Goal: Information Seeking & Learning: Compare options

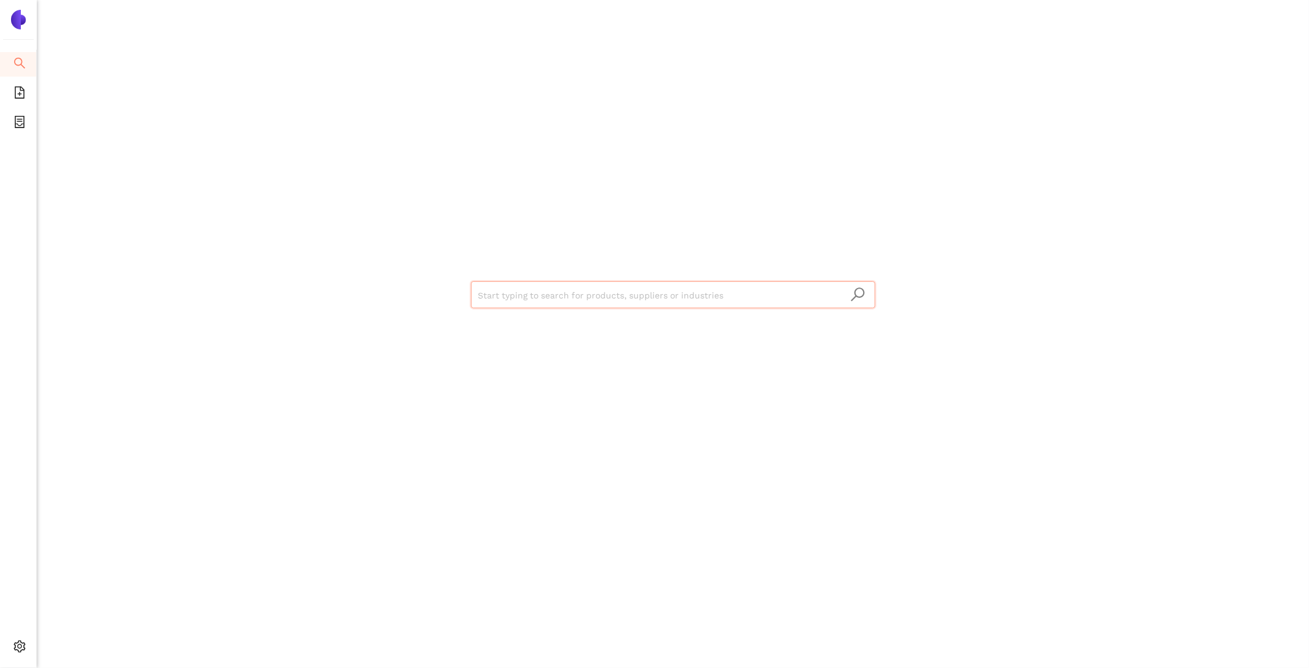
click at [532, 302] on input "search" at bounding box center [673, 295] width 390 height 27
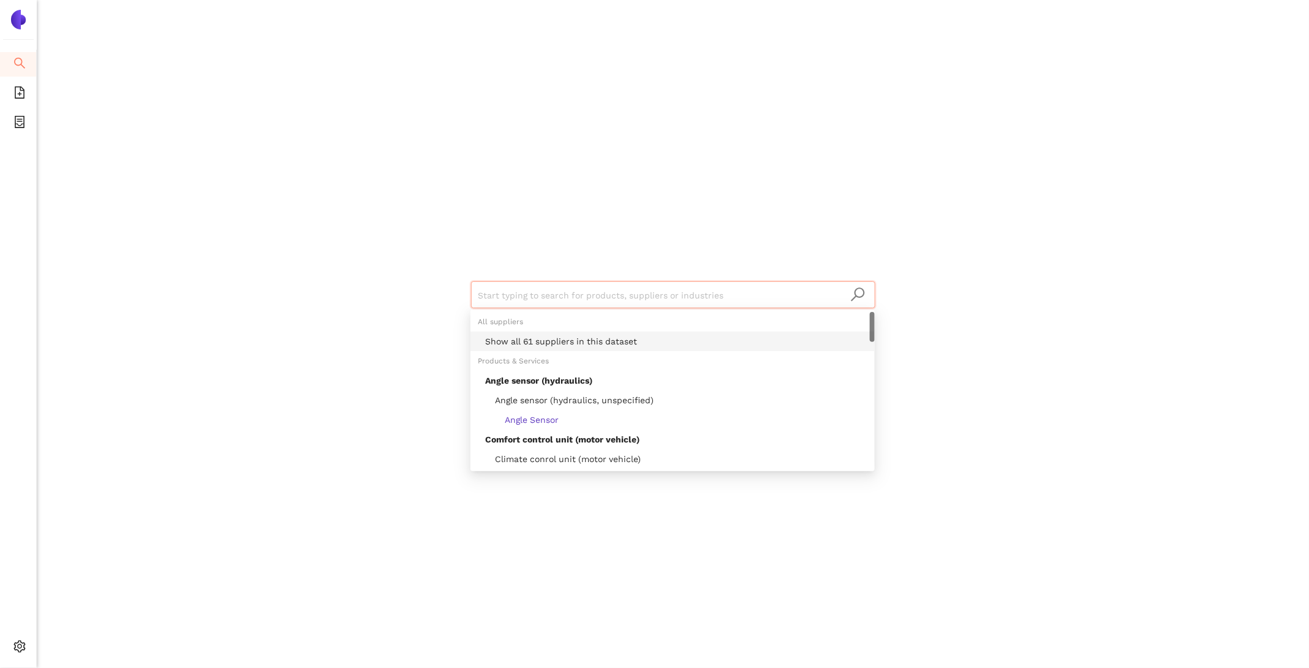
click at [558, 339] on div "Show all 61 suppliers in this dataset" at bounding box center [676, 340] width 382 height 13
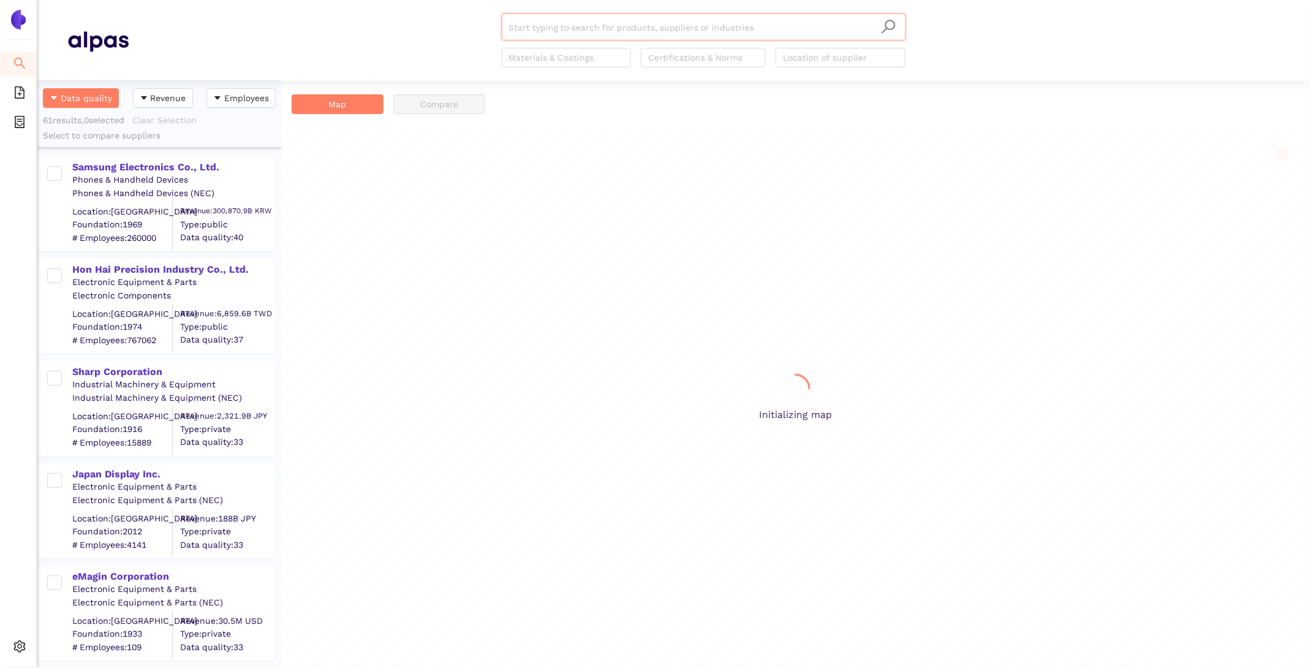
scroll to position [587, 245]
paste input "AUO Corporation"
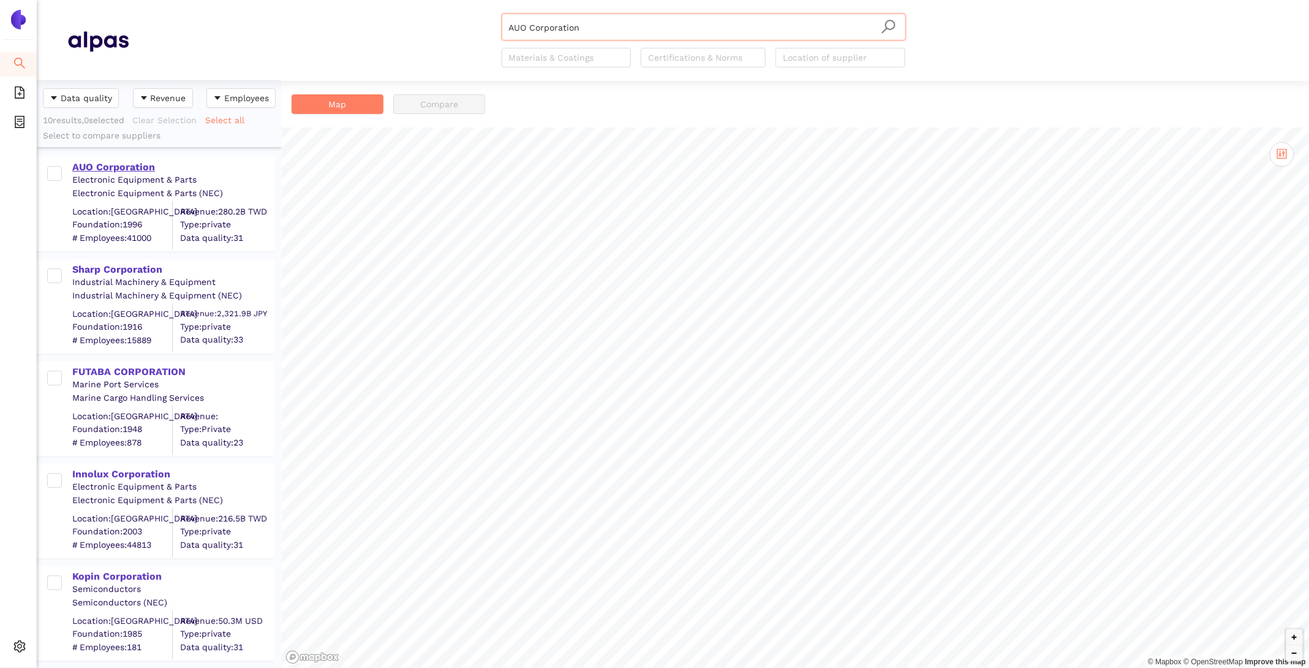
type input "AUO Corporation"
click at [123, 160] on div "AUO Corporation" at bounding box center [172, 166] width 201 height 13
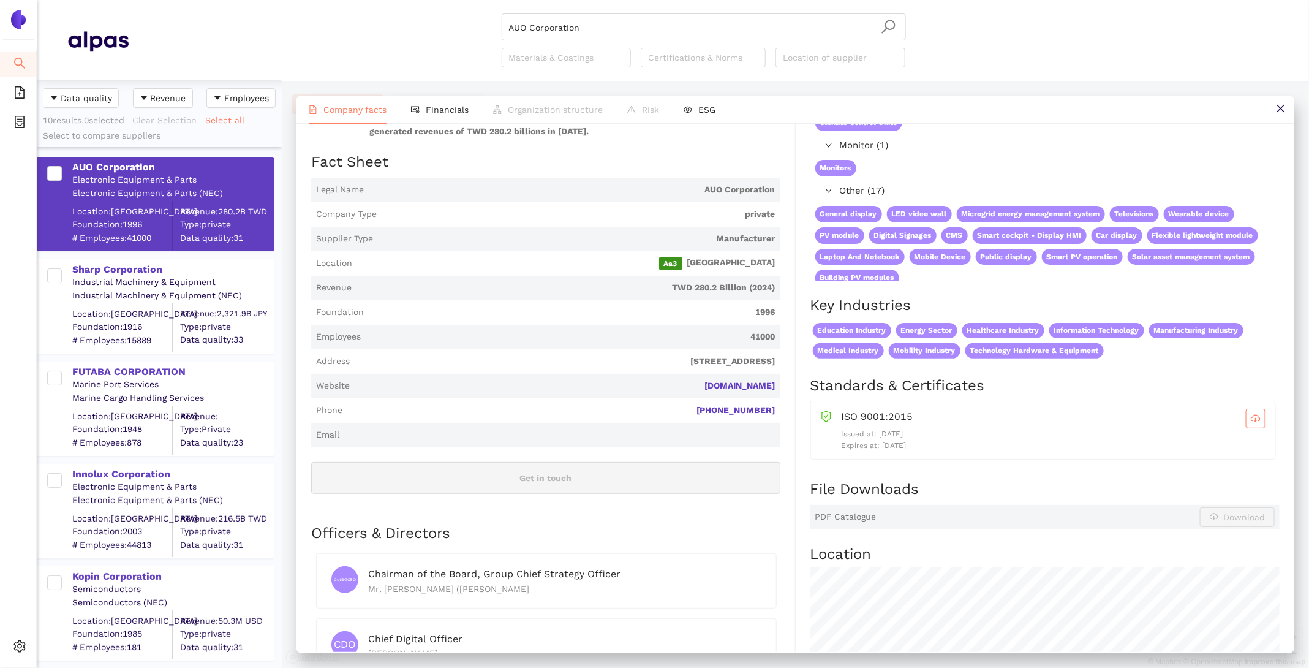
scroll to position [202, 0]
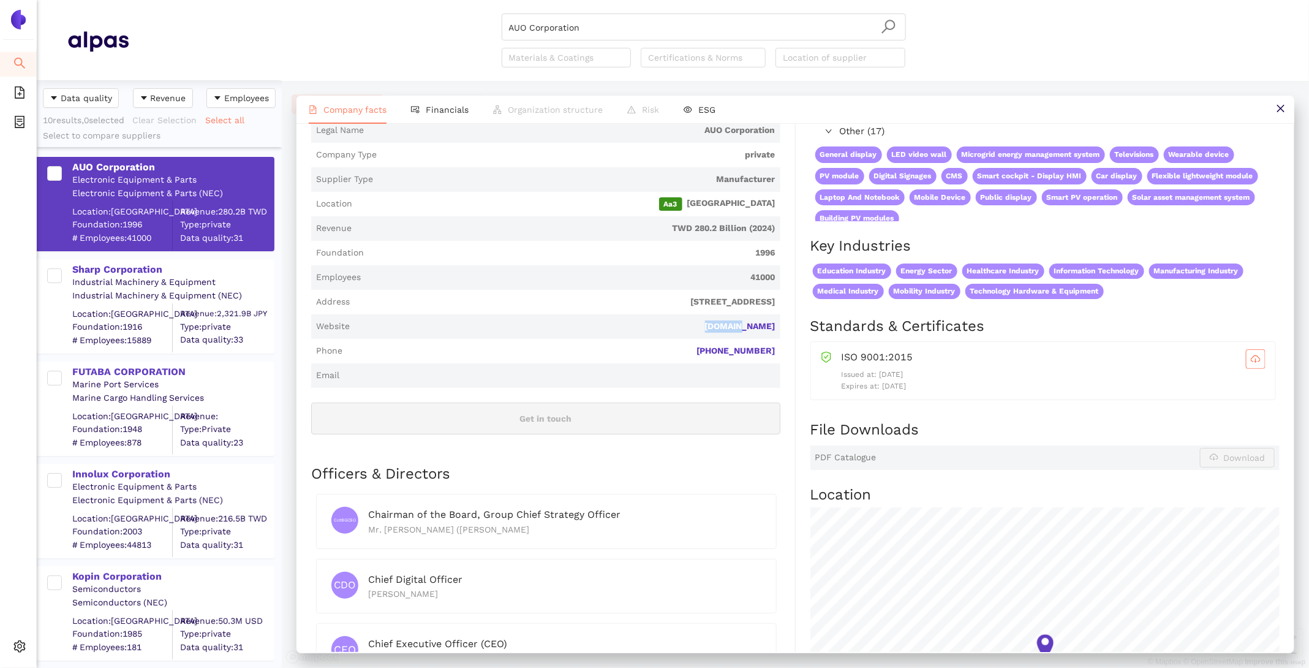
drag, startPoint x: 778, startPoint y: 314, endPoint x: 724, endPoint y: 314, distance: 53.9
click at [724, 314] on span "Website auo.com" at bounding box center [545, 326] width 469 height 25
copy link "auo.com"
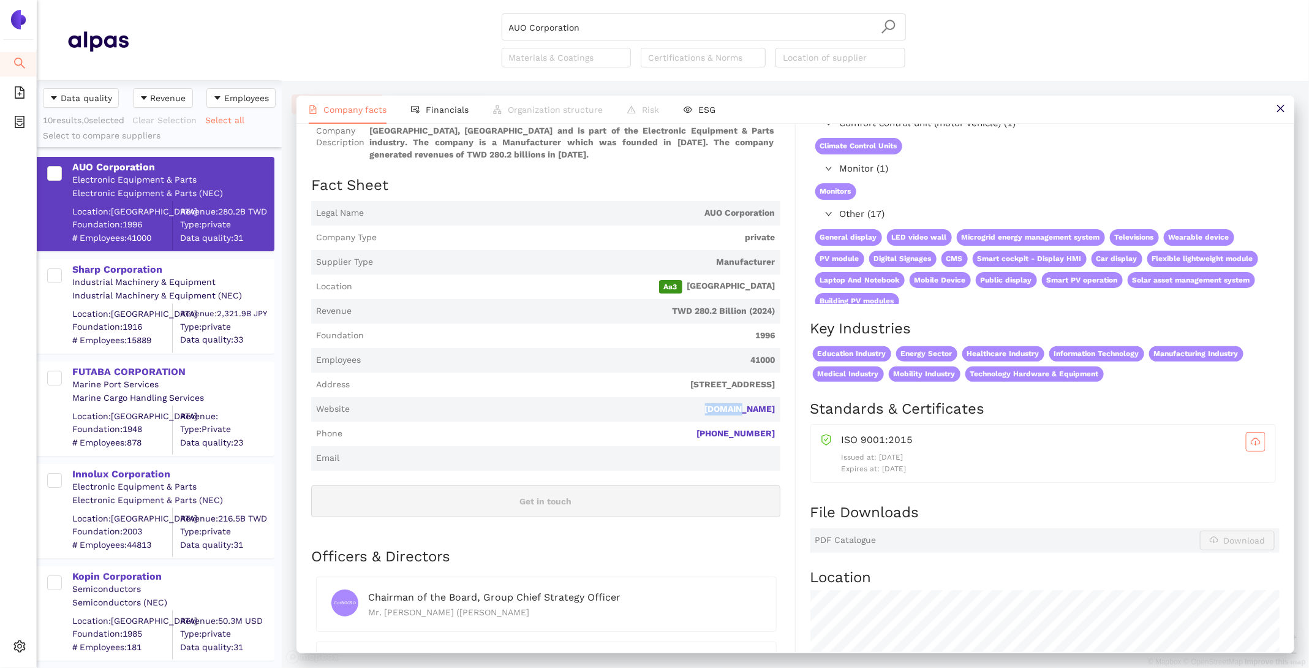
scroll to position [0, 0]
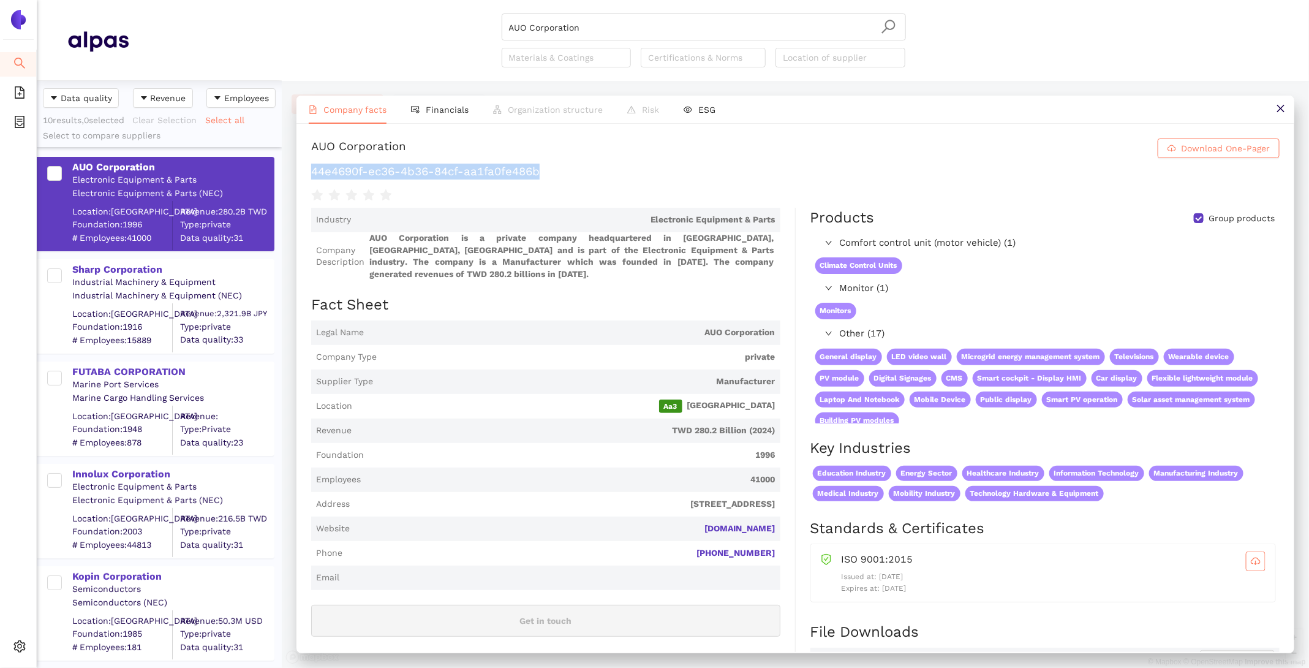
drag, startPoint x: 560, startPoint y: 175, endPoint x: 307, endPoint y: 168, distance: 253.7
click at [307, 168] on div "AUO Corporation Download One-Pager 44e4690f-ec36-4b36-84cf-aa1fa0fe486b Industr…" at bounding box center [795, 388] width 998 height 528
copy h1 "44e4690f-ec36-4b36-84cf-aa1fa0fe486b"
click at [434, 112] on span "Financials" at bounding box center [447, 110] width 43 height 10
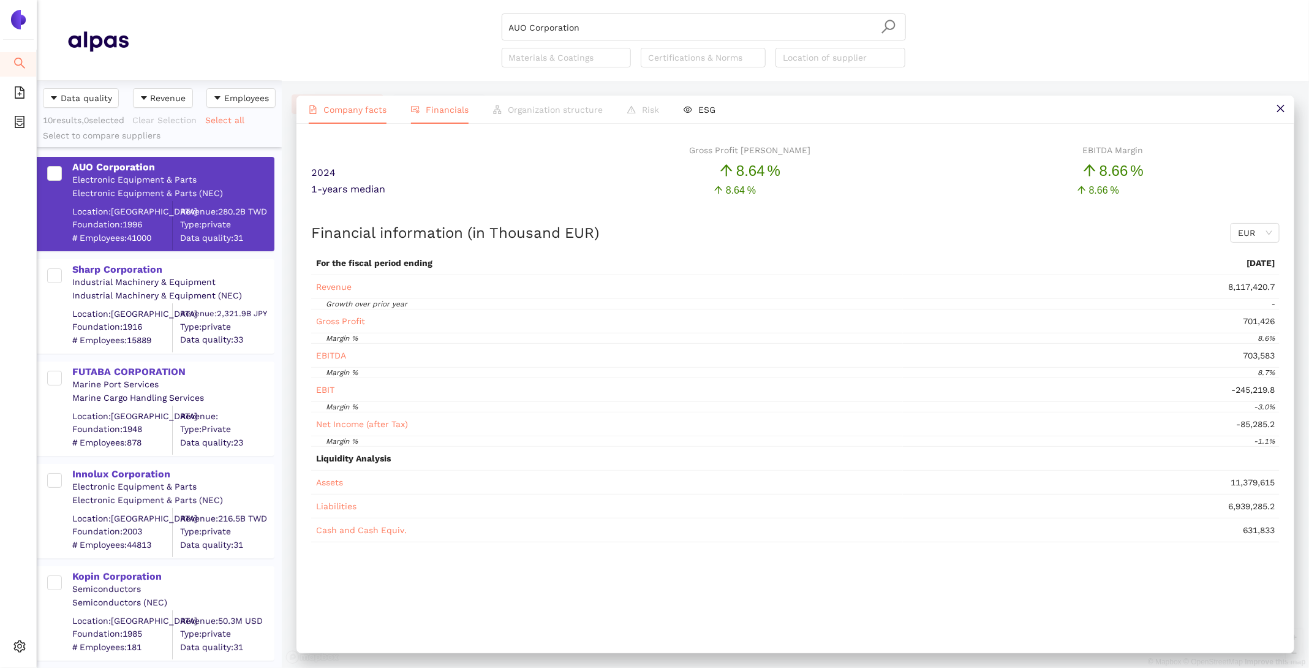
click at [354, 110] on span "Company facts" at bounding box center [354, 110] width 63 height 10
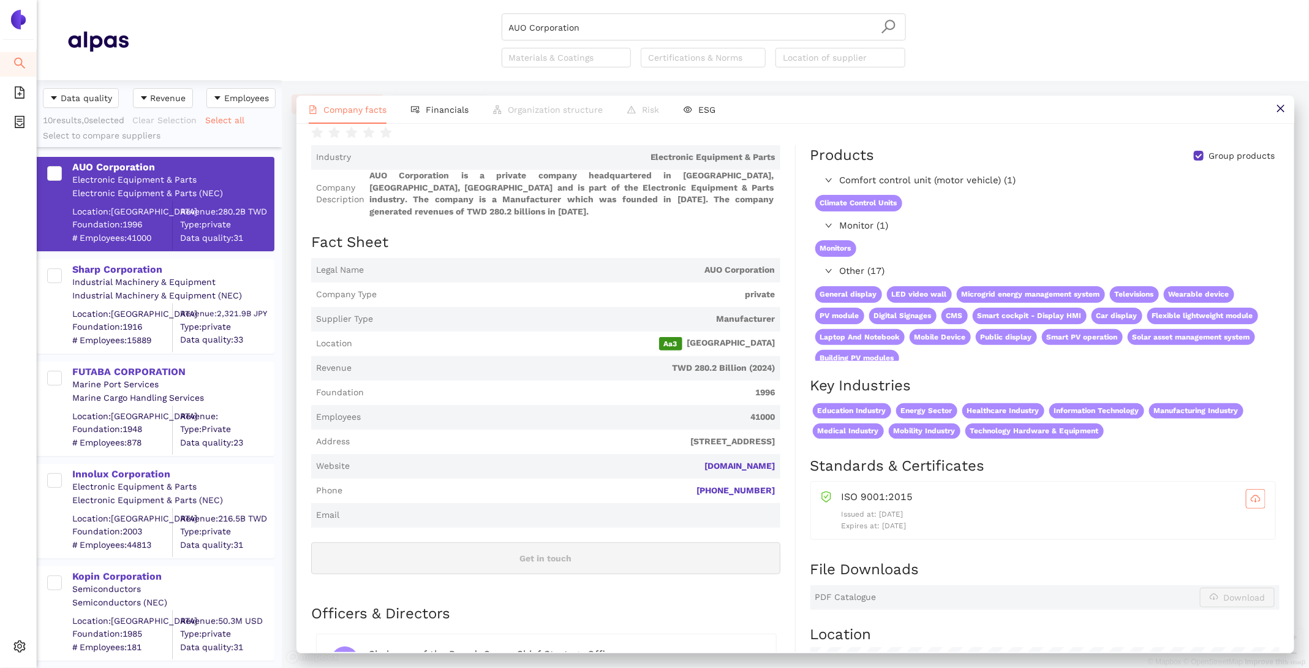
scroll to position [92, 0]
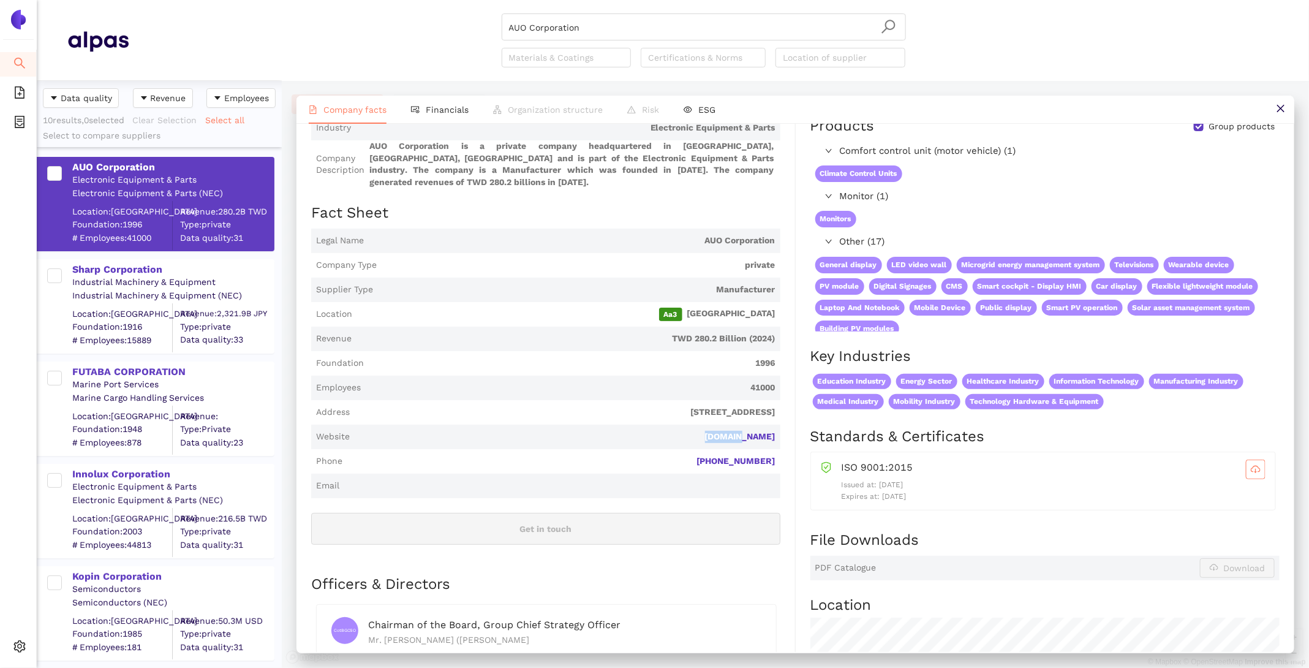
drag, startPoint x: 790, startPoint y: 430, endPoint x: 736, endPoint y: 423, distance: 53.7
click at [736, 423] on div "Industry Electronic Equipment & Parts Company Description AUO Corporation is a …" at bounding box center [553, 527] width 485 height 823
copy link "auo.com"
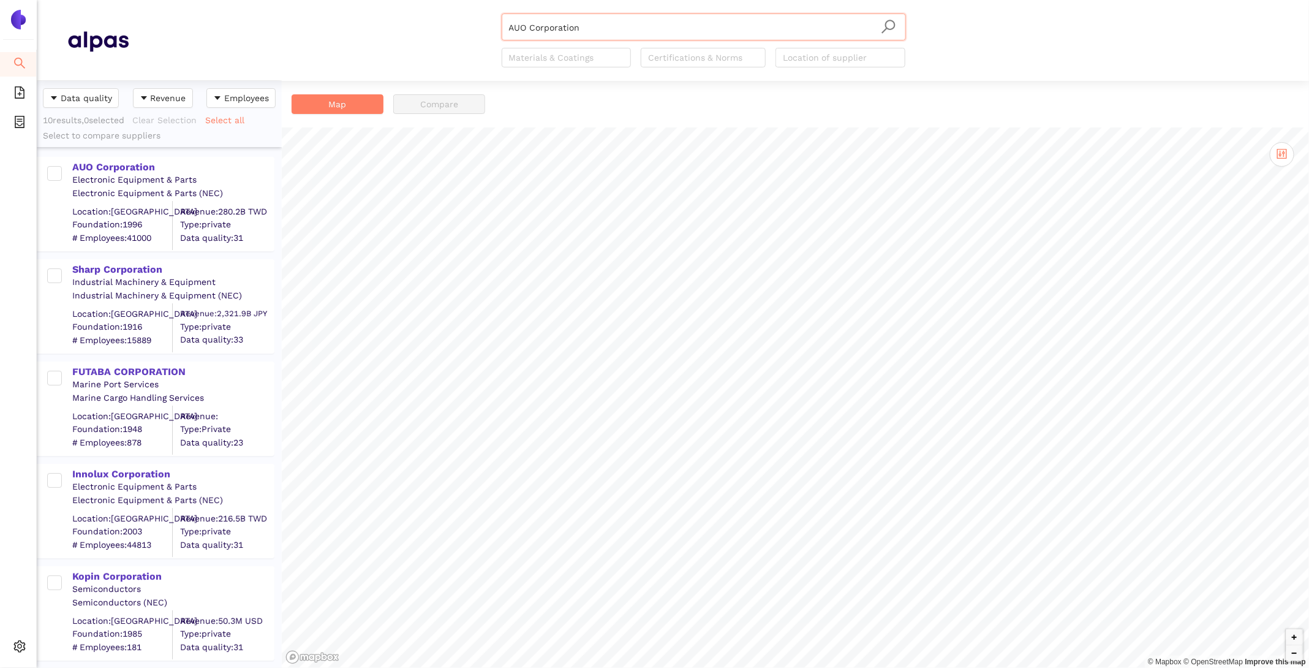
scroll to position [587, 245]
click at [643, 42] on div "AUO Corporation AUO Corporation Materials & Coatings Certifications & Norms Loc…" at bounding box center [704, 40] width 404 height 54
drag, startPoint x: 619, startPoint y: 29, endPoint x: 462, endPoint y: 18, distance: 156.6
click at [463, 18] on div "AUO Corporation Materials & Coatings Certifications & Norms Location of supplier" at bounding box center [704, 40] width 1150 height 54
paste input "Beijing BOE Display Technology Co., Ltd."
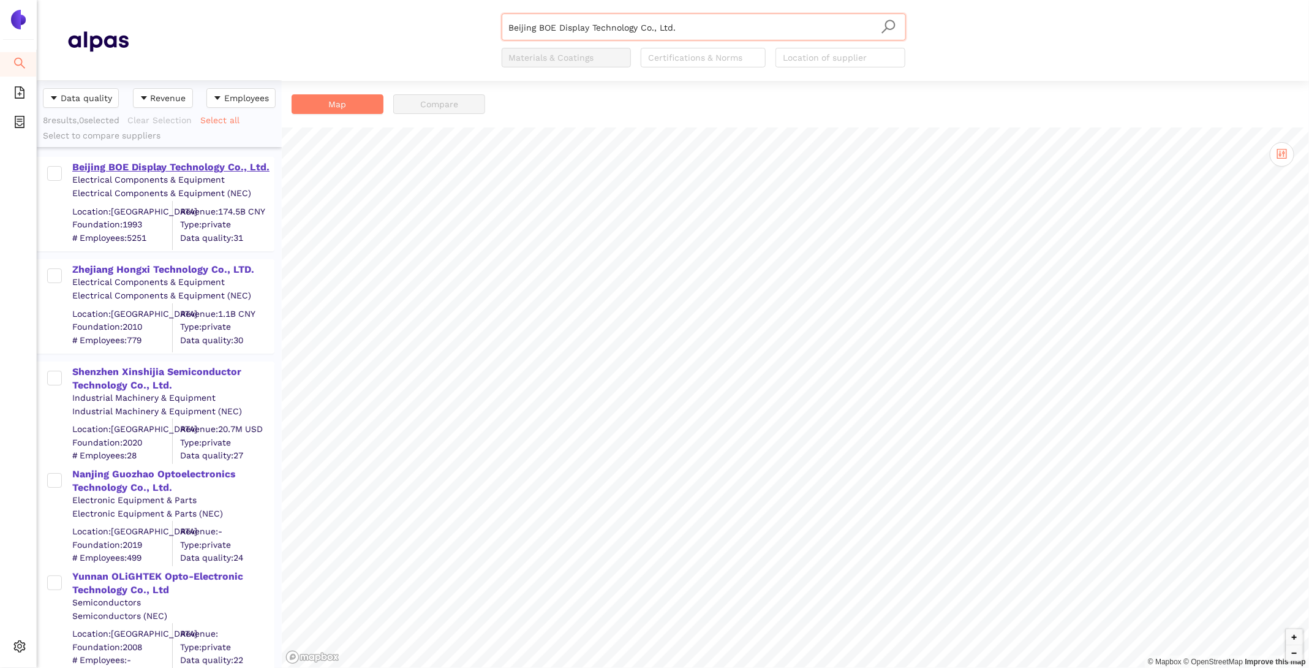
click at [173, 168] on div "Beijing BOE Display Technology Co., Ltd." at bounding box center [172, 166] width 201 height 13
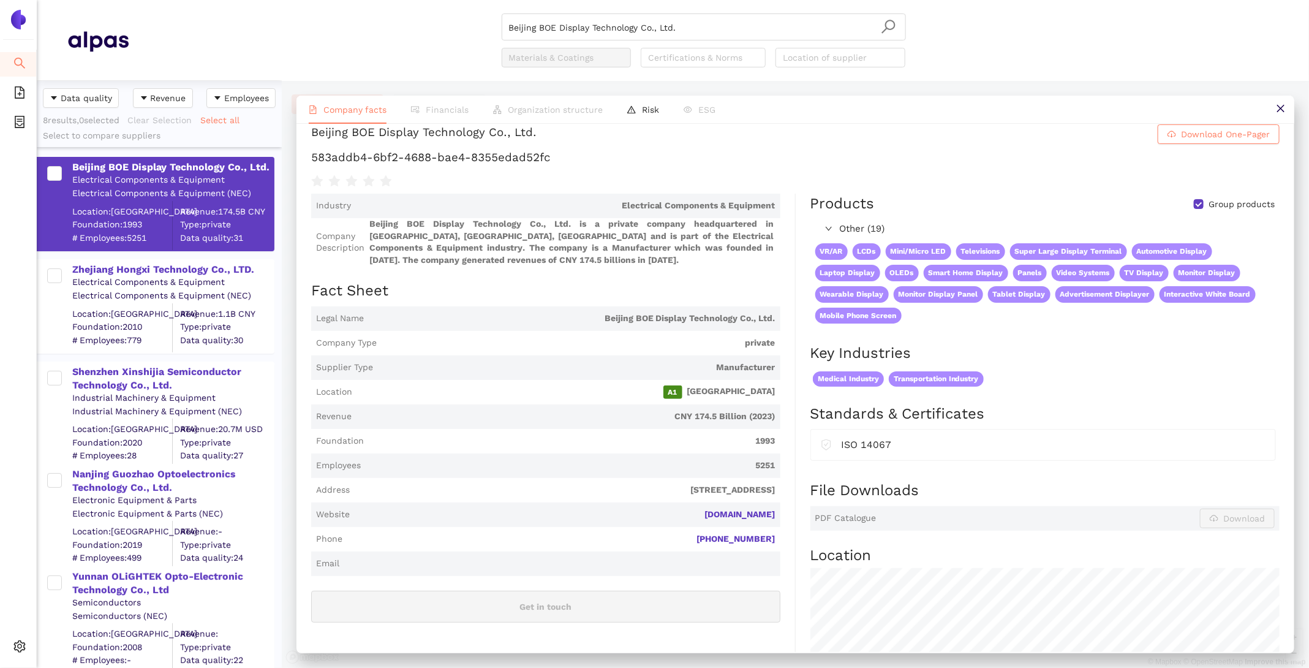
scroll to position [16, 0]
drag, startPoint x: 777, startPoint y: 513, endPoint x: 740, endPoint y: 510, distance: 36.9
click at [740, 510] on span "Website boe.com" at bounding box center [545, 512] width 469 height 25
copy link "boe.com"
drag, startPoint x: 567, startPoint y: 156, endPoint x: 303, endPoint y: 155, distance: 264.0
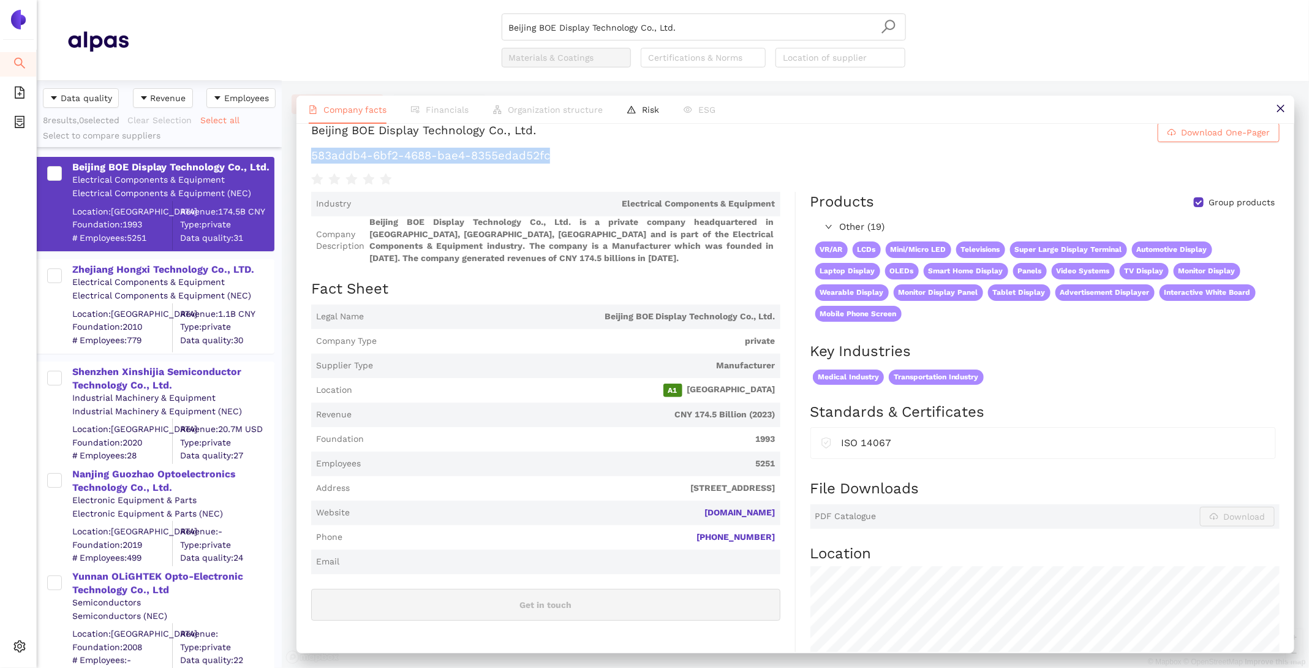
click at [303, 156] on div "Beijing BOE Display Technology Co., Ltd. Download One-Pager 583addb4-6bf2-4688-…" at bounding box center [795, 388] width 998 height 528
copy h1 "583addb4-6bf2-4688-bae4-8355edad52fc"
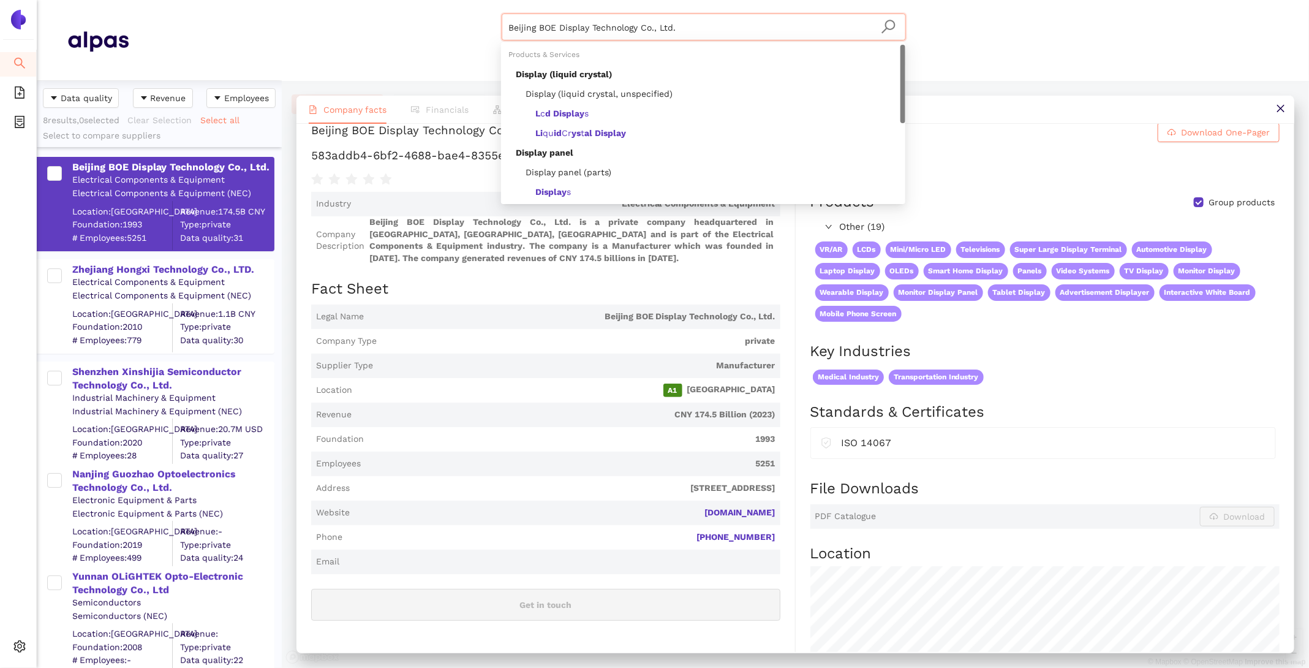
drag, startPoint x: 680, startPoint y: 28, endPoint x: 255, endPoint y: -8, distance: 426.6
click at [255, 0] on html "Search eSourcing Templates eSourcing Projects Settings Beijing BOE Display Tech…" at bounding box center [654, 334] width 1309 height 668
paste input "Dresden Microdisplay GmbH"
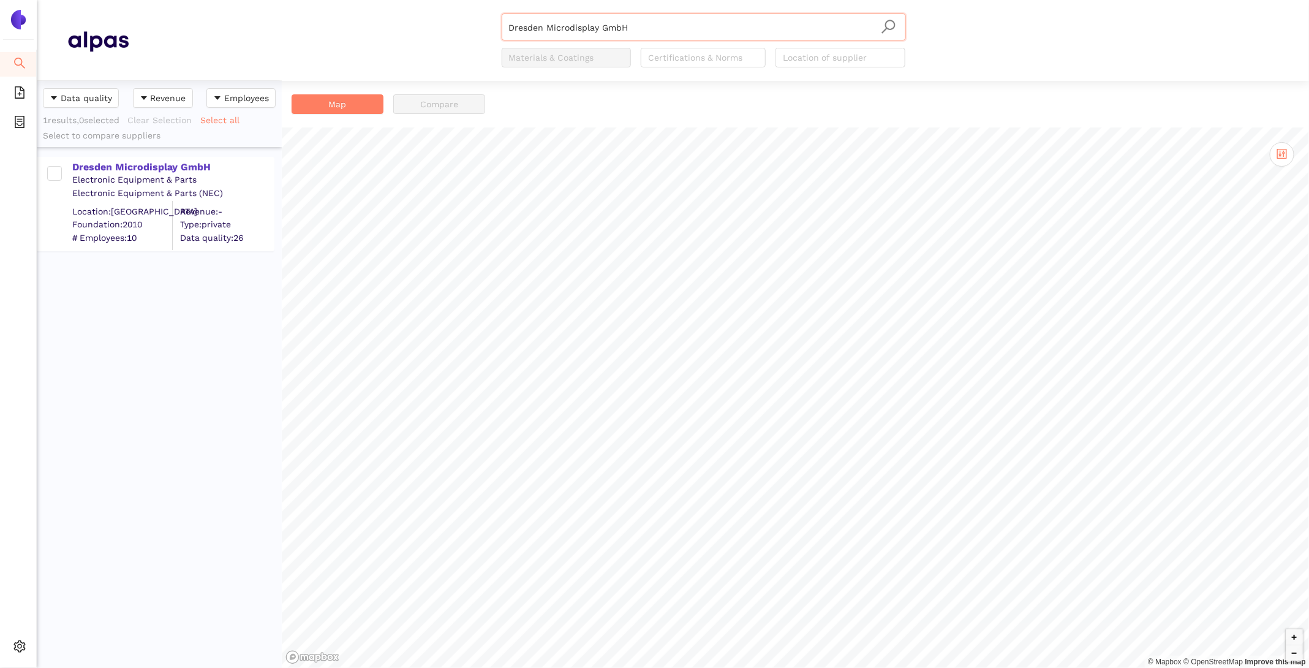
click at [130, 174] on div "Electronic Equipment & Parts" at bounding box center [172, 180] width 201 height 12
click at [123, 165] on div "Dresden Microdisplay GmbH" at bounding box center [172, 166] width 201 height 13
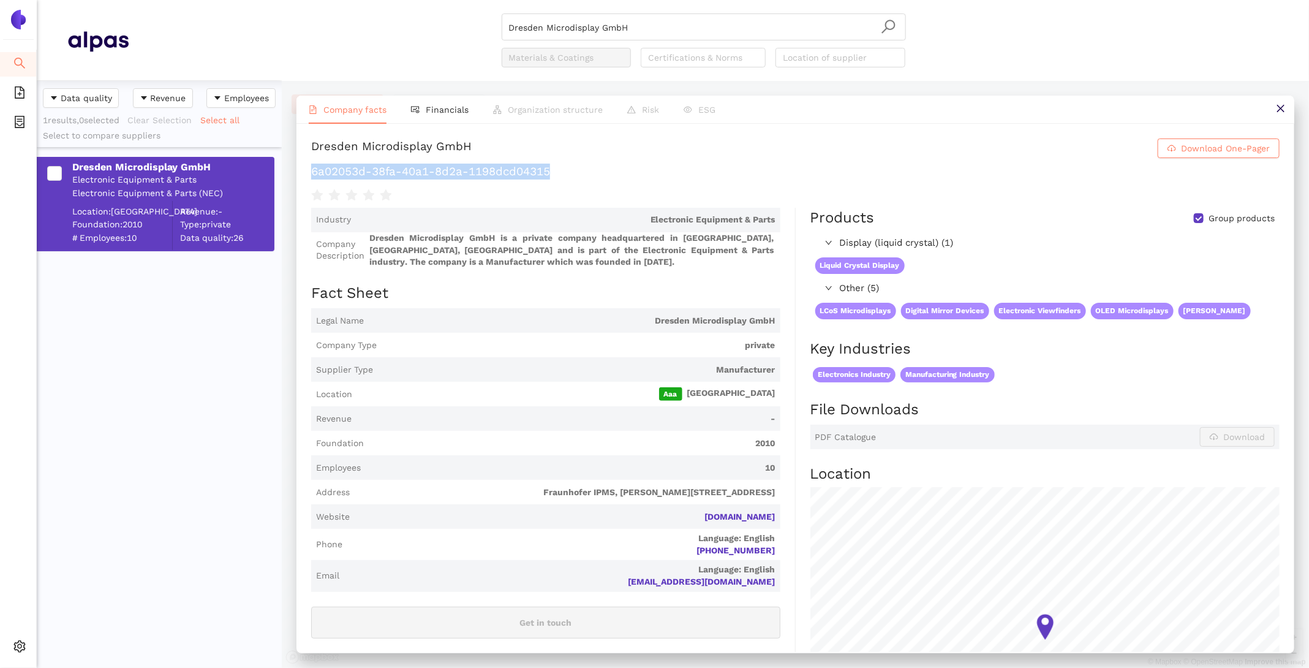
drag, startPoint x: 583, startPoint y: 175, endPoint x: 308, endPoint y: 167, distance: 275.2
click at [308, 167] on div "Dresden Microdisplay GmbH Download One-Pager 6a02053d-38fa-40a1-8d2a-1198dcd043…" at bounding box center [795, 388] width 998 height 528
copy h1 "6a02053d-38fa-40a1-8d2a-1198dcd04315"
drag, startPoint x: 652, startPoint y: 34, endPoint x: 379, endPoint y: -33, distance: 280.6
click at [379, 0] on html "Search eSourcing Templates eSourcing Projects Settings Dresden Microdisplay Gmb…" at bounding box center [654, 334] width 1309 height 668
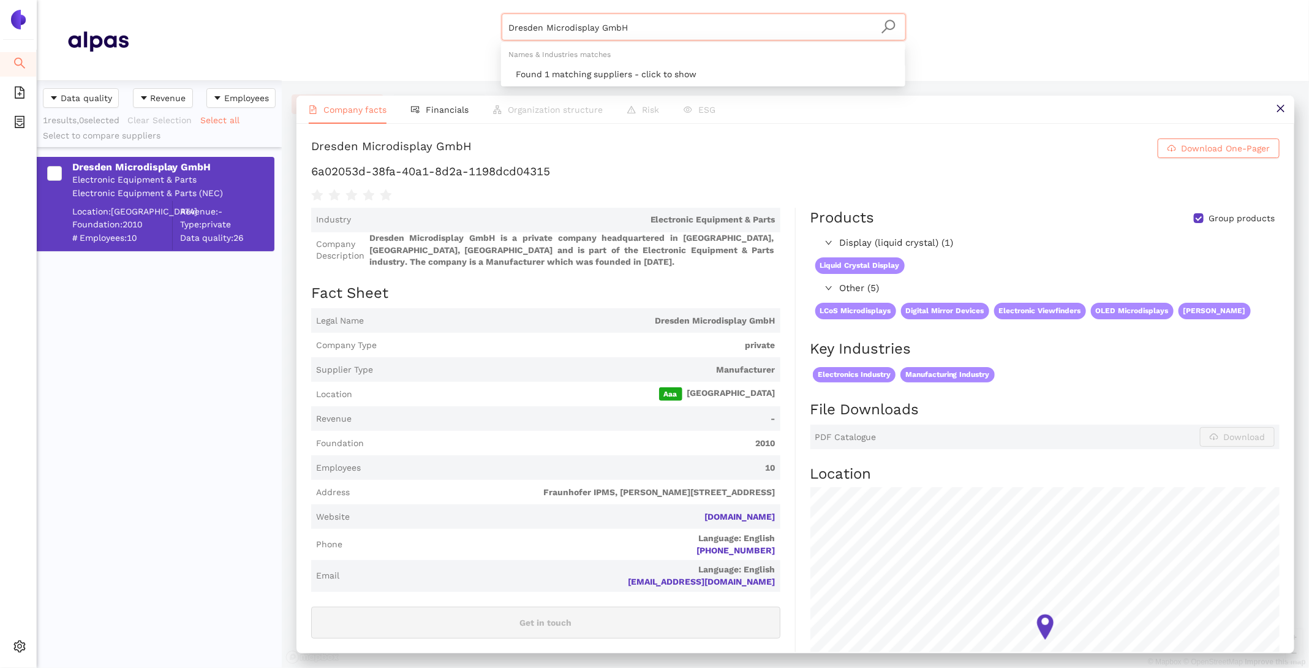
paste input "Everdisplay Optronics ([GEOGRAPHIC_DATA]) Co., Ltd."
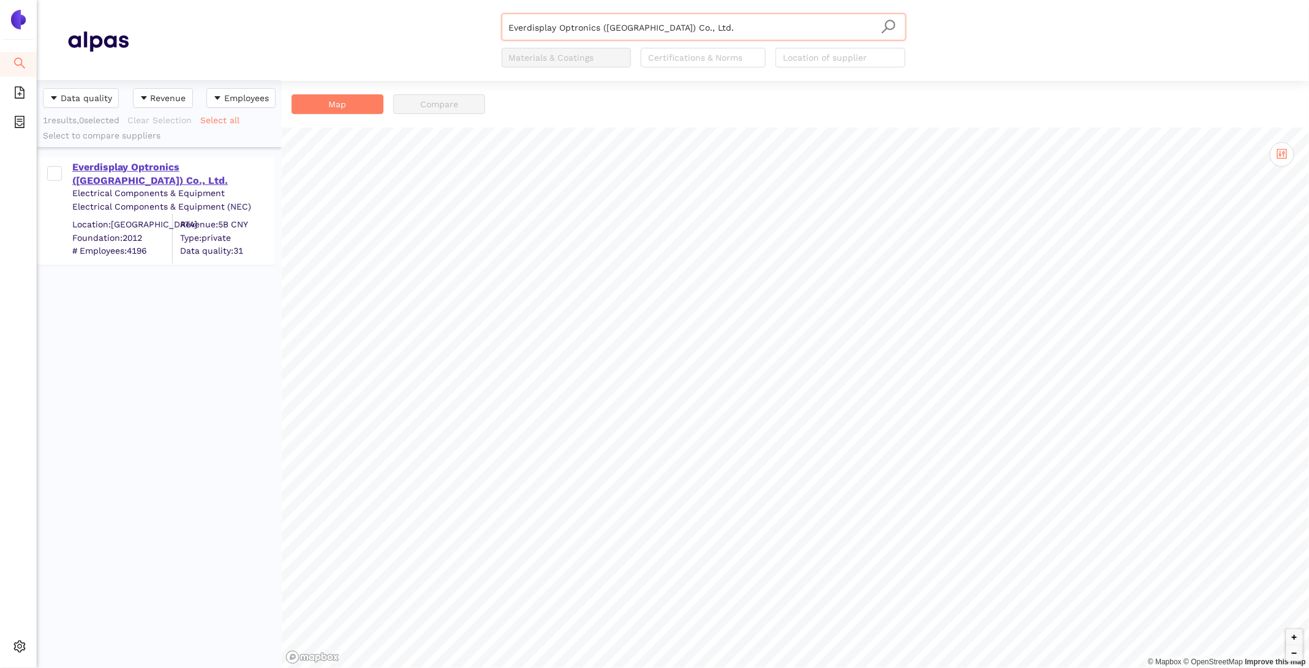
click at [149, 165] on div "Everdisplay Optronics ([GEOGRAPHIC_DATA]) Co., Ltd." at bounding box center [172, 174] width 201 height 28
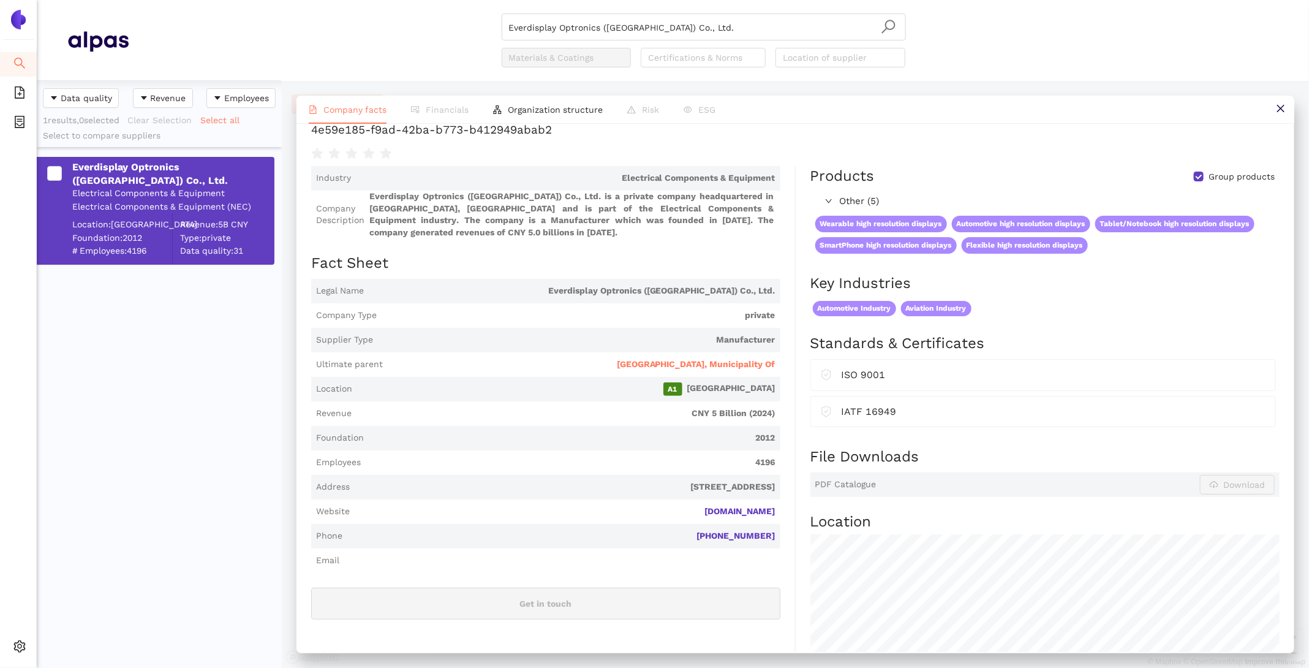
scroll to position [40, 0]
drag, startPoint x: 782, startPoint y: 512, endPoint x: 692, endPoint y: 509, distance: 90.1
click at [692, 509] on div "Industry Electrical Components & Equipment Company Description Everdisplay Optr…" at bounding box center [553, 513] width 485 height 690
copy link "everdisplay.com"
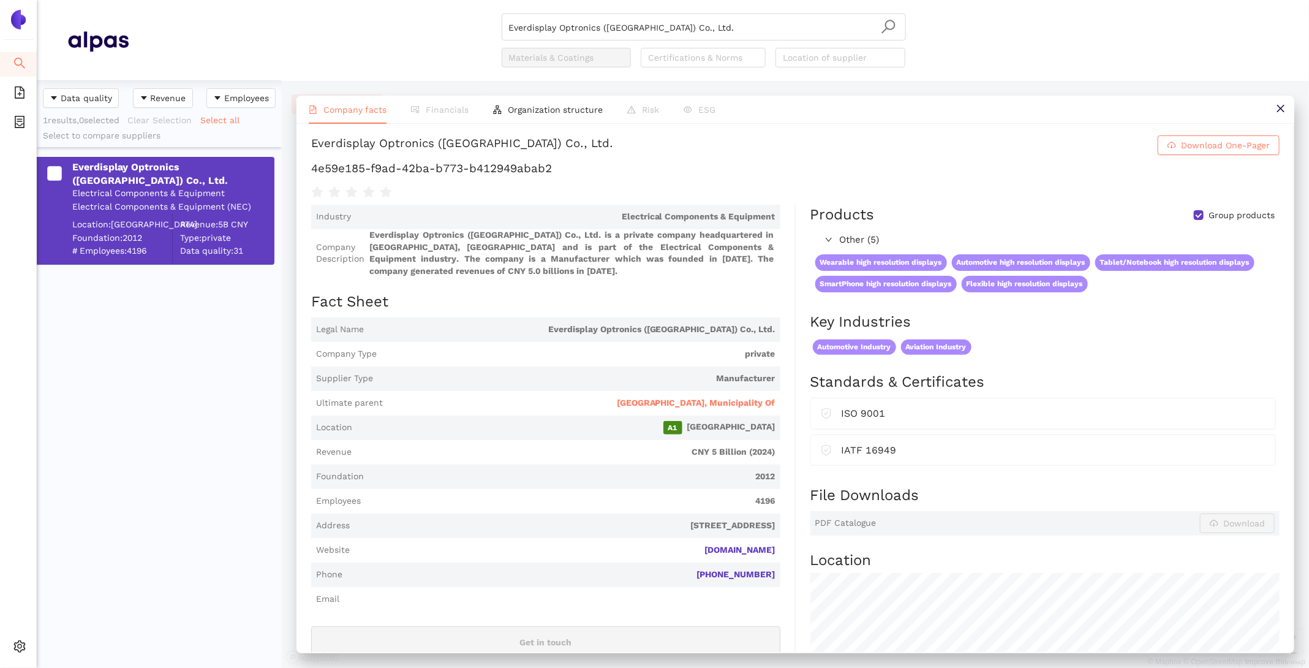
scroll to position [2, 0]
drag, startPoint x: 576, startPoint y: 169, endPoint x: 313, endPoint y: 171, distance: 262.8
click at [313, 171] on h1 "4e59e185-f9ad-42ba-b773-b412949abab2" at bounding box center [795, 170] width 968 height 16
copy h1 "4e59e185-f9ad-42ba-b773-b412949abab2"
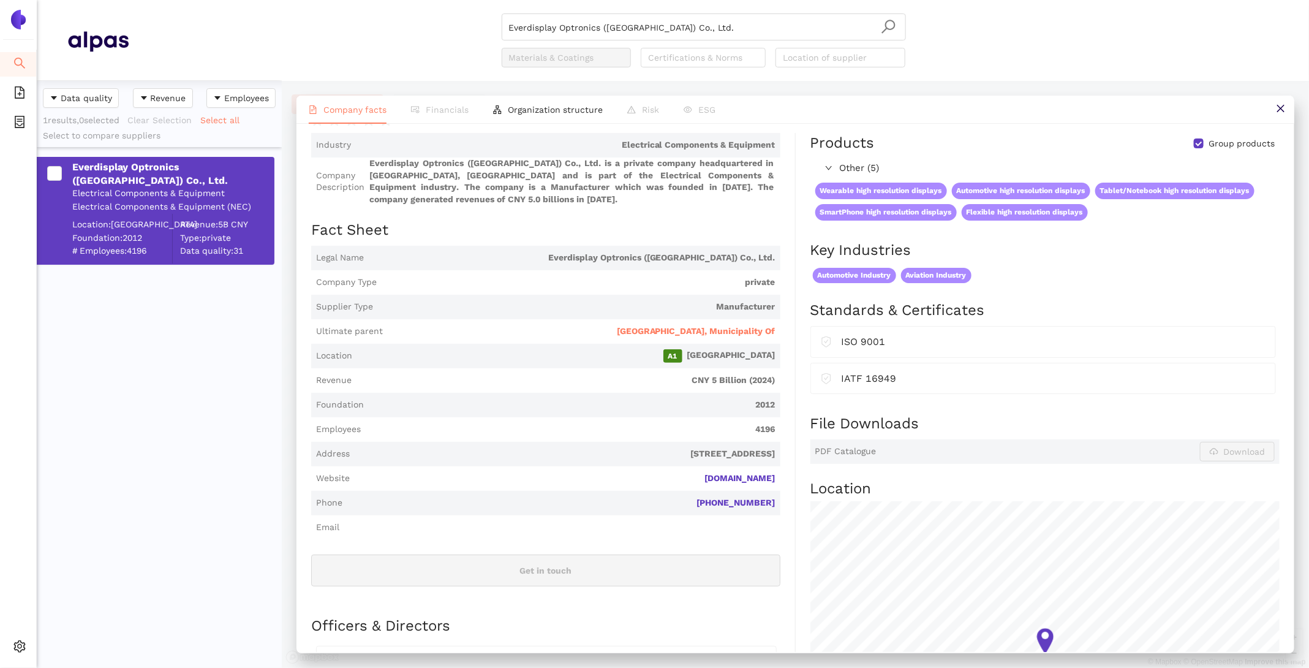
scroll to position [0, 0]
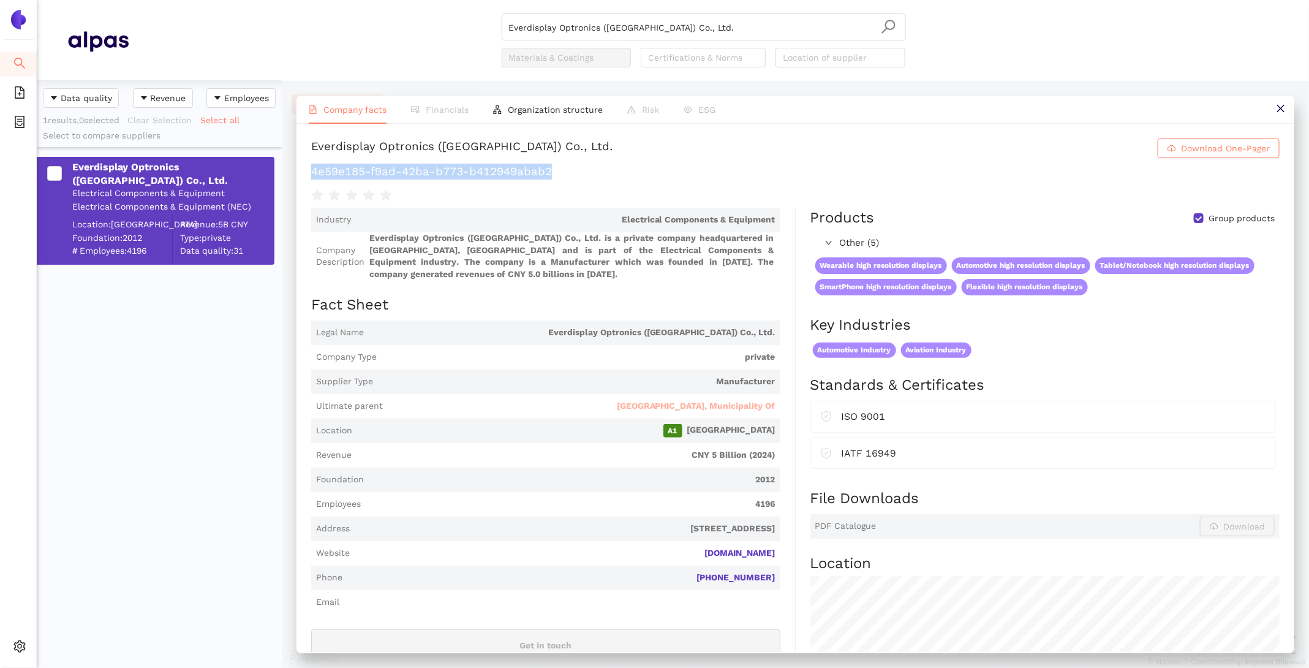
click at [761, 404] on span "[GEOGRAPHIC_DATA], Municipality Of" at bounding box center [696, 406] width 159 height 12
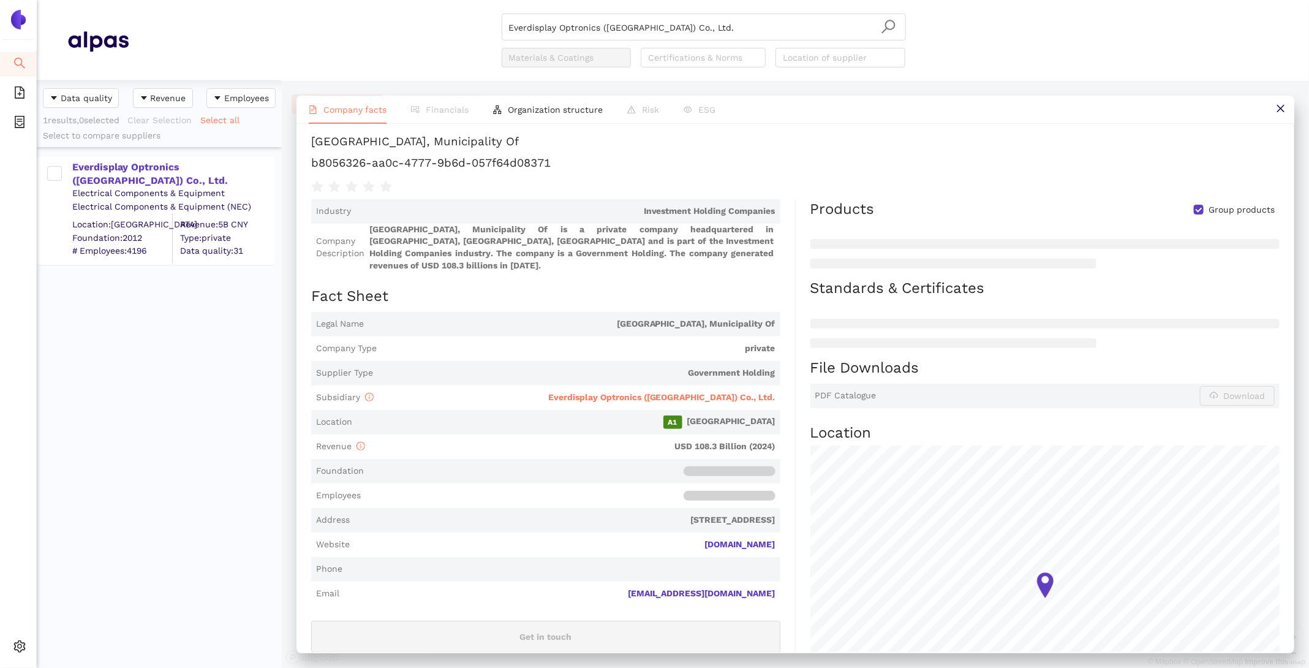
scroll to position [78, 0]
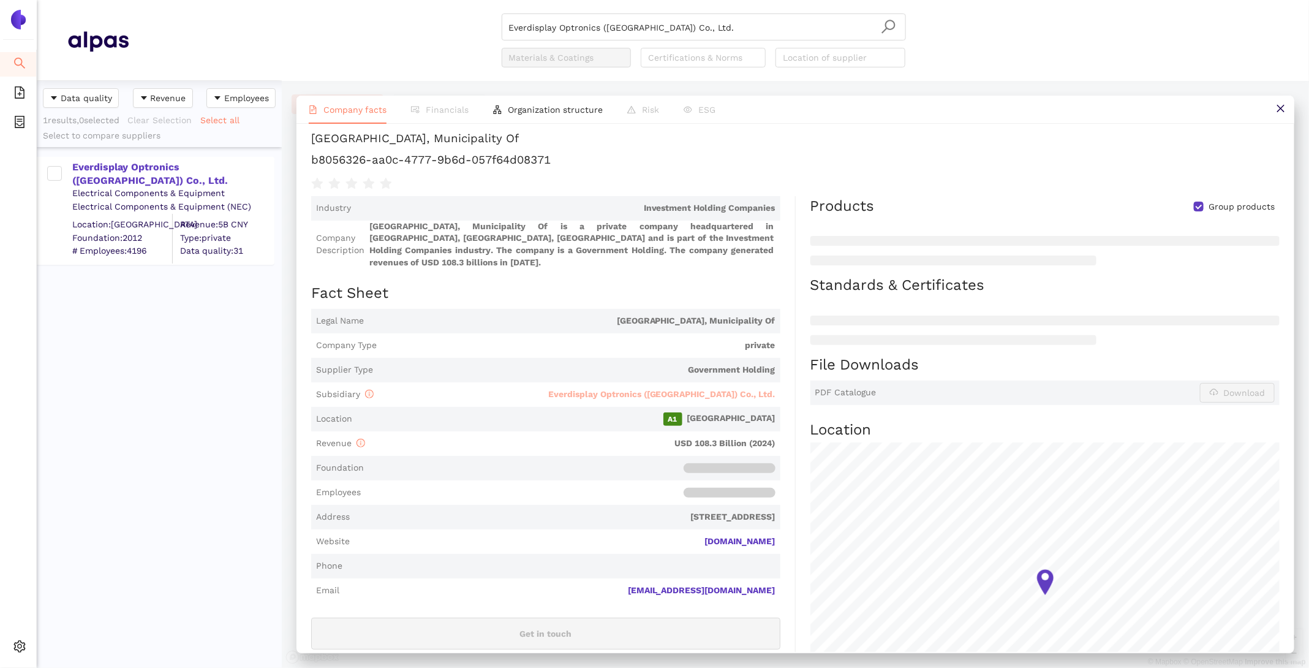
click at [750, 389] on span "Everdisplay Optronics ([GEOGRAPHIC_DATA]) Co., Ltd." at bounding box center [661, 394] width 227 height 10
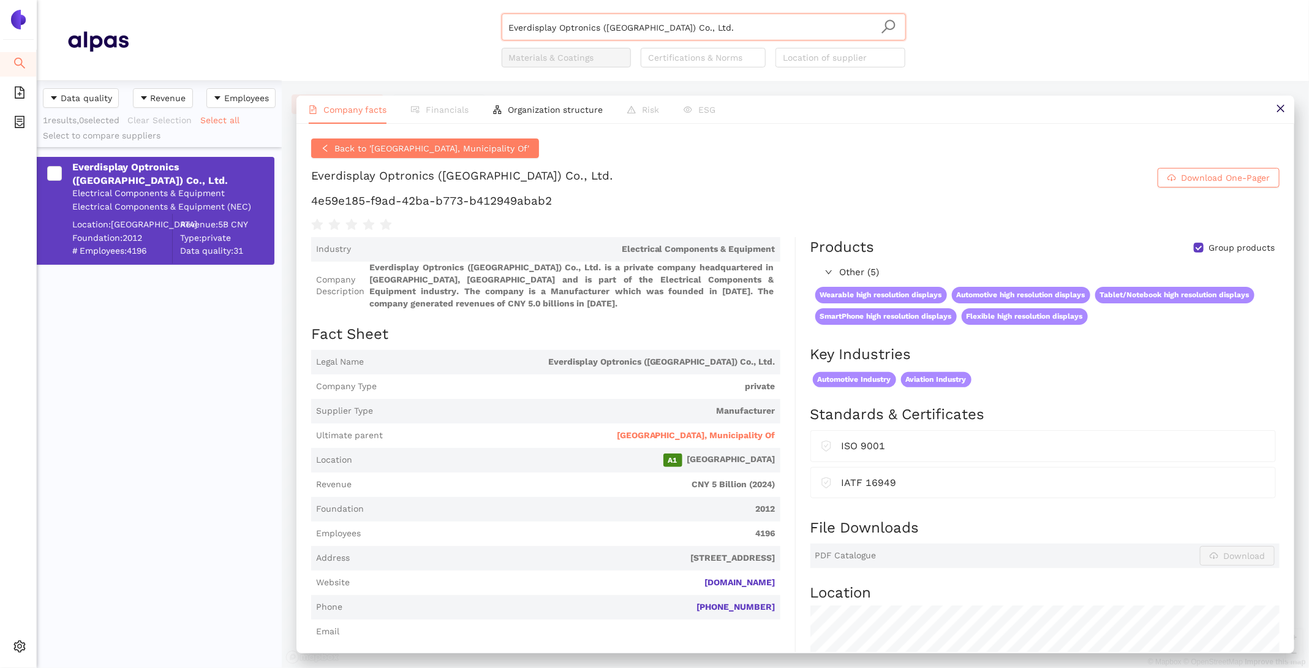
drag, startPoint x: 710, startPoint y: 25, endPoint x: 371, endPoint y: -7, distance: 340.9
click at [371, 0] on html "Search eSourcing Templates eSourcing Projects Settings Everdisplay Optronics (S…" at bounding box center [654, 334] width 1309 height 668
paste input "Futaba Corporation of America"
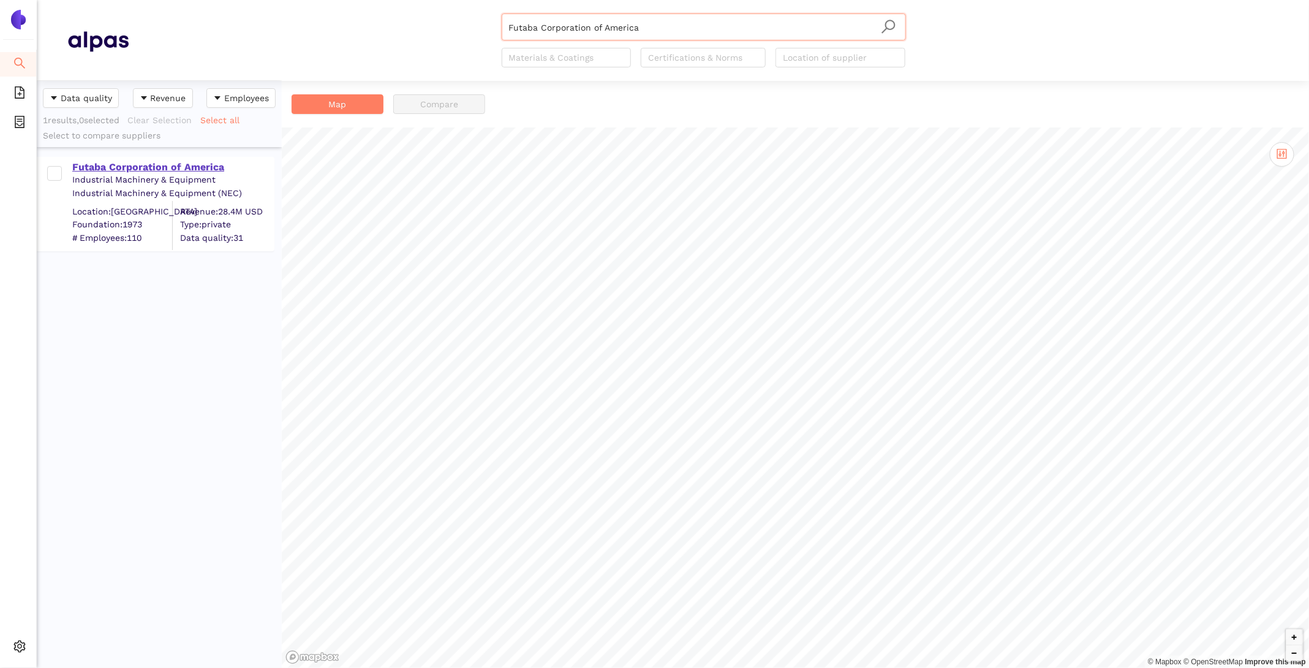
click at [88, 168] on div "Futaba Corporation of America" at bounding box center [172, 166] width 201 height 13
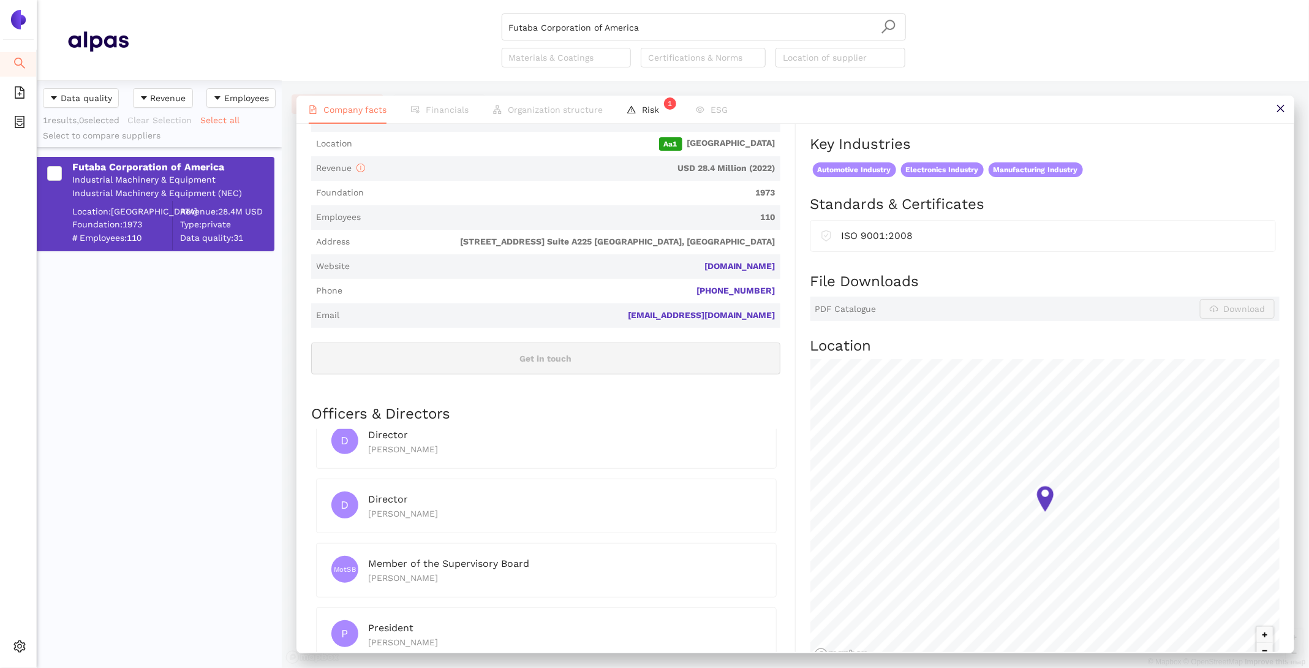
scroll to position [83, 0]
drag, startPoint x: 642, startPoint y: 34, endPoint x: 383, endPoint y: -6, distance: 262.1
click at [383, 0] on html "Search eSourcing Templates eSourcing Projects Settings Futaba Corporation of Am…" at bounding box center [654, 334] width 1309 height 668
paste input "Guangzhou Newvision Optoelectronic Technology Co. Ltd."
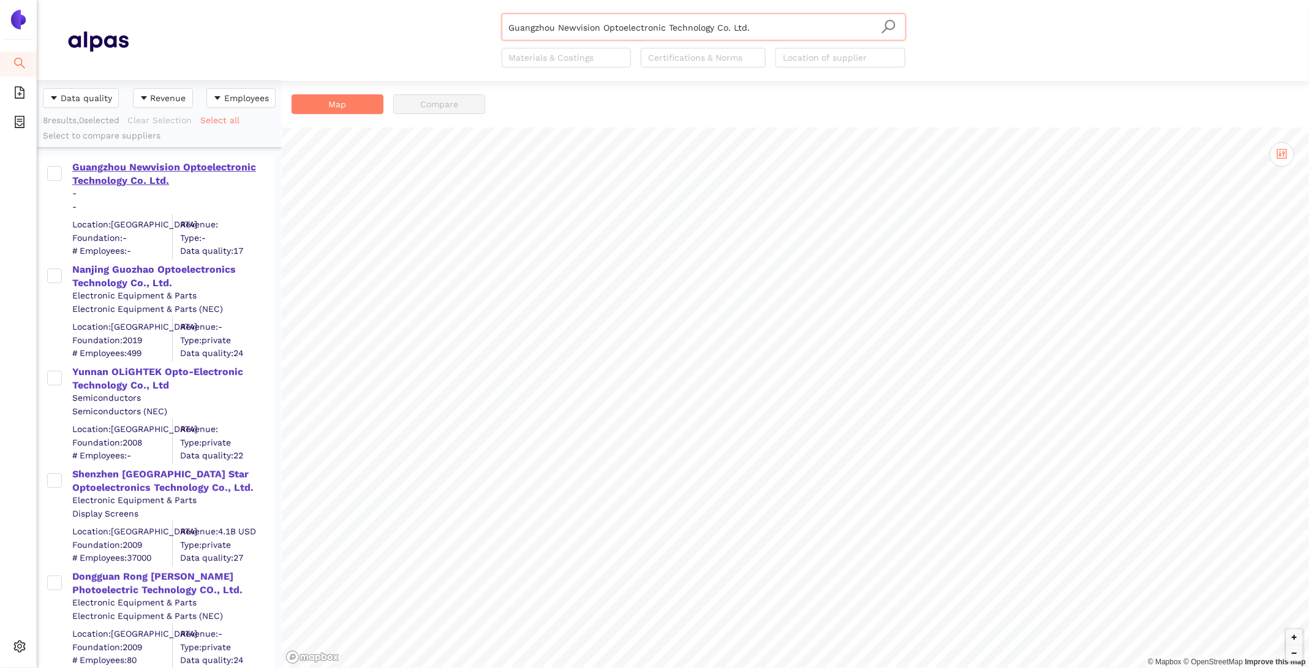
type input "Guangzhou Newvision Optoelectronic Technology Co. Ltd."
click at [158, 178] on div "Guangzhou Newvision Optoelectronic Technology Co. Ltd." at bounding box center [172, 174] width 201 height 28
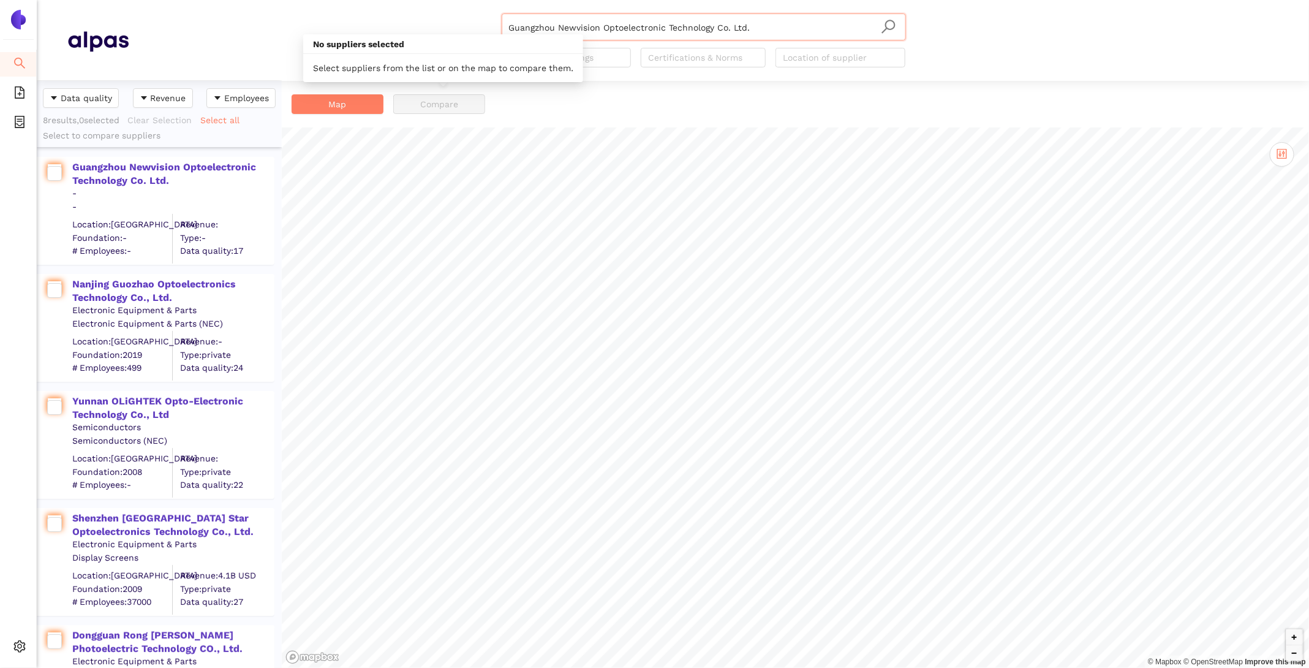
scroll to position [587, 245]
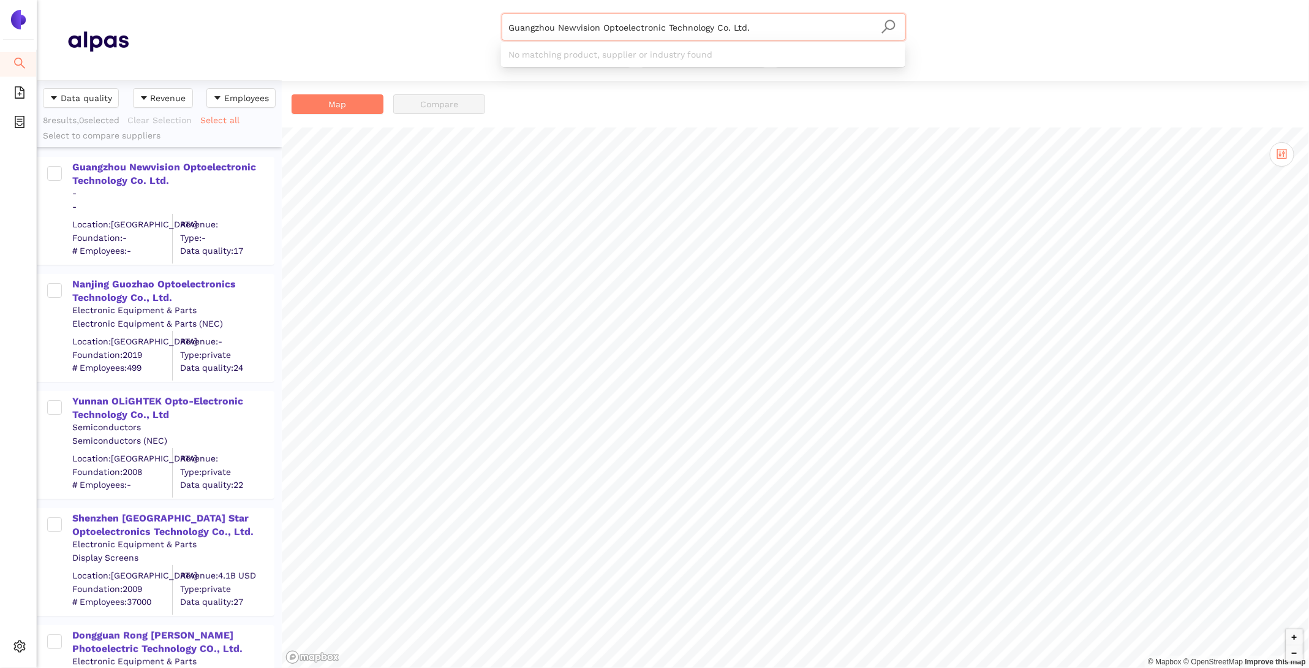
drag, startPoint x: 766, startPoint y: 24, endPoint x: 475, endPoint y: -14, distance: 293.4
click at [475, 0] on html "Search eSourcing Templates eSourcing Projects Settings Guangzhou Newvision Opto…" at bounding box center [654, 334] width 1309 height 668
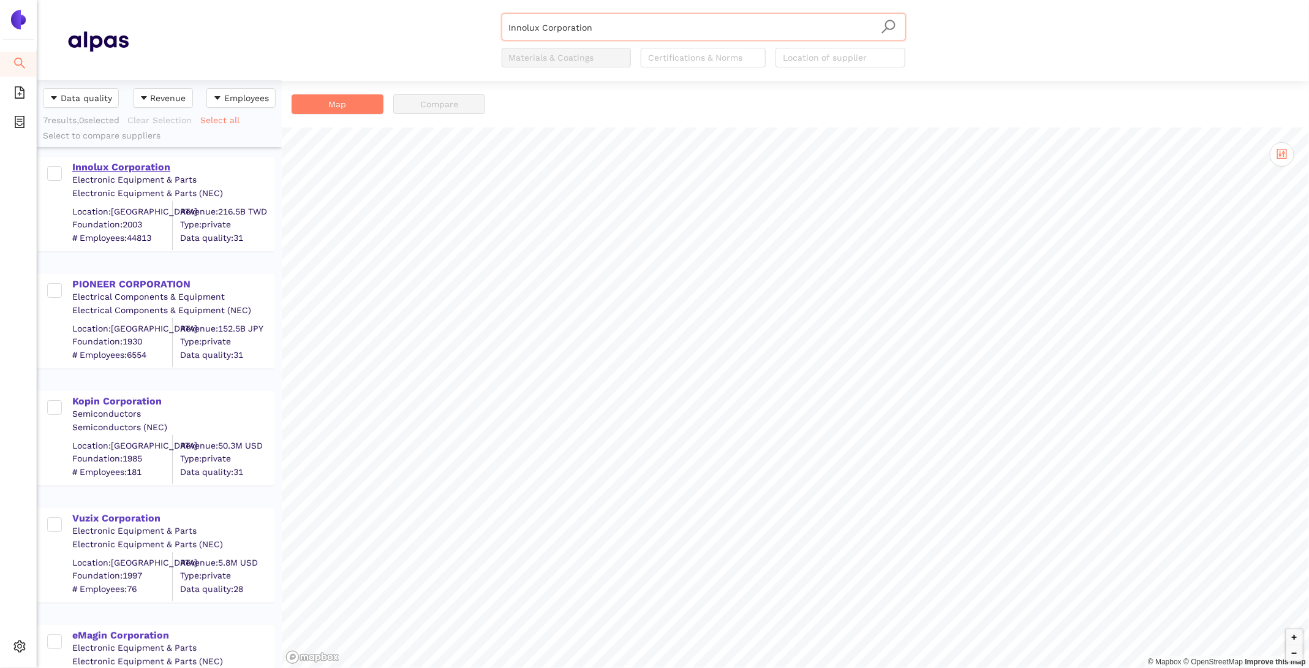
click at [118, 164] on div "Innolux Corporation" at bounding box center [172, 166] width 201 height 13
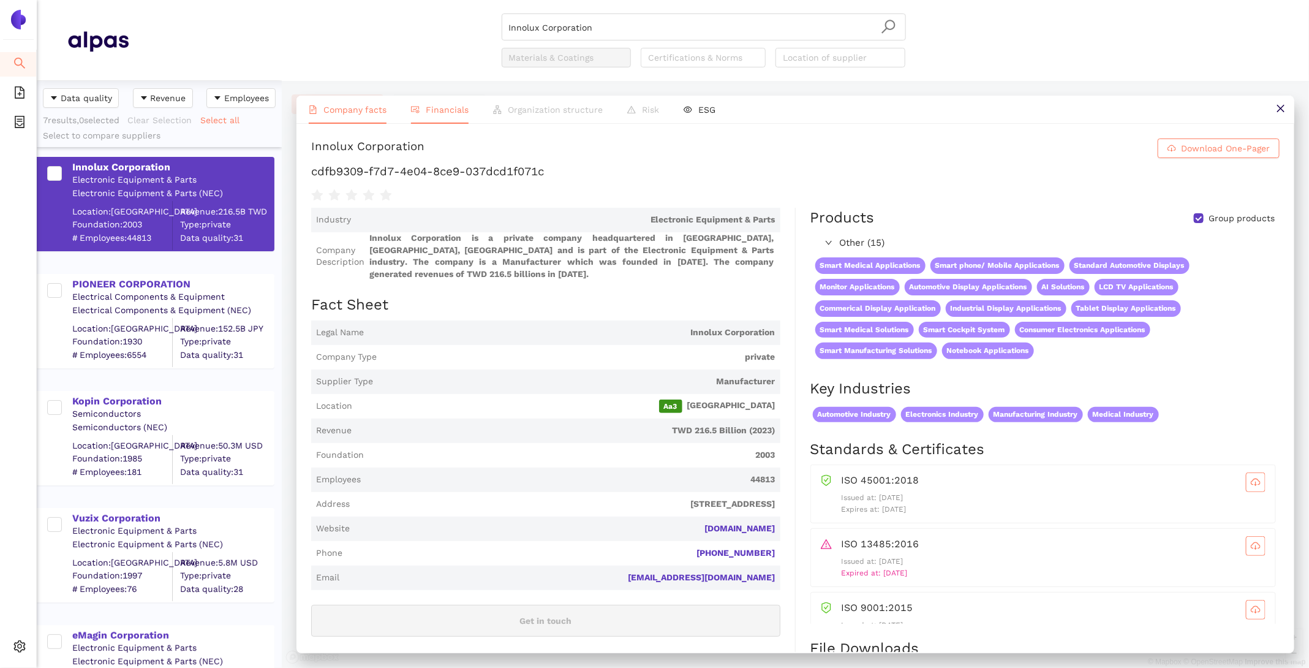
click at [448, 99] on li "Financials" at bounding box center [440, 110] width 82 height 28
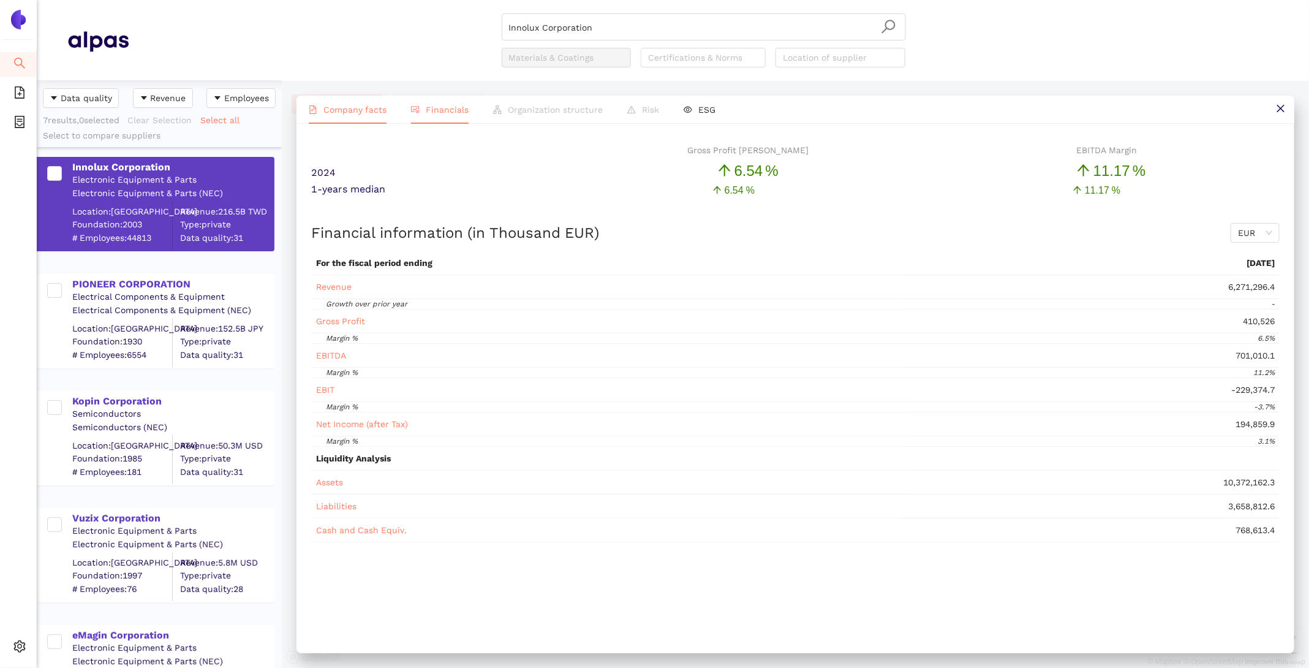
click at [358, 105] on span "Company facts" at bounding box center [354, 110] width 63 height 10
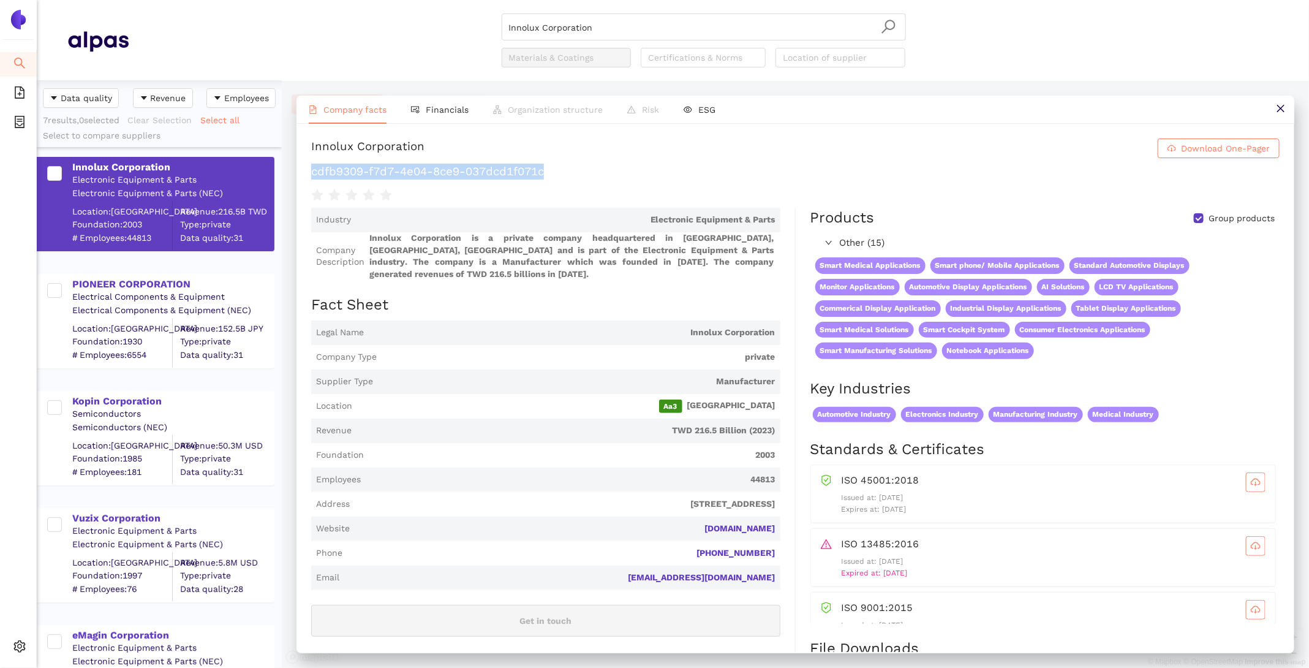
drag, startPoint x: 556, startPoint y: 175, endPoint x: 308, endPoint y: 172, distance: 248.7
click at [308, 172] on div "Innolux Corporation Download One-Pager cdfb9309-f7d7-4e04-8ce9-037dcd1f071c Ind…" at bounding box center [795, 388] width 998 height 528
copy h1 "cdfb9309-f7d7-4e04-8ce9-037dcd1f071c"
click at [454, 112] on span "Financials" at bounding box center [447, 110] width 43 height 10
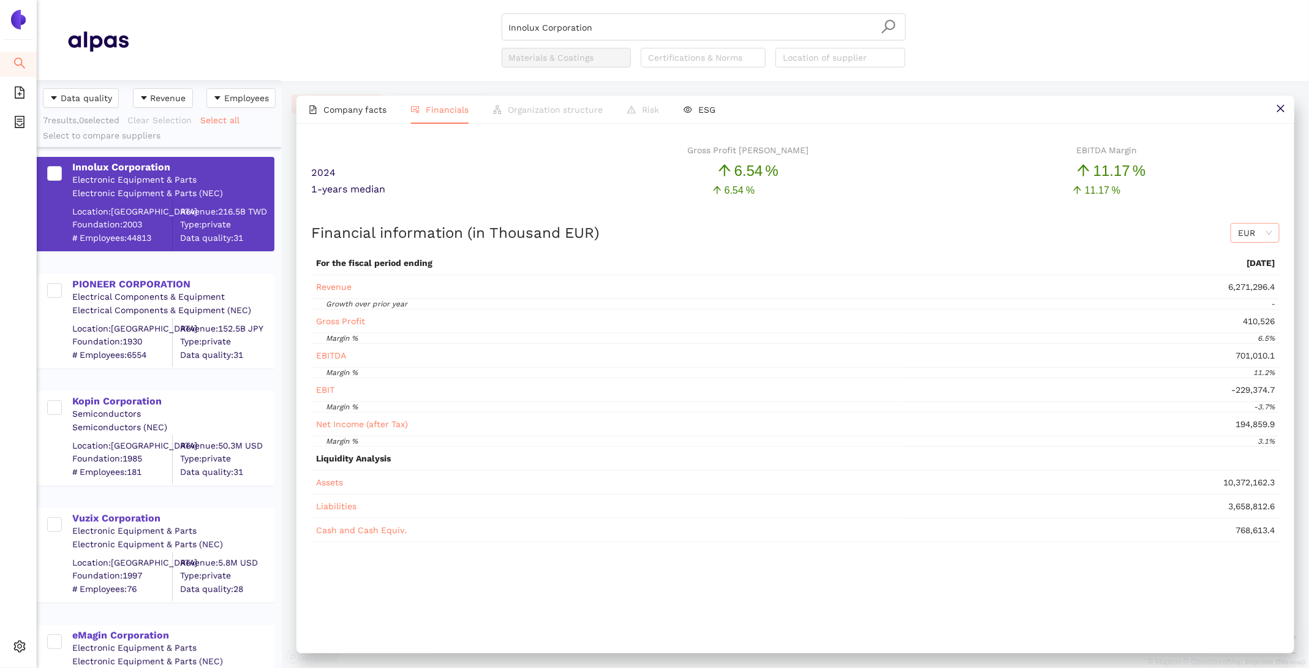
click at [1246, 227] on span "EUR" at bounding box center [1255, 233] width 34 height 18
click at [1250, 273] on div "USD" at bounding box center [1255, 275] width 34 height 13
click at [363, 117] on li "Company facts" at bounding box center [347, 110] width 102 height 28
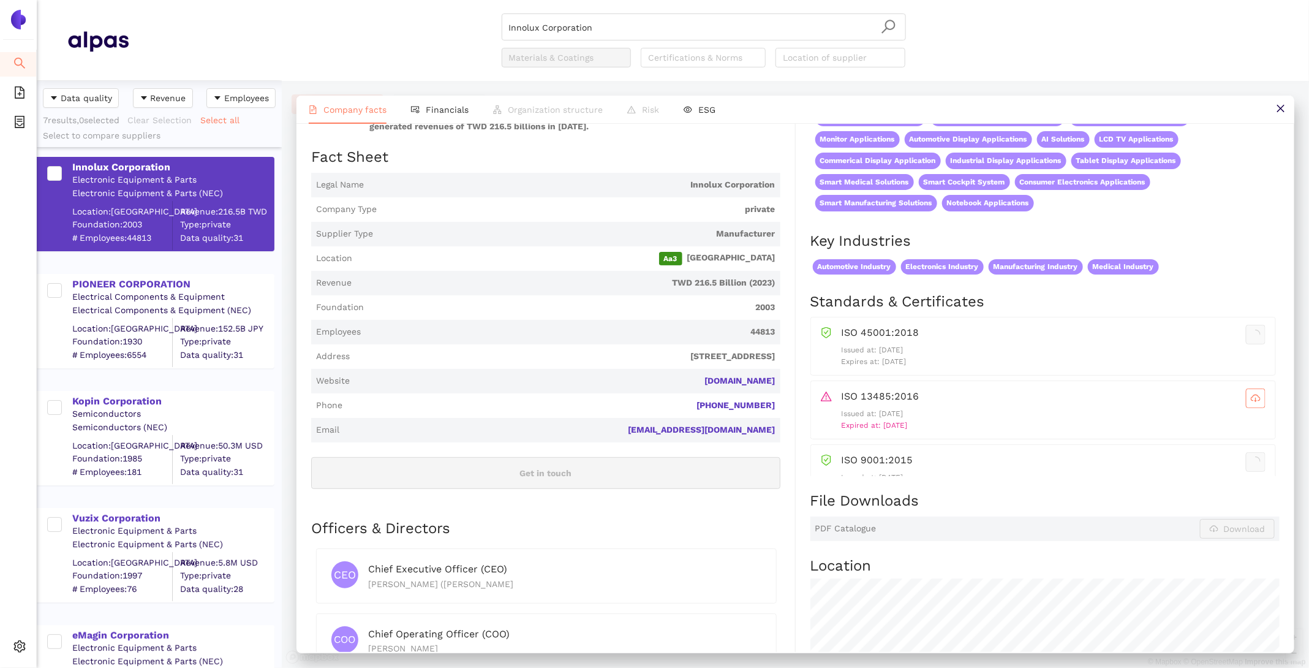
scroll to position [159, 0]
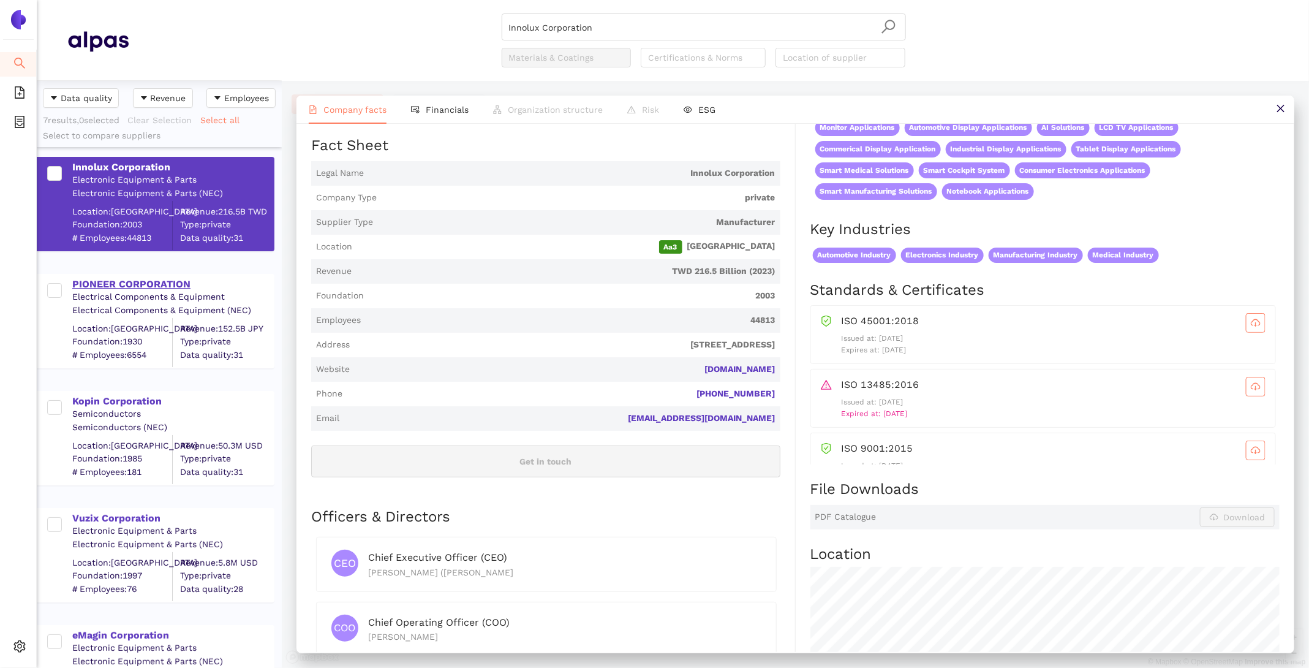
click at [150, 280] on div "PIONEER CORPORATION" at bounding box center [172, 283] width 201 height 13
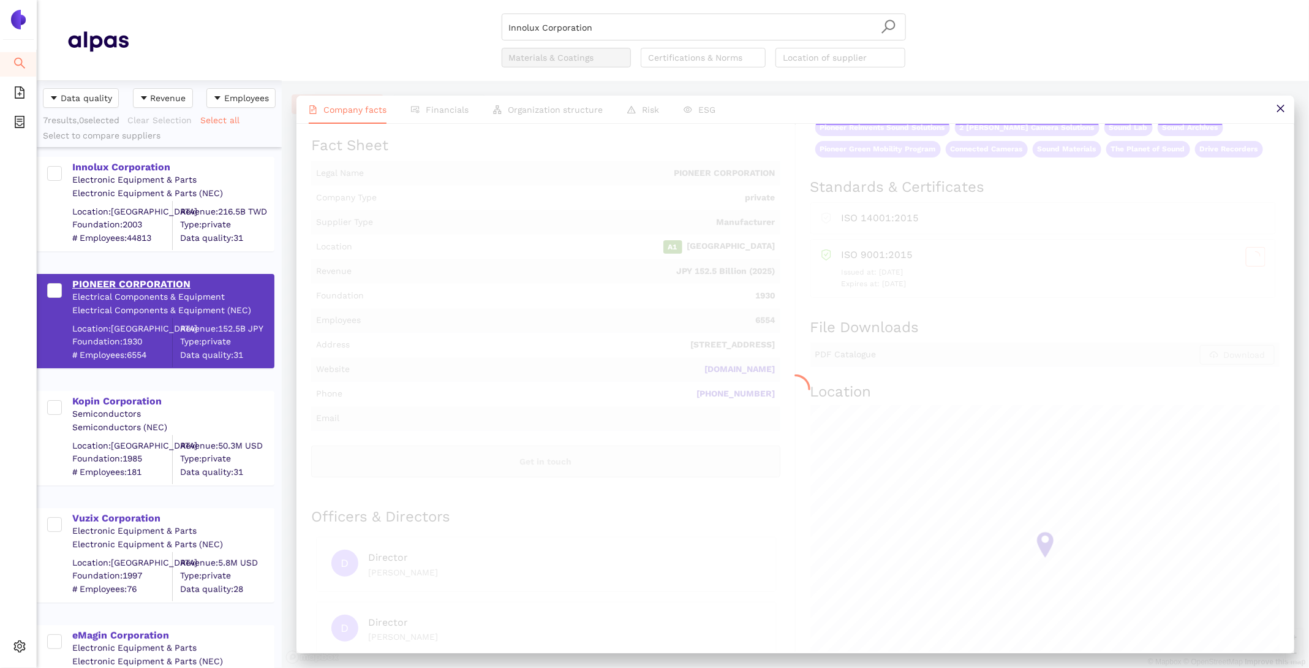
scroll to position [0, 0]
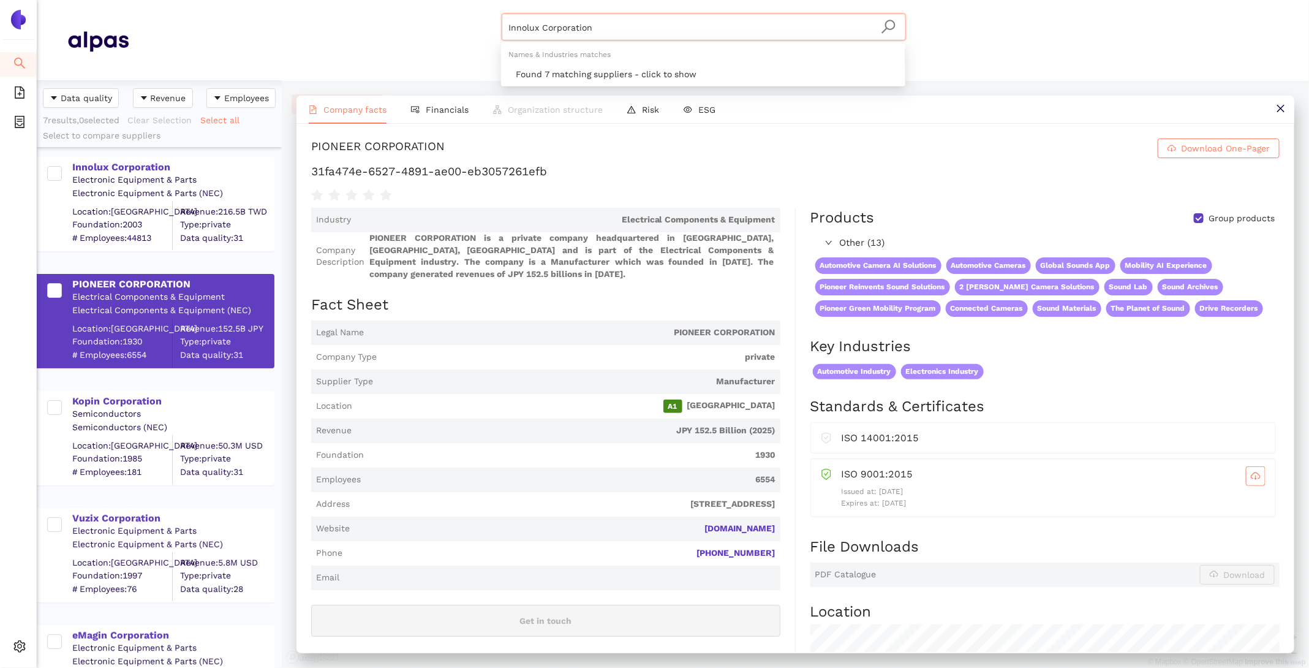
drag, startPoint x: 757, startPoint y: 35, endPoint x: 453, endPoint y: -31, distance: 310.8
click at [453, 0] on html "Search eSourcing Templates eSourcing Projects Settings Innolux Corporation Mate…" at bounding box center [654, 334] width 1309 height 668
paste input "Japan Display Inc."
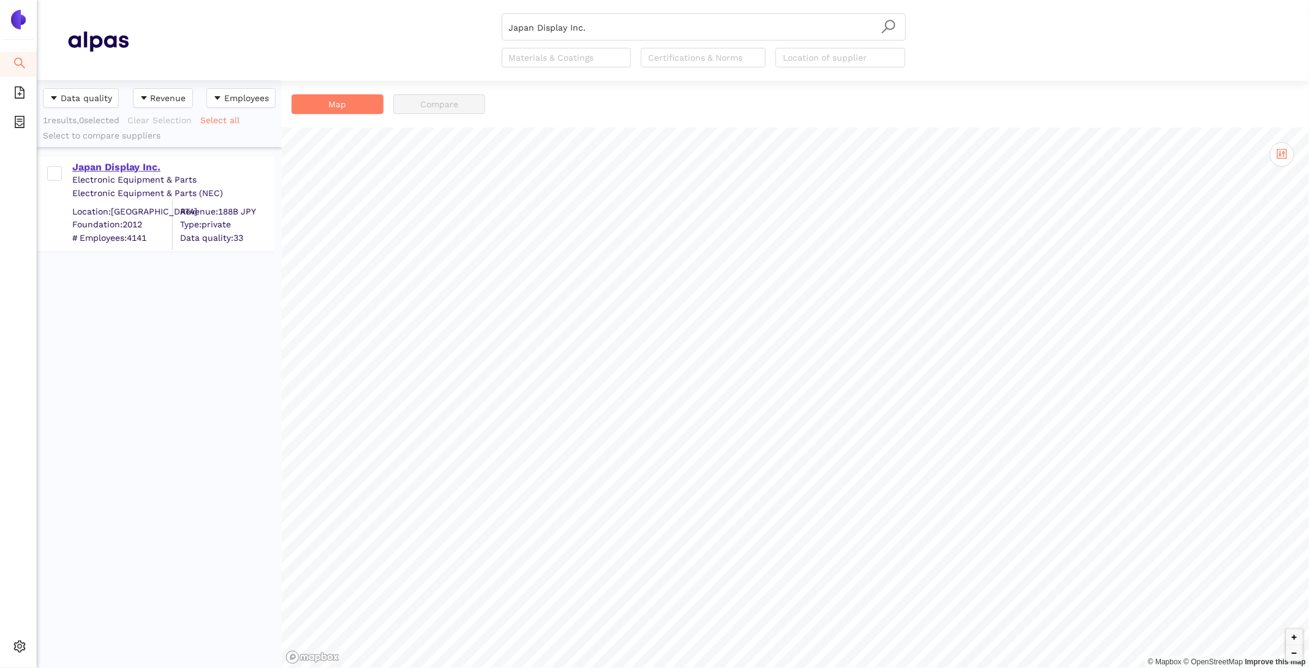
click at [131, 171] on div "Japan Display Inc." at bounding box center [172, 166] width 201 height 13
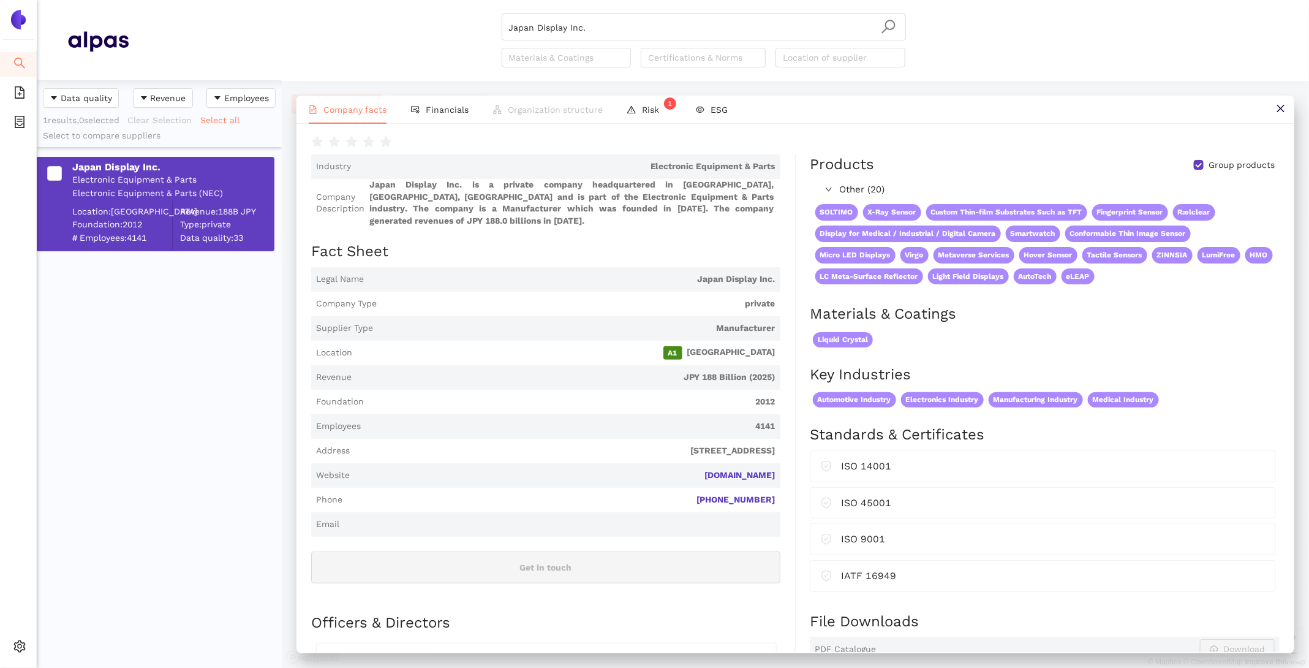
scroll to position [74, 0]
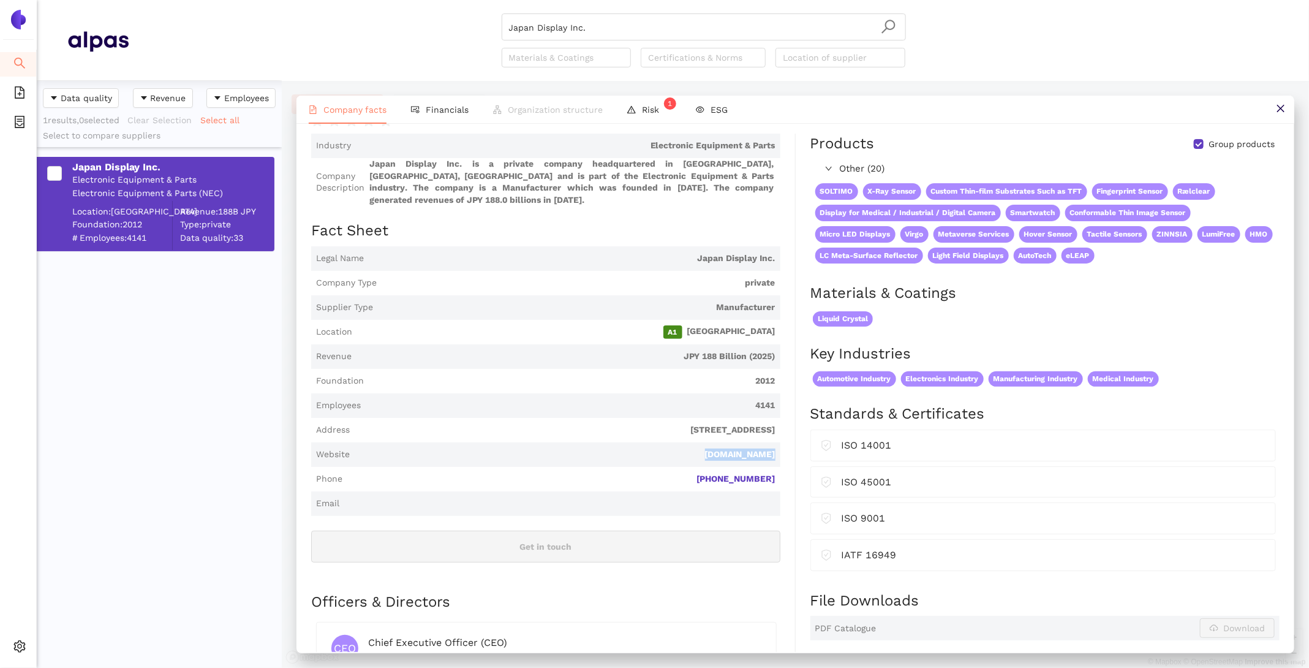
drag, startPoint x: 782, startPoint y: 440, endPoint x: 683, endPoint y: 438, distance: 98.6
click at [683, 438] on div "Industry Electronic Equipment & Parts Company Description Japan Display Inc. is…" at bounding box center [553, 567] width 485 height 866
copy link "j-display.com"
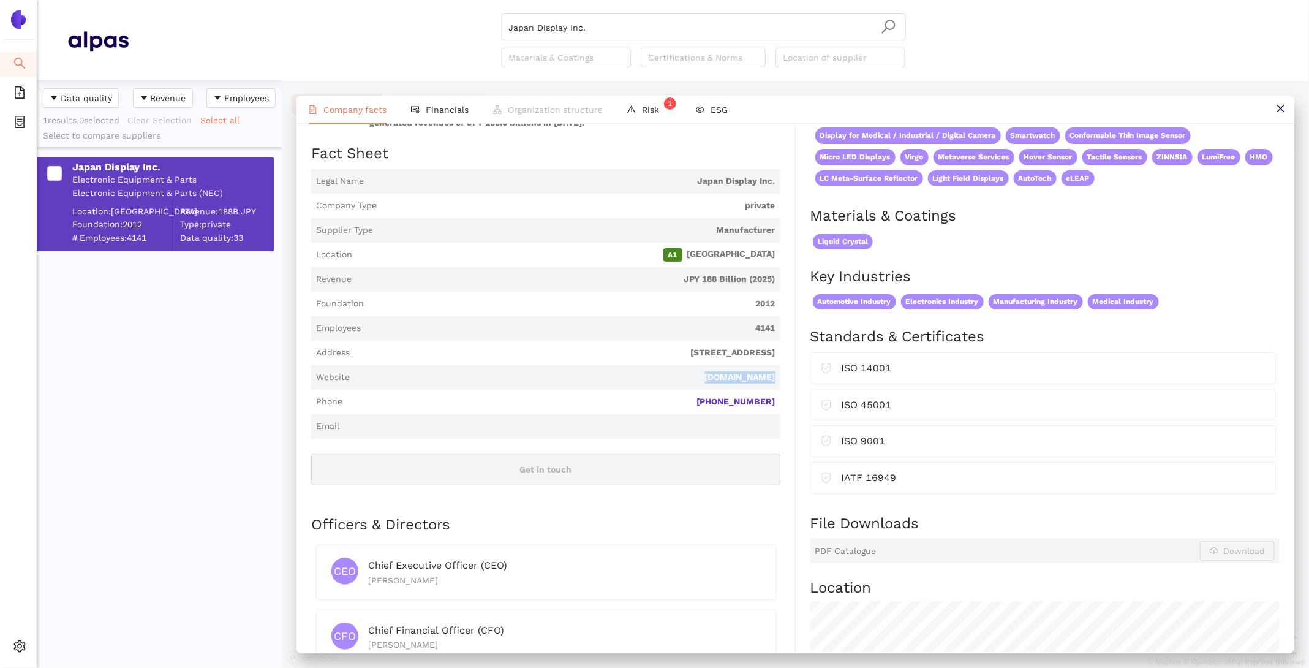
scroll to position [0, 0]
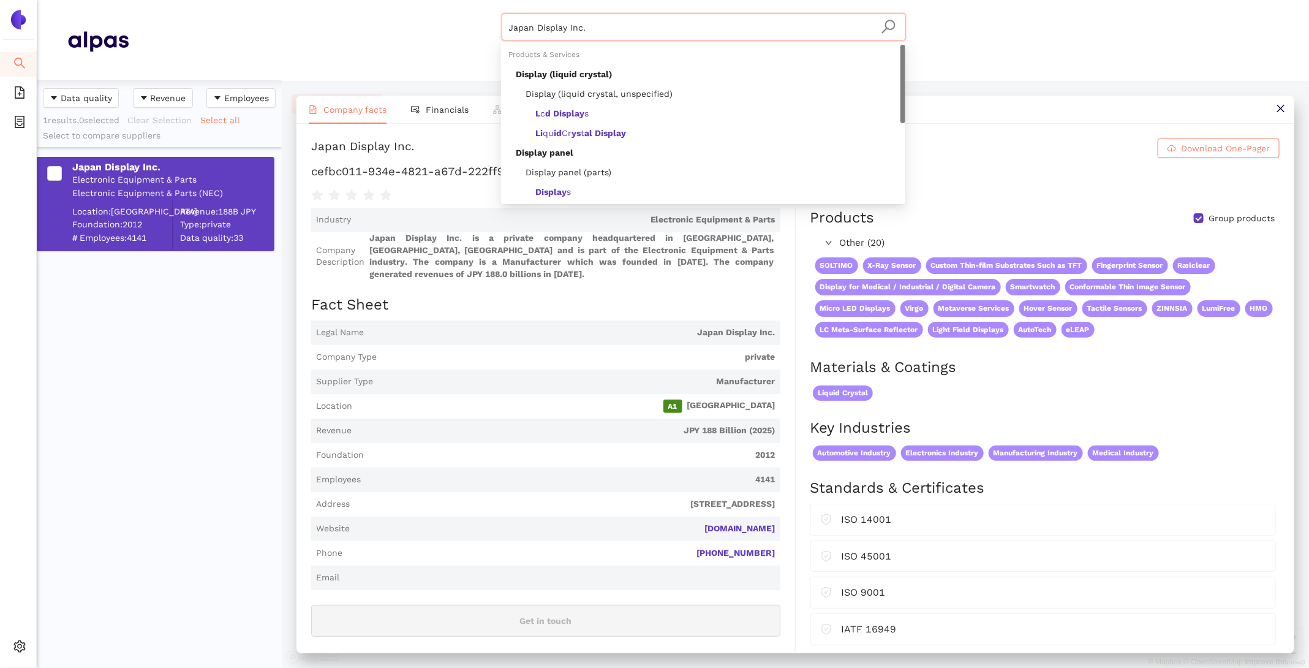
drag, startPoint x: 602, startPoint y: 32, endPoint x: 364, endPoint y: -25, distance: 243.8
click at [364, 0] on html "Search eSourcing Templates eSourcing Projects Settings Japan Display Inc. Mater…" at bounding box center [654, 334] width 1309 height 668
paste input "Kopin"
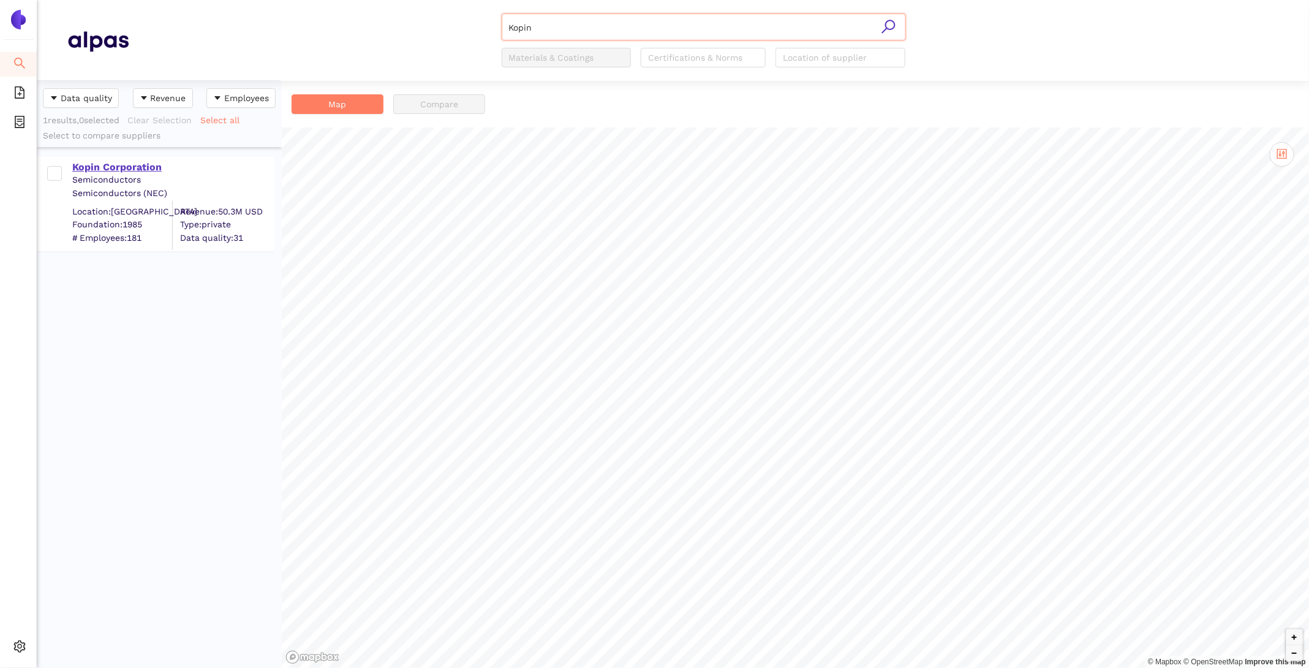
click at [117, 164] on div "Kopin Corporation" at bounding box center [172, 166] width 201 height 13
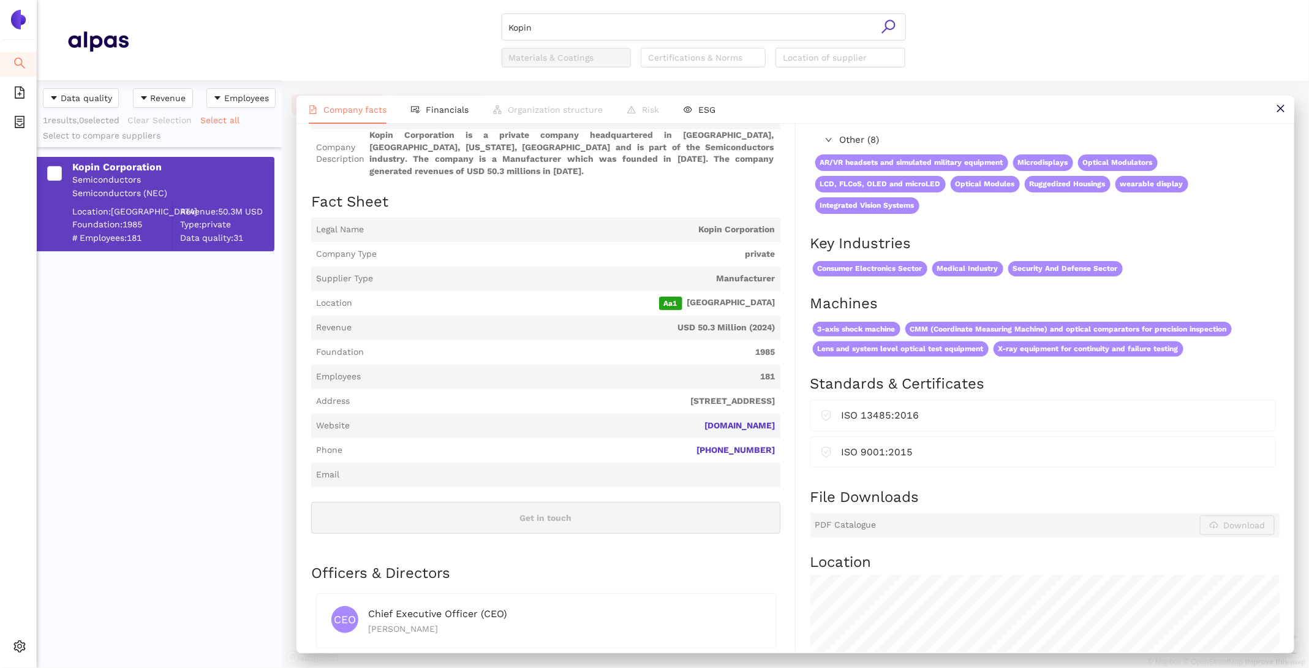
scroll to position [106, 0]
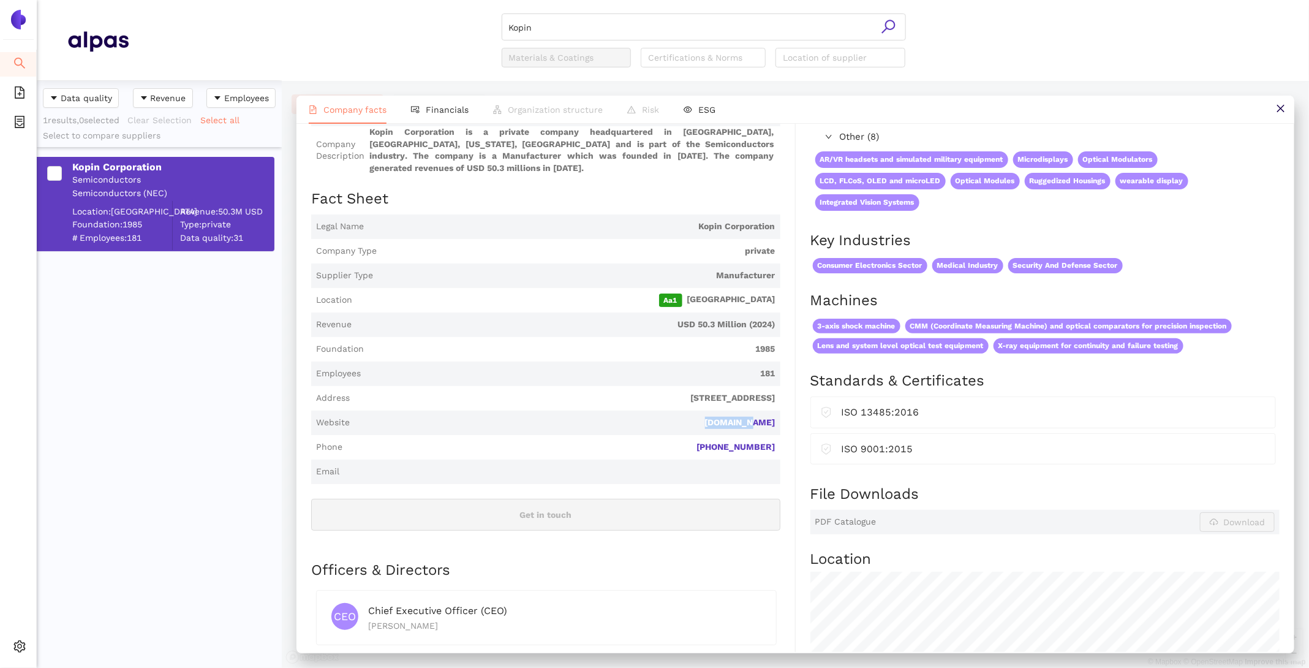
drag, startPoint x: 781, startPoint y: 421, endPoint x: 718, endPoint y: 417, distance: 63.3
click at [718, 417] on div "Industry Semiconductors Company Description Kopin Corporation is a private comp…" at bounding box center [553, 497] width 485 height 791
copy link "kopin.com"
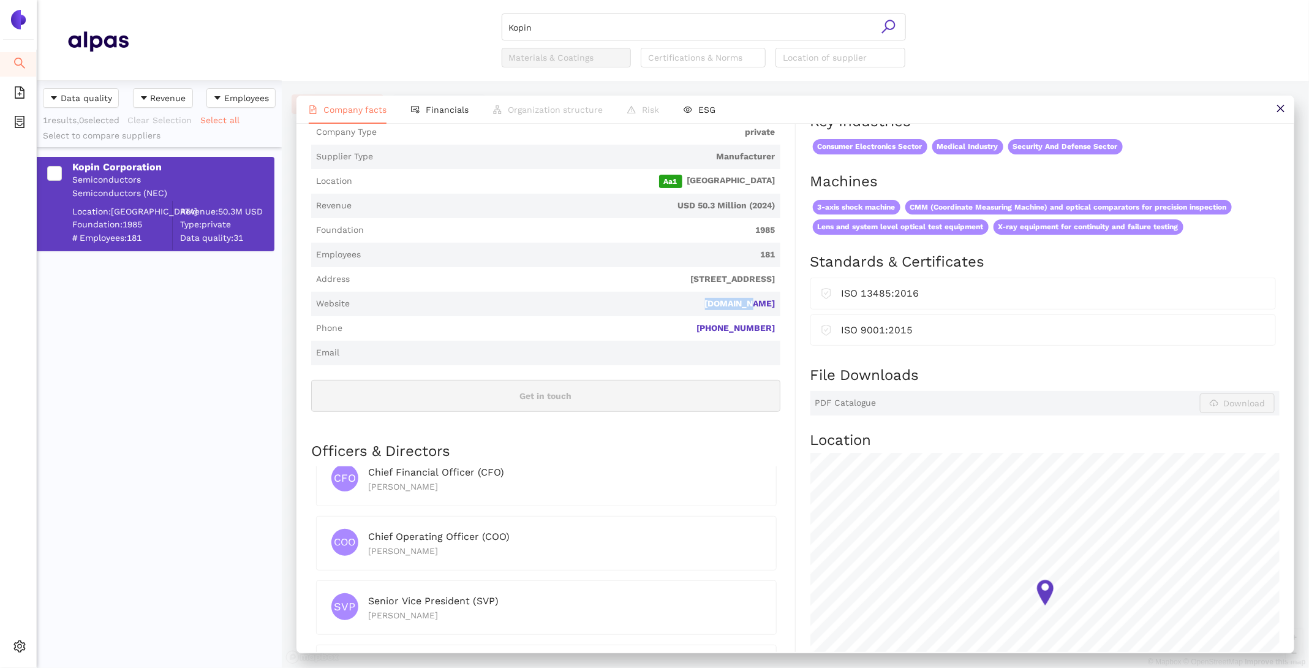
scroll to position [95, 0]
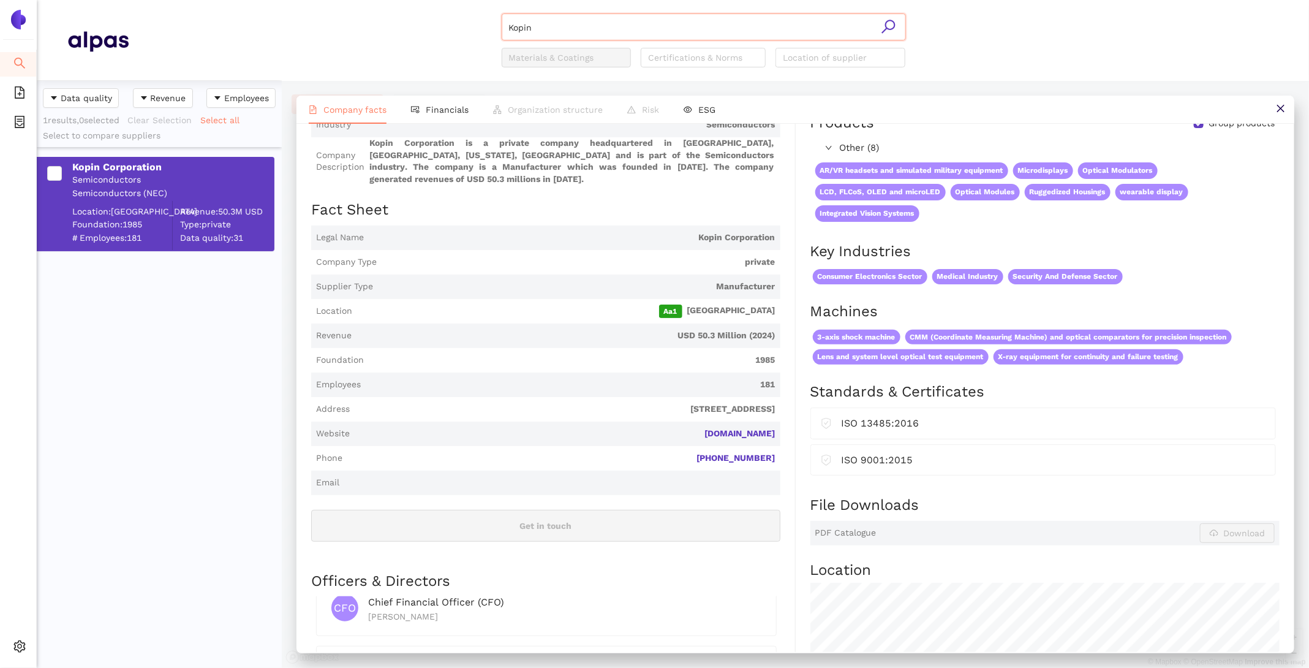
drag, startPoint x: 627, startPoint y: 31, endPoint x: 402, endPoint y: -26, distance: 231.3
click at [402, 0] on html "Search eSourcing Templates eSourcing Projects Settings Kopin Materials & Coatin…" at bounding box center [654, 334] width 1309 height 668
paste input "LG DISPLAY CO., LTD."
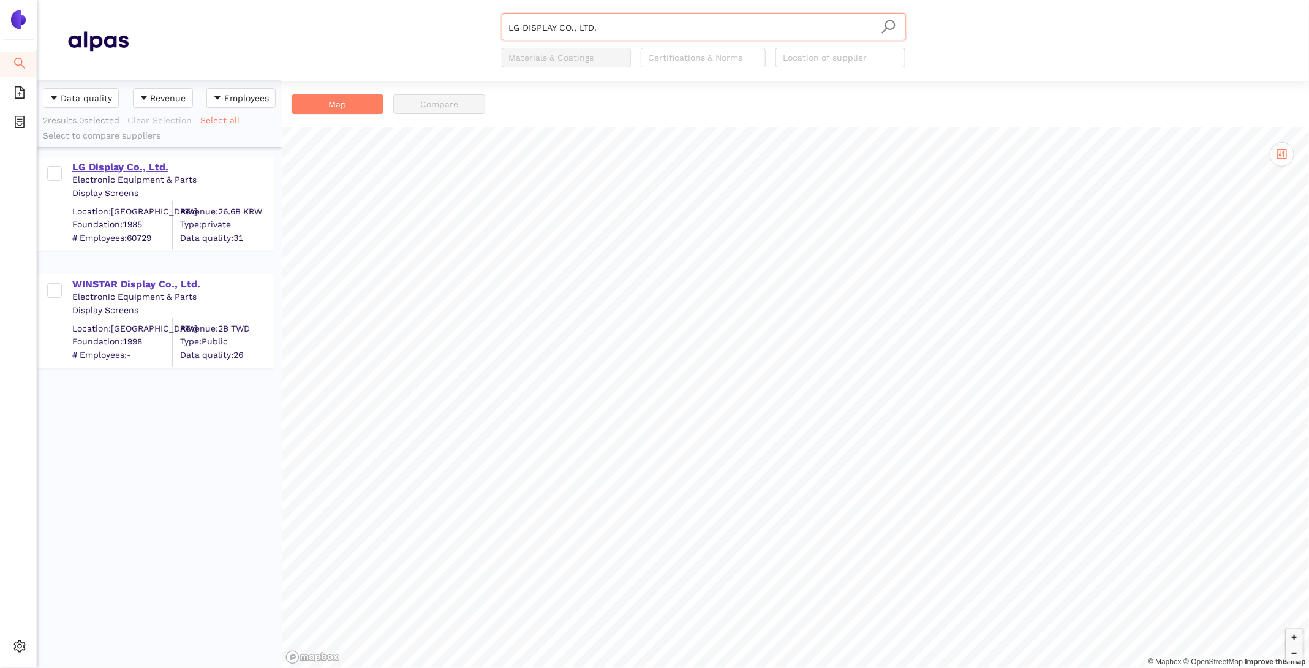
click at [140, 164] on div "LG Display Co., Ltd." at bounding box center [172, 166] width 201 height 13
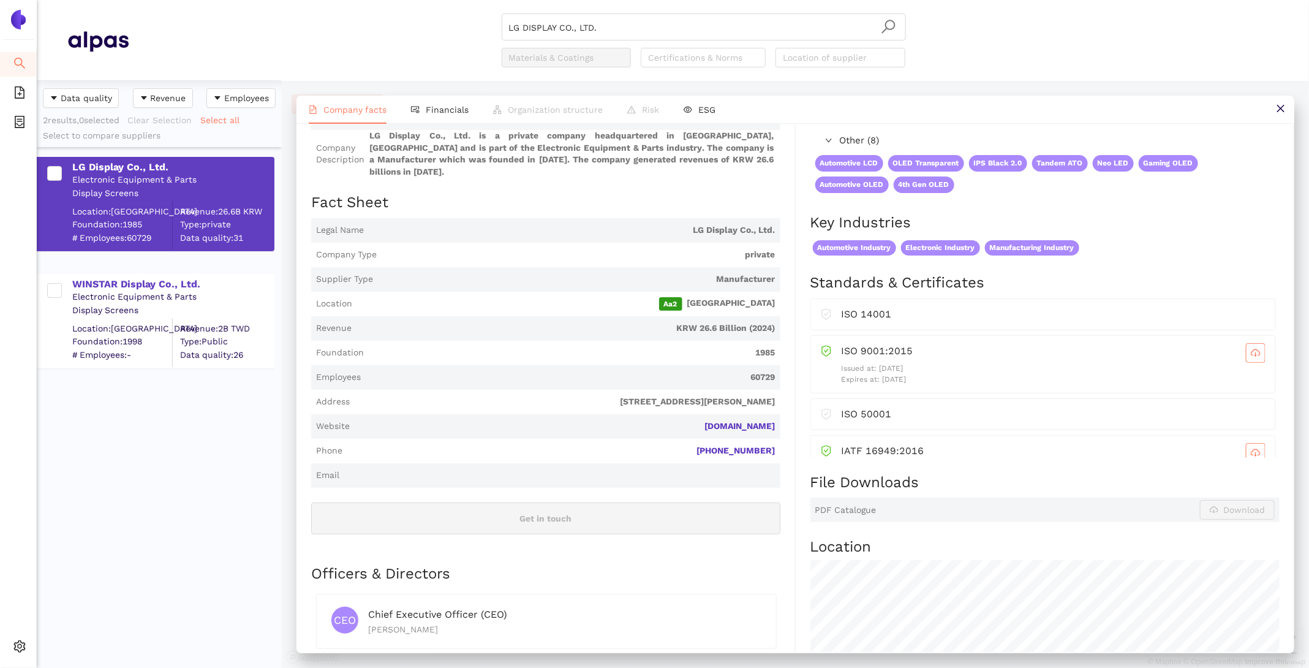
scroll to position [124, 0]
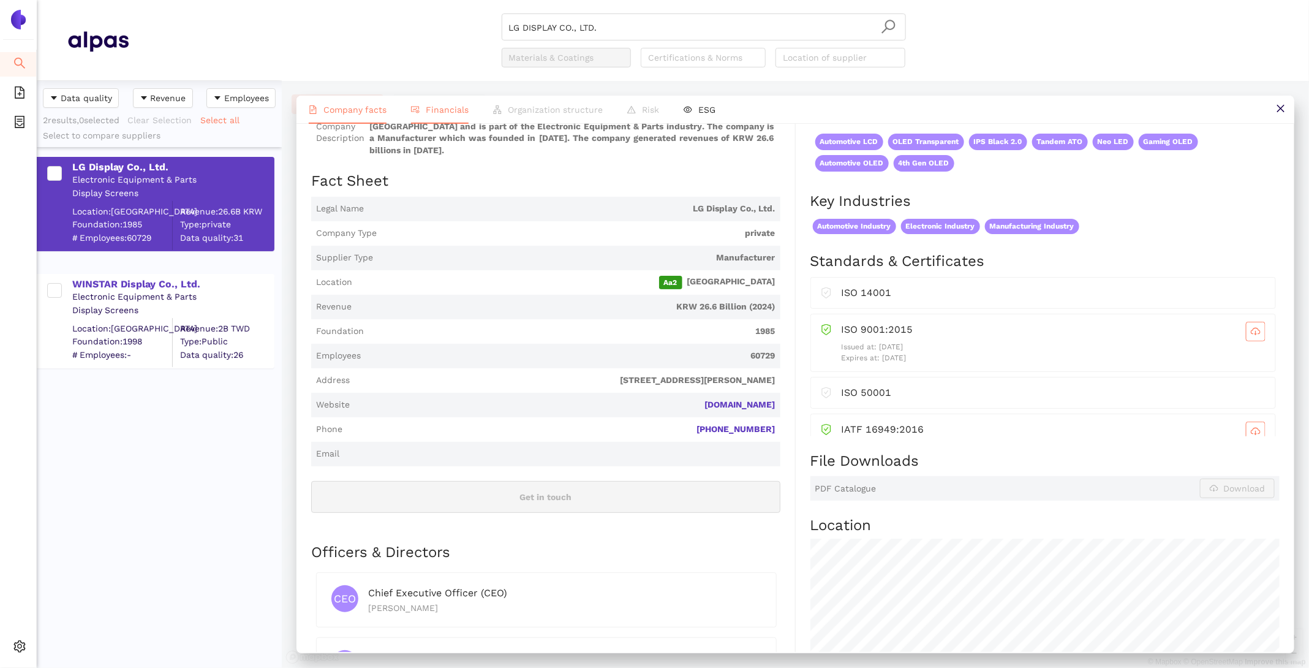
click at [450, 110] on span "Financials" at bounding box center [447, 110] width 43 height 10
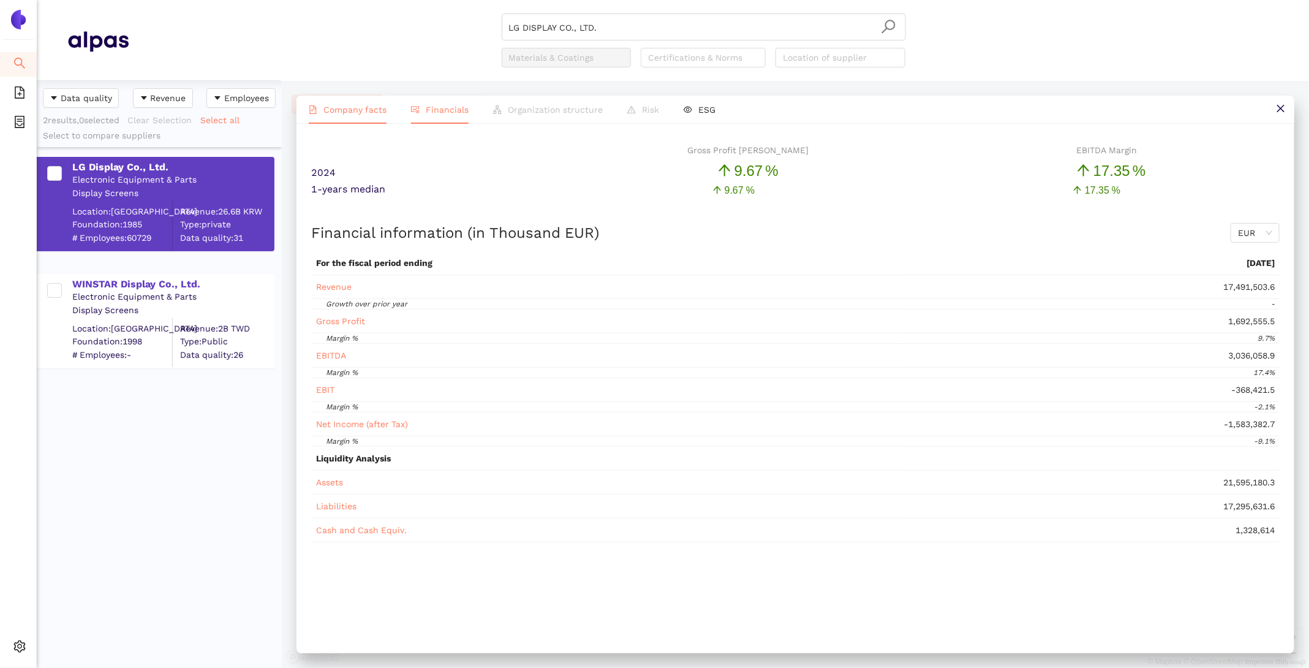
click at [330, 107] on span "Company facts" at bounding box center [354, 110] width 63 height 10
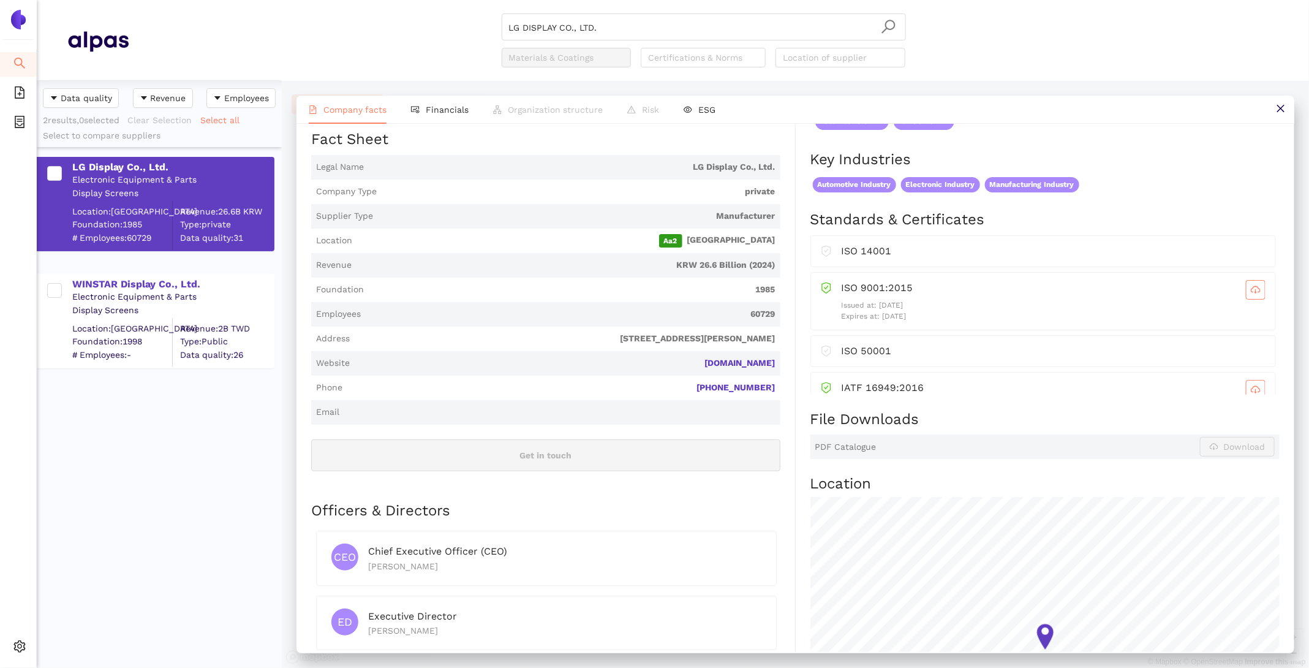
scroll to position [141, 0]
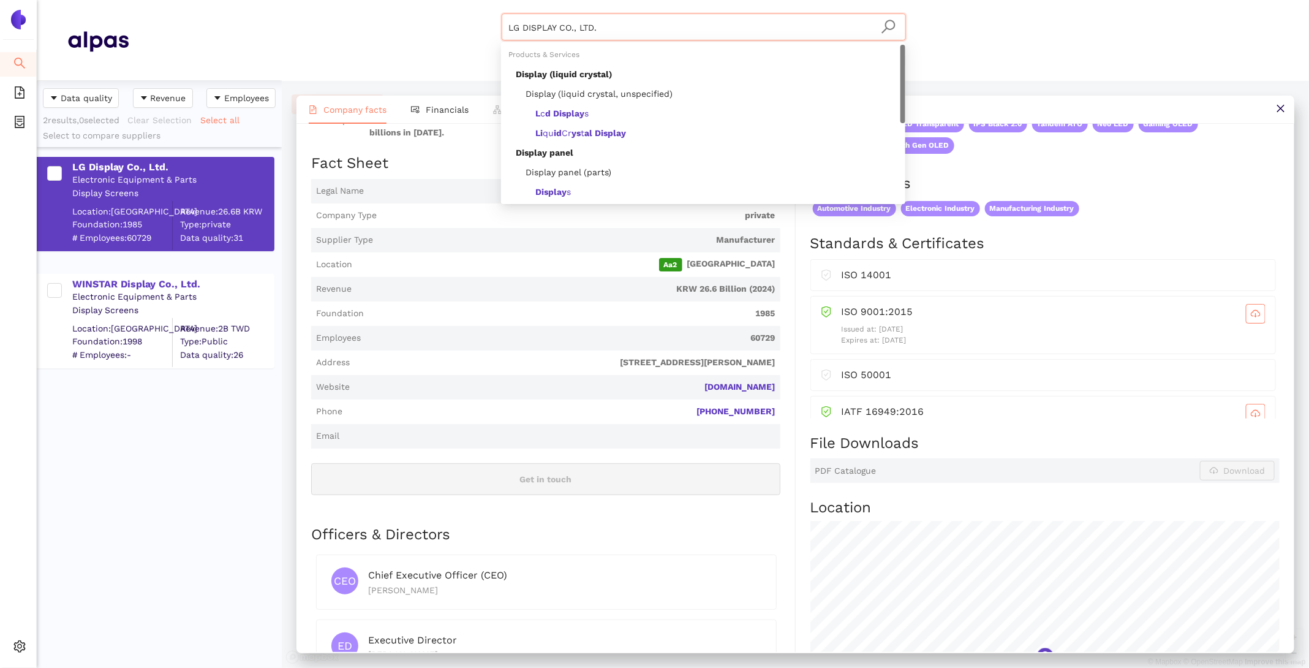
drag, startPoint x: 602, startPoint y: 32, endPoint x: 372, endPoint y: -13, distance: 233.7
click at [372, 0] on html "Search eSourcing Templates eSourcing Projects Settings LG DISPLAY CO., LTD. Mat…" at bounding box center [654, 334] width 1309 height 668
paste input "Microoled SA"
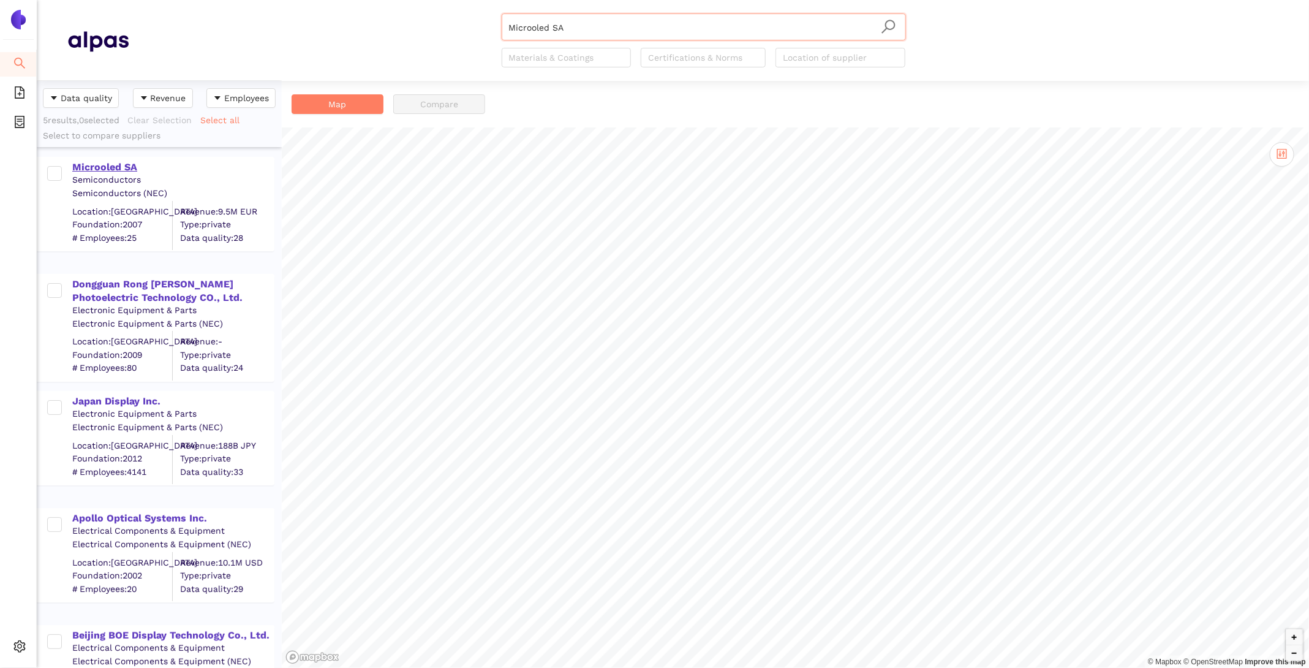
click at [134, 162] on div "Microoled SA" at bounding box center [172, 166] width 201 height 13
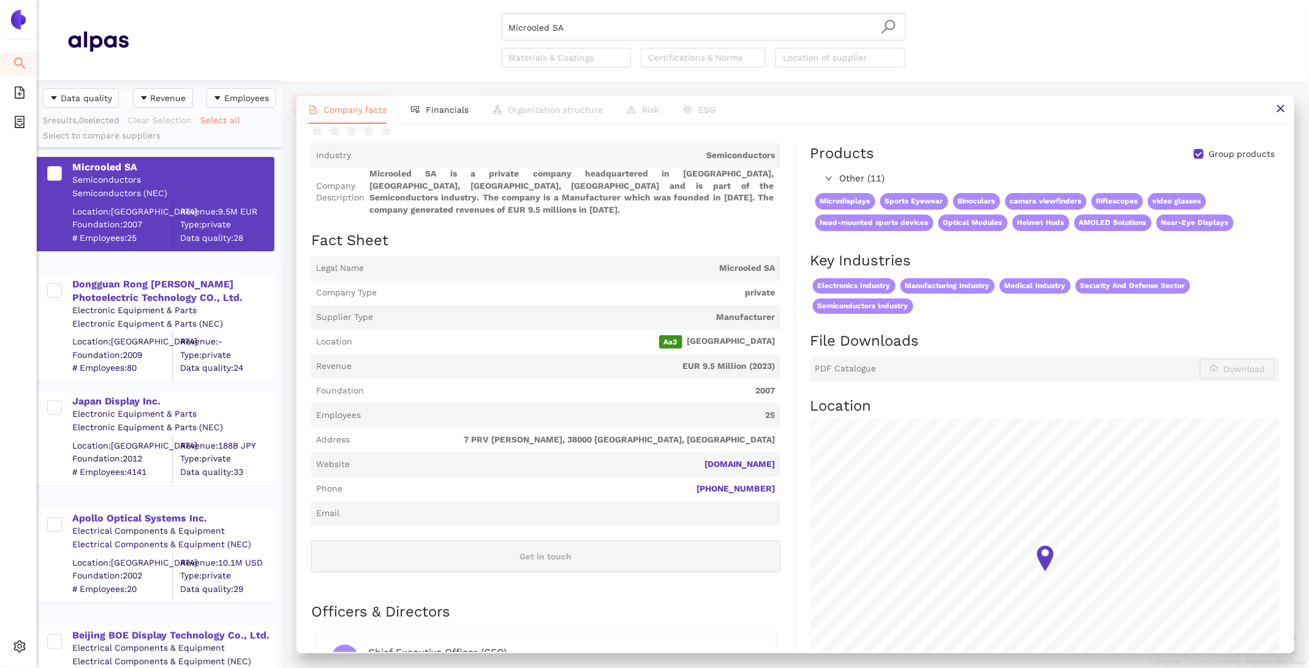
scroll to position [96, 0]
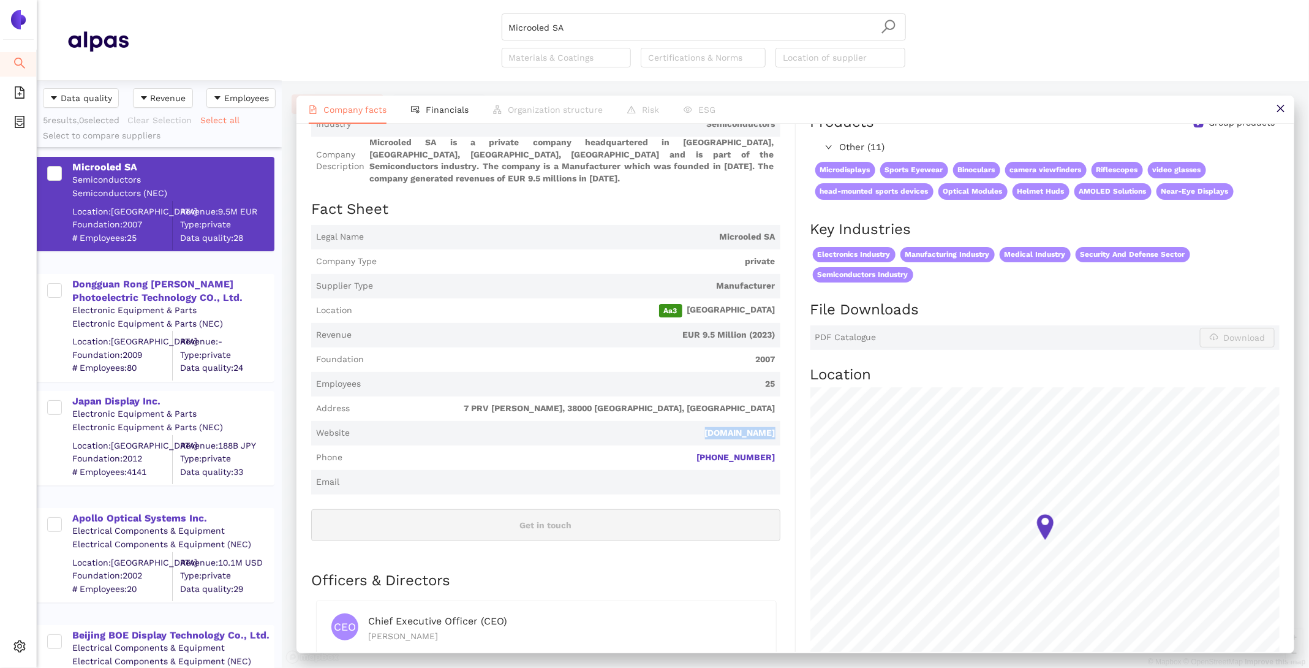
drag, startPoint x: 785, startPoint y: 421, endPoint x: 703, endPoint y: 420, distance: 82.7
click at [703, 420] on div "Industry Semiconductors Company Description Microoled SA is a private company h…" at bounding box center [553, 430] width 485 height 637
copy link "microoled.net"
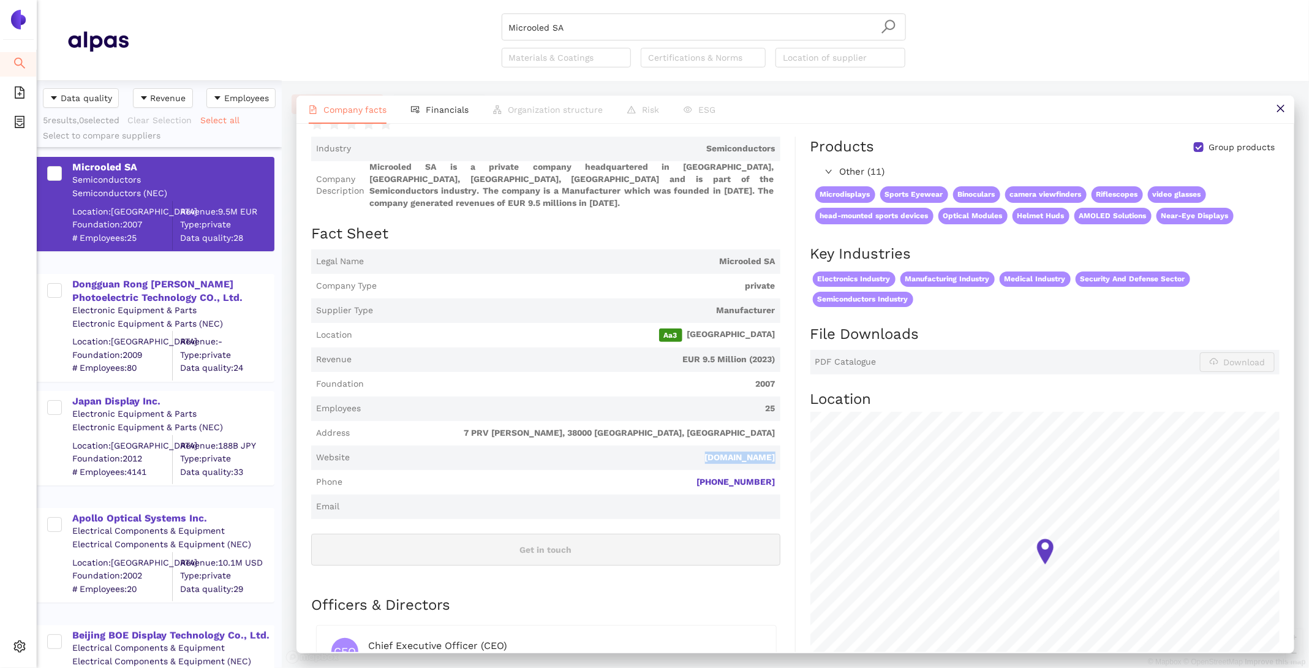
scroll to position [23, 0]
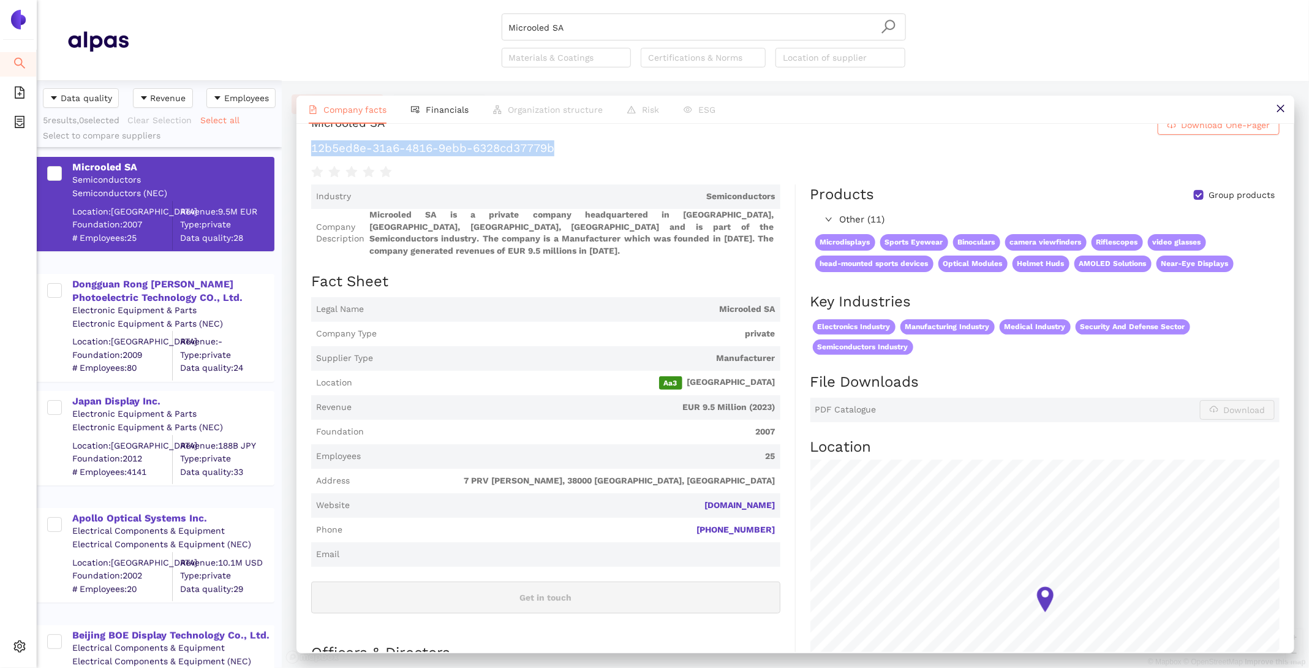
drag, startPoint x: 541, startPoint y: 145, endPoint x: 307, endPoint y: 146, distance: 234.6
click at [307, 146] on div "Microoled SA Download One-Pager 12b5ed8e-31a6-4816-9ebb-6328cd37779b Industry S…" at bounding box center [795, 388] width 998 height 528
copy h1 "12b5ed8e-31a6-4816-9ebb-6328cd37779b"
click at [423, 117] on li "Financials" at bounding box center [440, 110] width 82 height 28
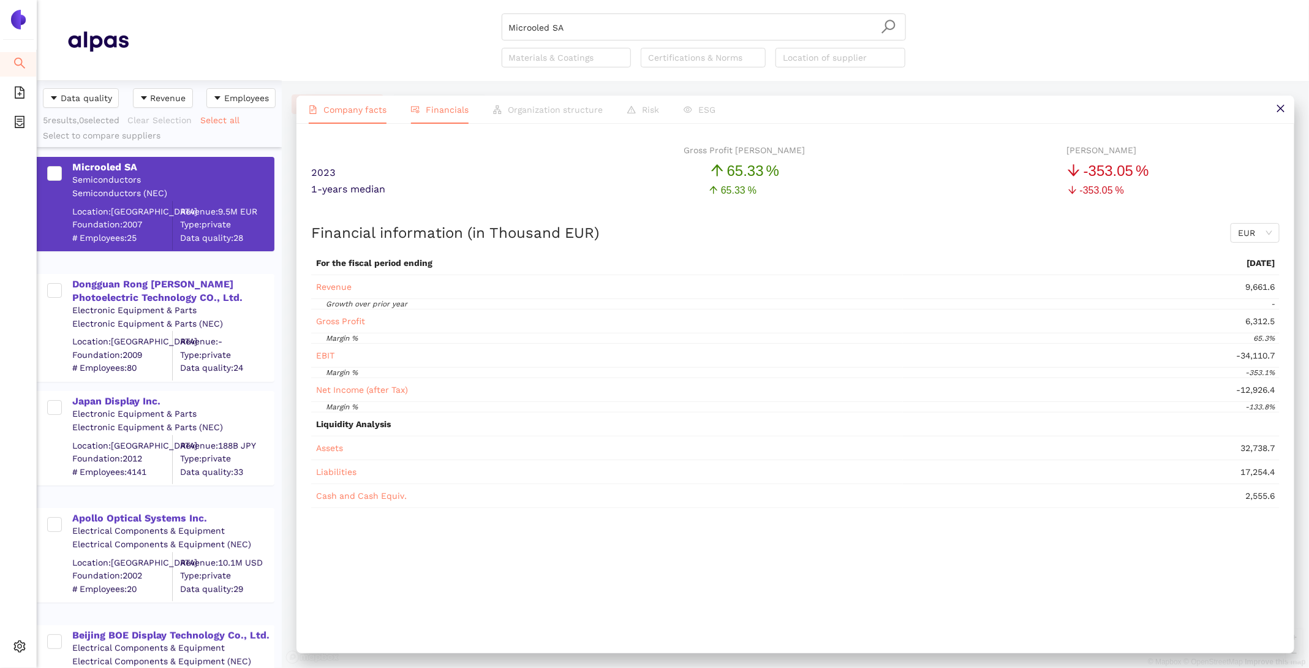
click at [343, 111] on span "Company facts" at bounding box center [354, 110] width 63 height 10
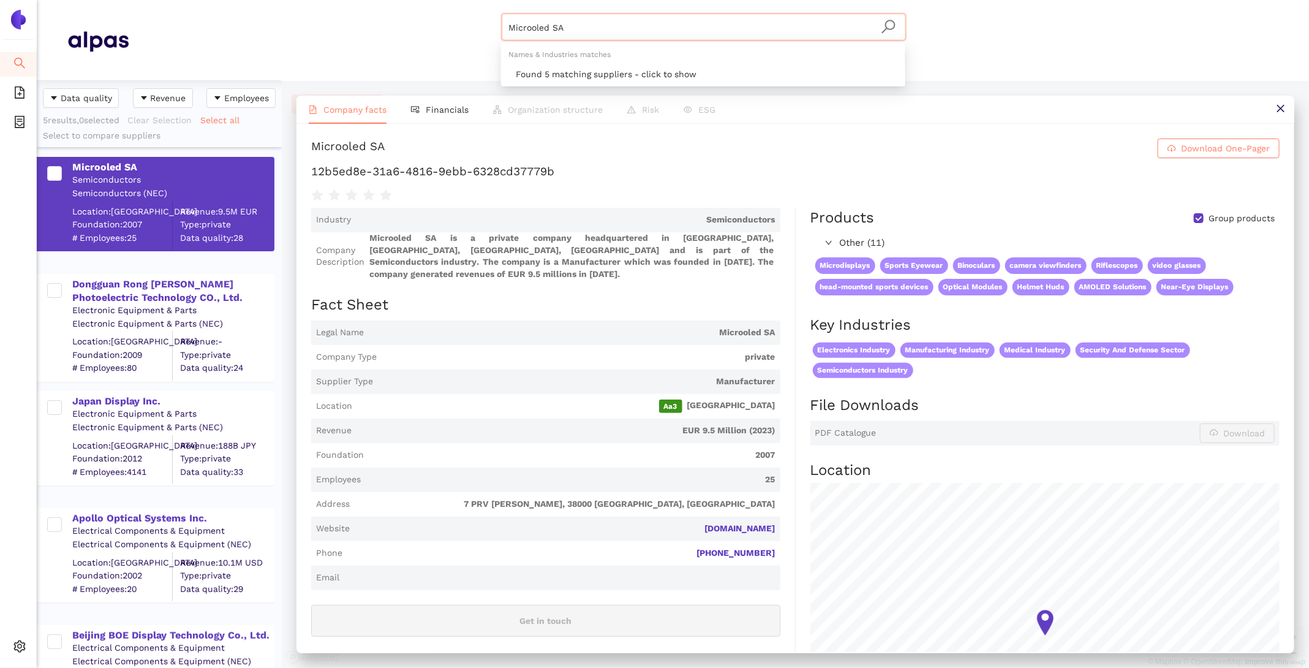
drag, startPoint x: 728, startPoint y: 19, endPoint x: 701, endPoint y: 50, distance: 41.2
click at [701, 50] on body "Search eSourcing Templates eSourcing Projects Settings Microoled SA Materials &…" at bounding box center [654, 334] width 1309 height 668
paste input "New Vision Display (Shenzhen) Co, Ltd."
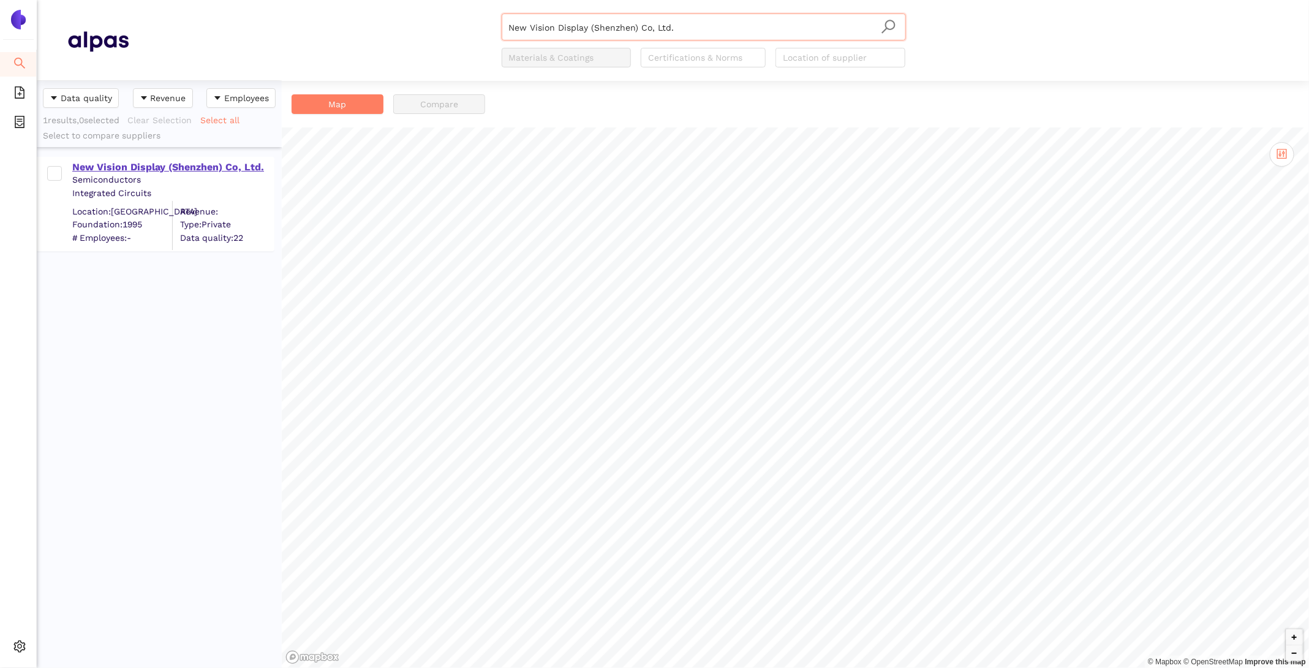
click at [142, 166] on div "New Vision Display (Shenzhen) Co, Ltd." at bounding box center [172, 166] width 201 height 13
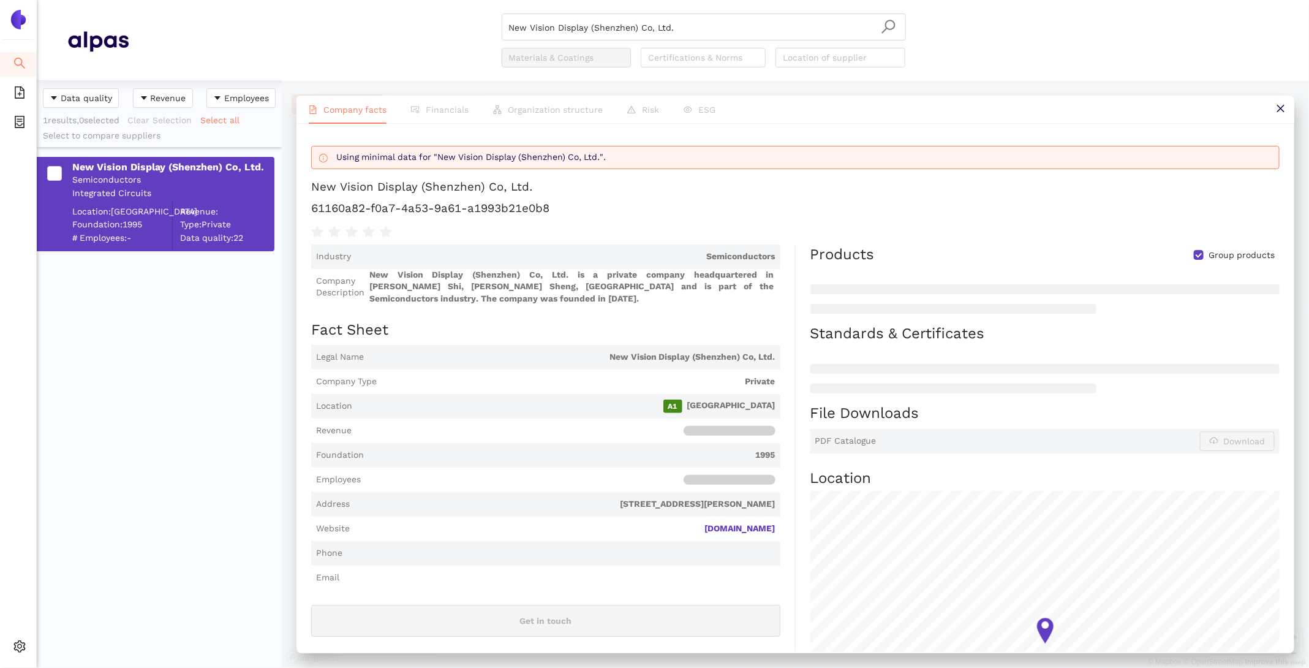
scroll to position [137, 0]
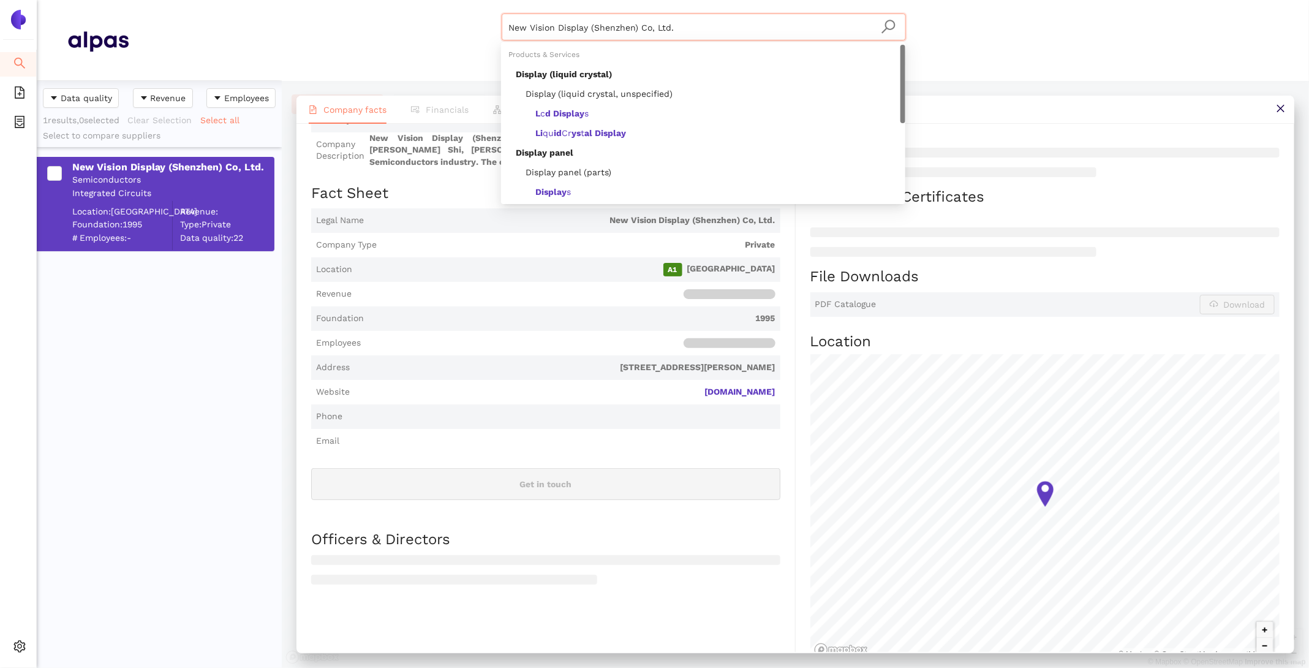
drag, startPoint x: 725, startPoint y: 23, endPoint x: 253, endPoint y: -20, distance: 473.7
click at [253, 0] on html "Search eSourcing Templates eSourcing Projects Settings New Vision Display (Shen…" at bounding box center [654, 334] width 1309 height 668
paste input "ippon Seiki Co."
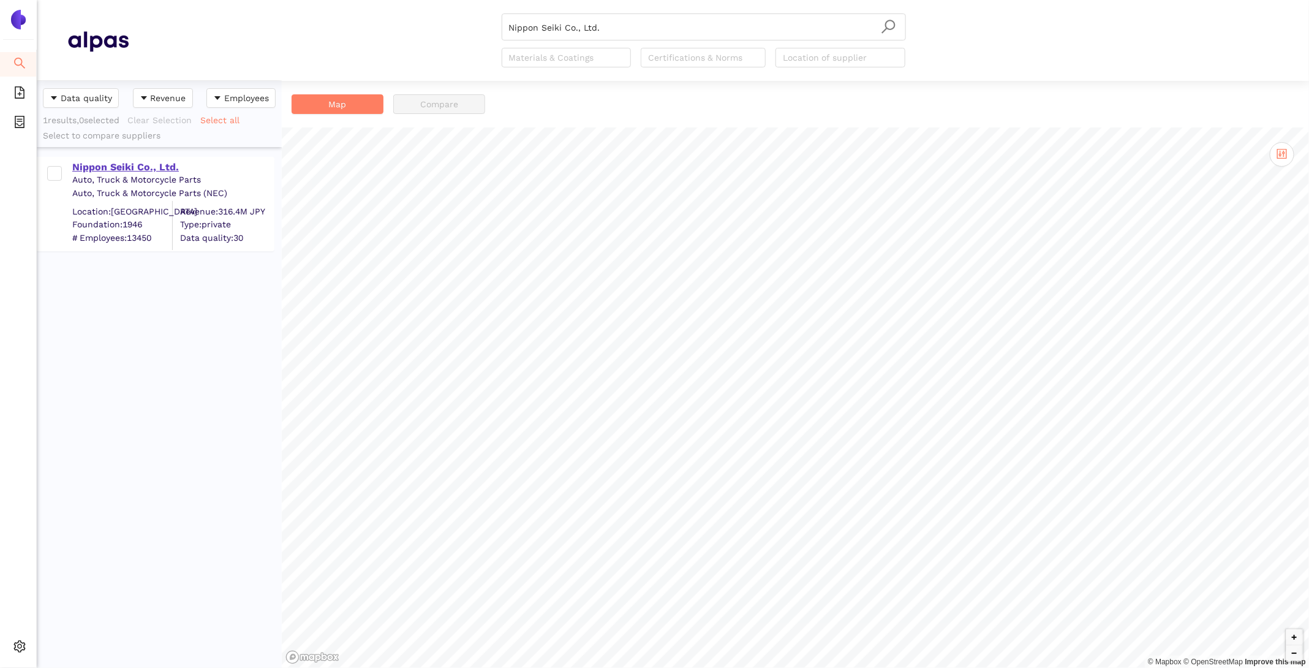
click at [99, 166] on div "Nippon Seiki Co., Ltd." at bounding box center [172, 166] width 201 height 13
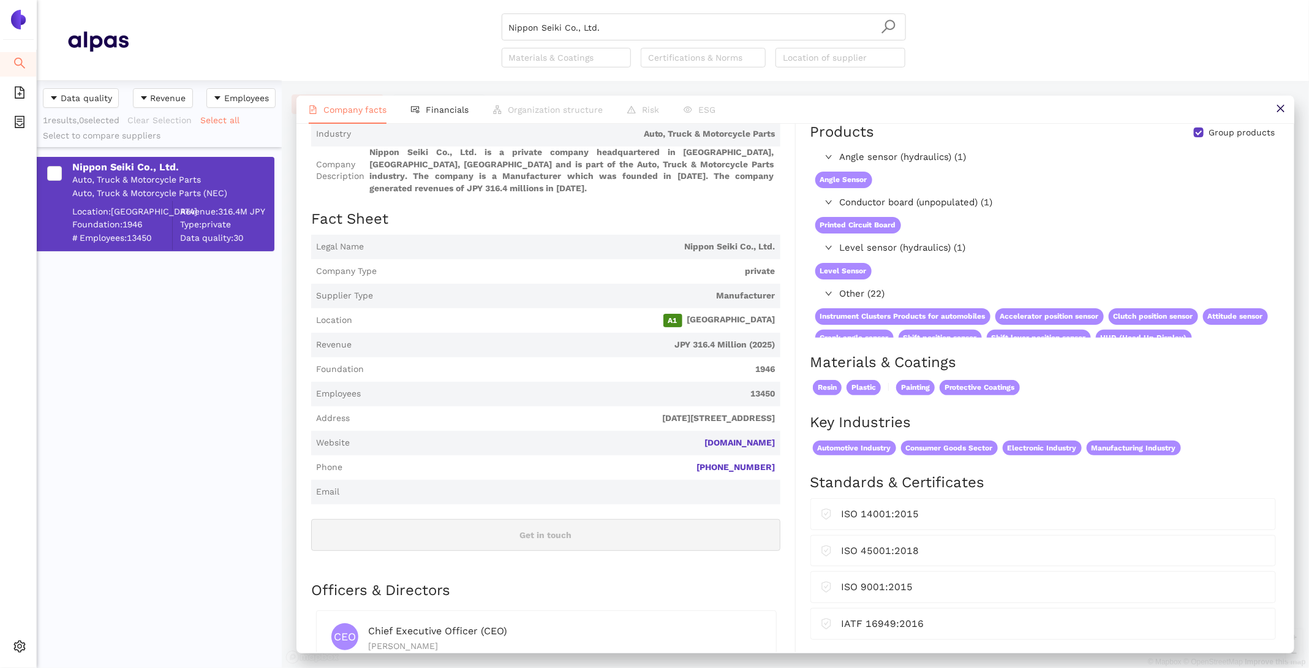
scroll to position [92, 0]
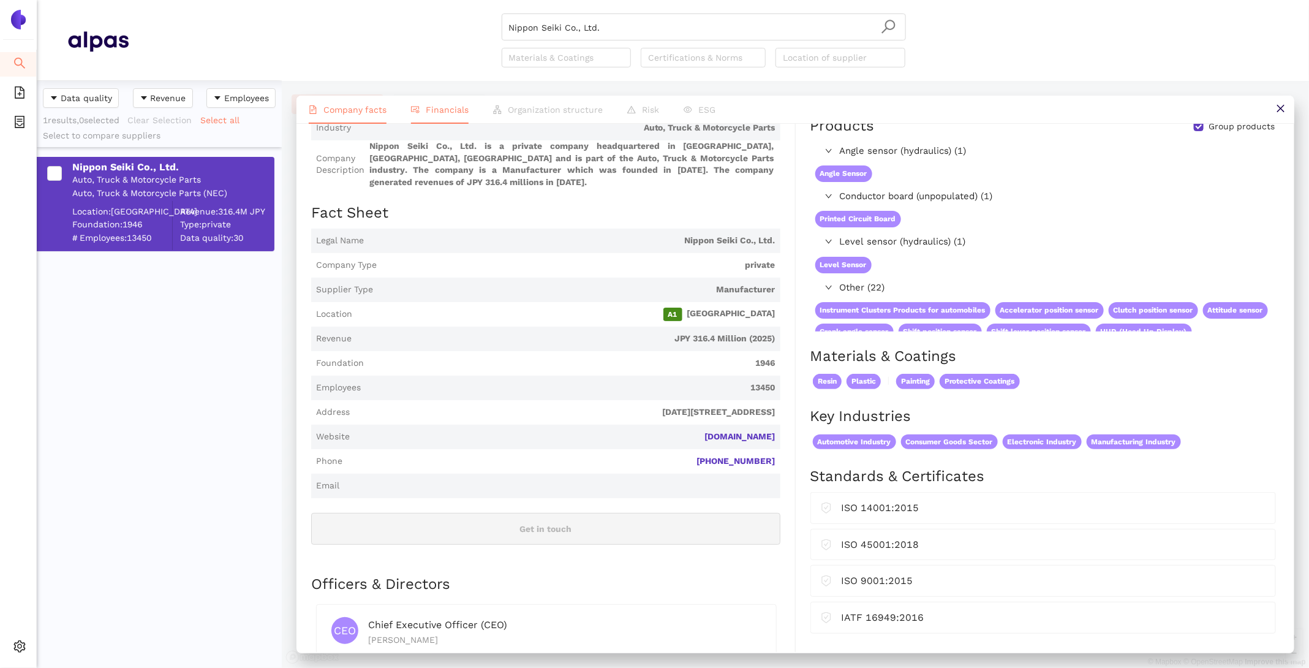
click at [443, 121] on li "Financials" at bounding box center [440, 110] width 82 height 28
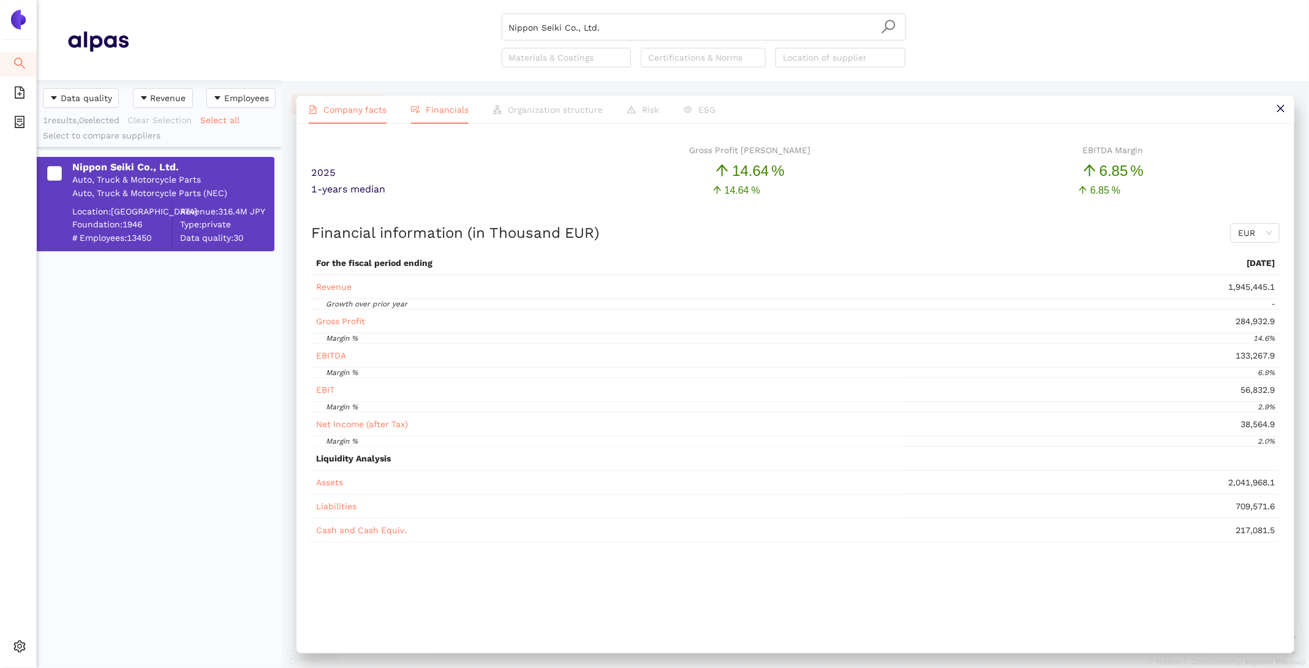
click at [359, 111] on span "Company facts" at bounding box center [354, 110] width 63 height 10
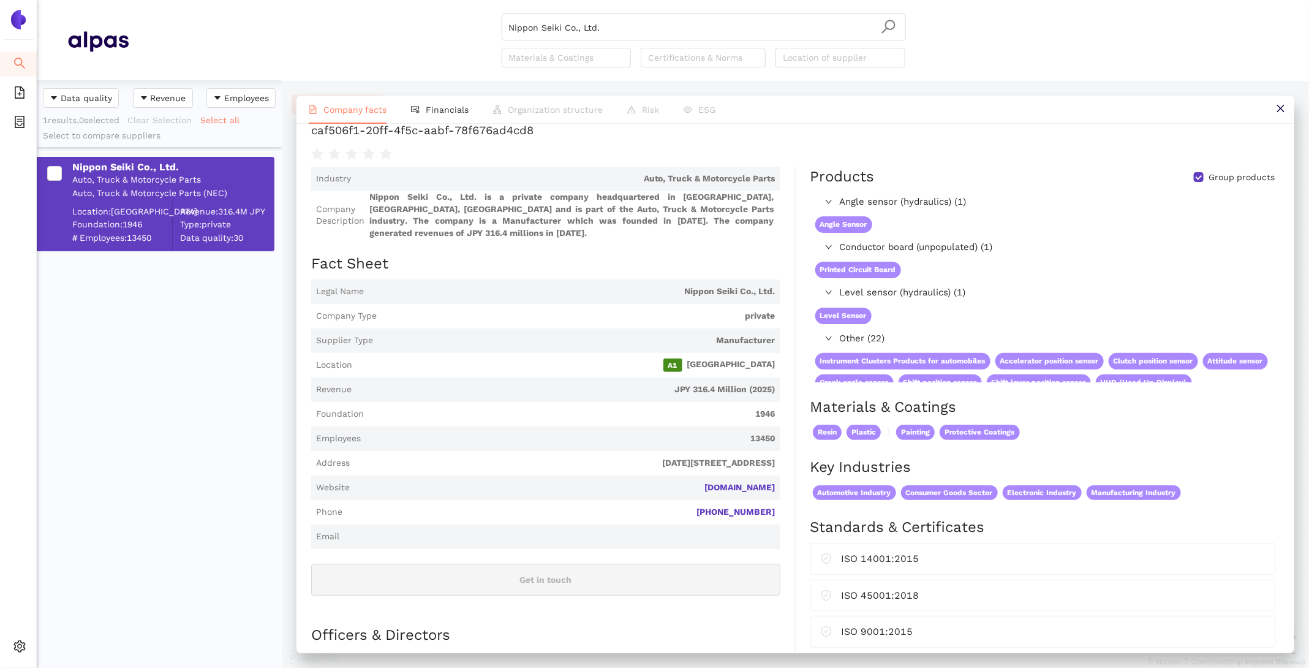
scroll to position [40, 0]
drag, startPoint x: 792, startPoint y: 479, endPoint x: 646, endPoint y: 474, distance: 146.5
click at [646, 474] on div "Industry Auto, Truck & Motorcycle Parts Company Description Nippon Seiki Co., L…" at bounding box center [553, 640] width 485 height 946
copy link "global.nippon-seiki.co.jp"
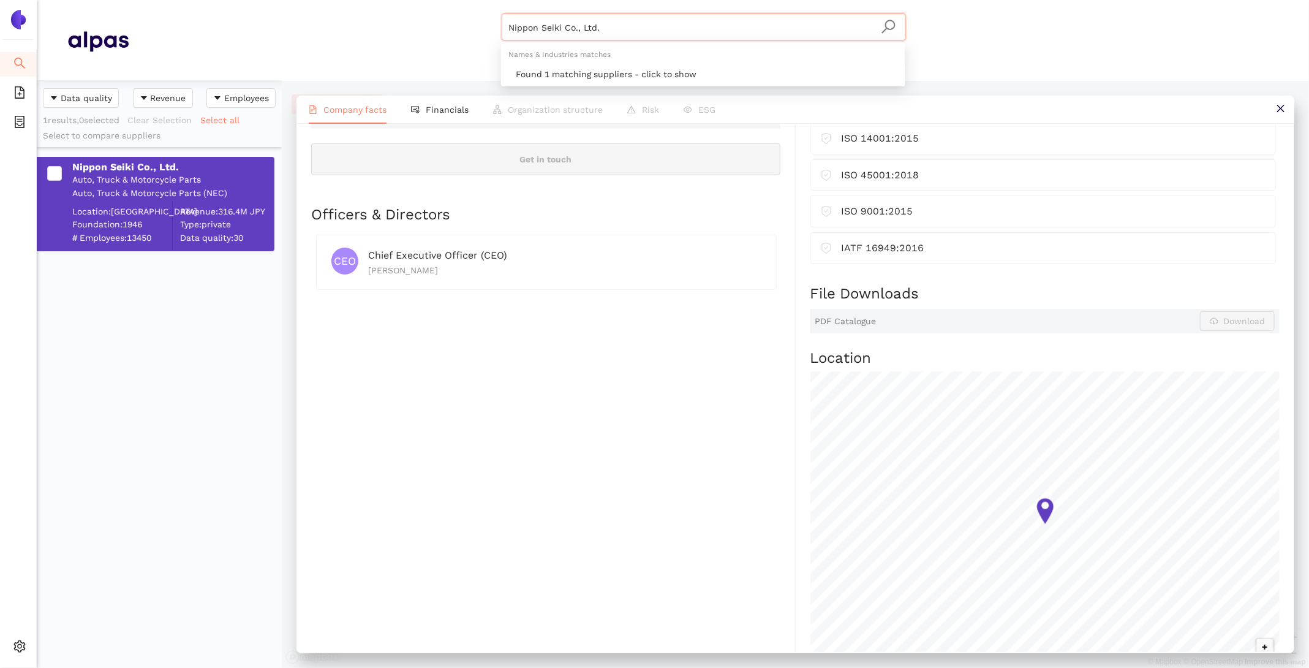
drag, startPoint x: 617, startPoint y: 24, endPoint x: 465, endPoint y: -1, distance: 154.6
click at [465, 0] on html "Search eSourcing Templates eSourcing Projects Settings Nippon Seiki Co., Ltd. M…" at bounding box center [654, 334] width 1309 height 668
paste input "PIONEER CORPORATION"
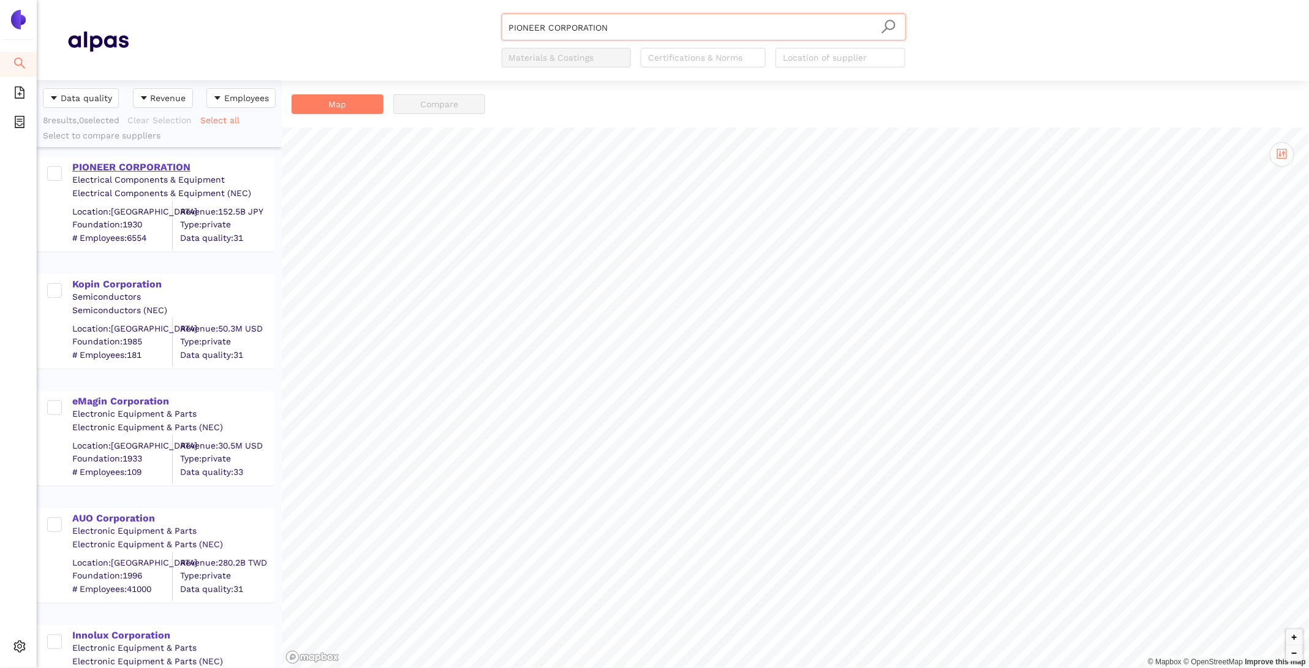
click at [172, 164] on div "PIONEER CORPORATION" at bounding box center [172, 166] width 201 height 13
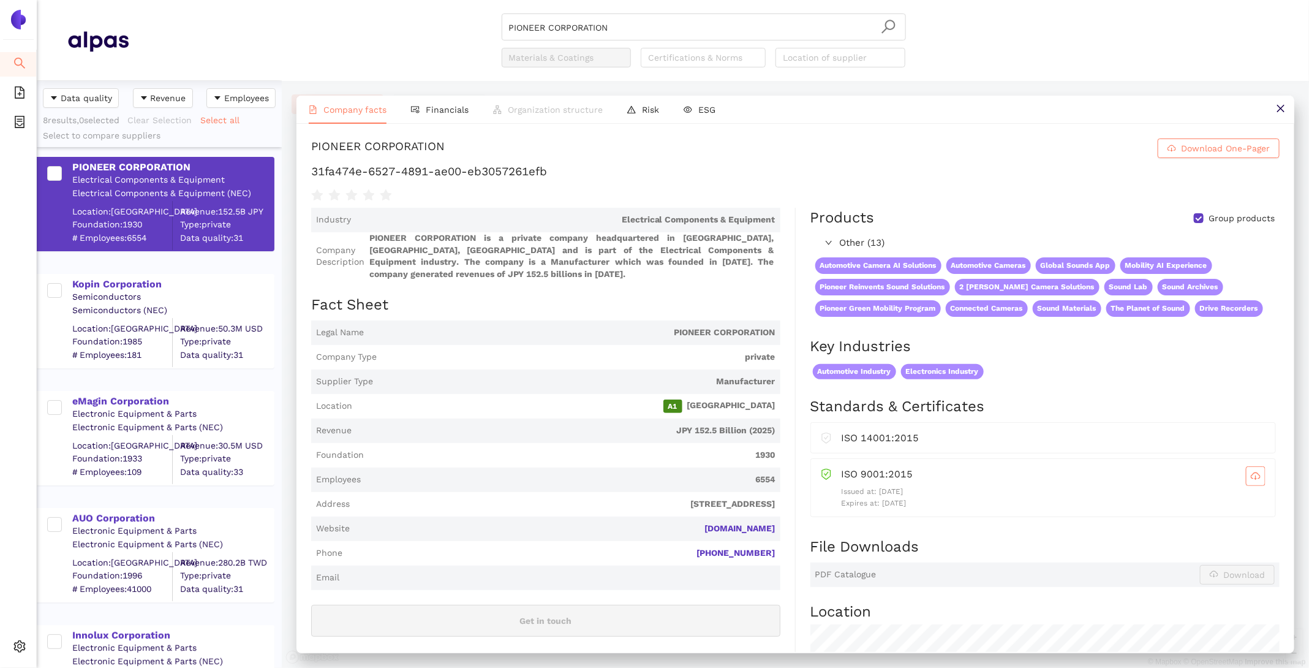
scroll to position [66, 0]
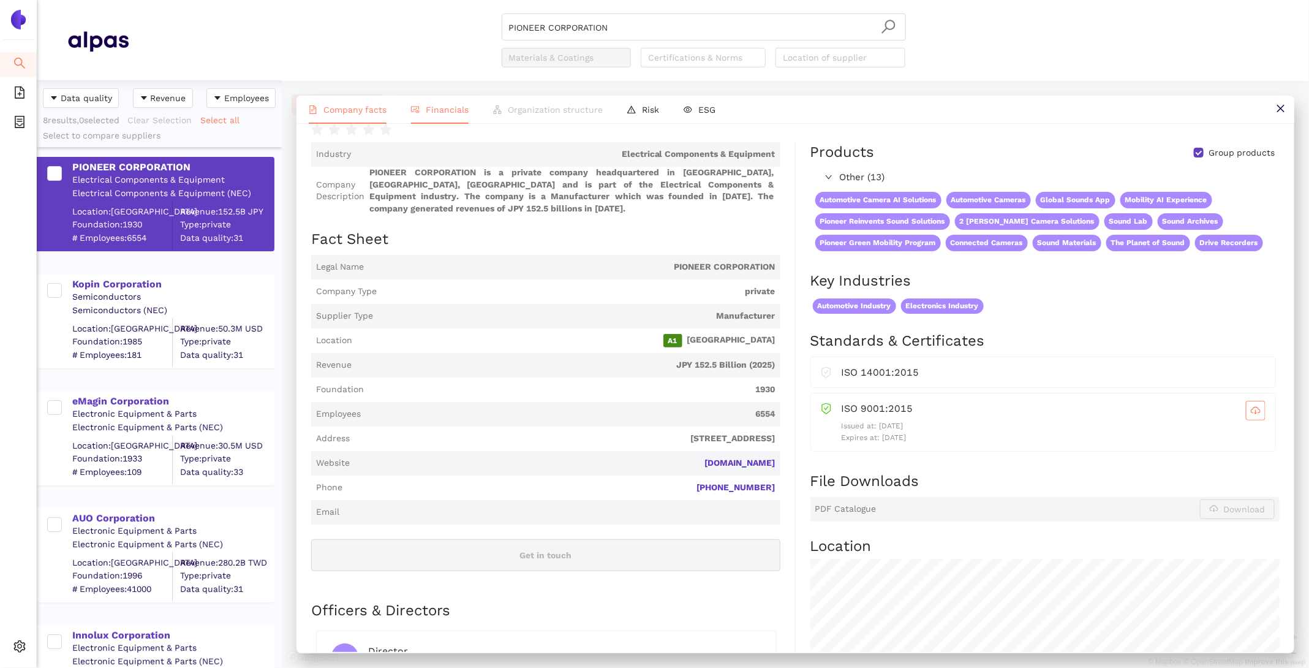
click at [455, 110] on span "Financials" at bounding box center [447, 110] width 43 height 10
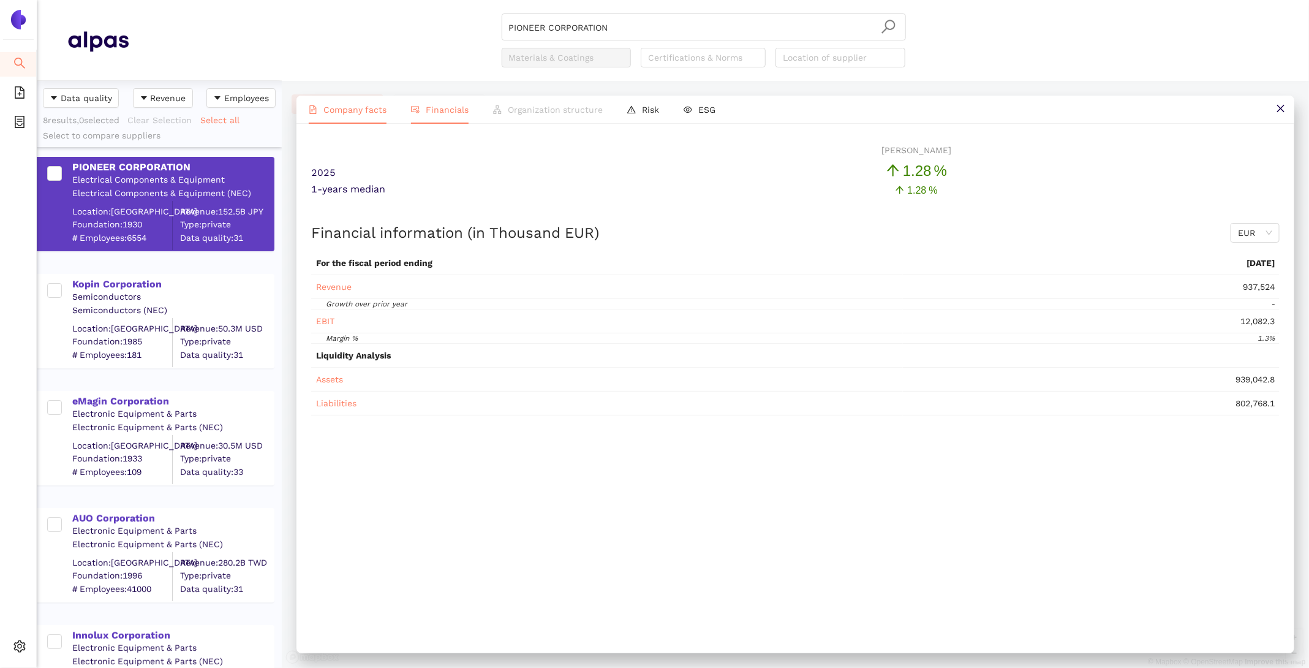
click at [354, 105] on span "Company facts" at bounding box center [354, 110] width 63 height 10
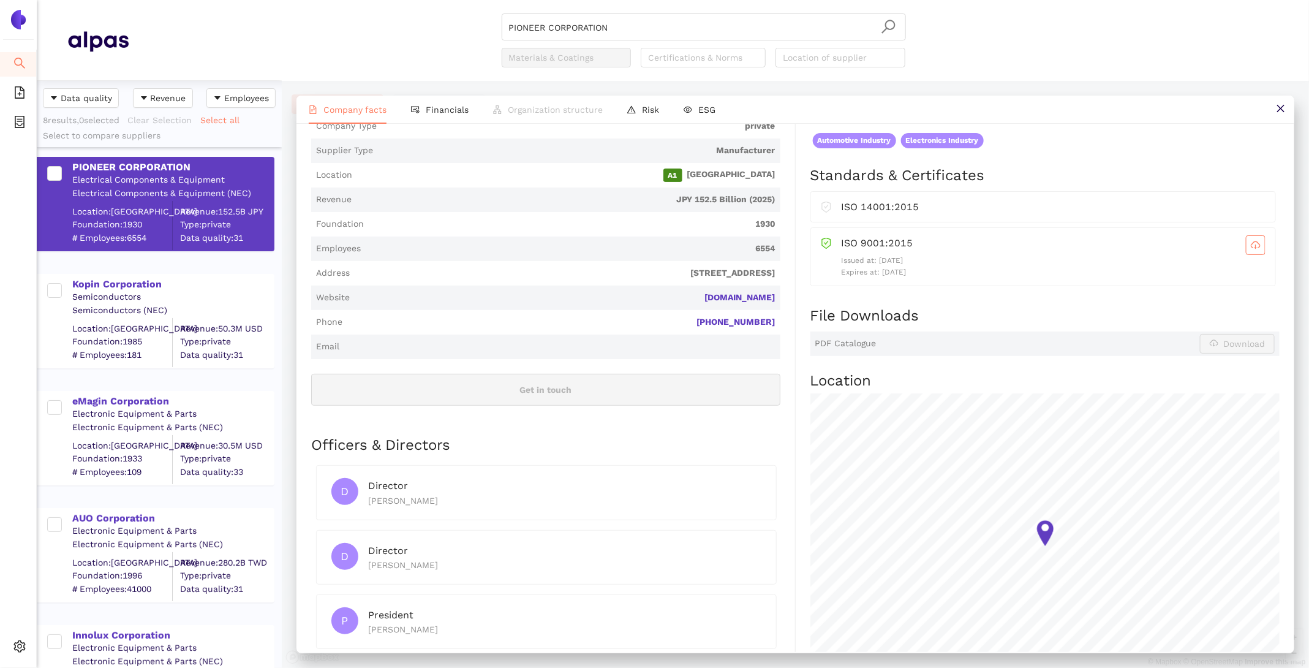
scroll to position [0, 0]
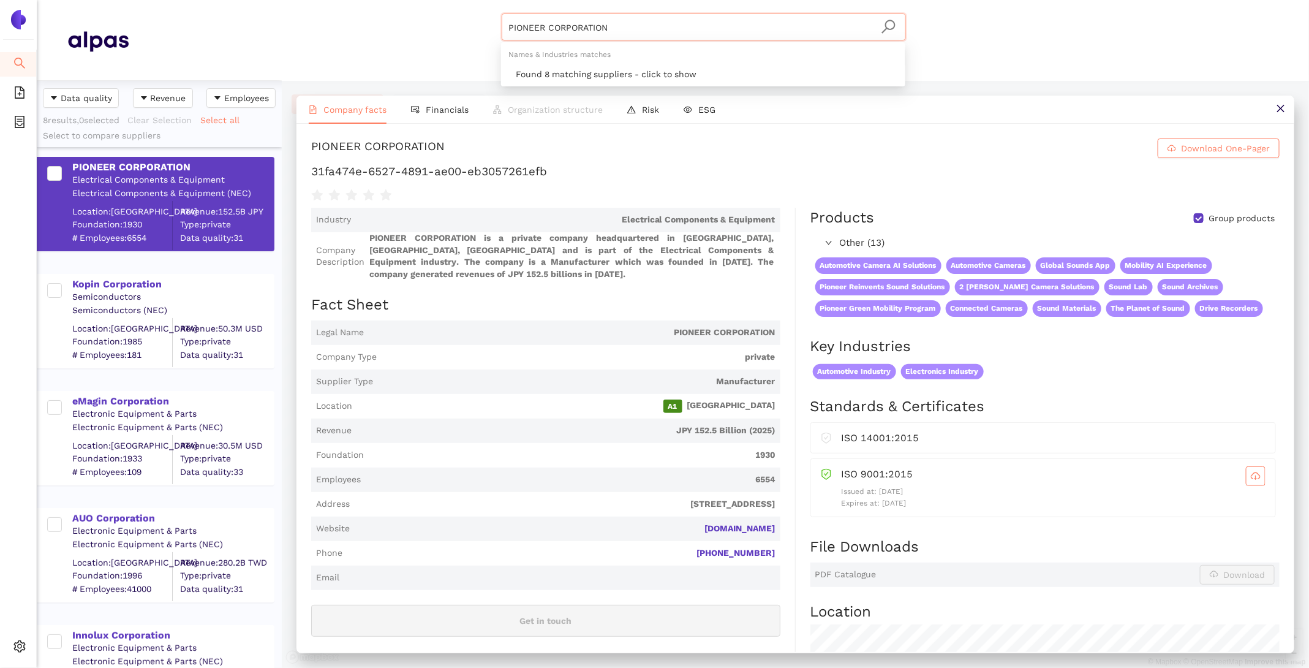
drag, startPoint x: 641, startPoint y: 21, endPoint x: 341, endPoint y: -62, distance: 311.7
click at [341, 0] on html "Search eSourcing Templates eSourcing Projects Settings PIONEER CORPORATION Mate…" at bounding box center [654, 334] width 1309 height 668
drag, startPoint x: 619, startPoint y: 29, endPoint x: 328, endPoint y: -32, distance: 296.7
click at [328, 0] on html "Search eSourcing Templates eSourcing Projects Settings PIONEER CORPORATION Mate…" at bounding box center [654, 334] width 1309 height 668
paste input "Raystar Optronics, Inc."
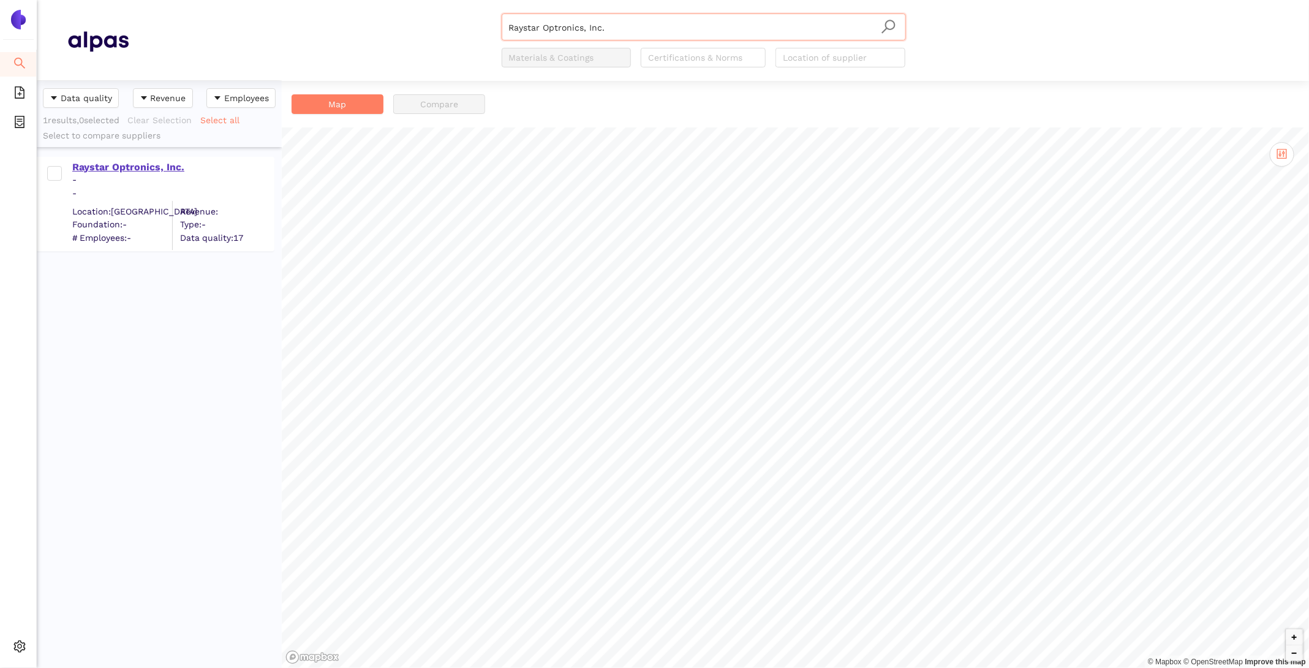
type input "Raystar Optronics, Inc."
click at [123, 167] on div "Raystar Optronics, Inc." at bounding box center [172, 166] width 201 height 13
click at [21, 67] on icon "search" at bounding box center [19, 63] width 12 height 12
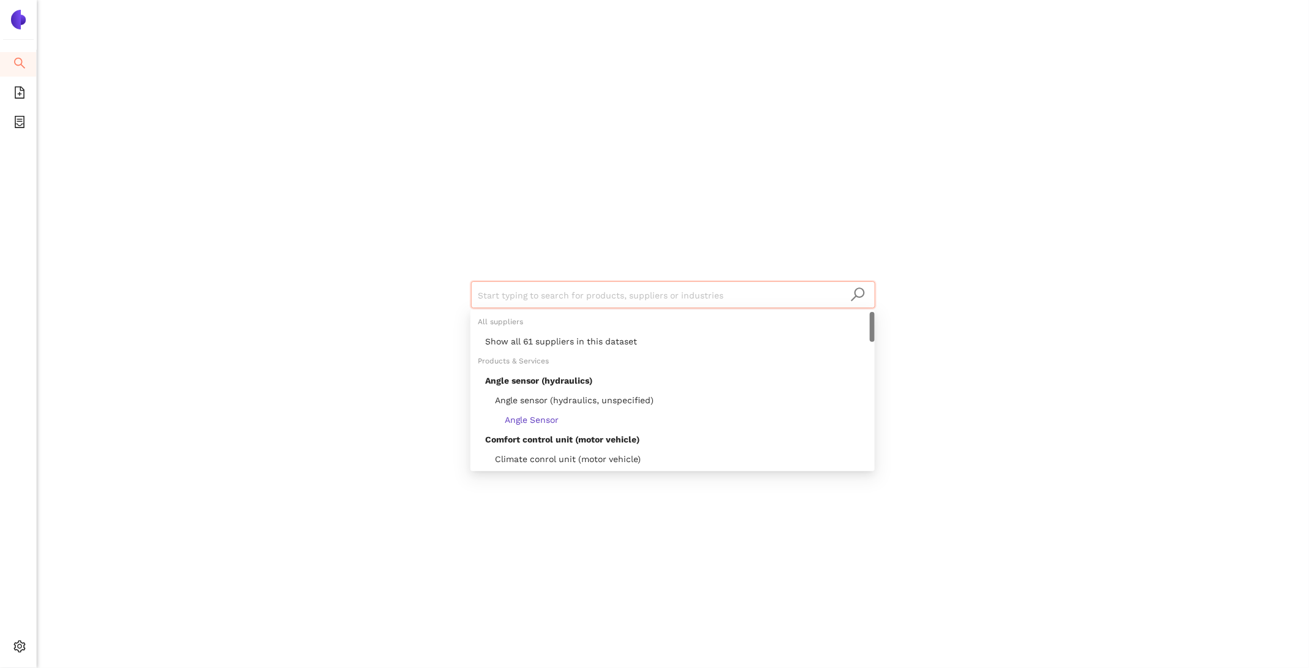
click at [516, 296] on input "search" at bounding box center [673, 295] width 390 height 27
click at [555, 341] on div "Show all 61 suppliers in this dataset" at bounding box center [676, 340] width 382 height 13
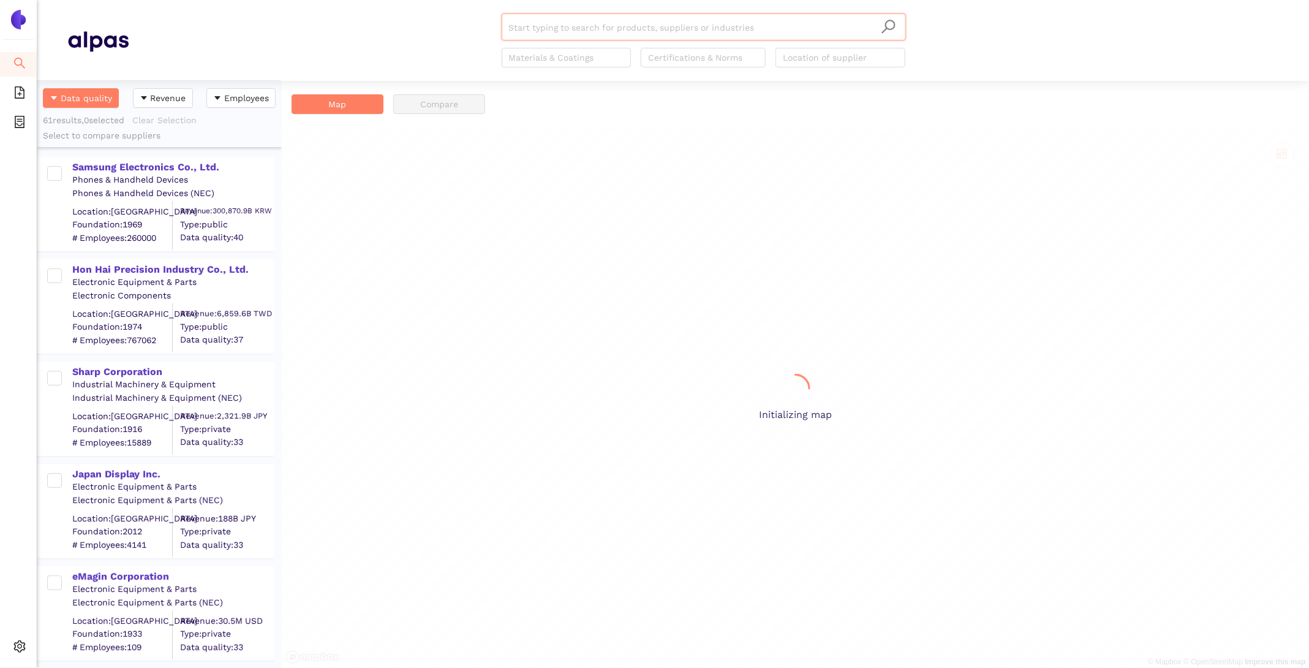
scroll to position [587, 245]
click at [124, 270] on div "Hon Hai Precision Industry Co., Ltd." at bounding box center [172, 269] width 201 height 13
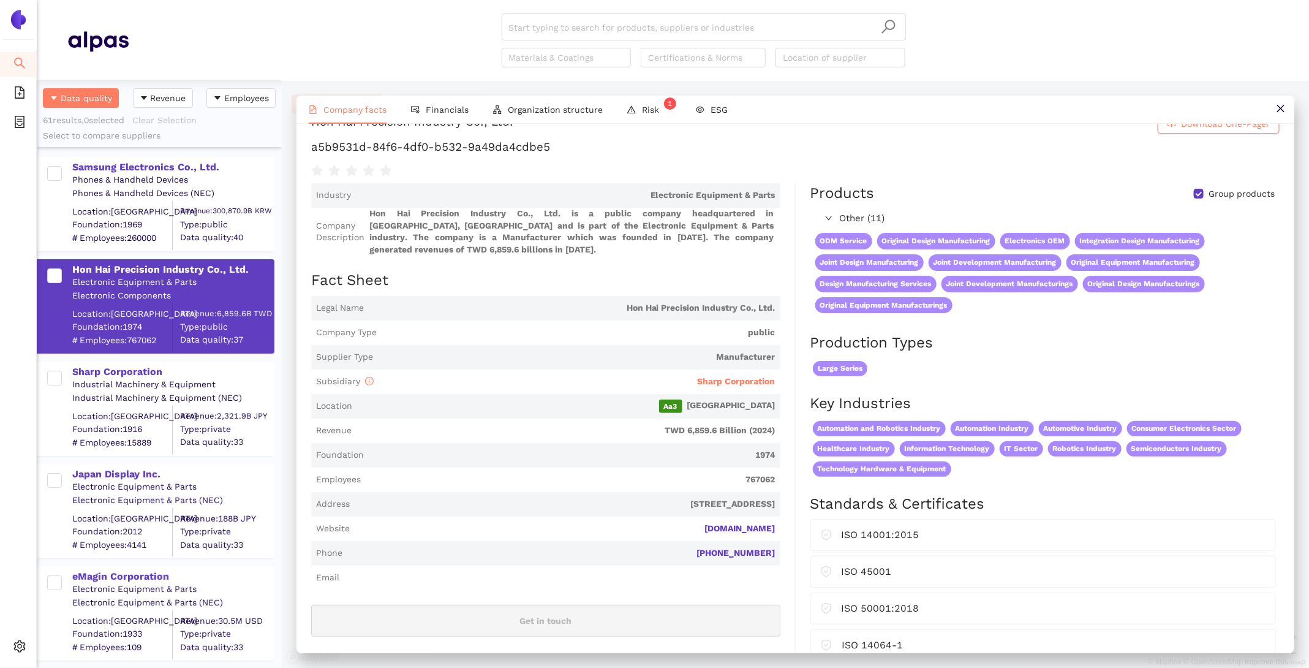
scroll to position [25, 0]
click at [448, 106] on span "Financials" at bounding box center [447, 110] width 43 height 10
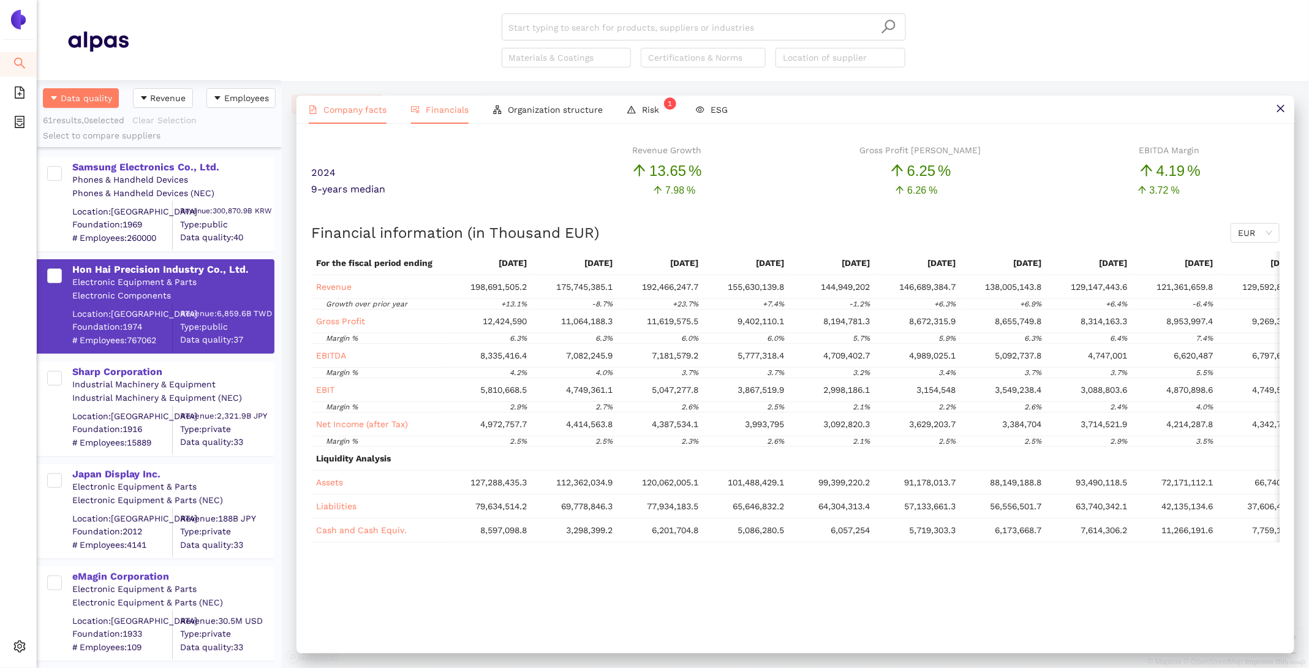
click at [378, 99] on li "Company facts" at bounding box center [347, 110] width 102 height 28
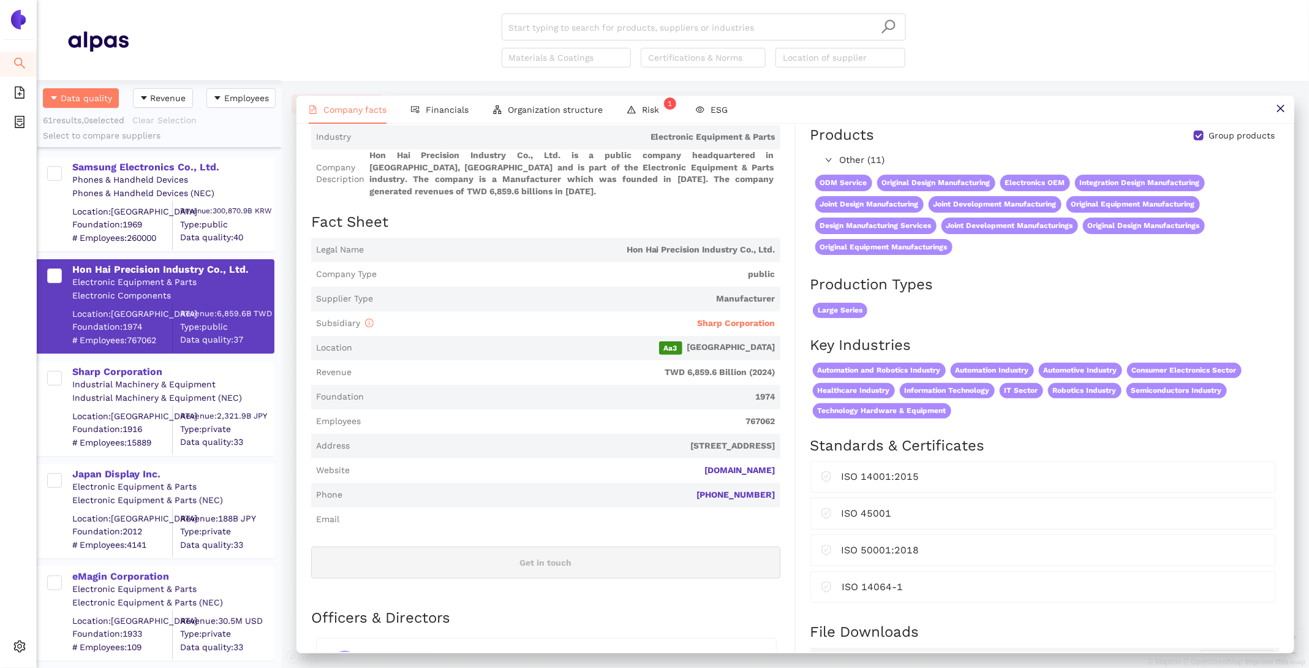
scroll to position [0, 0]
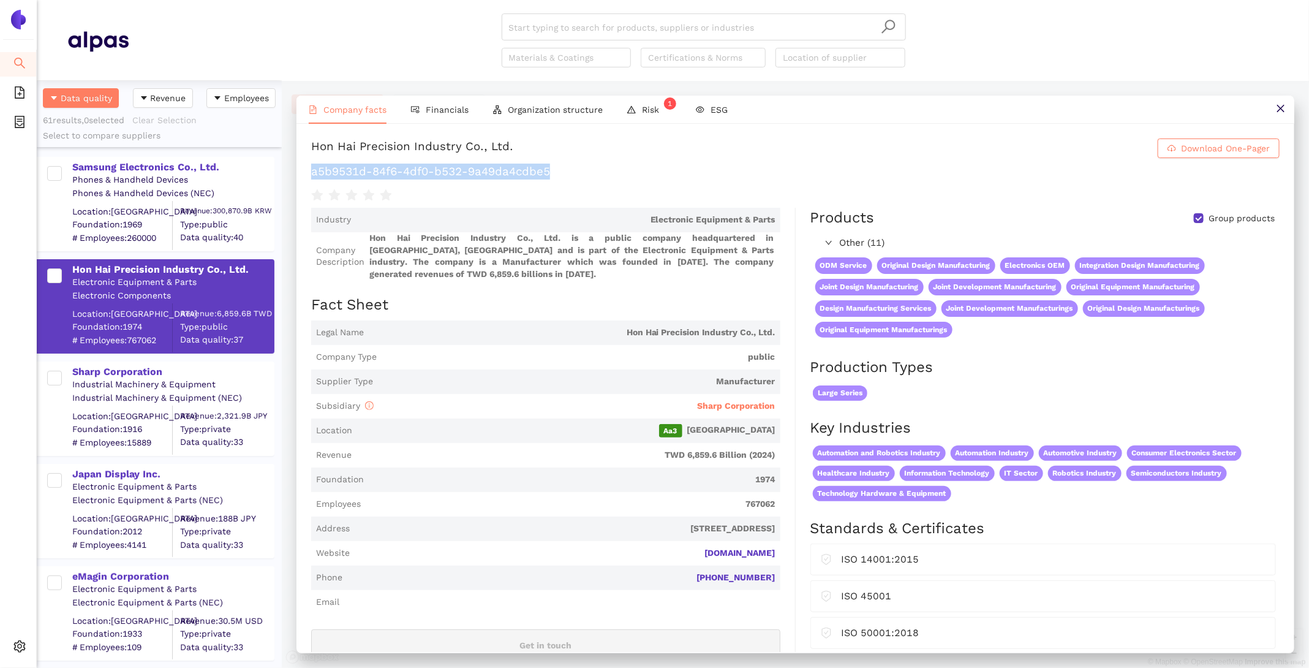
drag, startPoint x: 572, startPoint y: 177, endPoint x: 298, endPoint y: 171, distance: 273.9
click at [298, 171] on div "Hon Hai Precision Industry Co., Ltd. Download One-Pager a5b9531d-84f6-4df0-b532…" at bounding box center [795, 388] width 998 height 528
copy h1 "a5b9531d-84f6-4df0-b532-9a49da4cdbe5"
click at [725, 404] on span "Sharp Corporation" at bounding box center [737, 406] width 78 height 10
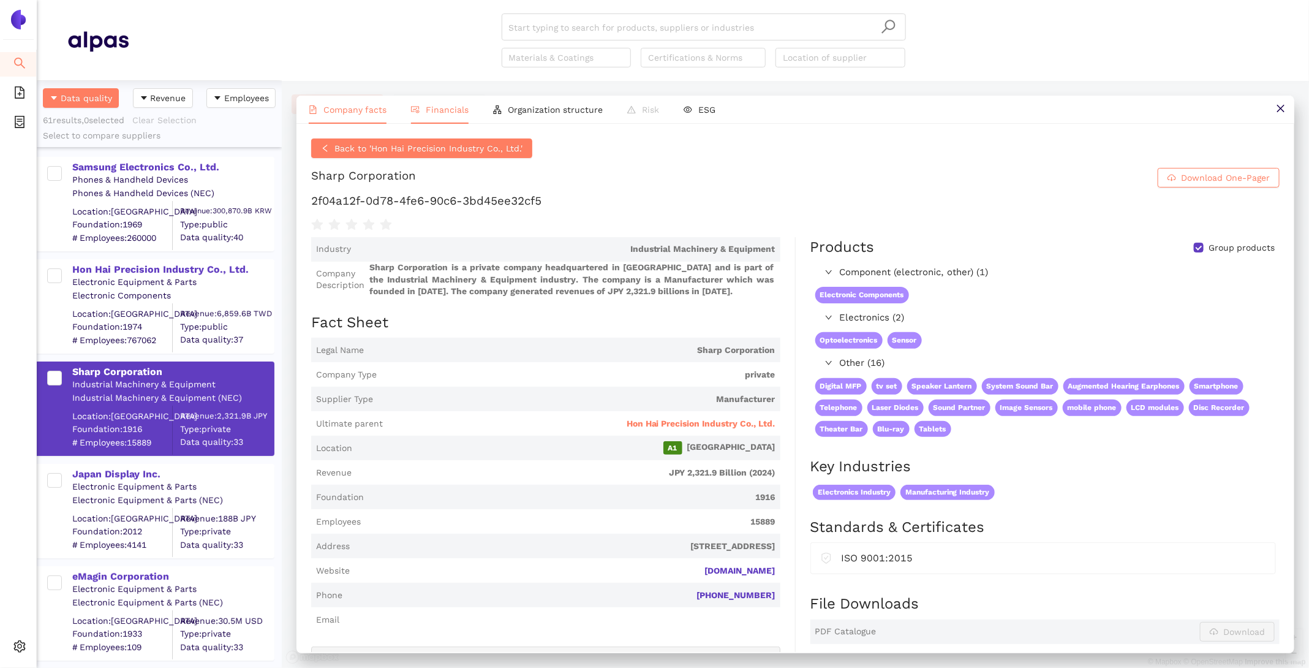
click at [420, 124] on div "Back to 'Hon Hai Precision Industry Co., Ltd.' Sharp Corporation Download One-P…" at bounding box center [795, 388] width 998 height 528
click at [418, 118] on li "Financials" at bounding box center [440, 110] width 82 height 28
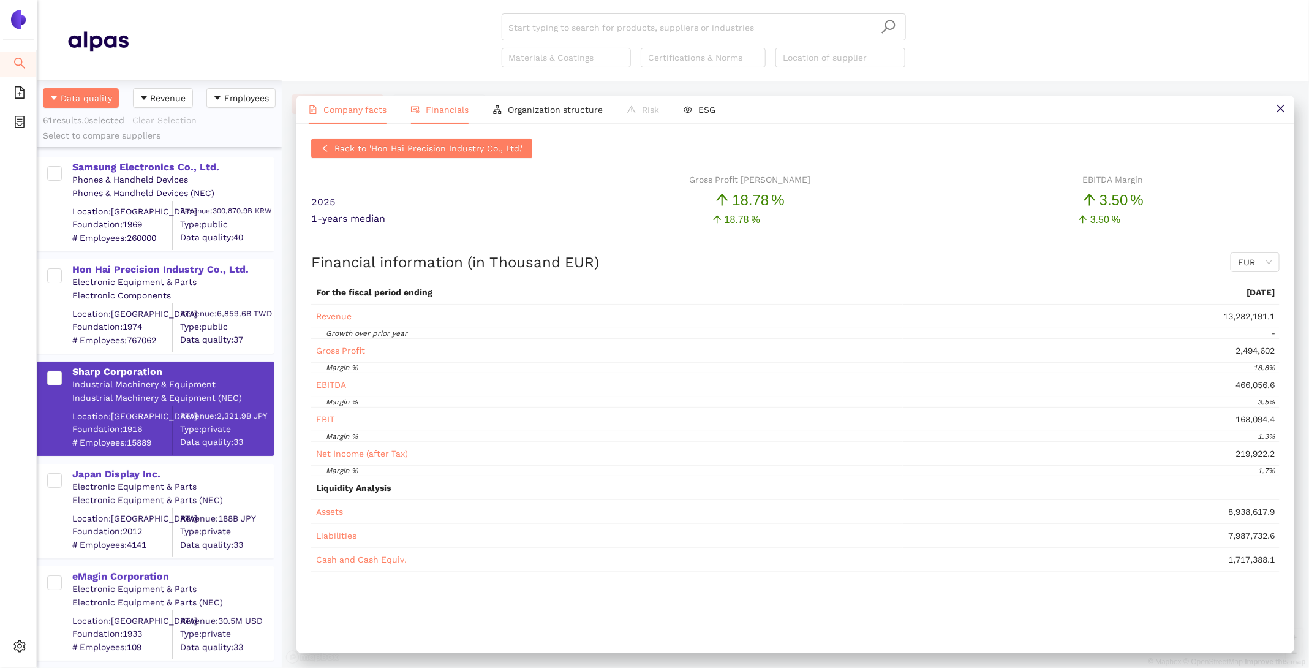
click at [355, 116] on li "Company facts" at bounding box center [347, 110] width 102 height 28
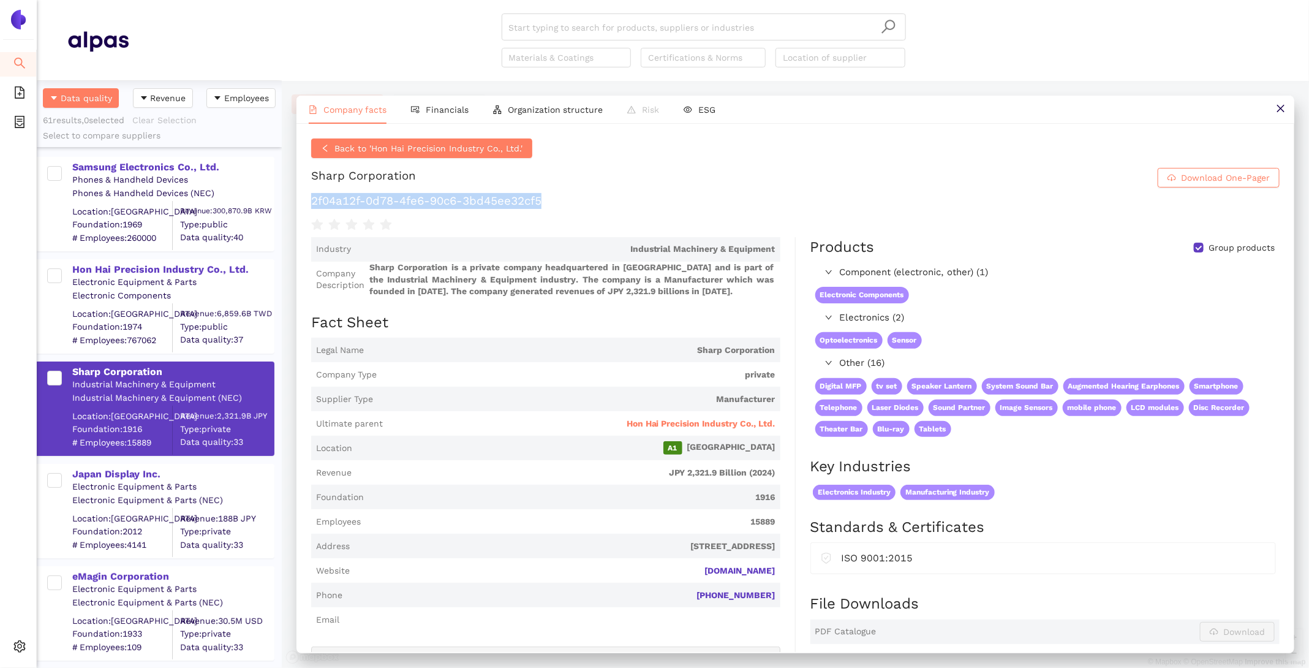
drag, startPoint x: 578, startPoint y: 208, endPoint x: 308, endPoint y: 198, distance: 270.3
click at [308, 198] on div "Back to 'Hon Hai Precision Industry Co., Ltd.' Sharp Corporation Download One-P…" at bounding box center [795, 388] width 998 height 528
copy h1 "2f04a12f-0d78-4fe6-90c6-3bd45ee32cf5"
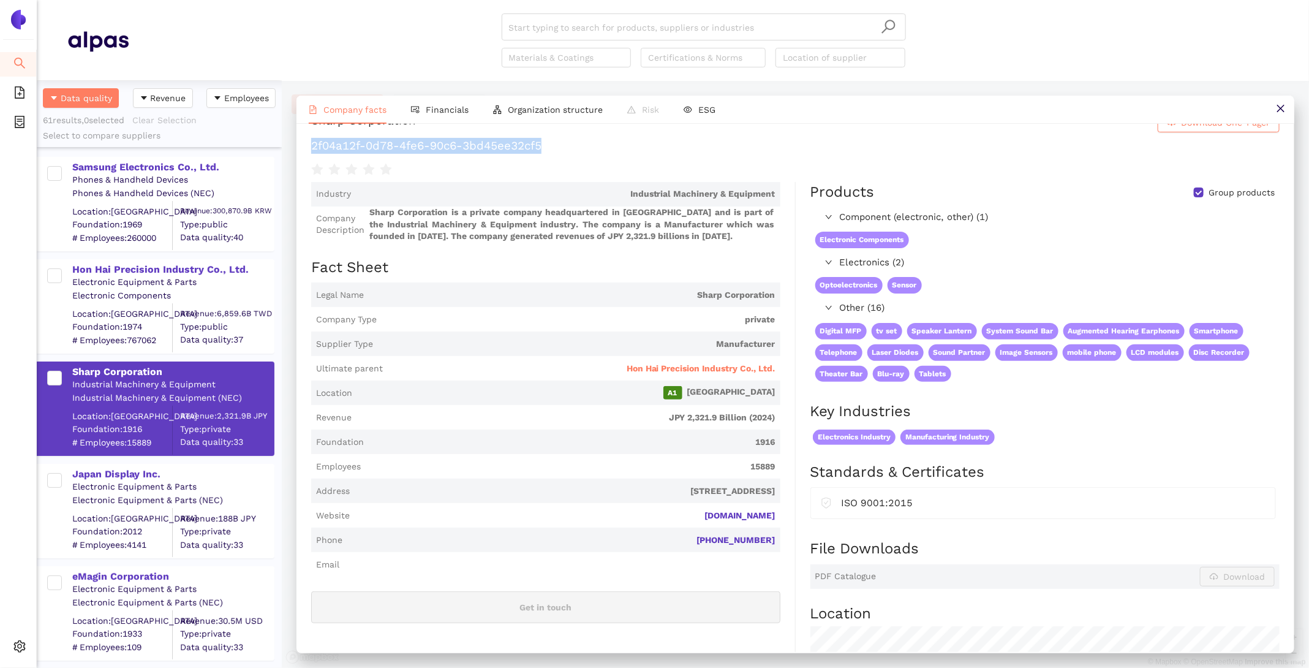
scroll to position [60, 0]
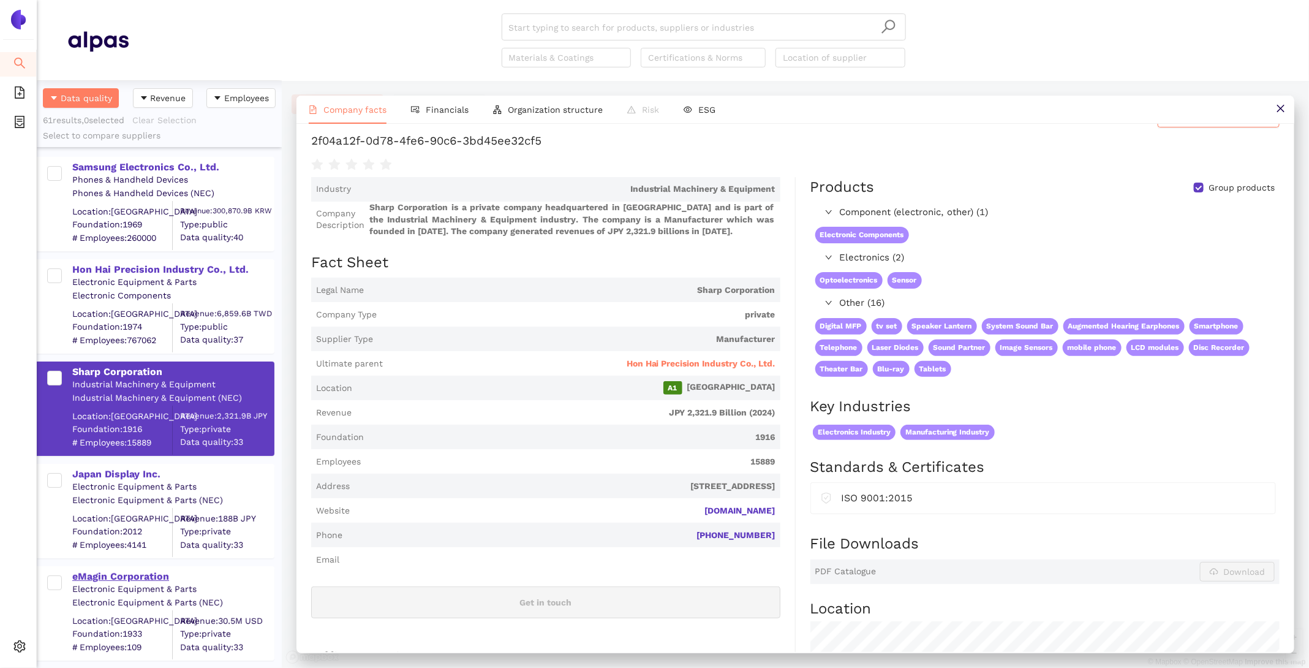
click at [111, 578] on div "eMagin Corporation" at bounding box center [172, 576] width 201 height 13
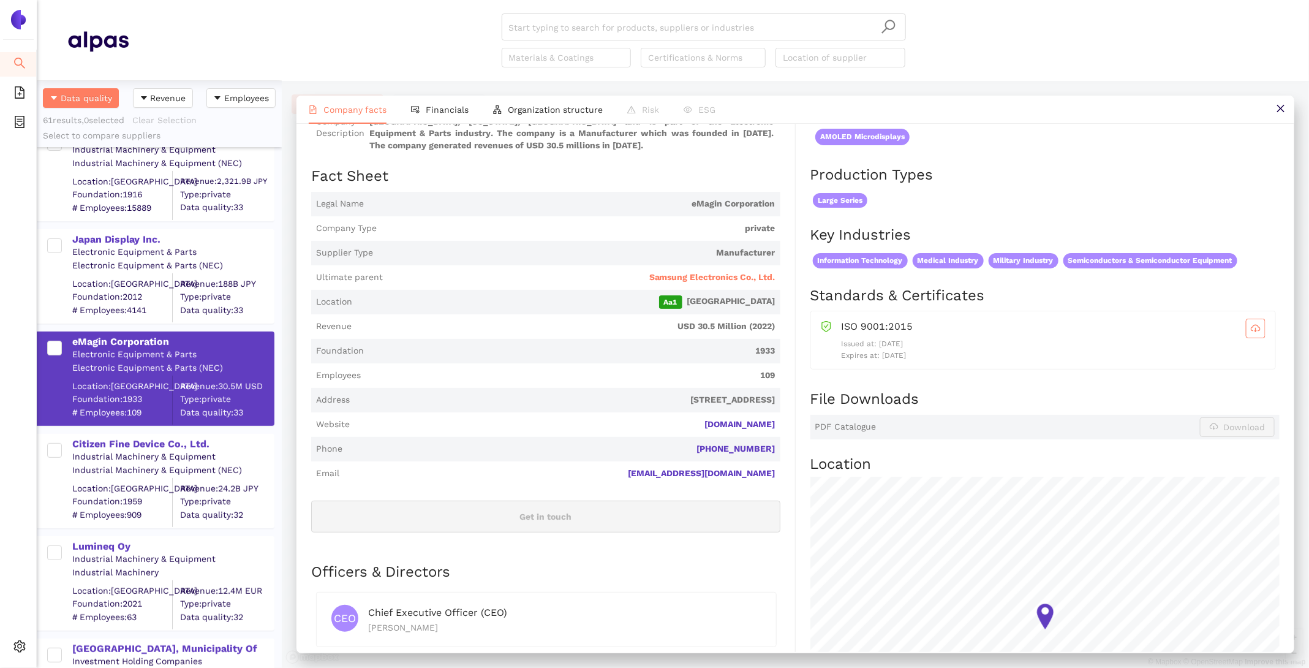
scroll to position [244, 0]
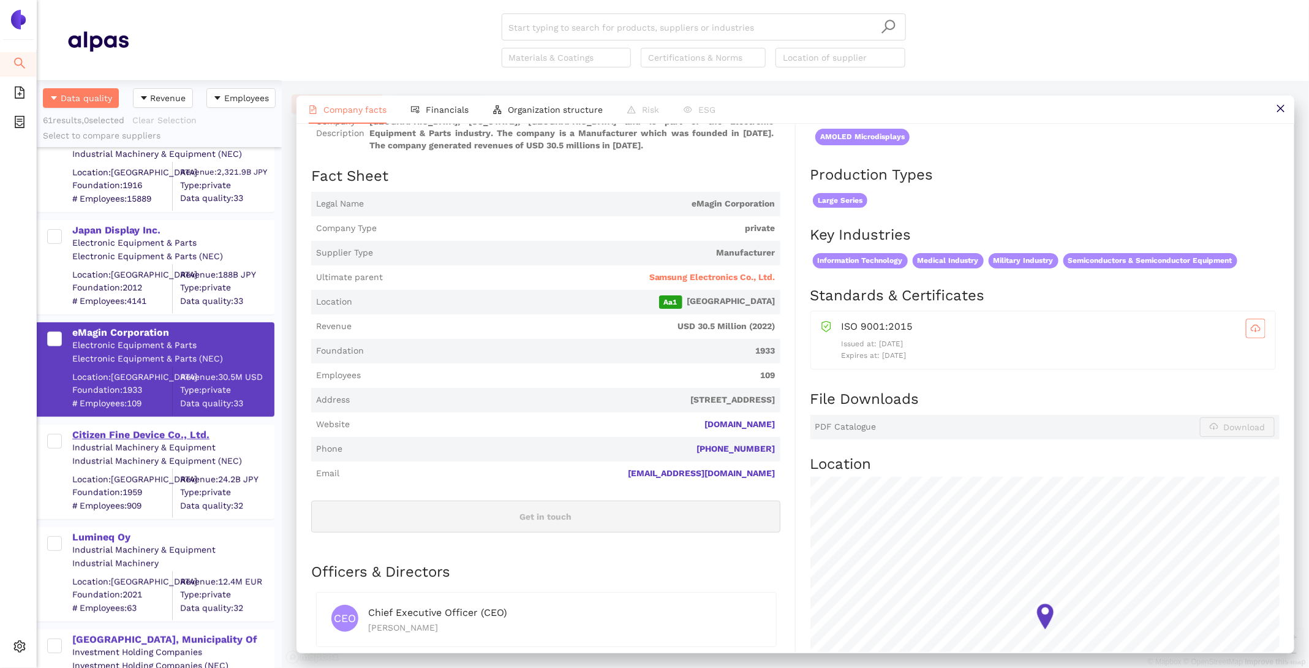
click at [141, 436] on div "Citizen Fine Device Co., Ltd." at bounding box center [172, 434] width 201 height 13
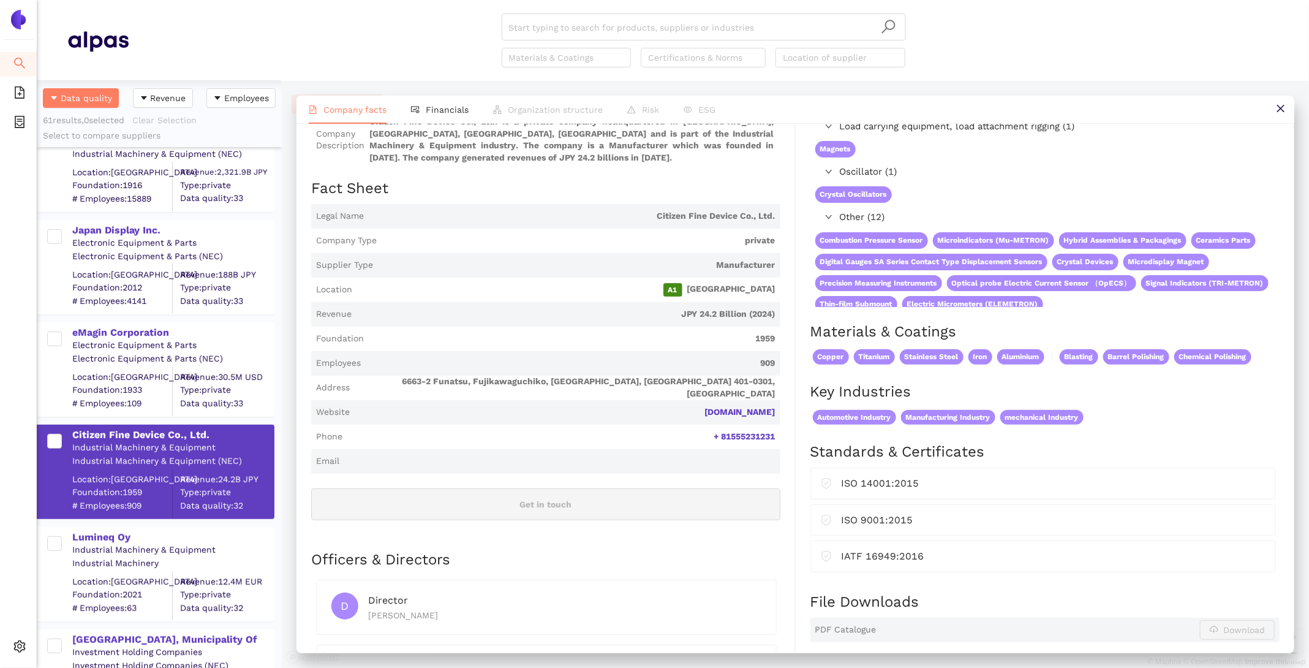
scroll to position [196, 0]
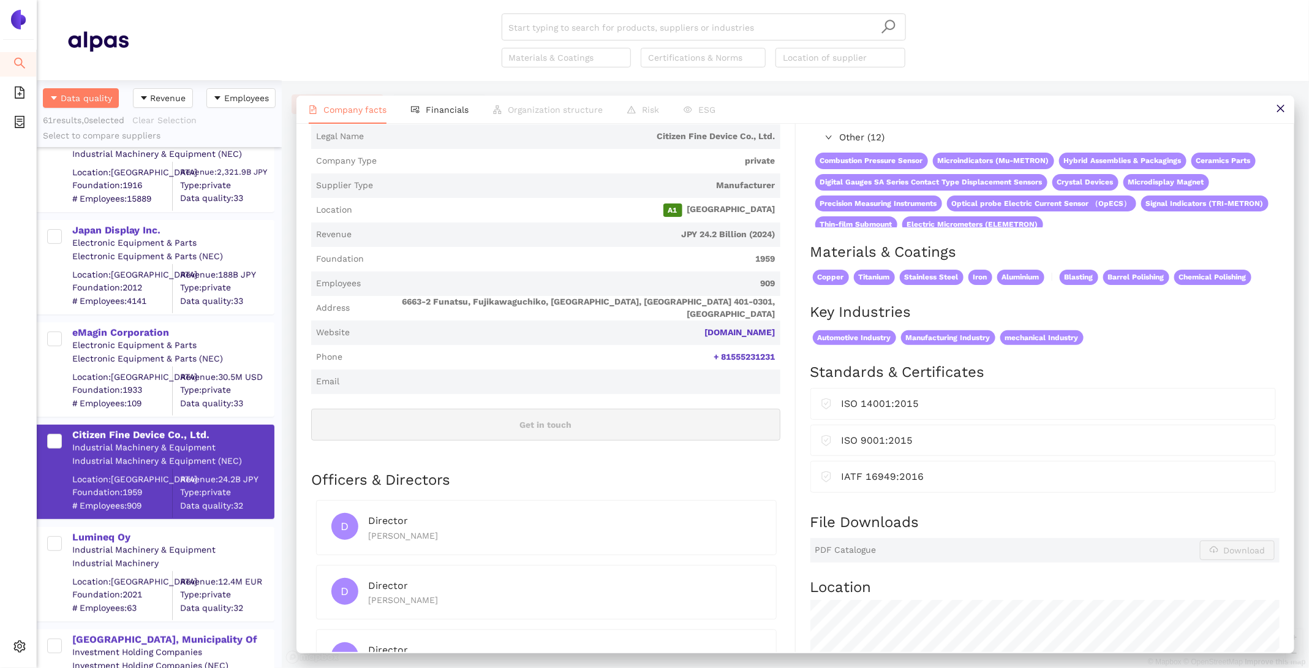
click at [788, 331] on div "Industry Industrial Machinery & Equipment Company Description Citizen Fine Devi…" at bounding box center [553, 466] width 485 height 909
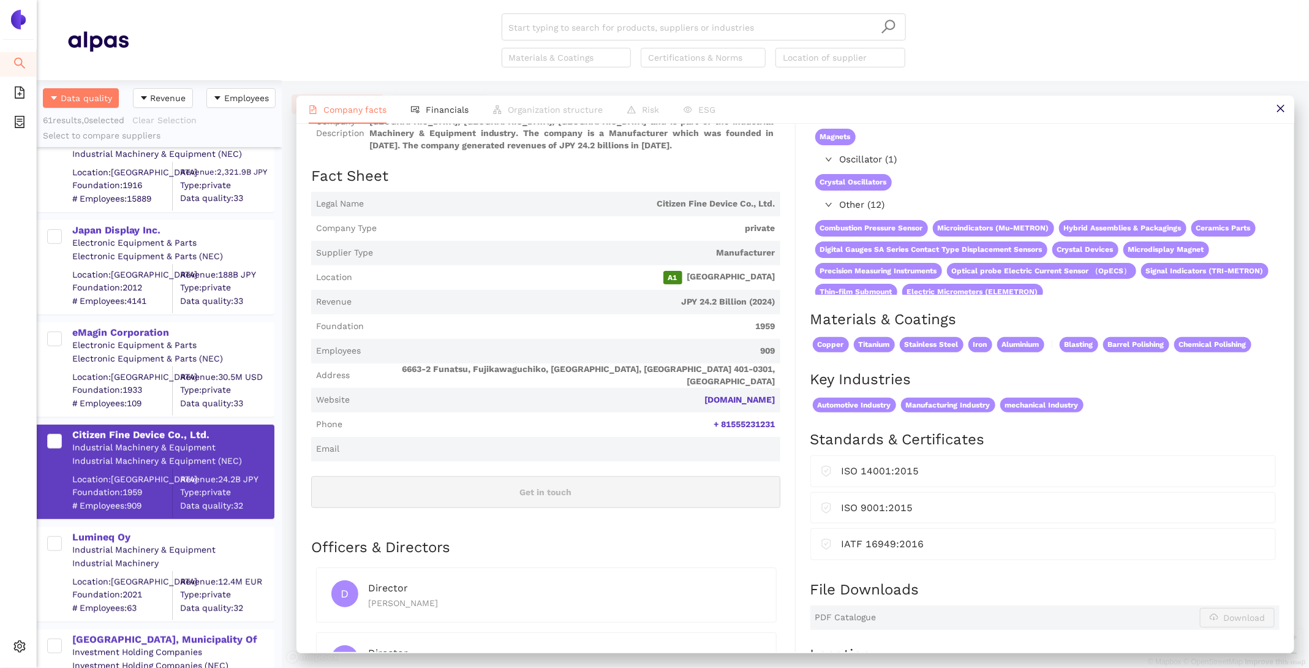
scroll to position [0, 0]
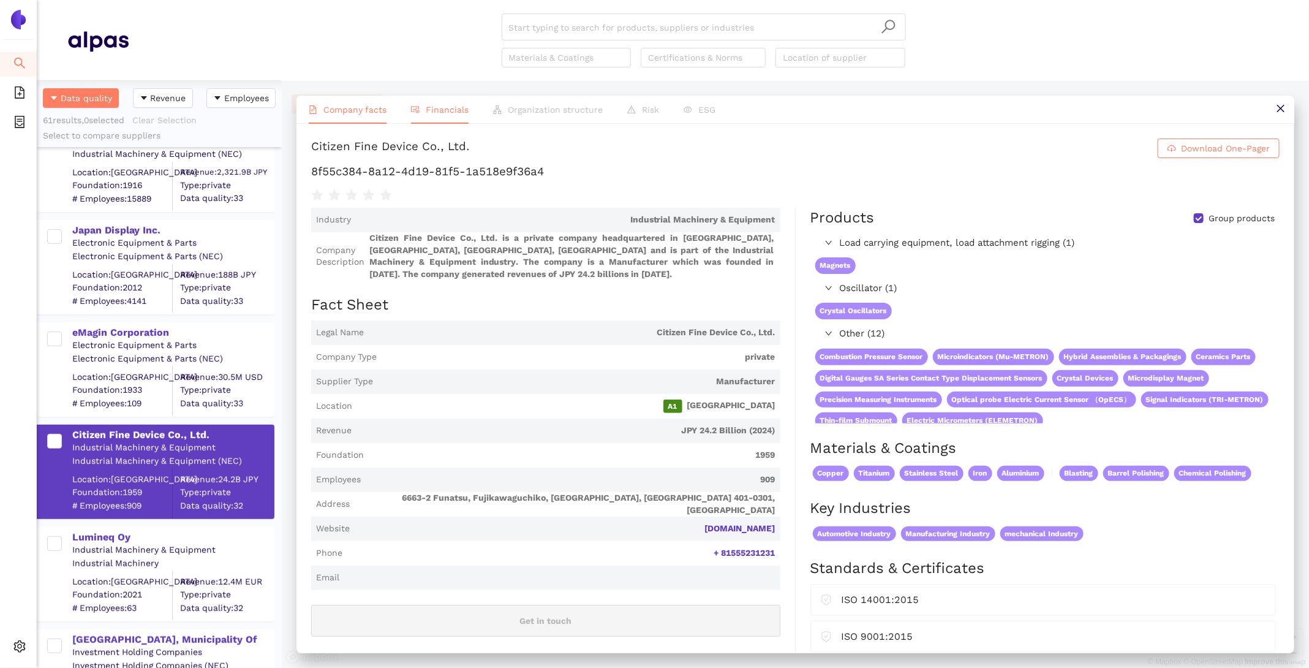
click at [431, 111] on span "Financials" at bounding box center [447, 110] width 43 height 10
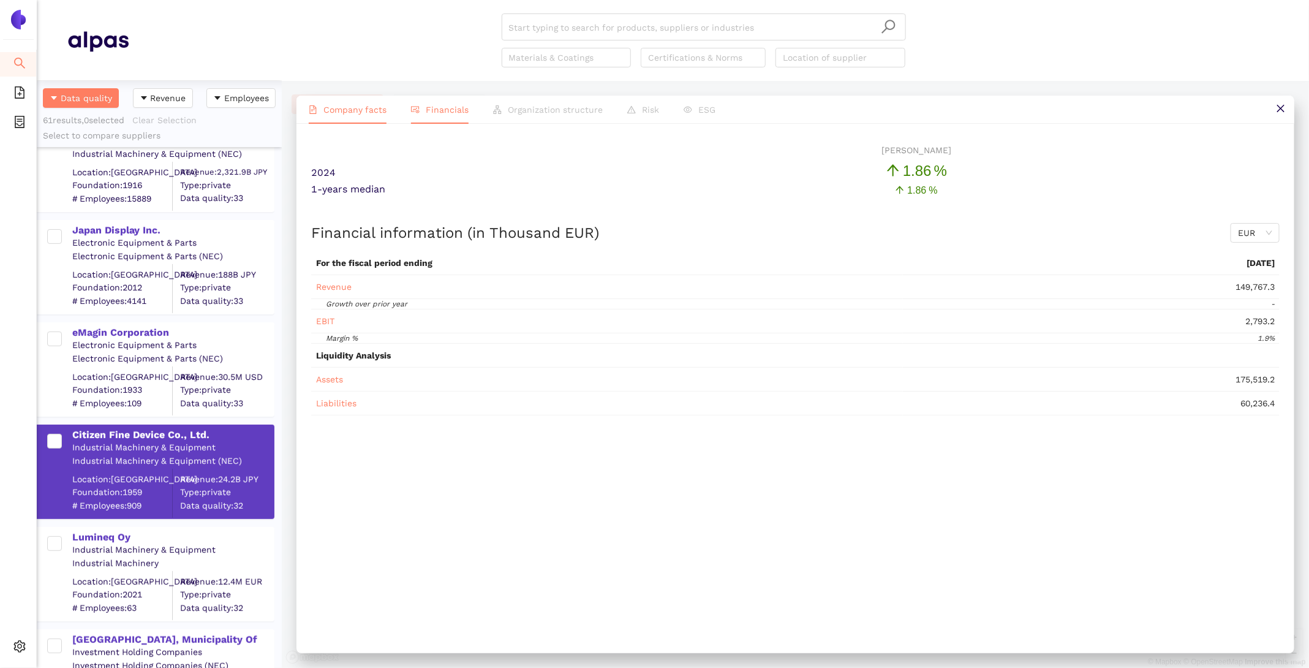
click at [358, 110] on span "Company facts" at bounding box center [354, 110] width 63 height 10
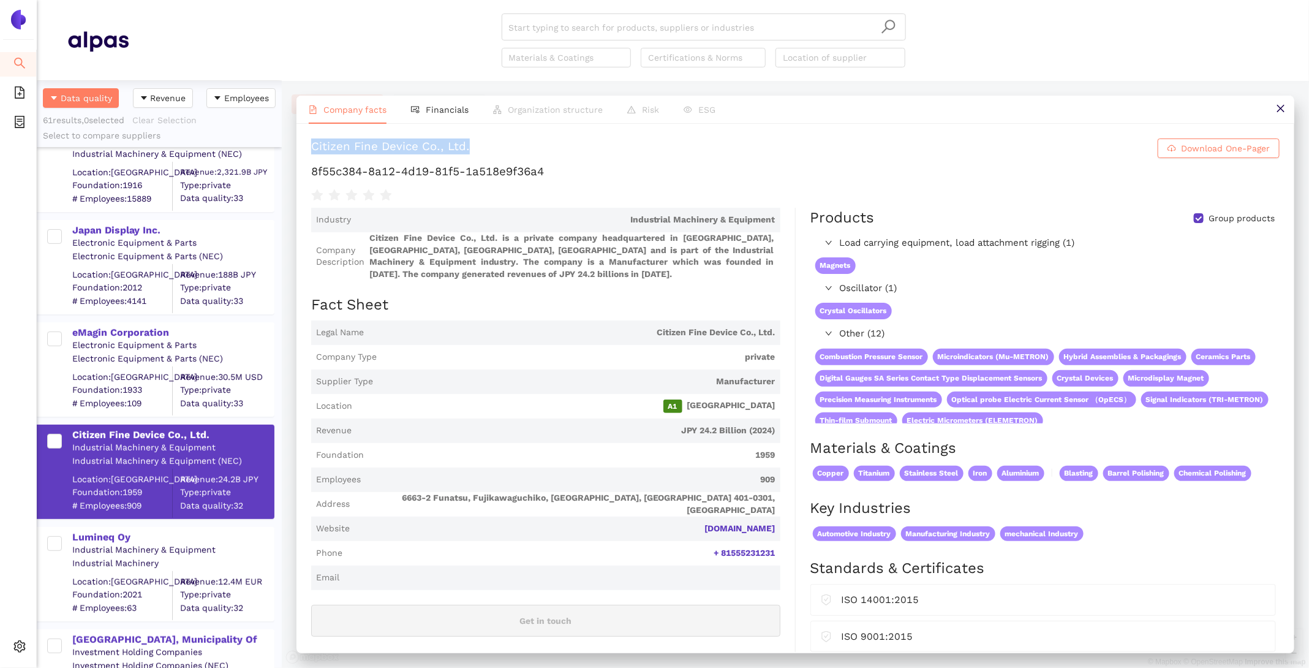
drag, startPoint x: 493, startPoint y: 153, endPoint x: 305, endPoint y: 145, distance: 188.2
click at [305, 145] on div "Citizen Fine Device Co., Ltd. Download One-Pager 8f55c384-8a12-4d19-81f5-1a518e…" at bounding box center [795, 388] width 998 height 528
copy div "Citizen Fine Device Co., Ltd."
drag, startPoint x: 550, startPoint y: 170, endPoint x: 310, endPoint y: 167, distance: 240.1
click at [310, 167] on div "Citizen Fine Device Co., Ltd. Download One-Pager 8f55c384-8a12-4d19-81f5-1a518e…" at bounding box center [795, 388] width 998 height 528
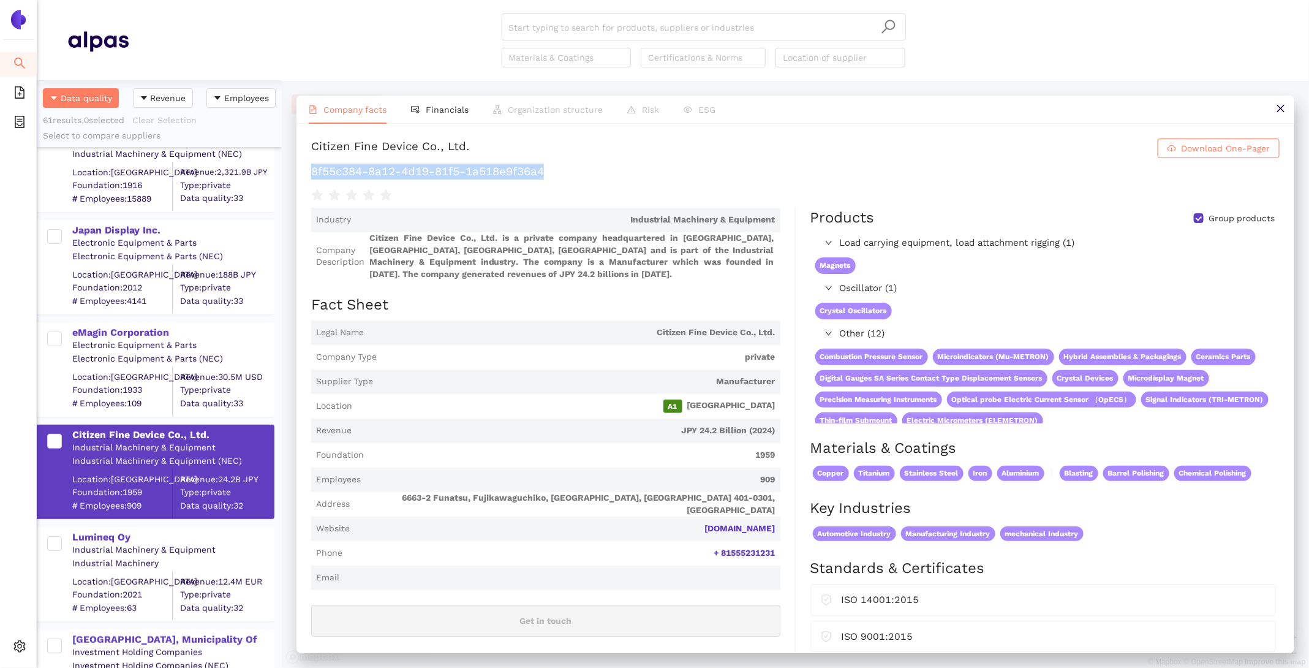
copy h1 "8f55c384-8a12-4d19-81f5-1a518e9f36a4"
click at [109, 537] on div "Lumineq Oy" at bounding box center [172, 536] width 201 height 13
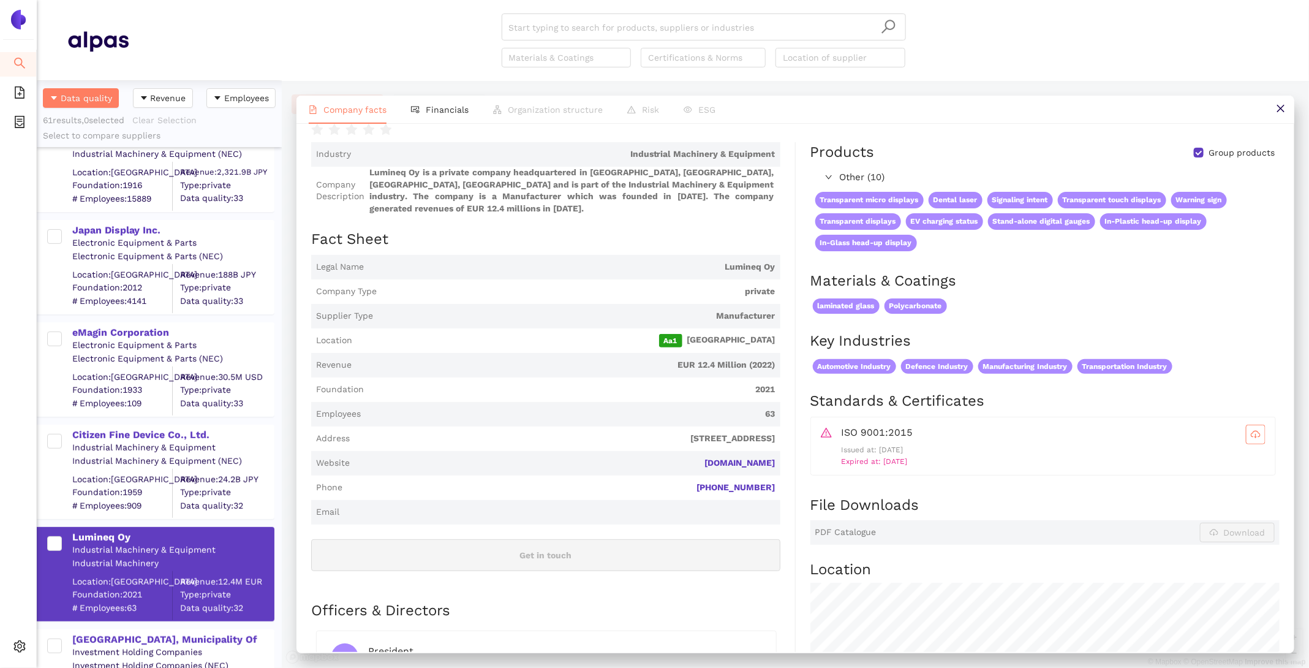
scroll to position [74, 0]
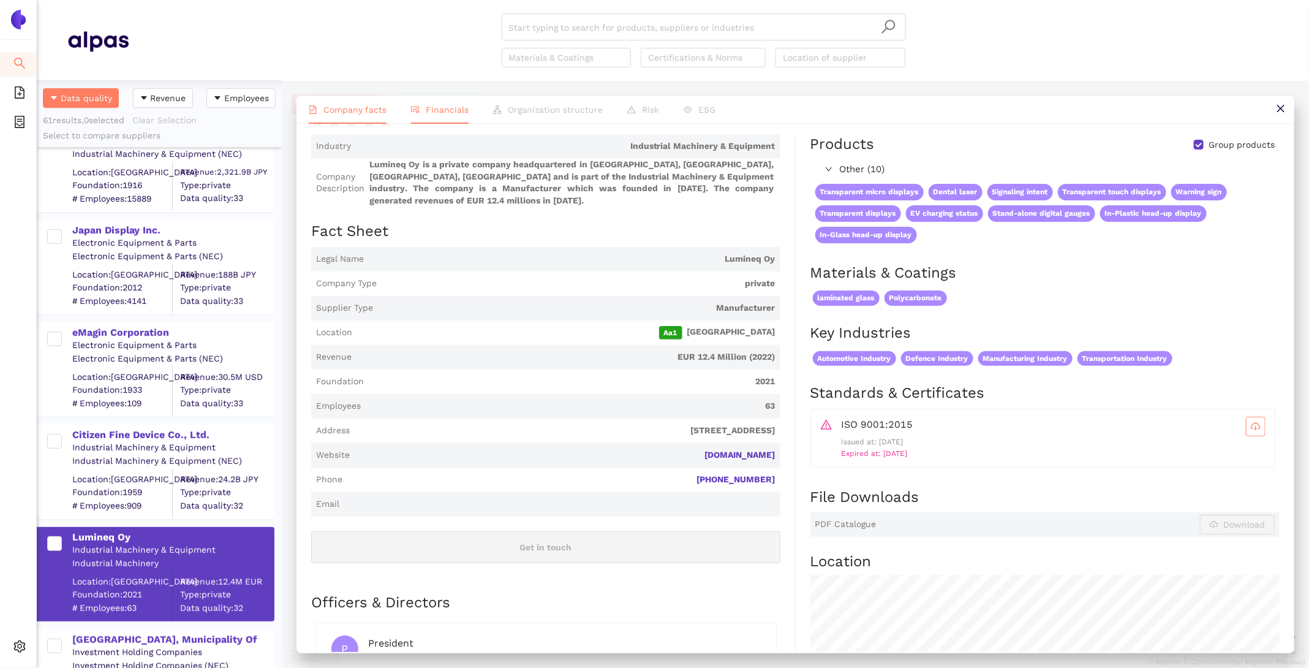
click at [436, 105] on span "Financials" at bounding box center [447, 110] width 43 height 10
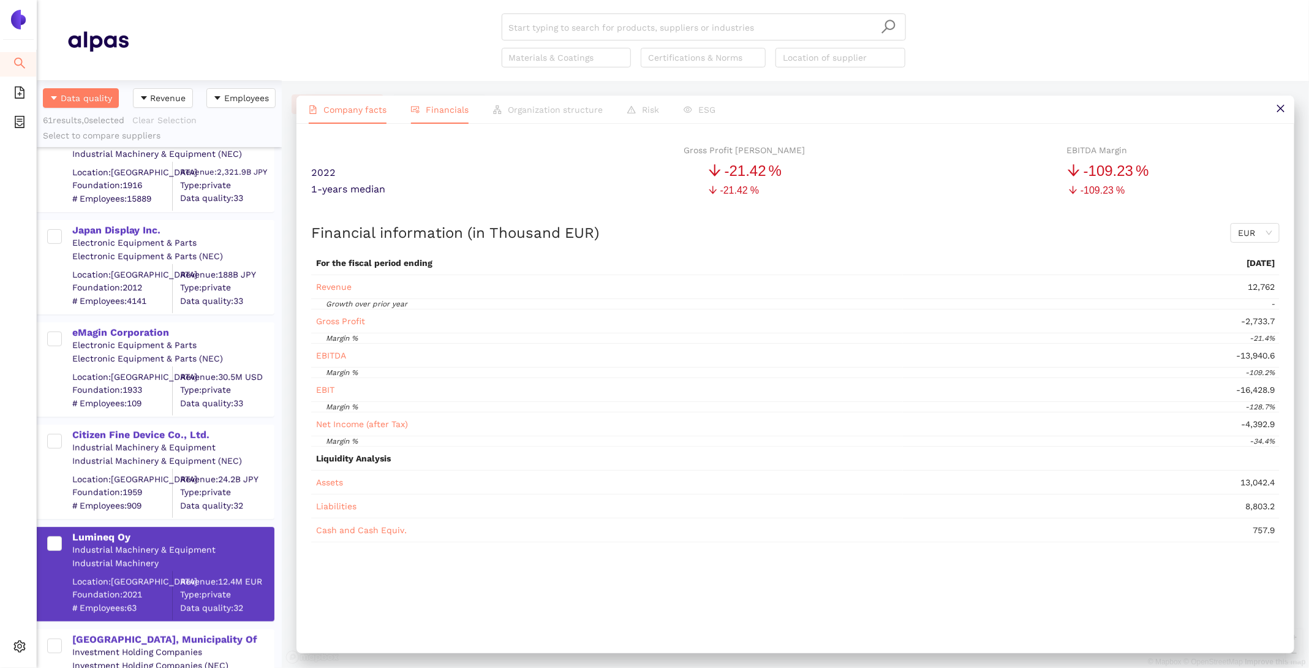
click at [345, 113] on span "Company facts" at bounding box center [354, 110] width 63 height 10
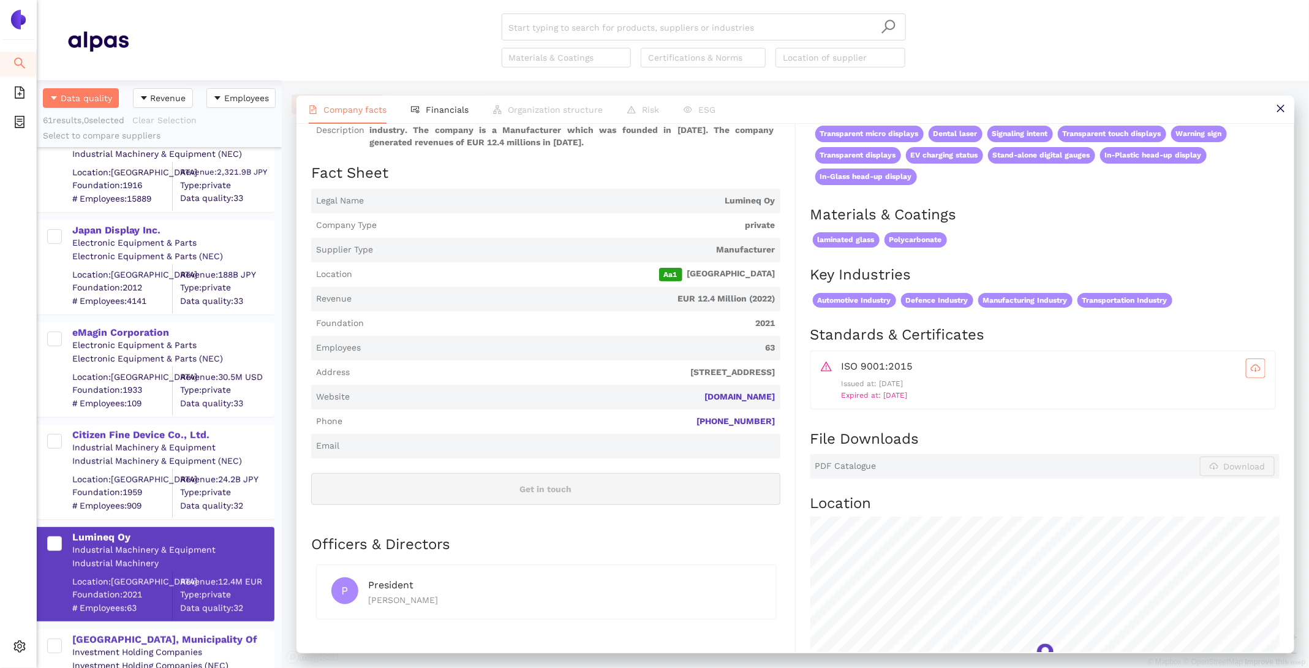
scroll to position [43, 0]
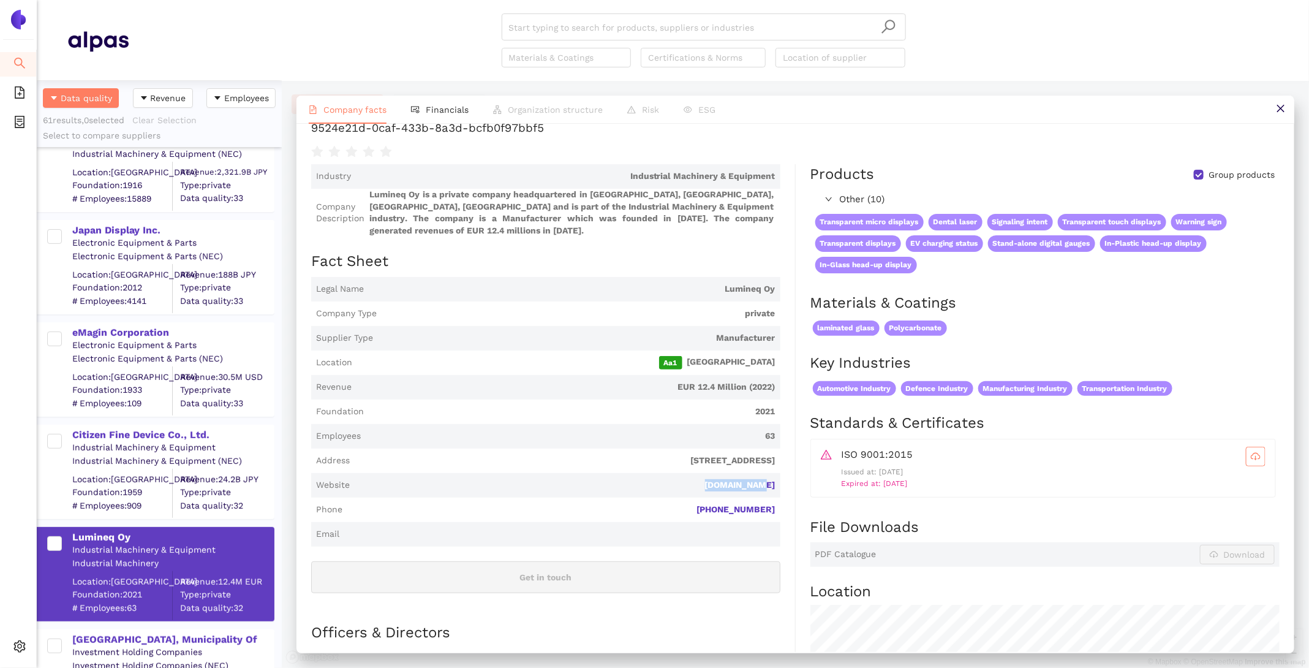
drag, startPoint x: 785, startPoint y: 473, endPoint x: 718, endPoint y: 473, distance: 67.4
click at [718, 473] on div "Industry Industrial Machinery & Equipment Company Description Lumineq Oy is a p…" at bounding box center [553, 544] width 485 height 761
copy link "lumineq.com"
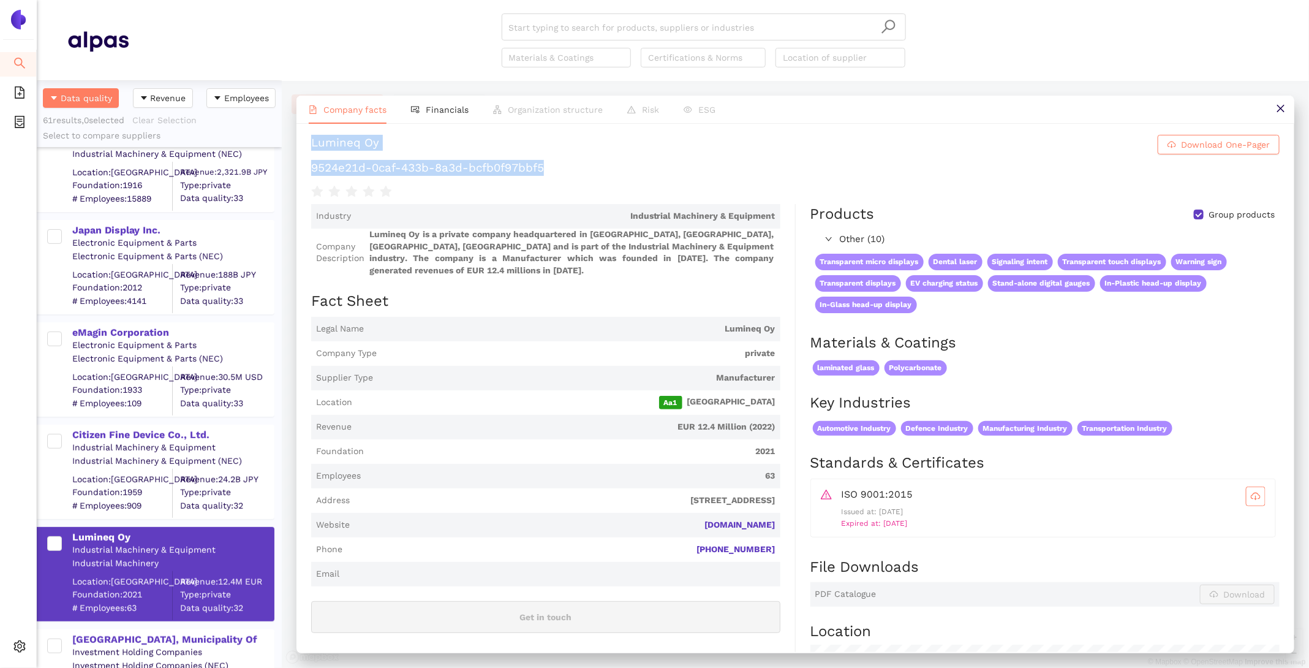
scroll to position [0, 0]
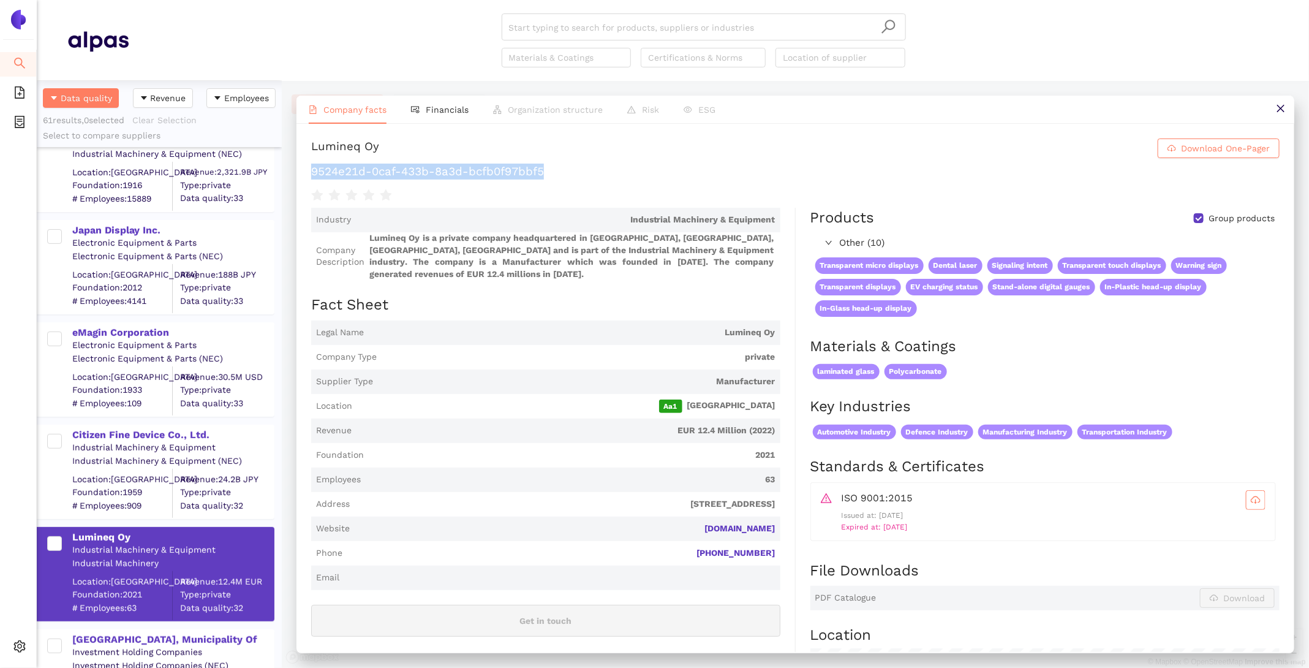
drag, startPoint x: 545, startPoint y: 131, endPoint x: 311, endPoint y: 170, distance: 237.8
click at [311, 170] on h1 "9524e21d-0caf-433b-8a3d-bcfb0f97bbf5" at bounding box center [795, 172] width 968 height 16
copy h1 "9524e21d-0caf-433b-8a3d-bcfb0f97bbf5"
click at [426, 108] on span "Financials" at bounding box center [447, 110] width 43 height 10
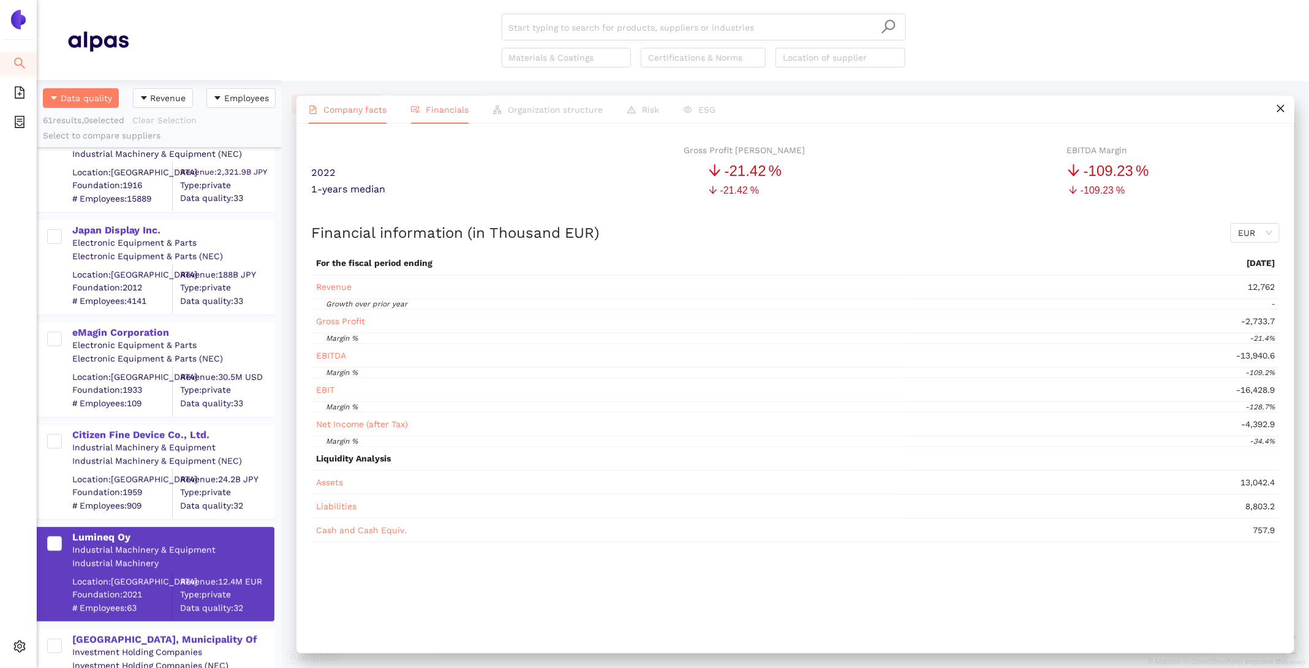
click at [354, 108] on span "Company facts" at bounding box center [354, 110] width 63 height 10
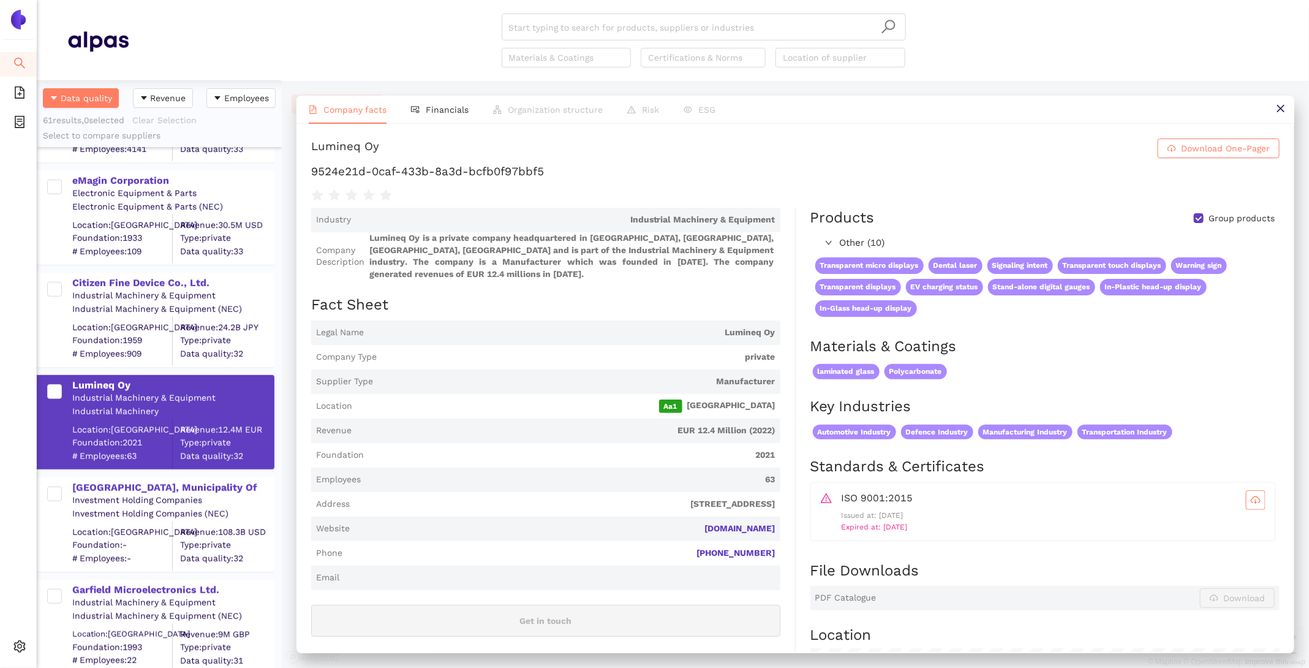
scroll to position [614, 0]
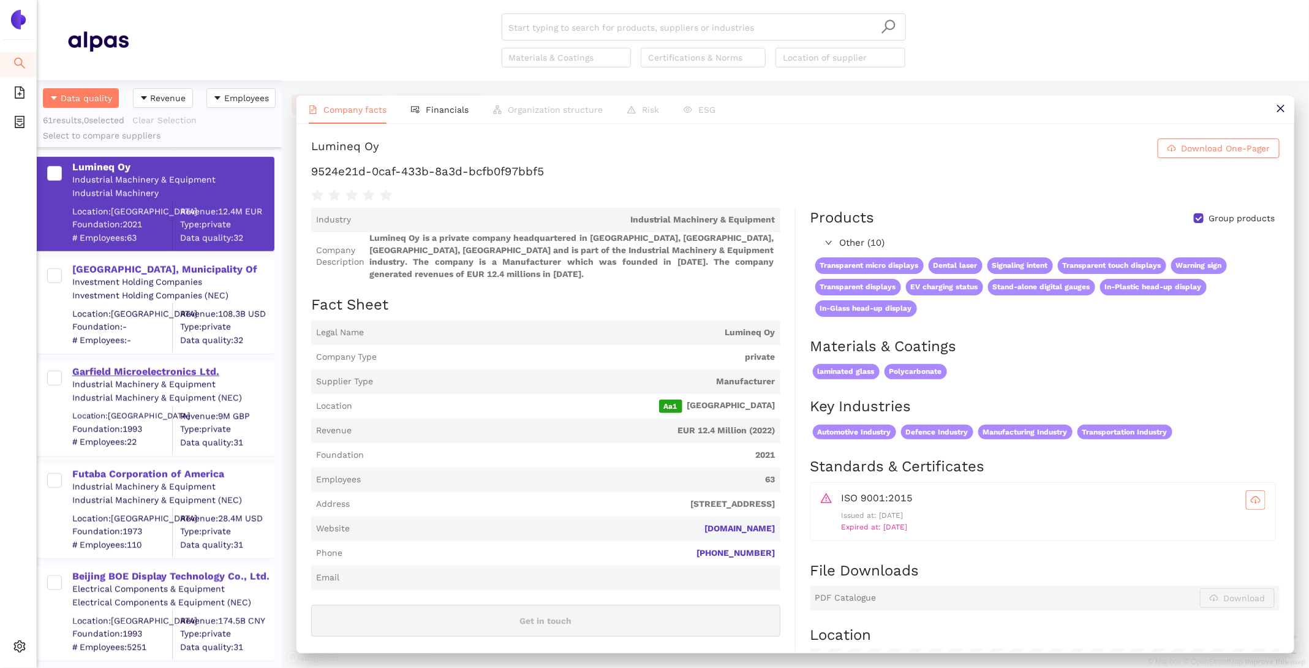
click at [177, 368] on div "Garfield Microelectronics Ltd." at bounding box center [172, 371] width 201 height 13
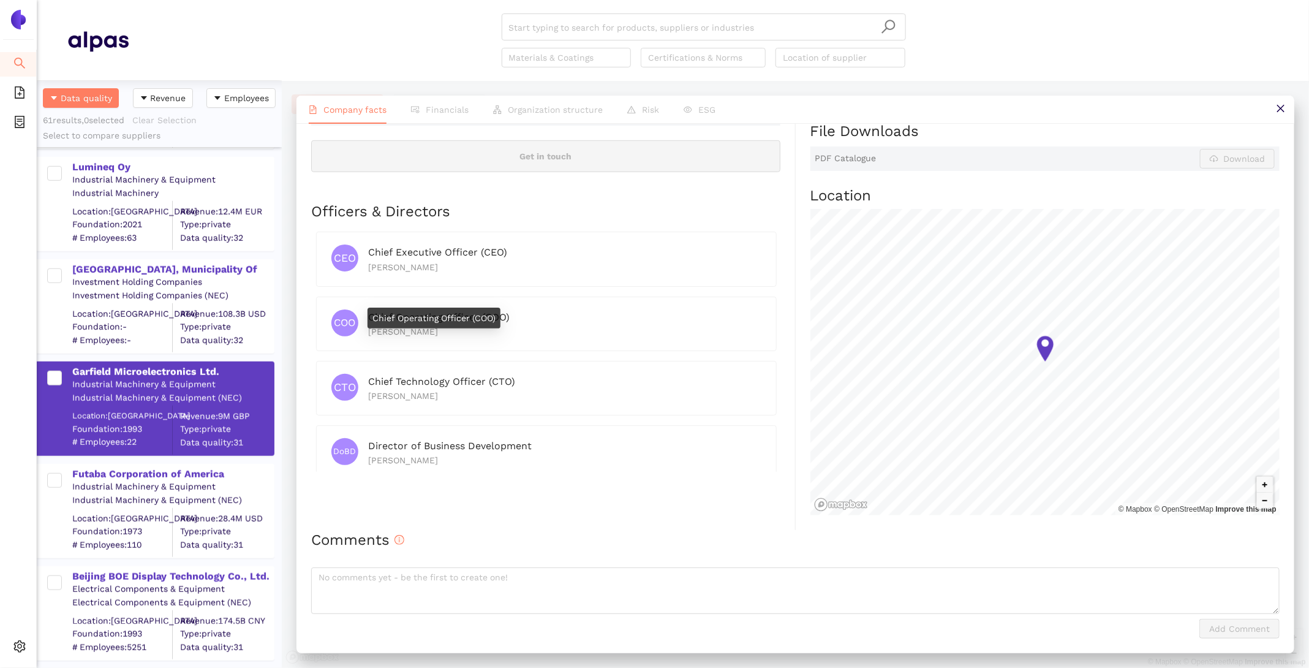
scroll to position [0, 0]
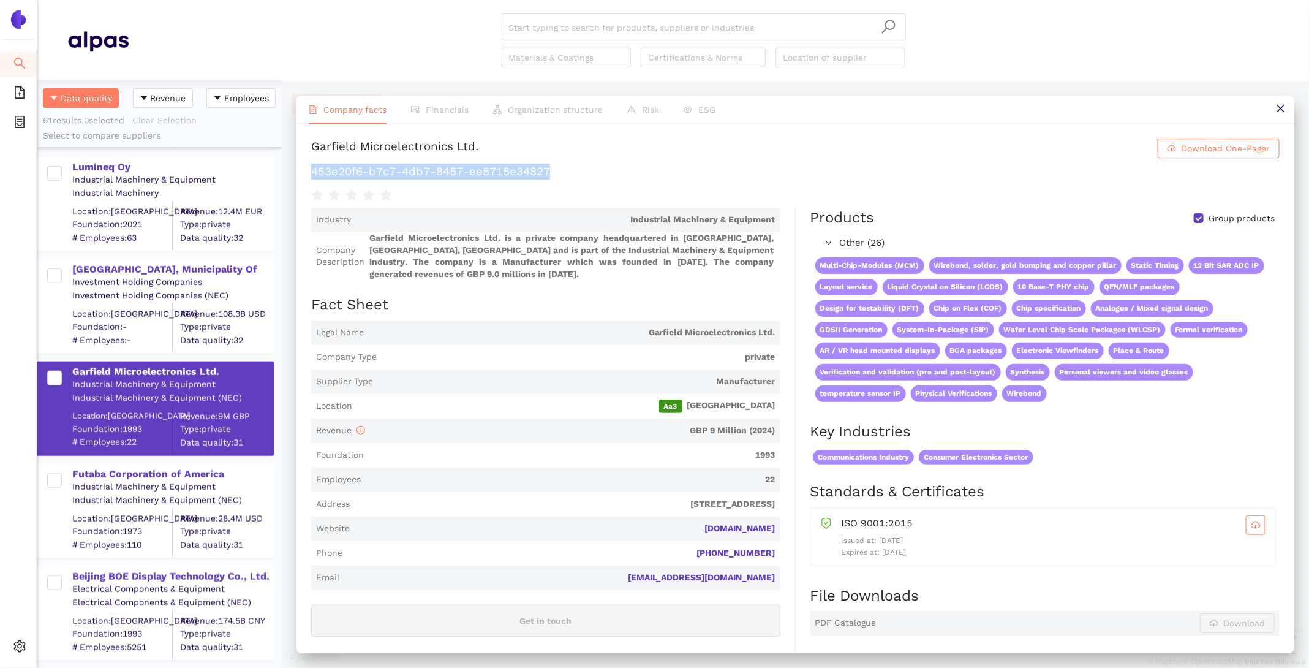
drag, startPoint x: 584, startPoint y: 171, endPoint x: 313, endPoint y: 178, distance: 271.4
click at [314, 178] on h1 "453e20f6-b7c7-4db7-8457-ee5715e34827" at bounding box center [795, 172] width 968 height 16
copy h1 "453e20f6-b7c7-4db7-8457-ee5715e34827"
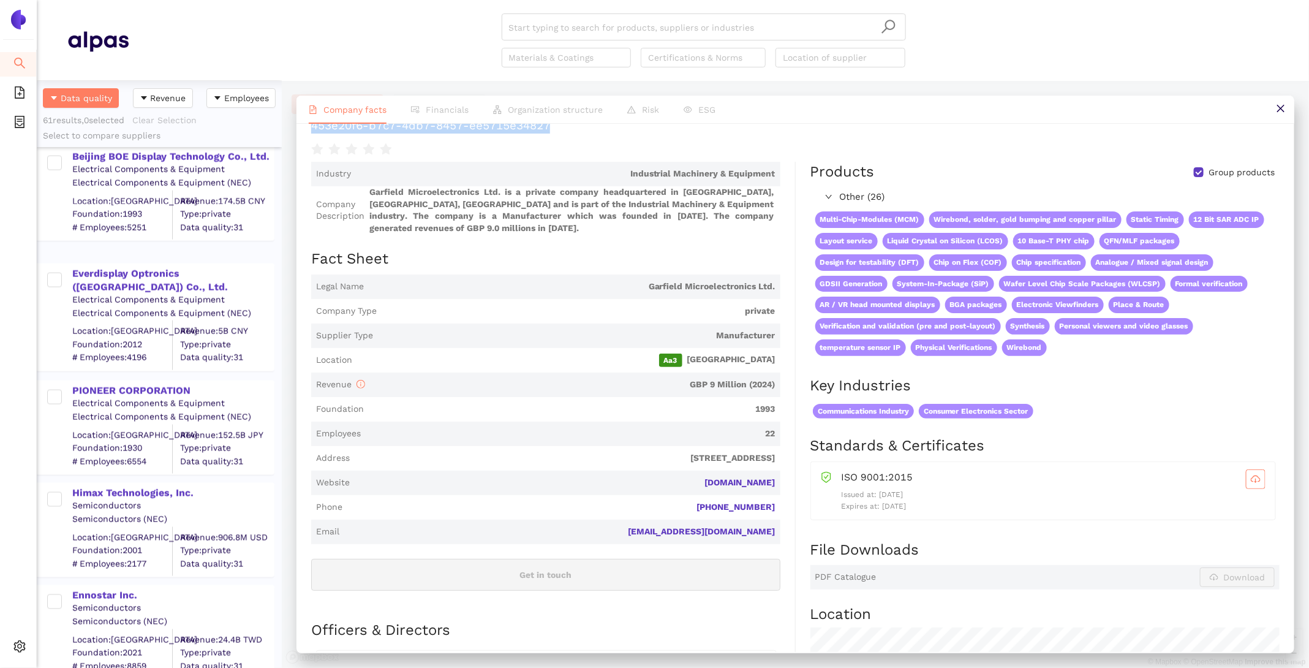
scroll to position [1073, 0]
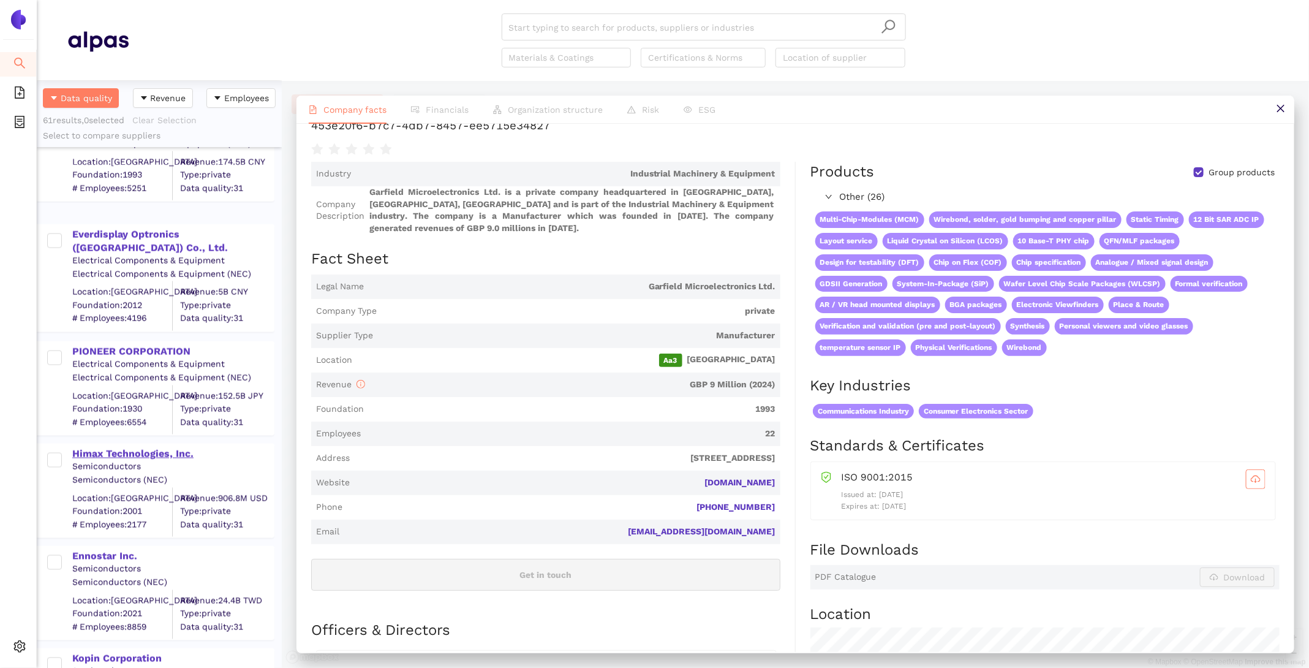
click at [174, 453] on div "Himax Technologies, Inc." at bounding box center [172, 453] width 201 height 13
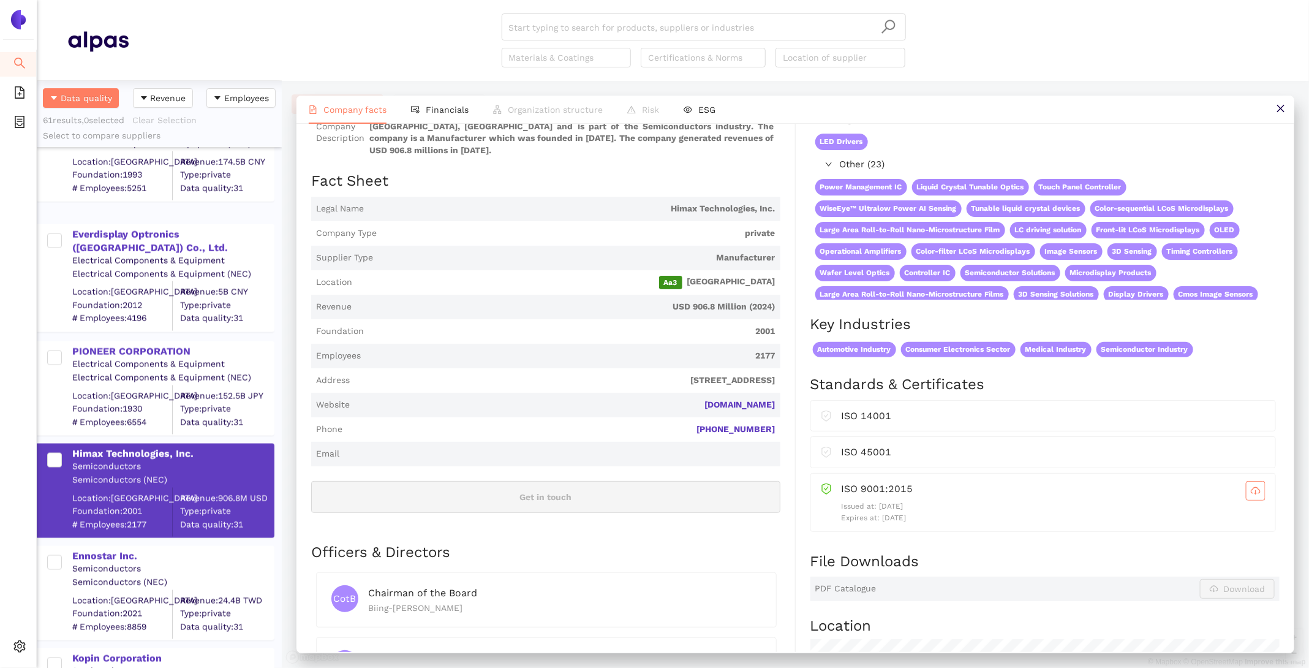
scroll to position [139, 0]
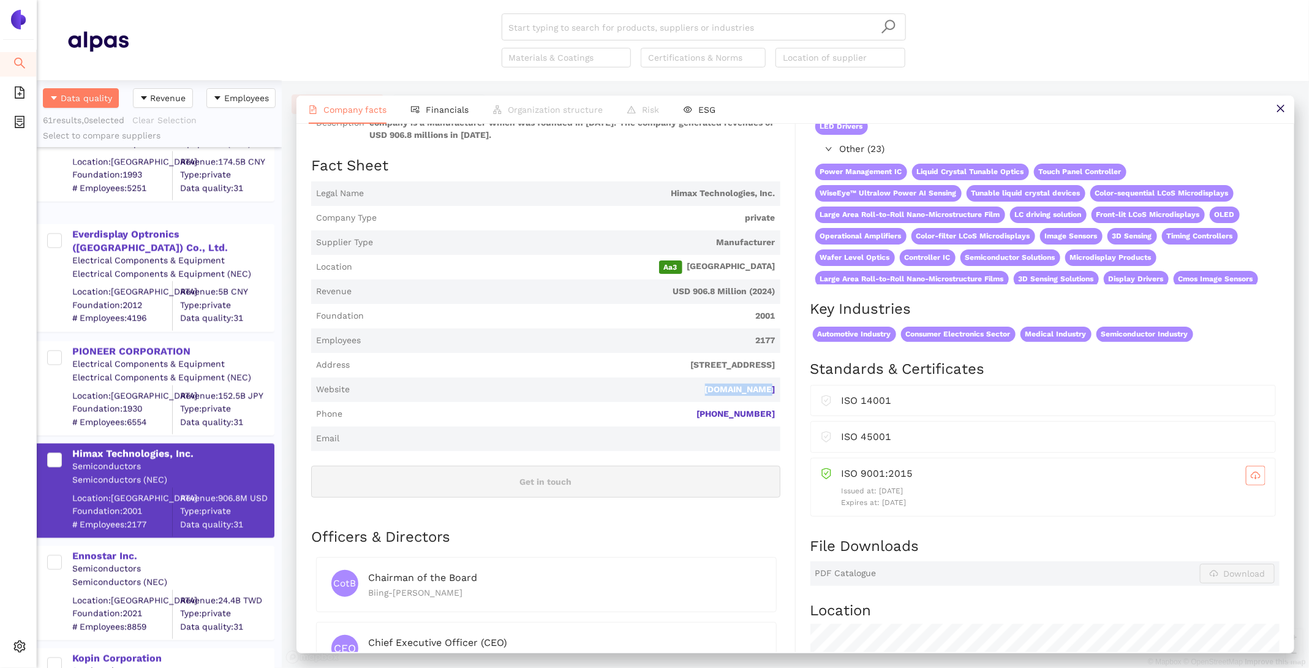
drag, startPoint x: 783, startPoint y: 377, endPoint x: 706, endPoint y: 376, distance: 77.8
click at [706, 376] on div "Industry Semiconductors Company Description Himax Technologies, Inc. is a priva…" at bounding box center [553, 507] width 485 height 876
copy link "[DOMAIN_NAME]"
click at [433, 96] on li "Financials" at bounding box center [440, 110] width 82 height 28
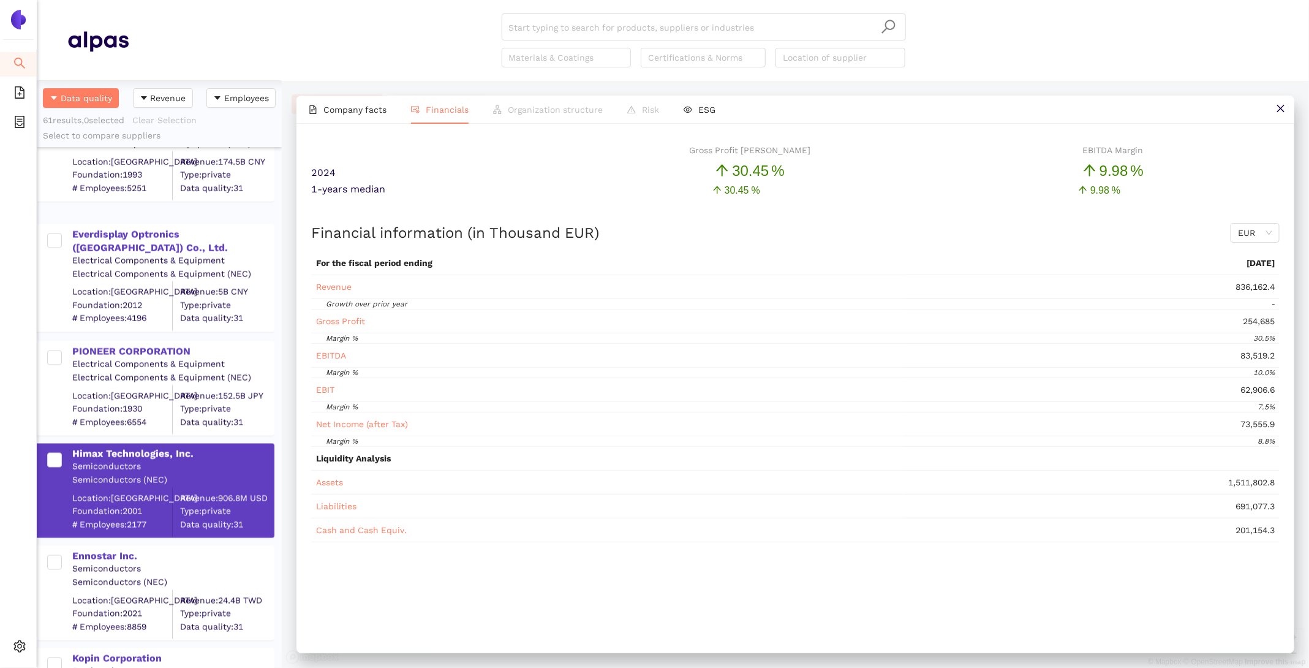
click at [352, 127] on div "2024 Gross Profit Margin 30 .45 % EBITDA Margin 9 .98 % 1-years median 30 .45 %…" at bounding box center [795, 388] width 998 height 528
click at [364, 107] on span "Company facts" at bounding box center [354, 110] width 63 height 10
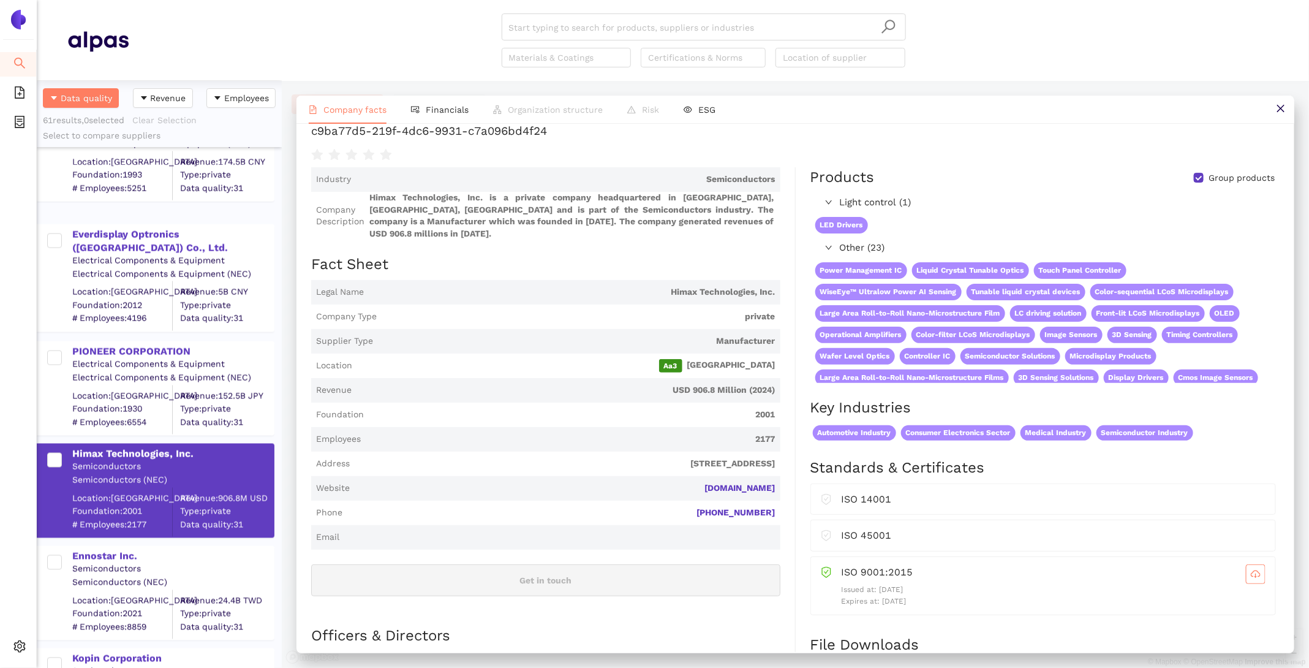
scroll to position [0, 0]
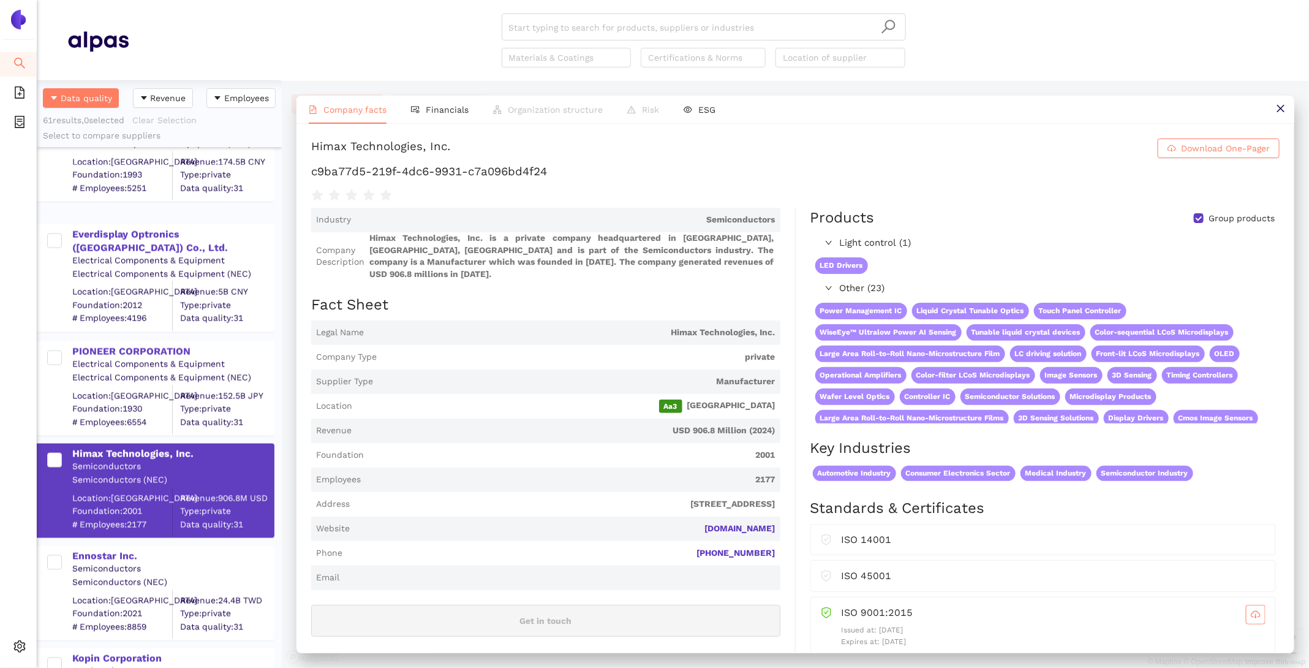
drag, startPoint x: 578, startPoint y: 159, endPoint x: 456, endPoint y: 162, distance: 122.5
click at [456, 162] on div "Himax Technologies, Inc. Download One-Pager c9ba77d5-219f-4dc6-9931-c7a096bd4f24" at bounding box center [795, 170] width 968 height 64
drag, startPoint x: 545, startPoint y: 172, endPoint x: 363, endPoint y: 168, distance: 182.6
click at [315, 168] on h1 "c9ba77d5-219f-4dc6-9931-c7a096bd4f24" at bounding box center [795, 172] width 968 height 16
drag, startPoint x: 554, startPoint y: 172, endPoint x: 313, endPoint y: 172, distance: 240.7
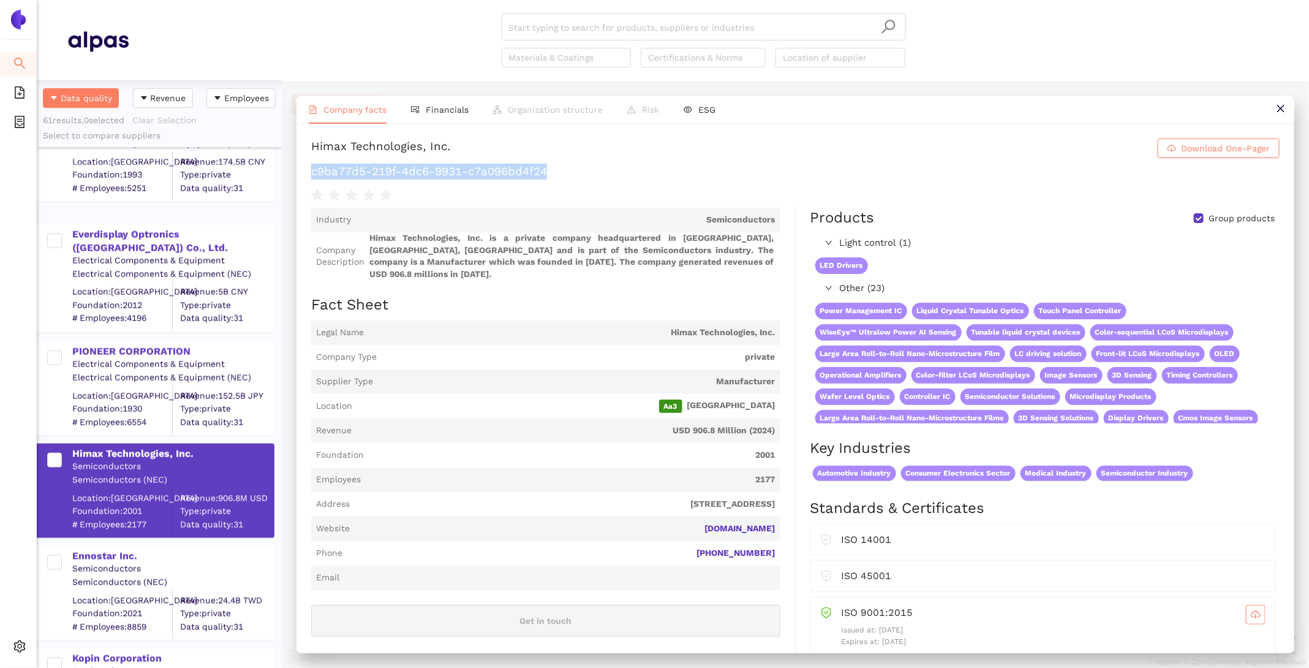
click at [312, 172] on h1 "c9ba77d5-219f-4dc6-9931-c7a096bd4f24" at bounding box center [795, 172] width 968 height 16
copy h1 "c9ba77d5-219f-4dc6-9931-c7a096bd4f24"
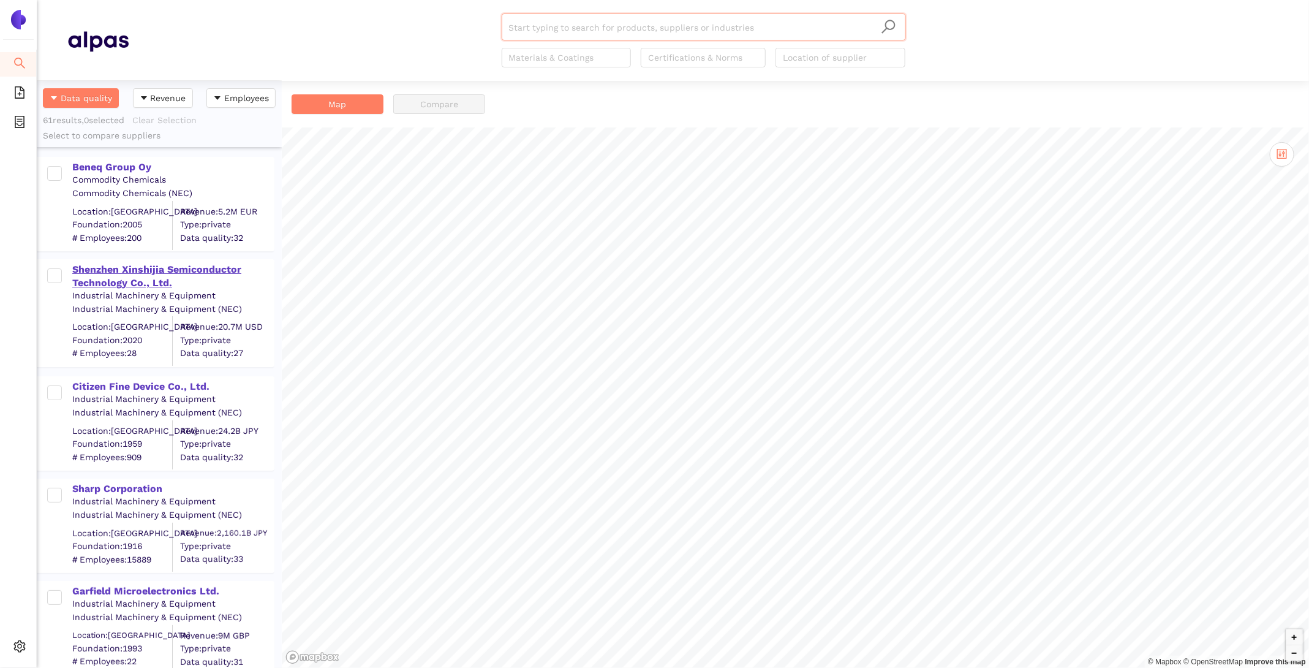
scroll to position [587, 245]
click at [129, 168] on div "Beneq Group Oy" at bounding box center [172, 166] width 201 height 13
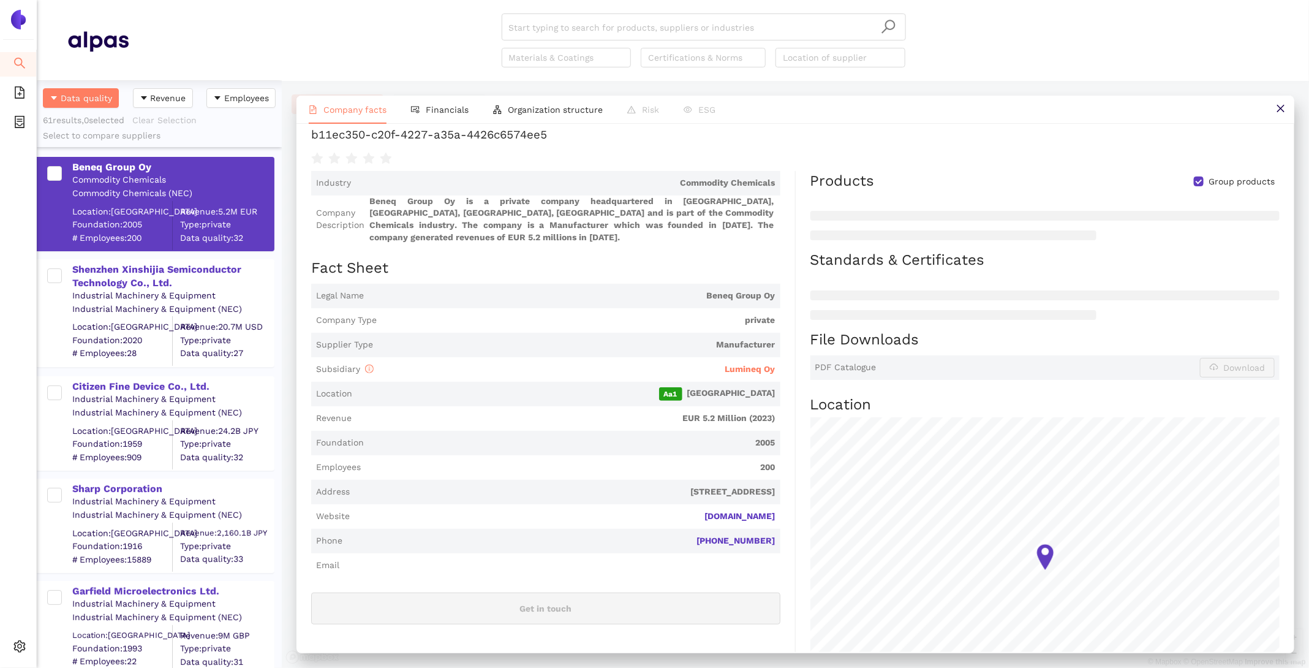
scroll to position [71, 0]
click at [434, 121] on li "Financials" at bounding box center [440, 110] width 82 height 28
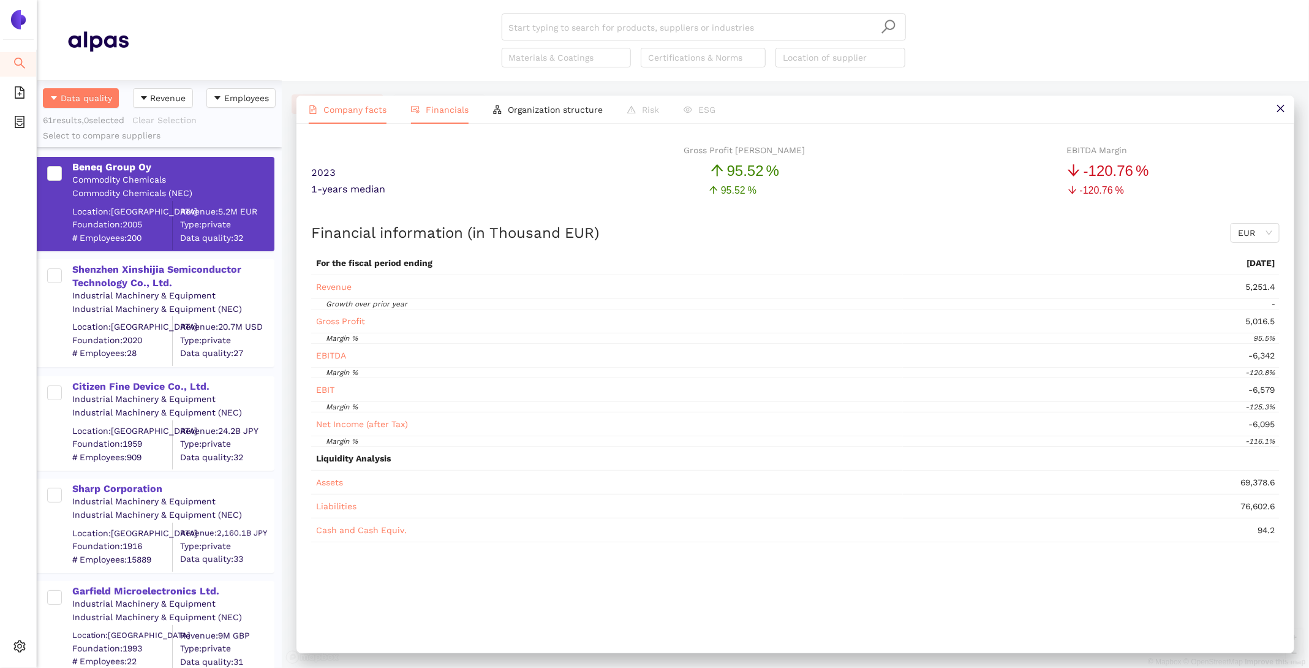
click at [359, 113] on span "Company facts" at bounding box center [354, 110] width 63 height 10
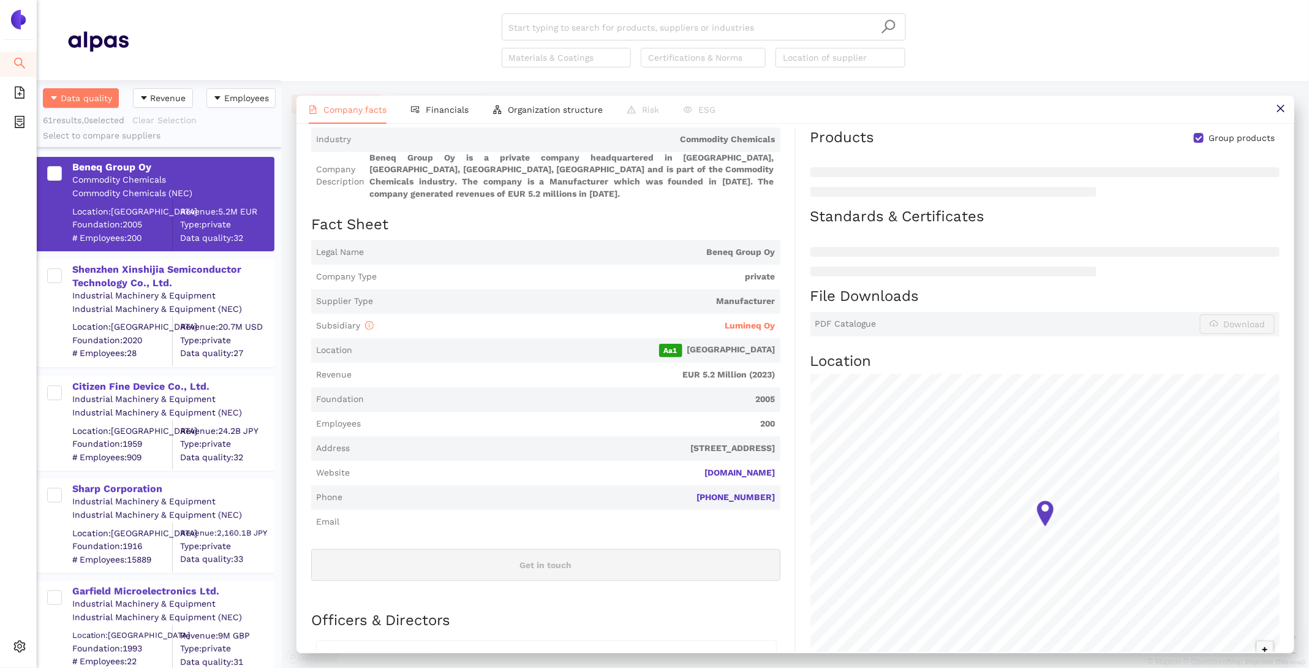
scroll to position [121, 0]
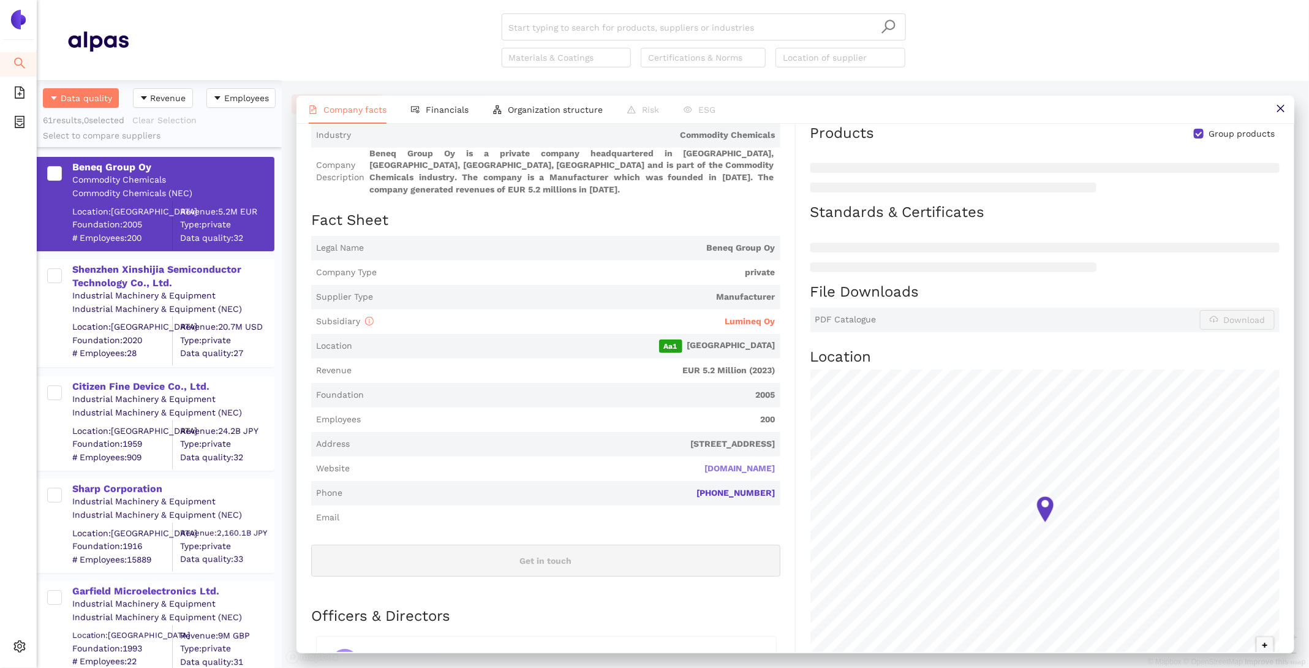
click at [0, 0] on link "[DOMAIN_NAME]" at bounding box center [0, 0] width 0 height 0
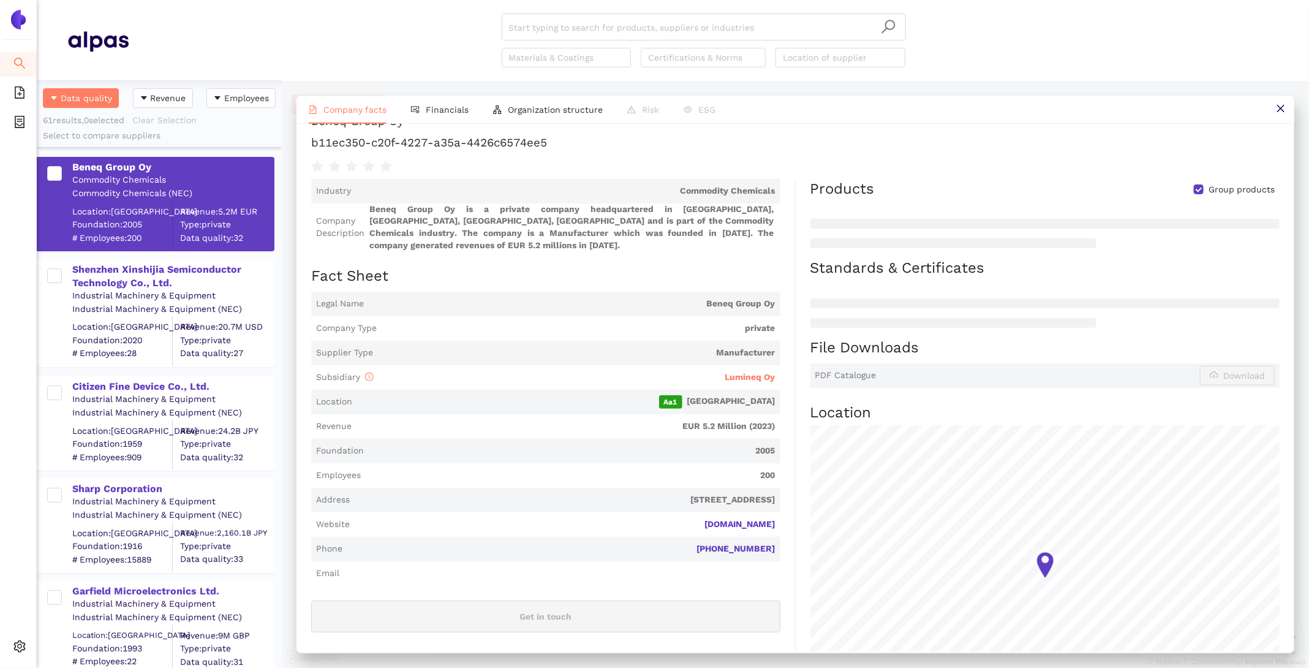
scroll to position [77, 0]
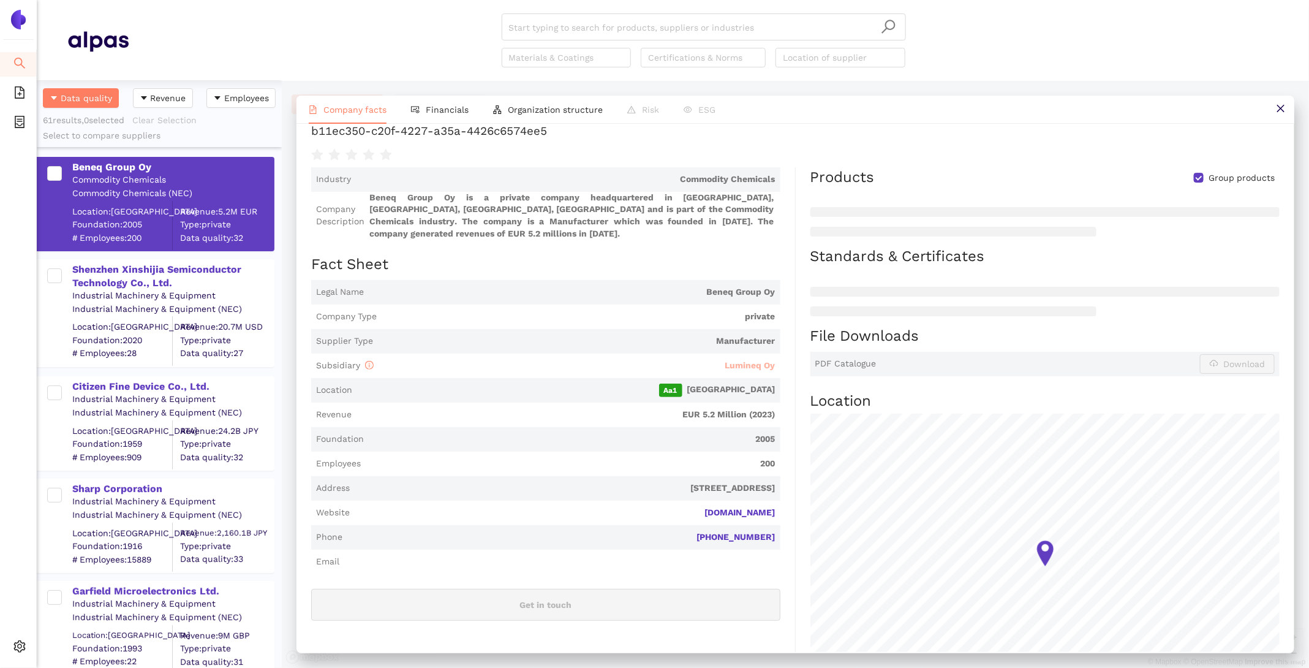
click at [773, 360] on span "Lumineq Oy" at bounding box center [750, 365] width 50 height 10
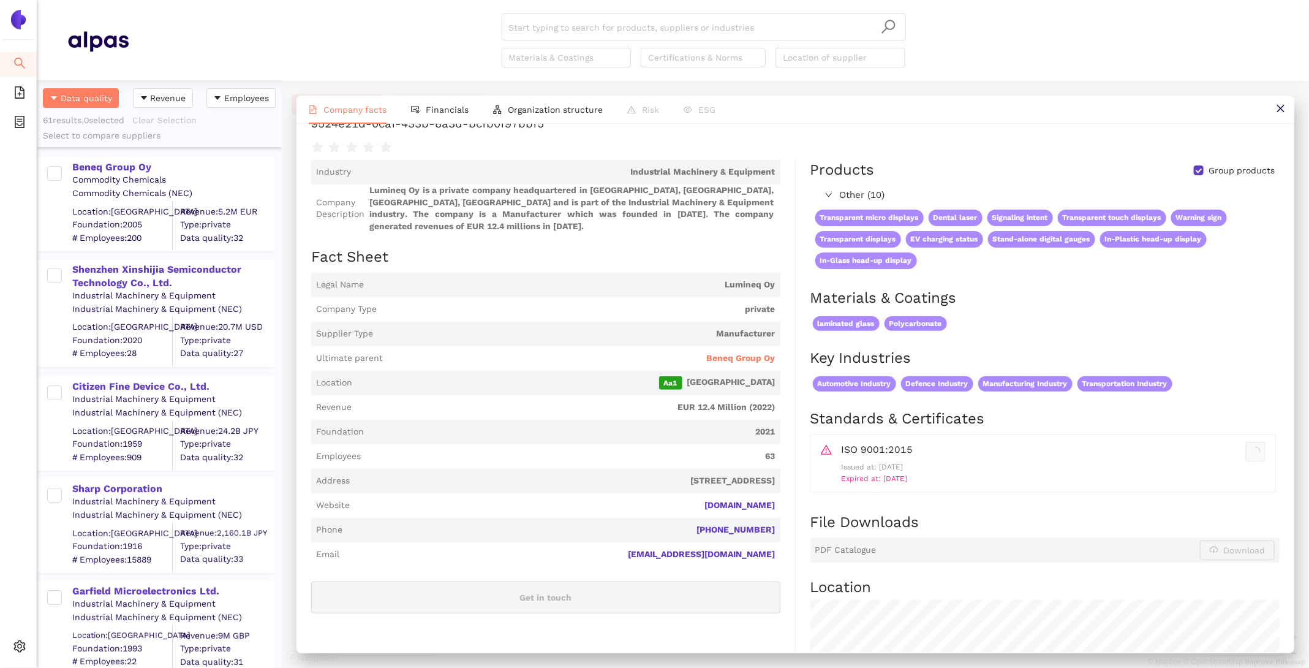
scroll to position [0, 0]
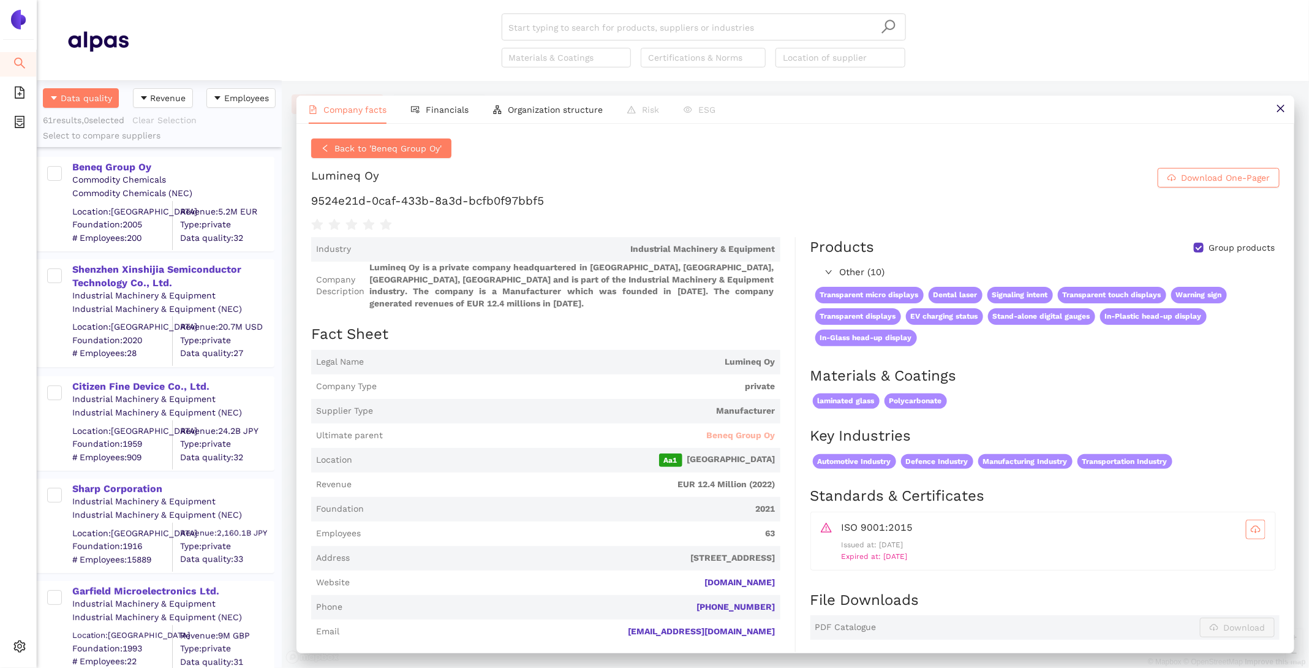
click at [746, 429] on span "Beneq Group Oy" at bounding box center [741, 435] width 69 height 12
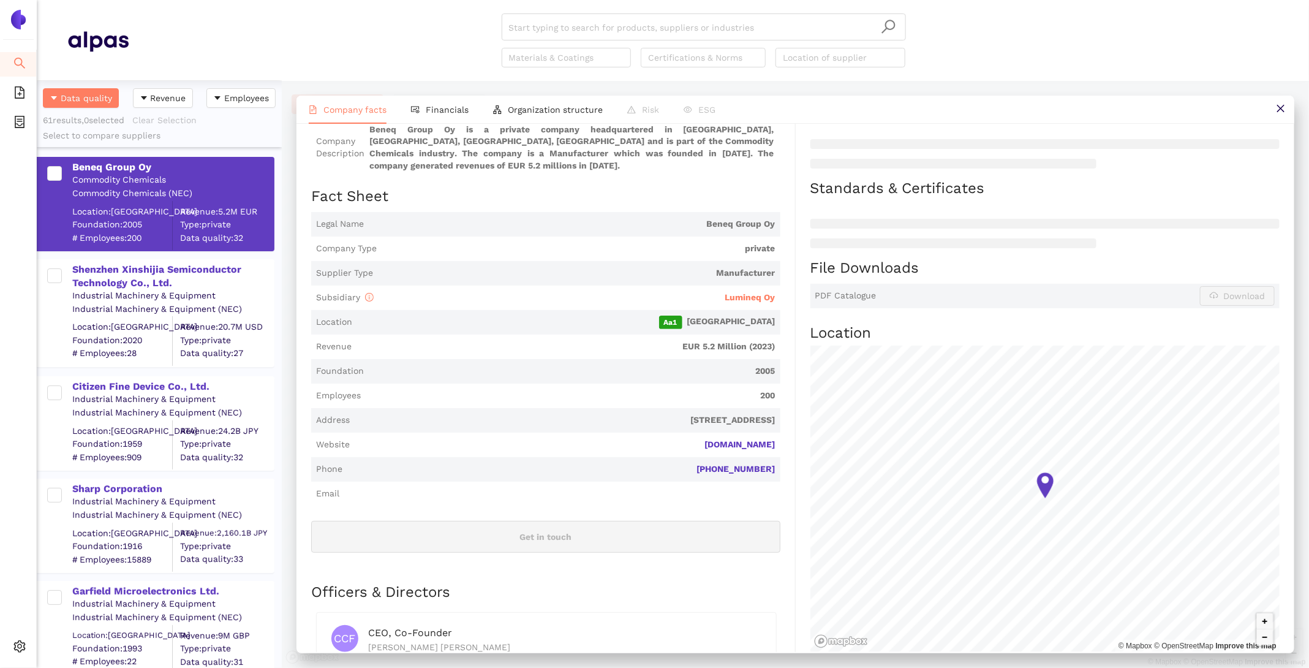
scroll to position [262, 0]
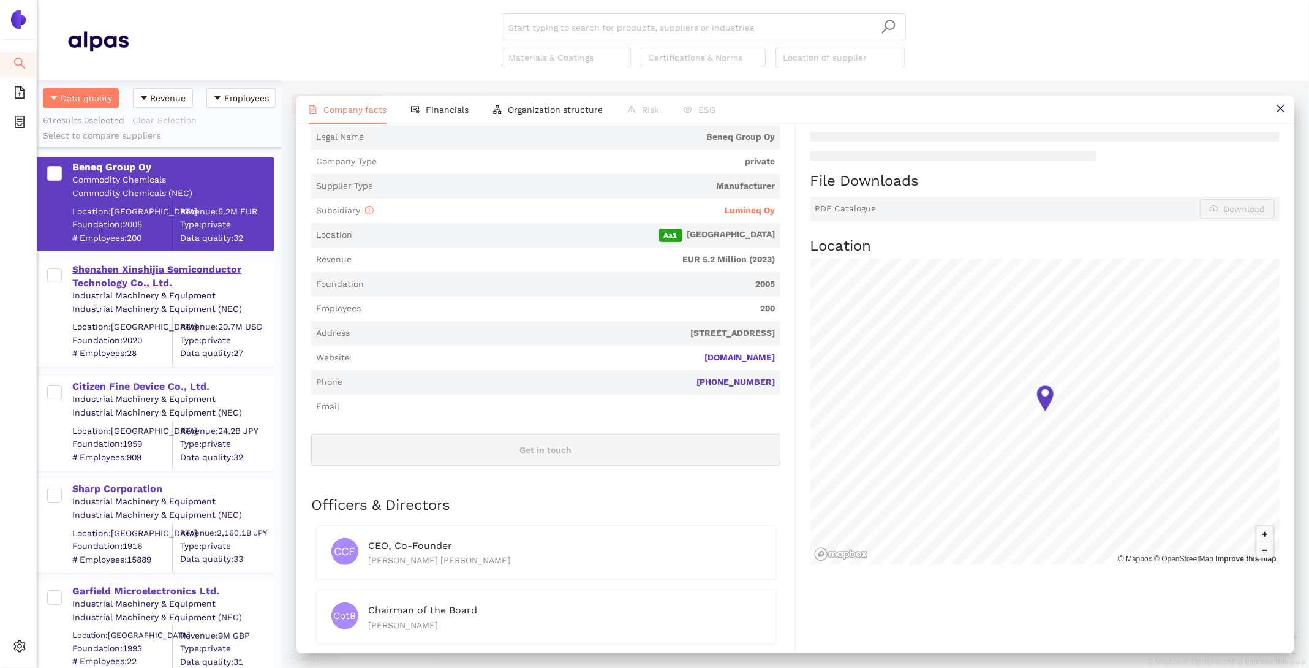
click at [130, 269] on div "Shenzhen Xinshijia Semiconductor Technology Co., Ltd." at bounding box center [172, 277] width 201 height 28
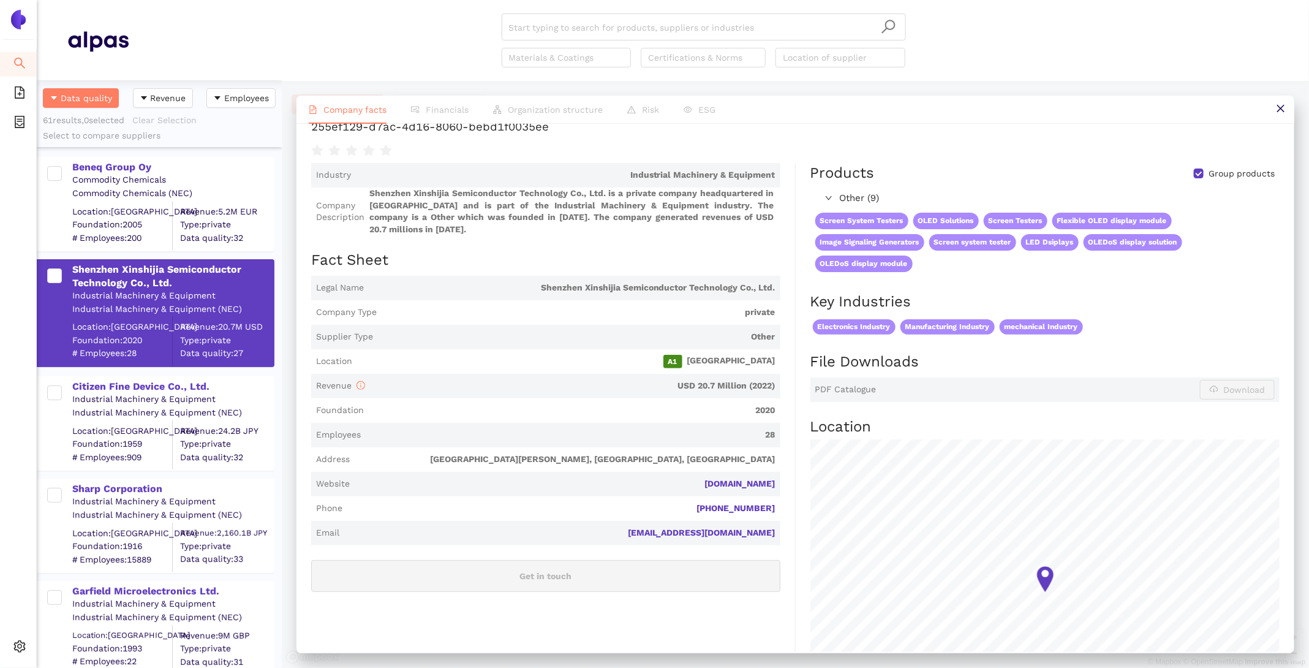
scroll to position [49, 0]
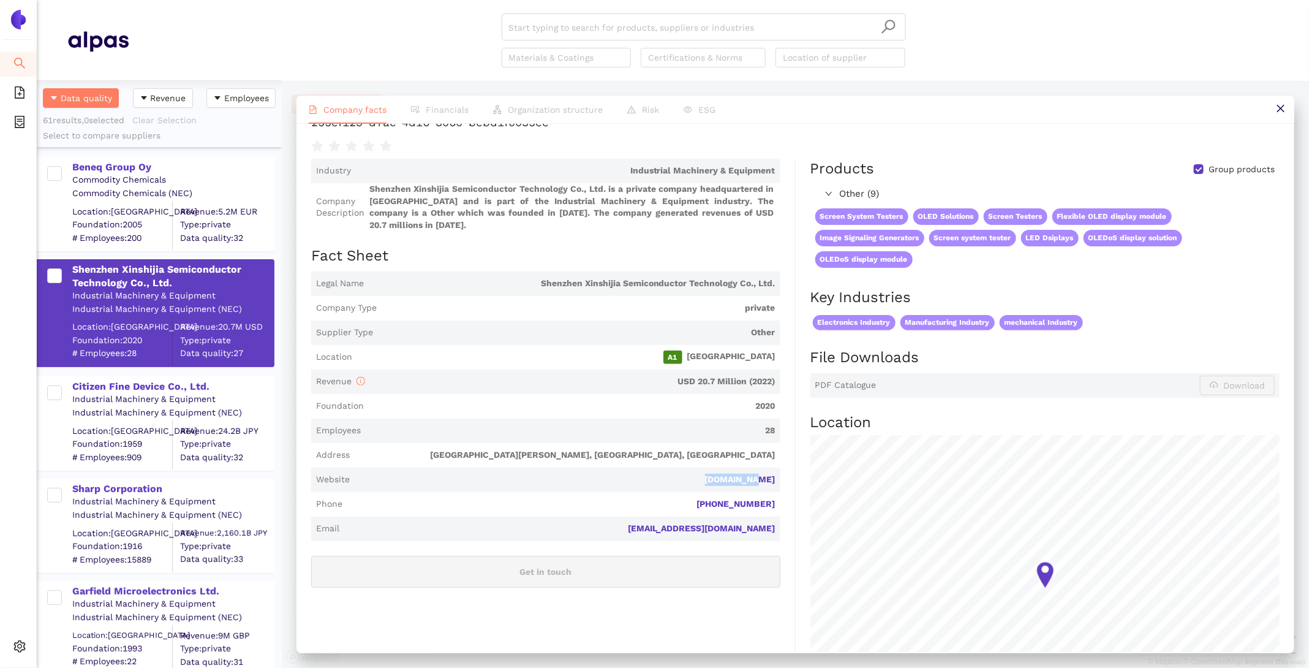
drag, startPoint x: 790, startPoint y: 466, endPoint x: 715, endPoint y: 465, distance: 75.3
click at [715, 465] on div "Industry Industrial Machinery & Equipment Company Description Shenzhen Xinshiji…" at bounding box center [553, 457] width 485 height 597
copy link "[DOMAIN_NAME]"
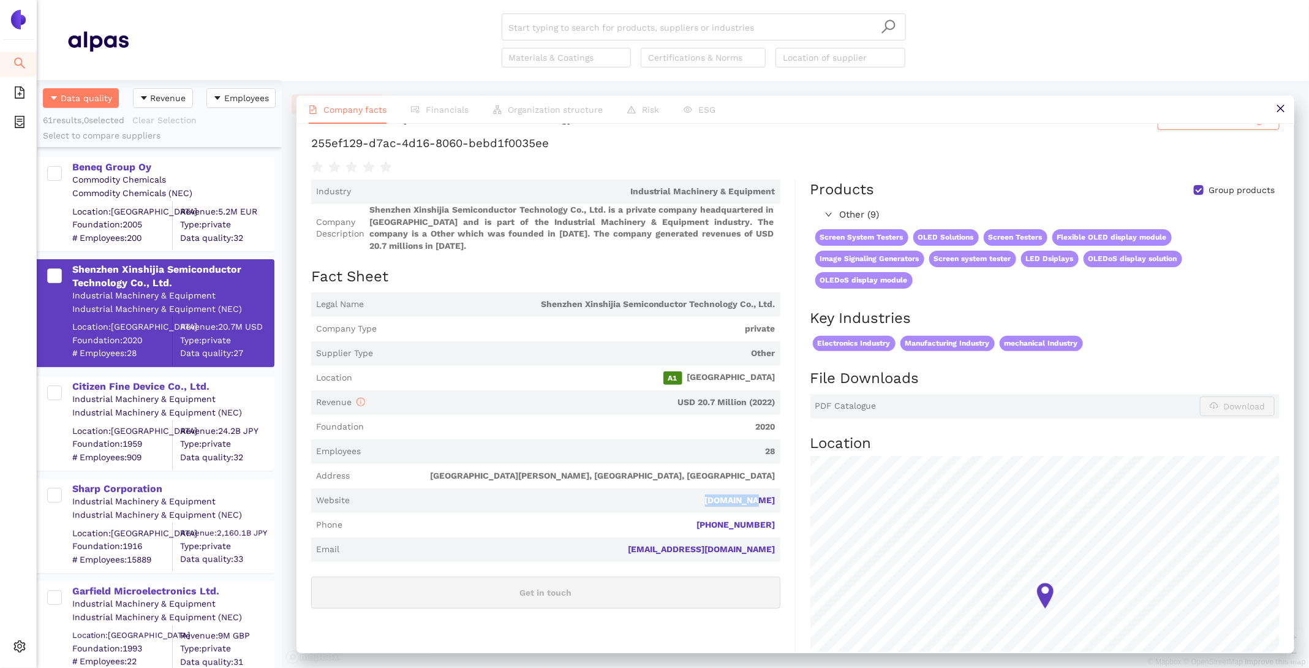
scroll to position [25, 0]
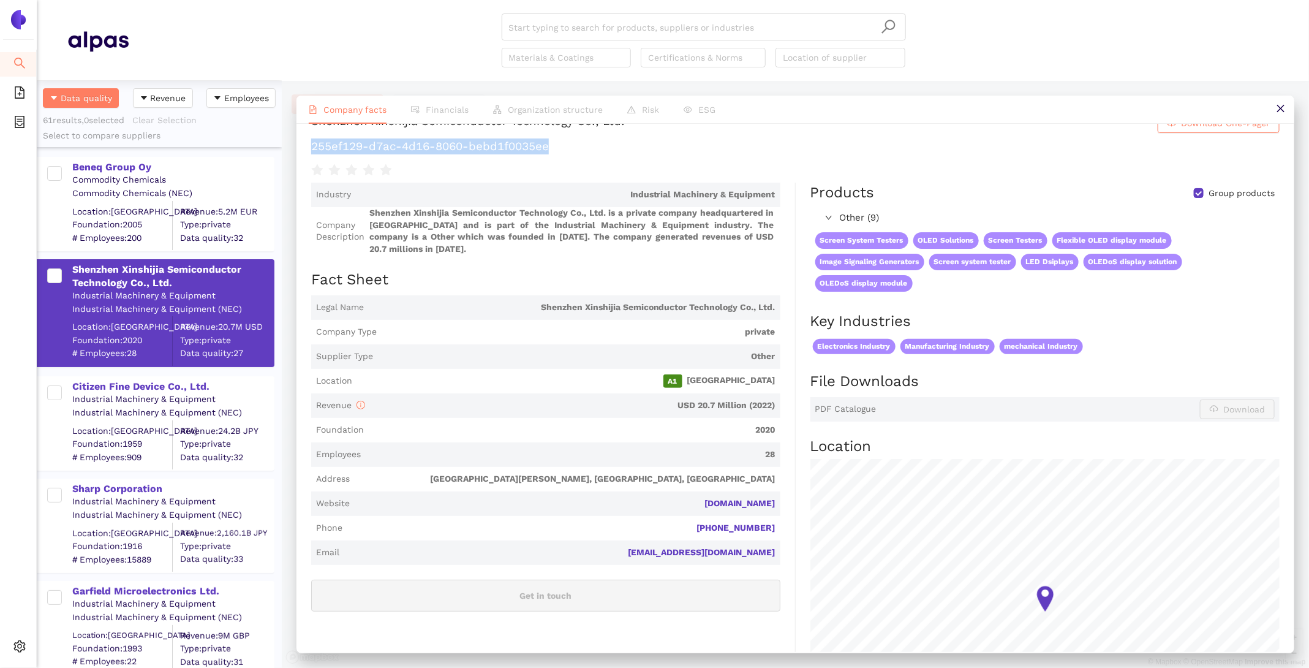
drag, startPoint x: 566, startPoint y: 148, endPoint x: 304, endPoint y: 151, distance: 261.6
click at [304, 151] on div "Shenzhen Xinshijia Semiconductor Technology Co., Ltd. Download One-Pager 255ef1…" at bounding box center [795, 388] width 998 height 528
copy h1 "255ef129-d7ac-4d16-8060-bebd1f0035ee"
click at [181, 385] on div "Citizen Fine Device Co., Ltd." at bounding box center [172, 386] width 201 height 13
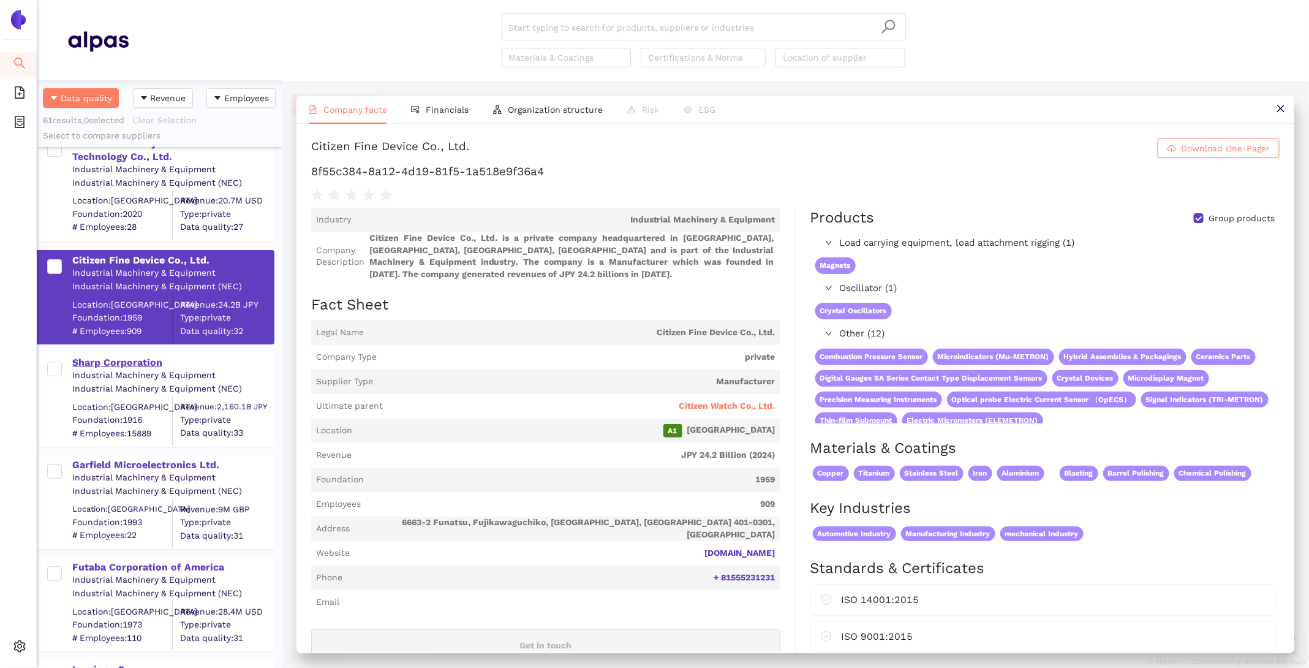
scroll to position [129, 0]
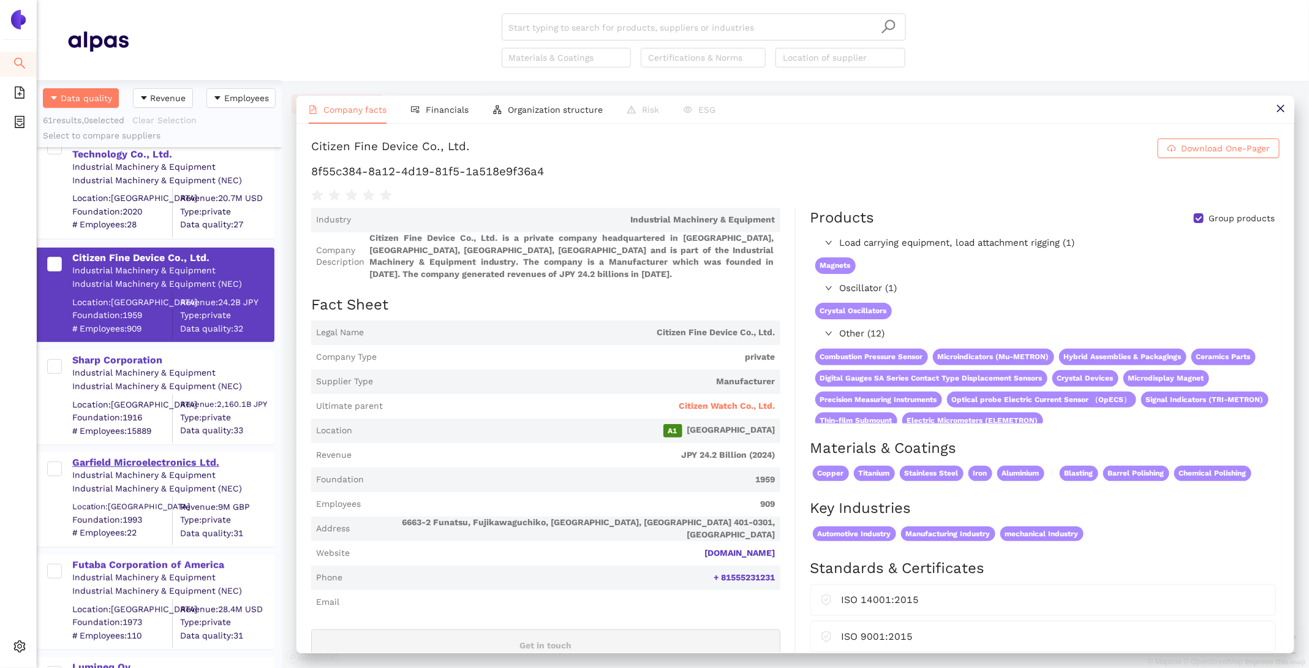
click at [130, 455] on div "Garfield Microelectronics Ltd." at bounding box center [172, 461] width 201 height 16
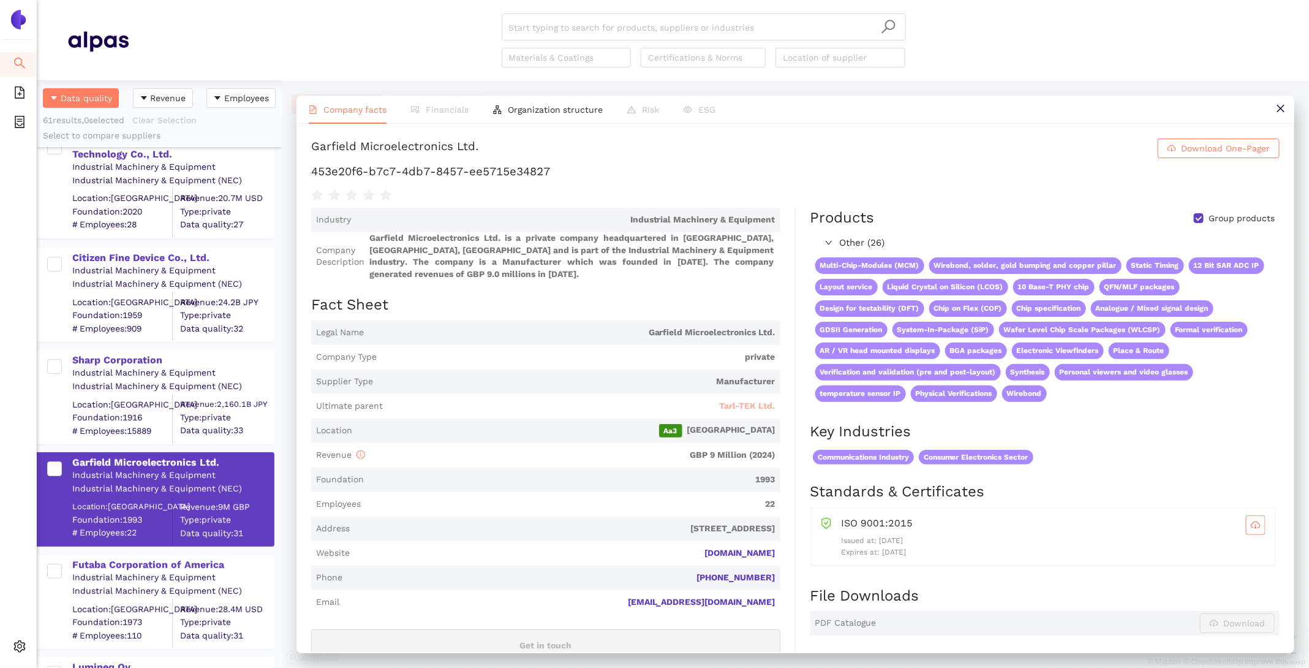
click at [737, 404] on span "Tarl-TEK Ltd." at bounding box center [748, 406] width 56 height 12
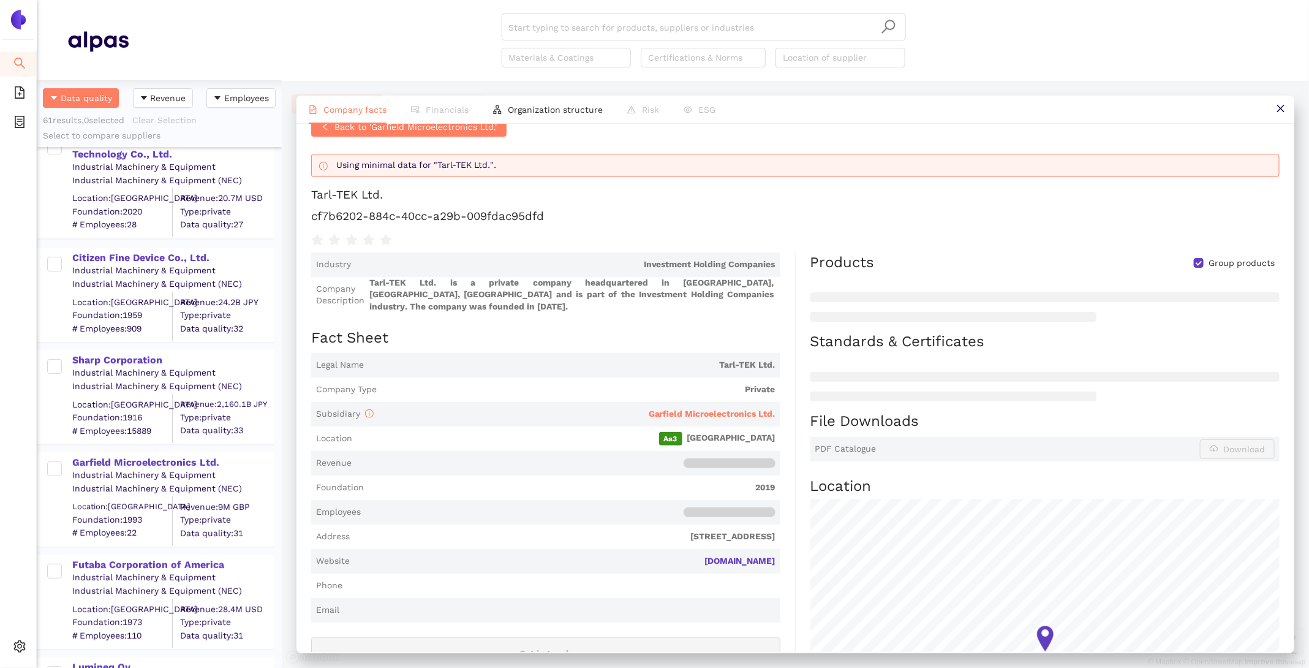
scroll to position [20, 0]
click at [137, 558] on div "Futaba Corporation of America" at bounding box center [172, 564] width 201 height 13
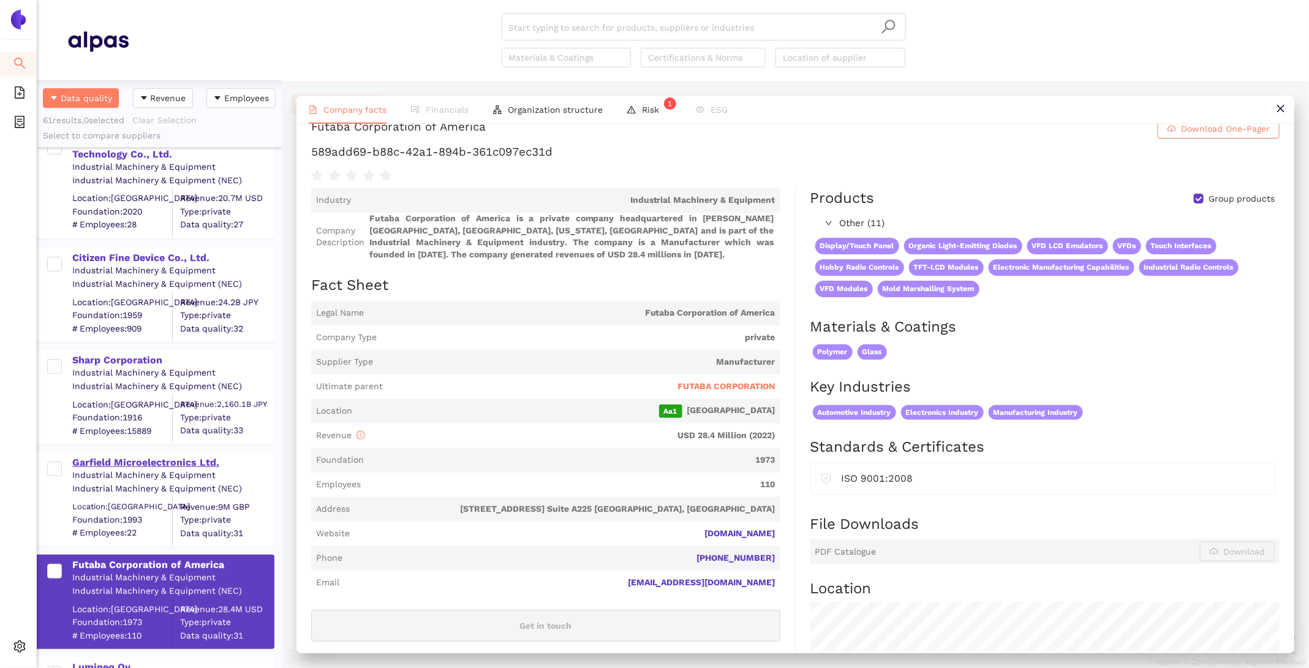
scroll to position [0, 0]
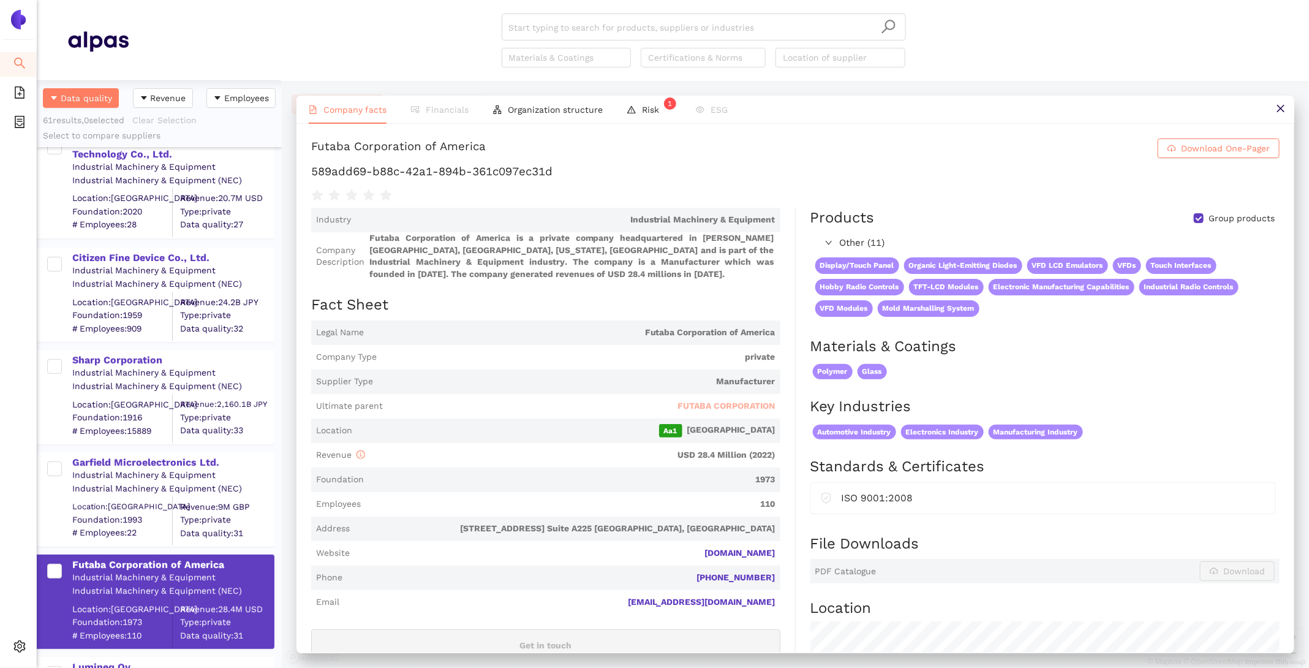
click at [726, 407] on span "FUTABA CORPORATION" at bounding box center [726, 406] width 97 height 12
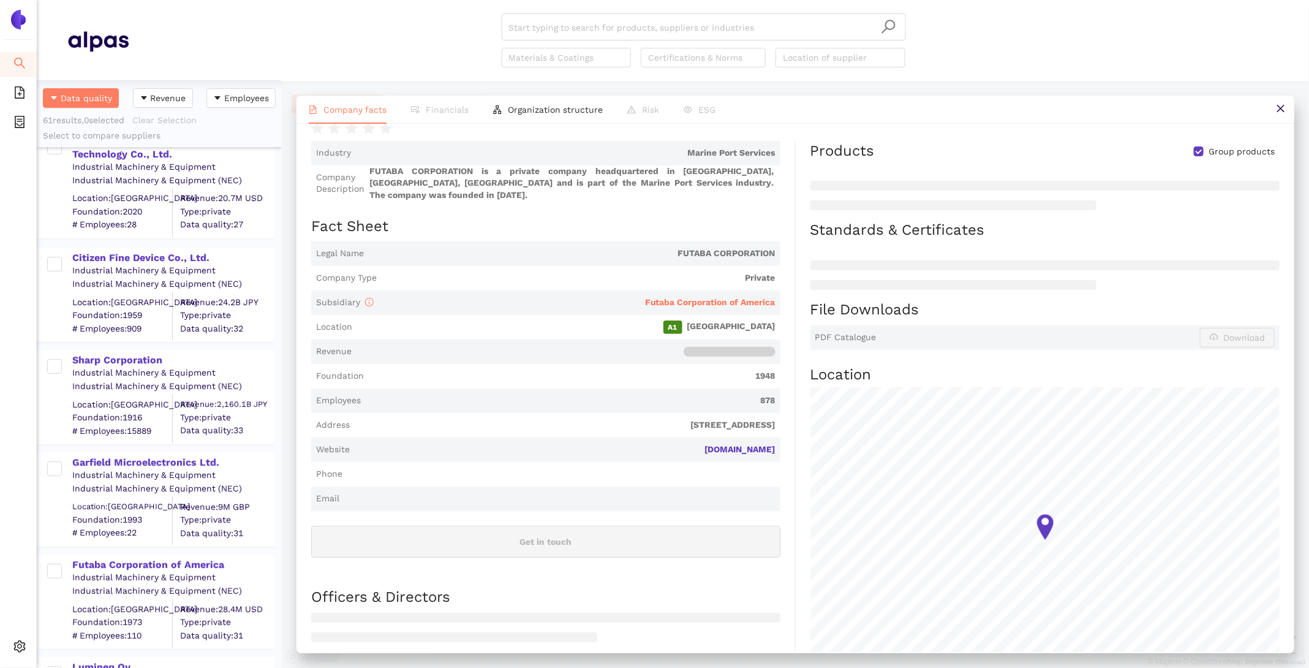
scroll to position [148, 0]
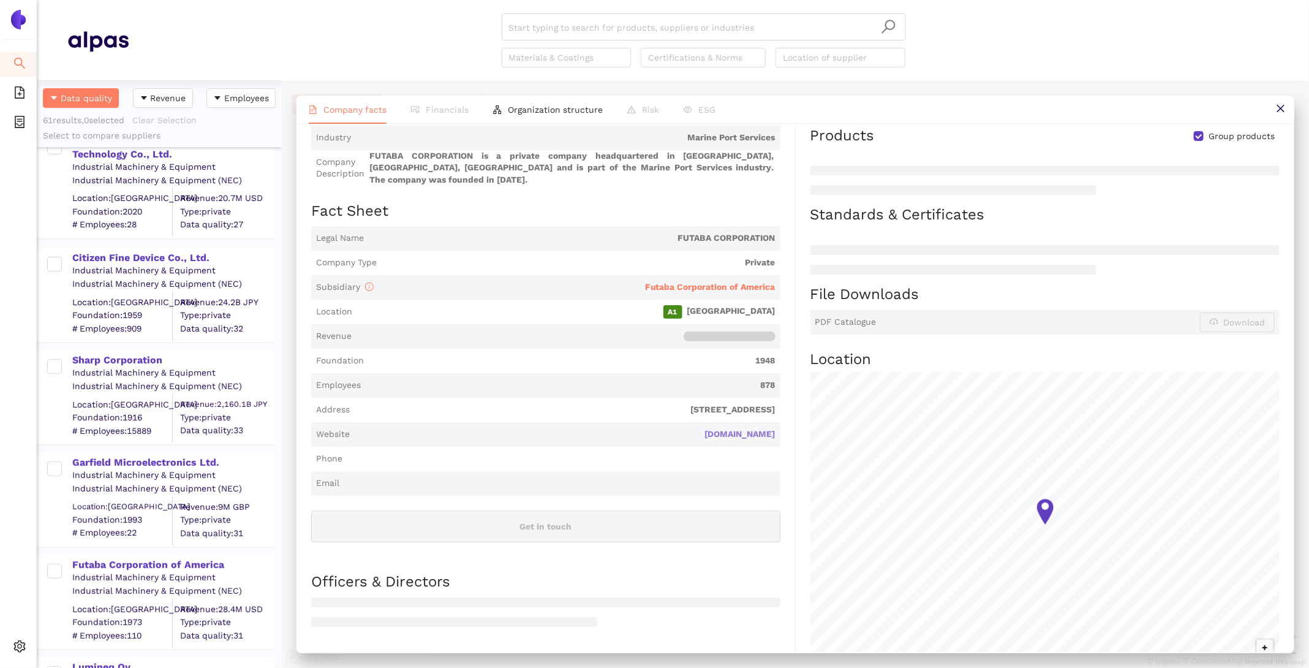
click at [0, 0] on link "ftb.co.jp" at bounding box center [0, 0] width 0 height 0
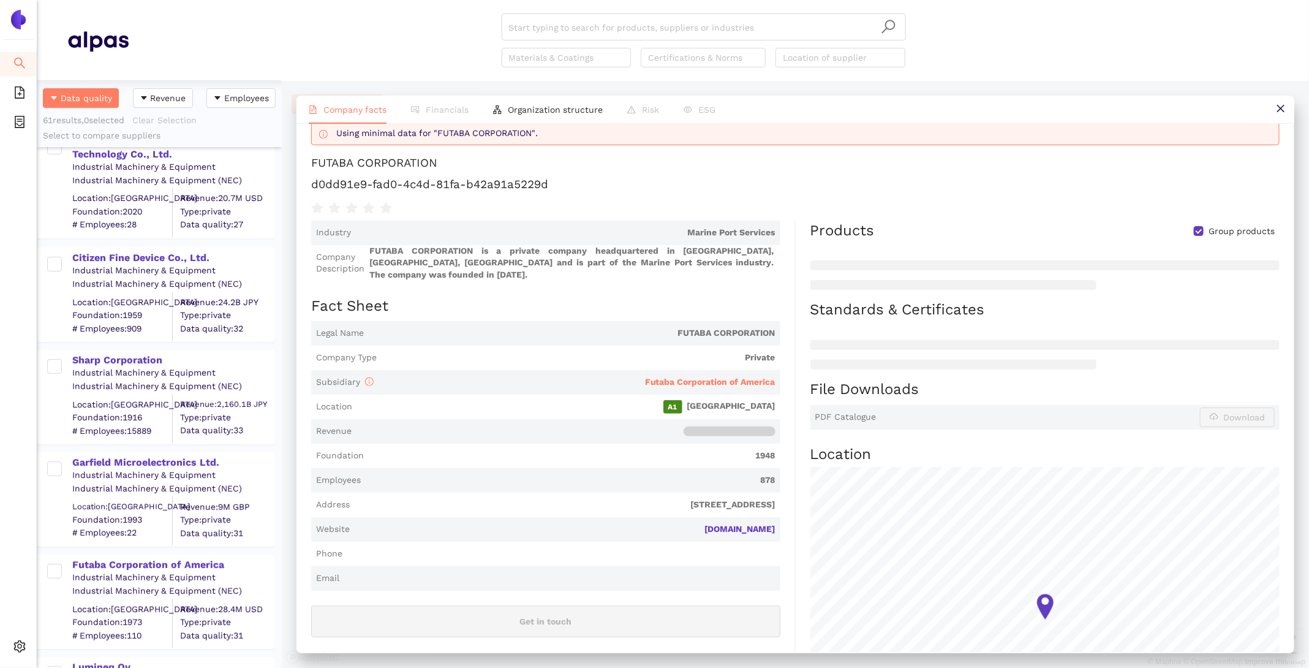
scroll to position [0, 0]
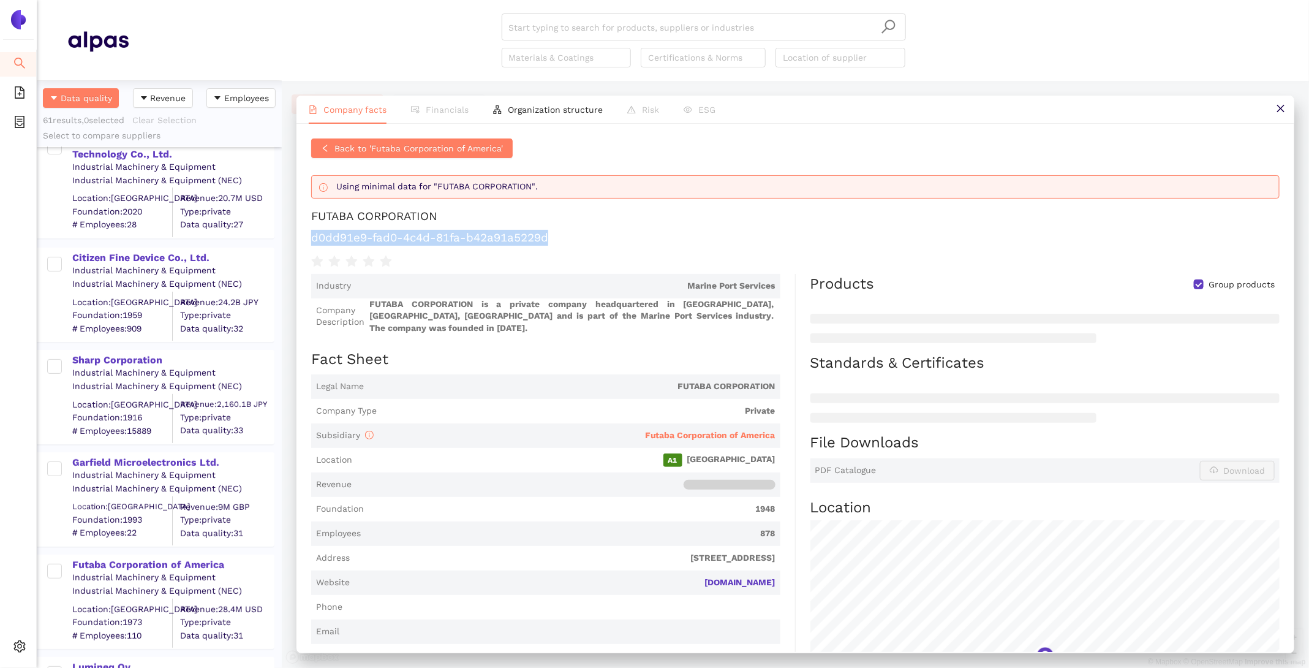
drag, startPoint x: 551, startPoint y: 239, endPoint x: 301, endPoint y: 238, distance: 250.5
click at [301, 238] on div "Back to 'Futaba Corporation of America' Using minimal data for "FUTABA CORPORAT…" at bounding box center [795, 388] width 998 height 528
copy h1 "d0dd91e9-fad0-4c4d-81fa-b42a91a5229d"
click at [694, 430] on span "Futaba Corporation of America" at bounding box center [710, 435] width 130 height 10
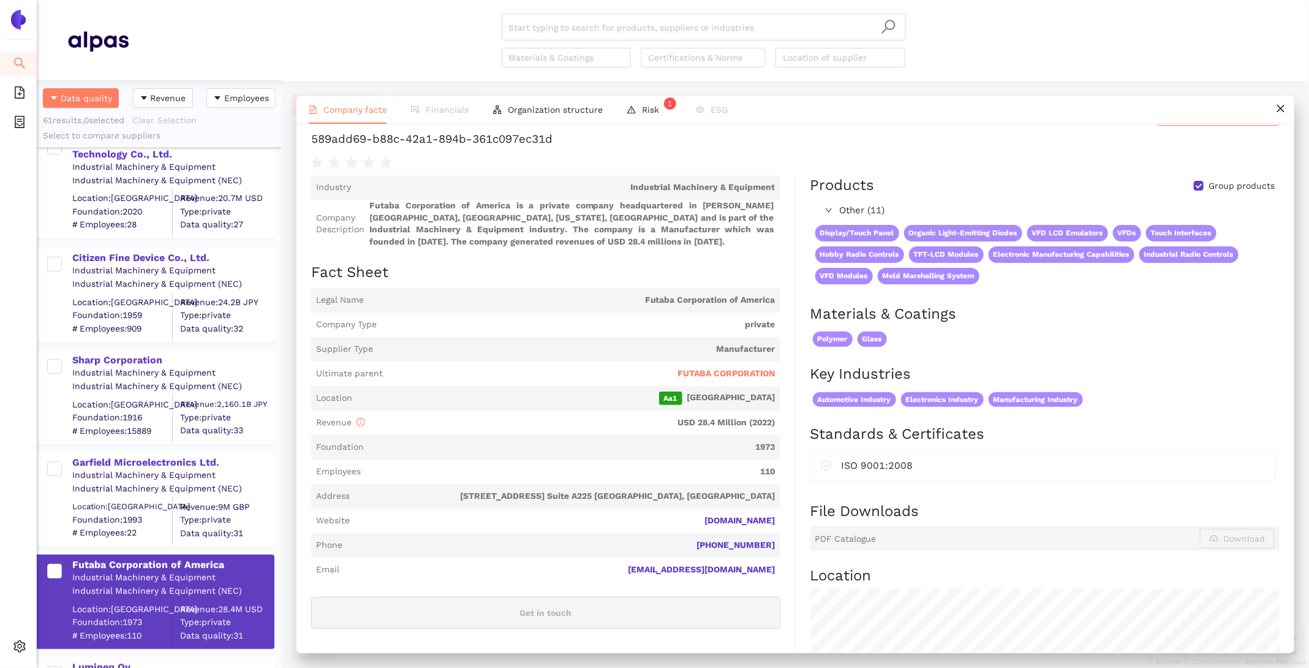
scroll to position [89, 0]
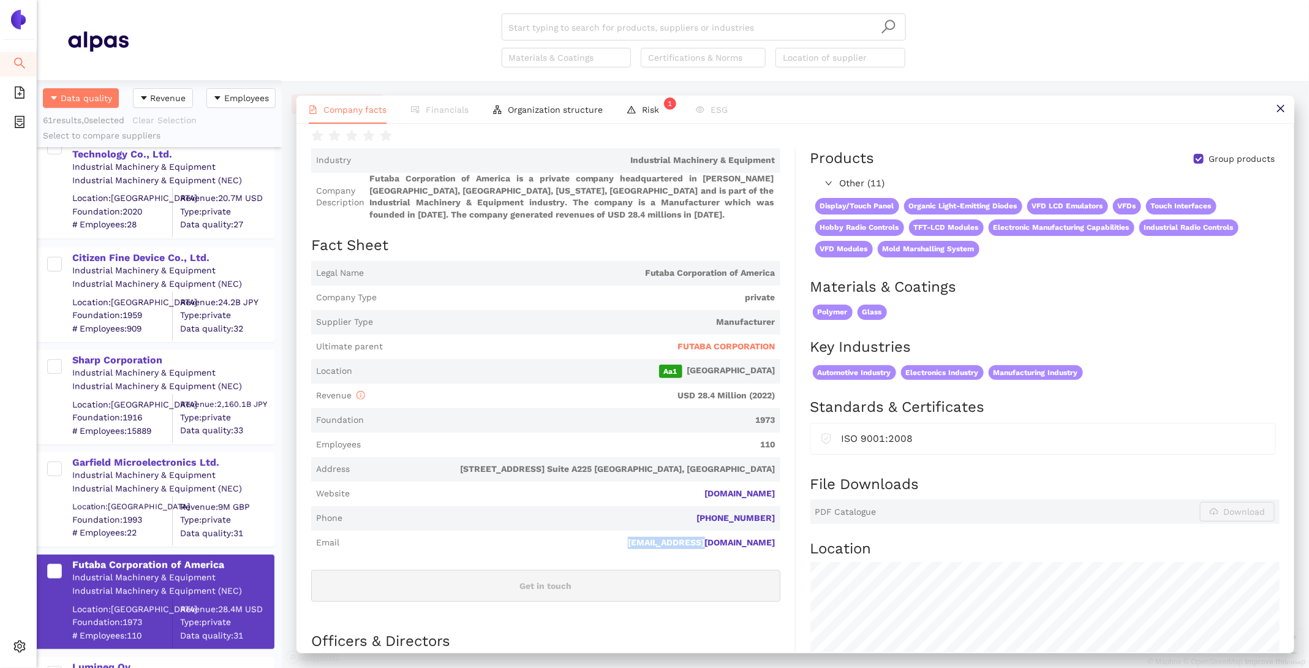
drag, startPoint x: 792, startPoint y: 543, endPoint x: 701, endPoint y: 540, distance: 91.3
click at [700, 540] on div "Industry Industrial Machinery & Equipment Company Description Futaba Corporatio…" at bounding box center [553, 532] width 485 height 768
copy link "info@futaba.com"
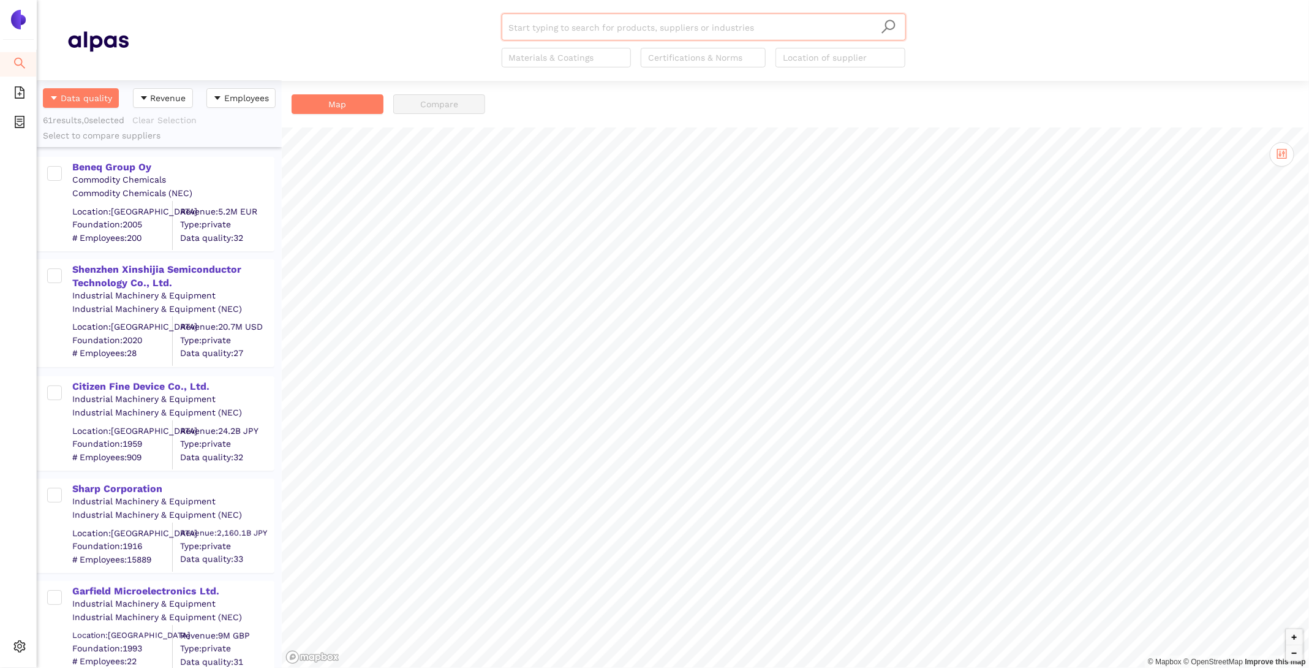
scroll to position [587, 245]
click at [115, 159] on div "Beneq Group Oy" at bounding box center [172, 166] width 201 height 16
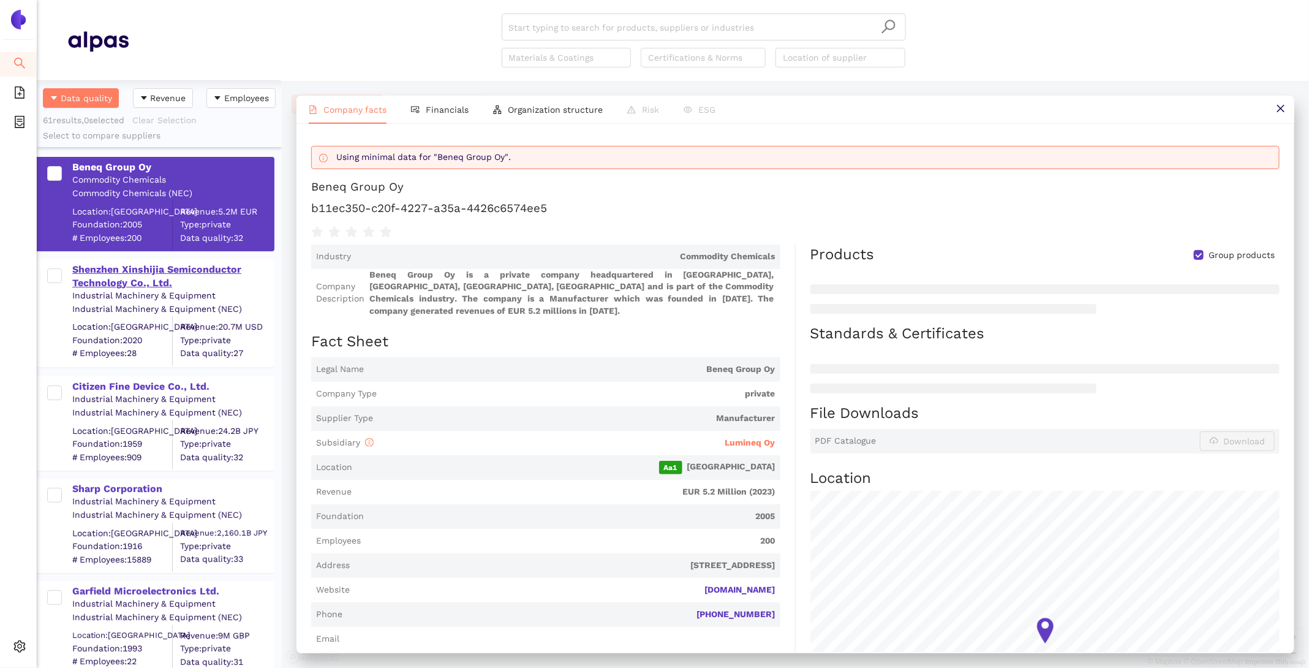
click at [115, 267] on div "Shenzhen Xinshijia Semiconductor Technology Co., Ltd." at bounding box center [172, 277] width 201 height 28
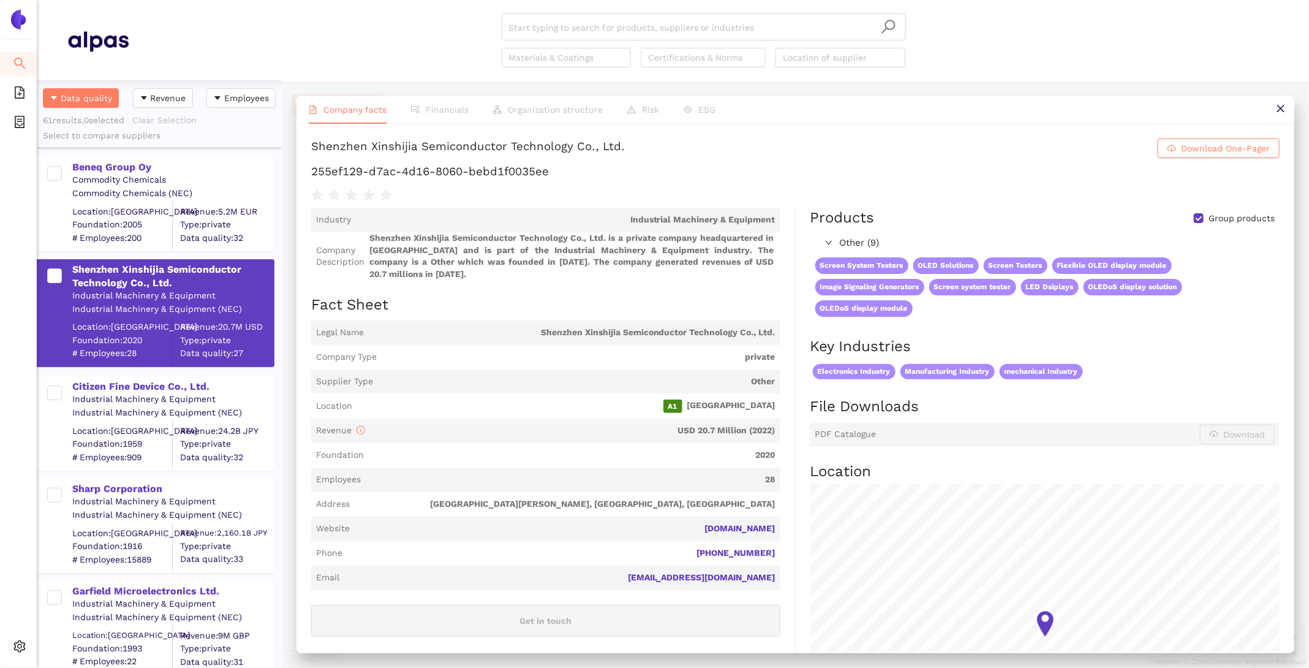
drag, startPoint x: 627, startPoint y: 147, endPoint x: 312, endPoint y: 155, distance: 315.6
click at [312, 155] on h1 "Shenzhen Xinshijia Semiconductor Technology Co., Ltd. Download One-Pager" at bounding box center [795, 148] width 968 height 20
click at [780, 516] on span "Website [DOMAIN_NAME]" at bounding box center [545, 528] width 469 height 25
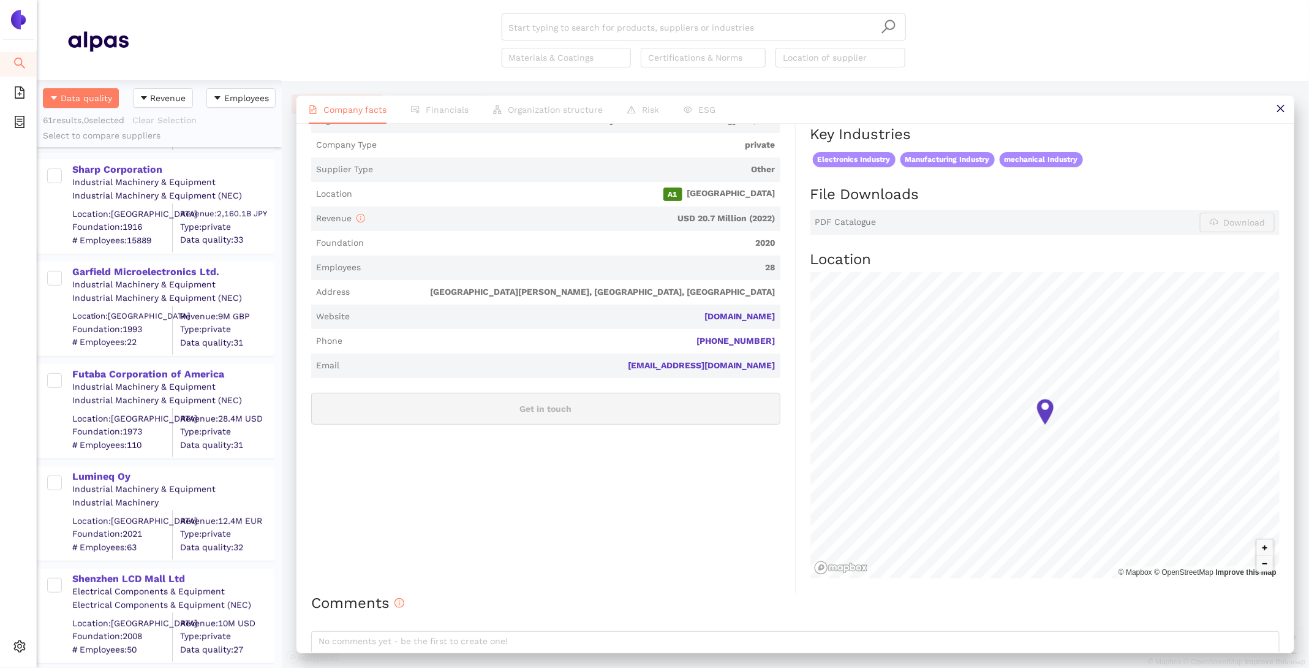
scroll to position [359, 0]
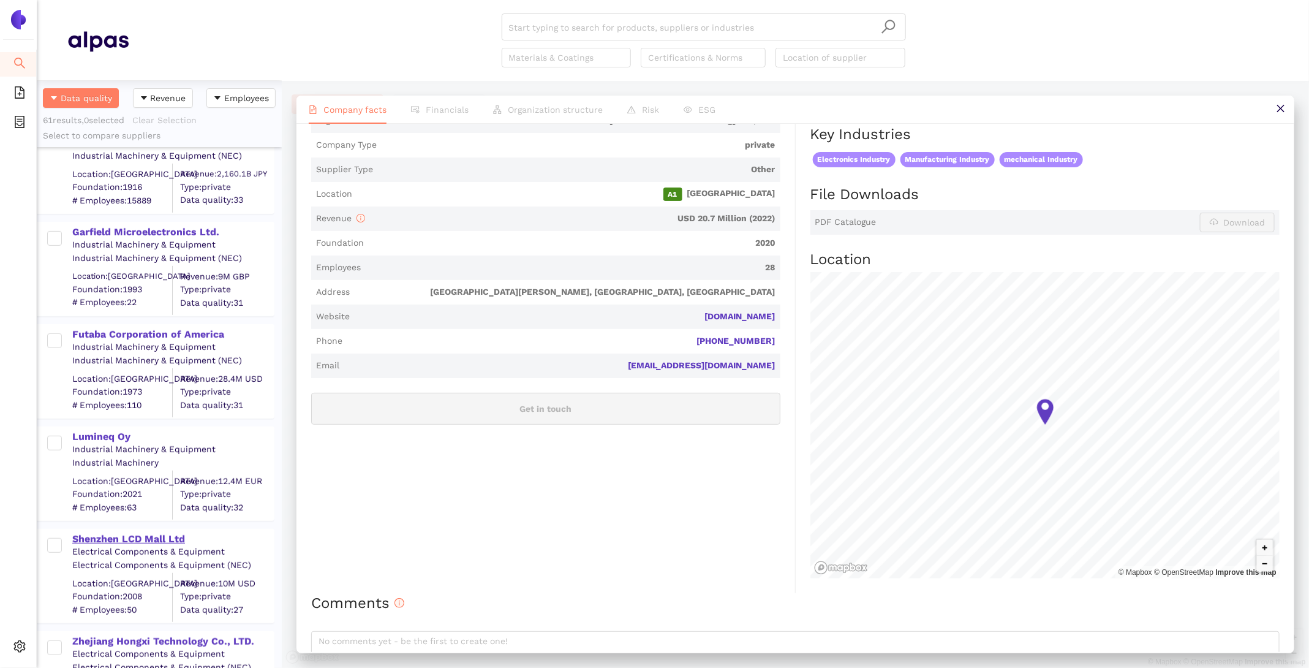
click at [115, 536] on div "Shenzhen LCD Mall Ltd" at bounding box center [172, 538] width 201 height 13
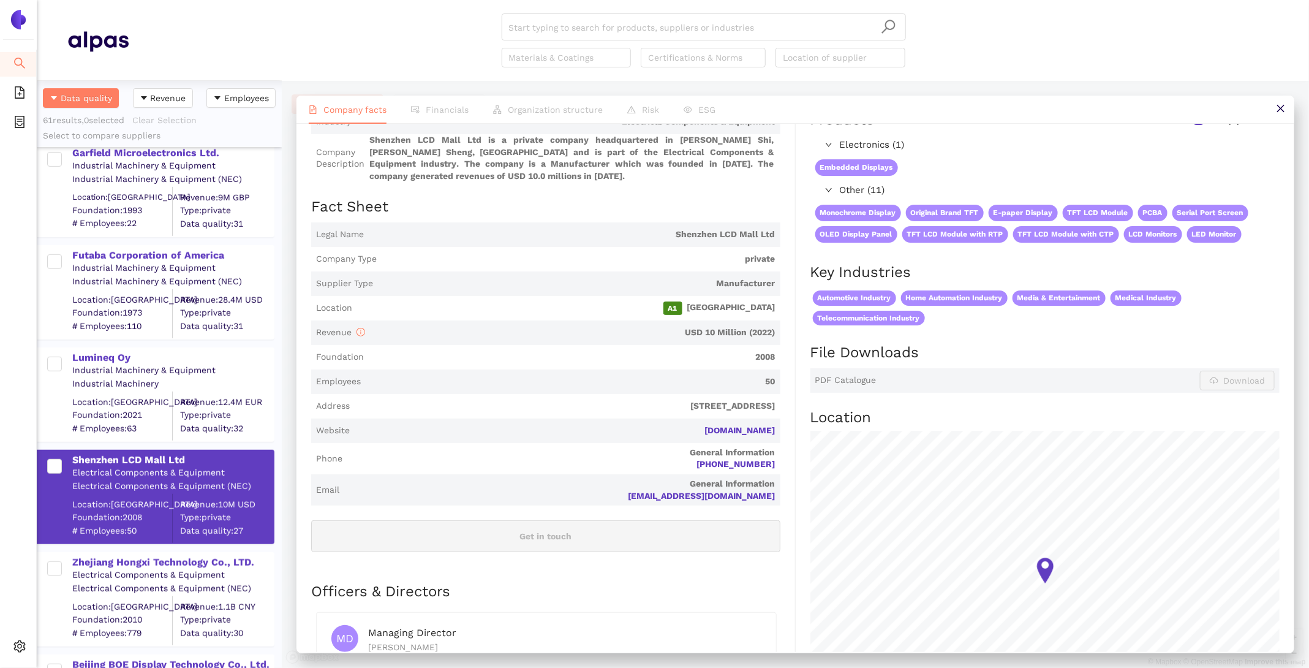
scroll to position [266, 0]
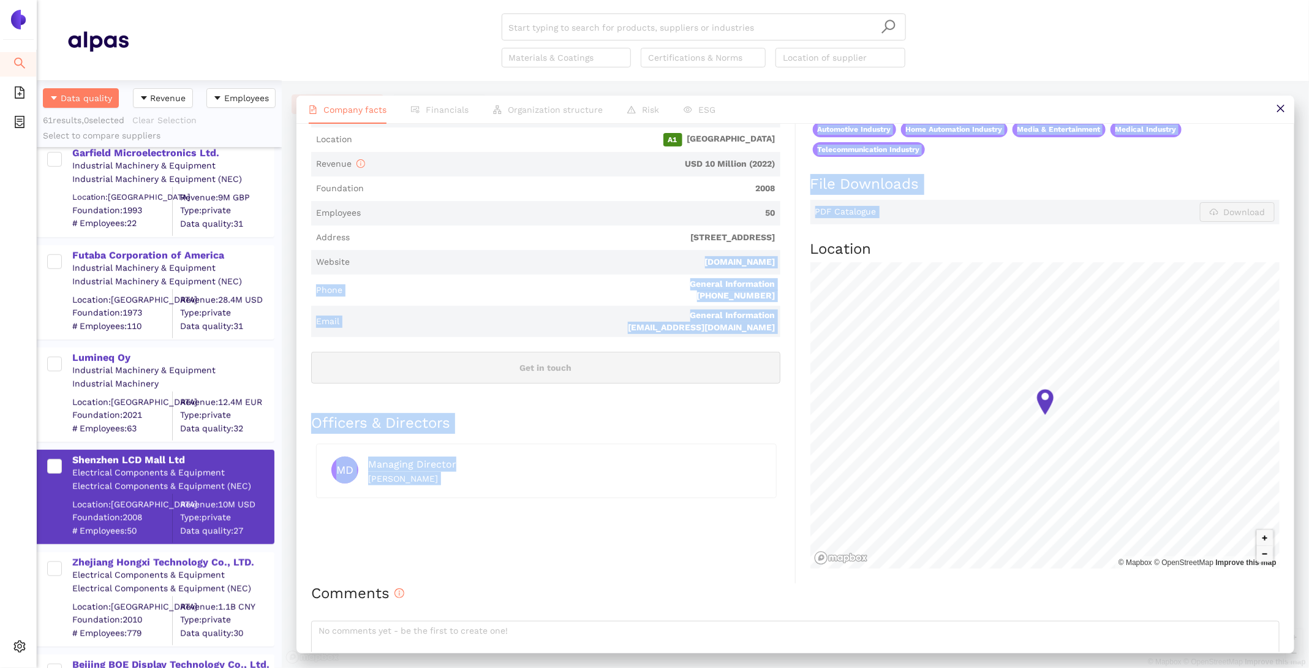
drag, startPoint x: 796, startPoint y: 255, endPoint x: 686, endPoint y: 254, distance: 109.7
click at [686, 254] on div "Industry Electrical Components & Equipment Company Description Shenzhen LCD Mal…" at bounding box center [795, 262] width 968 height 642
click at [625, 254] on span "Website [DOMAIN_NAME]" at bounding box center [545, 262] width 469 height 25
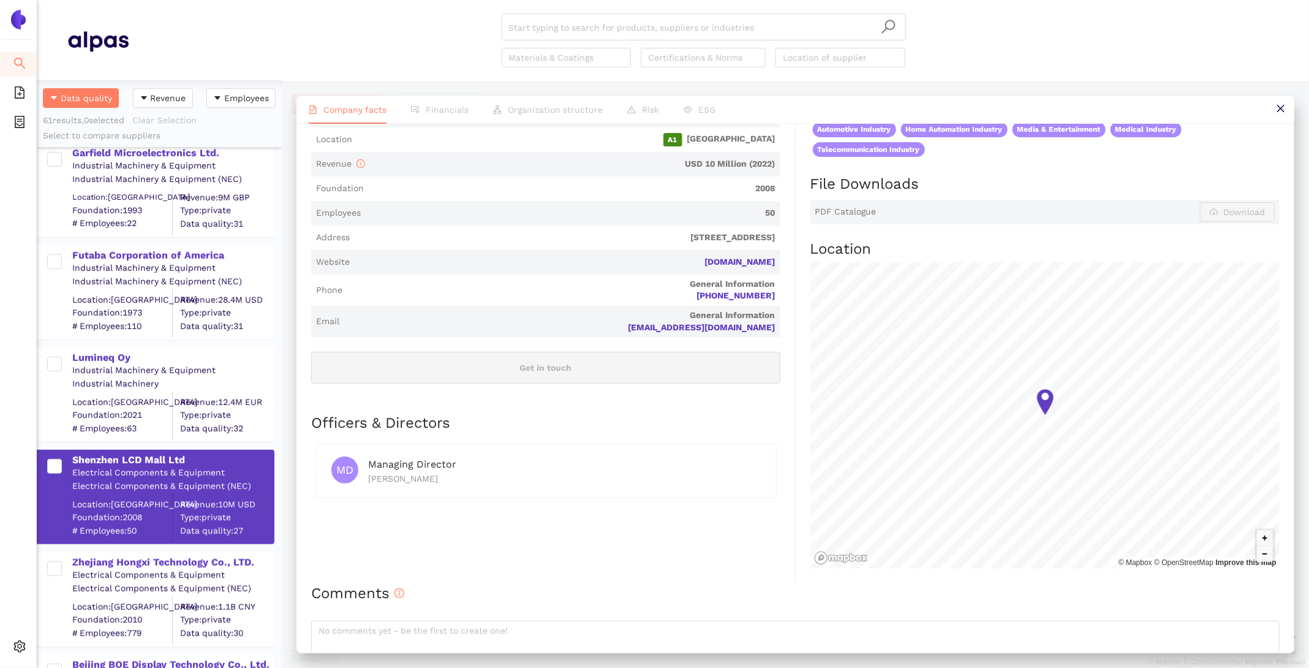
drag, startPoint x: 780, startPoint y: 267, endPoint x: 682, endPoint y: 261, distance: 98.2
click at [682, 261] on span "Website [DOMAIN_NAME]" at bounding box center [545, 262] width 469 height 25
copy link "[DOMAIN_NAME]"
click at [140, 563] on div "Zhejiang Hongxi Technology Co., LTD." at bounding box center [172, 562] width 201 height 13
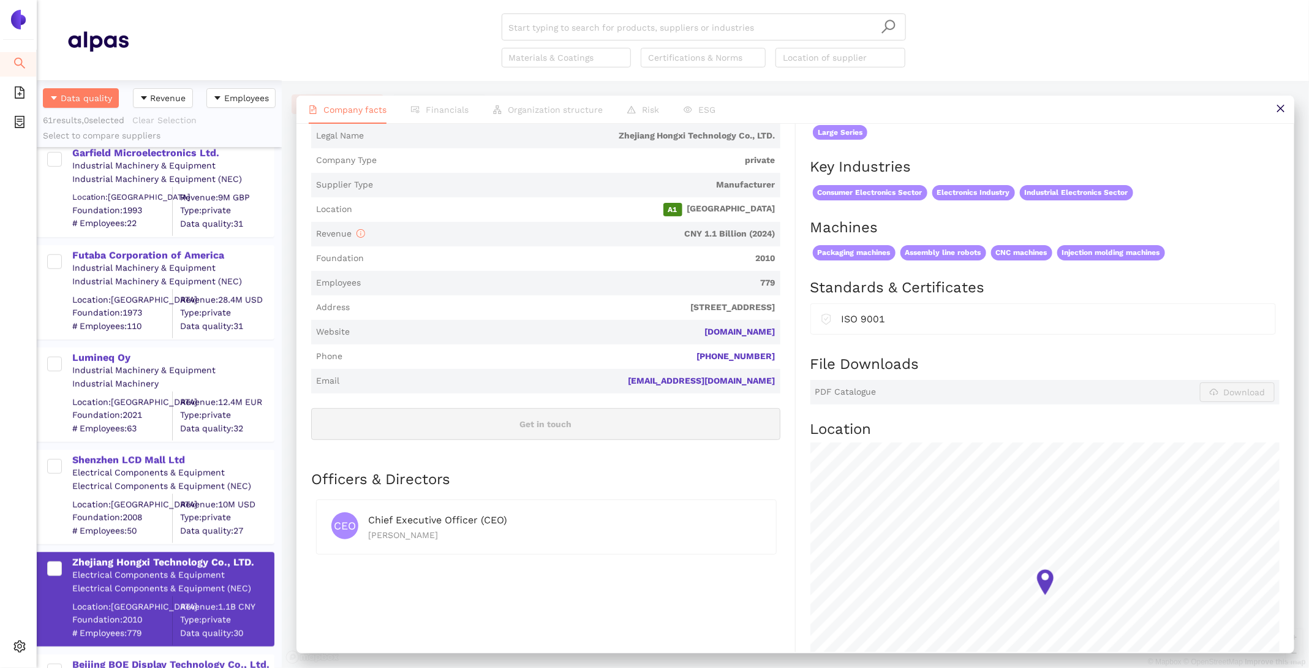
scroll to position [203, 0]
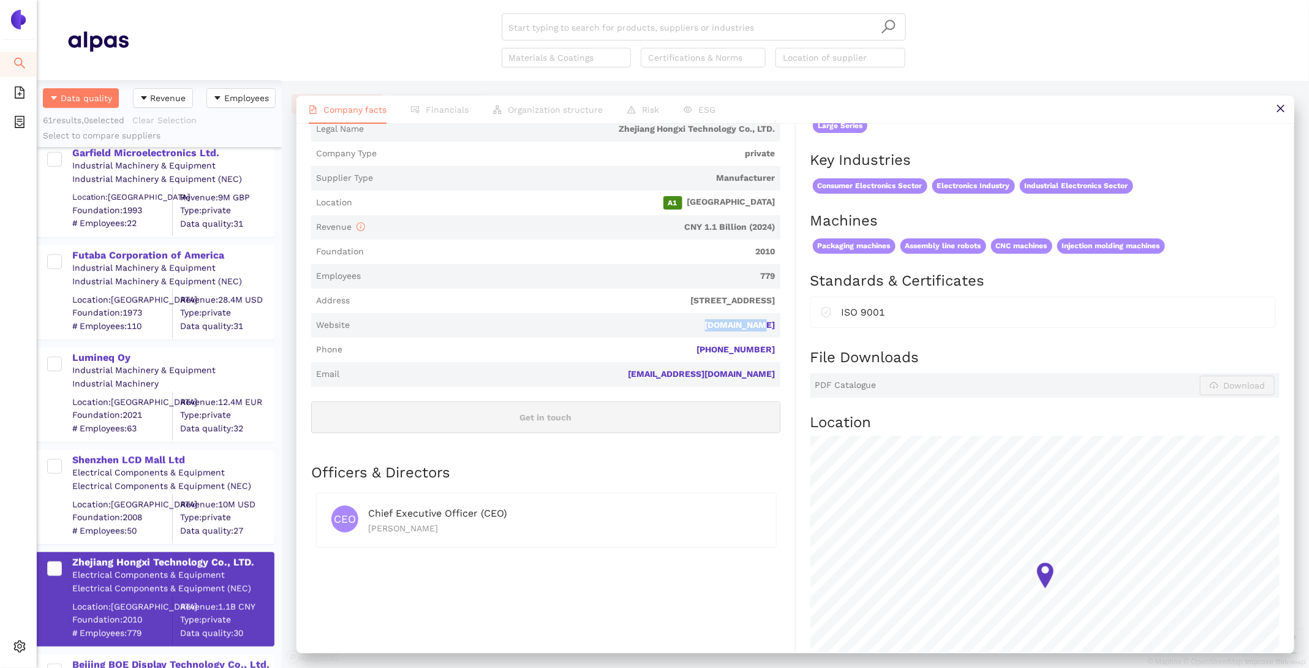
drag, startPoint x: 791, startPoint y: 325, endPoint x: 715, endPoint y: 323, distance: 76.0
click at [715, 323] on div "Industry Electrical Components & Equipment Company Description Zhejiang Hongxi …" at bounding box center [553, 380] width 485 height 752
copy link "[DOMAIN_NAME]"
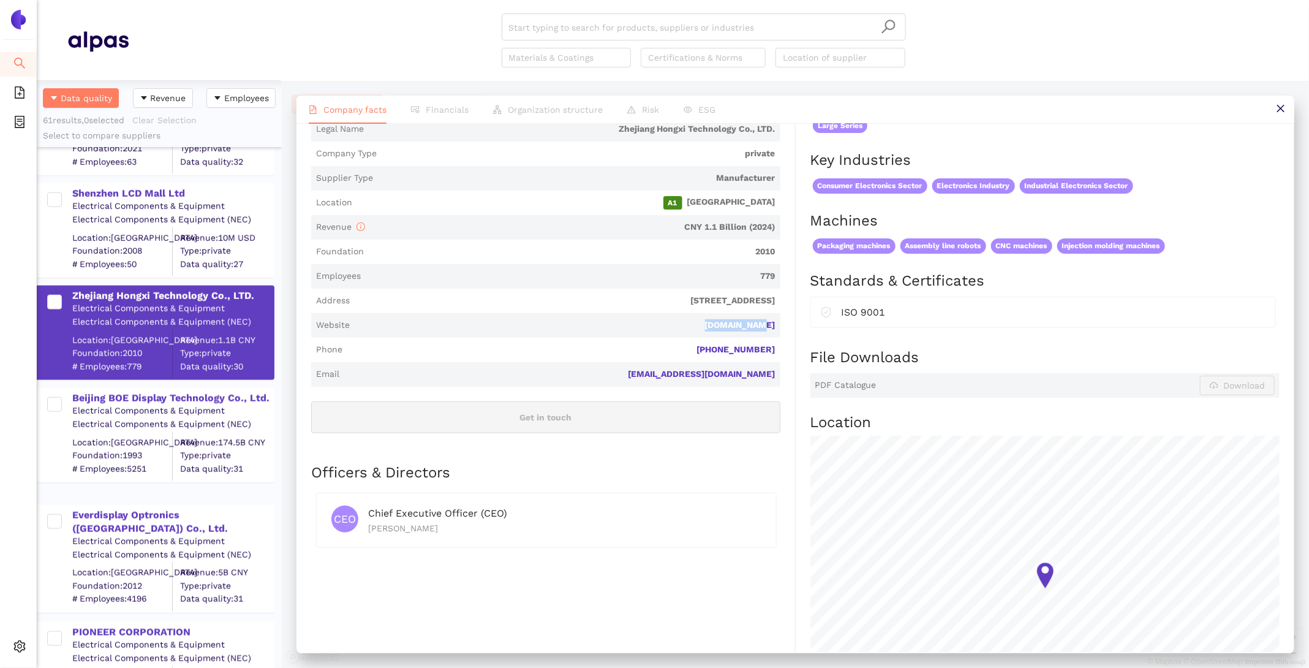
scroll to position [763, 0]
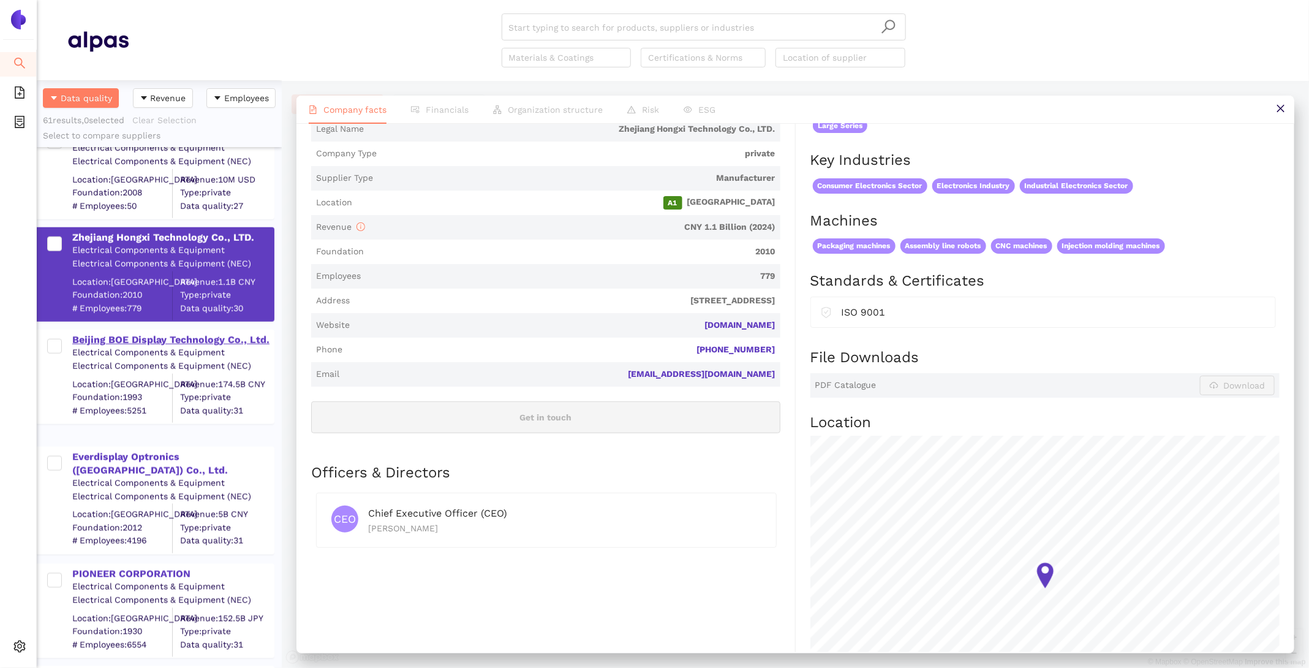
click at [179, 331] on div "Beijing BOE Display Technology Co., Ltd." at bounding box center [172, 339] width 201 height 16
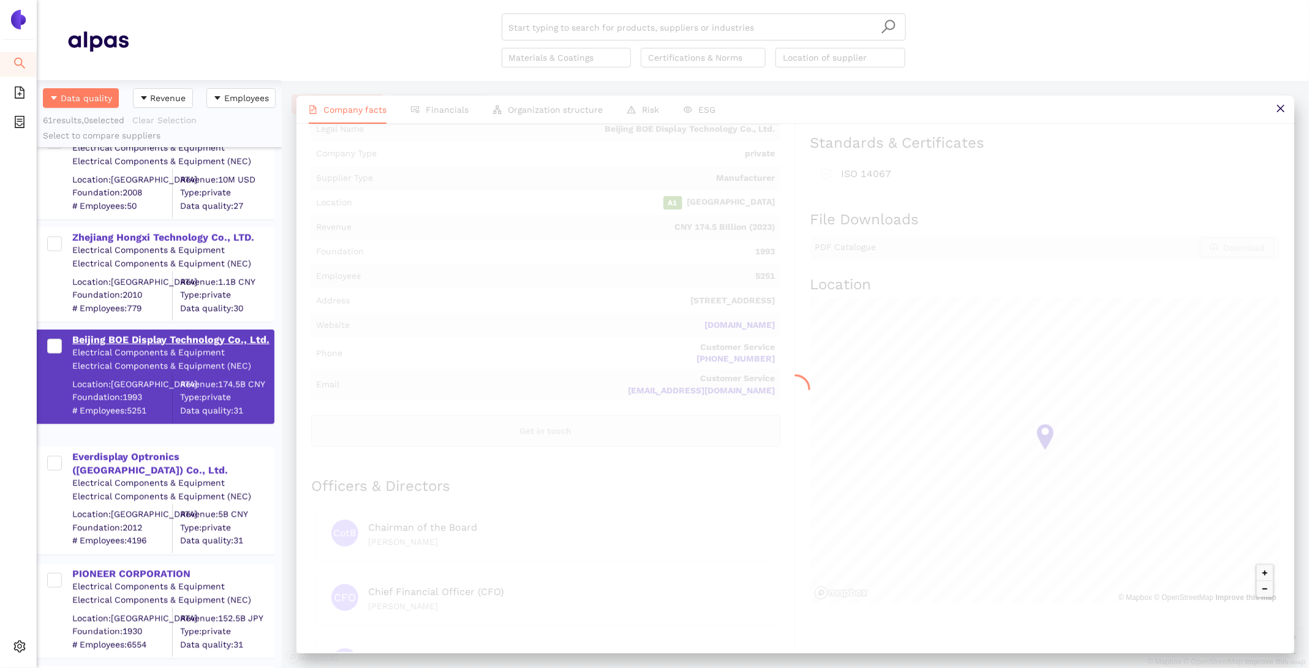
scroll to position [0, 0]
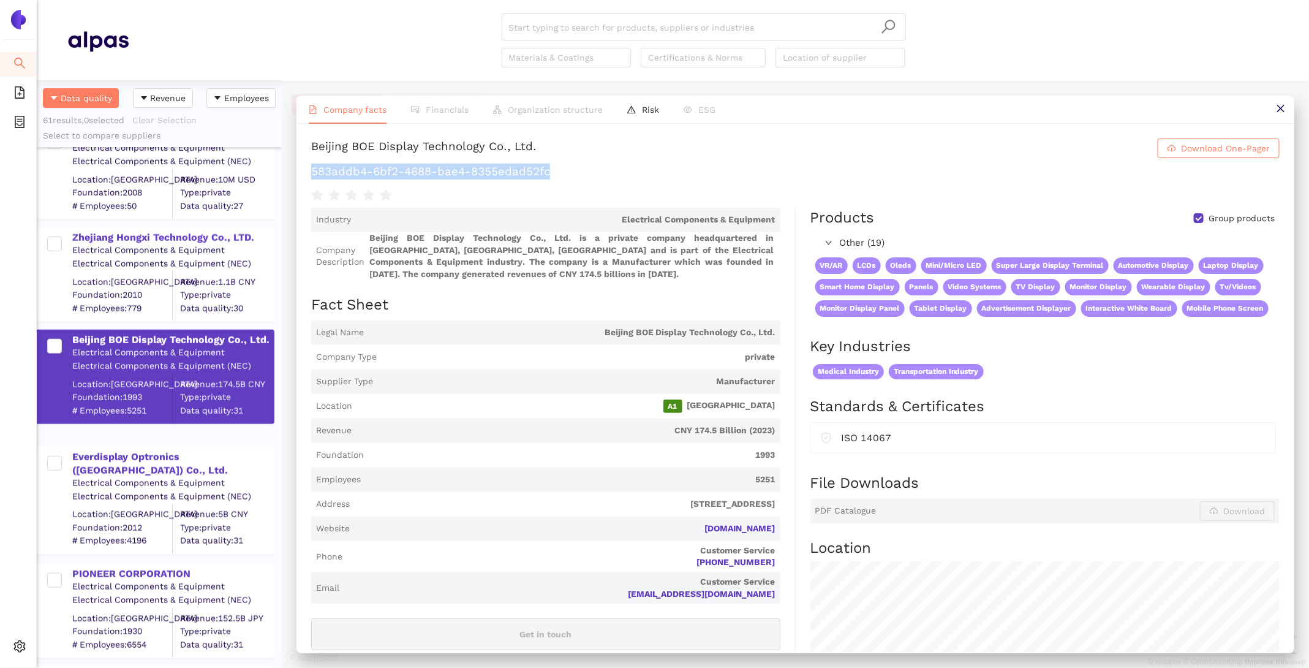
drag, startPoint x: 571, startPoint y: 173, endPoint x: 306, endPoint y: 168, distance: 265.3
click at [306, 168] on div "Beijing BOE Display Technology Co., Ltd. Download One-Pager 583addb4-6bf2-4688-…" at bounding box center [795, 388] width 998 height 528
copy h1 "583addb4-6bf2-4688-bae4-8355edad52fc"
click at [246, 453] on div "Everdisplay Optronics ([GEOGRAPHIC_DATA]) Co., Ltd." at bounding box center [172, 464] width 201 height 28
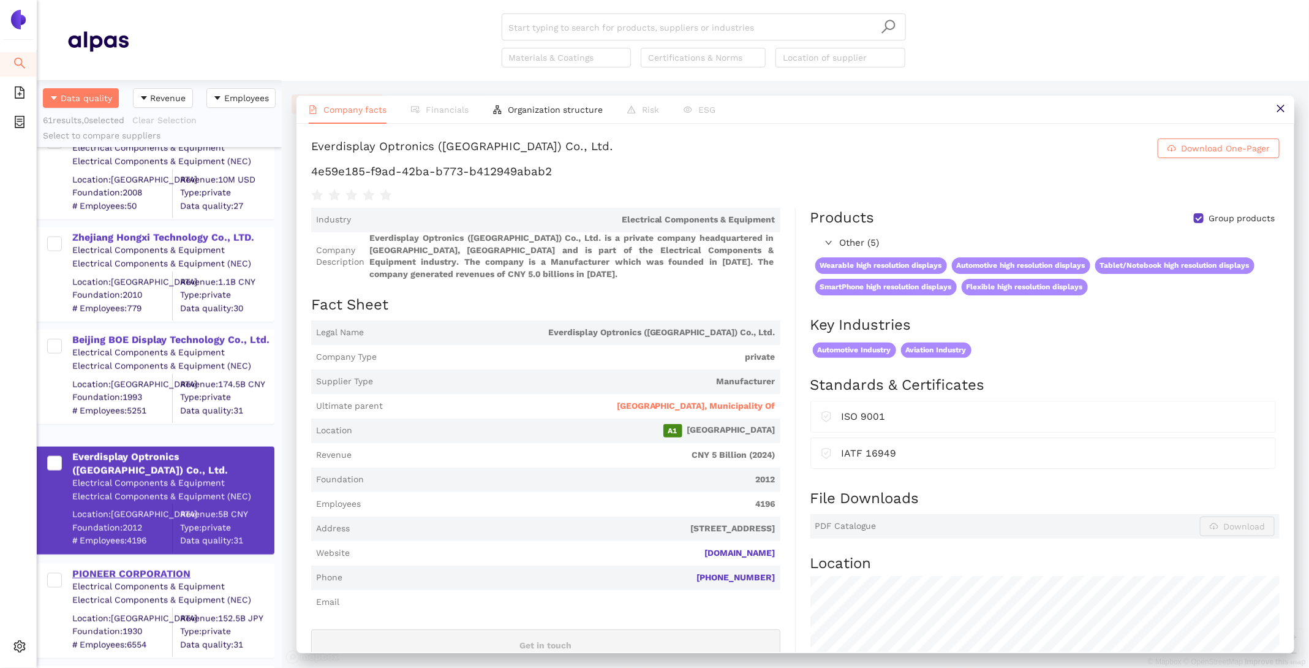
click at [135, 576] on div "PIONEER CORPORATION" at bounding box center [172, 573] width 201 height 13
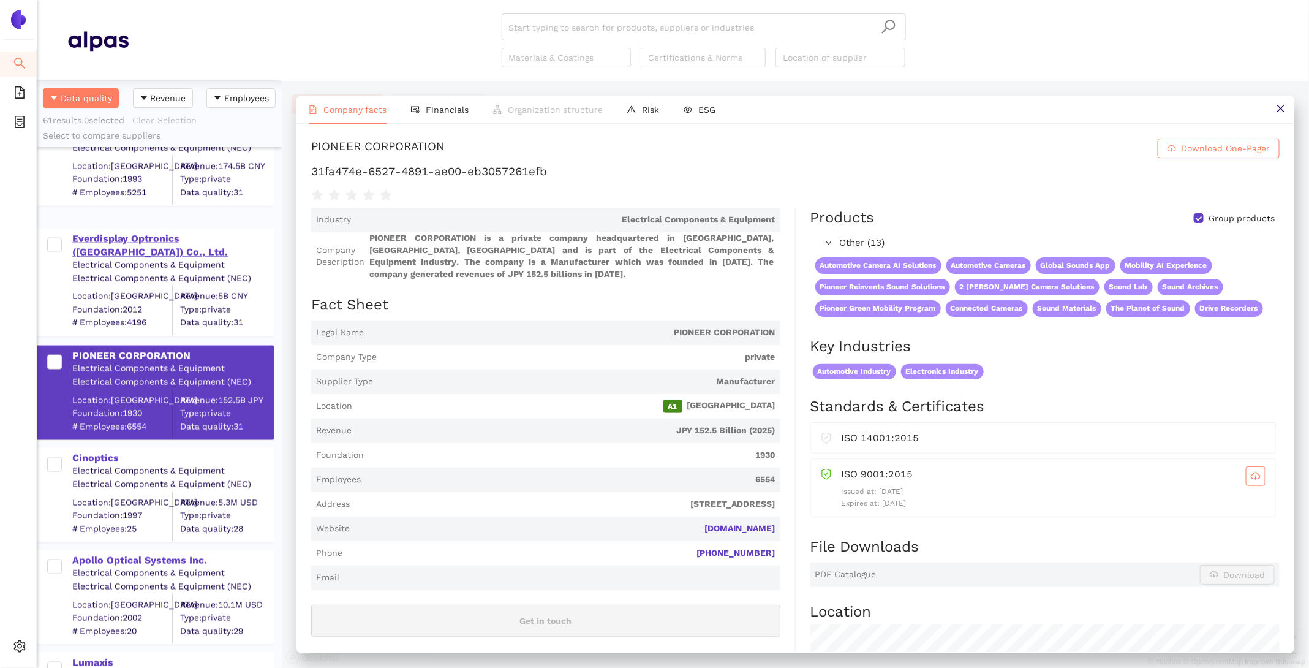
scroll to position [996, 0]
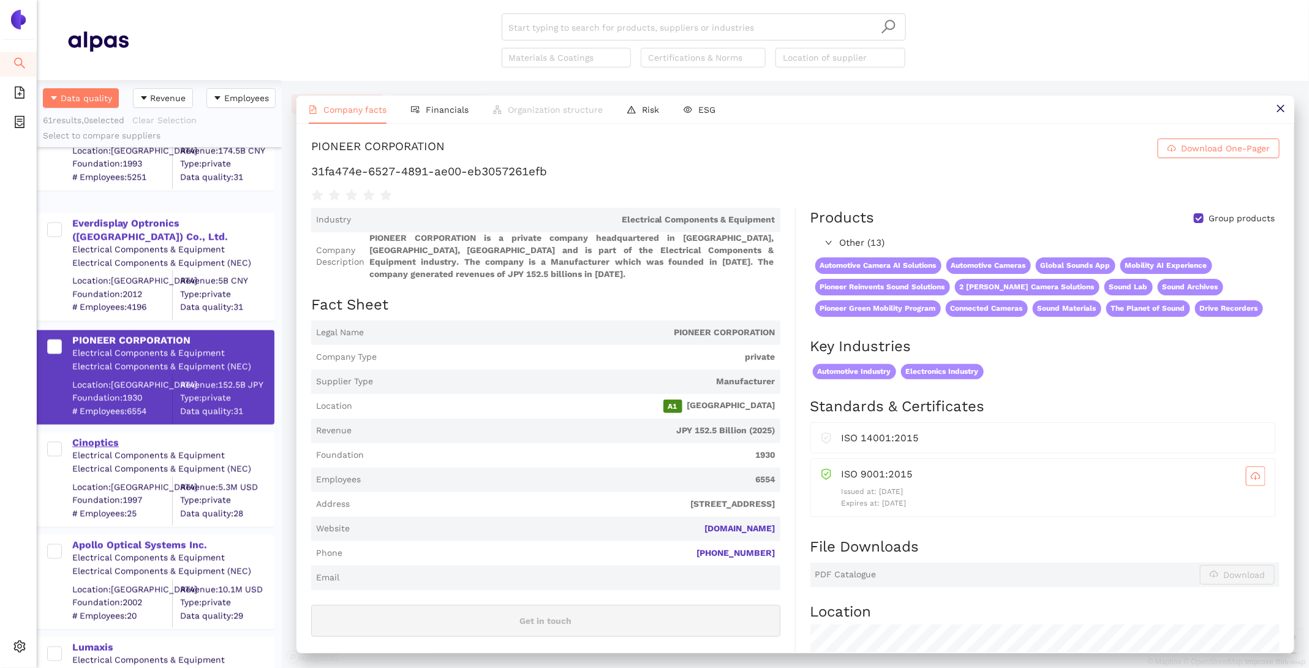
click at [109, 441] on div "Cinoptics" at bounding box center [172, 442] width 201 height 13
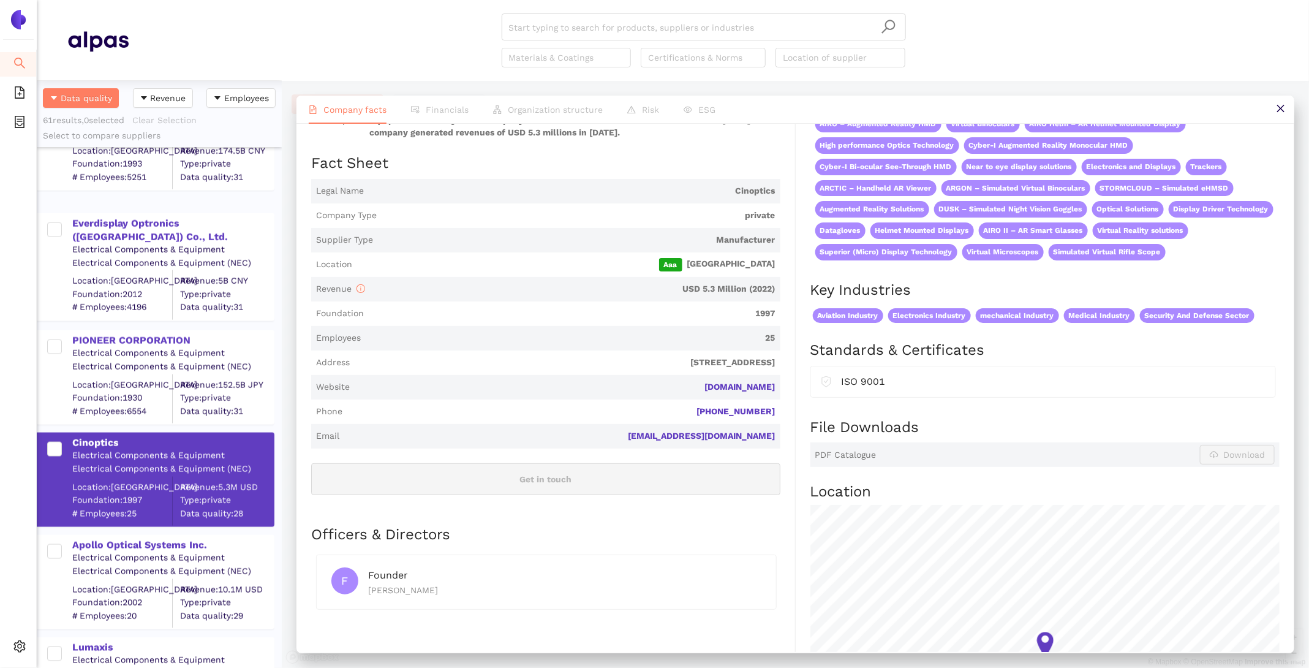
scroll to position [185, 0]
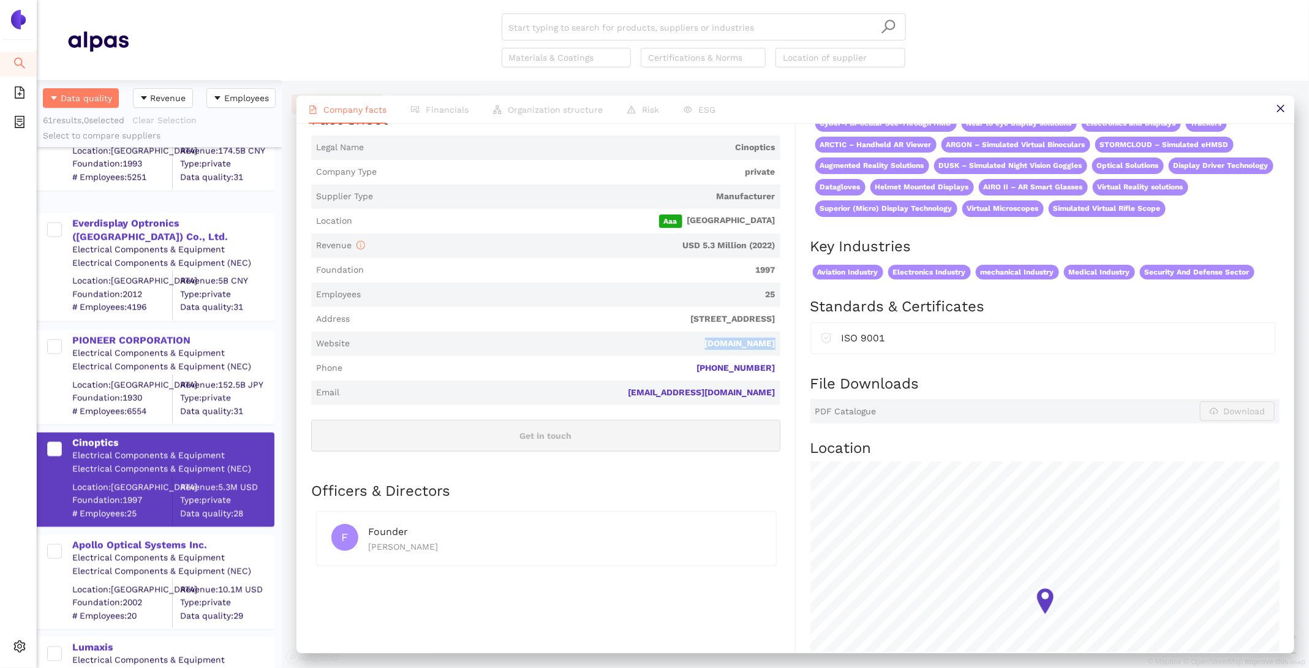
drag, startPoint x: 781, startPoint y: 341, endPoint x: 717, endPoint y: 341, distance: 63.7
click at [717, 341] on div "Industry Electrical Components & Equipment Company Description Cinoptics is a p…" at bounding box center [553, 403] width 485 height 760
copy link "[DOMAIN_NAME]"
click at [114, 541] on div "Apollo Optical Systems Inc." at bounding box center [172, 544] width 201 height 13
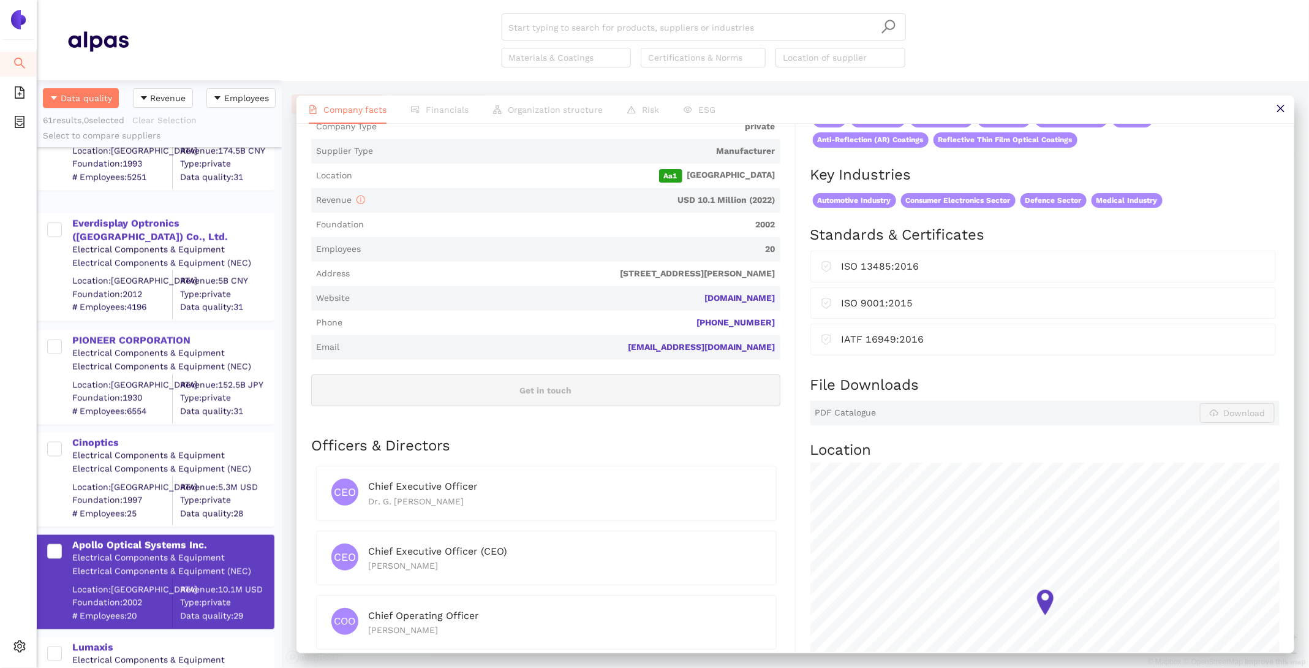
scroll to position [0, 0]
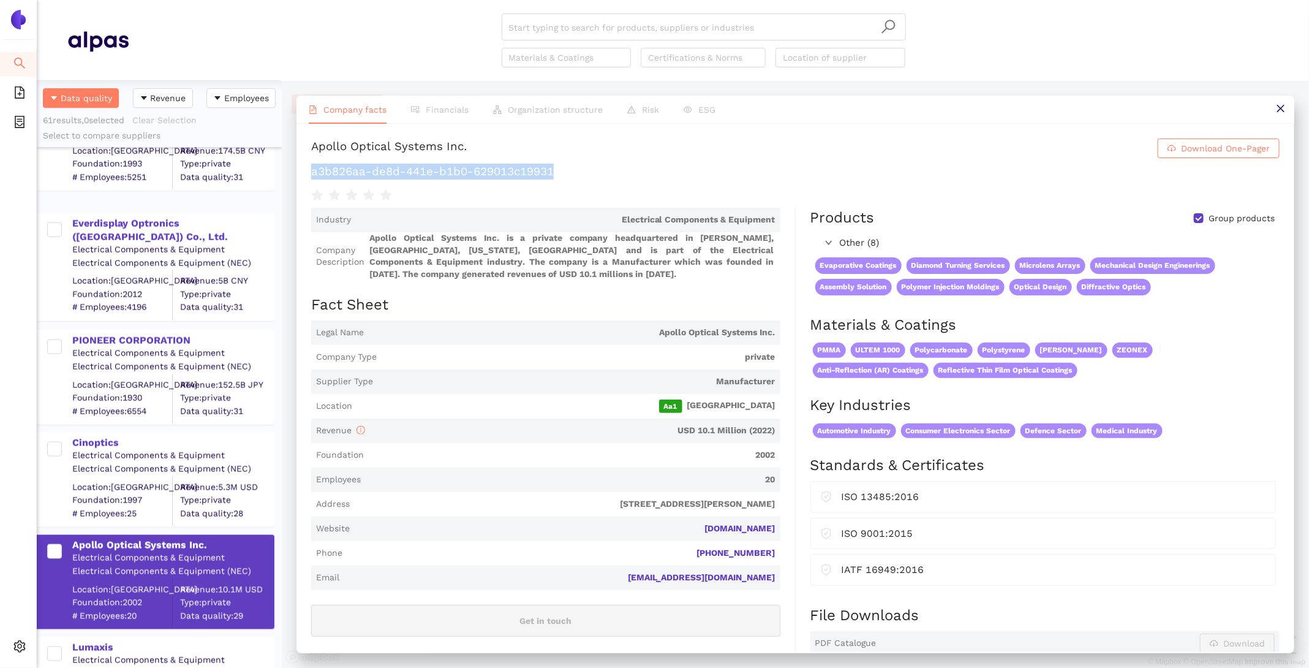
drag, startPoint x: 583, startPoint y: 170, endPoint x: 308, endPoint y: 165, distance: 275.1
click at [308, 165] on div "Apollo Optical Systems Inc. Download One-Pager a3b826aa-de8d-441e-b1b0-629013c1…" at bounding box center [795, 388] width 998 height 528
copy h1 "a3b826aa-de8d-441e-b1b0-629013c19931"
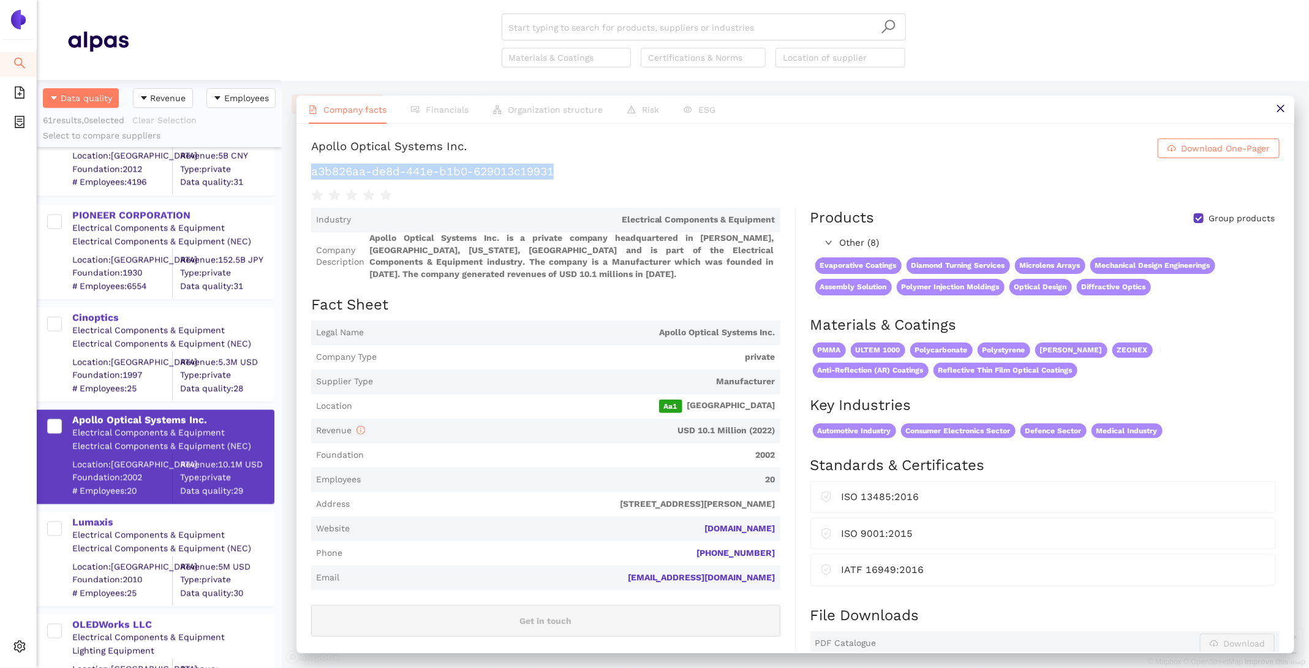
scroll to position [1294, 0]
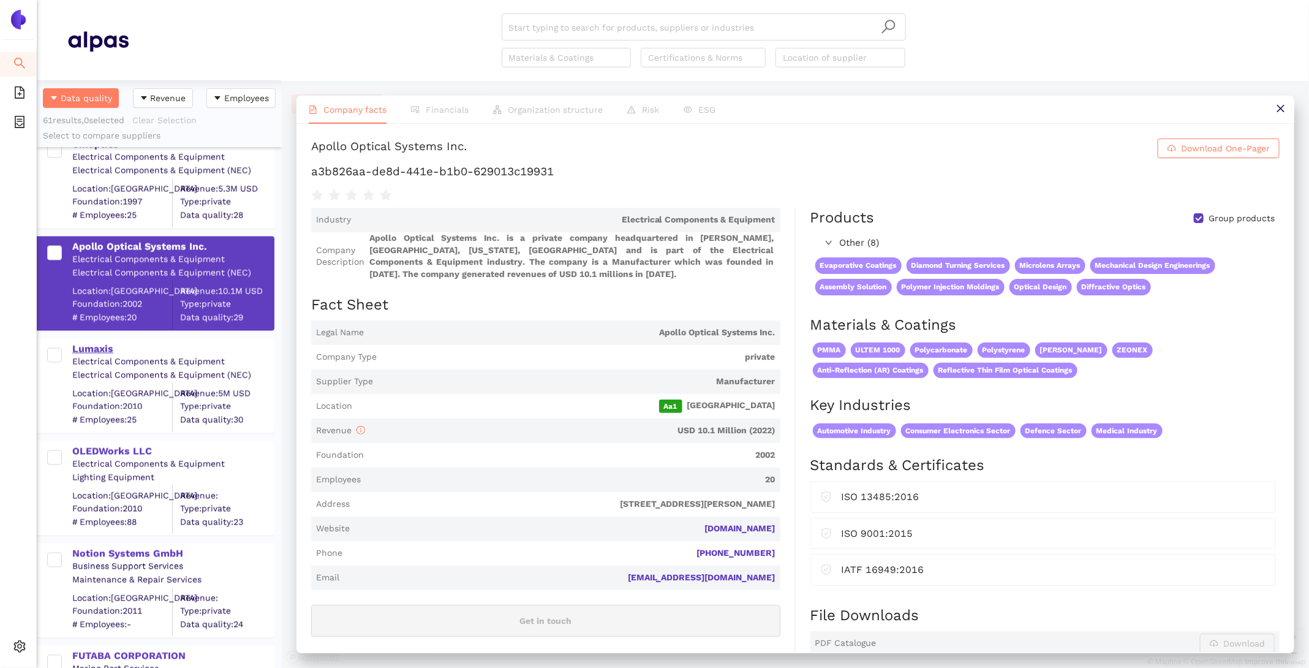
click at [100, 350] on div "Lumaxis" at bounding box center [172, 348] width 201 height 13
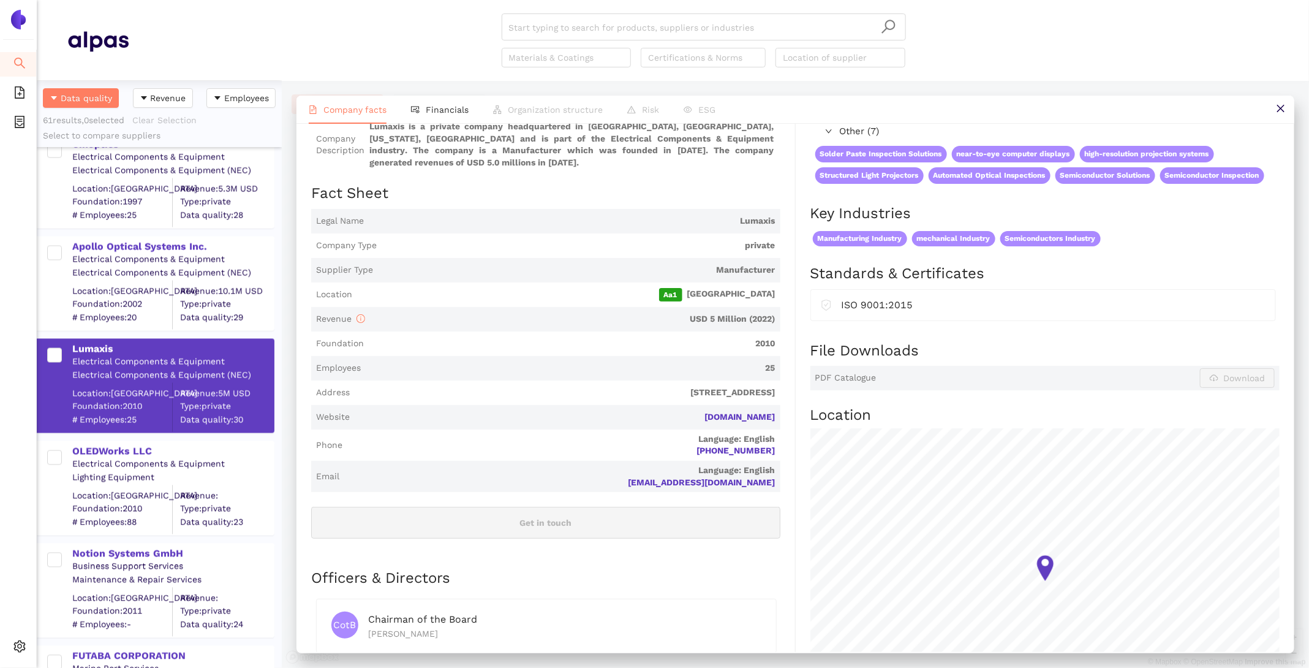
scroll to position [0, 0]
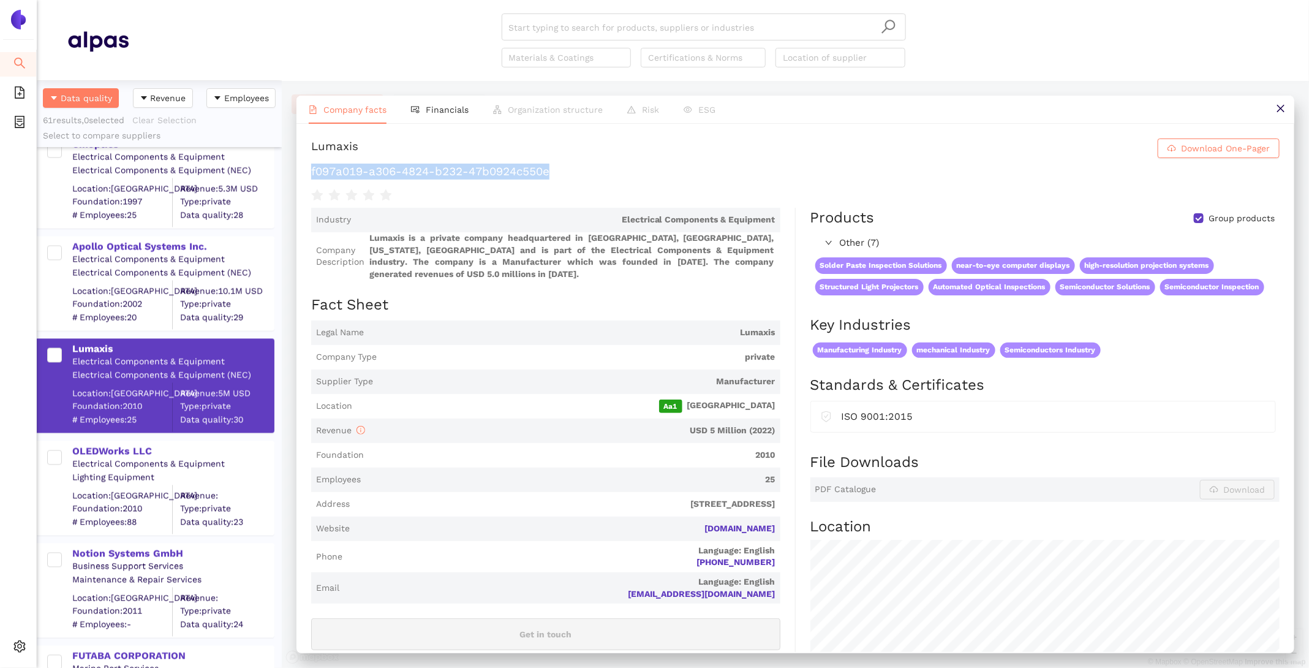
drag, startPoint x: 598, startPoint y: 174, endPoint x: 301, endPoint y: 164, distance: 297.9
click at [301, 164] on div "Lumaxis Download One-Pager f097a019-a306-4824-b232-47b0924c550e Industry Electr…" at bounding box center [795, 388] width 998 height 528
copy h1 "f097a019-a306-4824-b232-47b0924c550e"
click at [117, 446] on div "OLEDWorks LLC" at bounding box center [172, 451] width 201 height 13
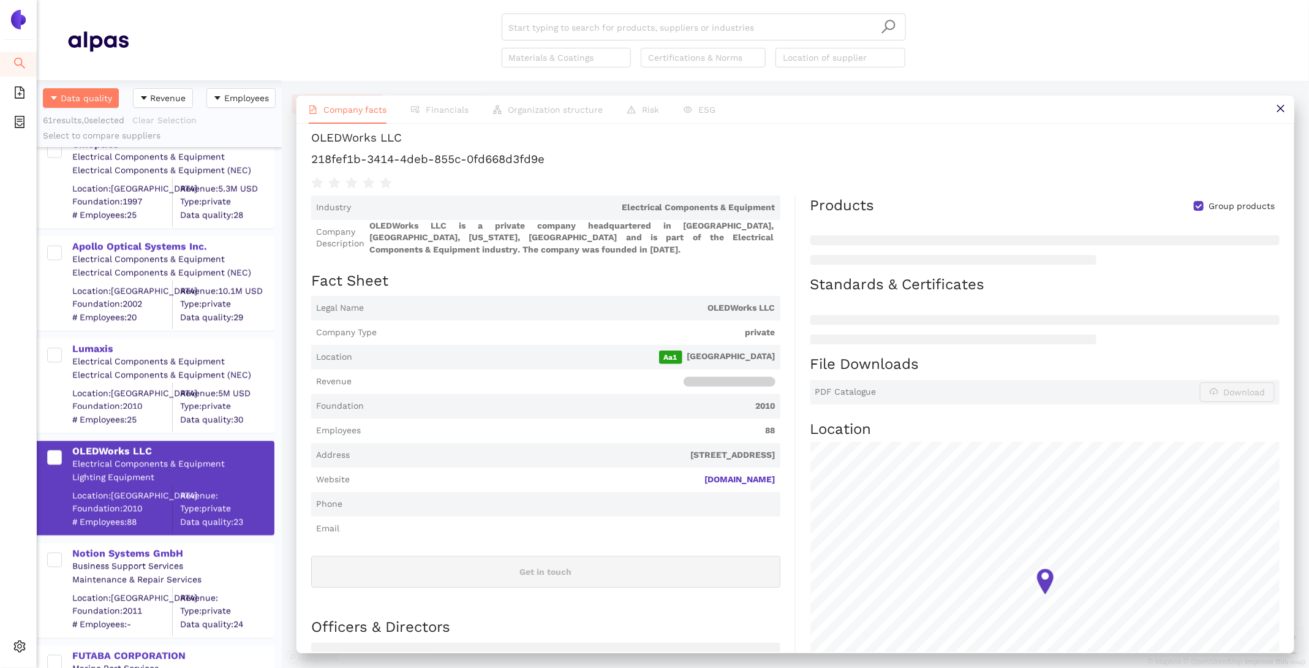
scroll to position [50, 0]
click at [127, 552] on div "Notion Systems GmbH" at bounding box center [172, 553] width 201 height 13
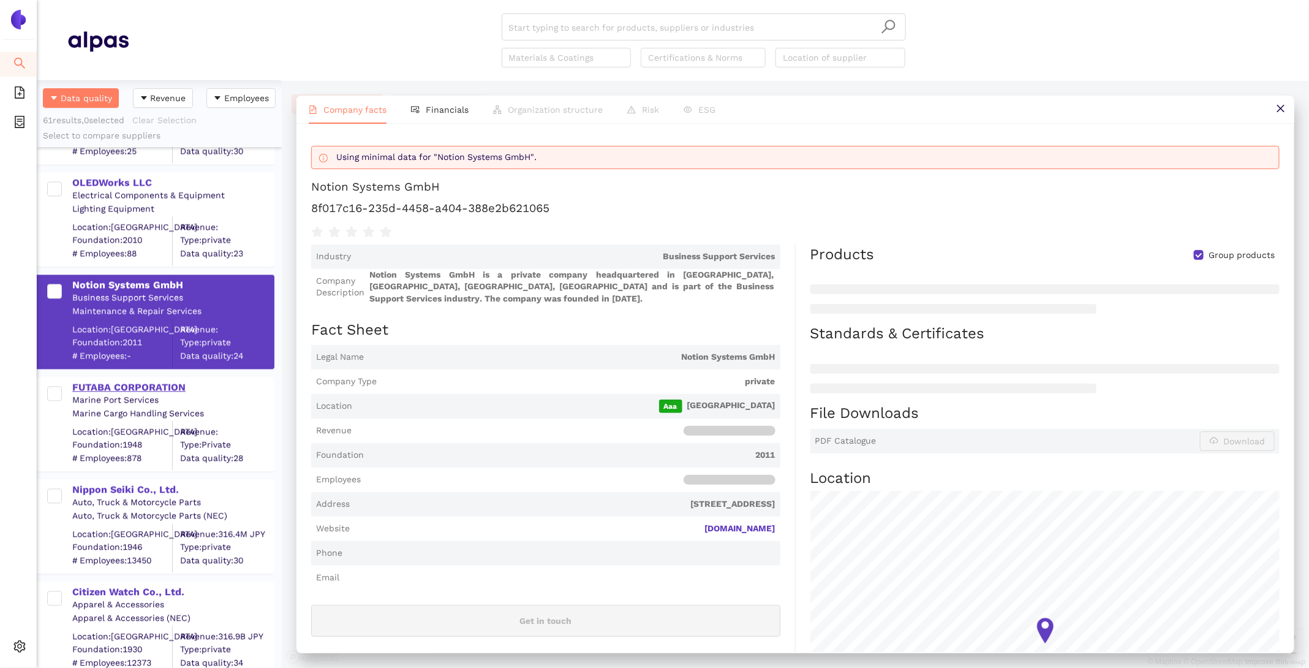
scroll to position [1685, 0]
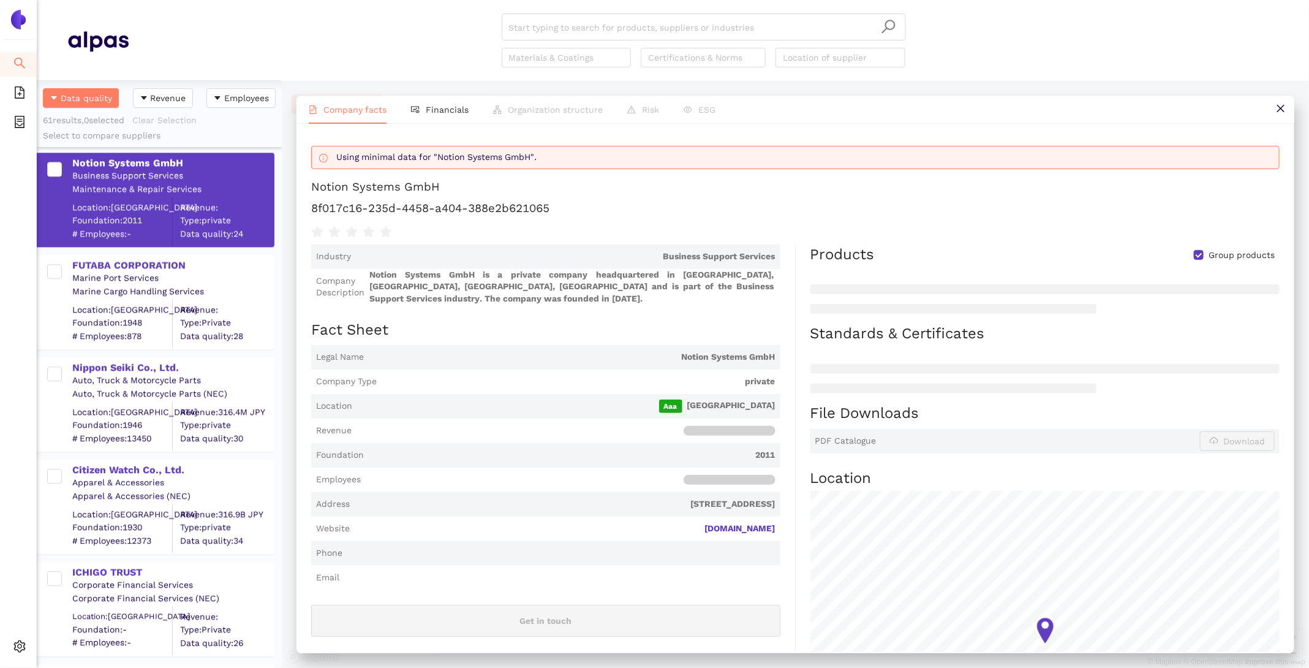
click at [140, 377] on div "Auto, Truck & Motorcycle Parts" at bounding box center [172, 380] width 201 height 12
click at [133, 368] on div "Nippon Seiki Co., Ltd." at bounding box center [172, 367] width 201 height 13
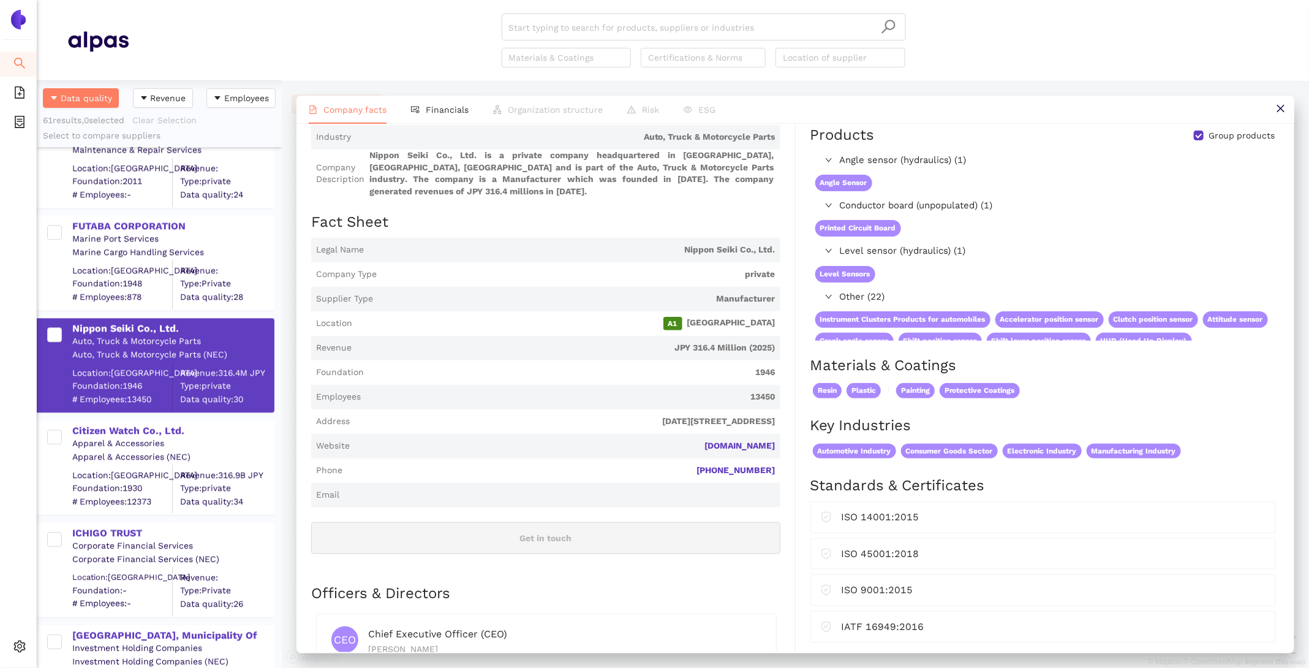
scroll to position [89, 0]
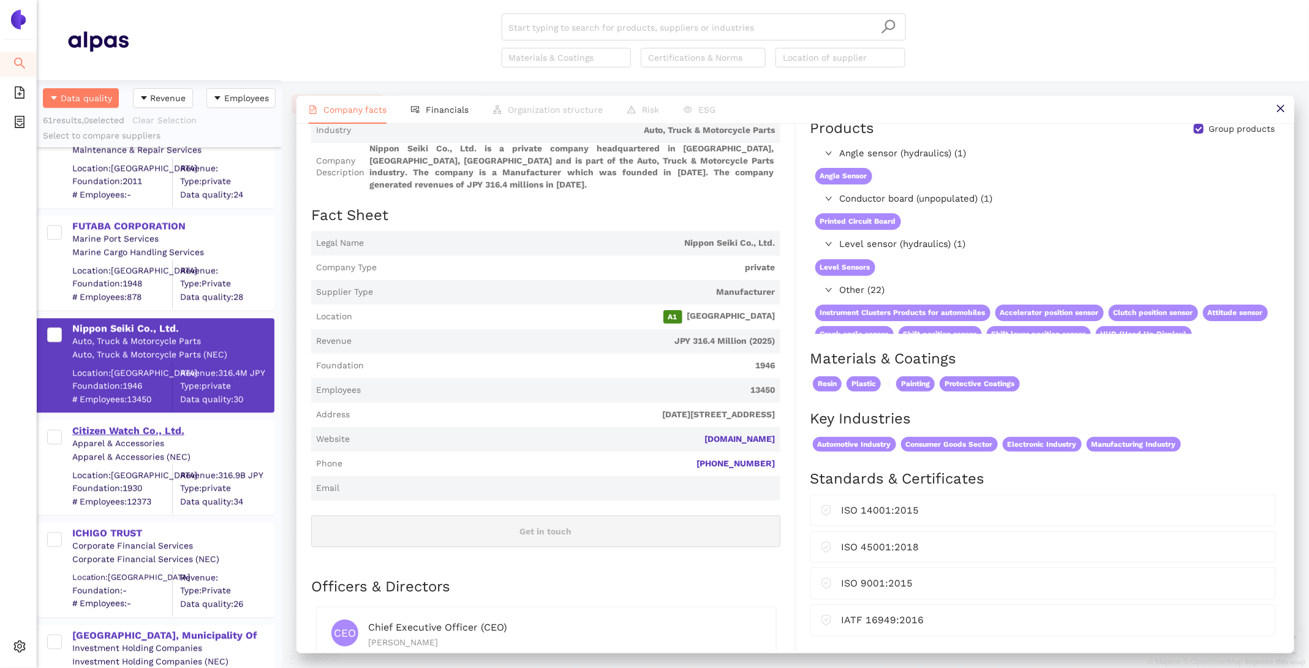
click at [155, 429] on div "Citizen Watch Co., Ltd." at bounding box center [172, 430] width 201 height 13
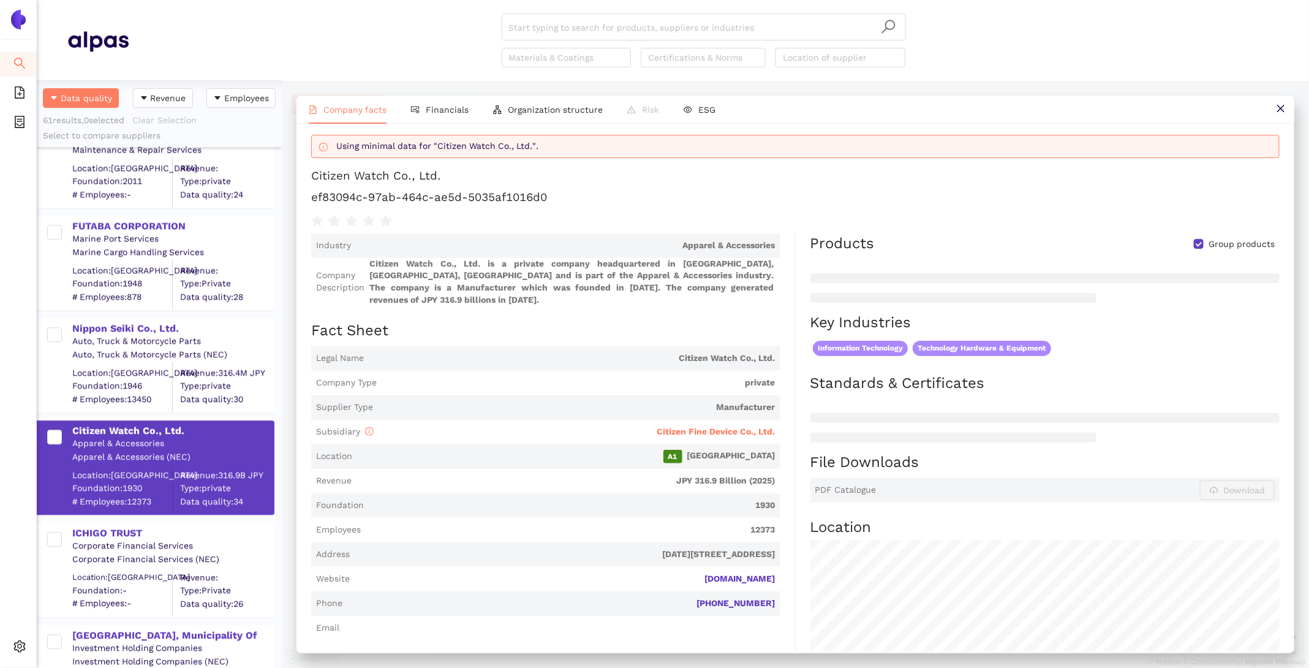
scroll to position [4, 0]
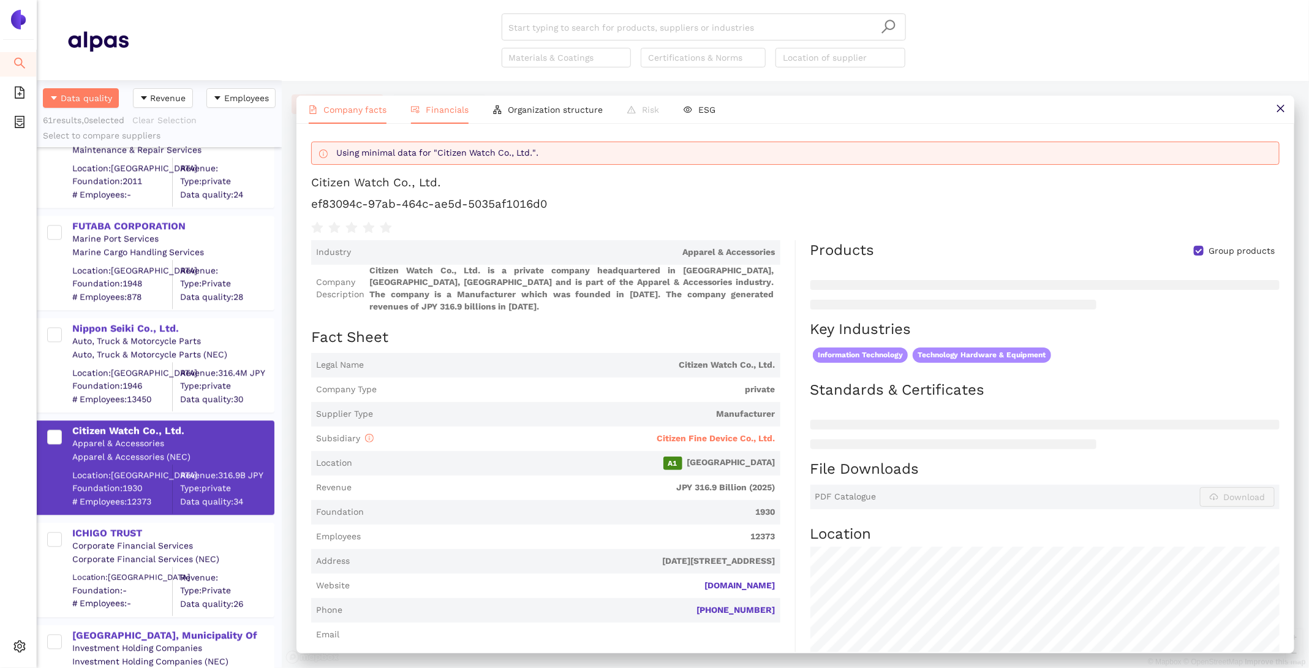
click at [439, 111] on span "Financials" at bounding box center [447, 110] width 43 height 10
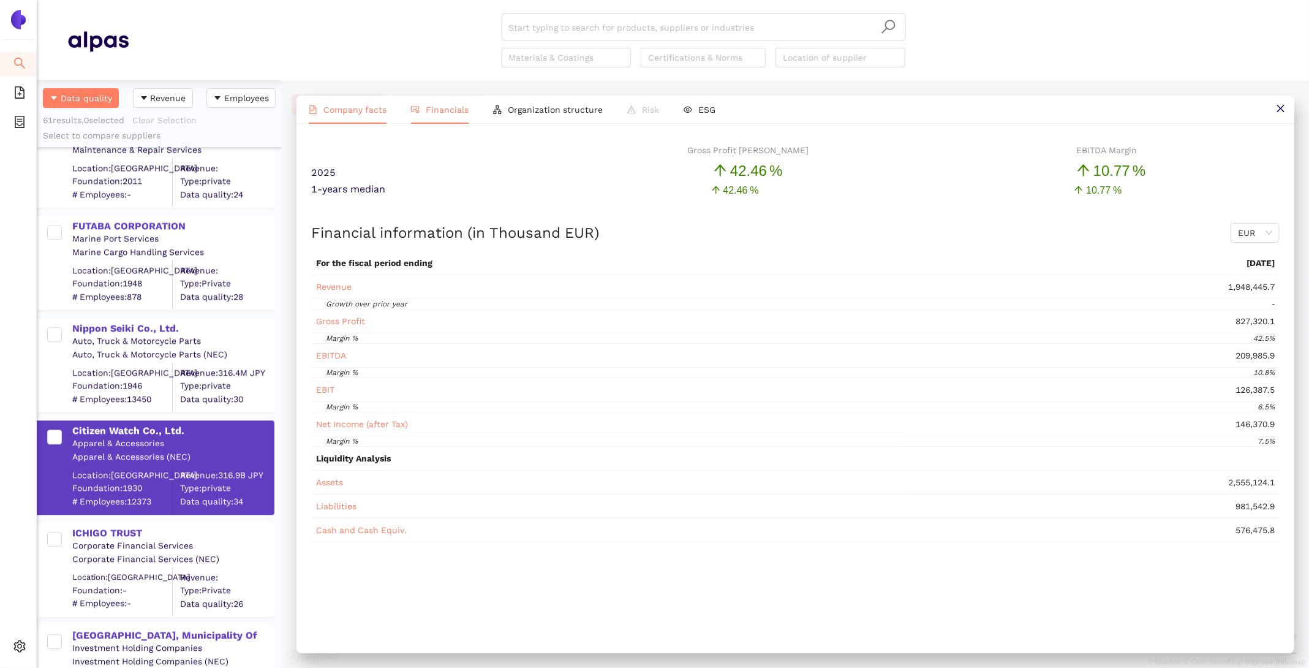
click at [361, 110] on span "Company facts" at bounding box center [354, 110] width 63 height 10
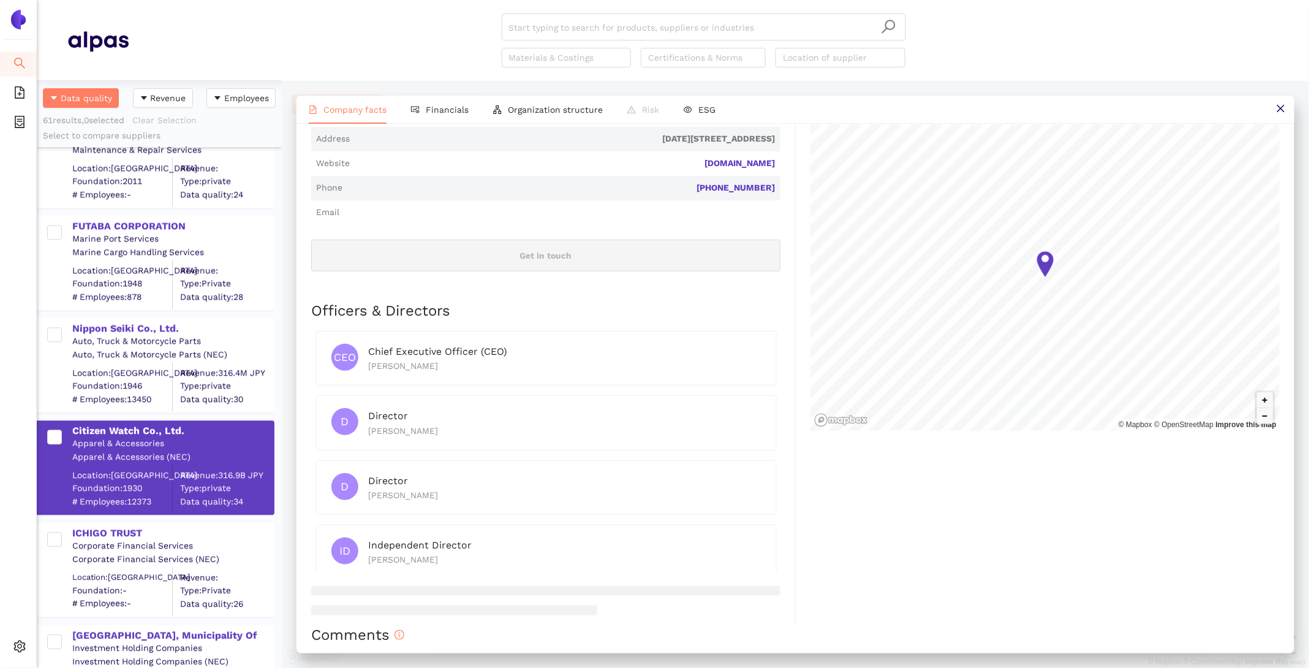
scroll to position [0, 0]
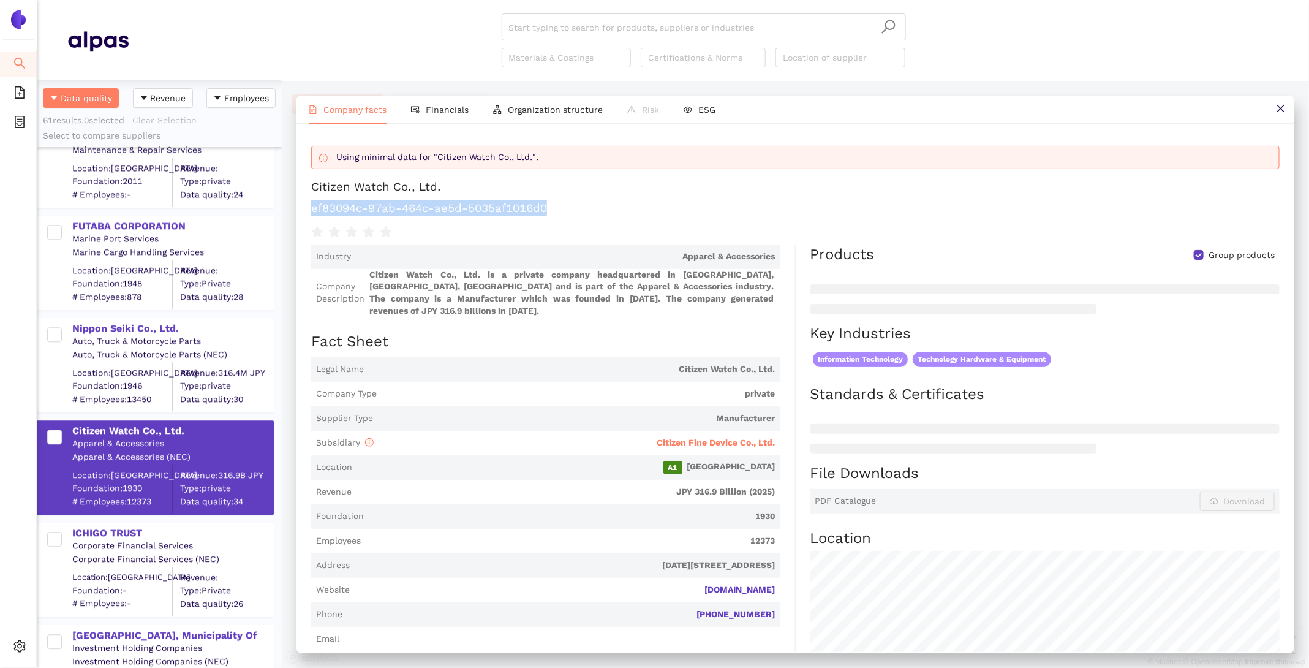
drag, startPoint x: 553, startPoint y: 208, endPoint x: 301, endPoint y: 203, distance: 251.8
click at [301, 203] on div "Using minimal data for "Citizen Watch Co., Ltd.". Citizen Watch Co., Ltd. ef830…" at bounding box center [795, 388] width 998 height 528
copy h1 "ef83094c-97ab-464c-ae5d-5035af1016d0"
click at [735, 434] on span "Citizen Fine Device Co., Ltd." at bounding box center [577, 442] width 397 height 17
click at [739, 437] on span "Citizen Fine Device Co., Ltd." at bounding box center [716, 442] width 118 height 10
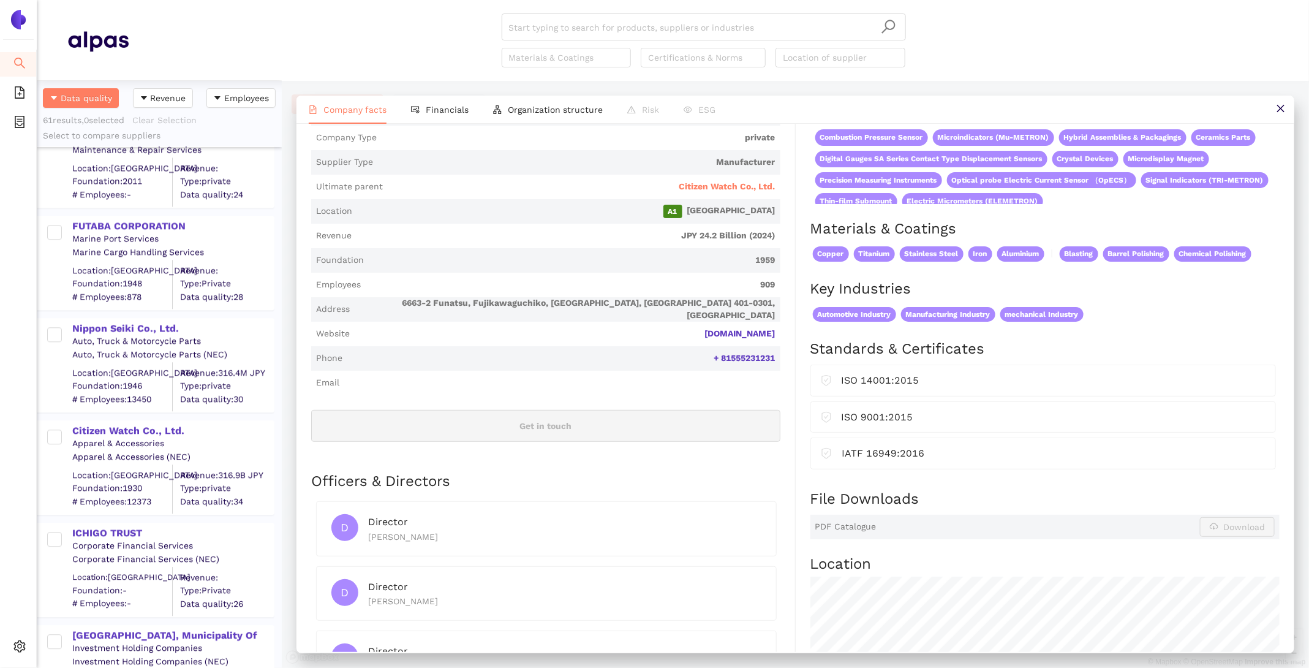
scroll to position [276, 0]
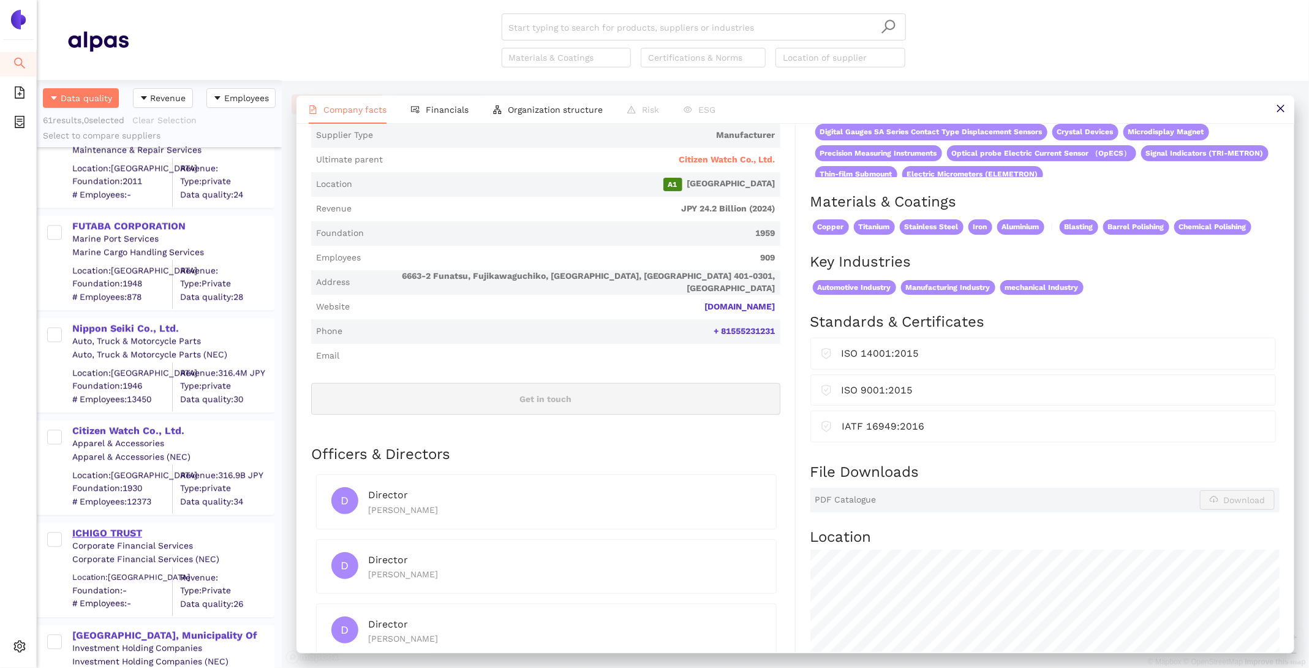
click at [130, 528] on div "ICHIGO TRUST" at bounding box center [172, 532] width 201 height 13
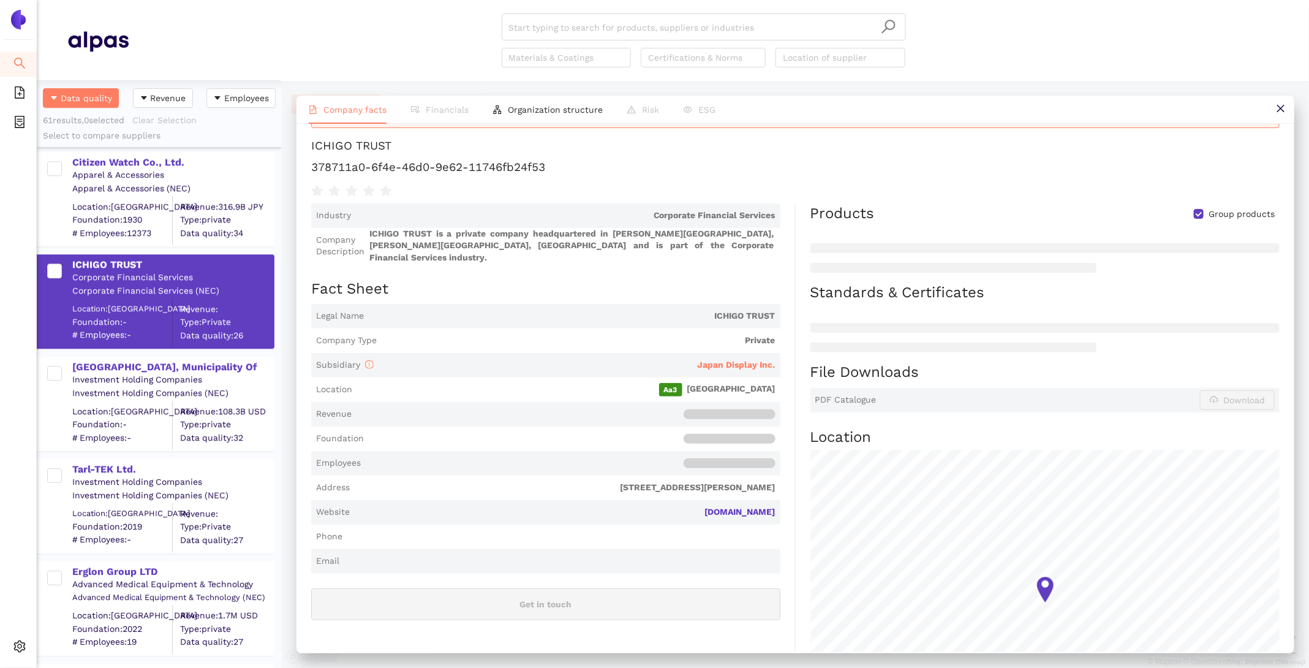
scroll to position [2007, 0]
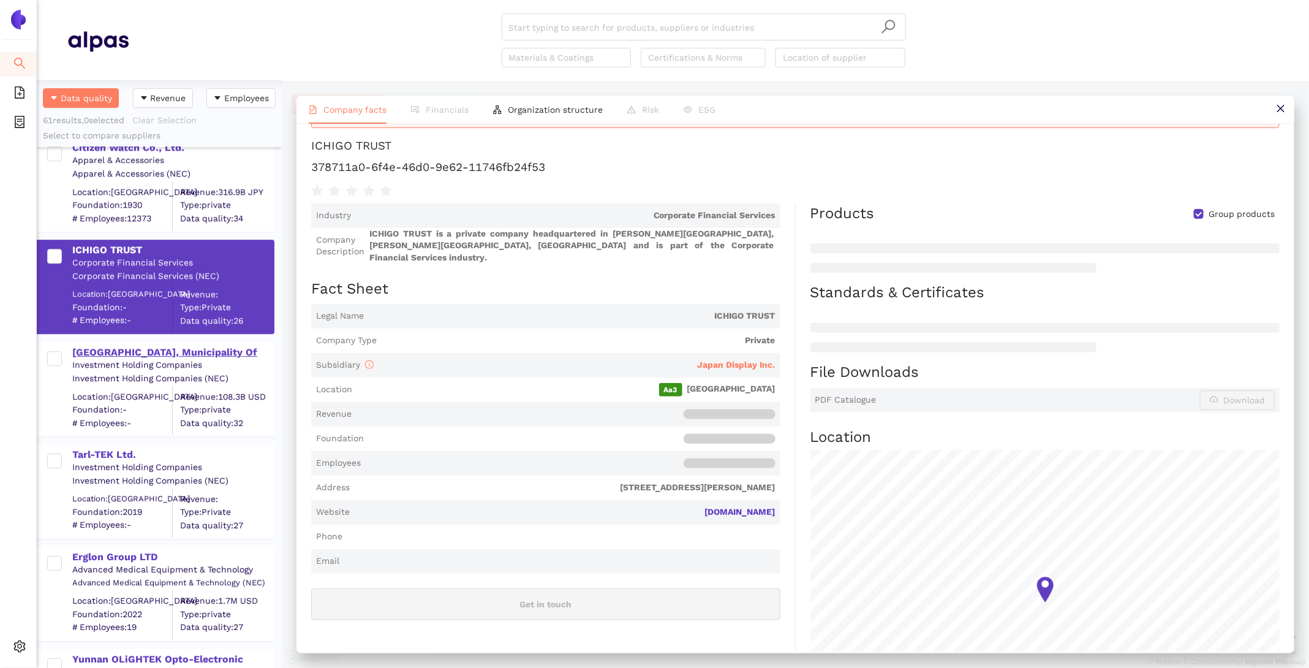
click at [131, 352] on div "Shanghai, Municipality Of" at bounding box center [172, 351] width 201 height 13
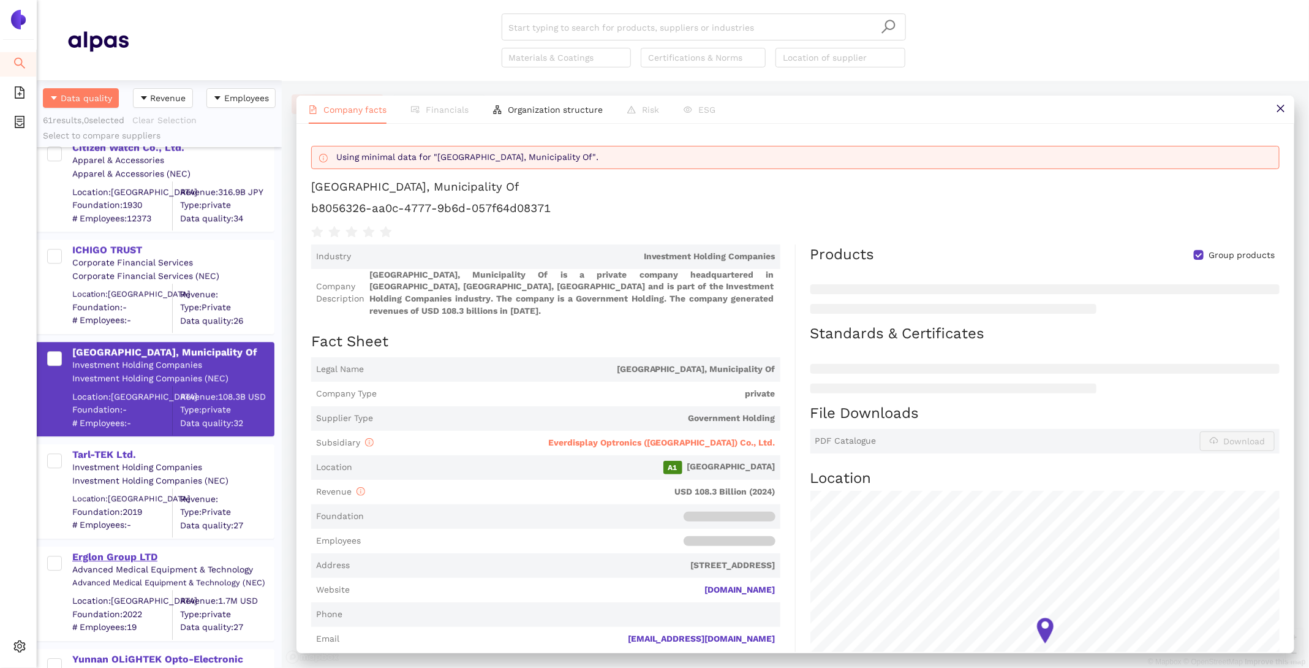
click at [107, 552] on div "Erglon Group LTD" at bounding box center [172, 556] width 201 height 13
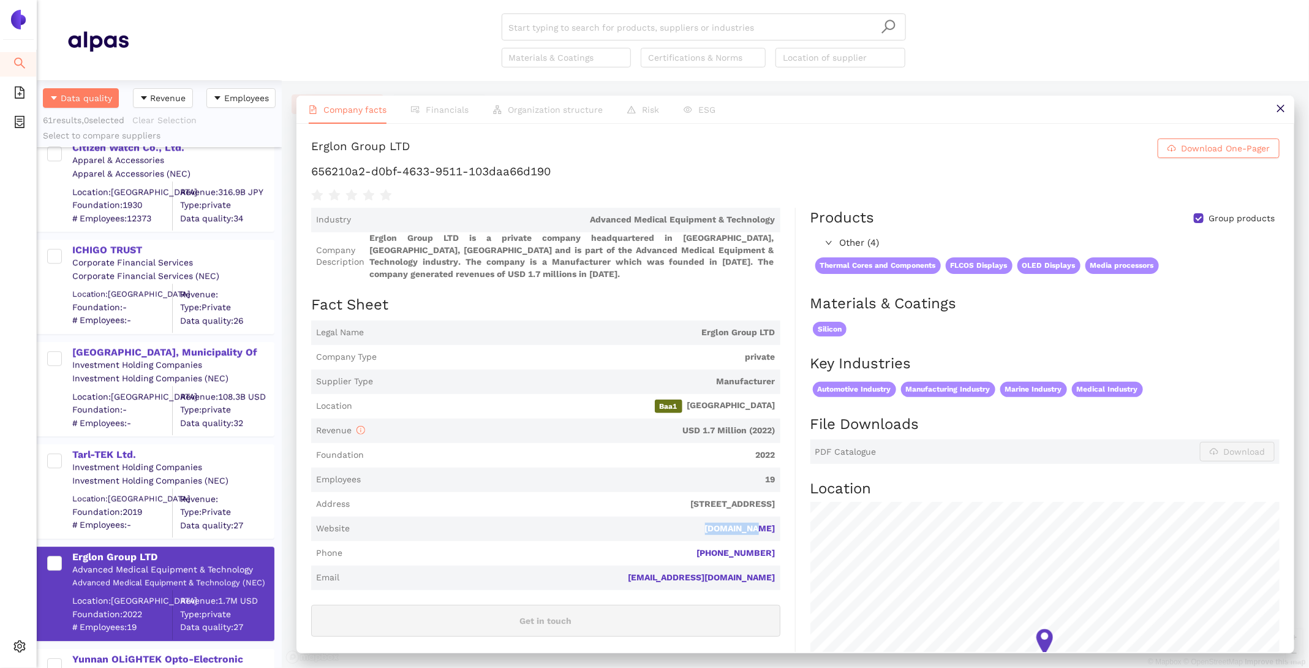
drag, startPoint x: 792, startPoint y: 526, endPoint x: 719, endPoint y: 526, distance: 73.5
click at [719, 526] on div "Industry Advanced Medical Equipment & Technology Company Description Erglon Gro…" at bounding box center [553, 515] width 485 height 615
copy link "erglon.com"
drag, startPoint x: 595, startPoint y: 173, endPoint x: 311, endPoint y: 167, distance: 283.7
click at [311, 167] on h1 "656210a2-d0bf-4633-9511-103daa66d190" at bounding box center [795, 172] width 968 height 16
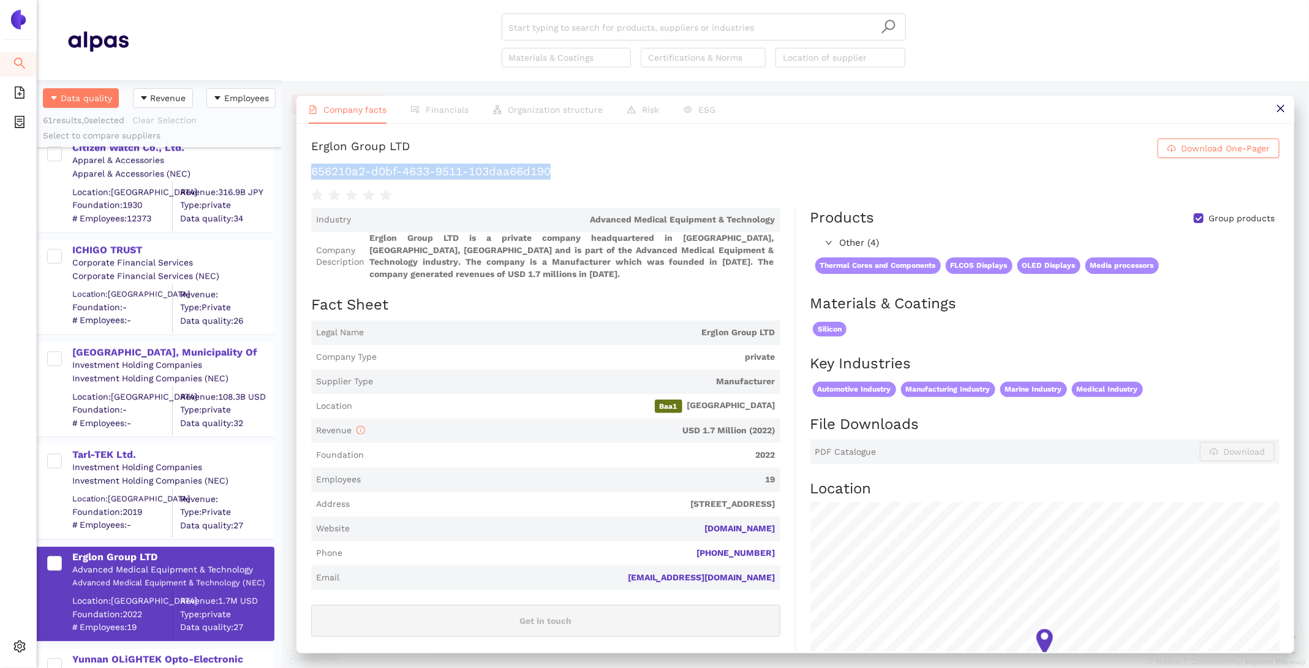
copy h1 "656210a2-d0bf-4633-9511-103daa66d190"
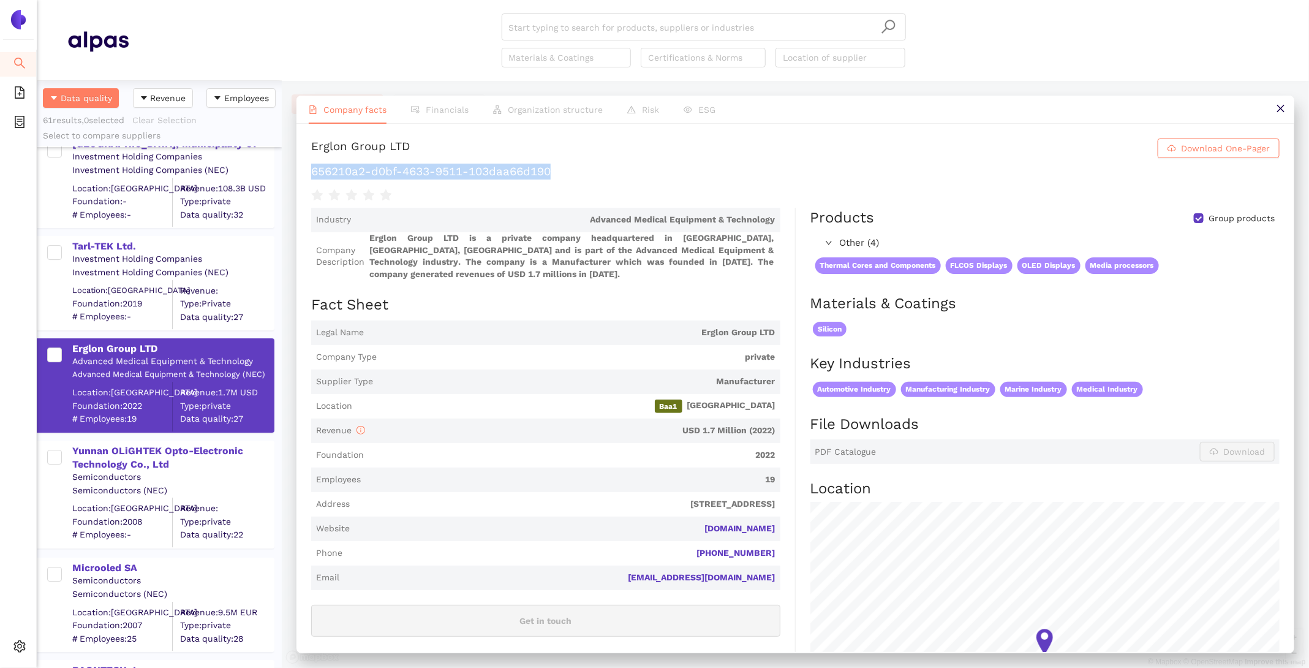
scroll to position [2234, 0]
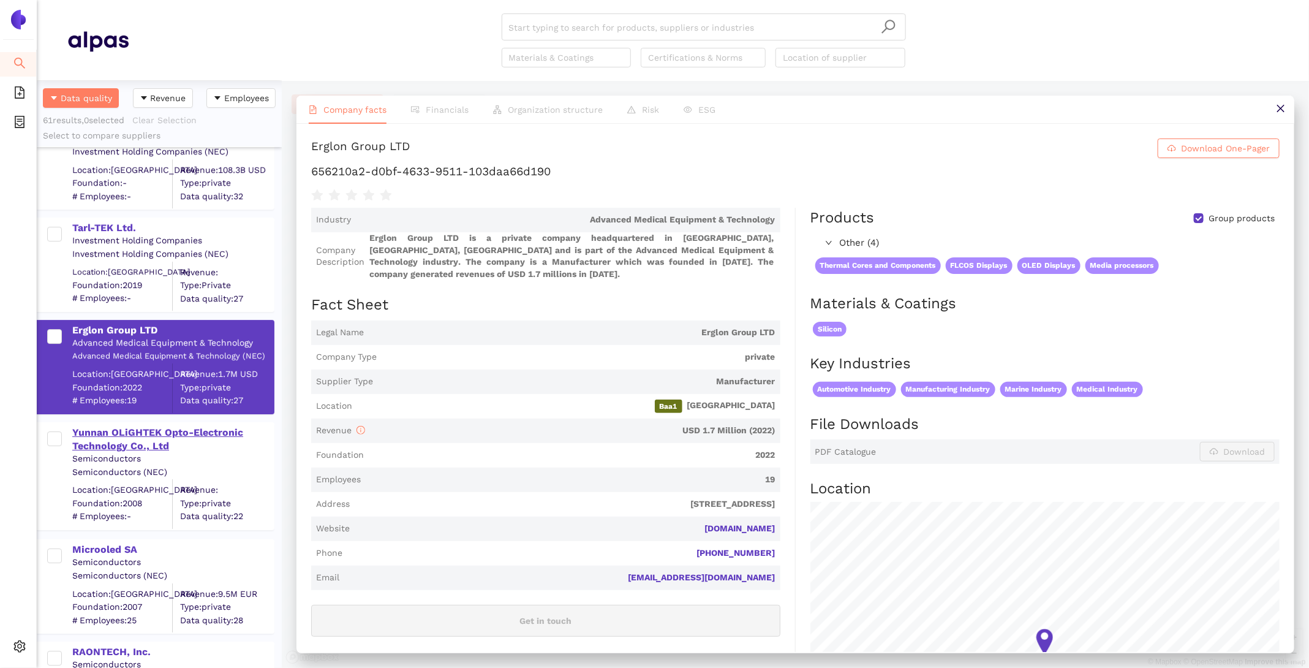
click at [185, 436] on div "Yunnan OLiGHTEK Opto-Electronic Technology Co., Ltd" at bounding box center [172, 440] width 201 height 28
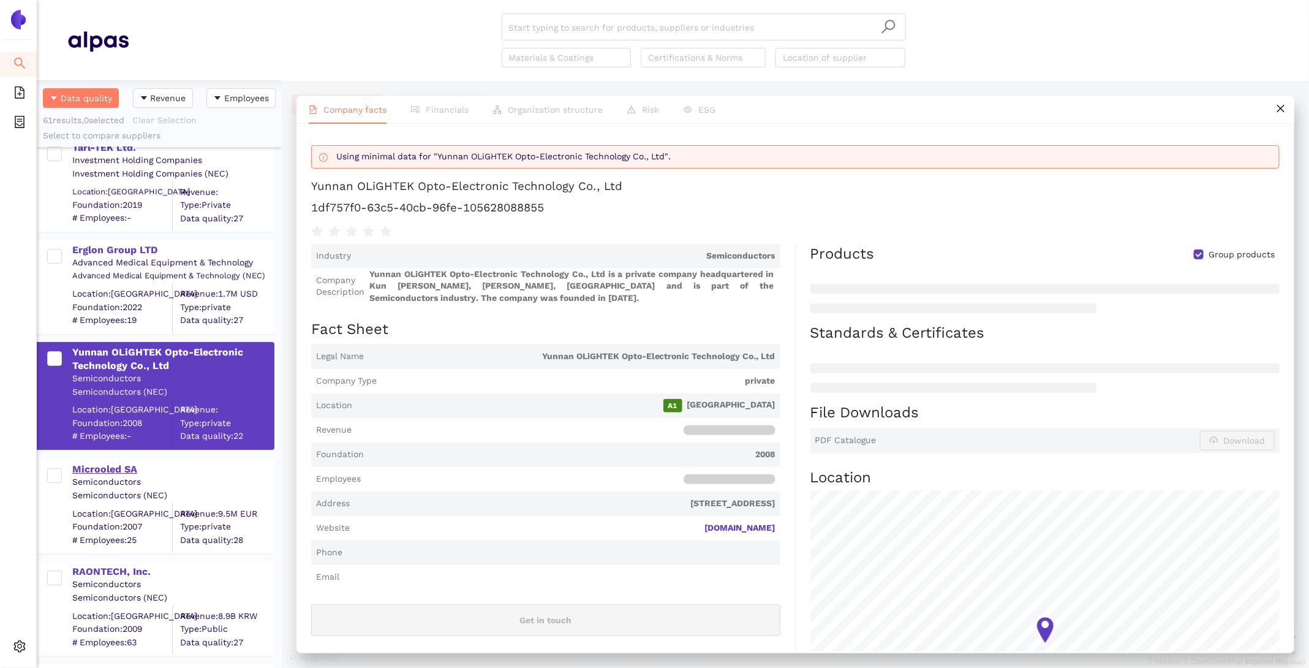
scroll to position [2375, 0]
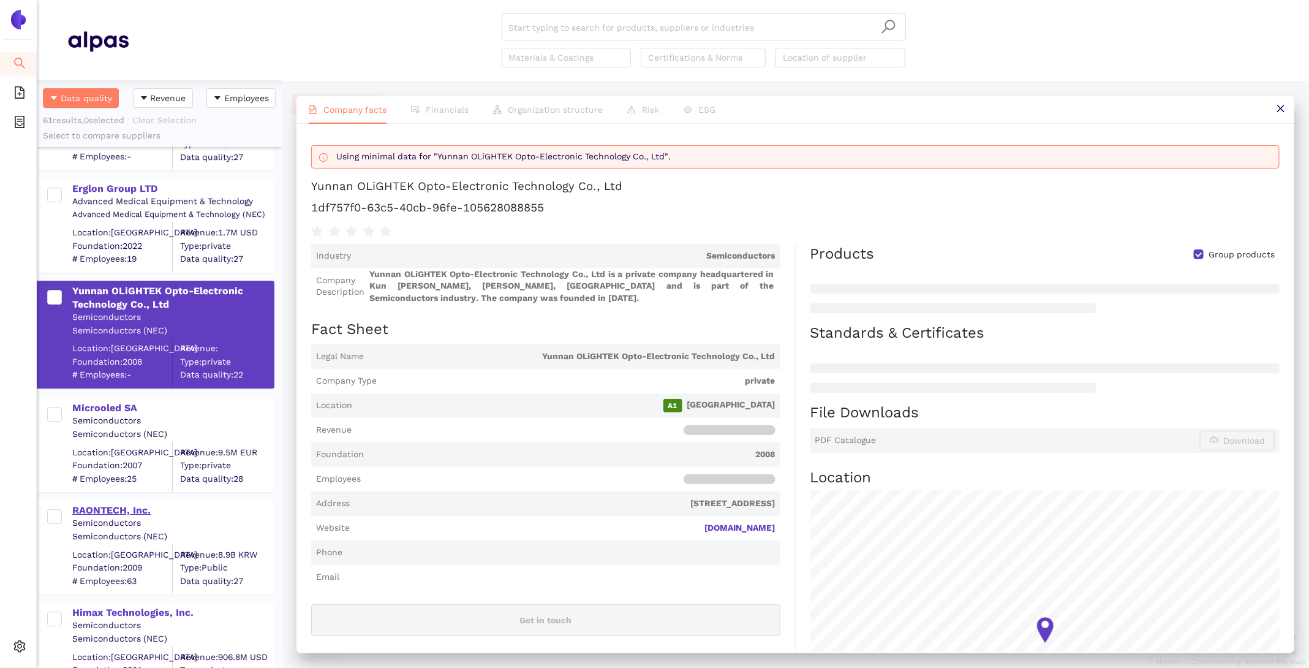
click at [126, 506] on div "RAONTECH, Inc." at bounding box center [172, 510] width 201 height 13
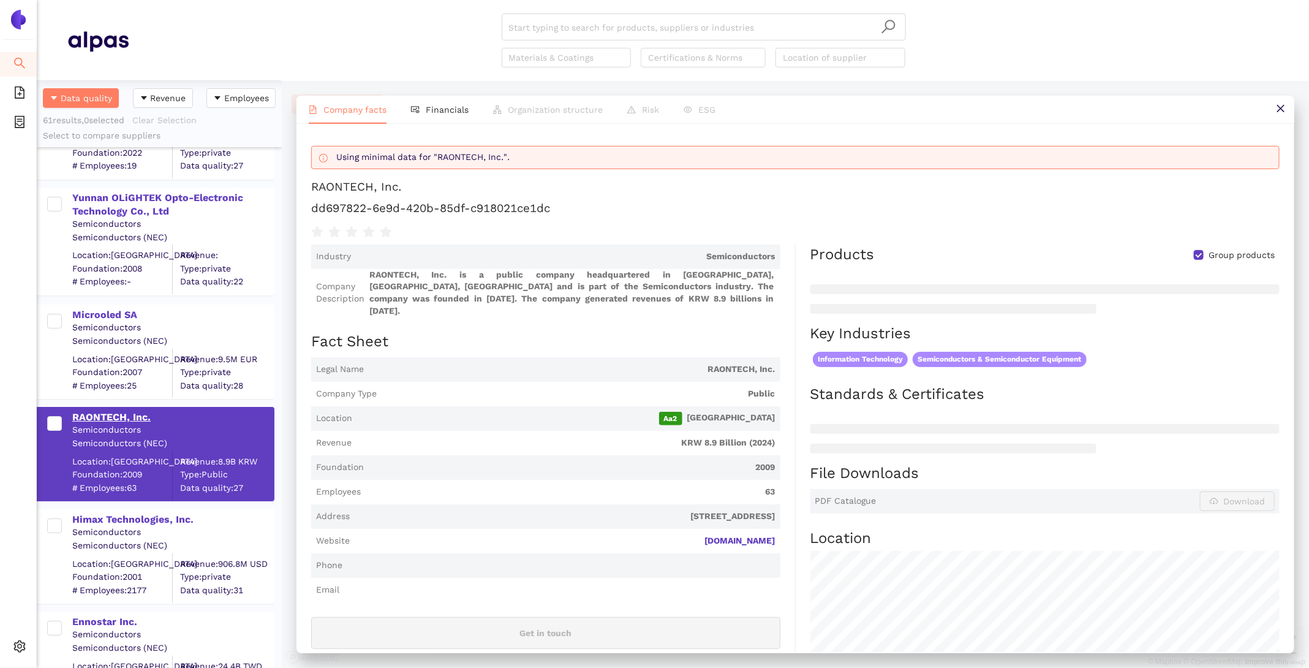
scroll to position [2467, 0]
click at [130, 523] on div "Himax Technologies, Inc." at bounding box center [172, 520] width 201 height 13
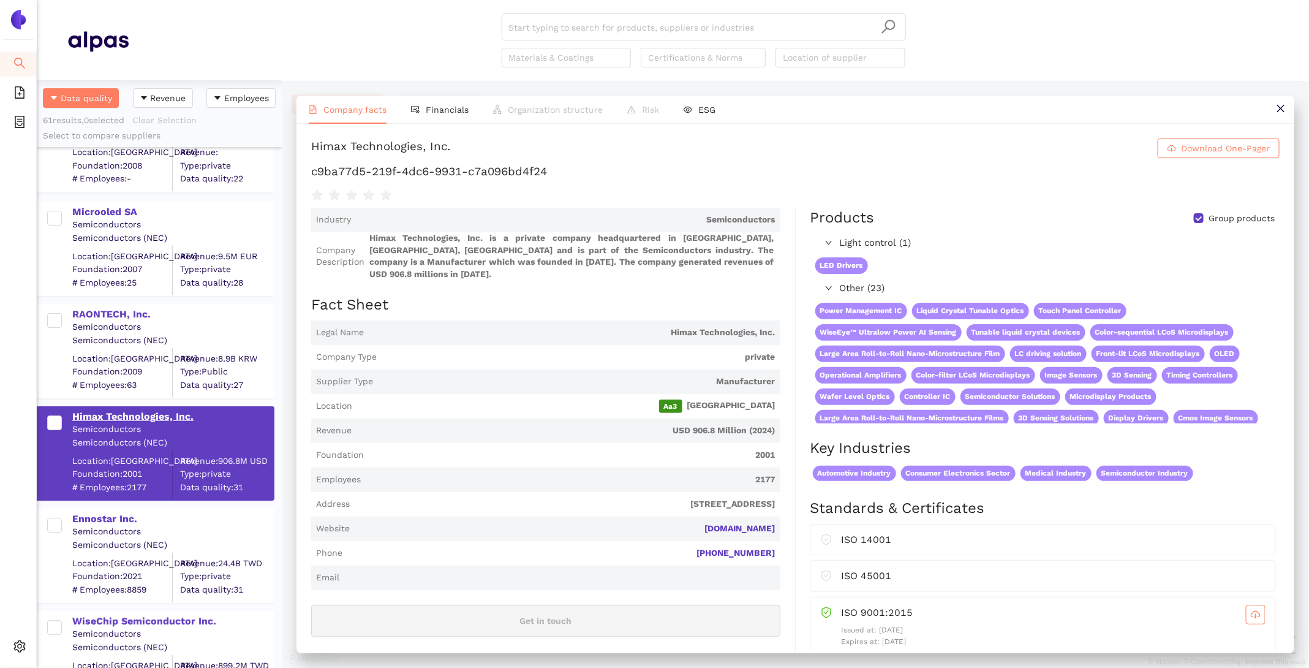
scroll to position [2571, 0]
click at [125, 514] on div "Ennostar Inc." at bounding box center [172, 519] width 201 height 13
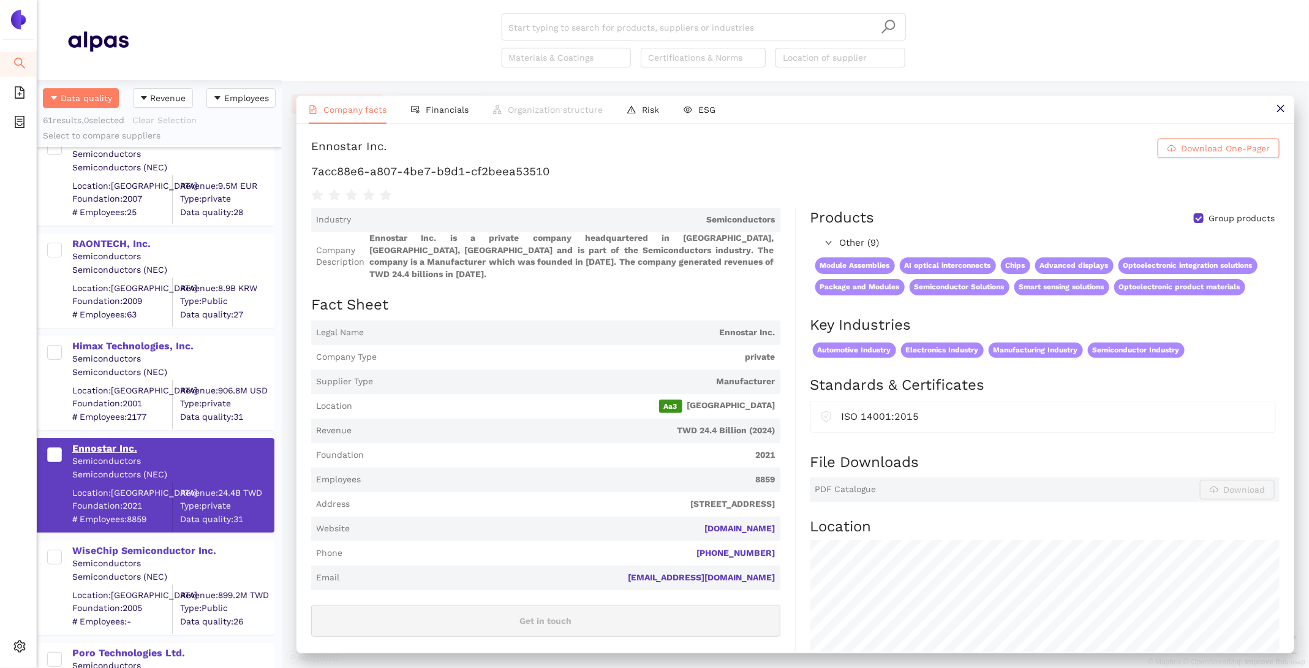
scroll to position [2643, 0]
drag, startPoint x: 782, startPoint y: 518, endPoint x: 700, endPoint y: 518, distance: 81.5
click at [700, 518] on div "Industry Semiconductors Company Description Ennostar Inc. is a private company …" at bounding box center [553, 534] width 485 height 653
drag, startPoint x: 557, startPoint y: 176, endPoint x: 309, endPoint y: 170, distance: 247.6
click at [309, 170] on div "Ennostar Inc. Download One-Pager 7acc88e6-a807-4be7-b9d1-cf2beea53510 Industry …" at bounding box center [795, 388] width 998 height 528
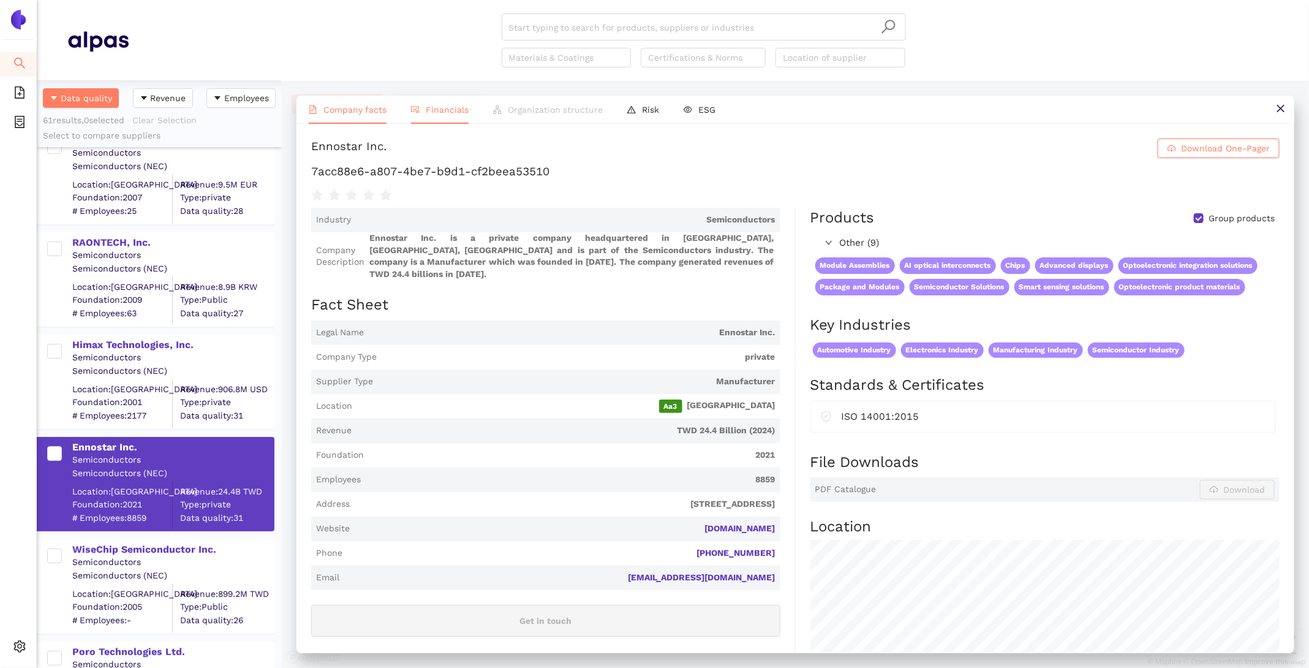
click at [437, 102] on li "Financials" at bounding box center [440, 110] width 82 height 28
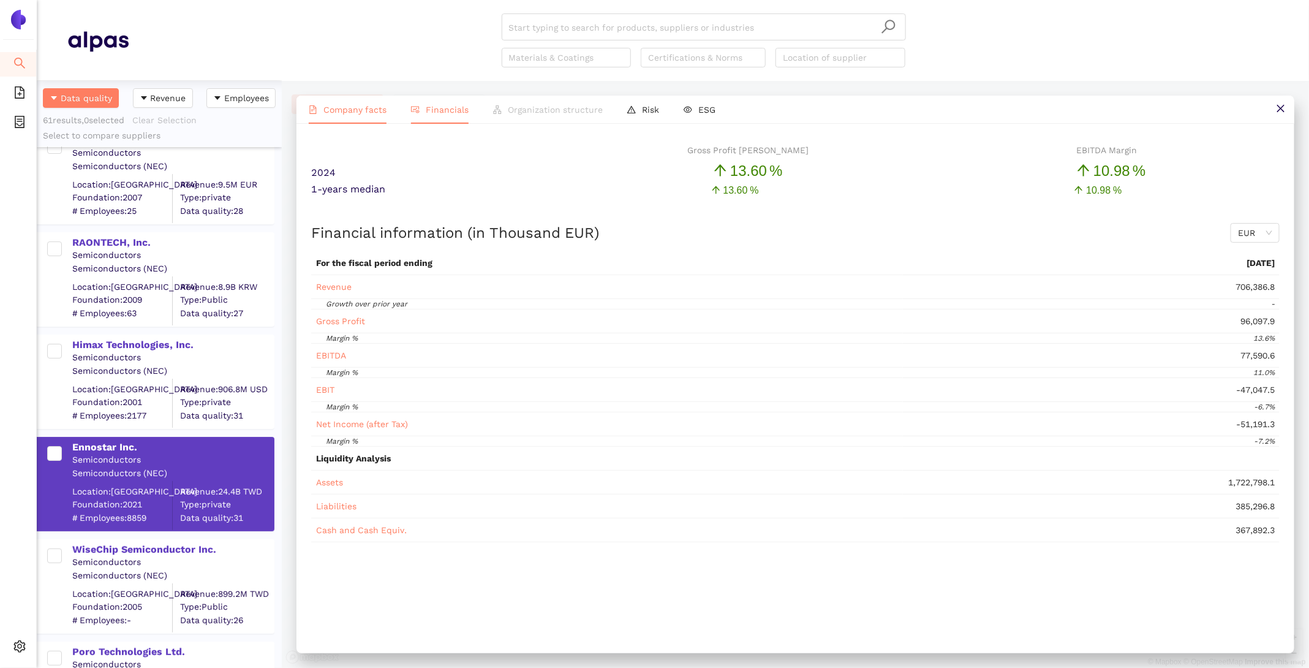
click at [342, 106] on span "Company facts" at bounding box center [354, 110] width 63 height 10
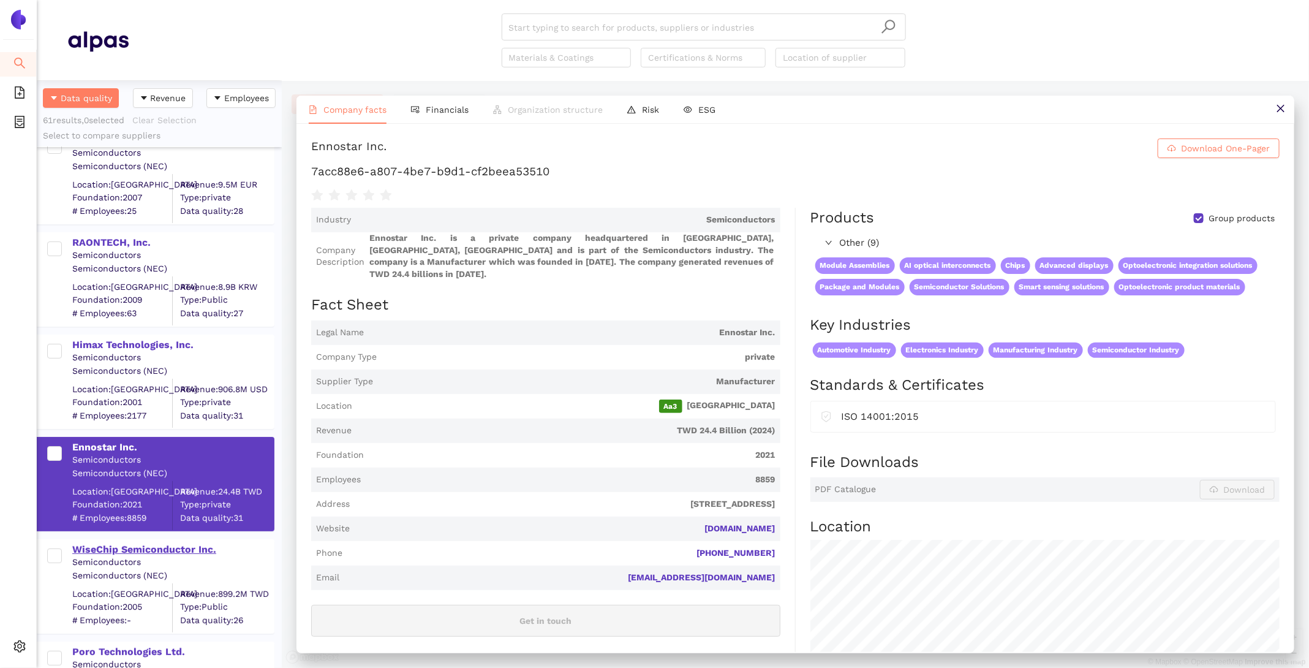
click at [154, 549] on div "WiseChip Semiconductor Inc." at bounding box center [172, 549] width 201 height 13
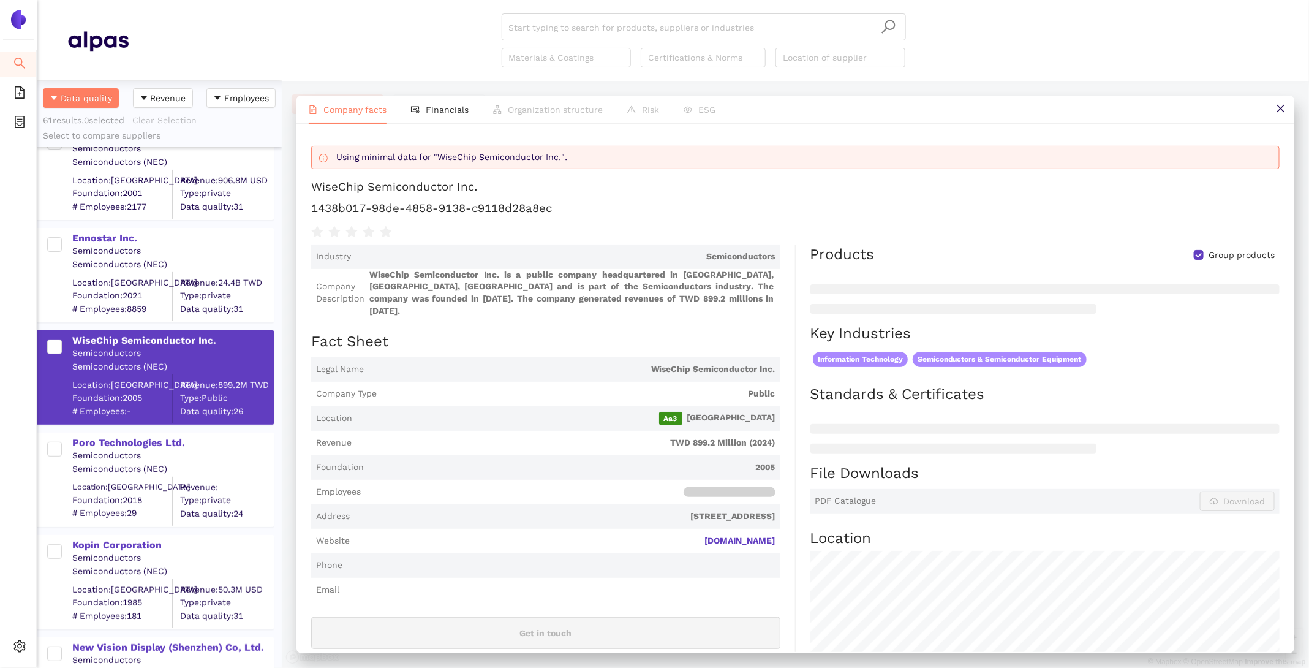
scroll to position [2931, 0]
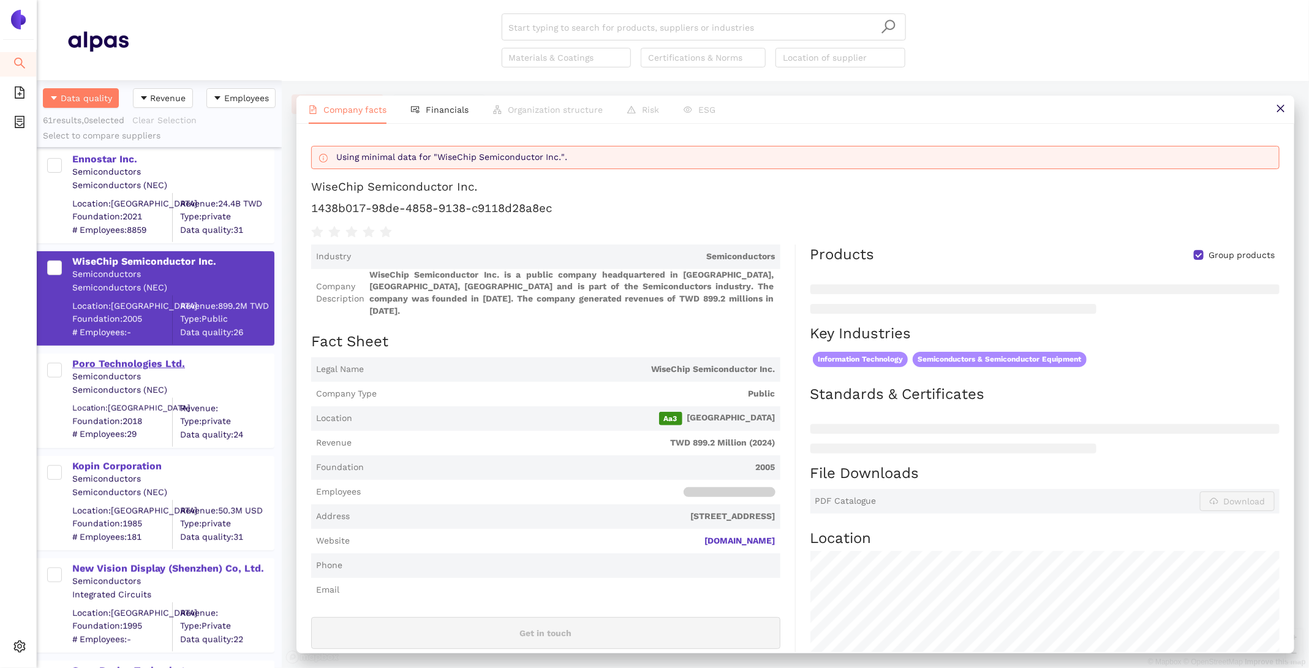
click at [132, 358] on div "Poro Technologies Ltd." at bounding box center [172, 363] width 201 height 13
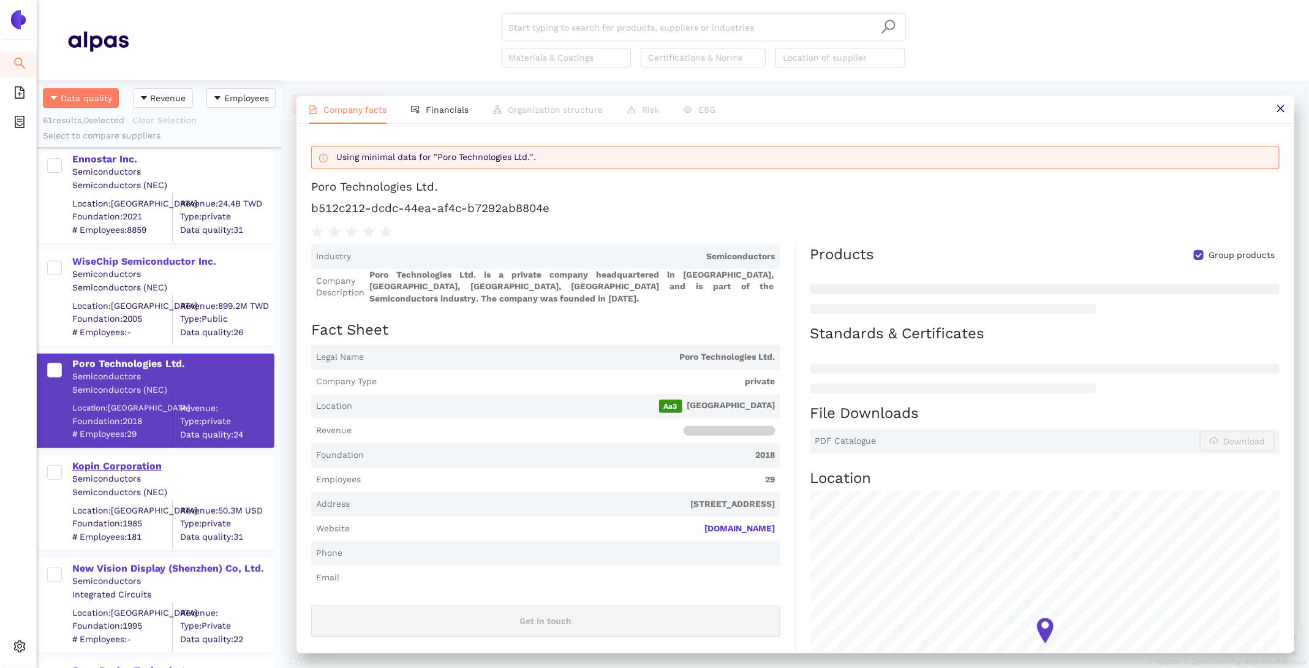
click at [132, 465] on div "Kopin Corporation" at bounding box center [172, 465] width 201 height 13
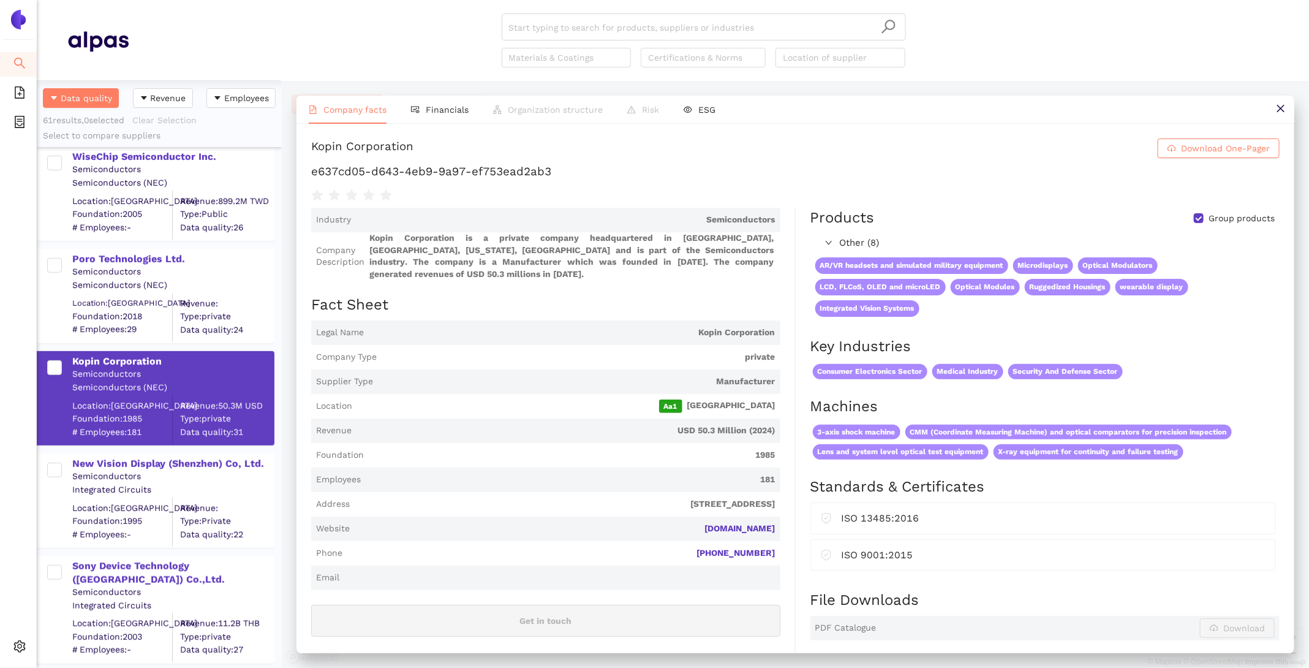
scroll to position [3035, 0]
click at [133, 466] on div "Himax Technologies, Inc. Semiconductors Semiconductors (NEC) Location: Taiwan F…" at bounding box center [159, 407] width 245 height 521
click at [133, 466] on div "New Vision Display (Shenzhen) Co, Ltd." at bounding box center [172, 464] width 201 height 13
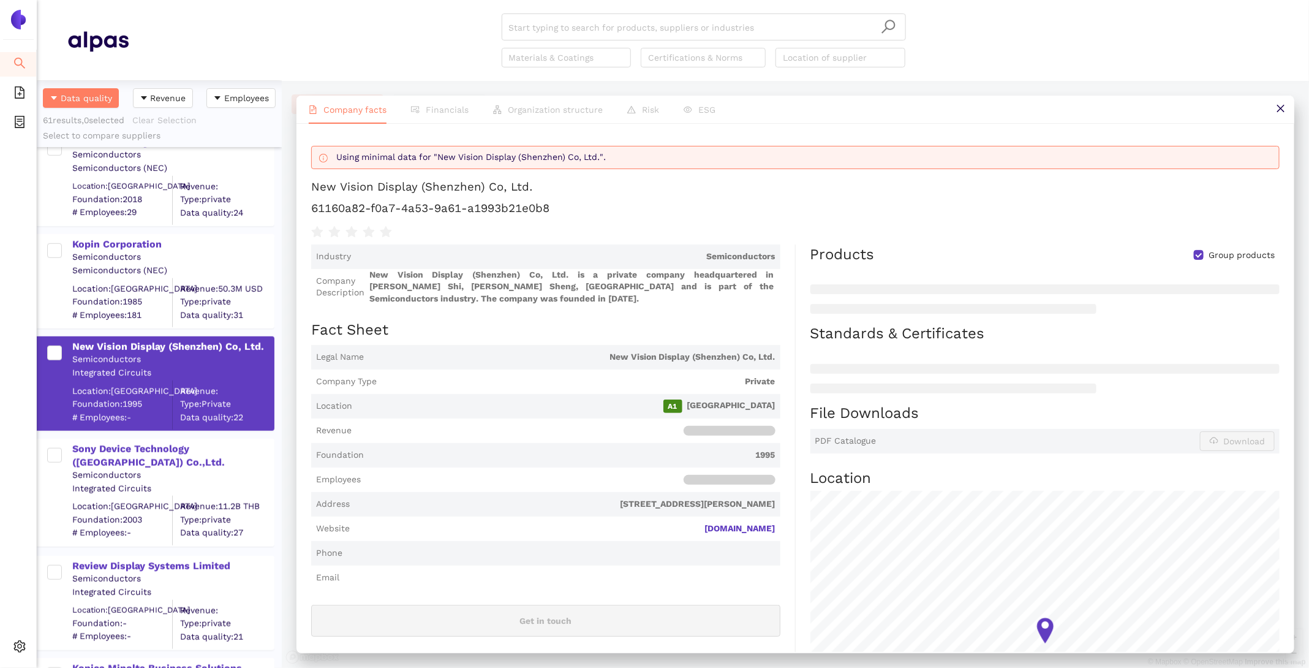
scroll to position [3156, 0]
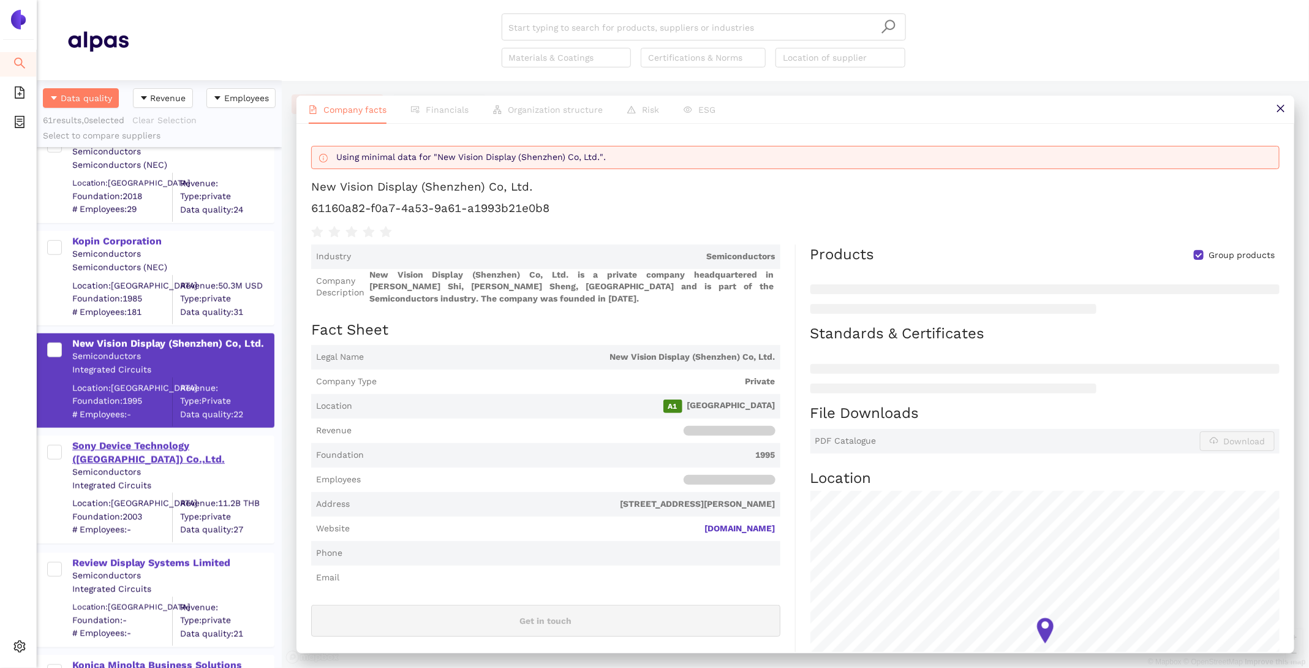
click at [115, 445] on div "Sony Device Technology (Thailand) Co.,Ltd." at bounding box center [172, 453] width 201 height 28
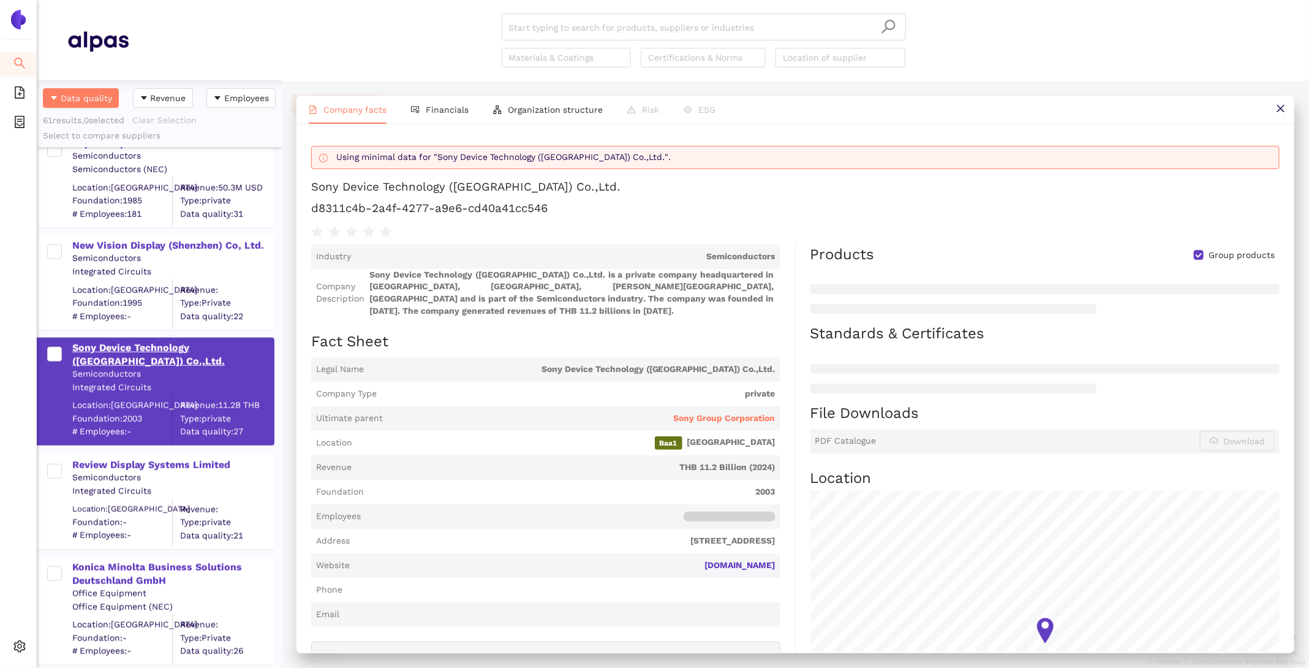
scroll to position [3253, 0]
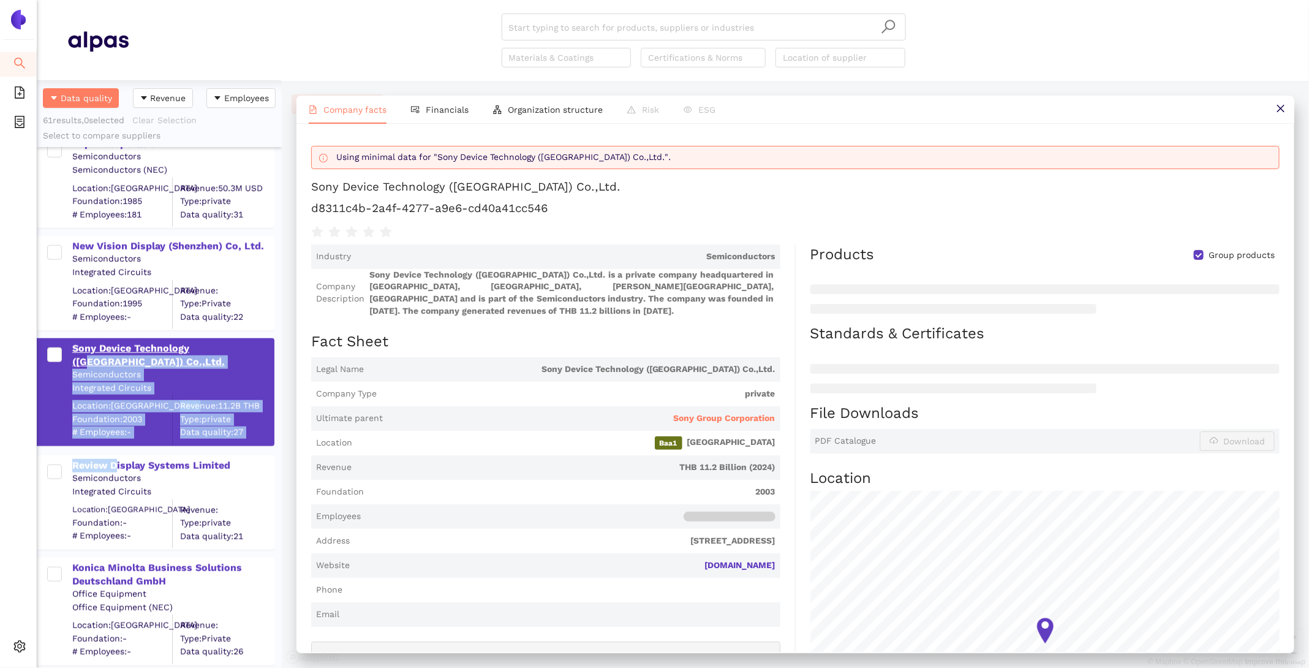
drag, startPoint x: 118, startPoint y: 466, endPoint x: 206, endPoint y: 354, distance: 142.6
click at [206, 354] on div "WiseChip Semiconductor Inc. Semiconductors Semiconductors (NEC) Location: Taiwa…" at bounding box center [159, 80] width 245 height 6372
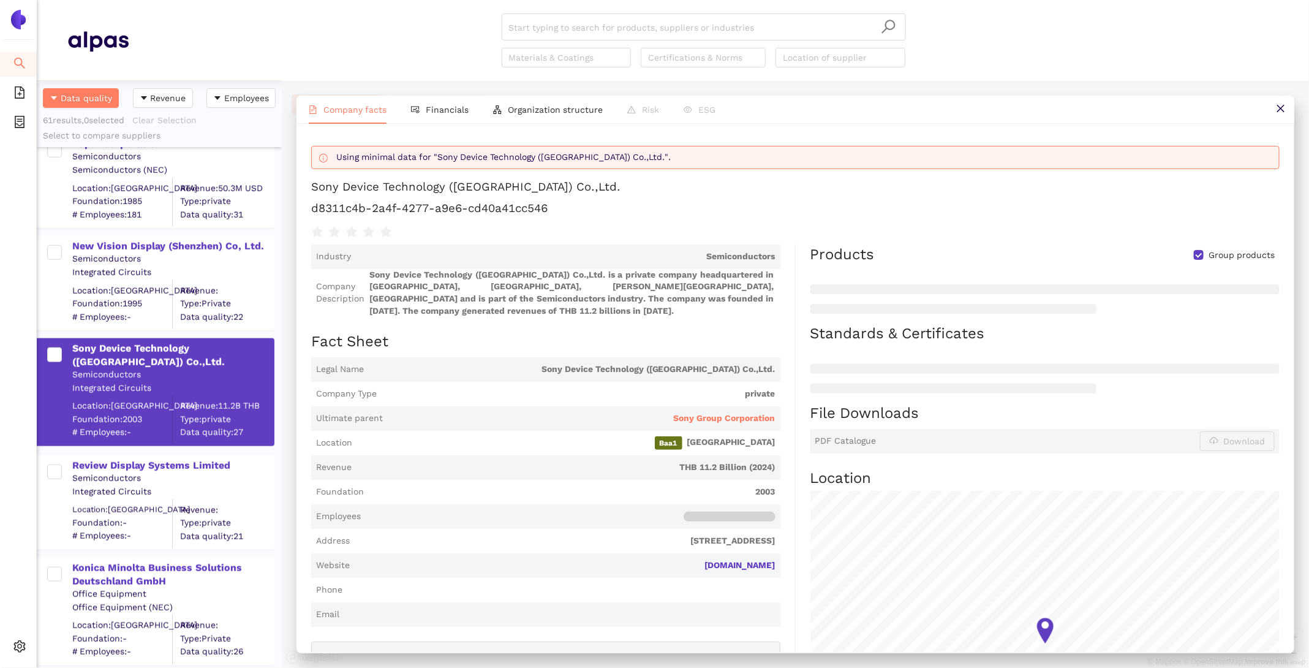
click at [535, 355] on div "Industry Semiconductors Company Description Sony Device Technology (Thailand) C…" at bounding box center [553, 550] width 485 height 612
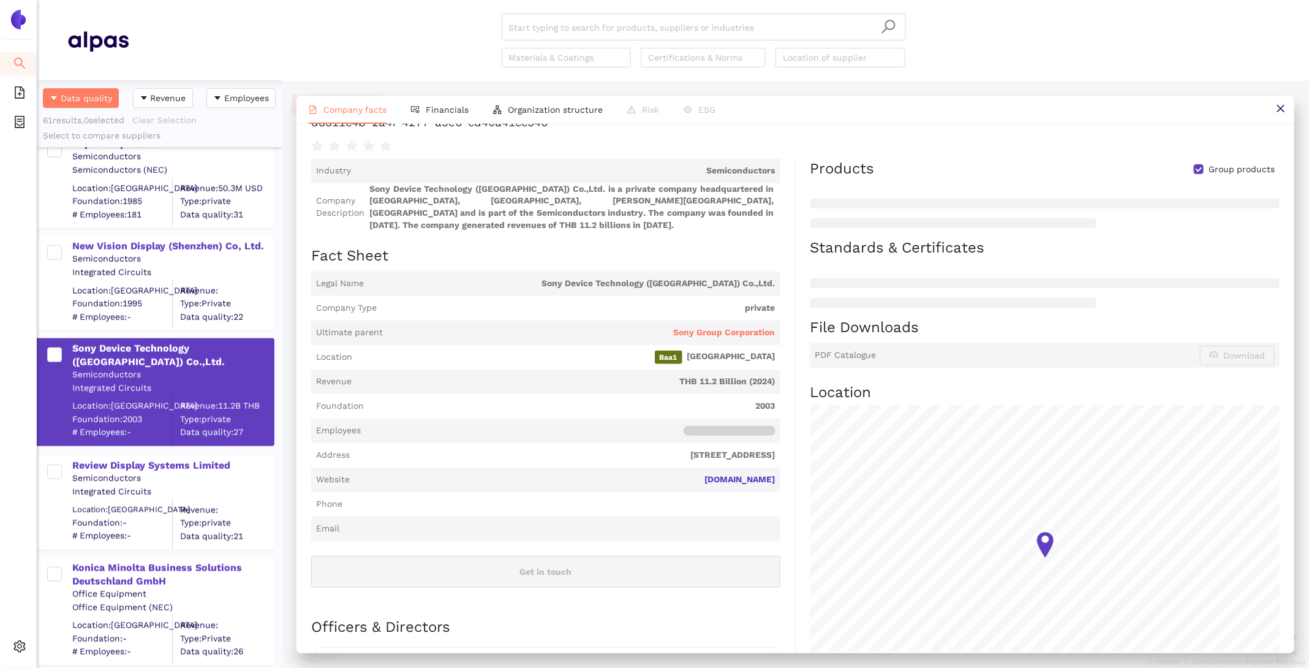
scroll to position [90, 0]
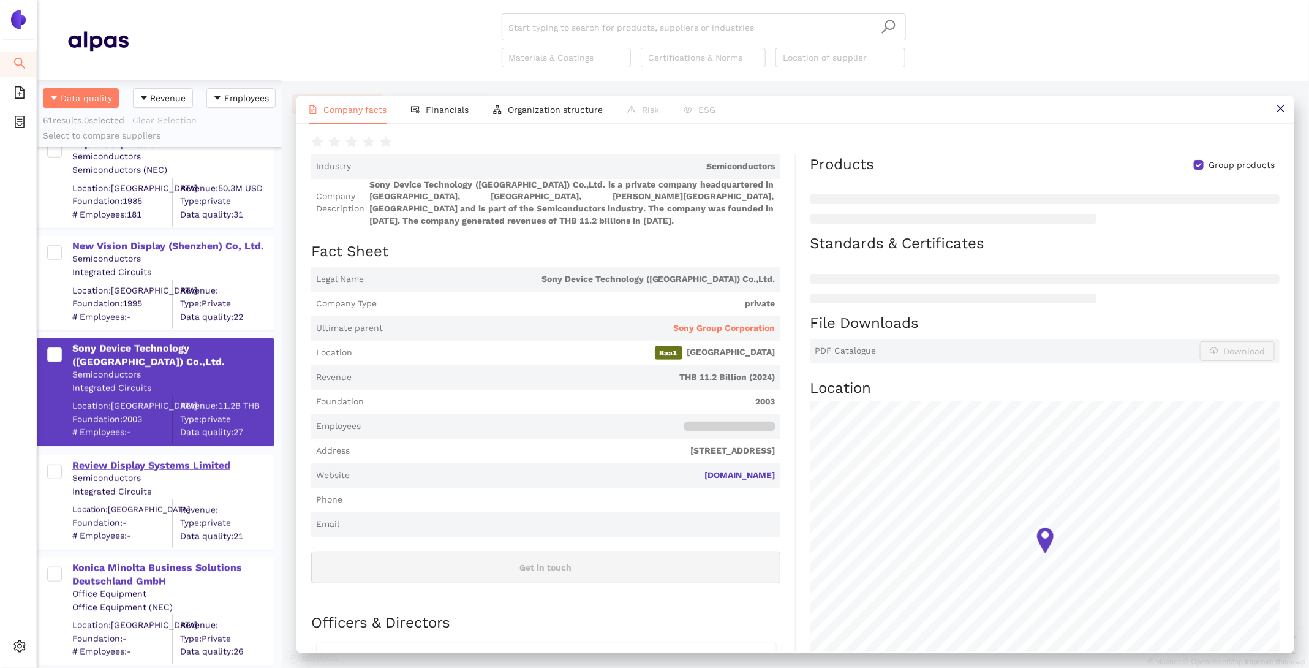
click at [115, 467] on div "Review Display Systems Limited" at bounding box center [172, 465] width 201 height 13
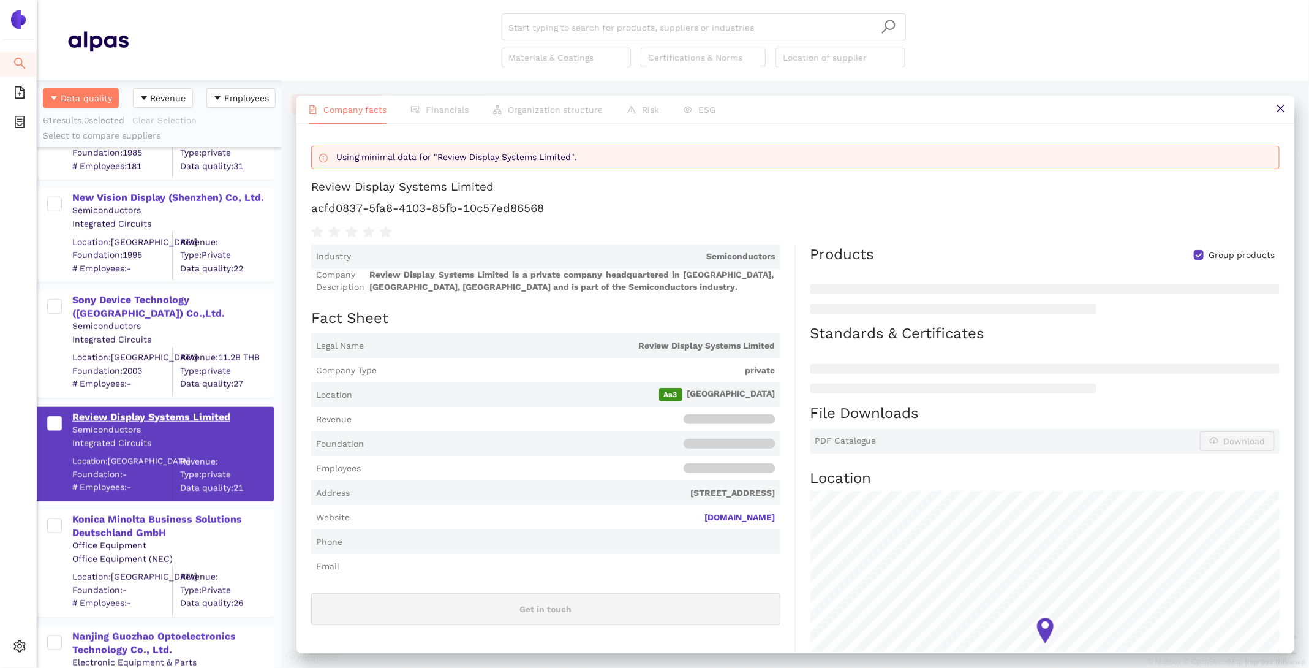
scroll to position [3300, 0]
click at [115, 535] on div "Konica Minolta Business Solutions Deutschland GmbH" at bounding box center [172, 529] width 201 height 28
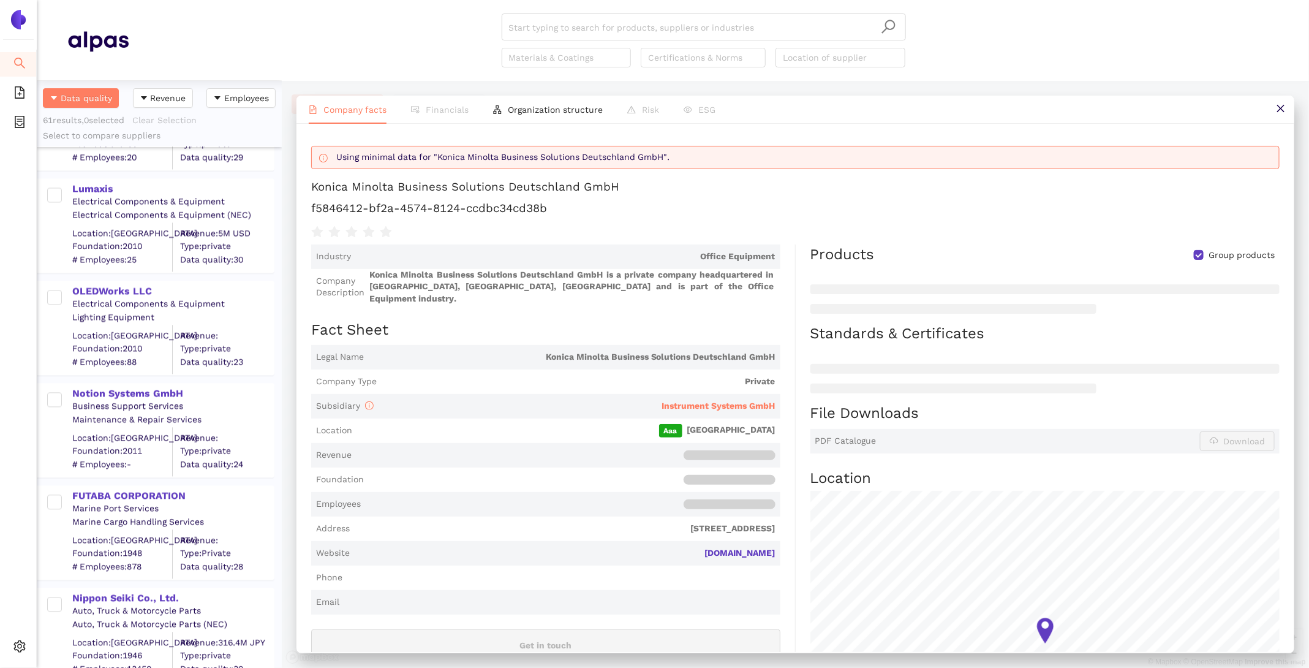
scroll to position [0, 0]
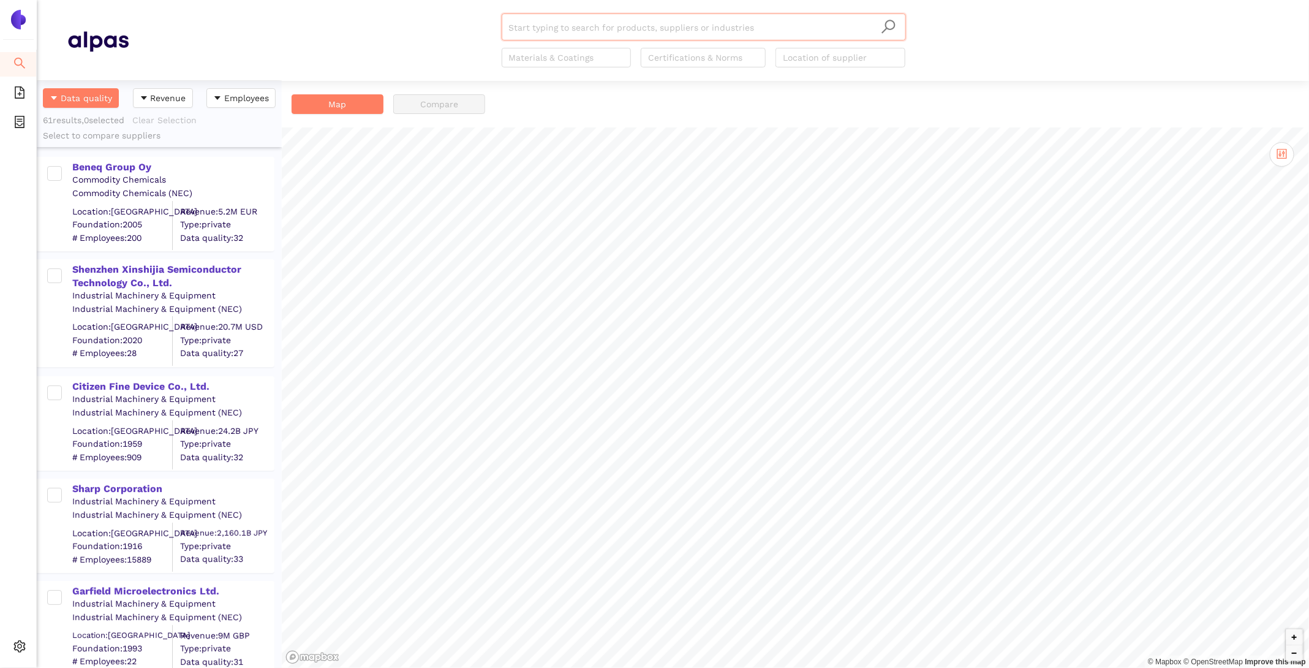
scroll to position [587, 245]
click at [141, 267] on div "Shenzhen Xinshijia Semiconductor Technology Co., Ltd." at bounding box center [172, 277] width 201 height 28
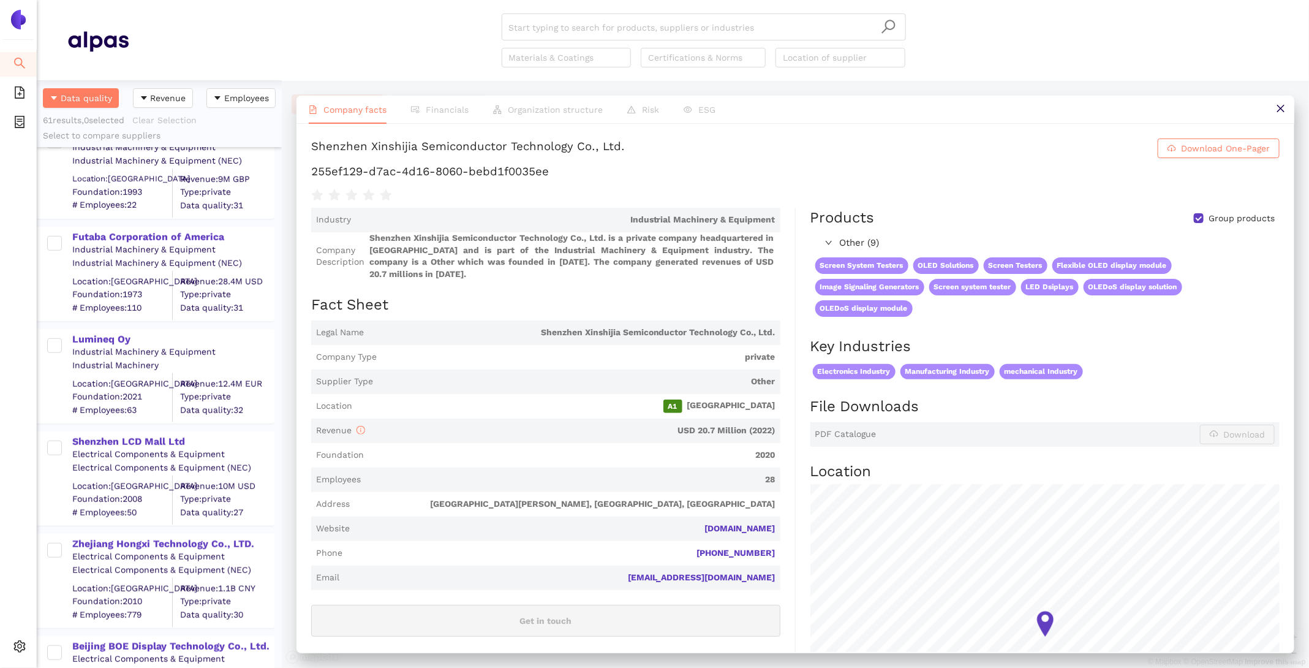
scroll to position [457, 0]
click at [141, 437] on div "Shenzhen LCD Mall Ltd" at bounding box center [172, 440] width 201 height 13
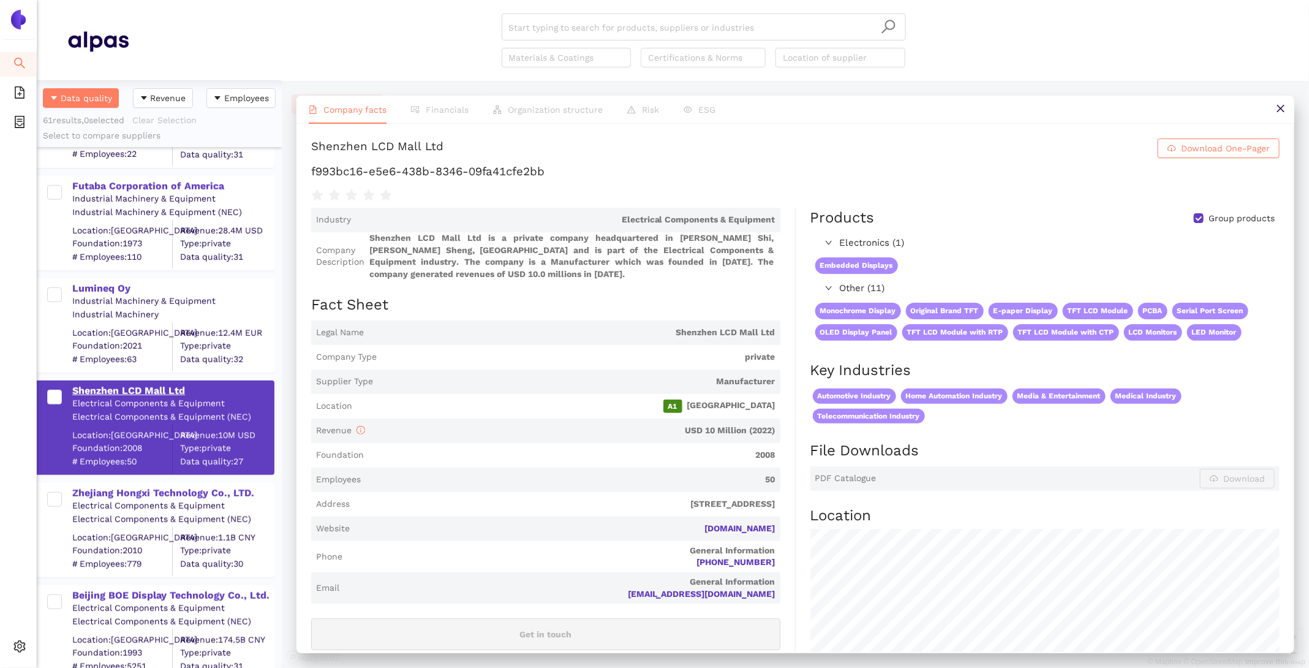
scroll to position [540, 0]
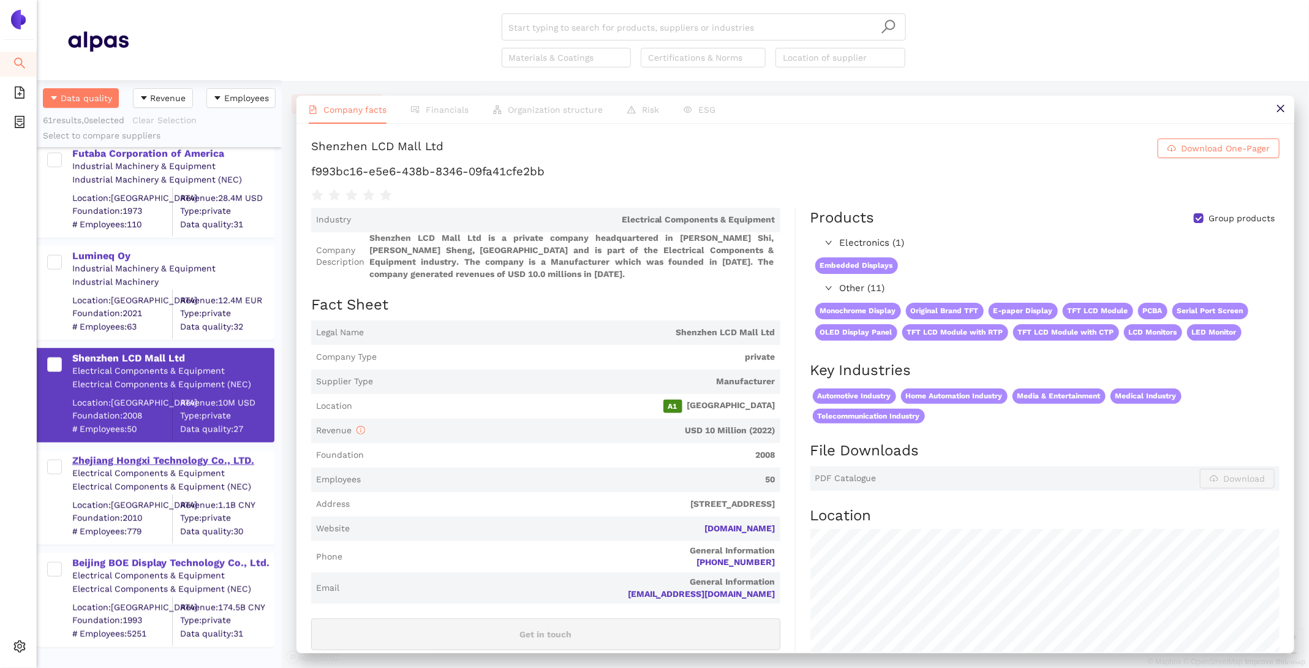
click at [145, 464] on div "Zhejiang Hongxi Technology Co., LTD." at bounding box center [172, 460] width 201 height 13
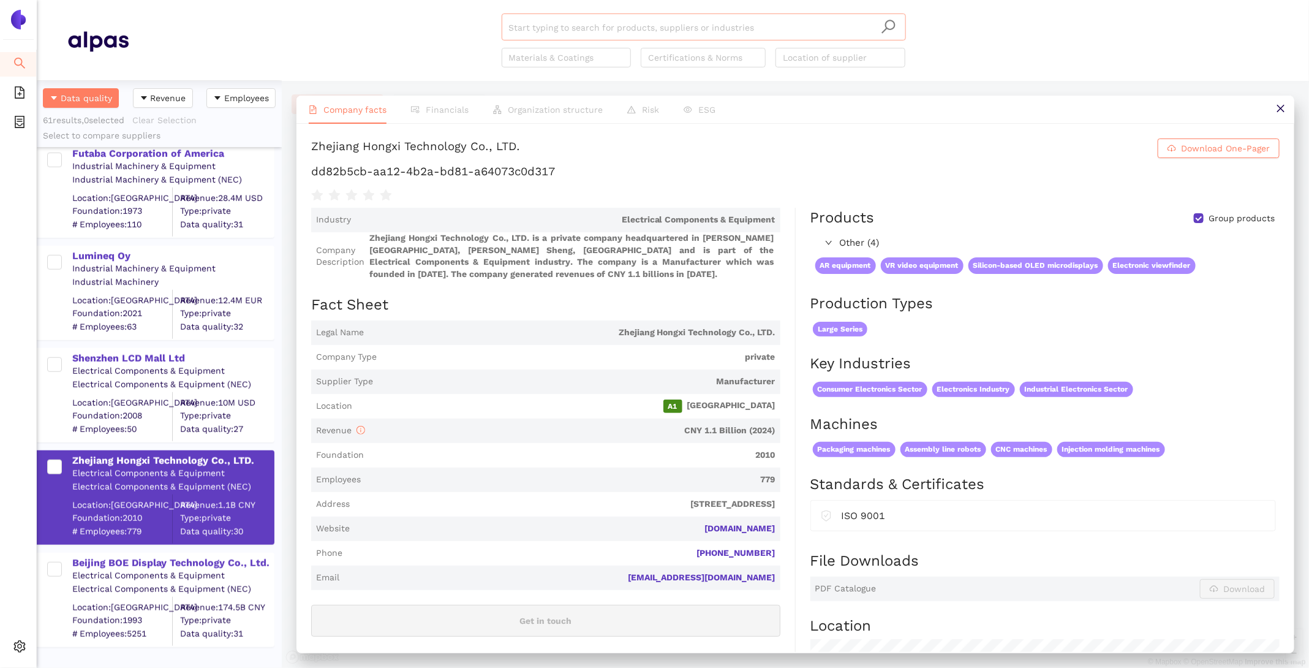
click at [617, 31] on input "search" at bounding box center [704, 27] width 390 height 27
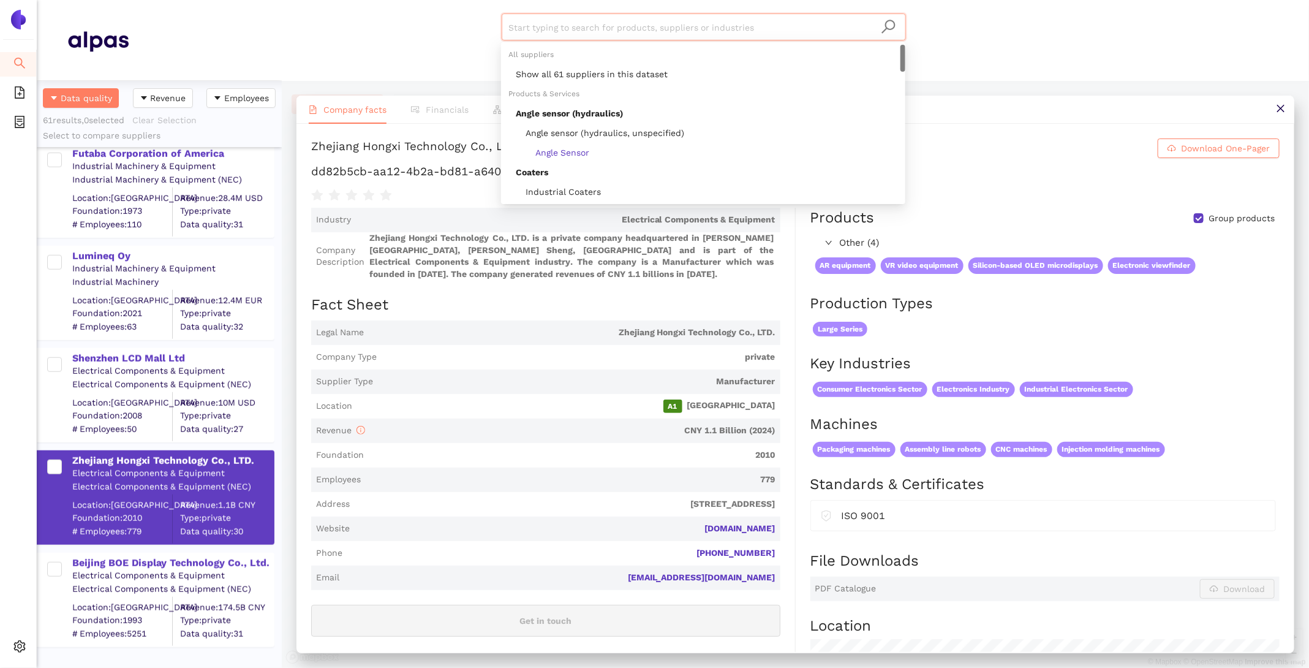
paste input "admatec GmbH"
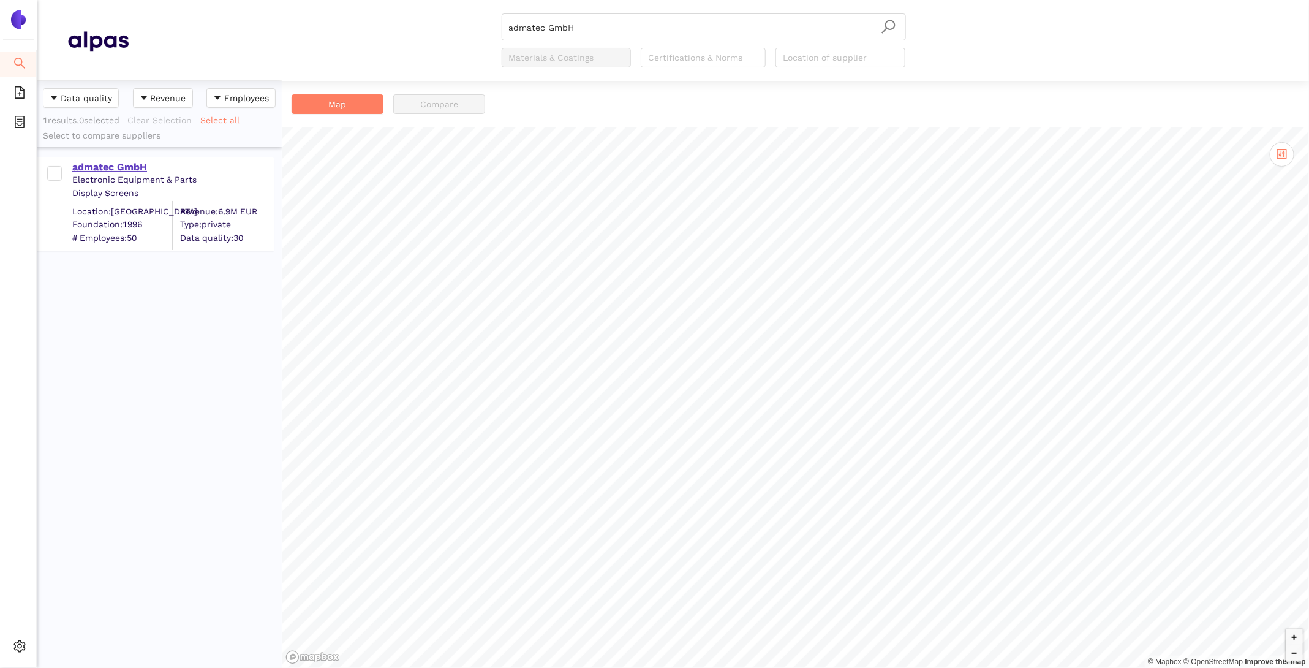
click at [126, 162] on div "admatec GmbH" at bounding box center [172, 166] width 201 height 13
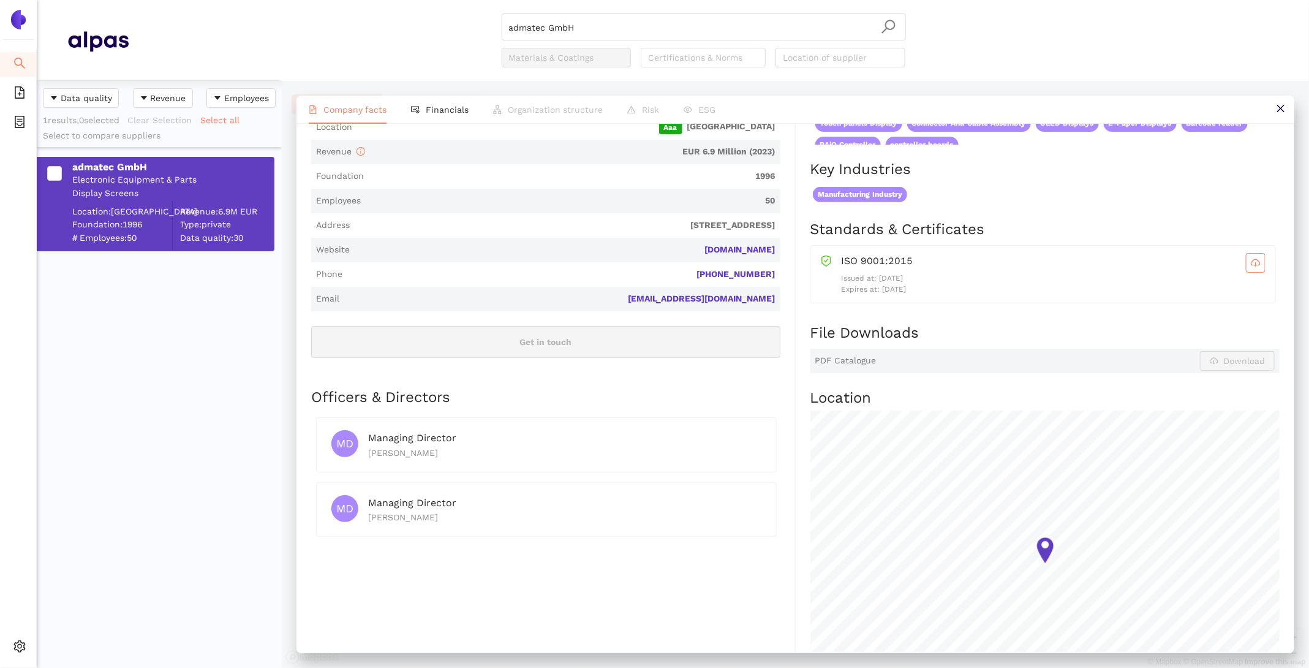
scroll to position [470, 0]
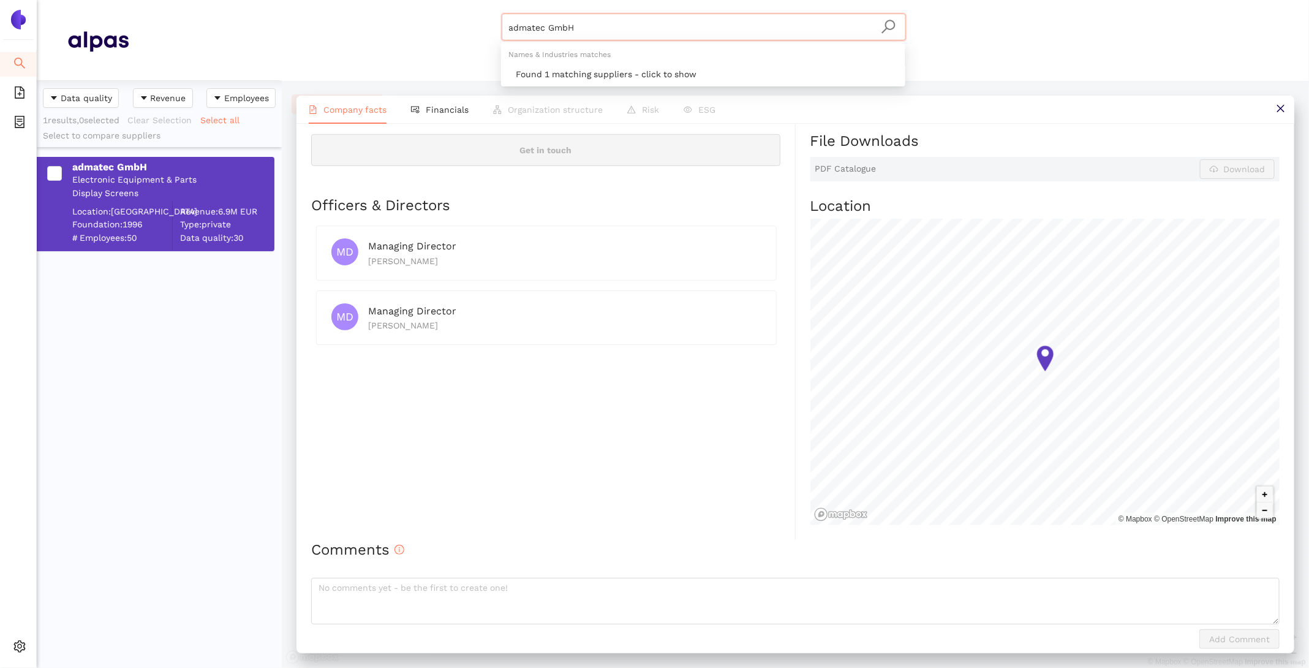
drag, startPoint x: 537, startPoint y: 28, endPoint x: 383, endPoint y: 9, distance: 155.6
click at [383, 9] on header "admatec GmbH Materials & Coatings Certifications & Norms Location of supplier" at bounding box center [673, 40] width 1272 height 81
paste input "New Vision Display (Shenzhen) Co, Ltd."
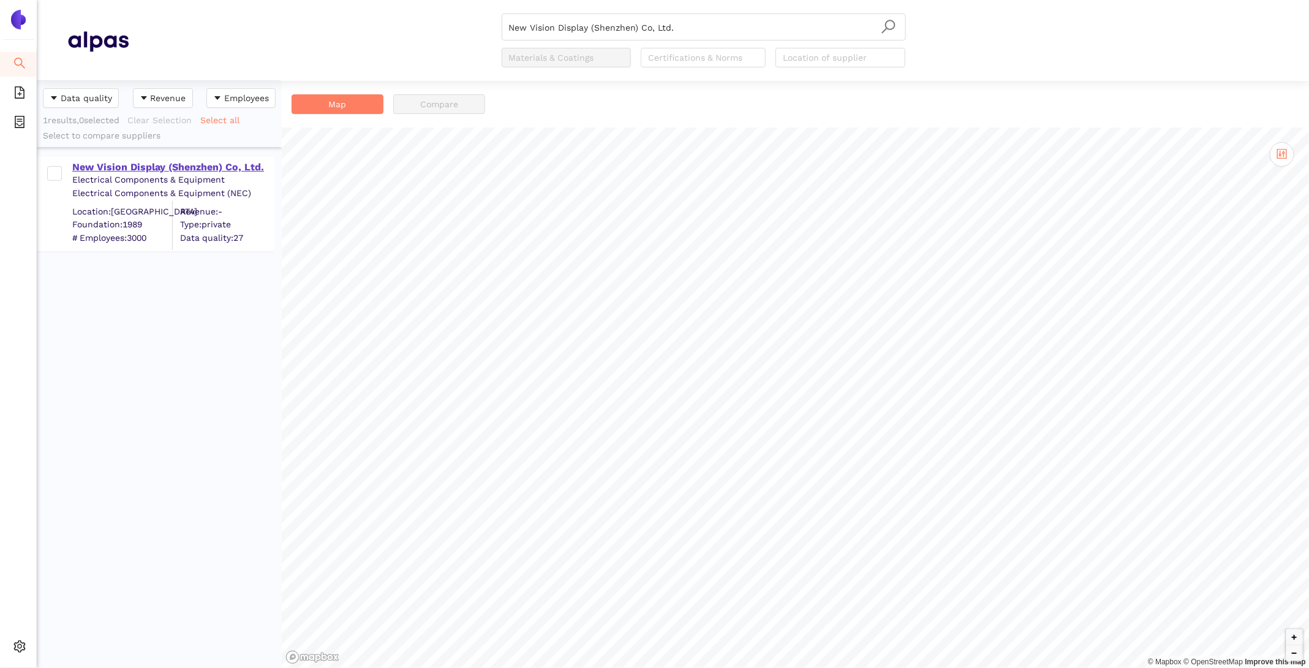
click at [123, 164] on div "New Vision Display (Shenzhen) Co, Ltd." at bounding box center [172, 166] width 201 height 13
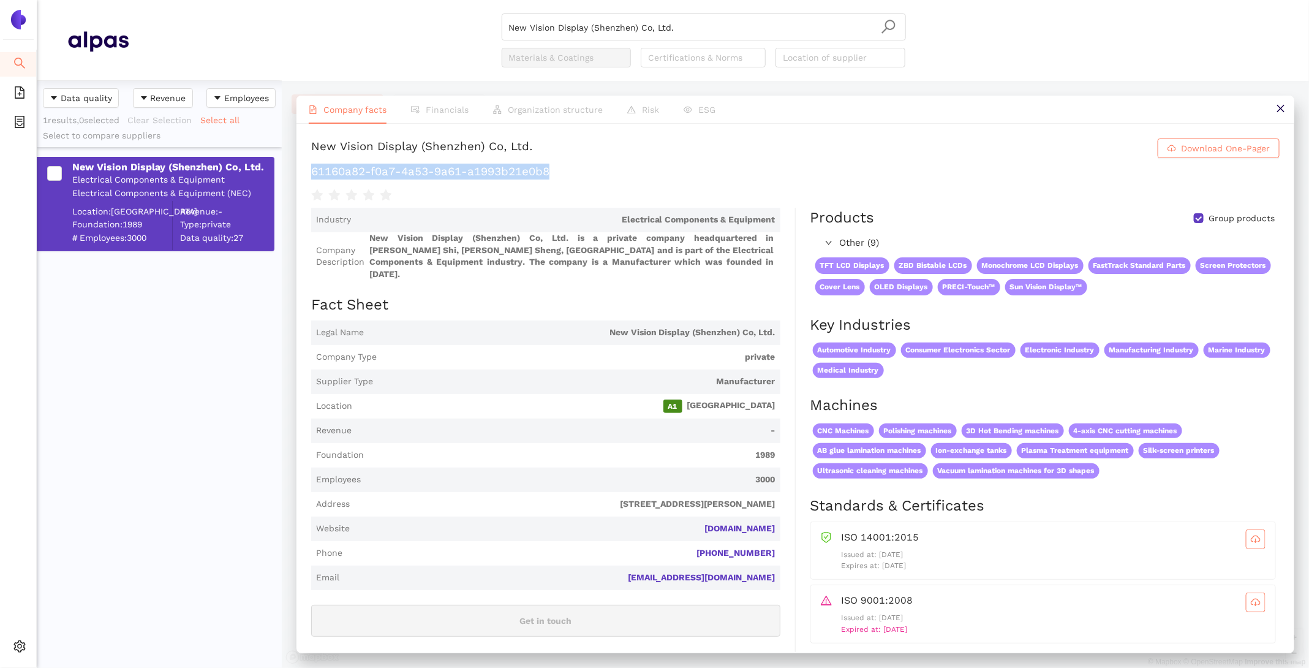
drag, startPoint x: 568, startPoint y: 176, endPoint x: 312, endPoint y: 168, distance: 256.2
click at [312, 168] on h1 "61160a82-f0a7-4a53-9a61-a1993b21e0b8" at bounding box center [795, 172] width 968 height 16
copy h1 "61160a82-f0a7-4a53-9a61-a1993b21e0b8"
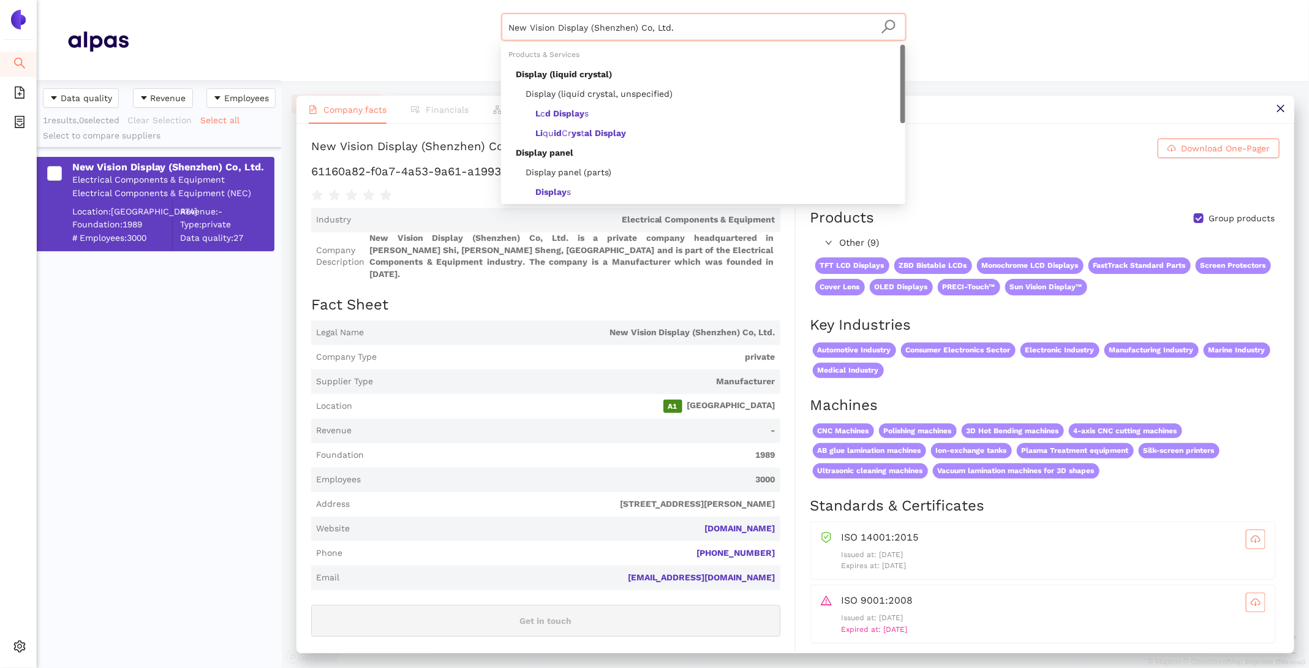
drag, startPoint x: 689, startPoint y: 28, endPoint x: 371, endPoint y: -1, distance: 318.6
click at [371, 0] on header "New Vision Display (Shenzhen) Co, Ltd. Materials & Coatings Certifications & No…" at bounding box center [673, 40] width 1272 height 81
paste input "Raystar Optronics, Inc"
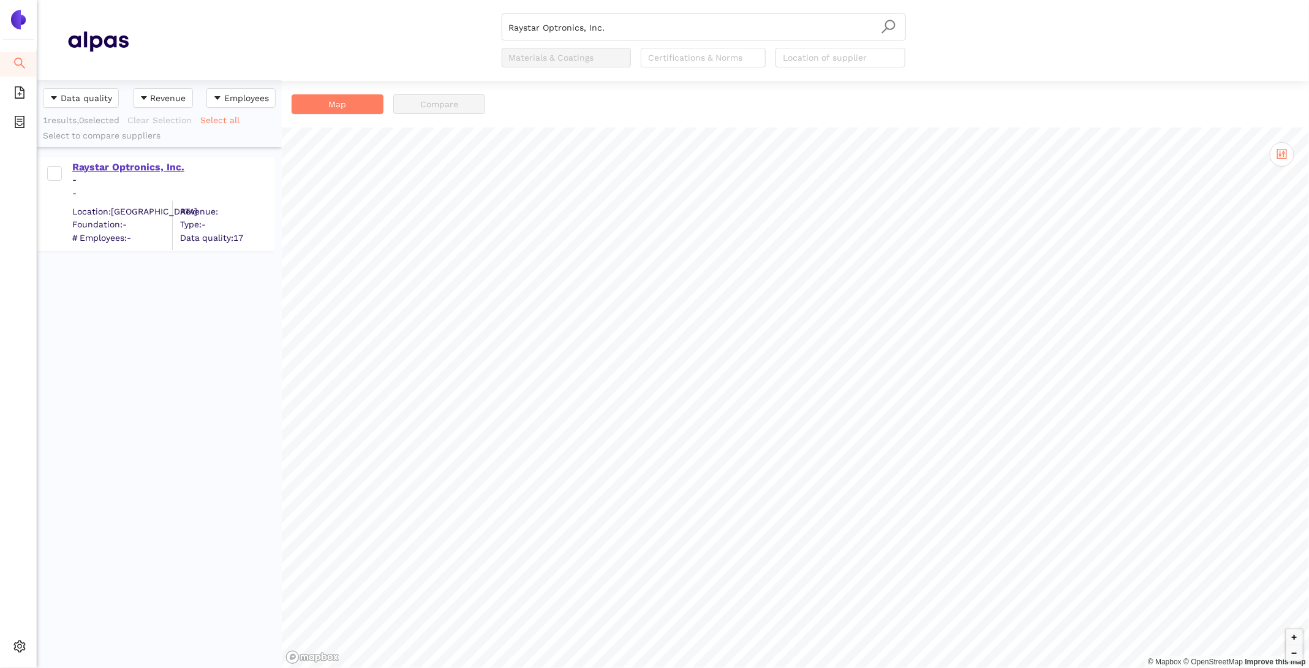
click at [109, 171] on div "Raystar Optronics, Inc." at bounding box center [172, 166] width 201 height 13
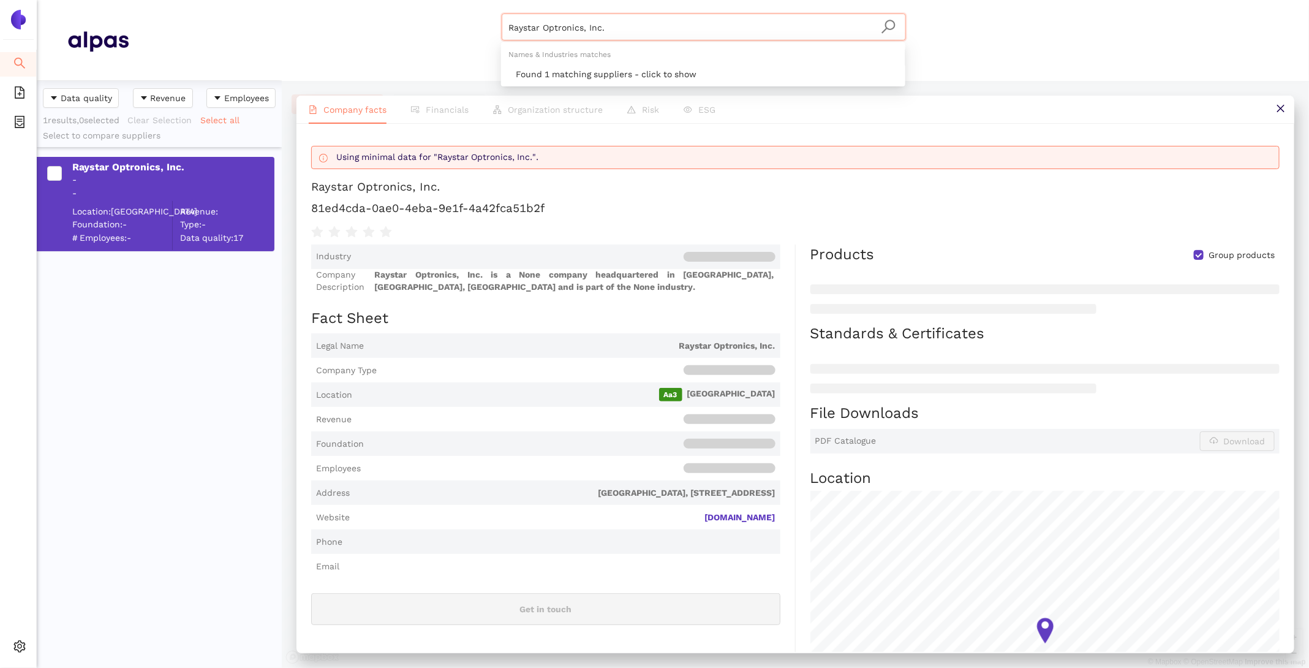
drag, startPoint x: 642, startPoint y: 26, endPoint x: 302, endPoint y: -18, distance: 342.9
click at [302, 0] on html "Search eSourcing Templates eSourcing Projects Settings Raystar Optronics, Inc. …" at bounding box center [654, 334] width 1309 height 668
paste input "SAMSUNG ELECTRONICS CO., LTD"
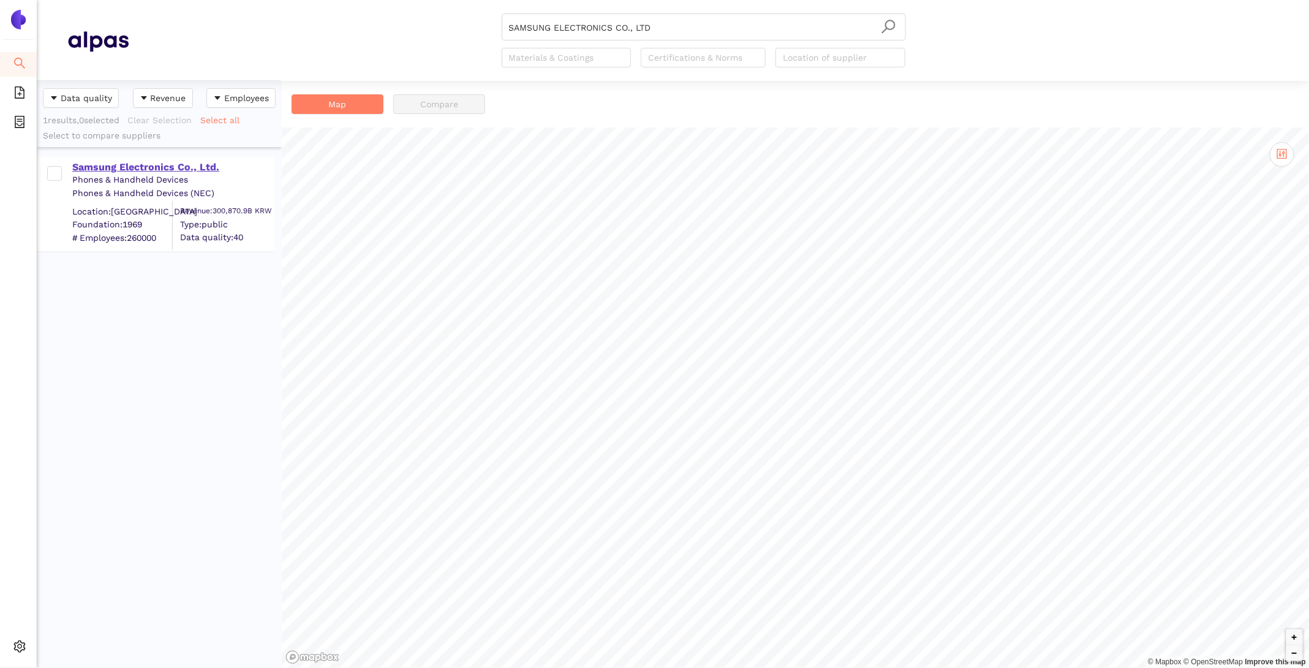
click at [153, 168] on div "Samsung Electronics Co., Ltd." at bounding box center [172, 166] width 201 height 13
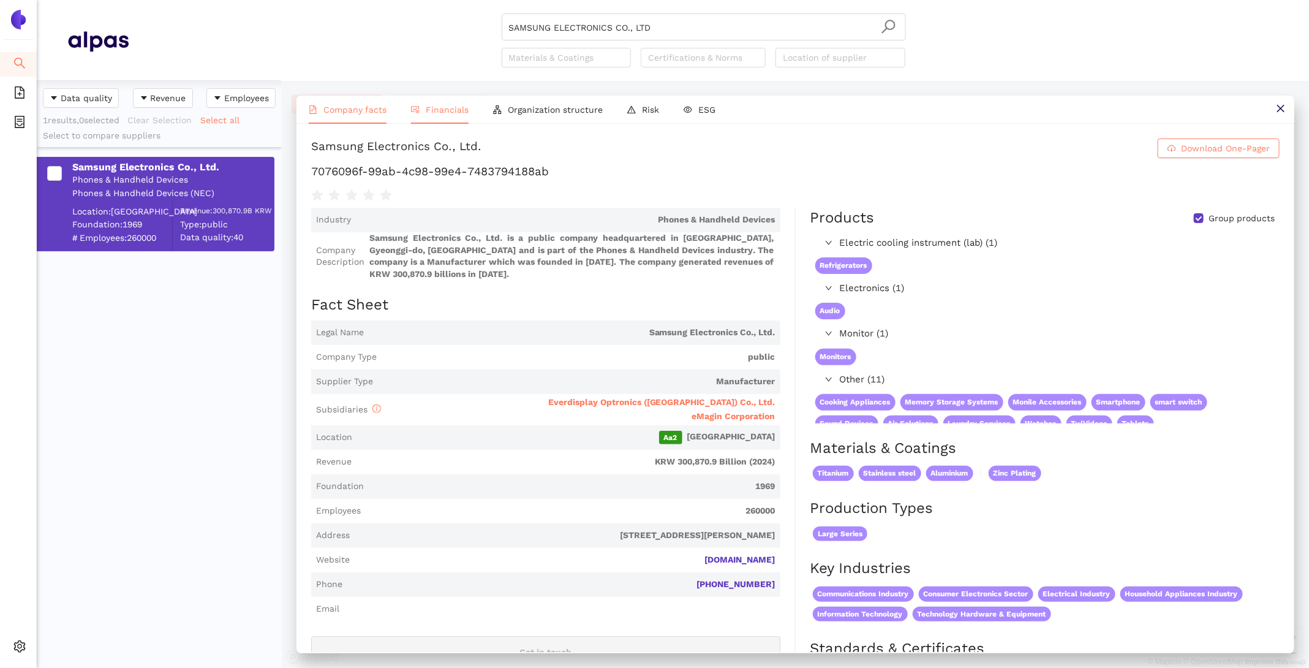
click at [436, 105] on span "Financials" at bounding box center [447, 110] width 43 height 10
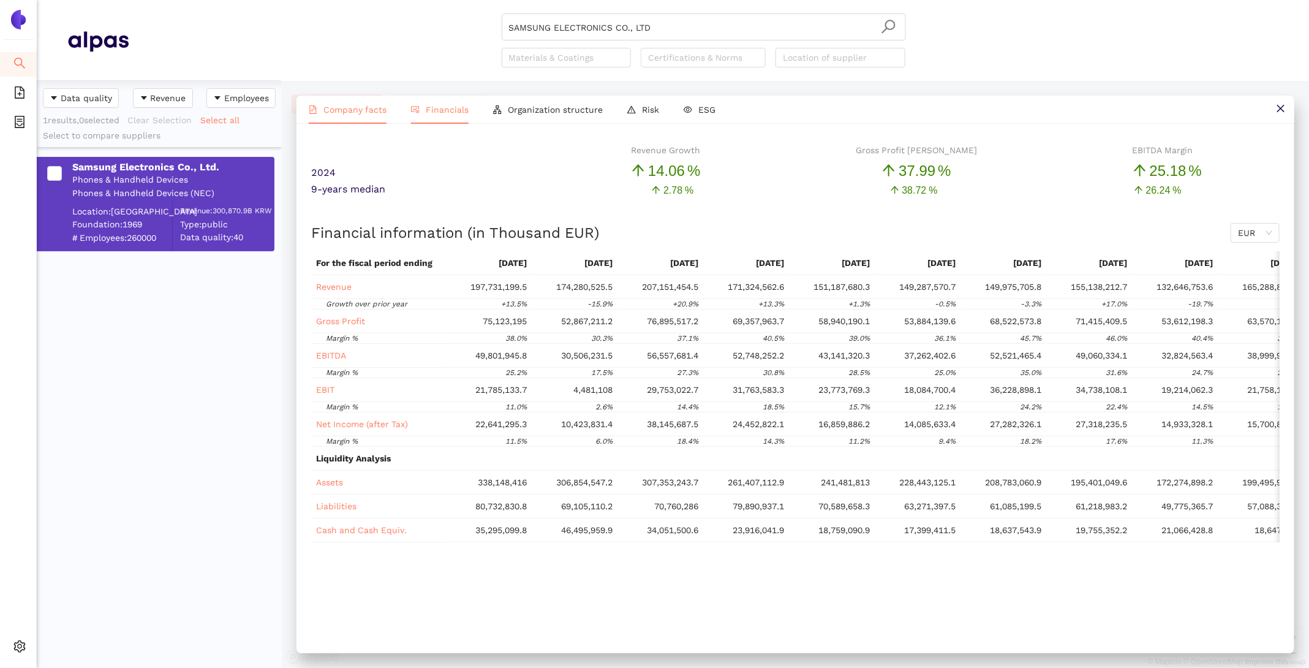
click at [355, 107] on span "Company facts" at bounding box center [354, 110] width 63 height 10
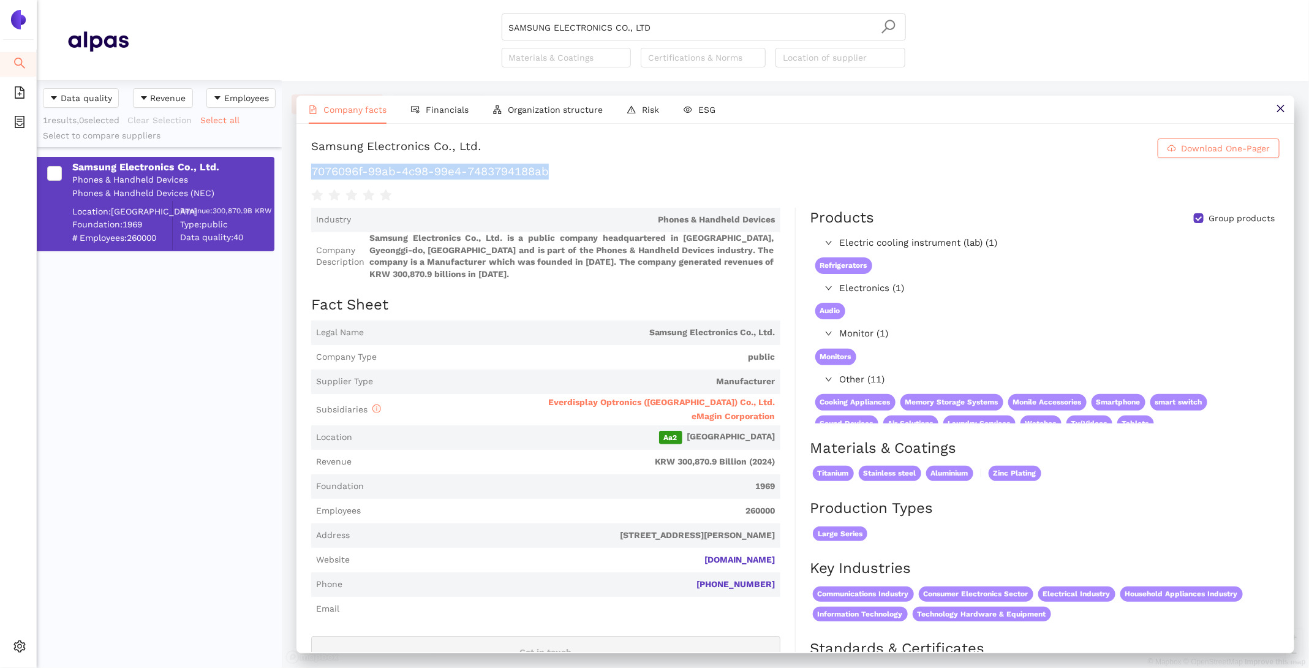
drag, startPoint x: 557, startPoint y: 172, endPoint x: 311, endPoint y: 173, distance: 246.2
click at [311, 173] on h1 "7076096f-99ab-4c98-99e4-7483794188ab" at bounding box center [795, 172] width 968 height 16
copy h1 "7076096f-99ab-4c98-99e4-7483794188ab"
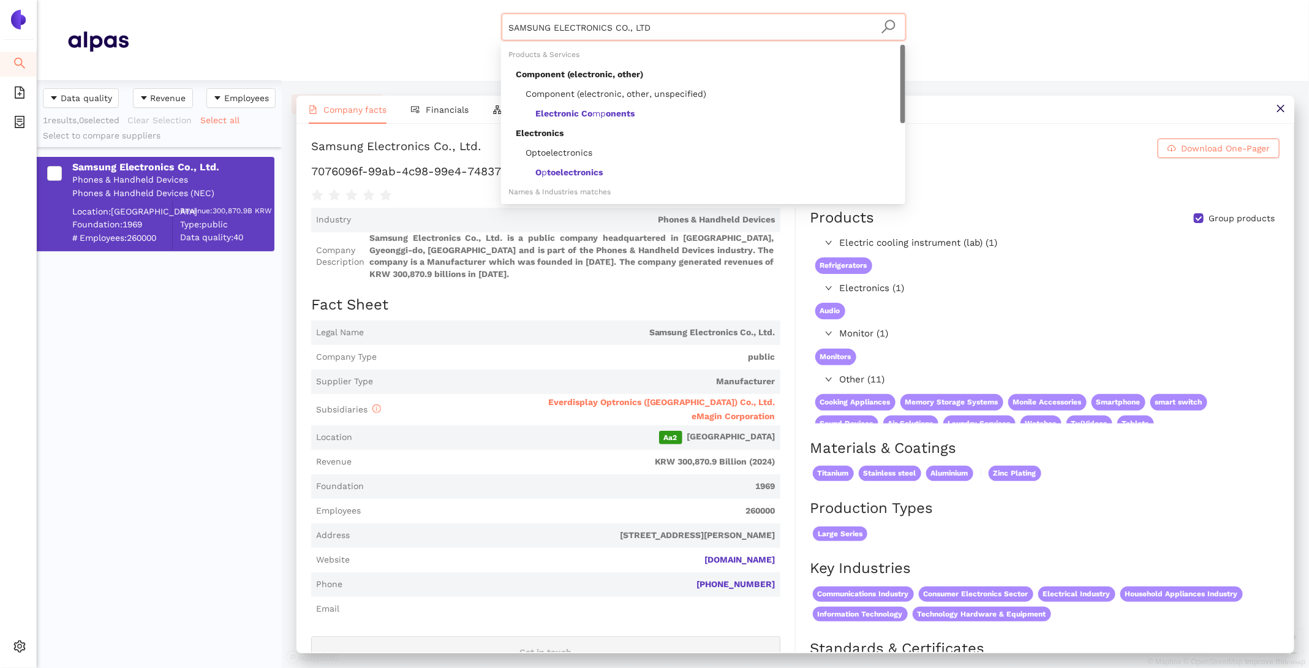
drag, startPoint x: 688, startPoint y: 21, endPoint x: 395, endPoint y: -41, distance: 299.3
click at [395, 0] on html "Search eSourcing Templates eSourcing Projects Settings SAMSUNG ELECTRONICS CO.,…" at bounding box center [654, 334] width 1309 height 668
drag, startPoint x: 706, startPoint y: 28, endPoint x: 475, endPoint y: -2, distance: 232.9
click at [475, 0] on html "Search eSourcing Templates eSourcing Projects Settings SAMSUNG ELECTRONICS CO.,…" at bounding box center [654, 334] width 1309 height 668
paste input "EEYA TECHNOLOGY CORP."
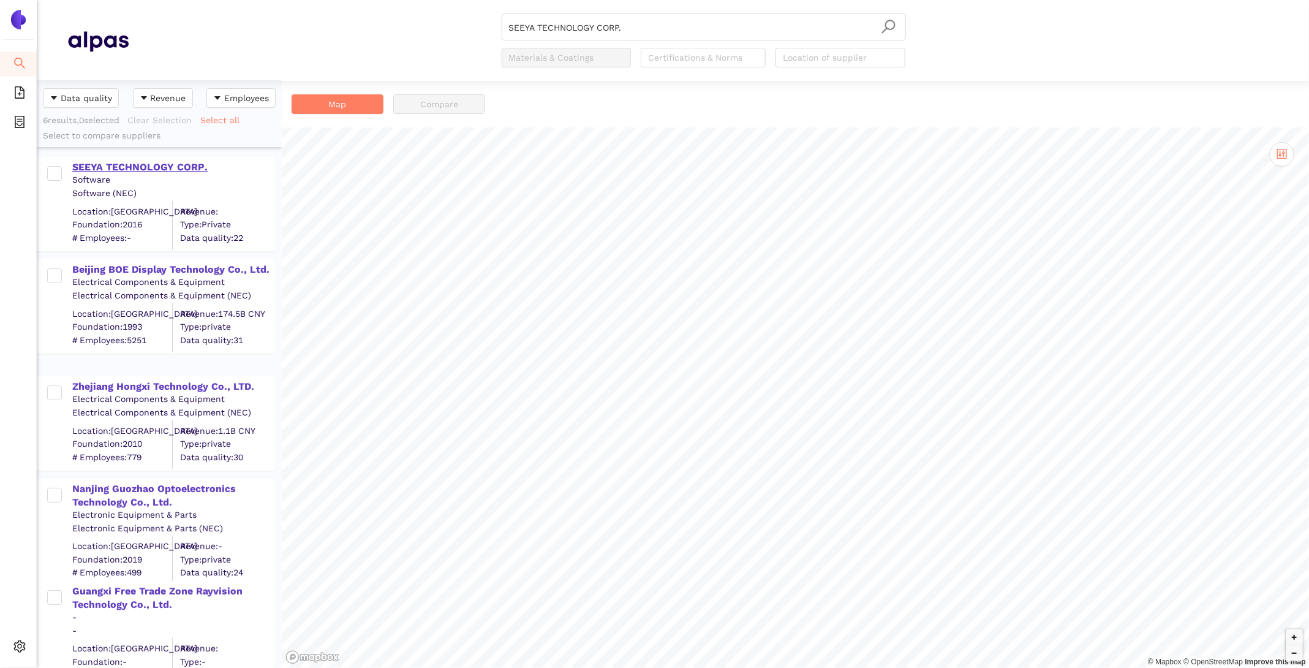
click at [172, 167] on div "SEEYA TECHNOLOGY CORP." at bounding box center [172, 166] width 201 height 13
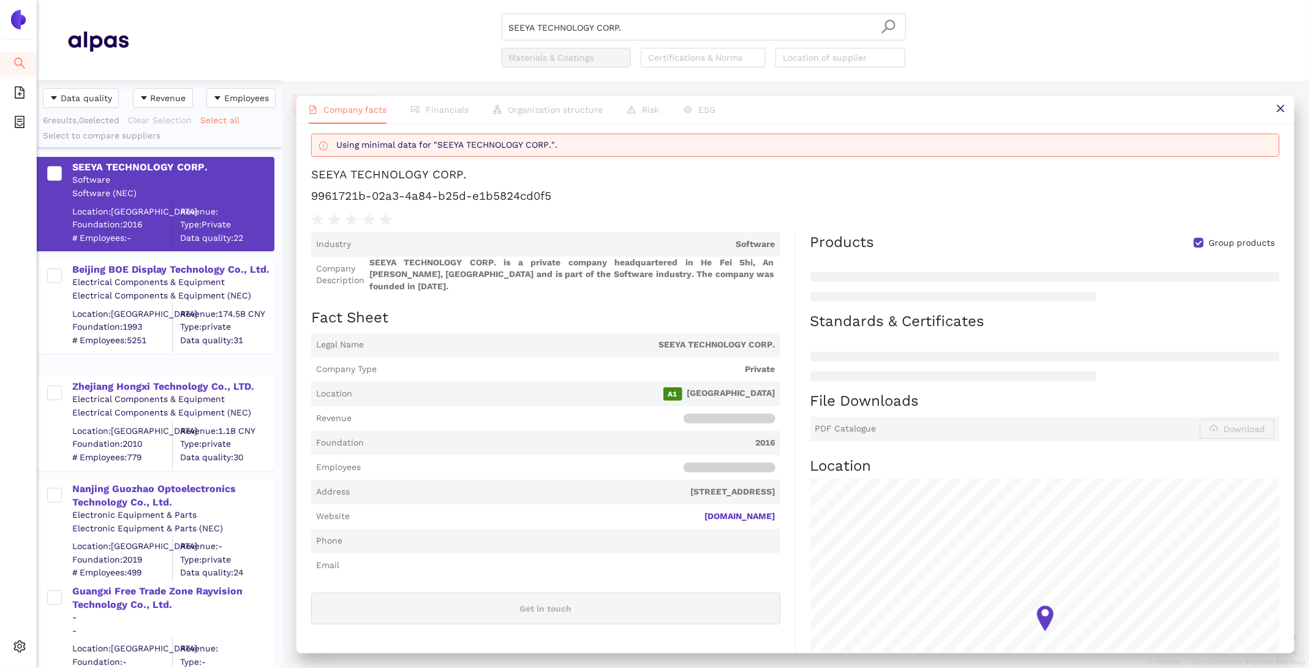
scroll to position [14, 0]
click at [148, 385] on div "Zhejiang Hongxi Technology Co., LTD." at bounding box center [172, 386] width 201 height 13
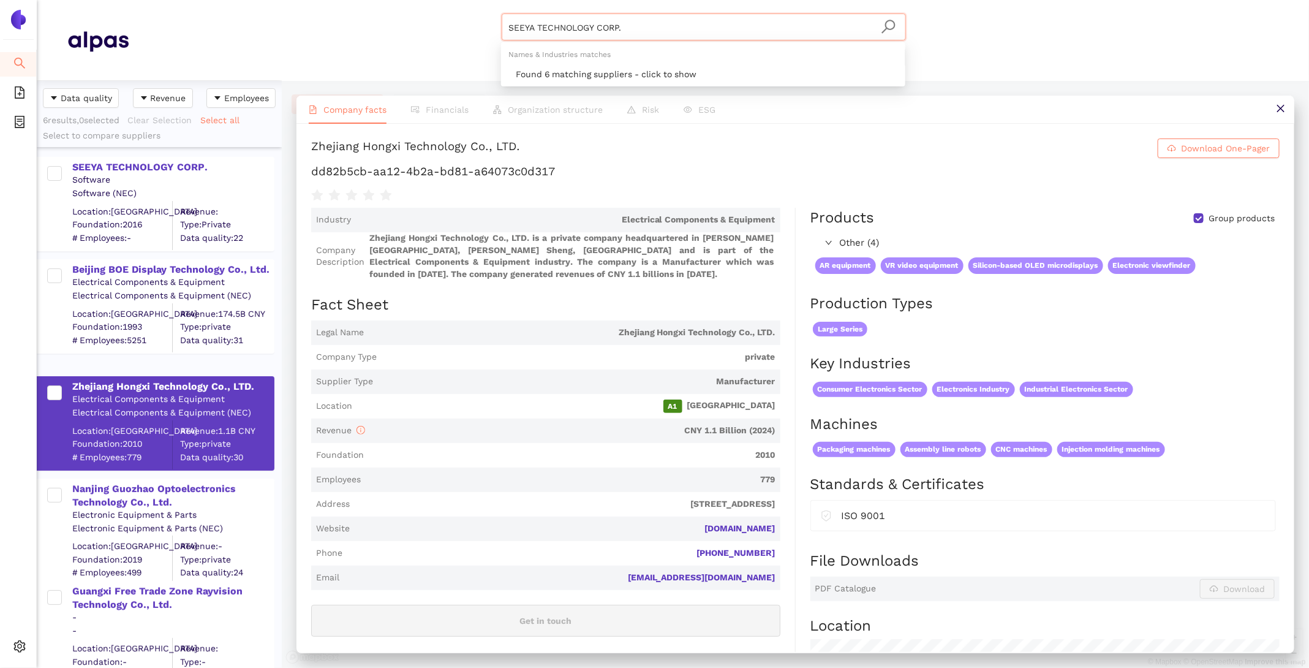
drag, startPoint x: 642, startPoint y: 29, endPoint x: 402, endPoint y: -18, distance: 244.7
click at [402, 0] on html "Search eSourcing Templates eSourcing Projects Settings SEEYA TECHNOLOGY CORP. M…" at bounding box center [654, 334] width 1309 height 668
paste input "henzhen China Star Optoelectronics Technology Co., Ltd"
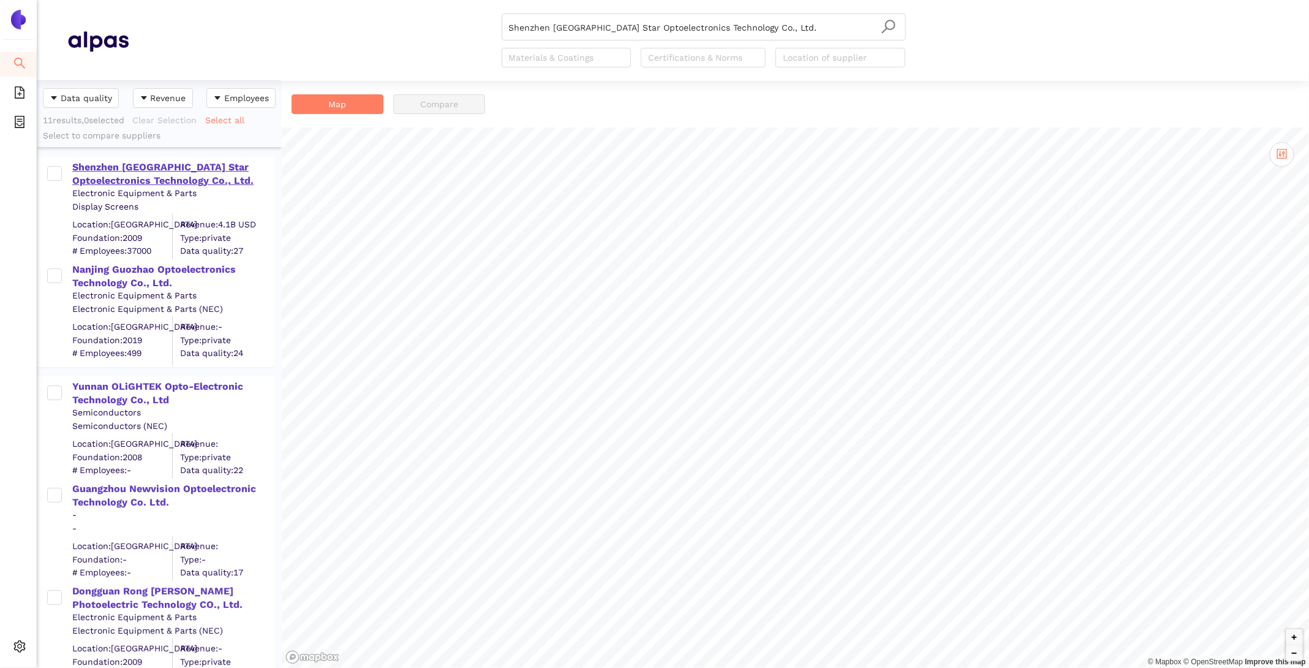
click at [153, 170] on div "Shenzhen [GEOGRAPHIC_DATA] Star Optoelectronics Technology Co., Ltd." at bounding box center [172, 174] width 201 height 28
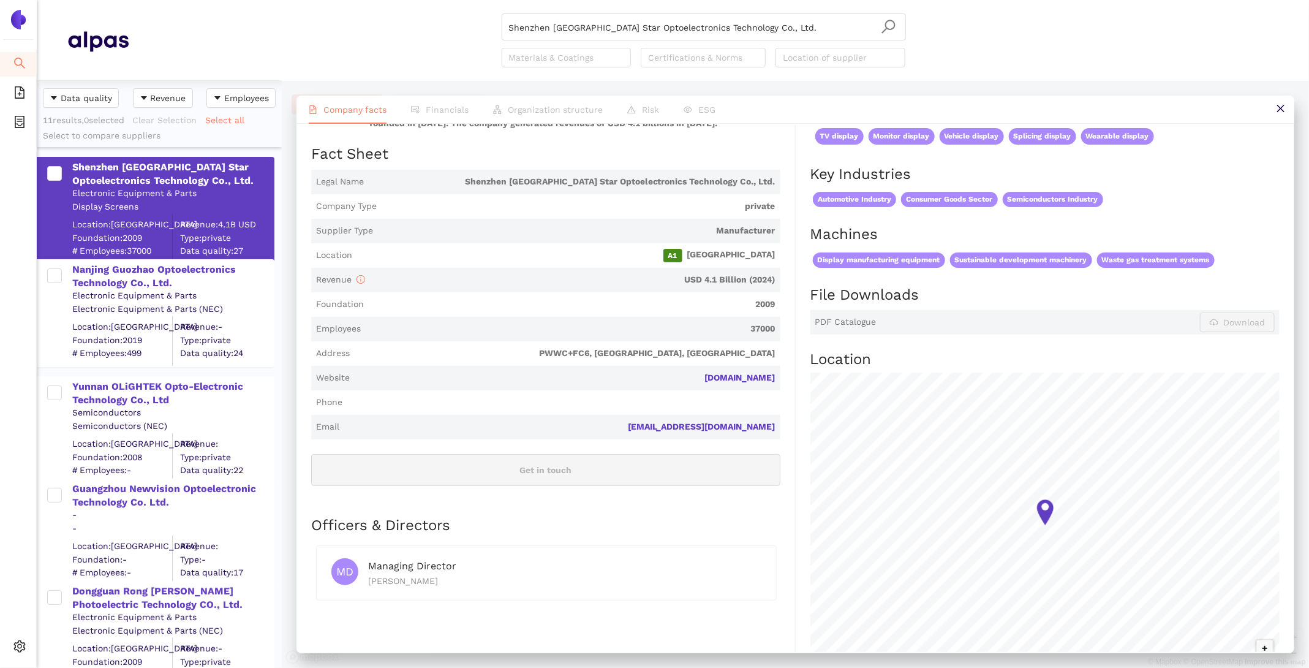
scroll to position [151, 0]
click at [796, 386] on div "Products Group products Other (10) Interactive whiteboard display Tablet displa…" at bounding box center [1038, 374] width 484 height 636
drag, startPoint x: 782, startPoint y: 375, endPoint x: 690, endPoint y: 374, distance: 91.9
click at [690, 374] on div "Industry Electronic Equipment & Parts Company Description Shenzhen China Star O…" at bounding box center [553, 374] width 485 height 636
copy link "en.tclcsot.com"
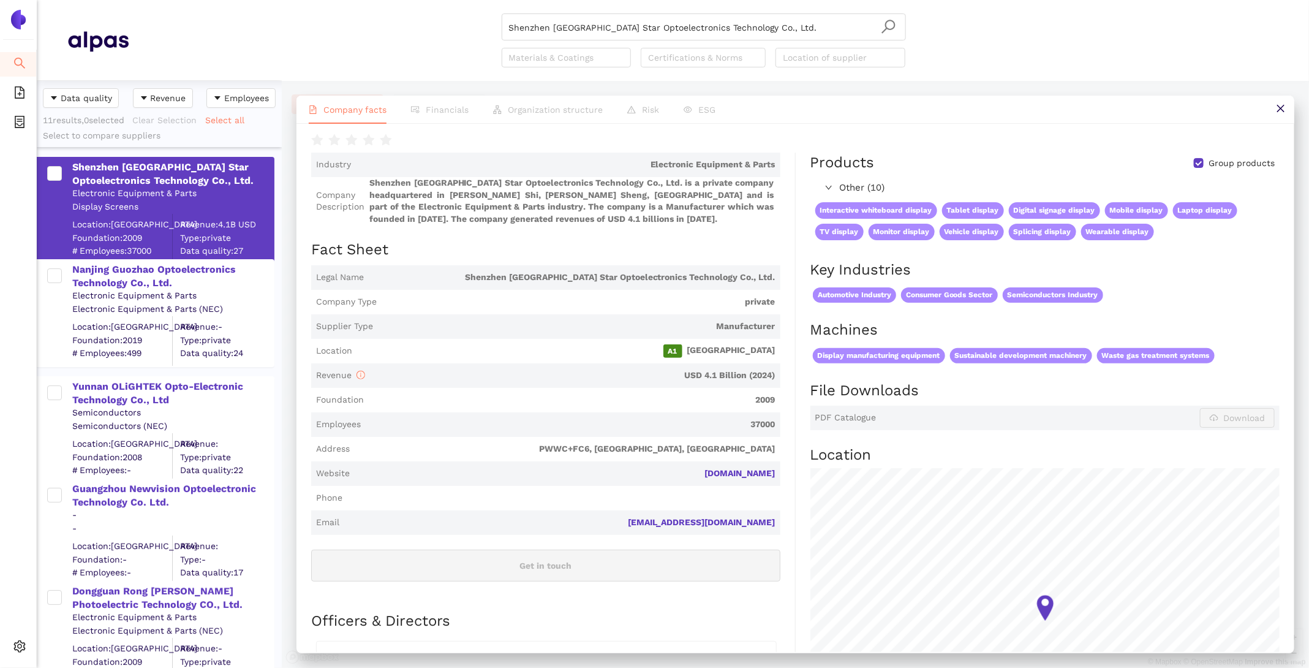
scroll to position [0, 0]
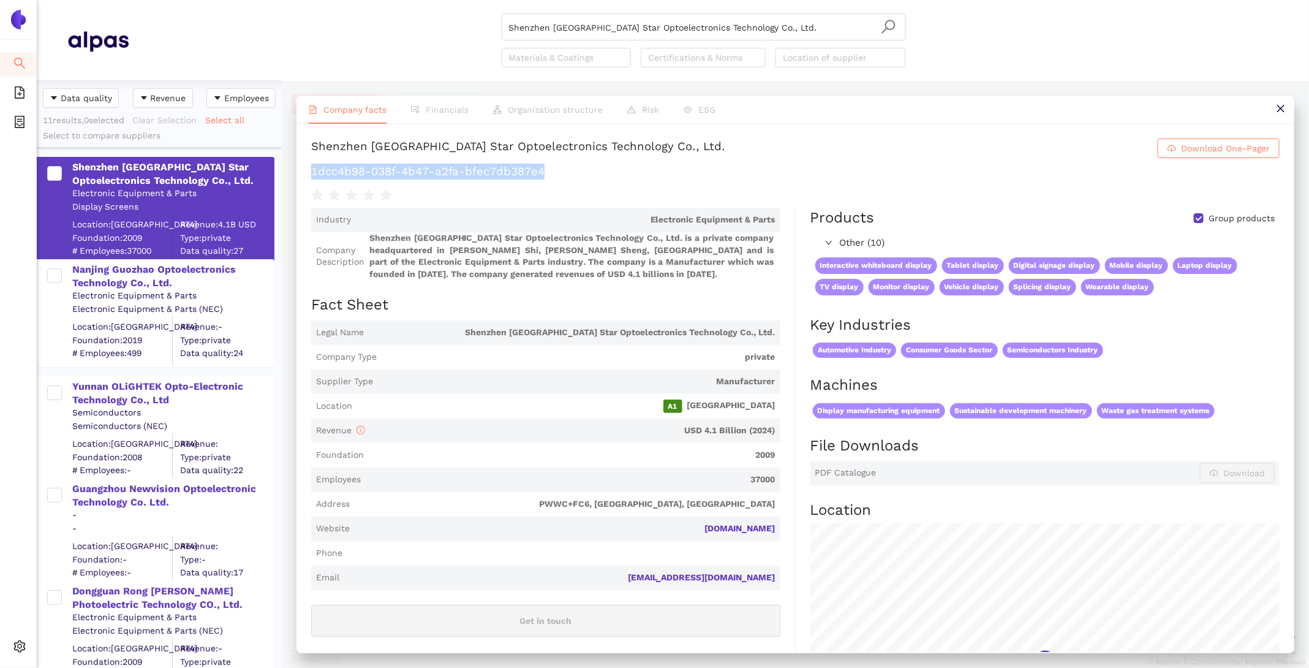
drag, startPoint x: 565, startPoint y: 174, endPoint x: 308, endPoint y: 170, distance: 256.7
click at [308, 170] on div "Shenzhen China Star Optoelectronics Technology Co., Ltd. Download One-Pager 1dc…" at bounding box center [795, 388] width 998 height 528
copy h1 "1dcc4b98-038f-4b47-a2fa-bfec7db387e4"
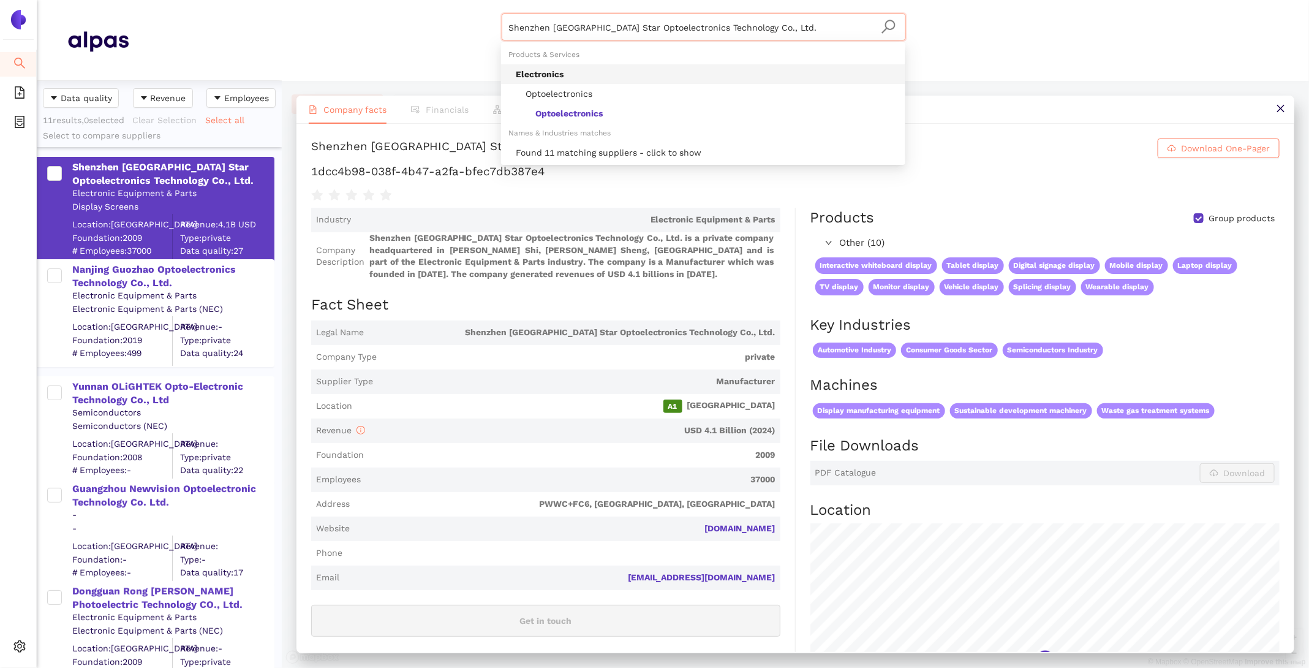
drag, startPoint x: 774, startPoint y: 20, endPoint x: 908, endPoint y: 86, distance: 150.4
click at [908, 86] on section "Shenzhen China Star Optoelectronics Technology Co., Ltd. Materials & Coatings C…" at bounding box center [673, 334] width 1272 height 668
paste input "Golden Vision Optoelectronic CO., Limite"
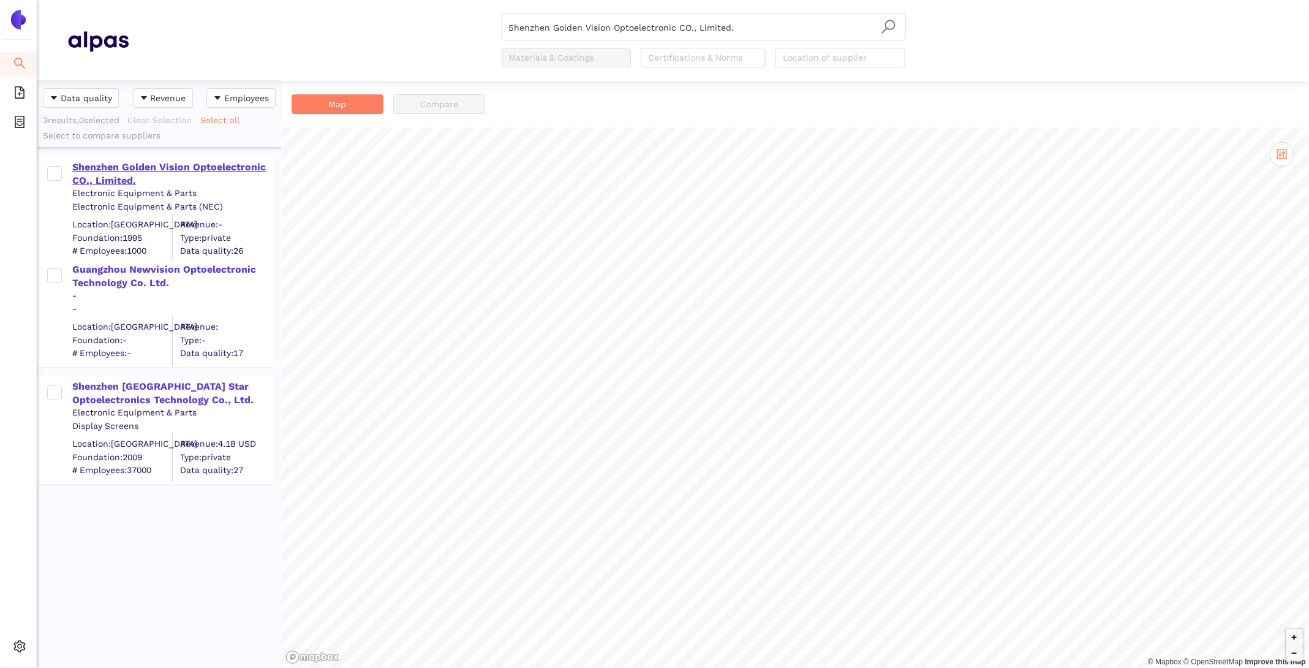
click at [99, 170] on div "Shenzhen Golden Vision Optoelectronic CO., Limited." at bounding box center [172, 174] width 201 height 28
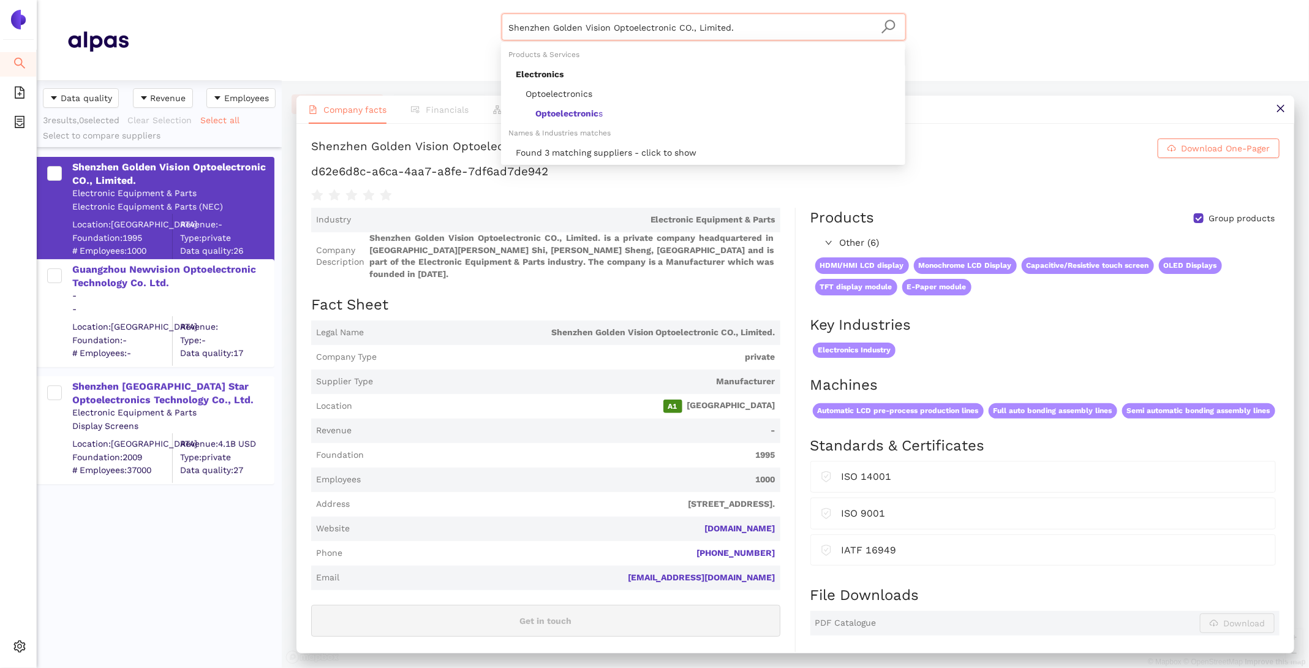
drag, startPoint x: 745, startPoint y: 36, endPoint x: 424, endPoint y: -9, distance: 323.6
click at [424, 0] on html "Search eSourcing Templates eSourcing Projects Settings Shenzhen Golden Vision O…" at bounding box center [654, 334] width 1309 height 668
paste input "ony Group Corporation"
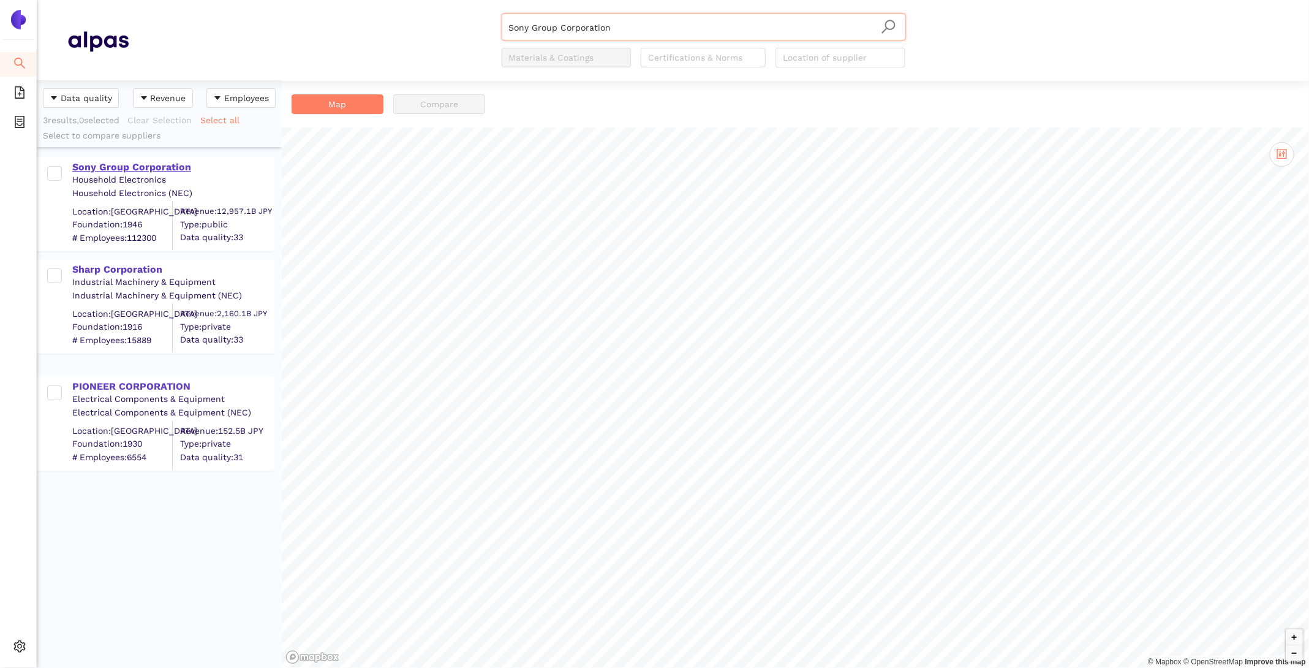
type input "Sony Group Corporation"
click at [135, 164] on div "Sony Group Corporation" at bounding box center [172, 166] width 201 height 13
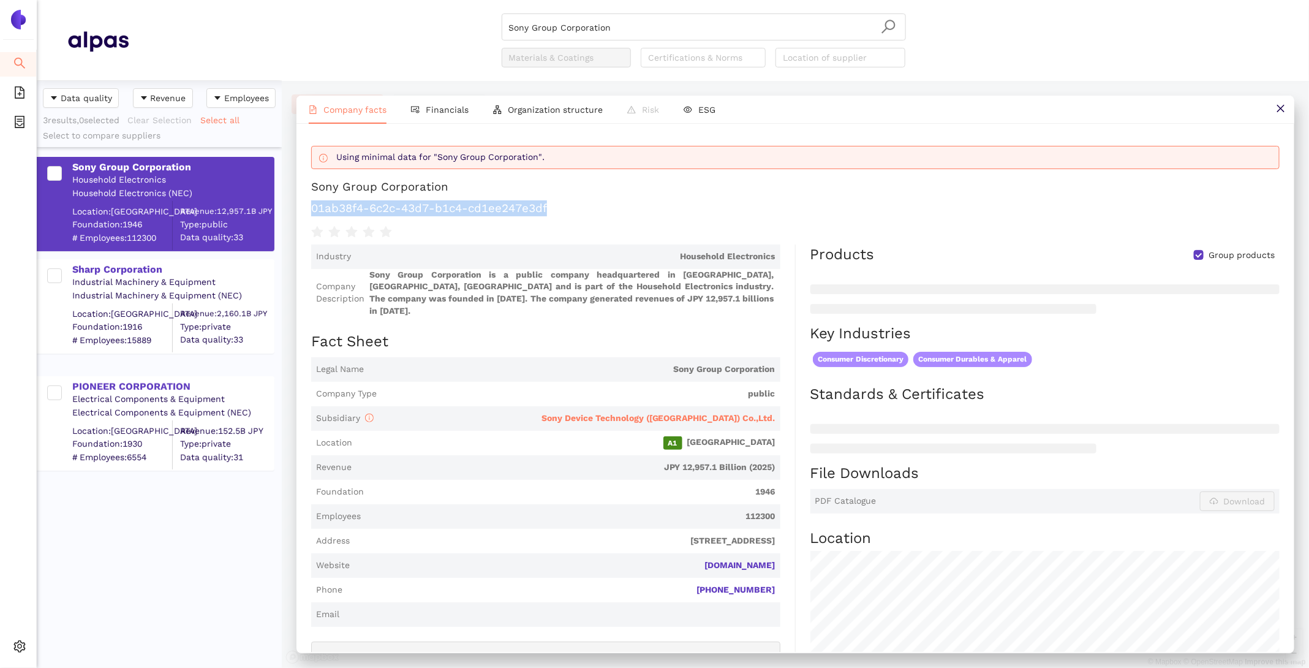
drag, startPoint x: 586, startPoint y: 211, endPoint x: 309, endPoint y: 200, distance: 277.7
click at [309, 200] on div "Using minimal data for "Sony Group Corporation". Sony Group Corporation 01ab38f…" at bounding box center [795, 388] width 998 height 528
copy h1 "01ab38f4-6c2c-43d7-b1c4-cd1ee247e3df"
click at [424, 102] on li "Financials" at bounding box center [440, 110] width 82 height 28
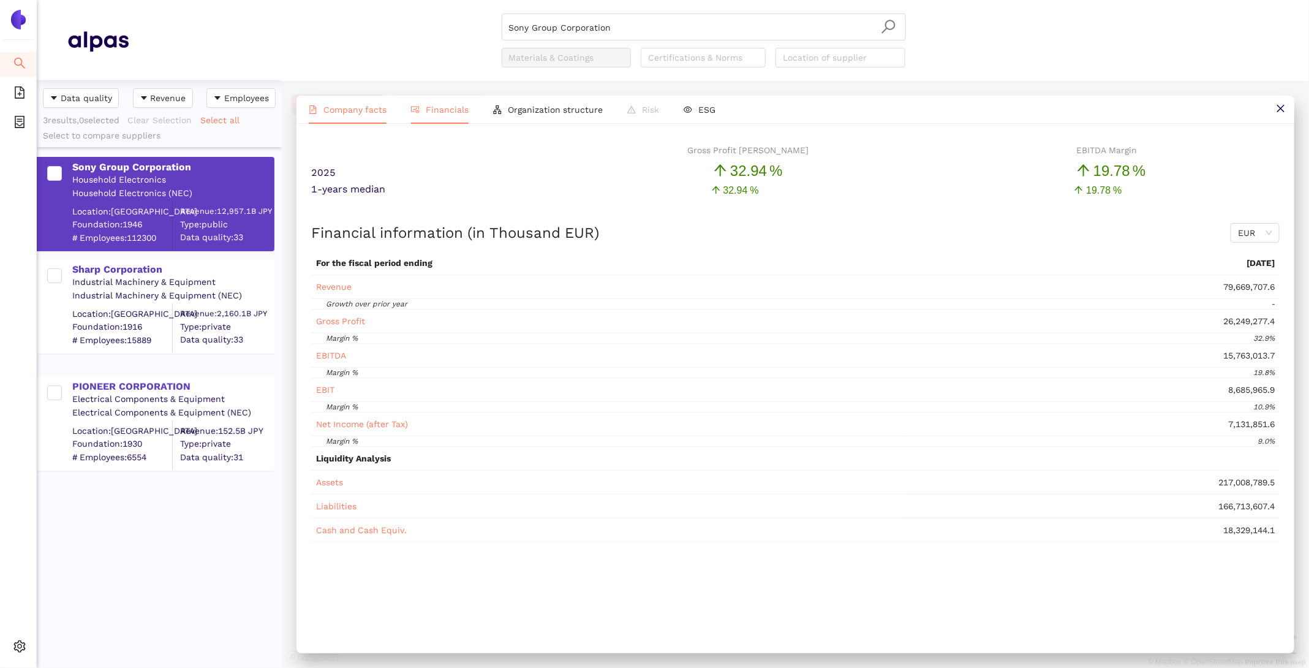
click at [361, 107] on span "Company facts" at bounding box center [354, 110] width 63 height 10
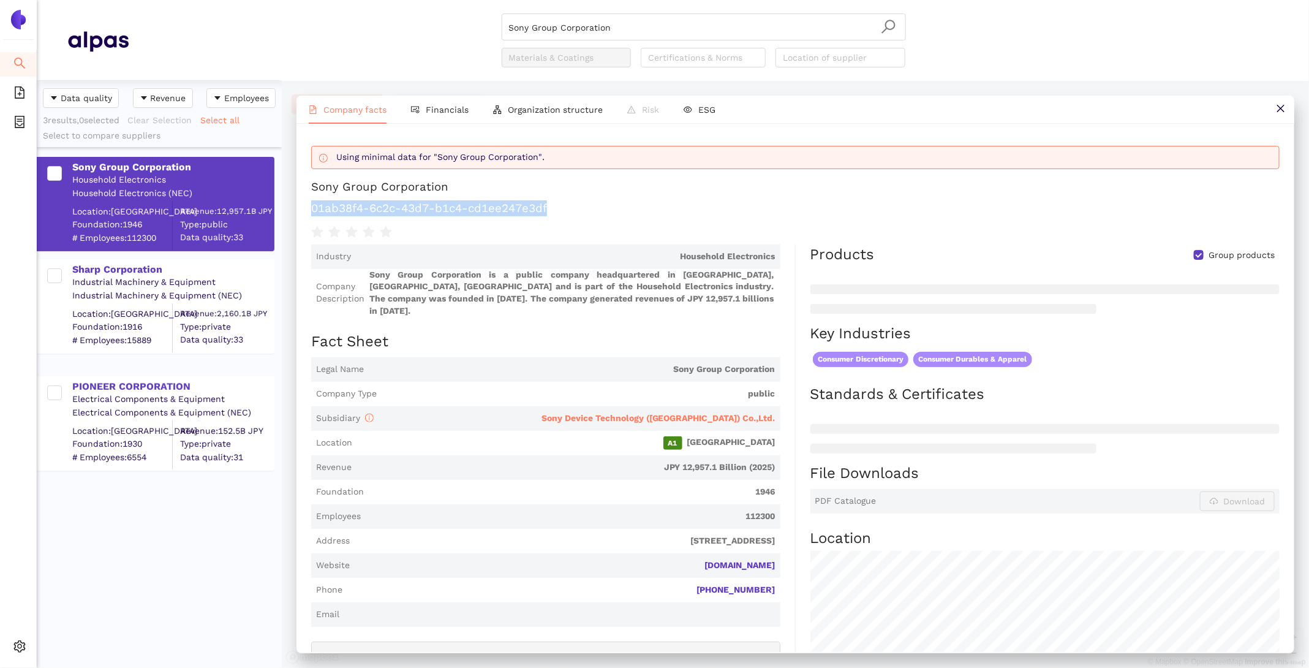
drag, startPoint x: 590, startPoint y: 206, endPoint x: 307, endPoint y: 204, distance: 283.0
click at [307, 204] on div "Using minimal data for "Sony Group Corporation". Sony Group Corporation 01ab38f…" at bounding box center [795, 388] width 998 height 528
copy h1 "01ab38f4-6c2c-43d7-b1c4-cd1ee247e3df"
drag, startPoint x: 784, startPoint y: 549, endPoint x: 719, endPoint y: 548, distance: 65.5
click at [719, 548] on div "Industry Household Electronics Company Description Sony Group Corporation is a …" at bounding box center [553, 635] width 485 height 783
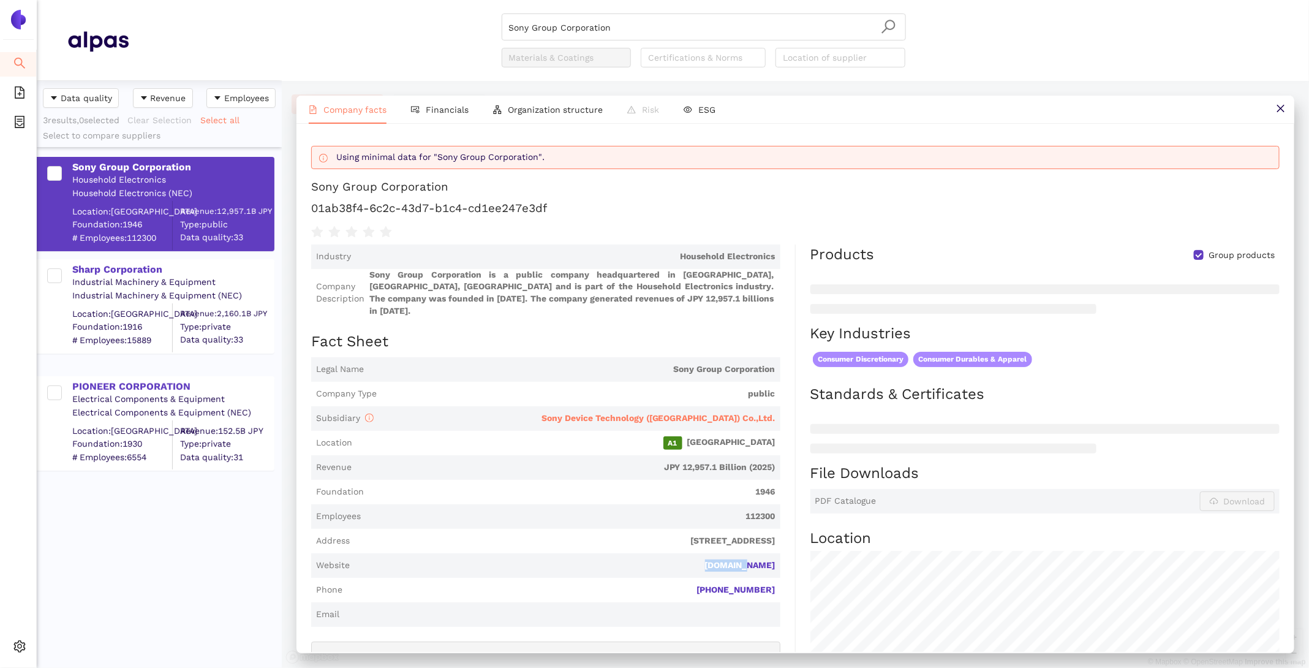
copy link "[DOMAIN_NAME]"
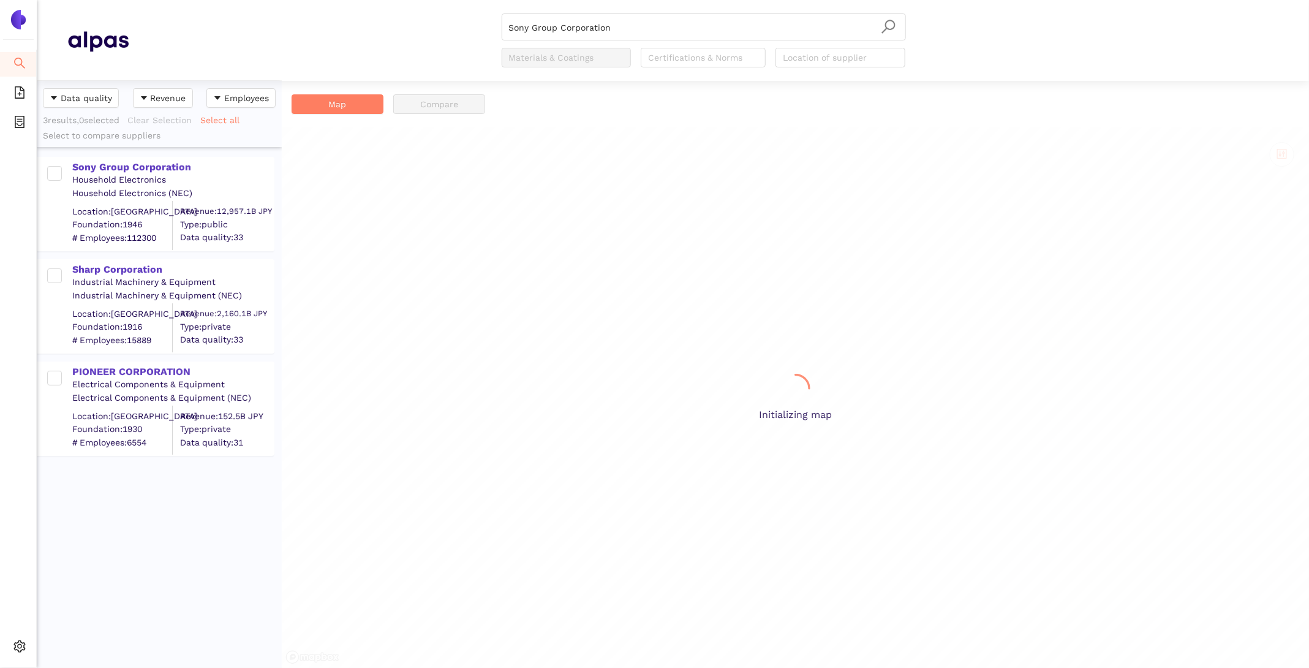
scroll to position [0, 1]
click at [156, 154] on div "Sony Group Corporation Household Electronics Household Electronics (NEC) Locati…" at bounding box center [159, 198] width 245 height 102
click at [160, 155] on div "Sony Group Corporation Household Electronics Household Electronics (NEC) Locati…" at bounding box center [159, 198] width 245 height 102
click at [161, 157] on div "Sony Group Corporation Household Electronics Household Electronics (NEC) Locati…" at bounding box center [156, 204] width 238 height 94
click at [167, 167] on div "Sony Group Corporation" at bounding box center [172, 166] width 201 height 13
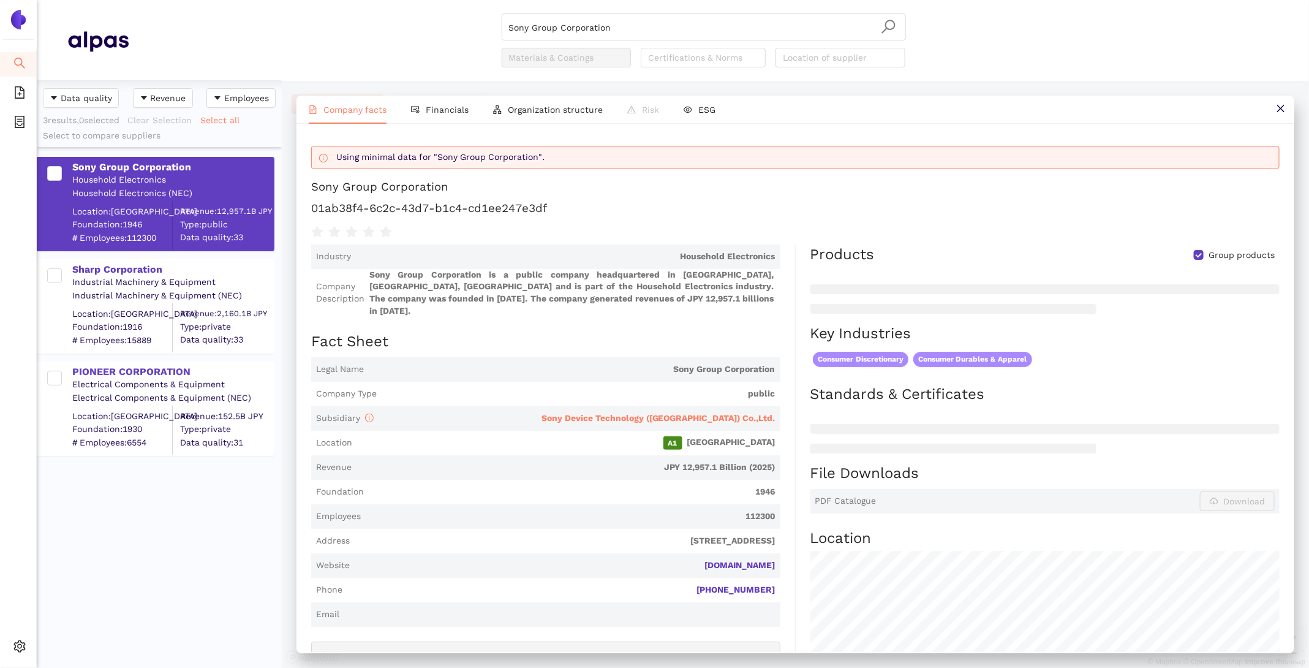
drag, startPoint x: 667, startPoint y: 32, endPoint x: 325, endPoint y: -36, distance: 349.0
click at [325, 0] on html "Search eSourcing Templates eSourcing Projects Settings Sony Group Corporation M…" at bounding box center [654, 334] width 1309 height 668
paste input "WINSTAR Display Co., Ltd."
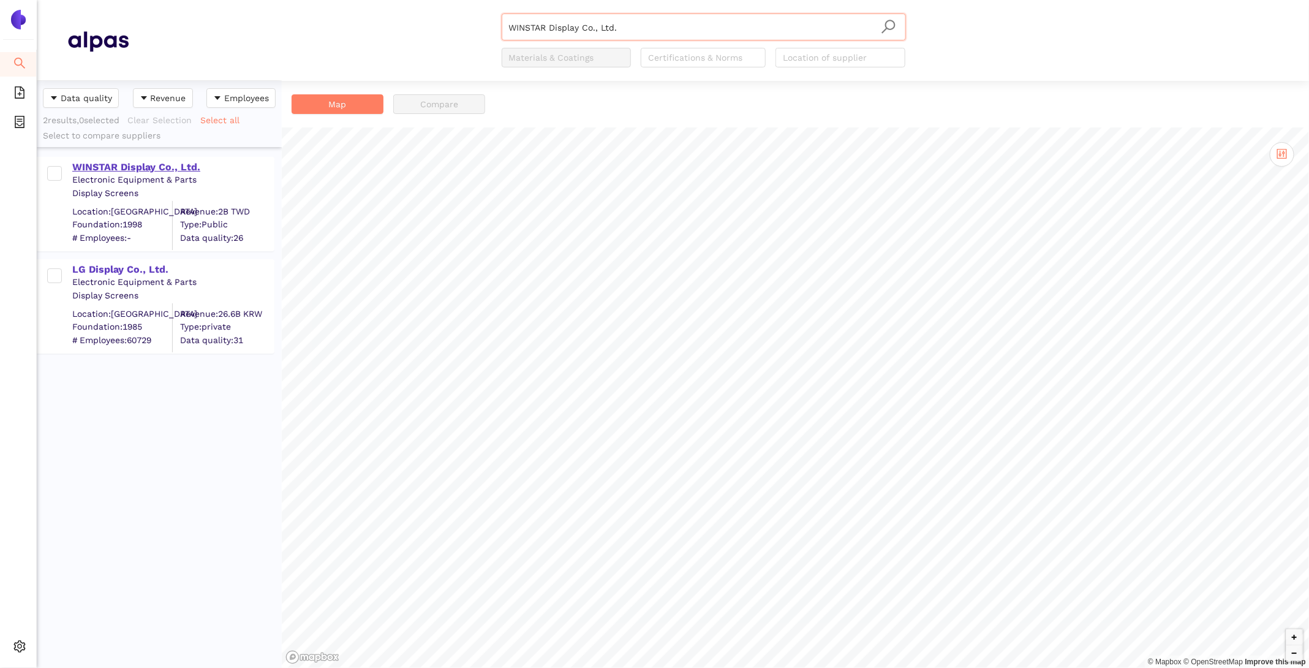
type input "WINSTAR Display Co., Ltd."
click at [115, 165] on div "WINSTAR Display Co., Ltd." at bounding box center [172, 166] width 201 height 13
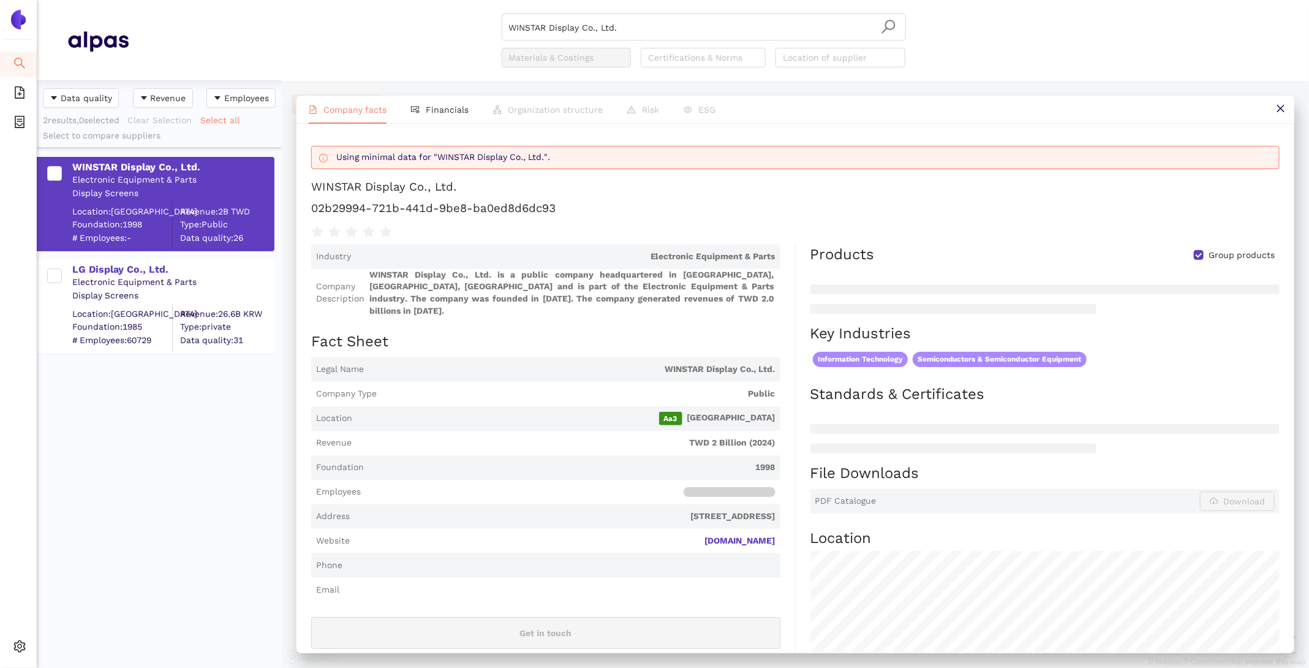
scroll to position [19, 0]
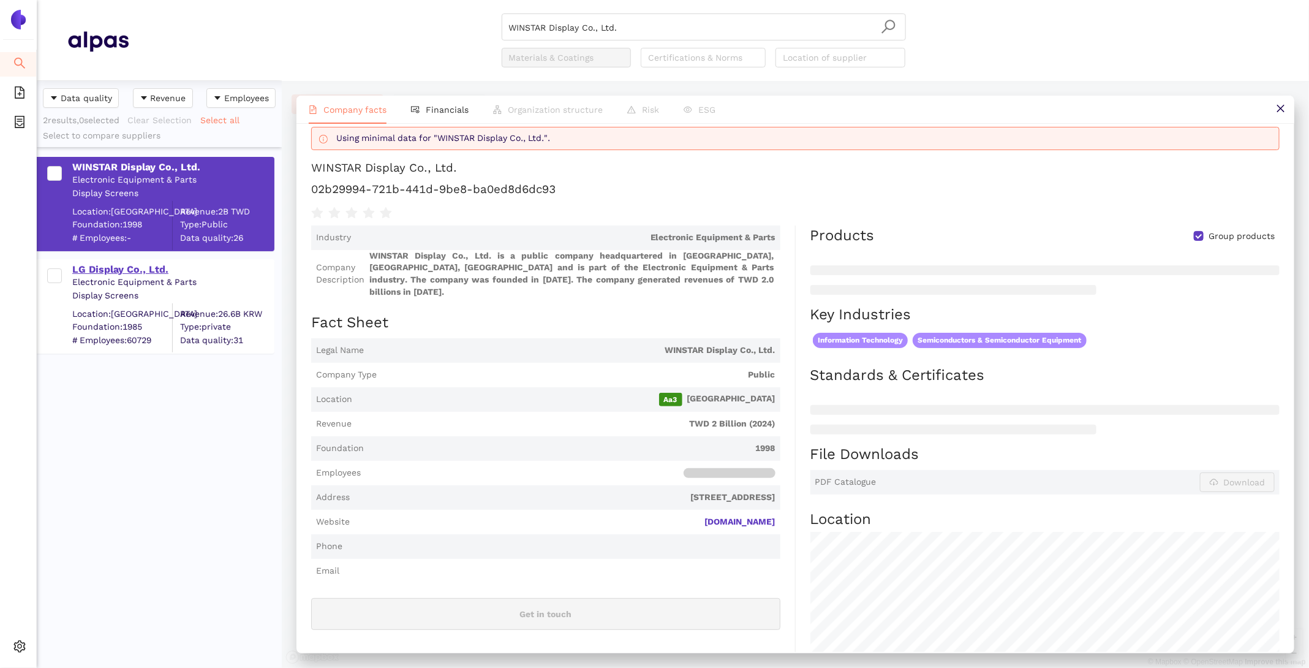
click at [168, 260] on div "LG Display Co., Ltd." at bounding box center [172, 268] width 201 height 16
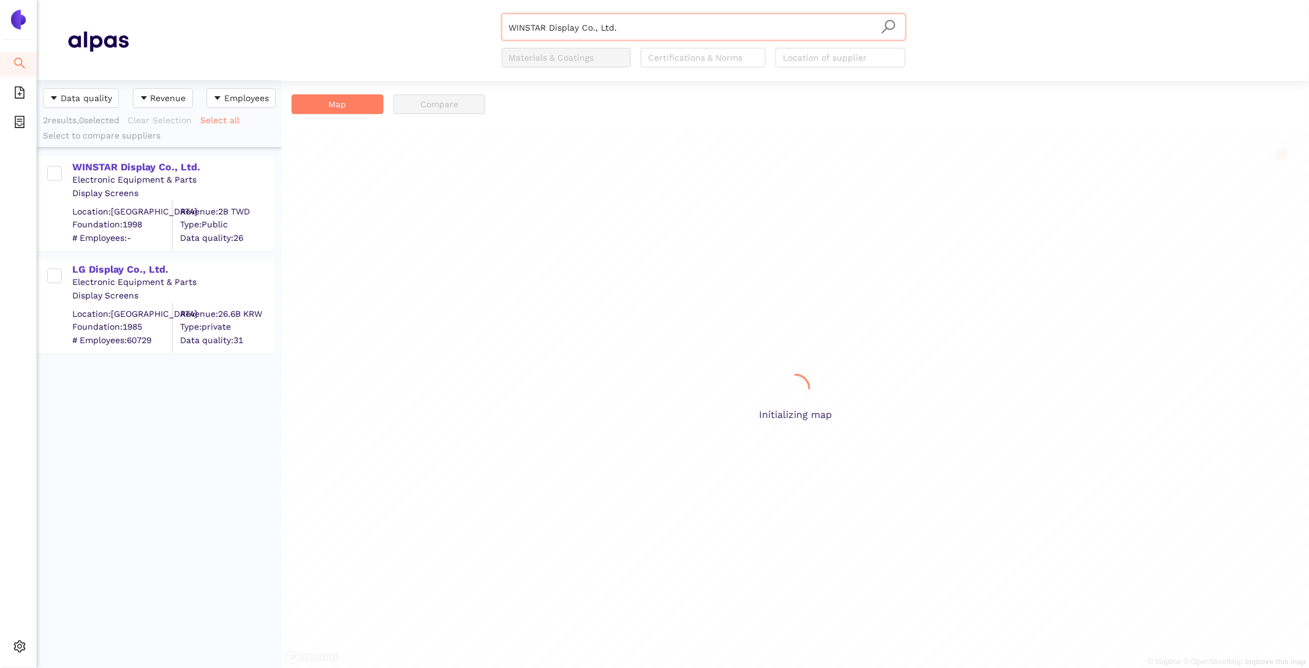
scroll to position [587, 245]
click at [13, 60] on icon "search" at bounding box center [19, 63] width 12 height 12
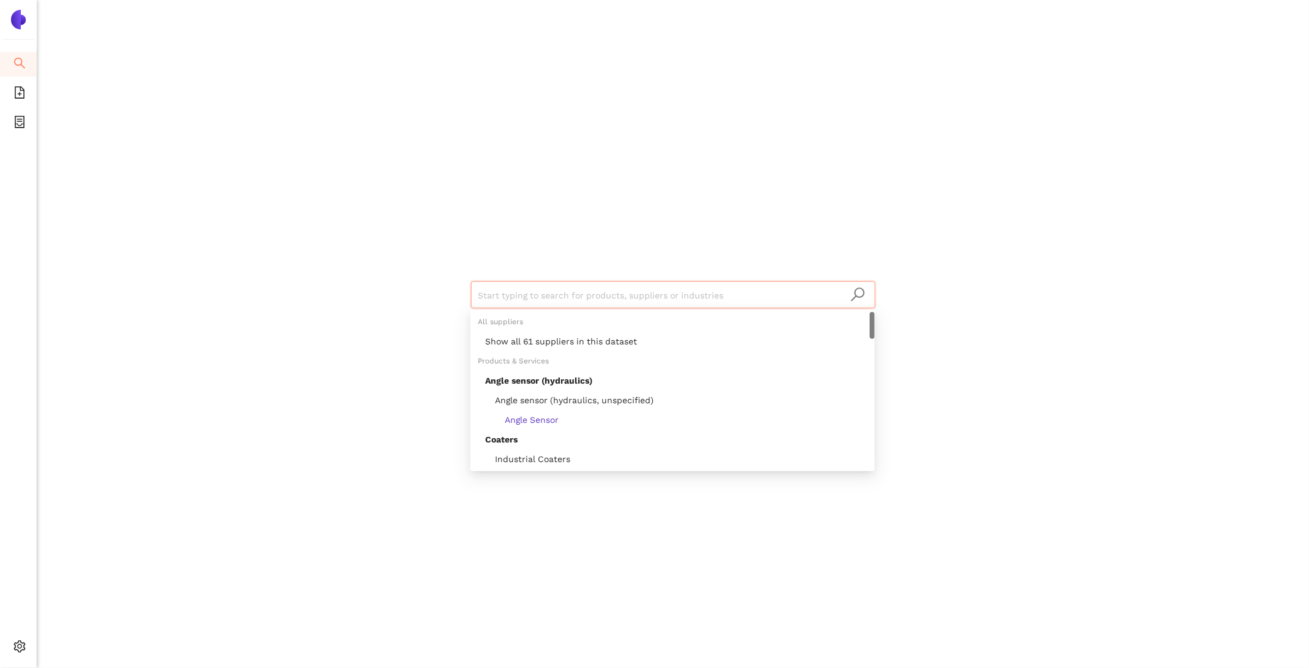
click at [523, 300] on input "search" at bounding box center [673, 295] width 390 height 27
click at [554, 341] on div "Show all 61 suppliers in this dataset" at bounding box center [676, 340] width 382 height 13
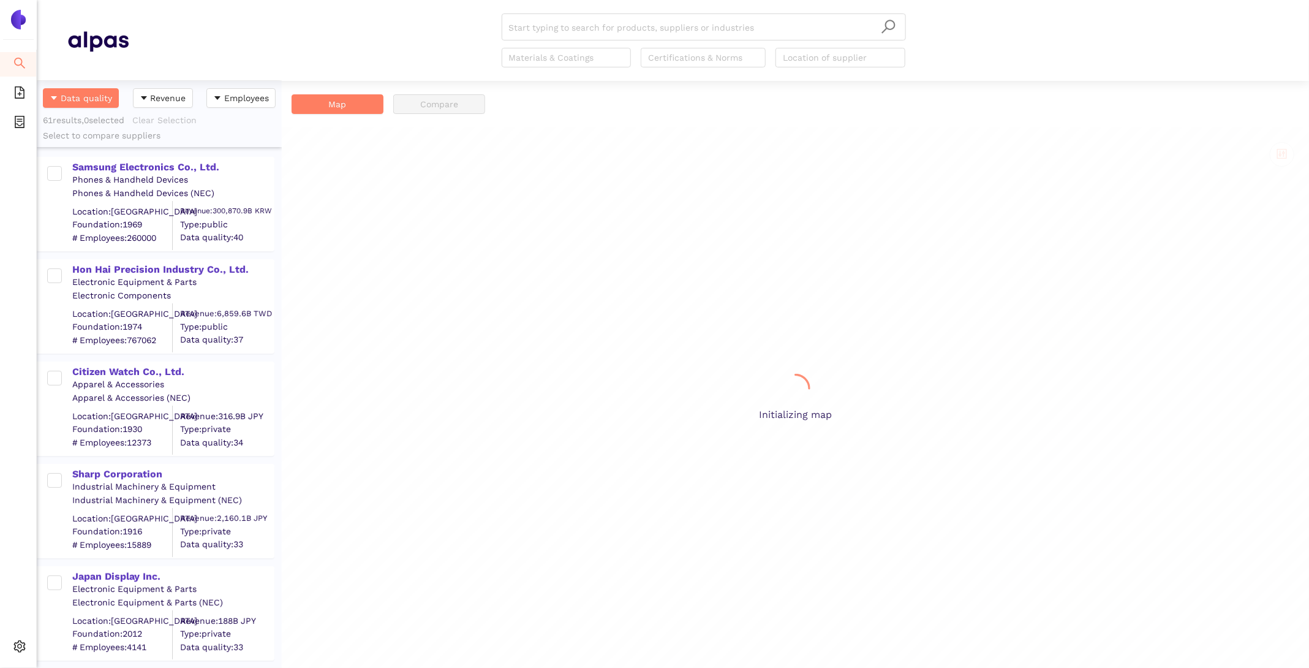
scroll to position [0, 1]
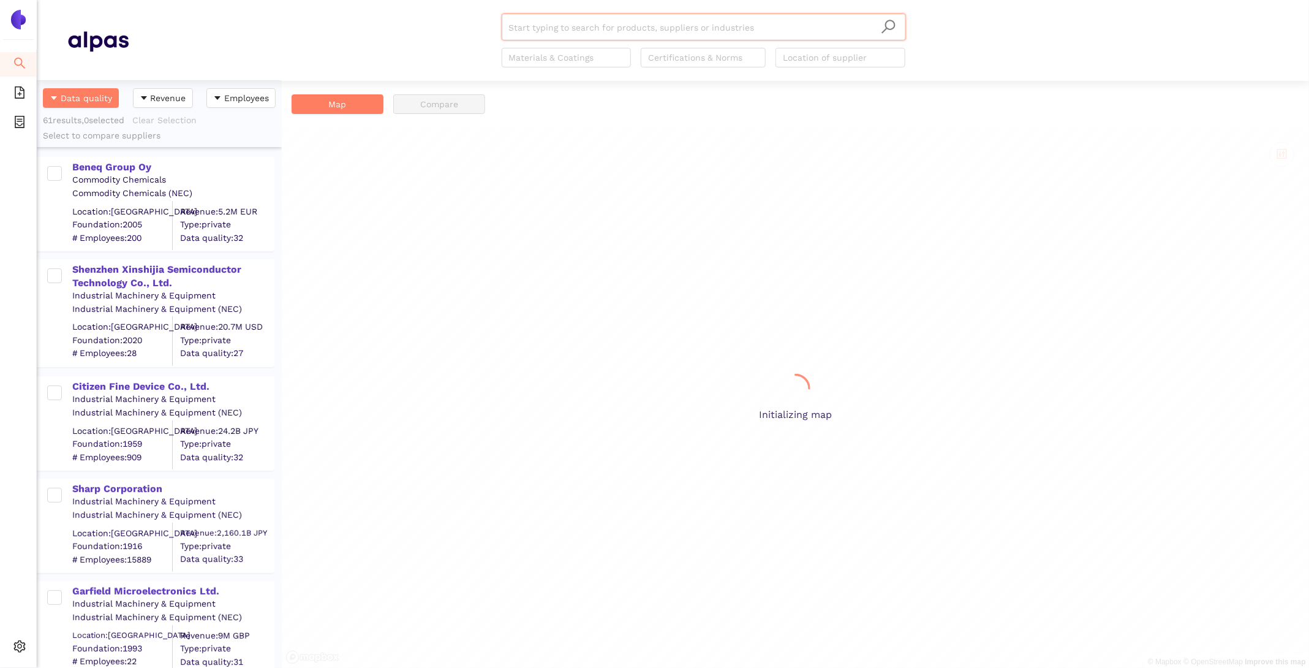
scroll to position [587, 245]
click at [126, 276] on div "Shenzhen Xinshijia Semiconductor Technology Co., Ltd." at bounding box center [172, 277] width 201 height 28
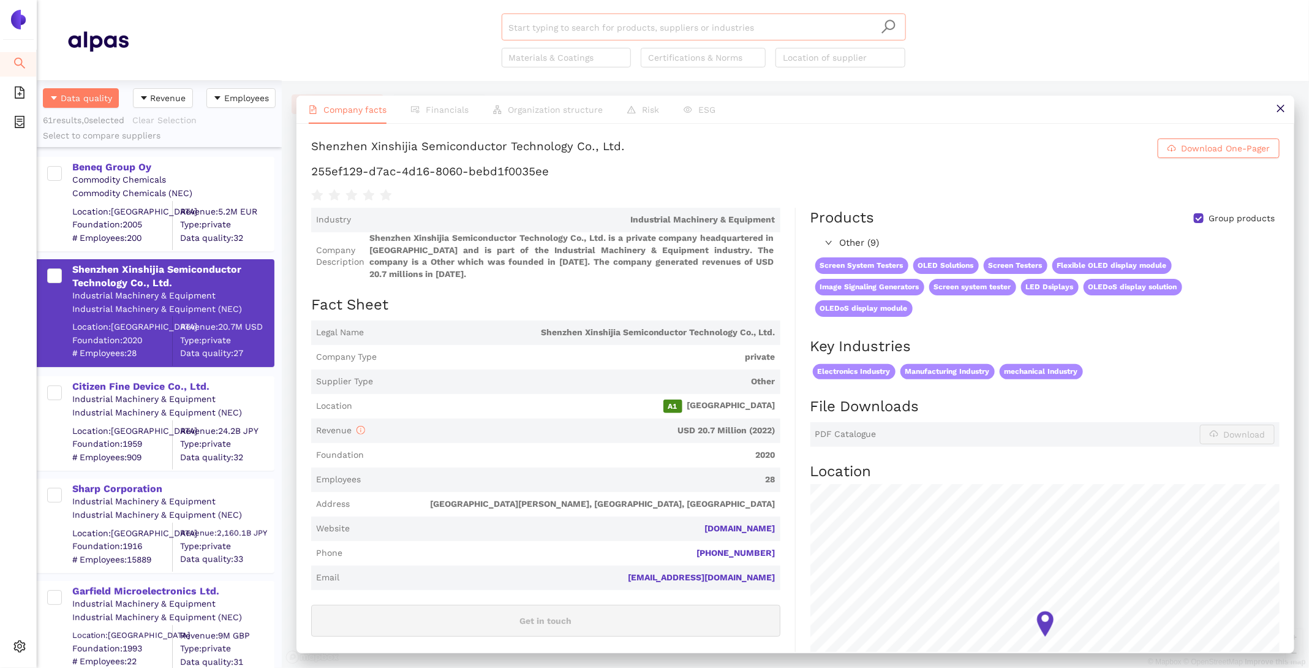
click at [565, 23] on input "search" at bounding box center [704, 27] width 390 height 27
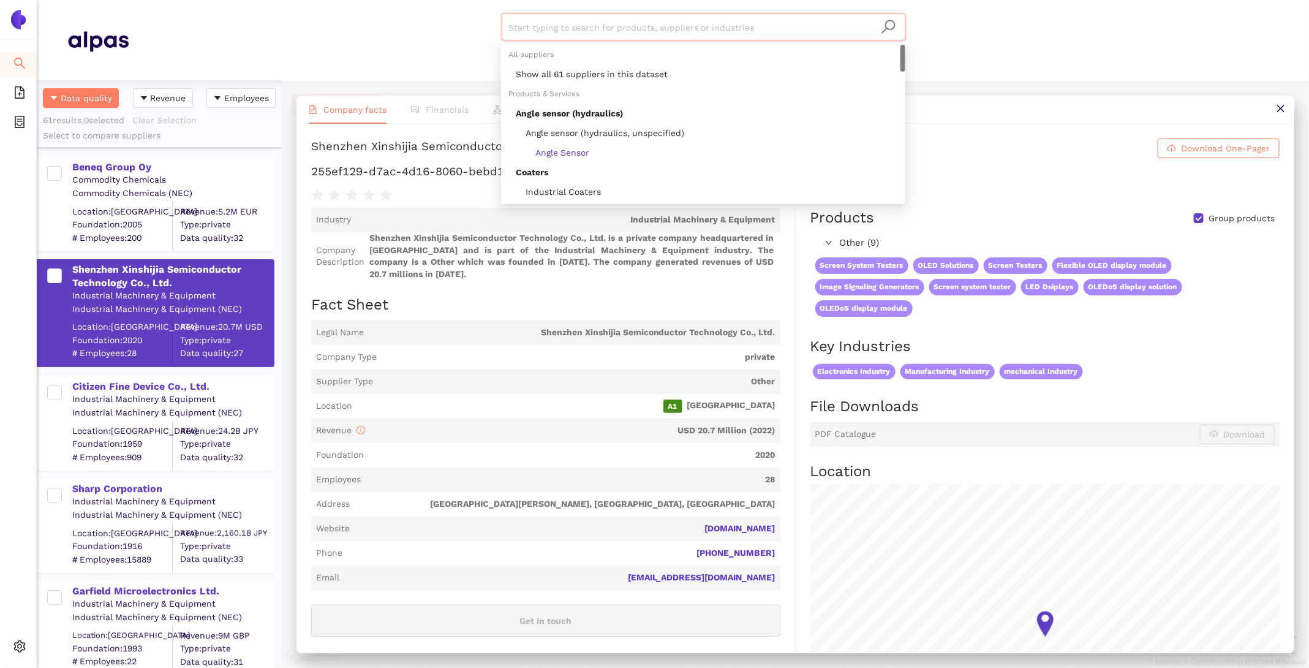
paste input "Guangzhou Newvision Optoelectronic Technology Co. Ltd."
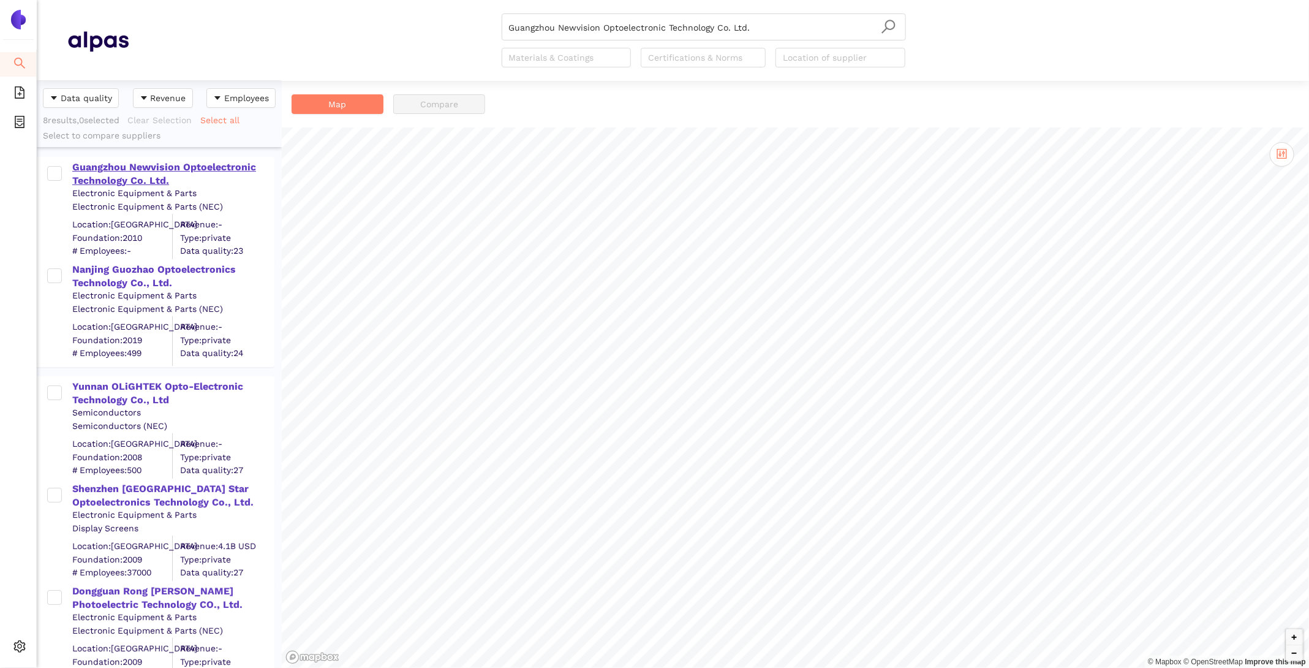
click at [236, 167] on div "Guangzhou Newvision Optoelectronic Technology Co. Ltd." at bounding box center [172, 174] width 201 height 28
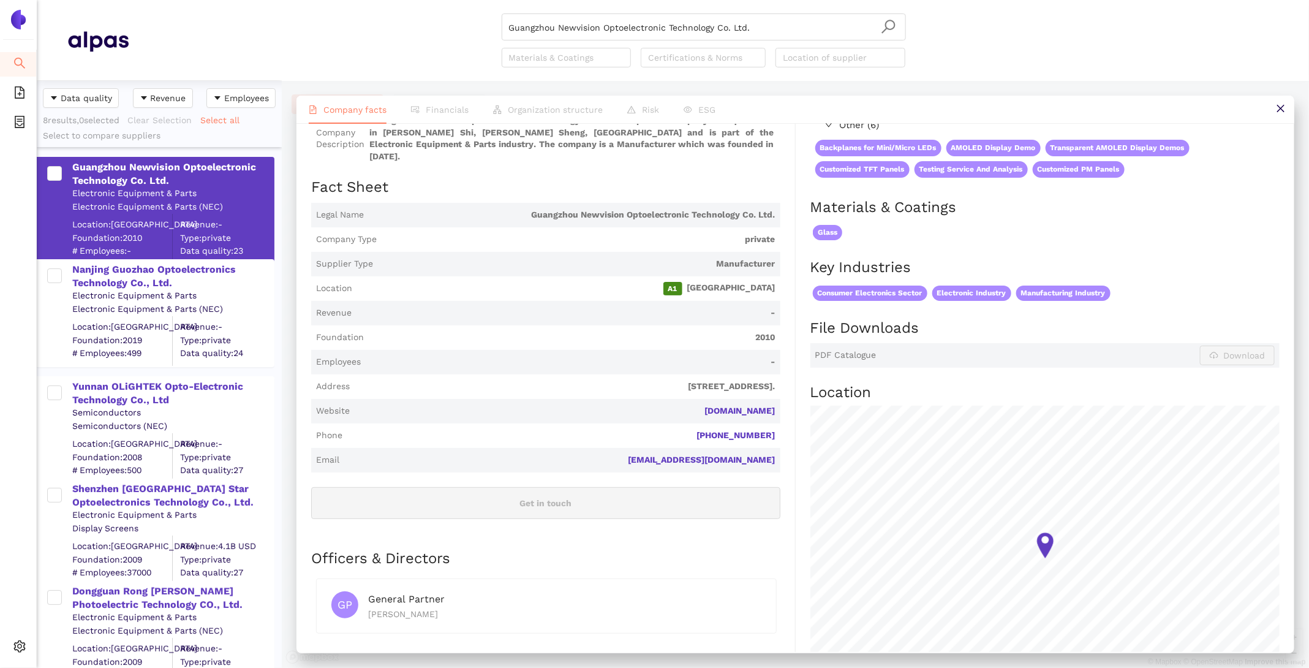
scroll to position [123, 0]
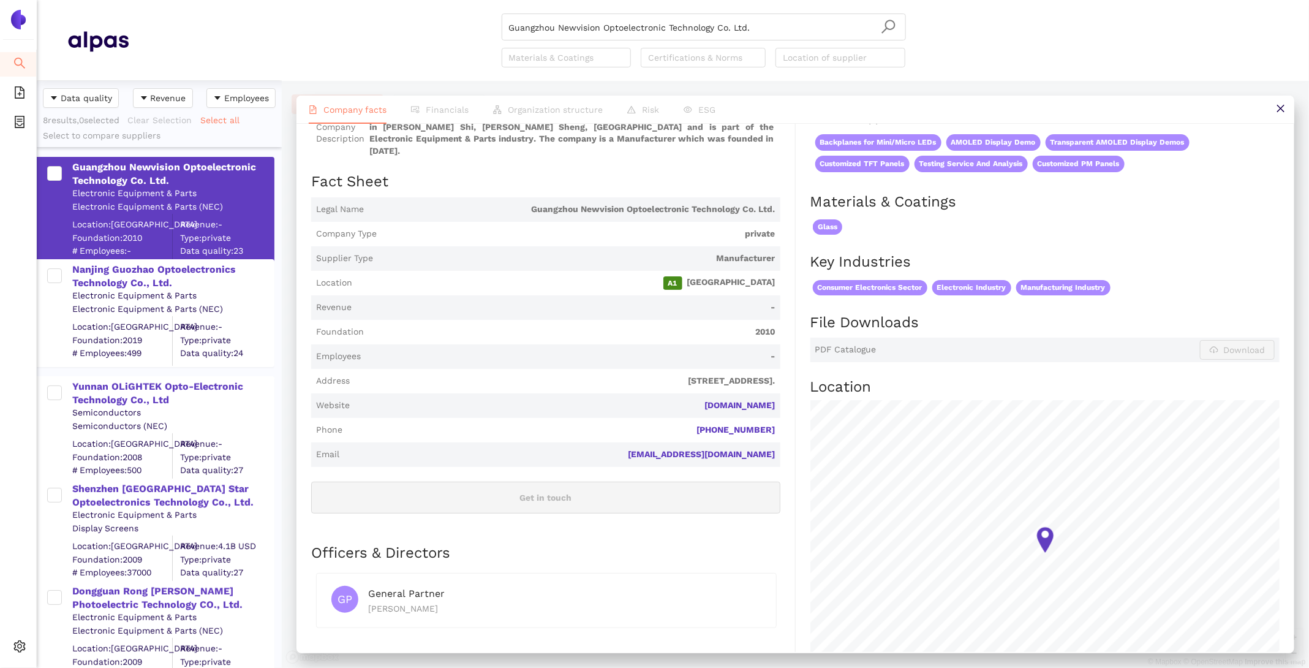
drag, startPoint x: 790, startPoint y: 393, endPoint x: 696, endPoint y: 393, distance: 94.3
click at [696, 393] on div "Industry Electronic Equipment & Parts Company Description Guangzhou Newvision O…" at bounding box center [553, 403] width 485 height 636
copy link "newvision-cn.com"
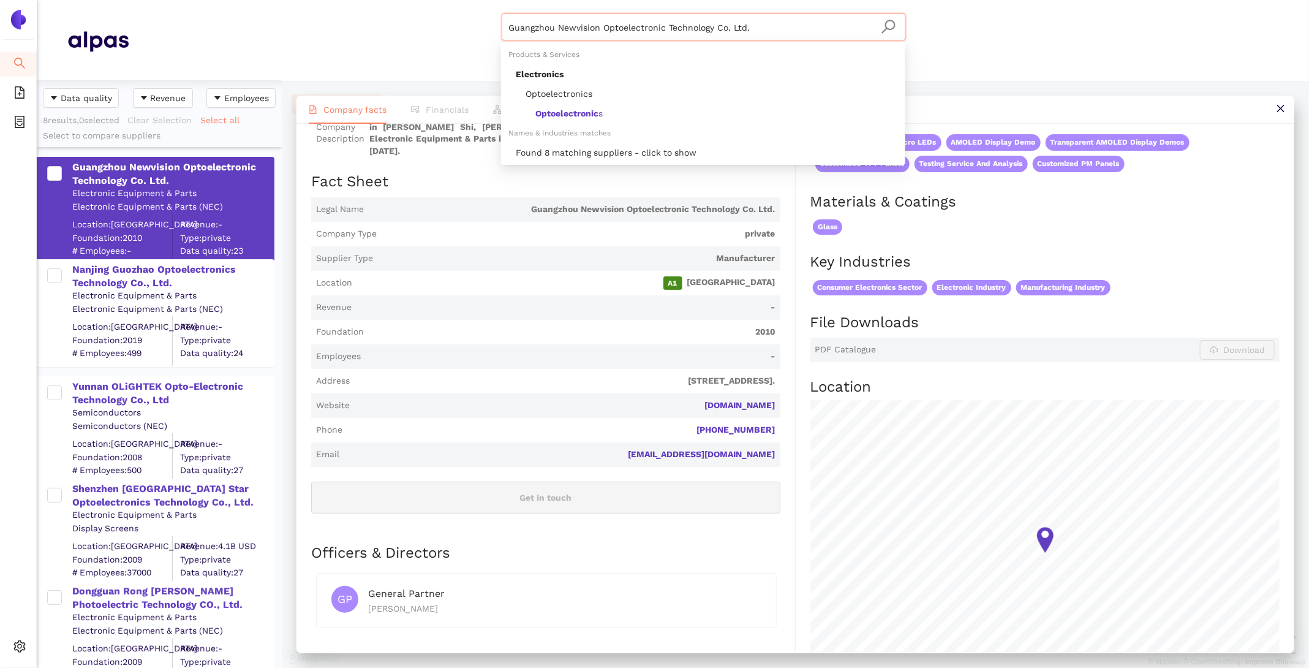
drag, startPoint x: 766, startPoint y: 31, endPoint x: 342, endPoint y: -7, distance: 425.6
click at [342, 0] on html "Search eSourcing Templates eSourcing Projects Settings Guangzhou Newvision Opto…" at bounding box center [654, 334] width 1309 height 668
paste input "Raystar Optronics, Inc"
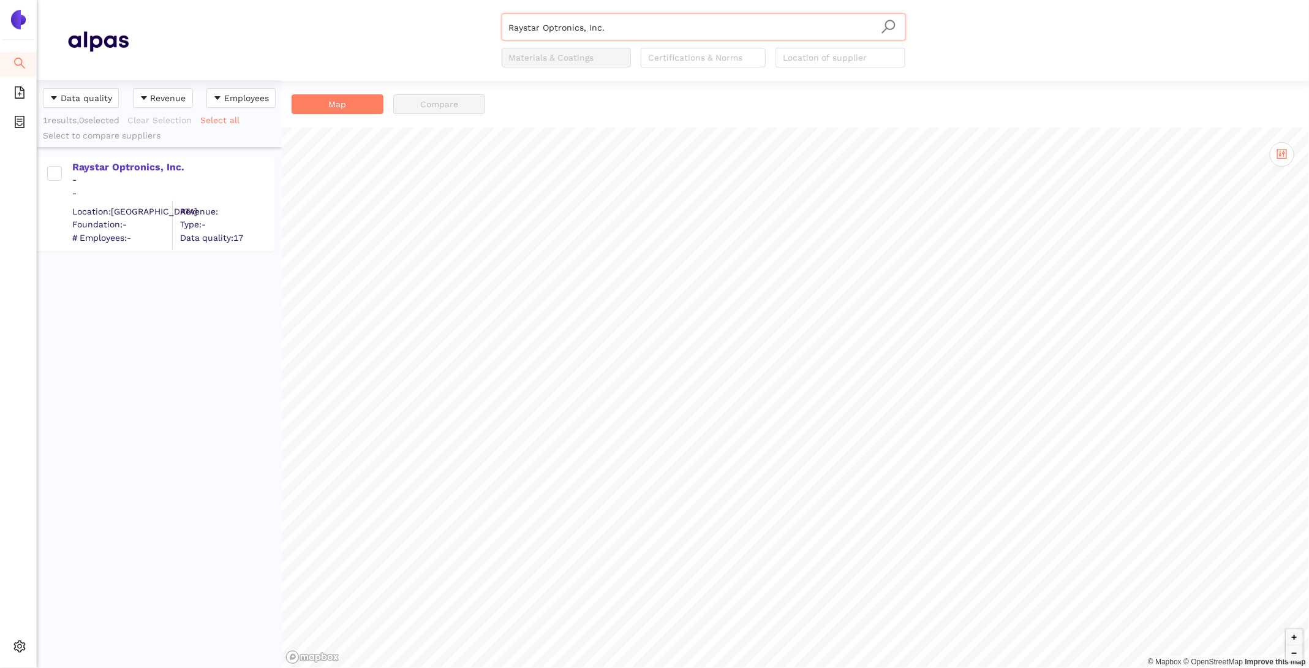
drag, startPoint x: 647, startPoint y: 32, endPoint x: 314, endPoint y: 3, distance: 334.5
click at [314, 3] on header "Raystar Optronics, Inc. Raystar Optronics, Inc. Materials & Coatings Certificat…" at bounding box center [673, 40] width 1272 height 81
paste input "SEEYA TECHNOLOGY CORP"
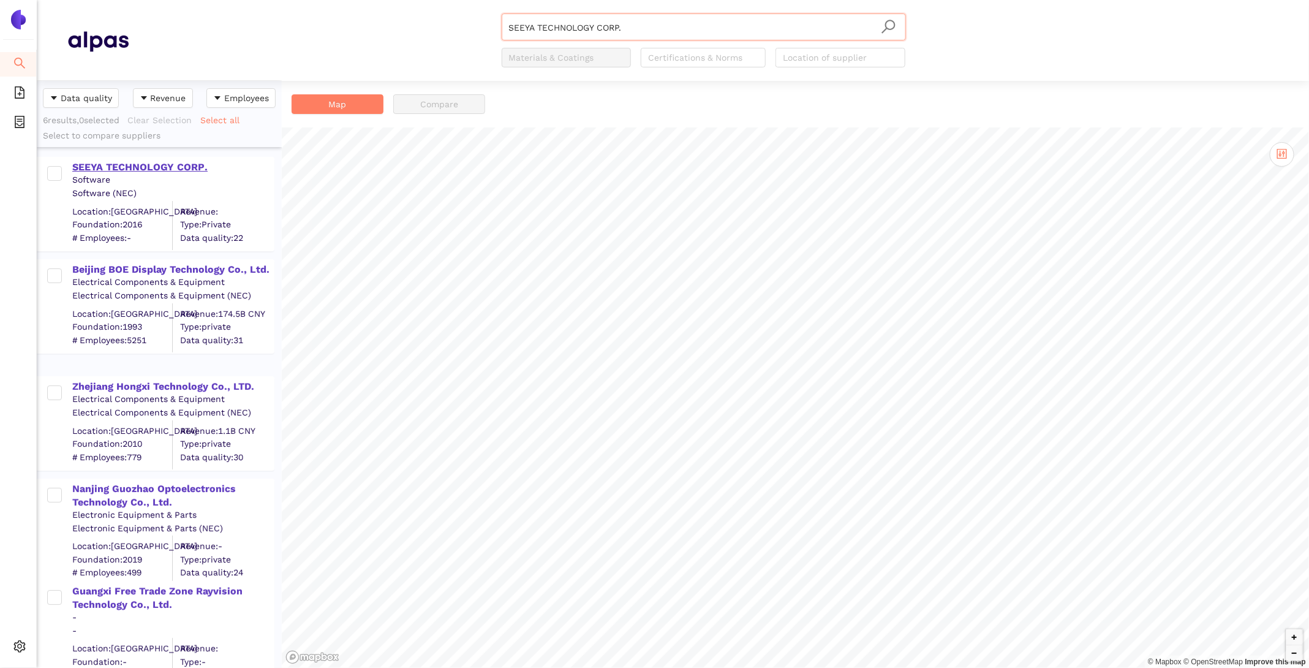
click at [114, 160] on div "SEEYA TECHNOLOGY CORP." at bounding box center [172, 166] width 201 height 13
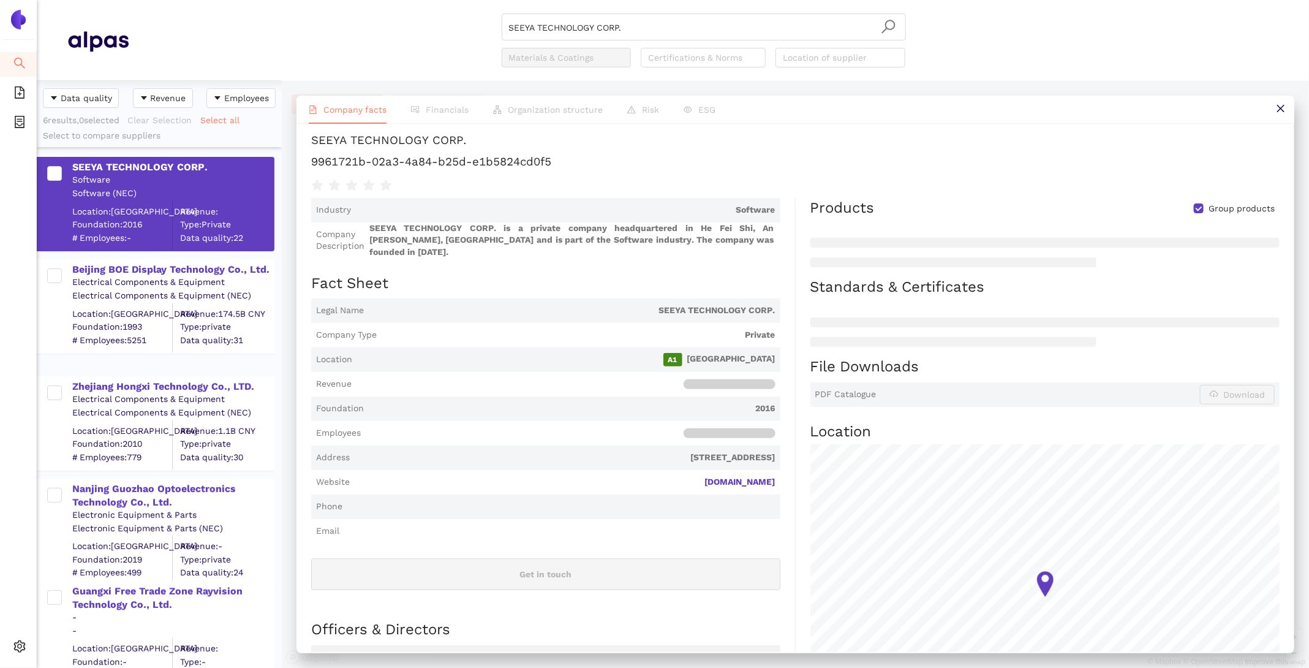
scroll to position [48, 0]
drag, startPoint x: 674, startPoint y: 27, endPoint x: 317, endPoint y: 18, distance: 357.2
click at [321, 19] on div "SEEYA TECHNOLOGY CORP. Materials & Coatings Certifications & Norms Location of …" at bounding box center [704, 40] width 1150 height 54
paste input "Nanjing Guozhao Optoelectronics Technology Co., Ltd"
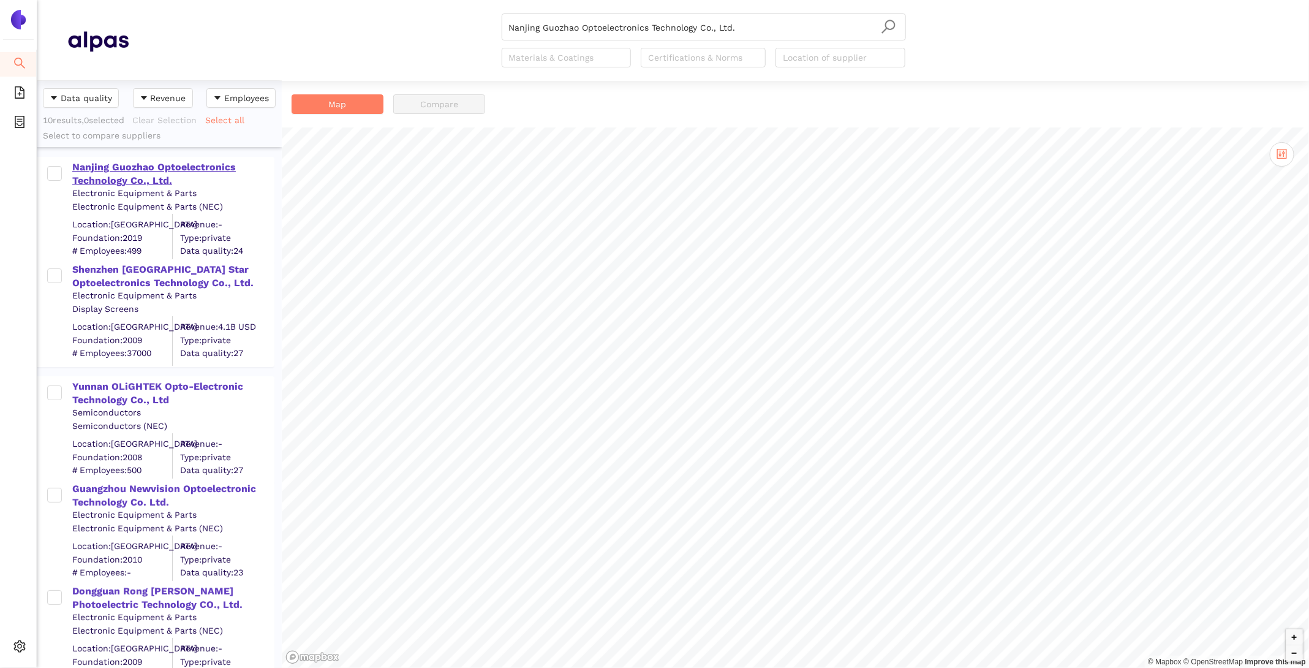
click at [108, 170] on div "Nanjing Guozhao Optoelectronics Technology Co., Ltd." at bounding box center [172, 174] width 201 height 28
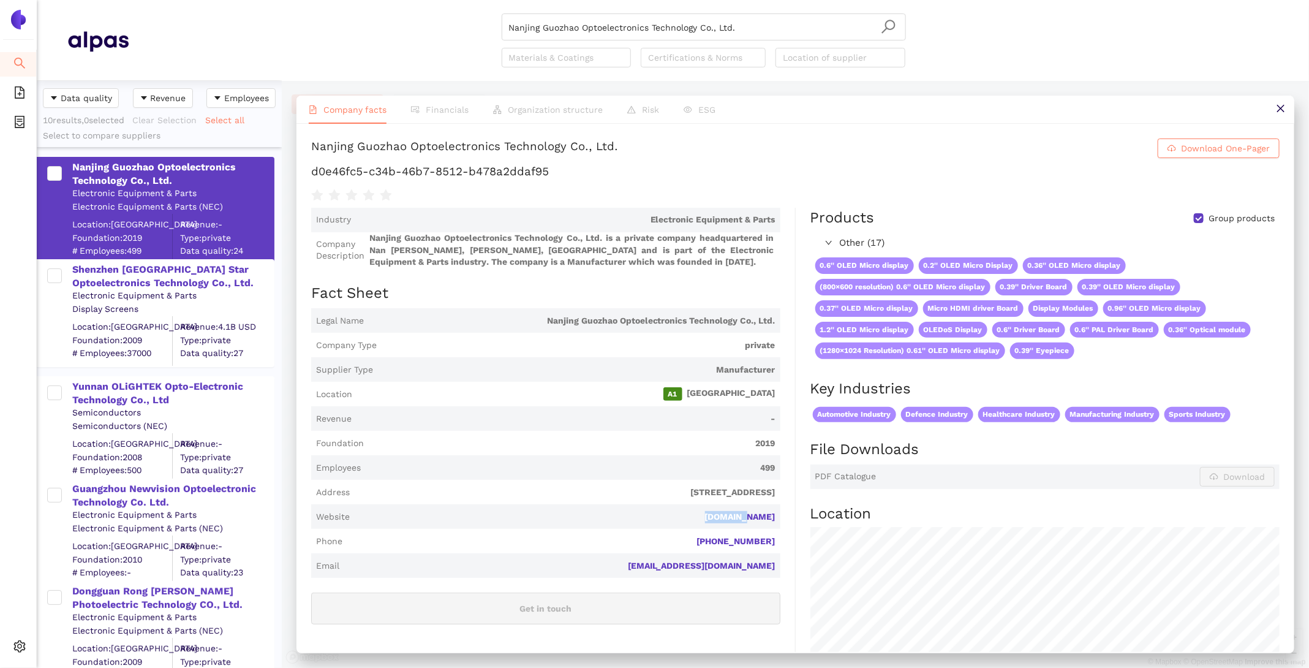
drag, startPoint x: 784, startPoint y: 517, endPoint x: 732, endPoint y: 517, distance: 52.1
click at [732, 517] on div "Industry Electronic Equipment & Parts Company Description Nanjing Guozhao Optoe…" at bounding box center [553, 528] width 485 height 640
copy link "gzot.com"
drag, startPoint x: 782, startPoint y: 33, endPoint x: 298, endPoint y: -47, distance: 490.4
click at [298, 0] on html "Search eSourcing Templates eSourcing Projects Settings Nanjing Guozhao Optoelec…" at bounding box center [654, 334] width 1309 height 668
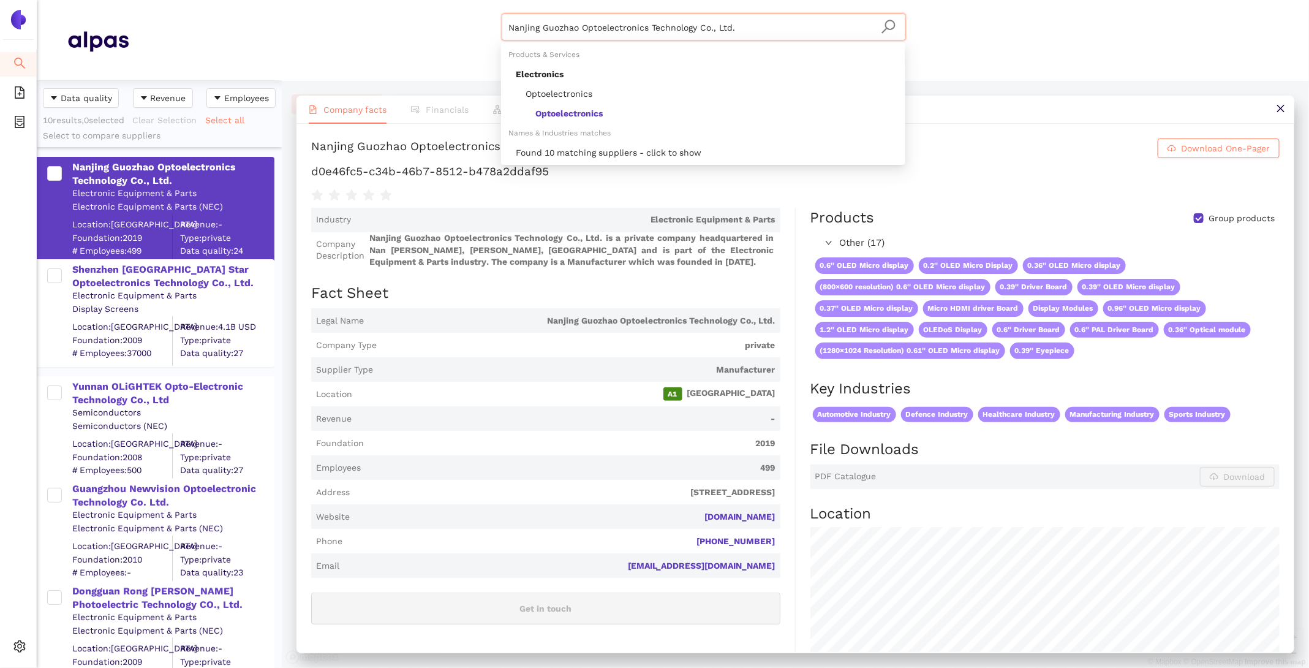
paste input "Lakeside optoelectronics technology (jiangsu)"
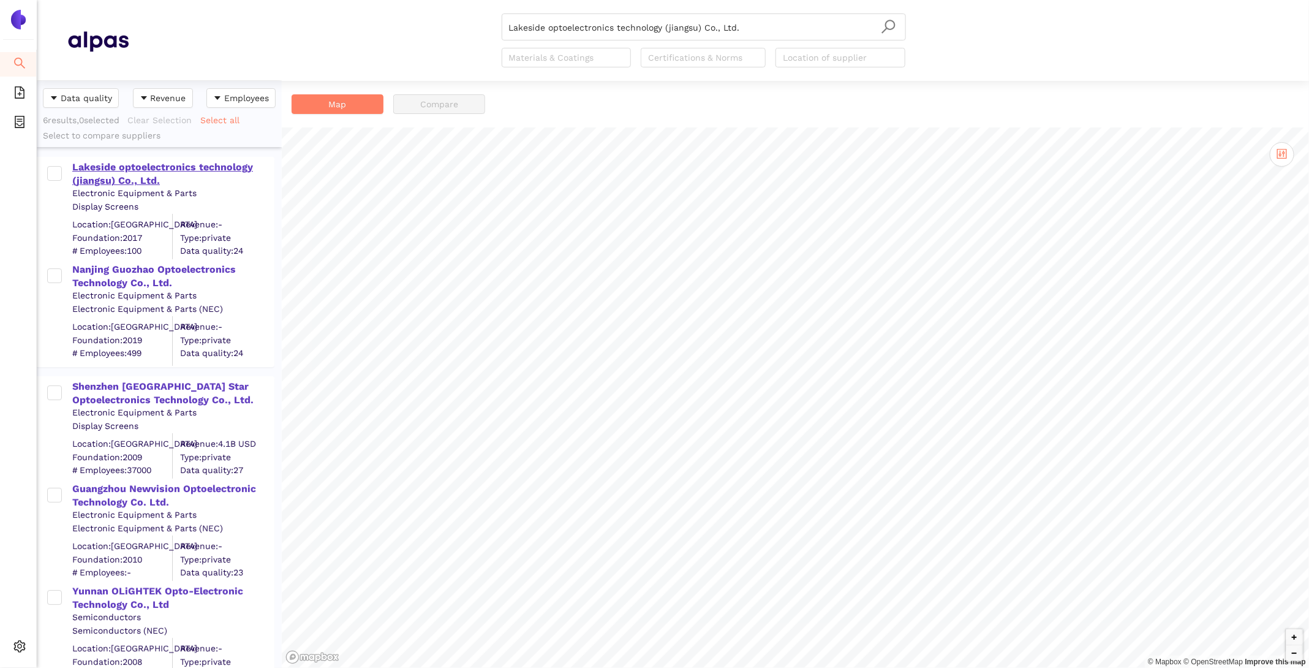
click at [85, 175] on div "Lakeside optoelectronics technology (jiangsu) Co., Ltd." at bounding box center [172, 174] width 201 height 28
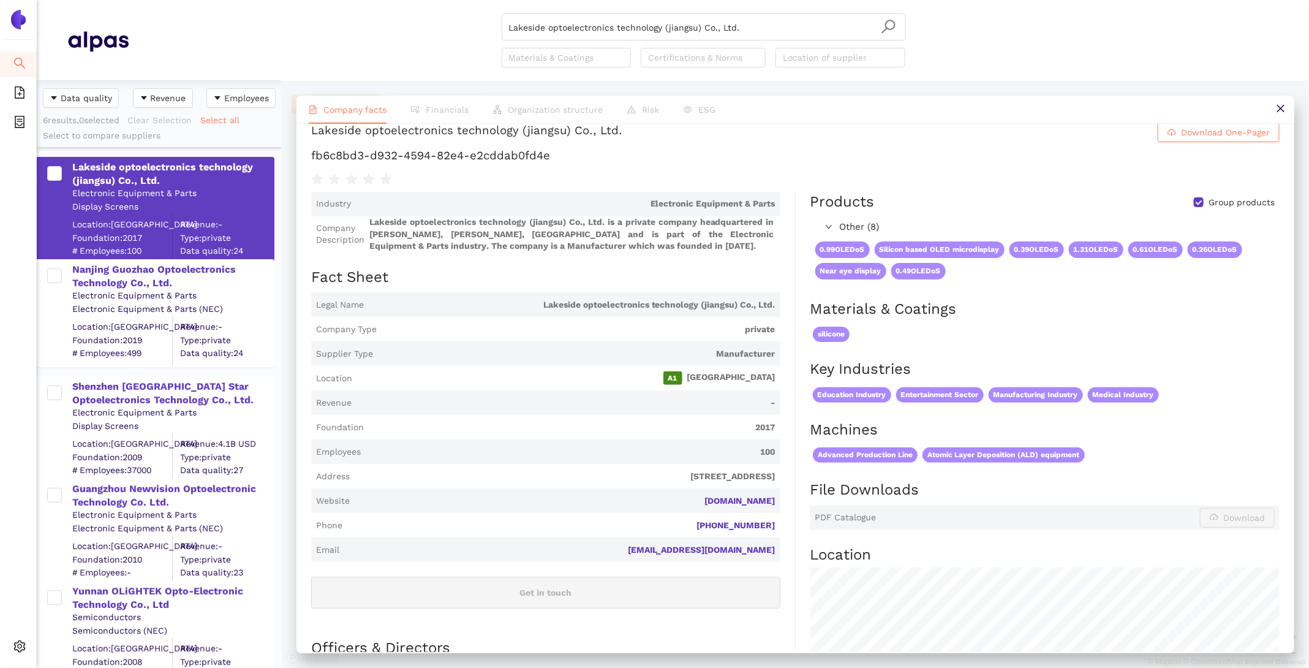
scroll to position [18, 0]
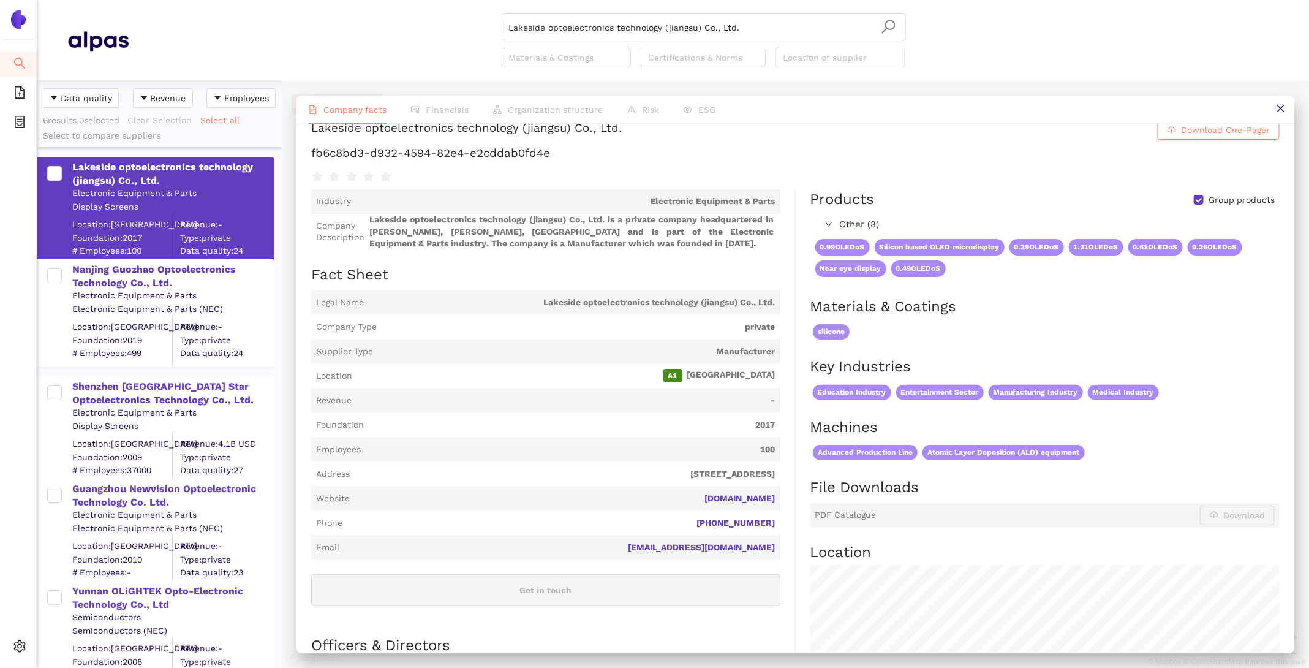
drag, startPoint x: 785, startPoint y: 498, endPoint x: 693, endPoint y: 498, distance: 91.3
click at [693, 498] on div "Industry Electronic Equipment & Parts Company Description Lakeside optoelectron…" at bounding box center [553, 537] width 485 height 696
copy link "en.hupanoled.com"
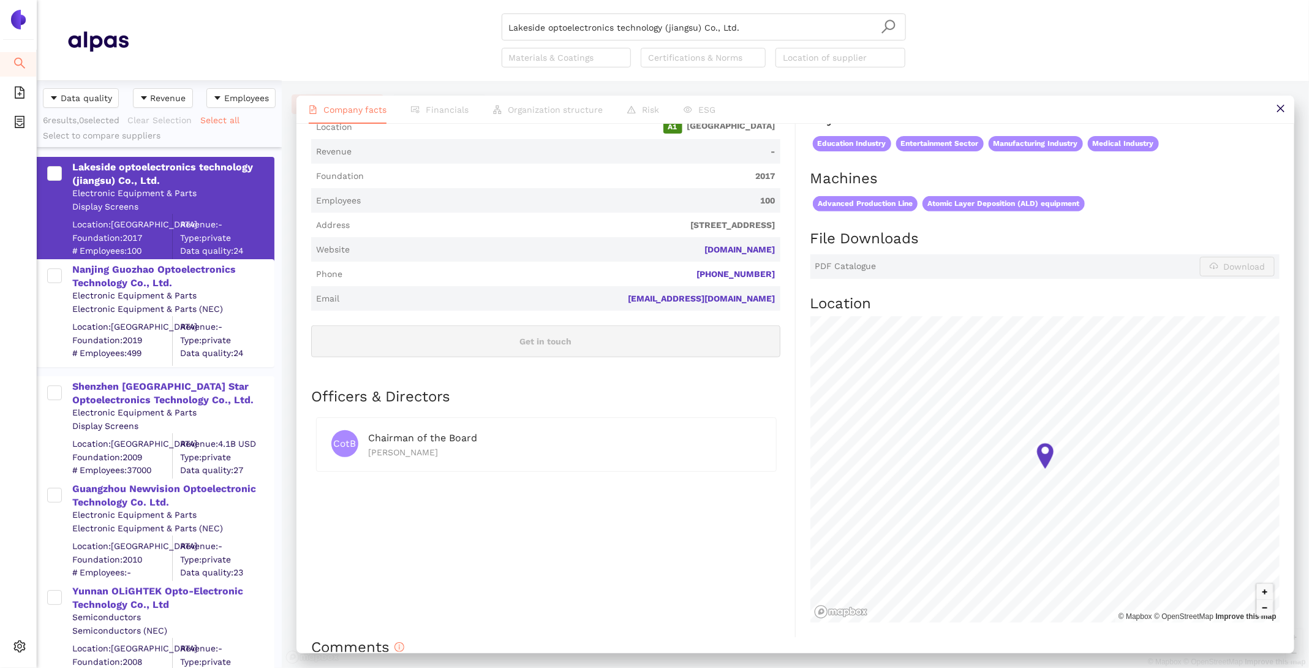
scroll to position [265, 0]
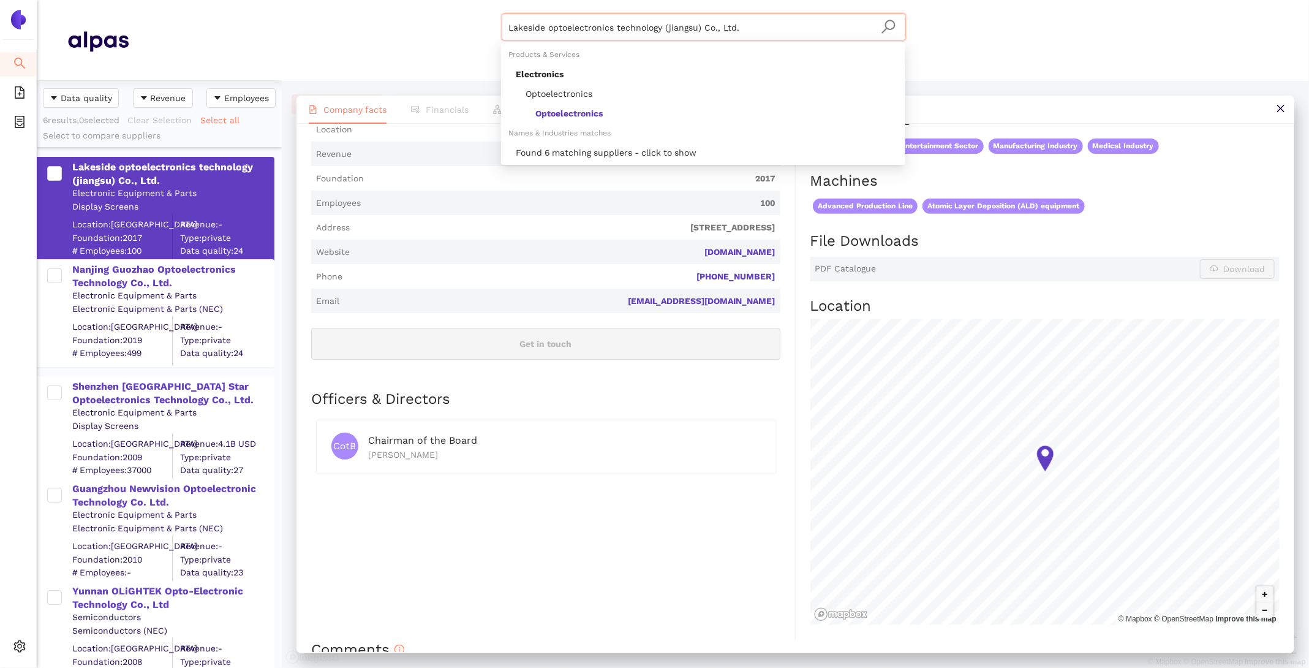
drag, startPoint x: 764, startPoint y: 32, endPoint x: 306, endPoint y: -14, distance: 461.1
click at [306, 0] on html "Search eSourcing Templates eSourcing Projects Settings Lakeside optoelectronics…" at bounding box center [654, 334] width 1309 height 668
paste input "US Micro Products Inc"
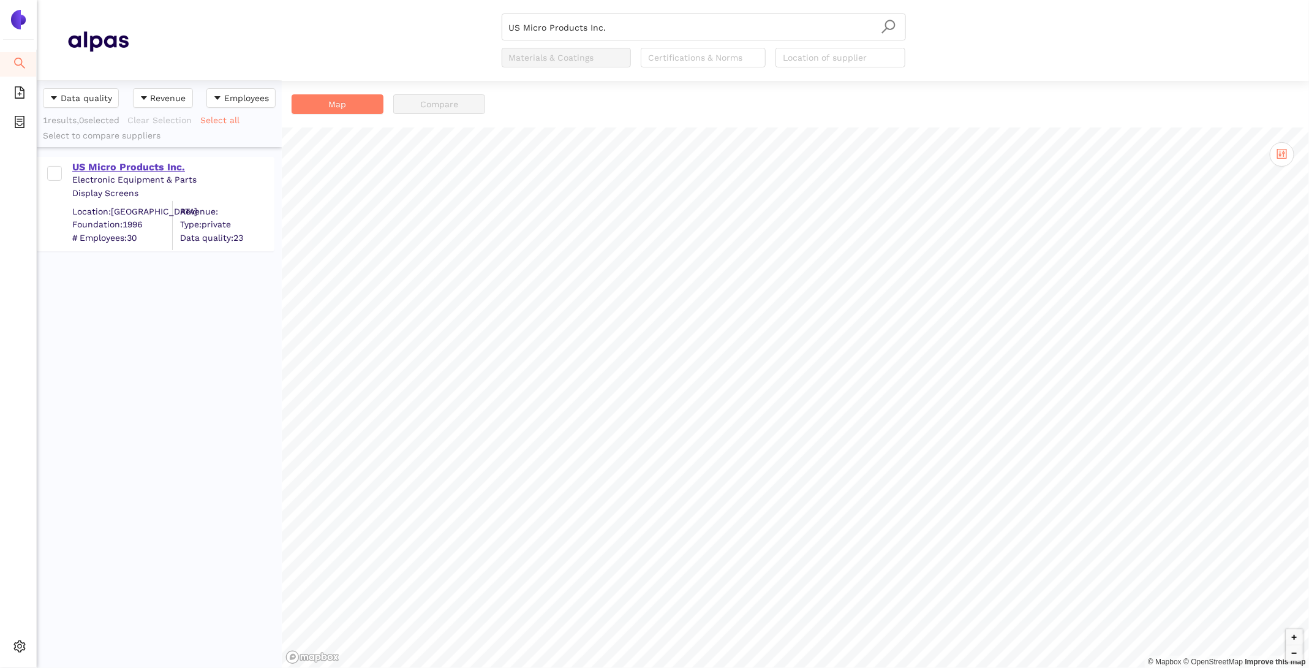
click at [158, 159] on div "US Micro Products Inc." at bounding box center [172, 166] width 201 height 16
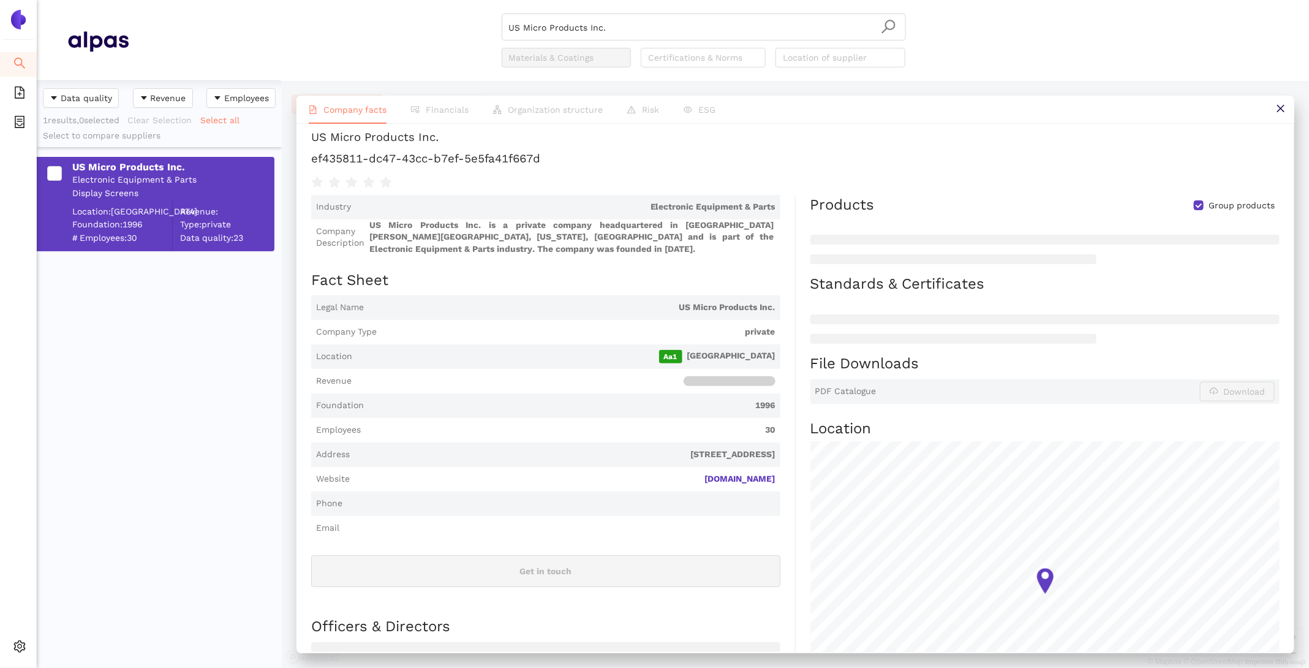
scroll to position [49, 0]
click at [630, 40] on div "US Micro Products Inc. Materials & Coatings Certifications & Norms Location of …" at bounding box center [704, 40] width 404 height 54
drag, startPoint x: 619, startPoint y: 31, endPoint x: 413, endPoint y: -15, distance: 210.8
click at [413, 0] on html "Search eSourcing Templates eSourcing Projects Settings US Micro Products Inc. M…" at bounding box center [654, 334] width 1309 height 668
paste input "Guangxi Free Trade Zone Rayvision Technology Co., Ltd"
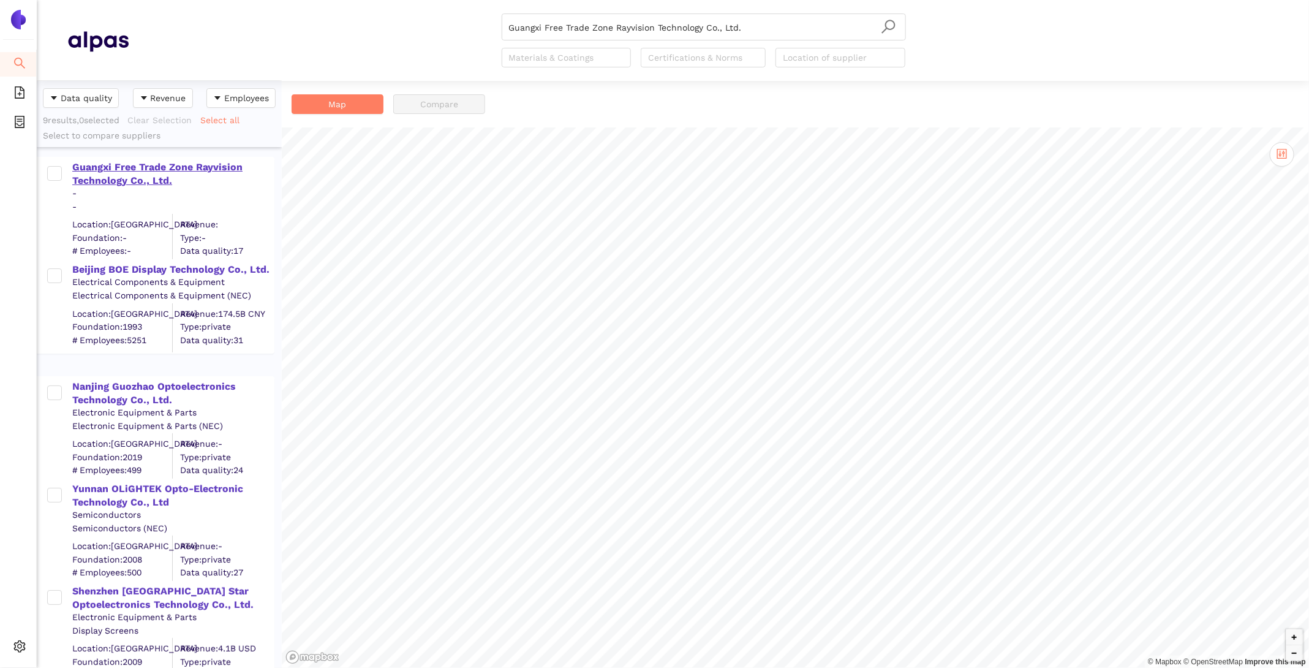
click at [158, 171] on div "Guangxi Free Trade Zone Rayvision Technology Co., Ltd." at bounding box center [172, 174] width 201 height 28
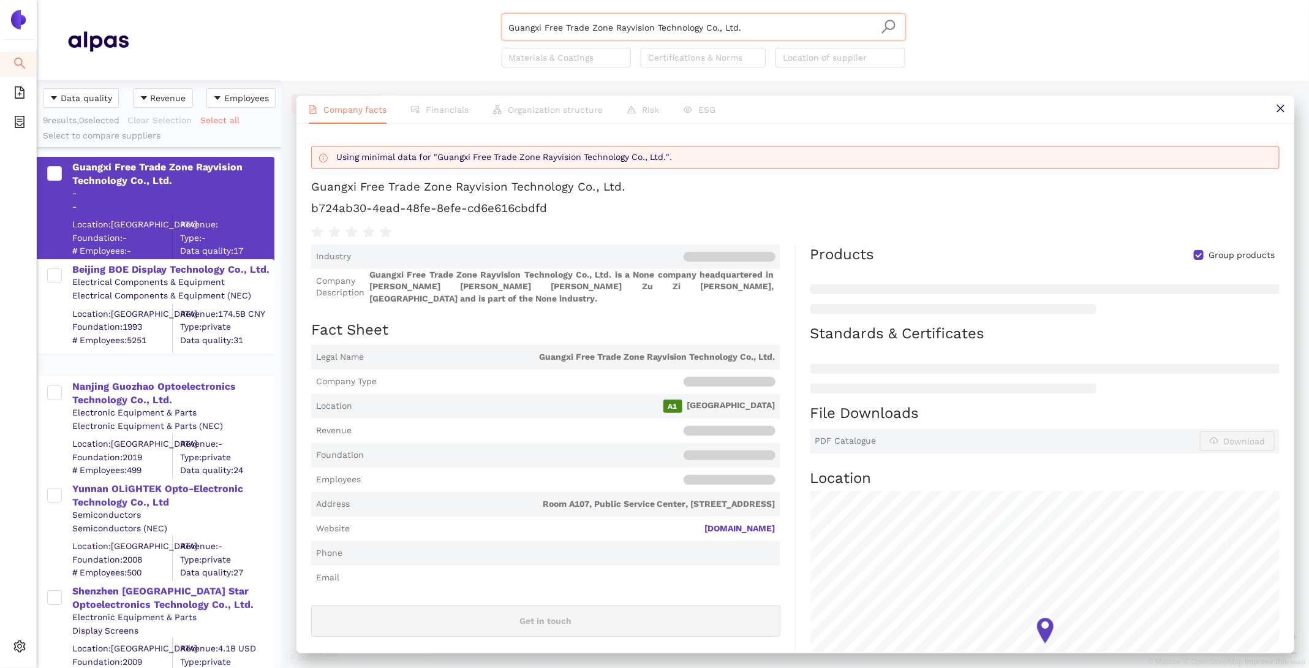
drag, startPoint x: 767, startPoint y: 29, endPoint x: 360, endPoint y: -20, distance: 409.7
click at [360, 0] on html "Search eSourcing Templates eSourcing Projects Settings Guangxi Free Trade Zone …" at bounding box center [654, 334] width 1309 height 668
paste input "RAONTECH, Inc"
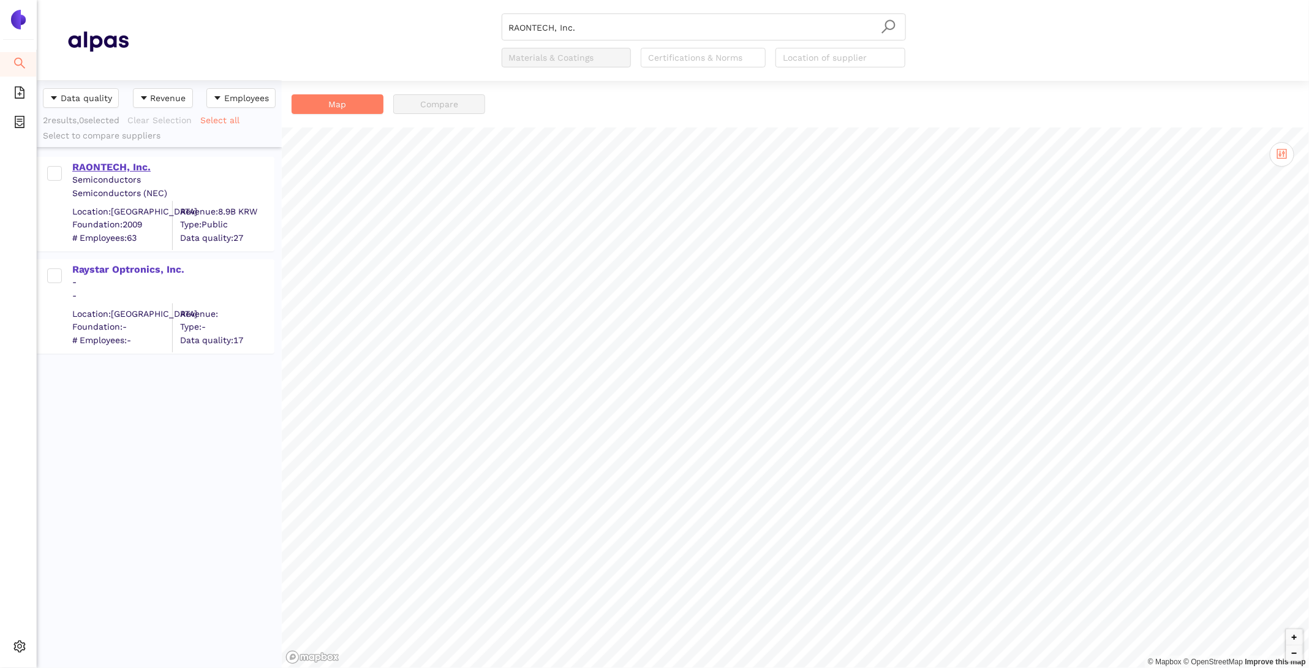
click at [112, 163] on div "RAONTECH, Inc." at bounding box center [172, 166] width 201 height 13
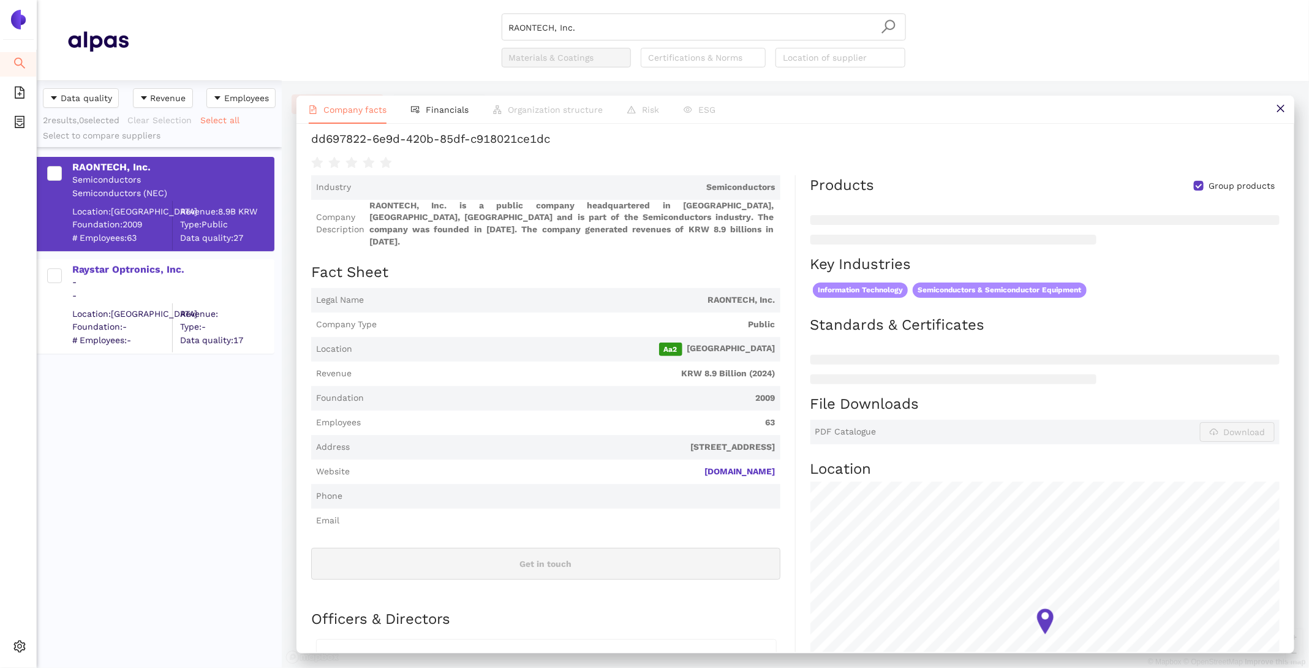
scroll to position [77, 0]
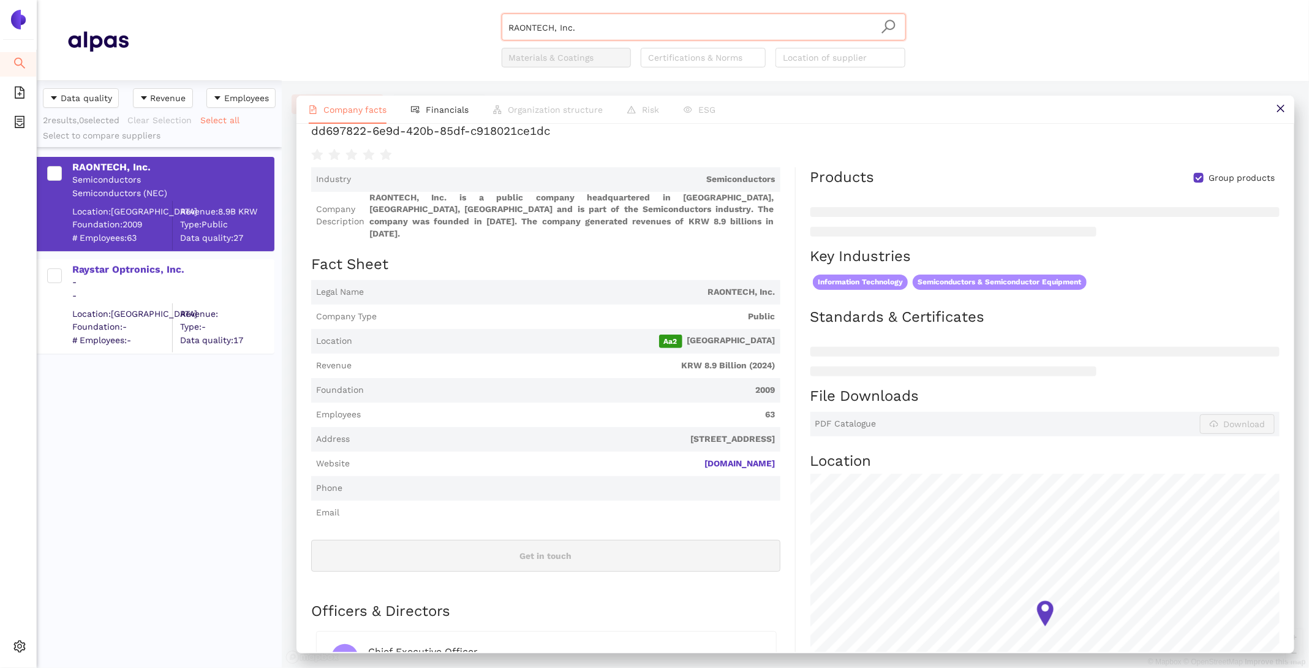
drag, startPoint x: 605, startPoint y: 21, endPoint x: 391, endPoint y: 0, distance: 215.4
click at [391, 0] on header "RAONTECH, Inc. Materials & Coatings Certifications & Norms Location of supplier" at bounding box center [673, 40] width 1272 height 81
drag, startPoint x: 595, startPoint y: 30, endPoint x: 347, endPoint y: 21, distance: 247.6
click at [357, 25] on div "RAONTECH, Inc. Materials & Coatings Certifications & Norms Location of supplier" at bounding box center [704, 40] width 1150 height 54
paste input "Dongguan Rong guang hui Photoelectric Technology CO., Ltd"
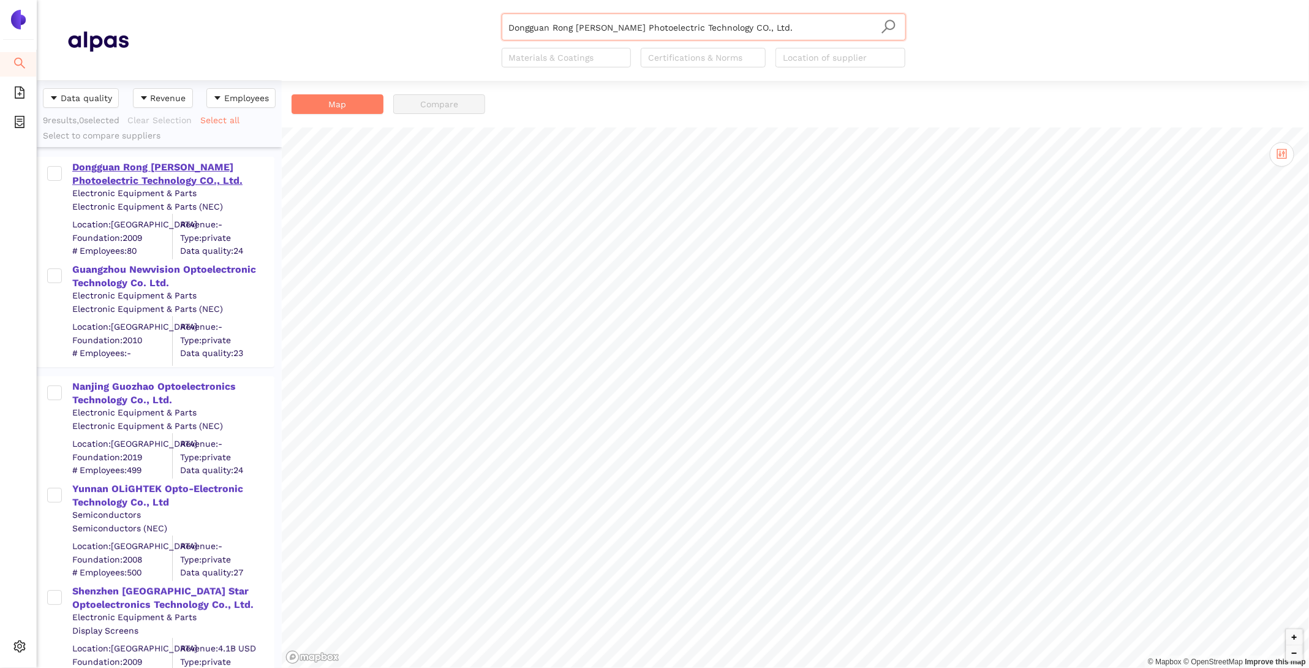
type input "Dongguan Rong [PERSON_NAME] Photoelectric Technology CO., Ltd."
click at [100, 165] on div "Dongguan Rong [PERSON_NAME] Photoelectric Technology CO., Ltd." at bounding box center [172, 174] width 201 height 28
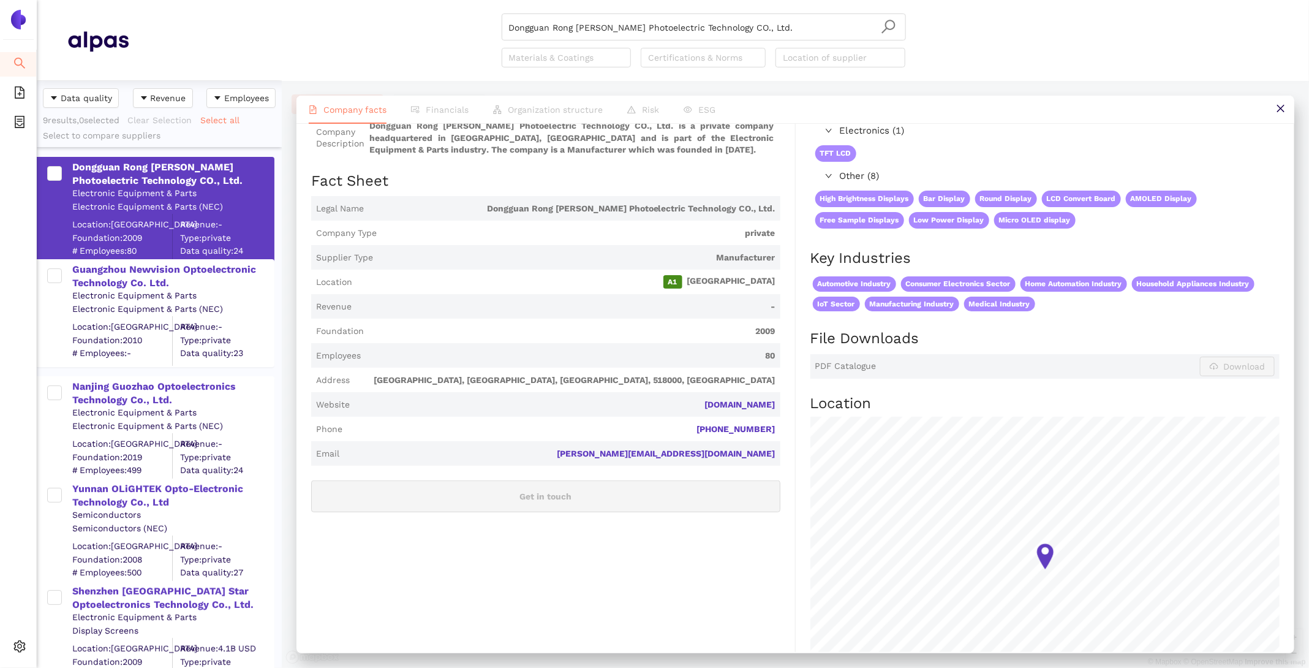
scroll to position [130, 0]
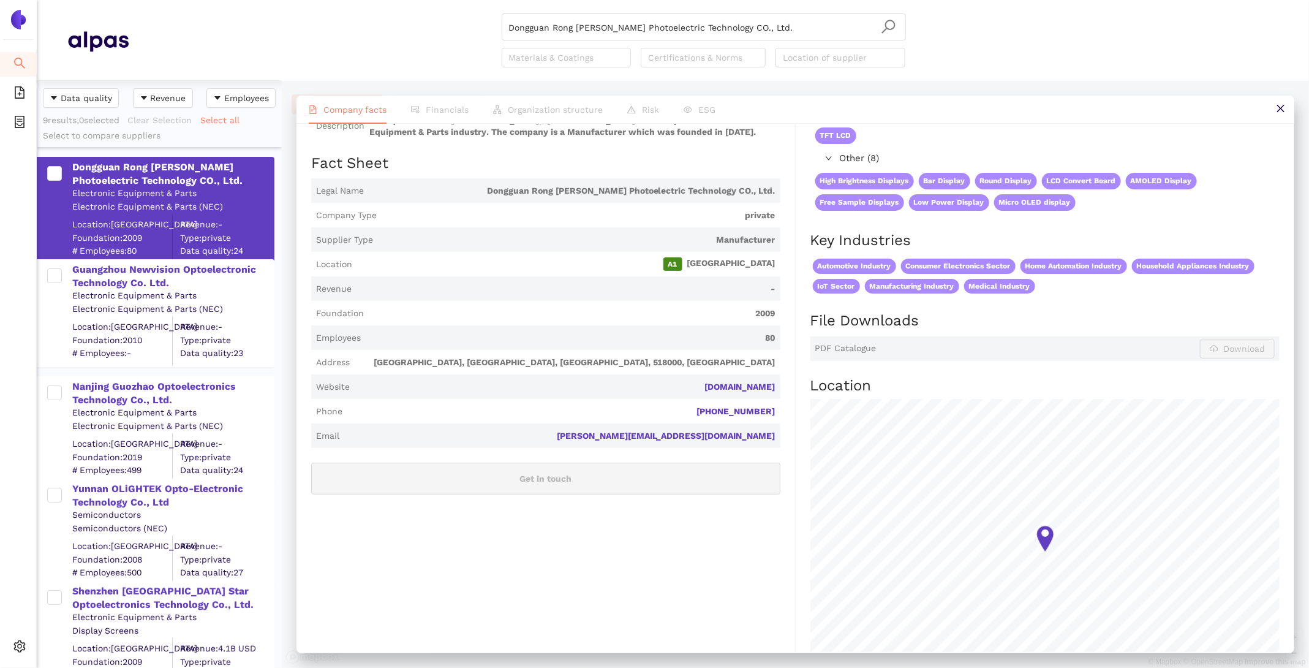
drag, startPoint x: 784, startPoint y: 386, endPoint x: 677, endPoint y: 386, distance: 106.6
click at [677, 386] on div "Industry Electronic Equipment & Parts Company Description Dongguan Rong guang h…" at bounding box center [553, 399] width 485 height 642
copy link "lcdscreenmfg.com"
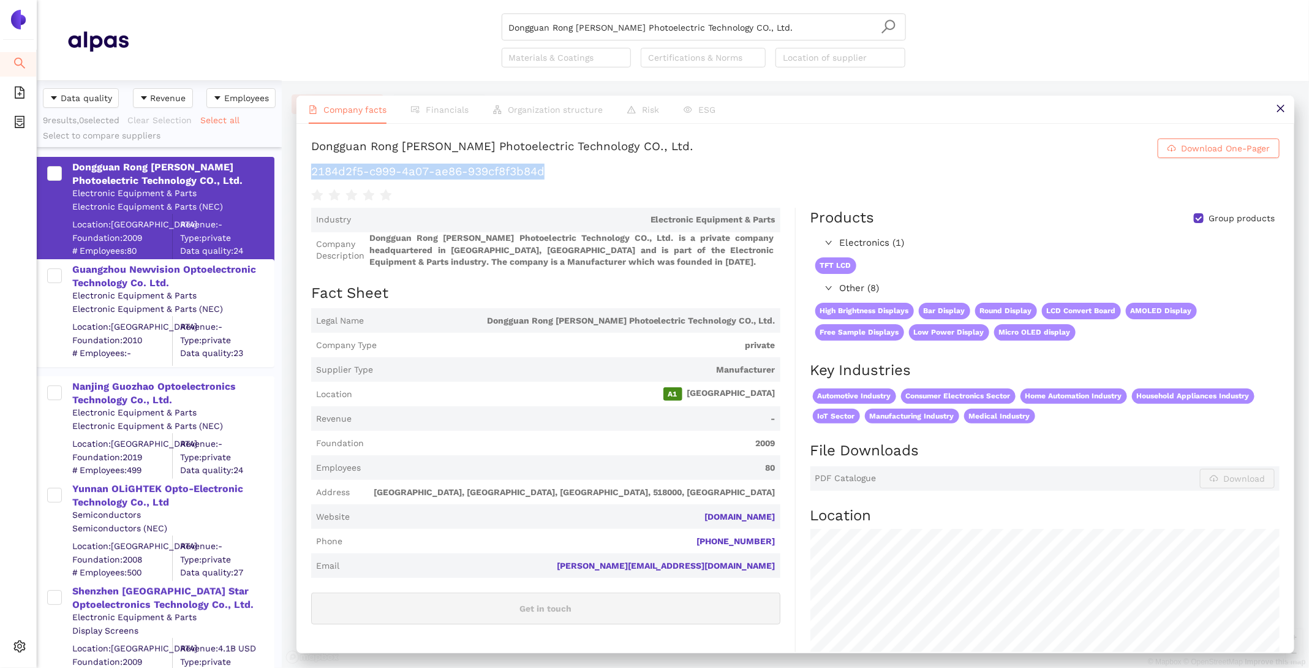
drag, startPoint x: 559, startPoint y: 176, endPoint x: 308, endPoint y: 169, distance: 251.3
click at [308, 169] on div "Dongguan Rong guang hui Photoelectric Technology CO., Ltd. Download One-Pager 2…" at bounding box center [795, 388] width 998 height 528
copy h1 "2184d2f5-c999-4a07-ae86-939cf8f3b84d"
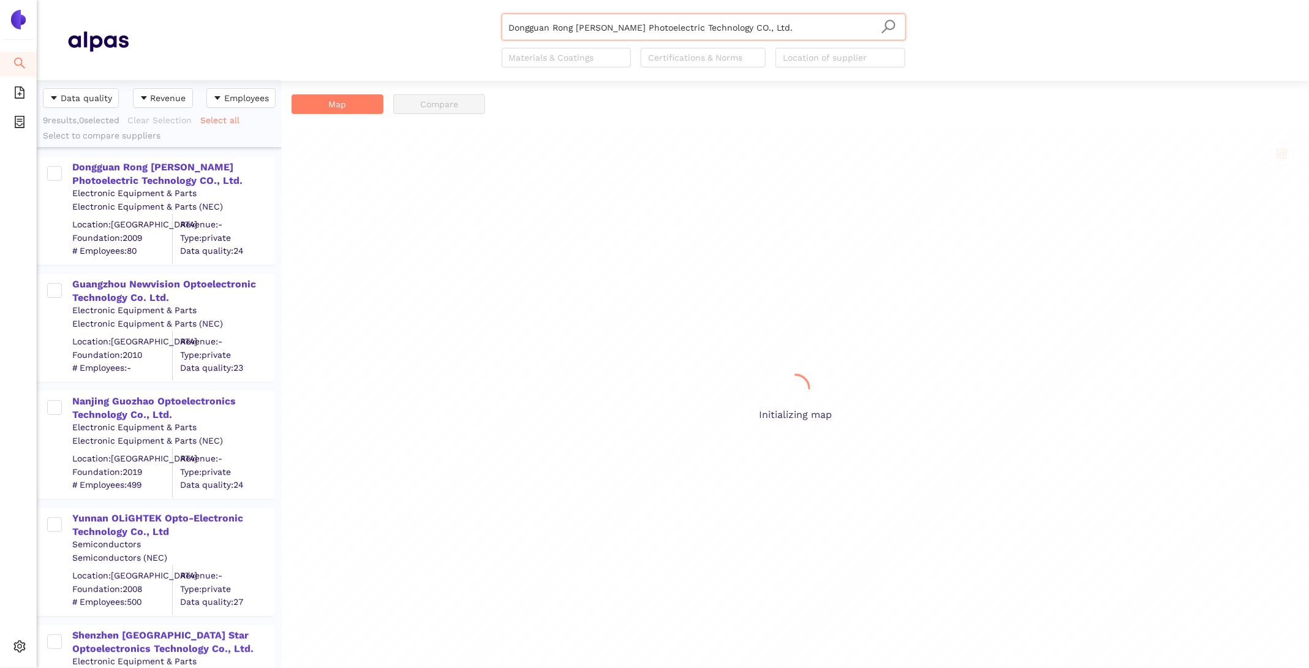
scroll to position [587, 245]
click at [140, 177] on div "Dongguan Rong [PERSON_NAME] Photoelectric Technology CO., Ltd." at bounding box center [172, 174] width 201 height 28
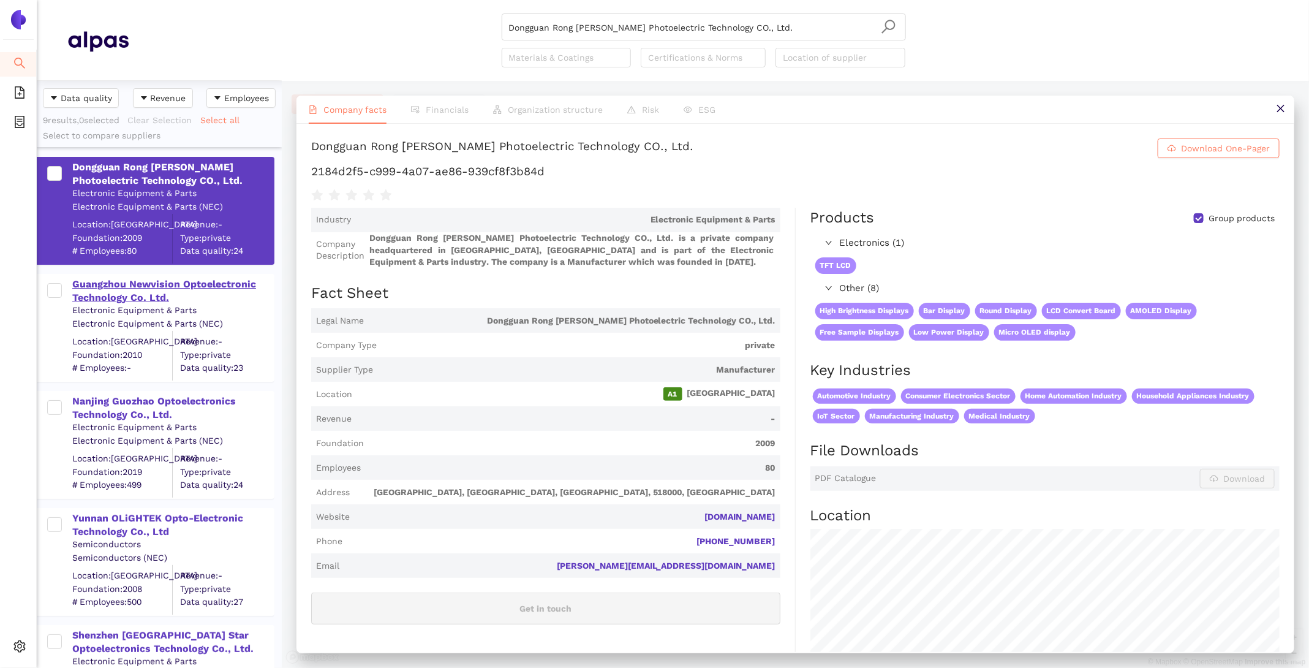
click at [137, 292] on div "Guangzhou Newvision Optoelectronic Technology Co. Ltd." at bounding box center [172, 291] width 201 height 28
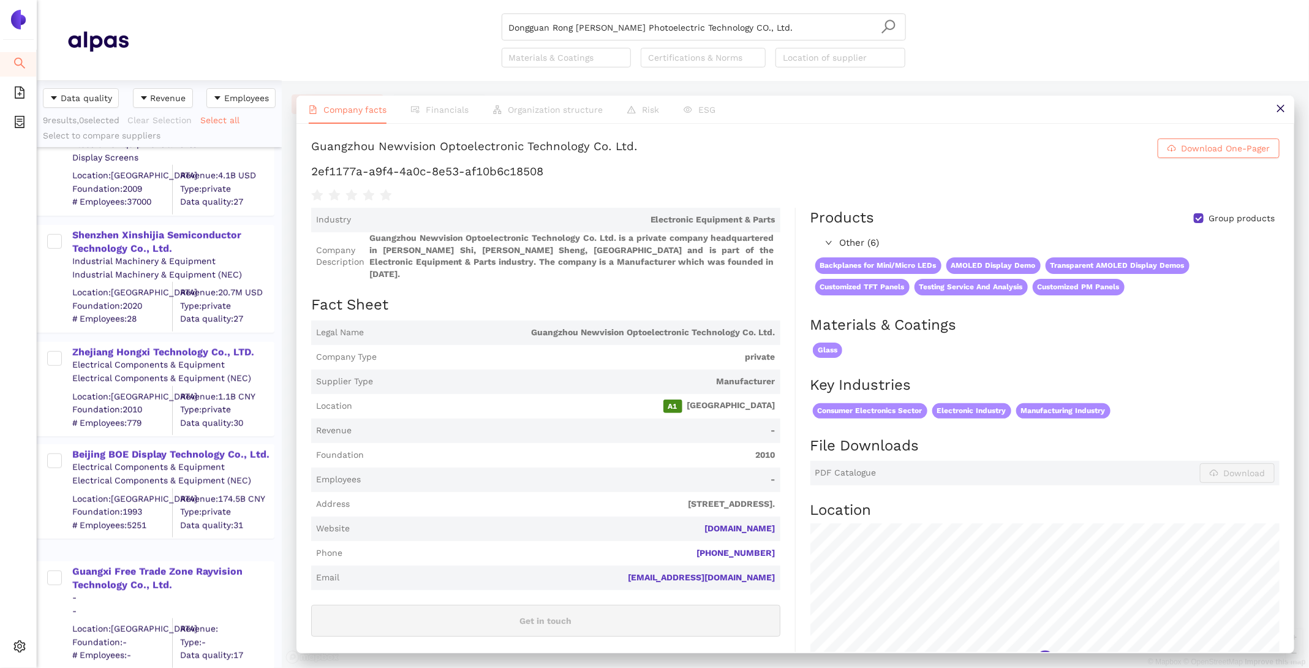
scroll to position [0, 0]
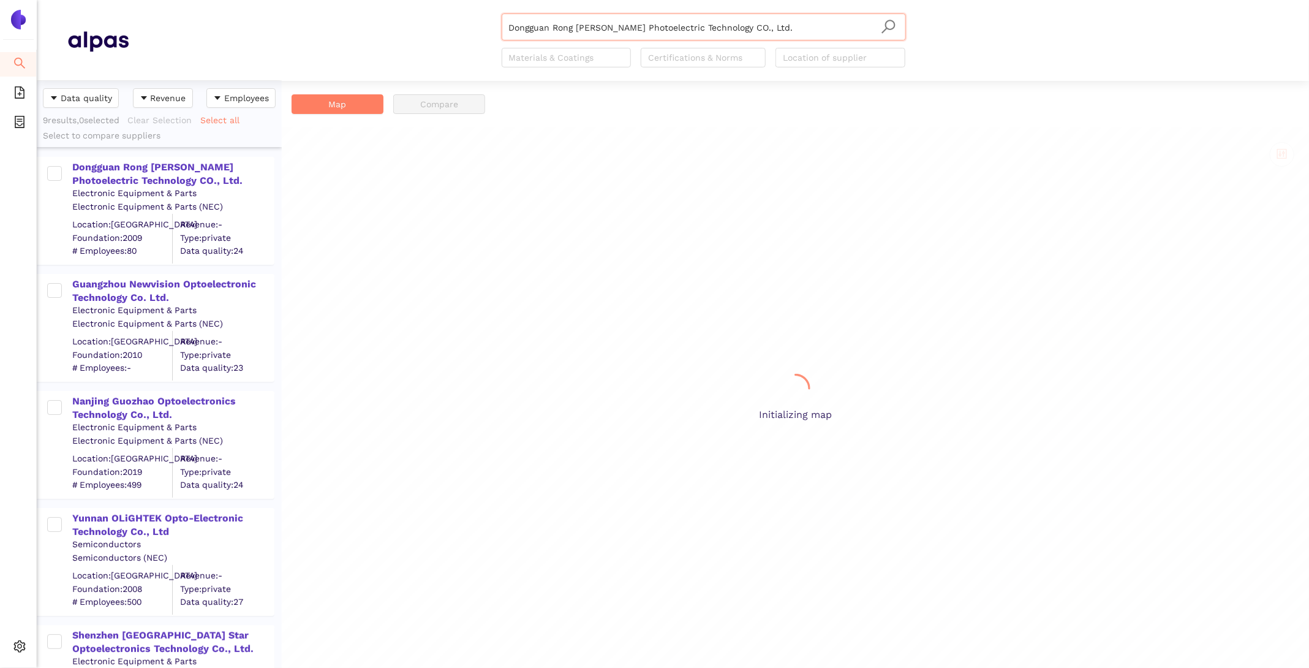
scroll to position [587, 245]
drag, startPoint x: 774, startPoint y: 31, endPoint x: 326, endPoint y: -7, distance: 449.9
click at [326, 0] on html "Search eSourcing Templates eSourcing Projects Settings Dongguan Rong [PERSON_NA…" at bounding box center [654, 334] width 1309 height 668
click at [633, 27] on input "search" at bounding box center [704, 27] width 390 height 27
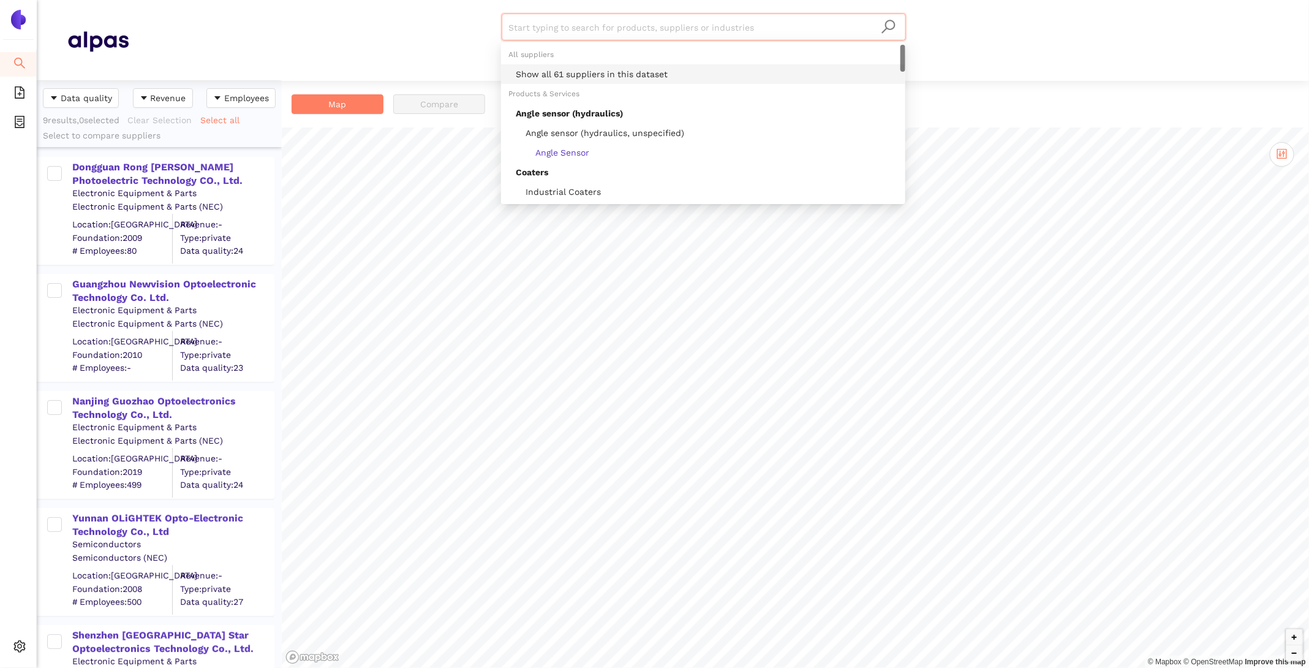
click at [655, 69] on div "Show all 61 suppliers in this dataset" at bounding box center [707, 73] width 382 height 13
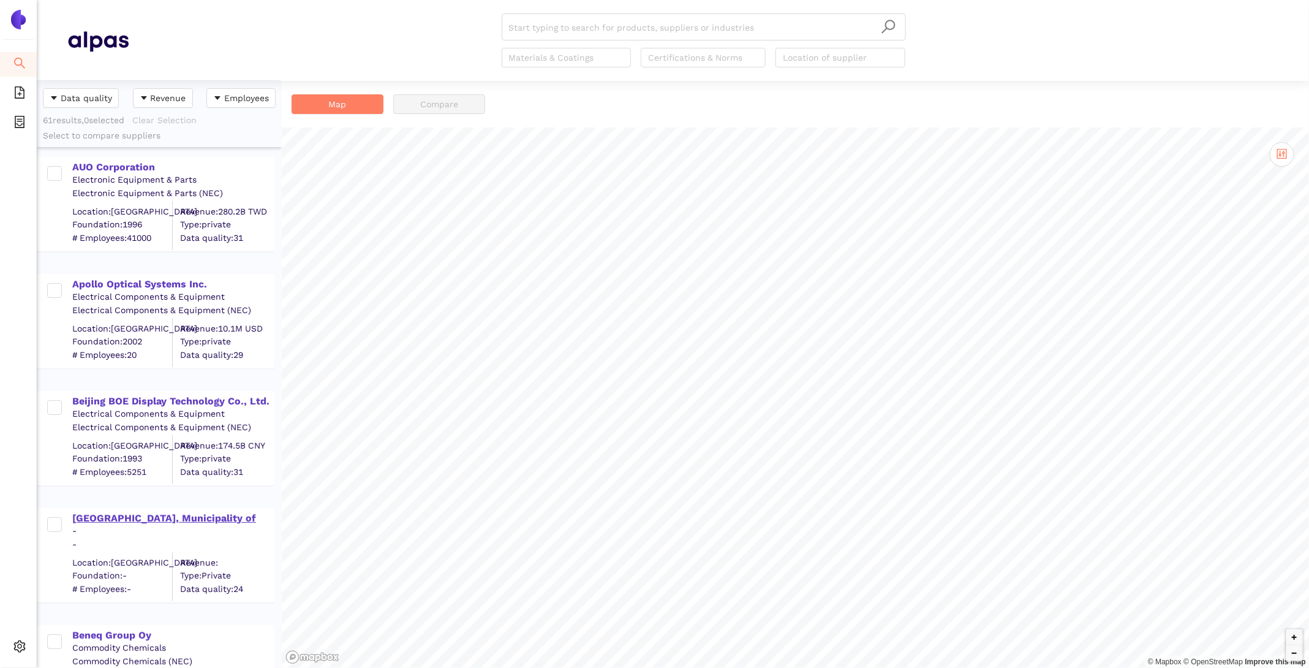
click at [118, 511] on div "[GEOGRAPHIC_DATA], Municipality of" at bounding box center [172, 517] width 201 height 13
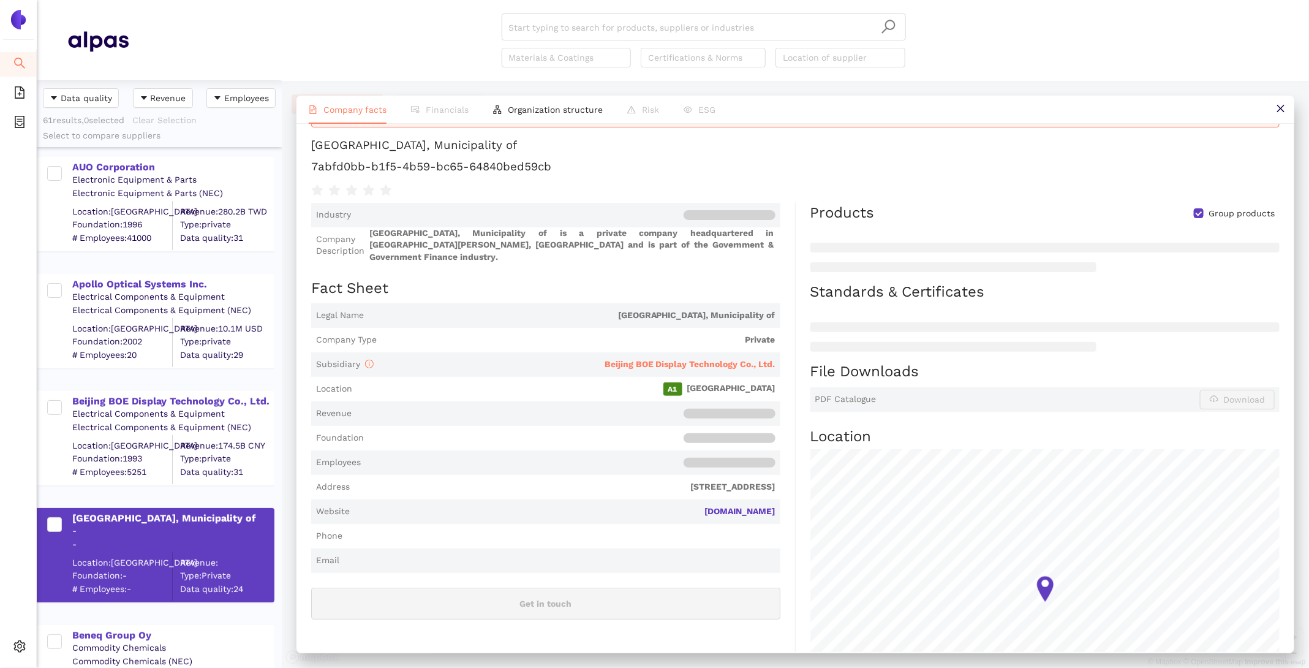
scroll to position [45, 0]
drag, startPoint x: 785, startPoint y: 494, endPoint x: 718, endPoint y: 493, distance: 66.8
click at [718, 493] on div "Industry Company Description [GEOGRAPHIC_DATA], Municipality of is a private co…" at bounding box center [553, 483] width 485 height 567
copy link "[DOMAIN_NAME]"
drag, startPoint x: 579, startPoint y: 165, endPoint x: 313, endPoint y: 164, distance: 266.5
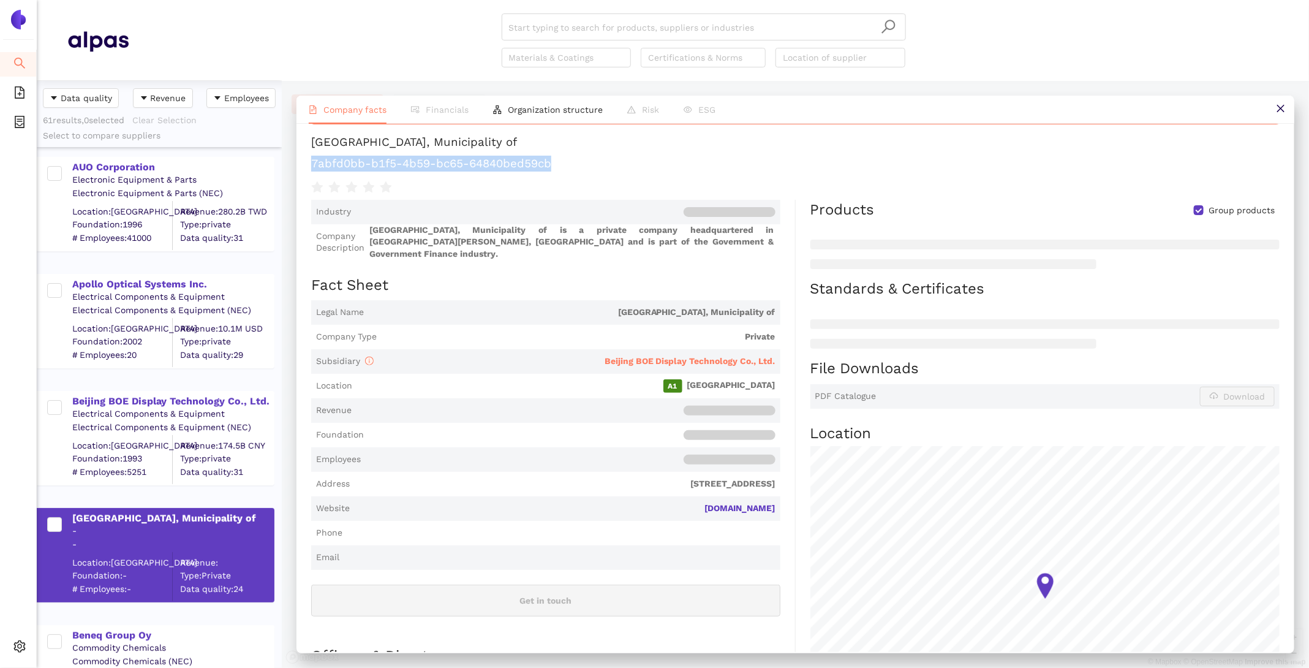
click at [313, 164] on h1 "7abfd0bb-b1f5-4b59-bc65-64840bed59cb" at bounding box center [795, 164] width 968 height 16
copy h1 "7abfd0bb-b1f5-4b59-bc65-64840bed59cb"
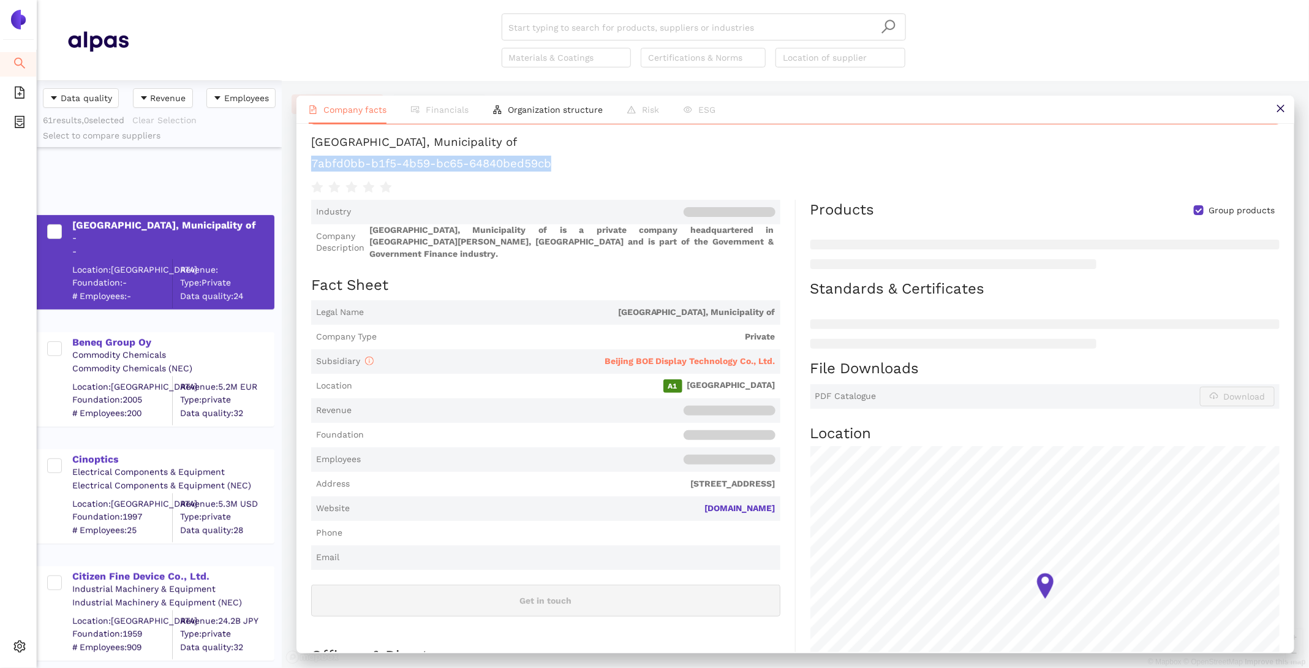
scroll to position [568, 0]
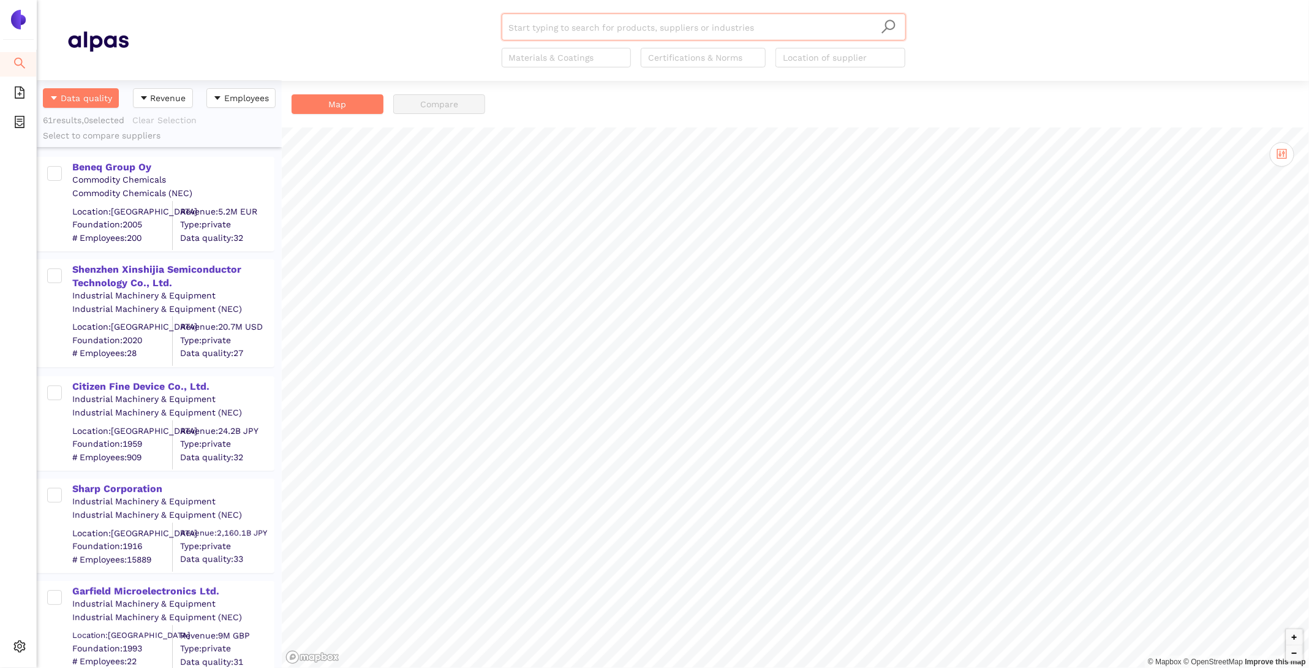
scroll to position [587, 245]
paste input "Raystar Optronics, Inc."
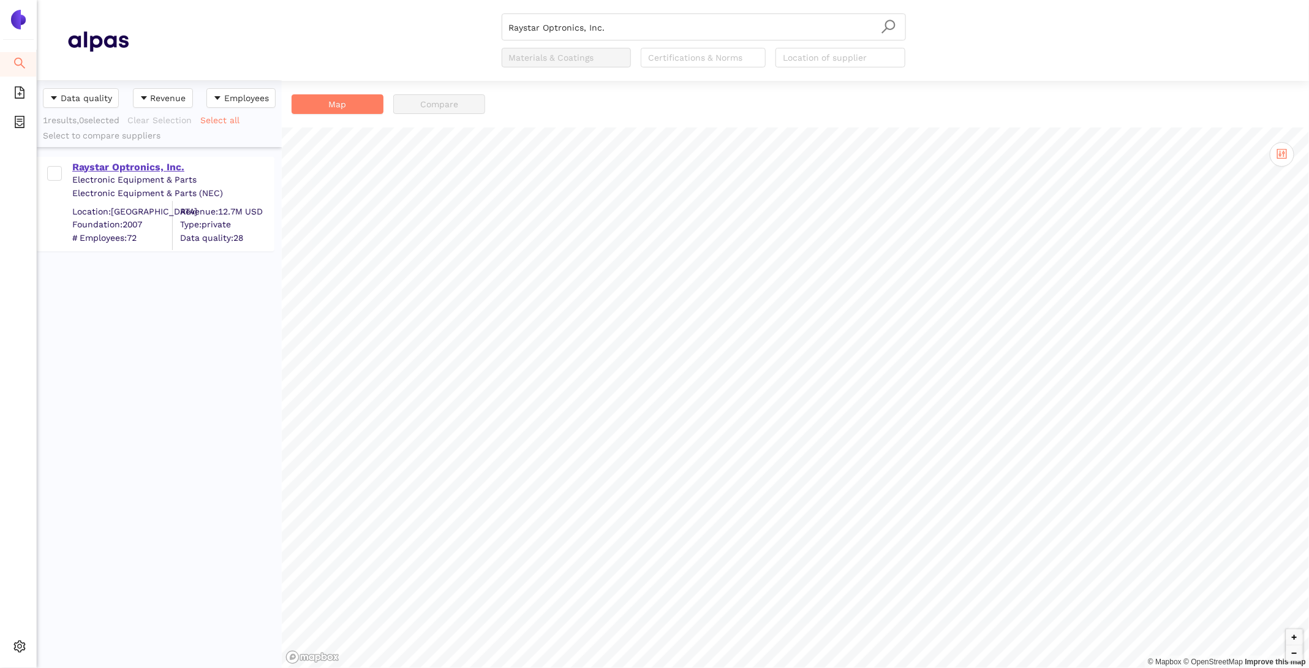
click at [158, 159] on div "Raystar Optronics, Inc." at bounding box center [172, 166] width 201 height 16
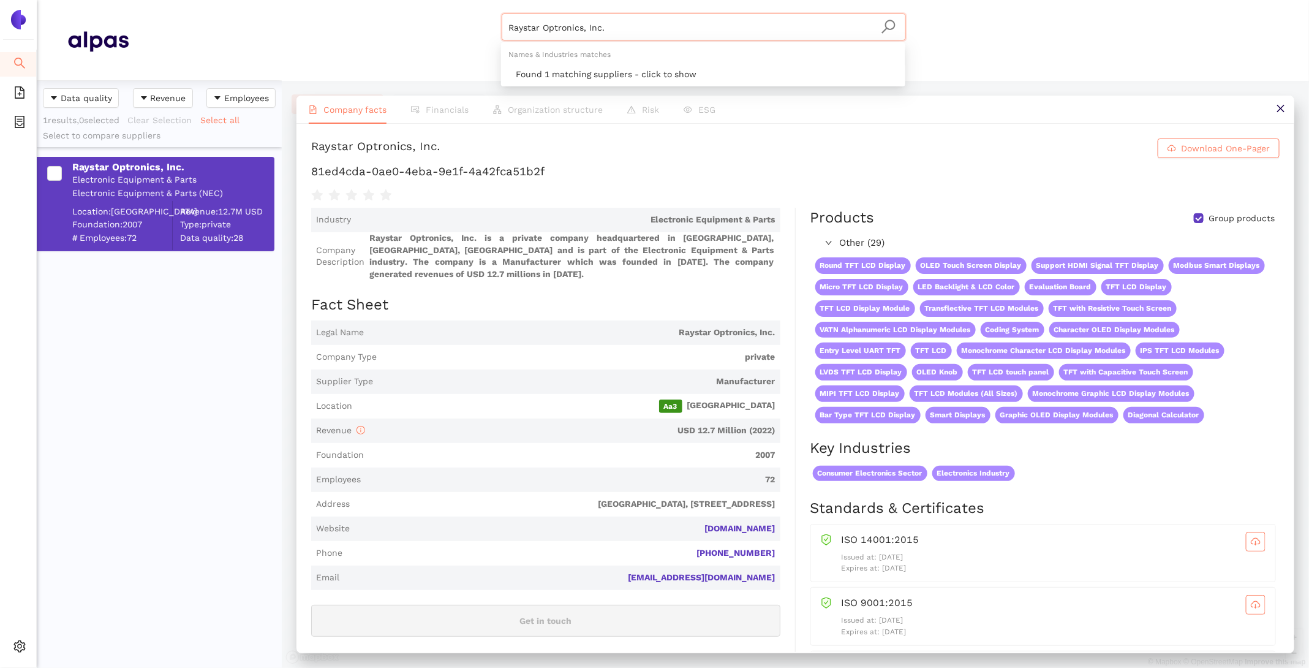
drag, startPoint x: 614, startPoint y: 26, endPoint x: 314, endPoint y: 2, distance: 301.7
click at [314, 2] on header "Raystar Optronics, Inc. Materials & Coatings Certifications & Norms Location of…" at bounding box center [673, 40] width 1272 height 81
paste input "SEEYA TECHNOLOGY CORP"
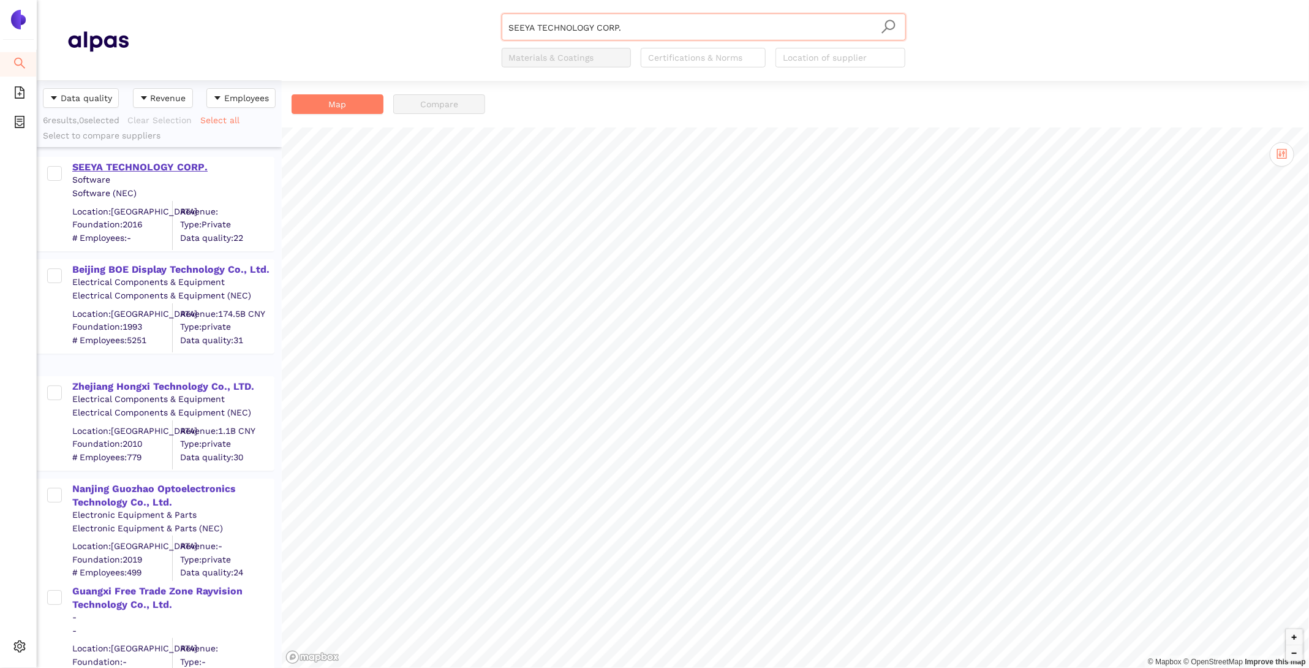
click at [100, 162] on div "SEEYA TECHNOLOGY CORP." at bounding box center [172, 166] width 201 height 13
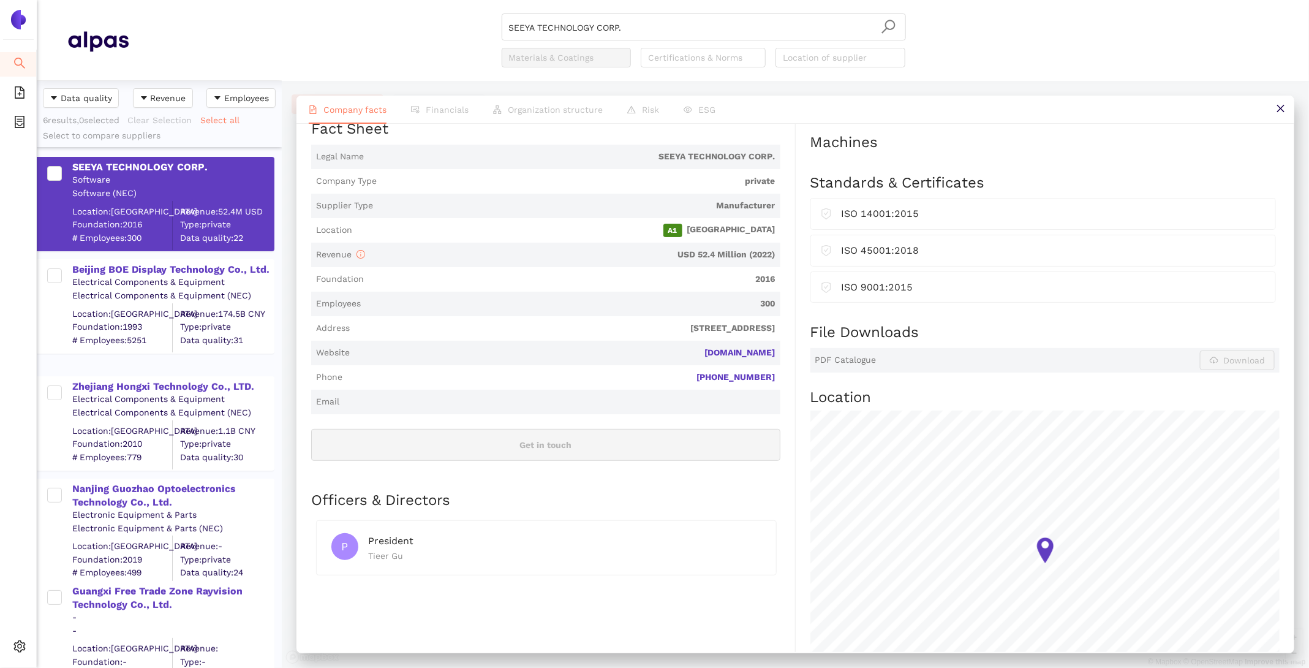
scroll to position [176, 0]
drag, startPoint x: 786, startPoint y: 344, endPoint x: 693, endPoint y: 342, distance: 92.5
click at [693, 342] on div "Industry Software Company Description SEEYA TECHNOLOGY CORP. is a private compa…" at bounding box center [553, 381] width 485 height 700
copy link "[DOMAIN_NAME]"
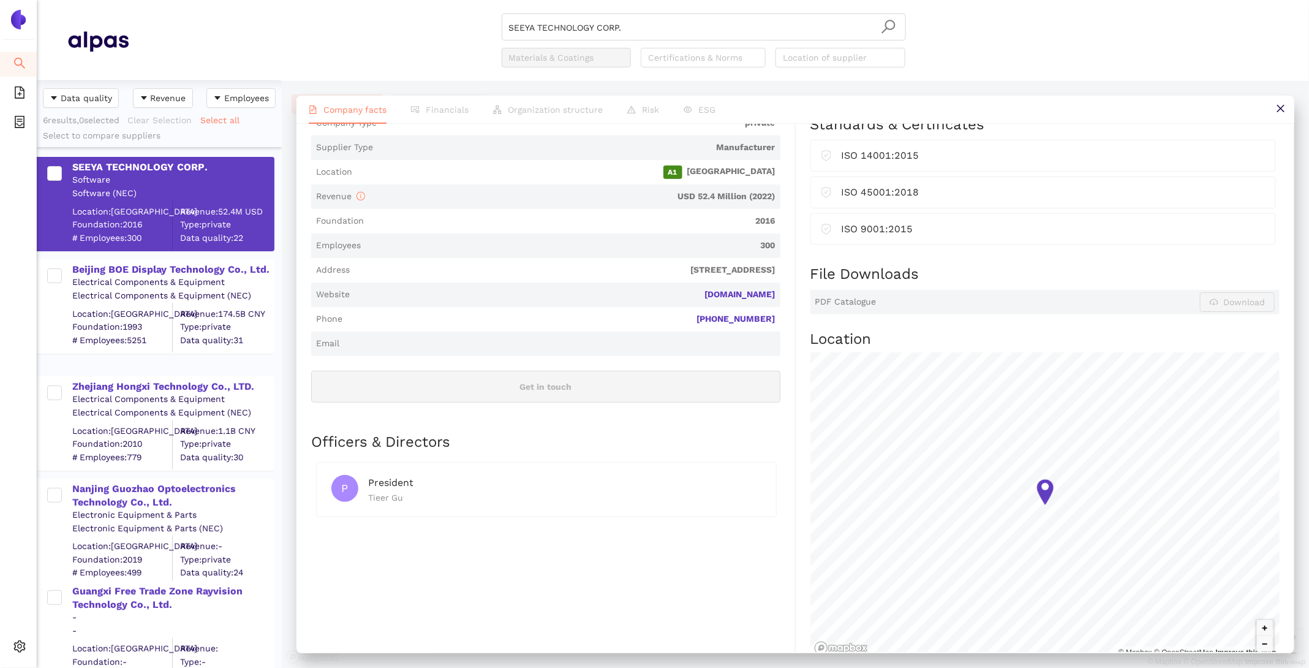
scroll to position [0, 0]
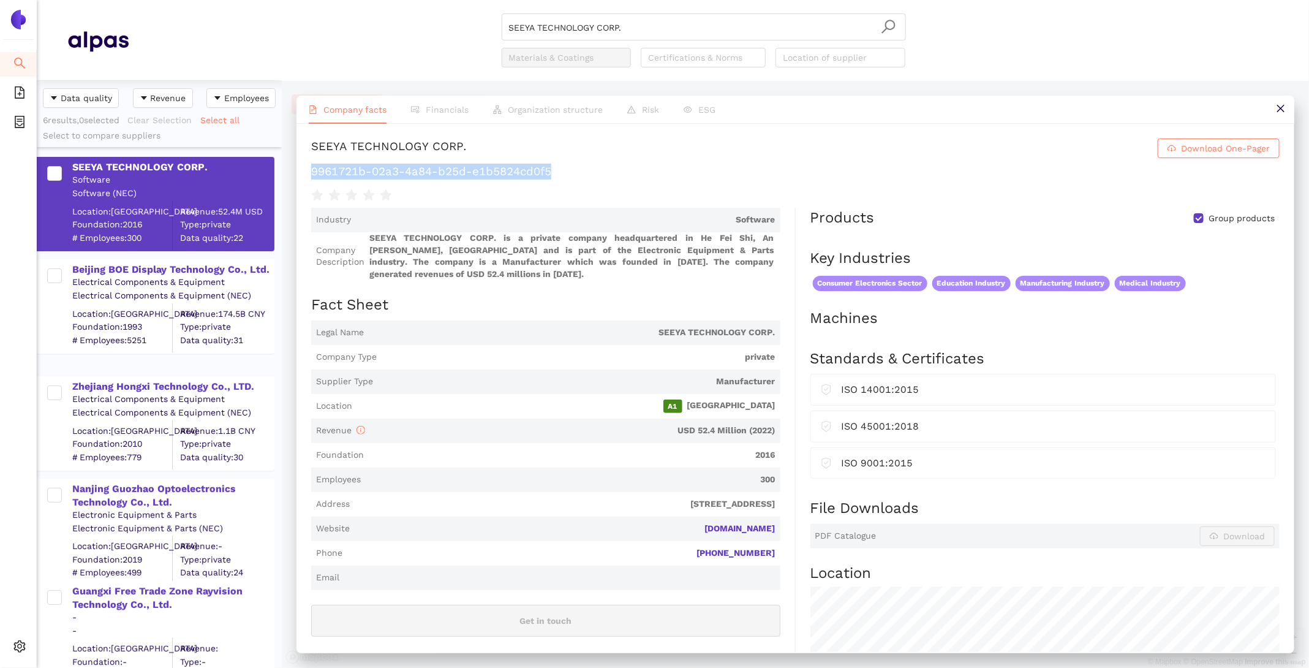
drag, startPoint x: 567, startPoint y: 167, endPoint x: 309, endPoint y: 176, distance: 258.7
click at [309, 176] on div "SEEYA TECHNOLOGY CORP. Download One-Pager 9961721b-02a3-4a84-b25d-e1b5824cd0f5 …" at bounding box center [795, 388] width 998 height 528
copy h1 "9961721b-02a3-4a84-b25d-e1b5824cd0f5"
click at [167, 270] on div "Beijing BOE Display Technology Co., Ltd." at bounding box center [172, 269] width 201 height 13
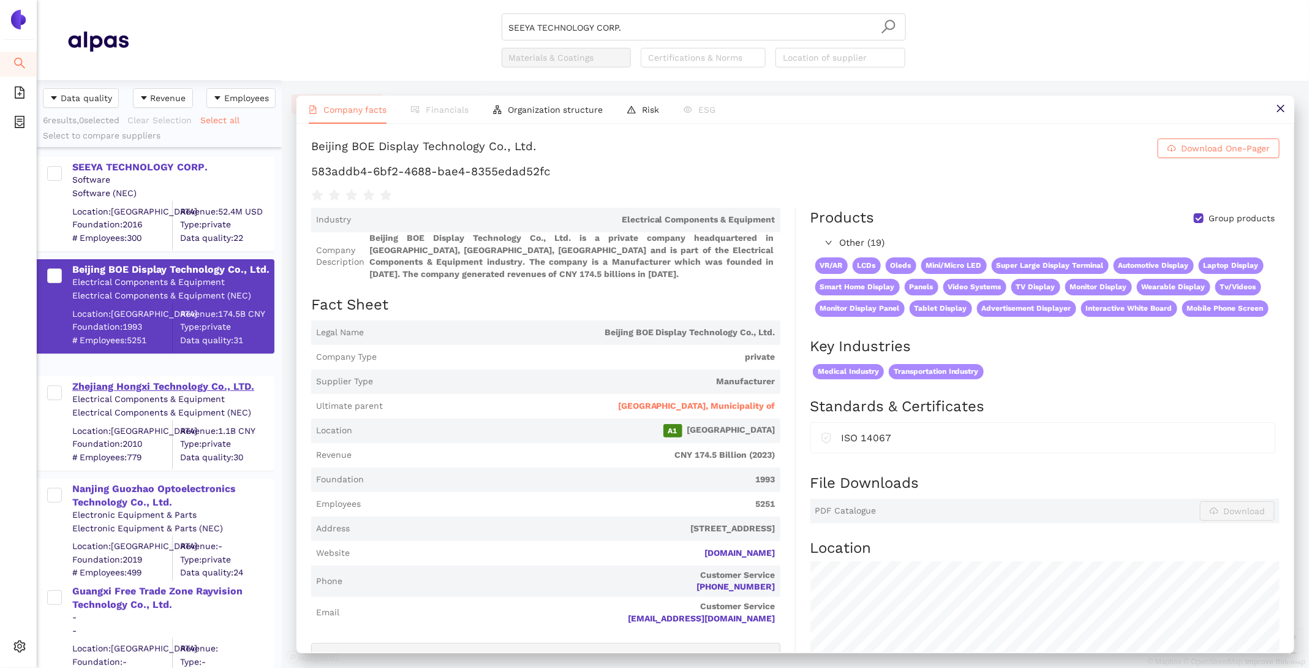
click at [167, 379] on div "Zhejiang Hongxi Technology Co., LTD." at bounding box center [172, 385] width 201 height 16
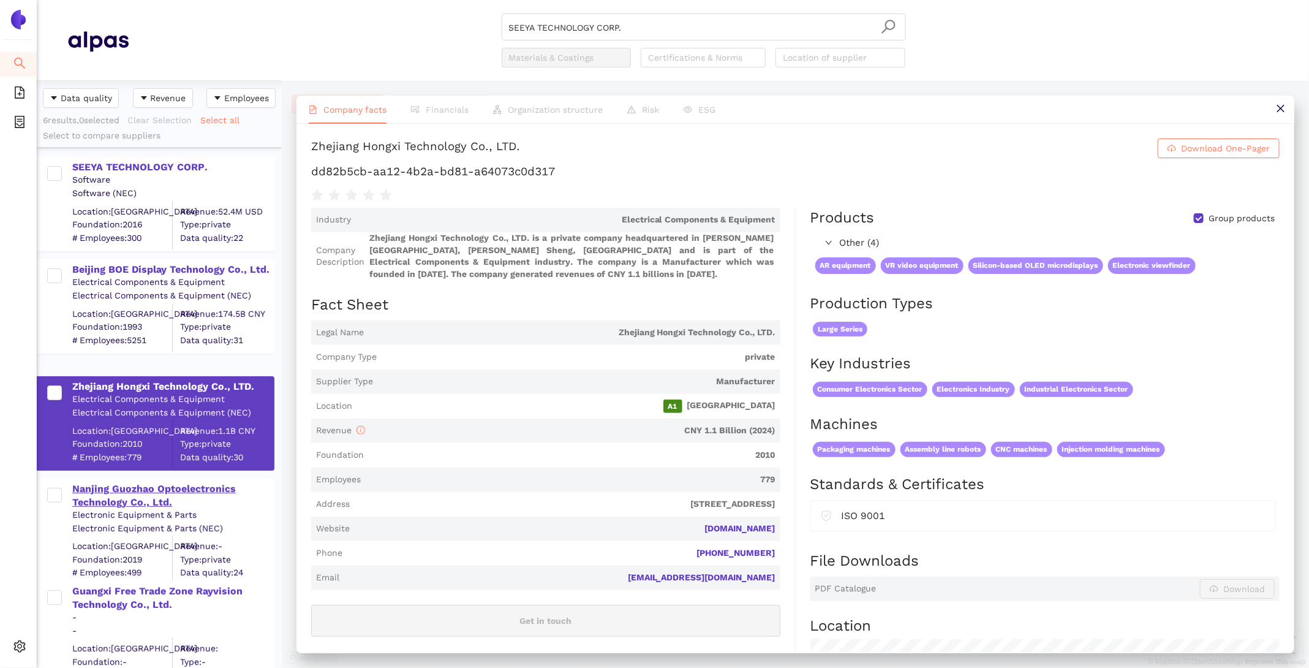
click at [174, 492] on div "Nanjing Guozhao Optoelectronics Technology Co., Ltd." at bounding box center [172, 496] width 201 height 28
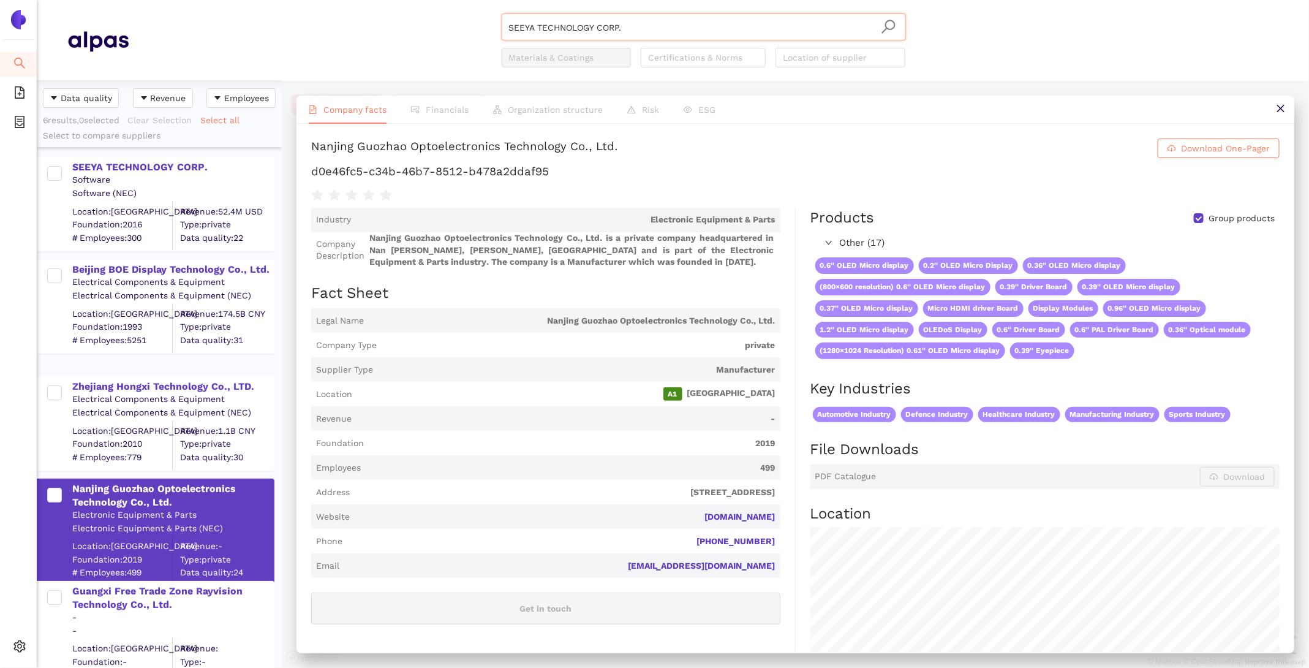
drag, startPoint x: 649, startPoint y: 35, endPoint x: 345, endPoint y: -42, distance: 313.9
click at [345, 0] on html "Search eSourcing Templates eSourcing Projects Settings SEEYA TECHNOLOGY CORP. M…" at bounding box center [654, 334] width 1309 height 668
paste input "amsung Electronics Co., Ltd"
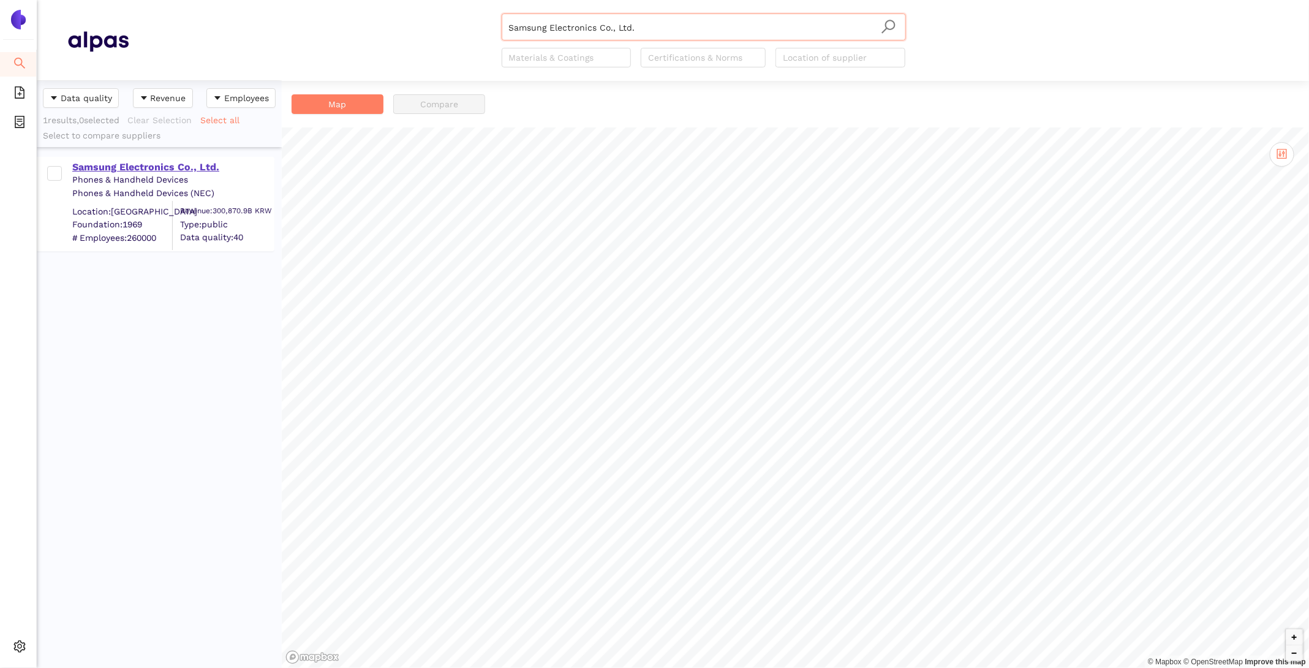
click at [191, 162] on div "Samsung Electronics Co., Ltd." at bounding box center [172, 166] width 201 height 13
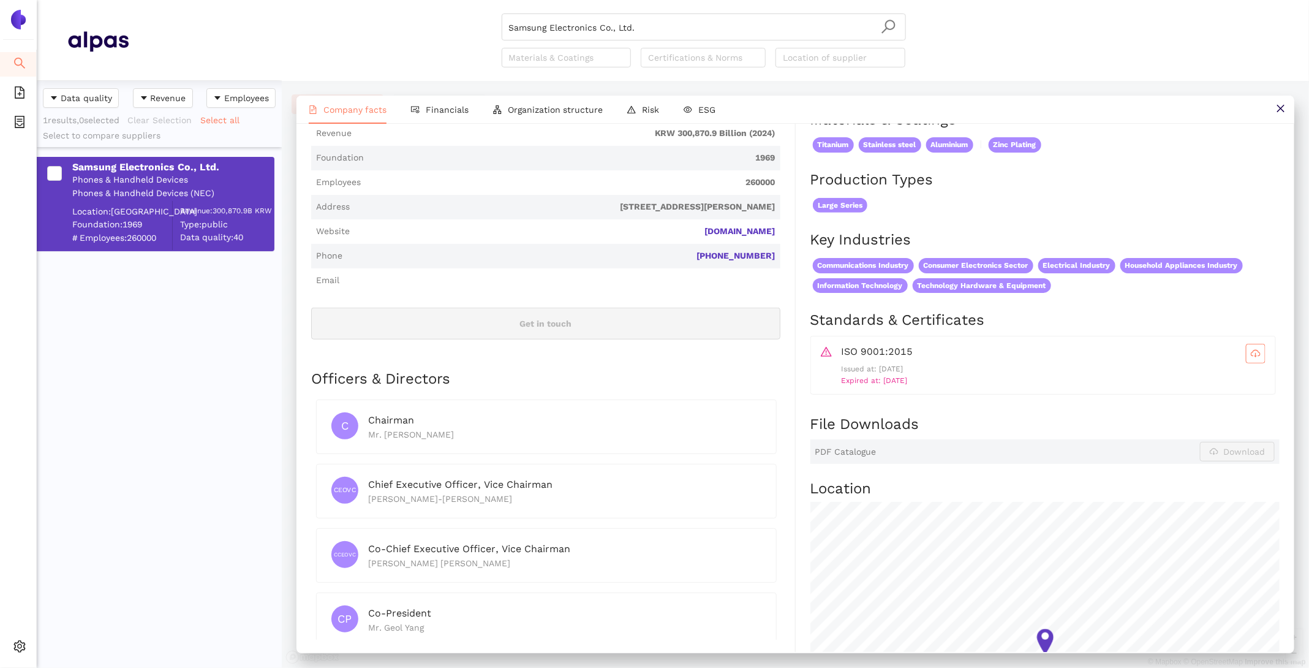
scroll to position [454, 0]
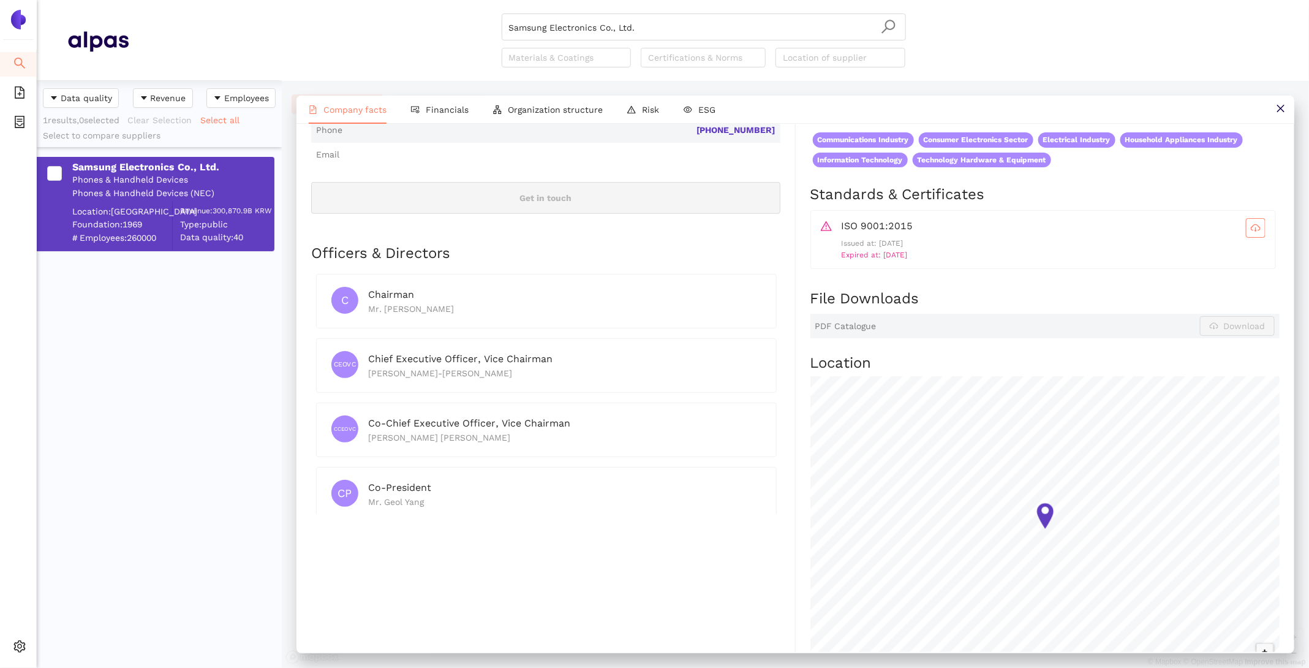
drag, startPoint x: 642, startPoint y: 31, endPoint x: 364, endPoint y: -2, distance: 279.5
click at [364, 0] on html "Search eSourcing Templates eSourcing Projects Settings Samsung Electronics Co.,…" at bounding box center [654, 334] width 1309 height 668
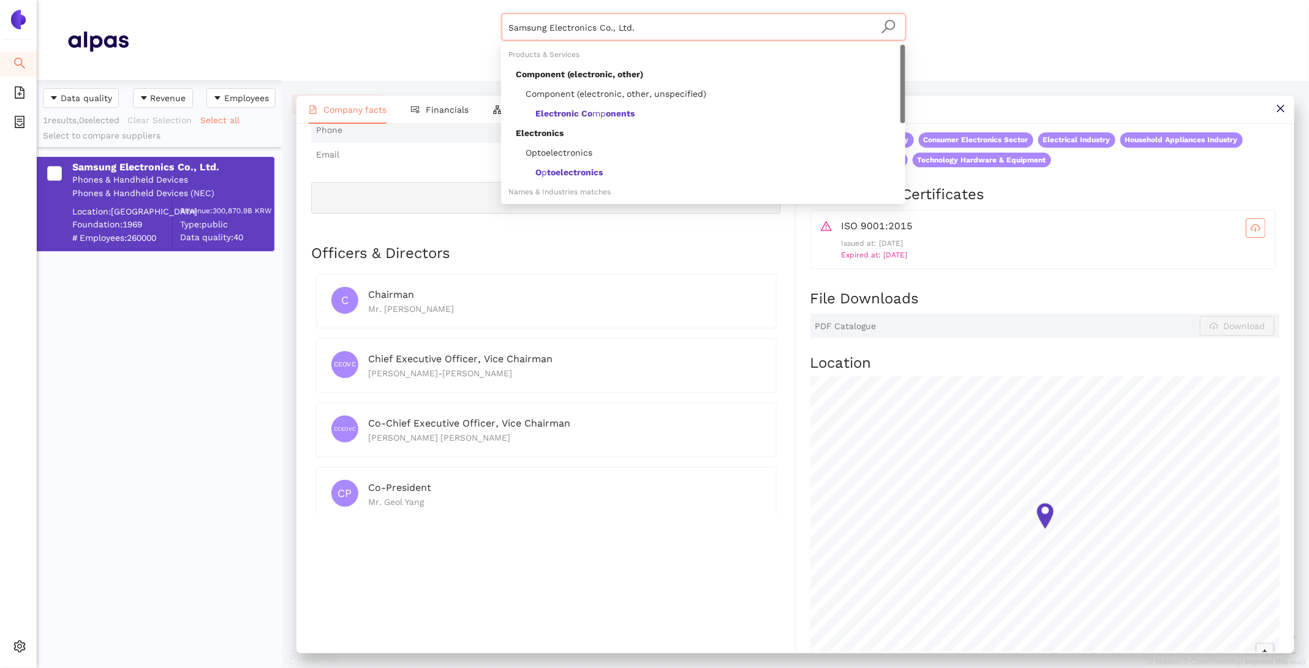
paste input "Instrument Systems GmbH"
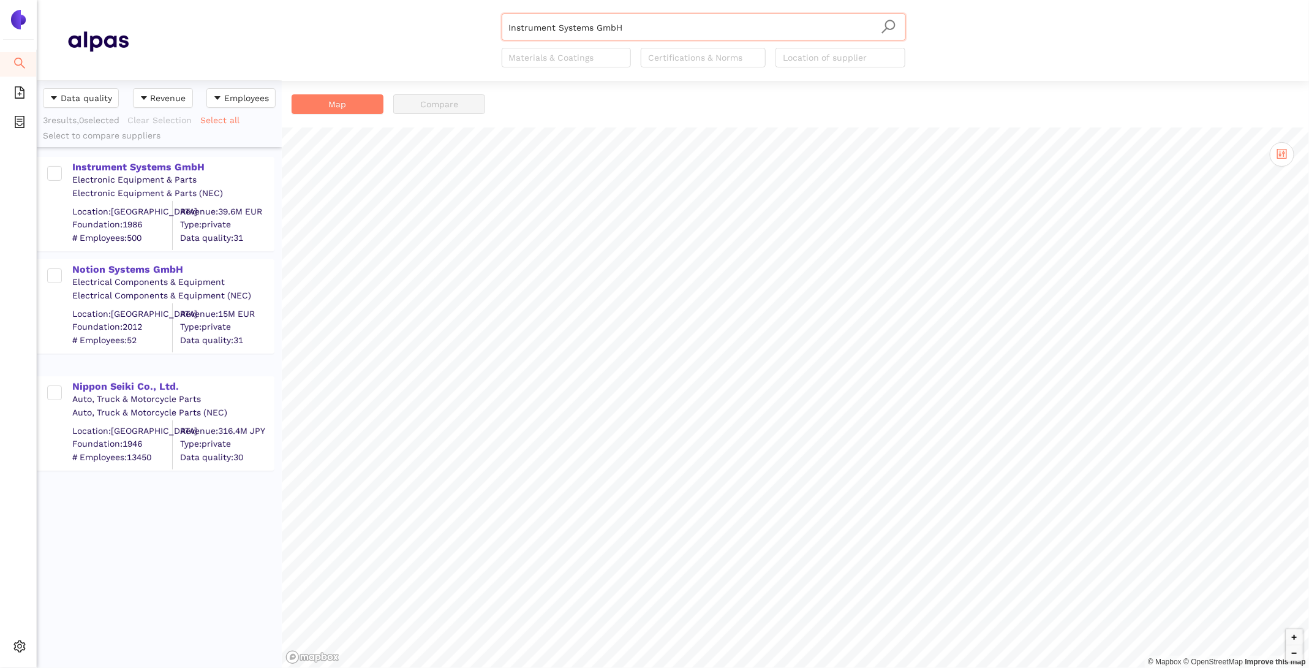
click at [177, 155] on div "Instrument Systems GmbH Electronic Equipment & Parts Electronic Equipment & Par…" at bounding box center [159, 198] width 245 height 102
click at [183, 159] on div "Instrument Systems GmbH" at bounding box center [172, 166] width 201 height 16
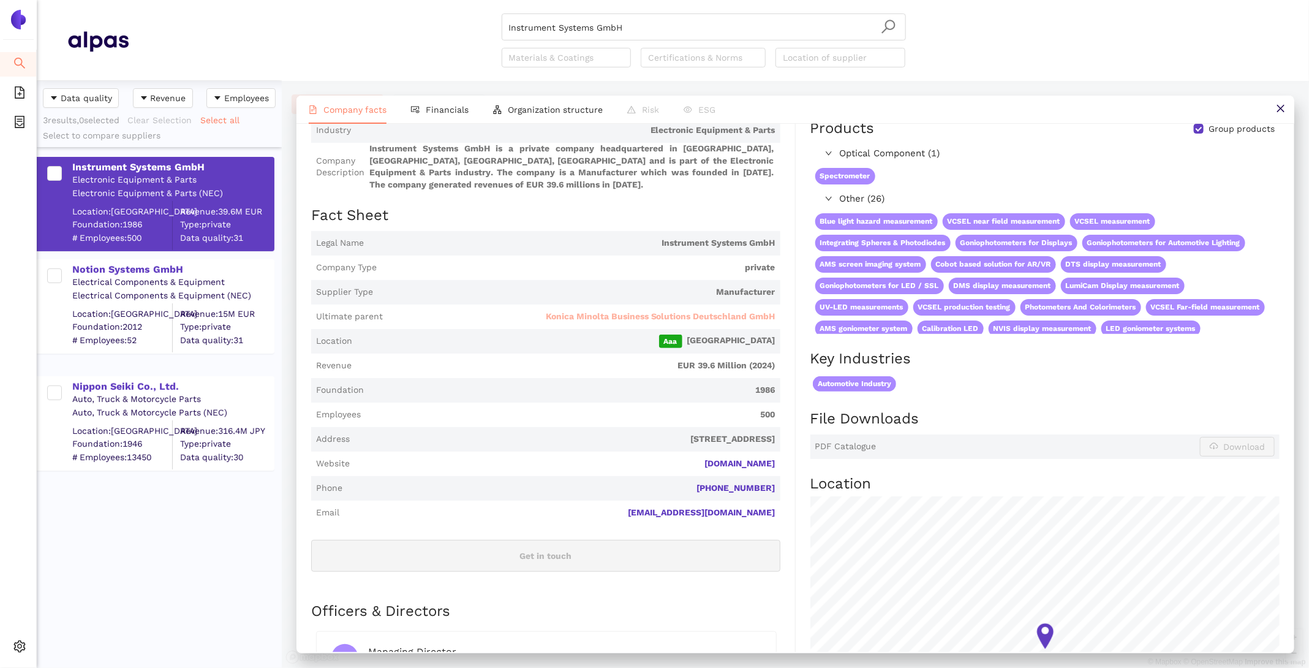
scroll to position [96, 0]
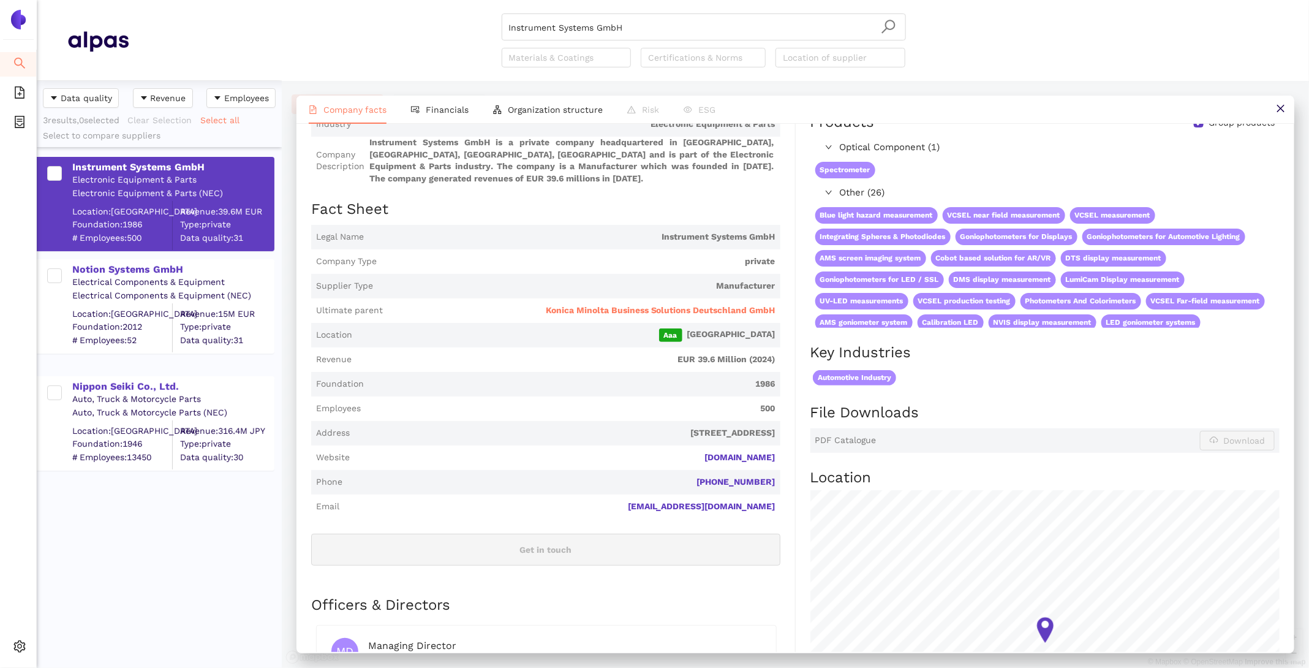
drag, startPoint x: 783, startPoint y: 467, endPoint x: 646, endPoint y: 455, distance: 138.4
click at [646, 455] on div "Industry Electronic Equipment & Parts Company Description Instrument Systems Gm…" at bounding box center [553, 563] width 485 height 902
copy link "[DOMAIN_NAME]"
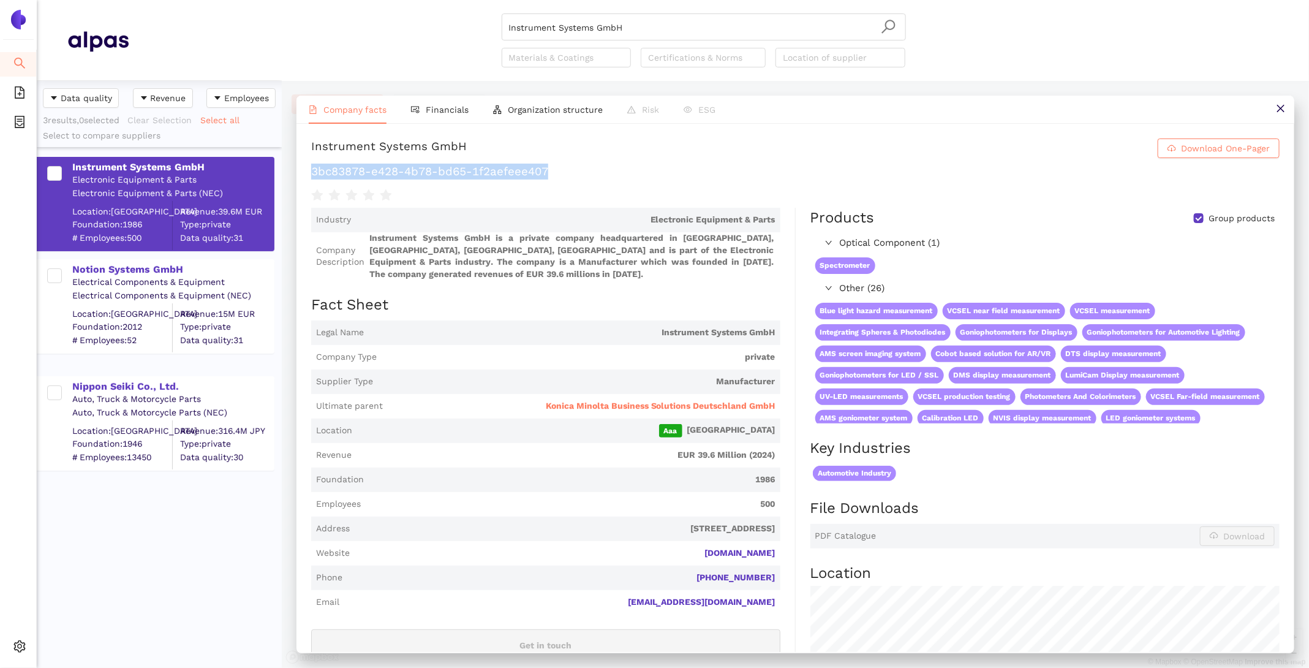
drag, startPoint x: 566, startPoint y: 173, endPoint x: 309, endPoint y: 170, distance: 256.7
click at [309, 170] on div "Instrument Systems GmbH Download One-Pager 3bc83878-e428-4b78-bd65-1f2aefeee407…" at bounding box center [795, 388] width 998 height 528
copy h1 "3bc83878-e428-4b78-bd65-1f2aefeee407"
click at [584, 412] on span "Ultimate parent Konica Minolta Business Solutions Deutschland GmbH" at bounding box center [545, 406] width 469 height 25
click at [579, 404] on span "Konica Minolta Business Solutions Deutschland GmbH" at bounding box center [661, 406] width 230 height 12
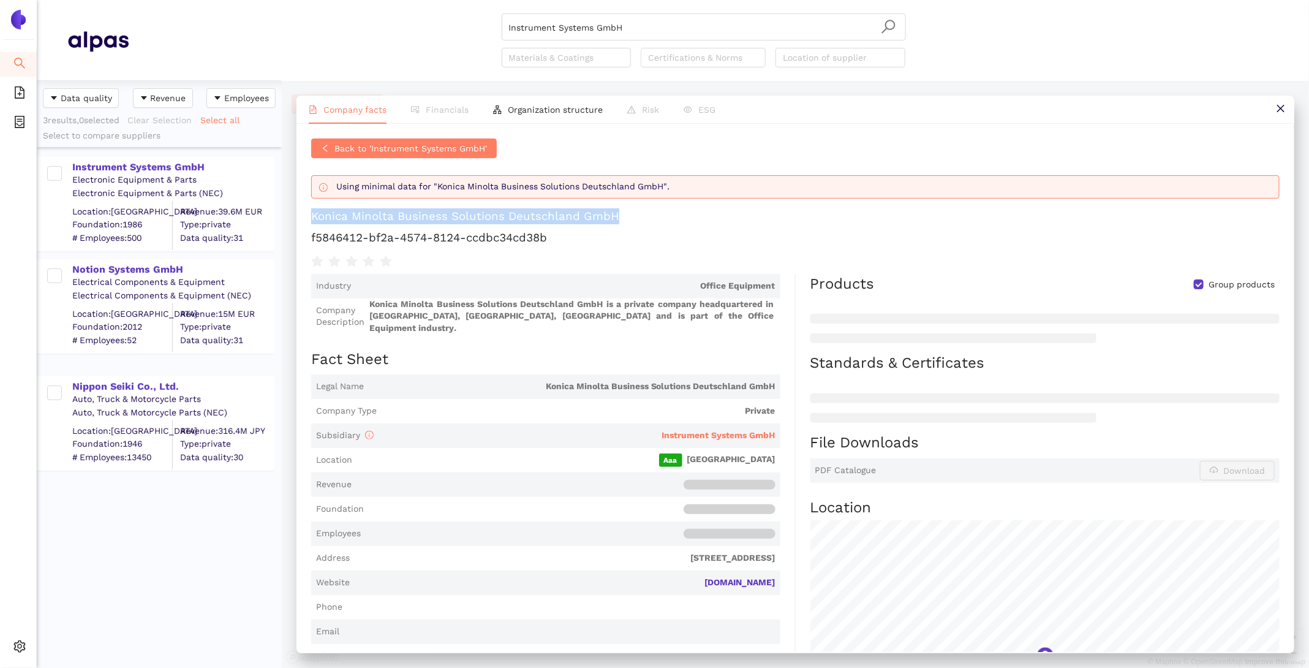
drag, startPoint x: 624, startPoint y: 217, endPoint x: 286, endPoint y: 209, distance: 337.6
click at [286, 209] on div "Company facts Financials Organization structure Risk ESG Back to 'Instrument Sy…" at bounding box center [795, 374] width 1027 height 587
copy div "Konica Minolta Business Solutions Deutschland GmbH"
drag, startPoint x: 555, startPoint y: 235, endPoint x: 311, endPoint y: 235, distance: 244.4
click at [311, 235] on h1 "f5846412-bf2a-4574-8124-ccdbc34cd38b" at bounding box center [795, 238] width 968 height 16
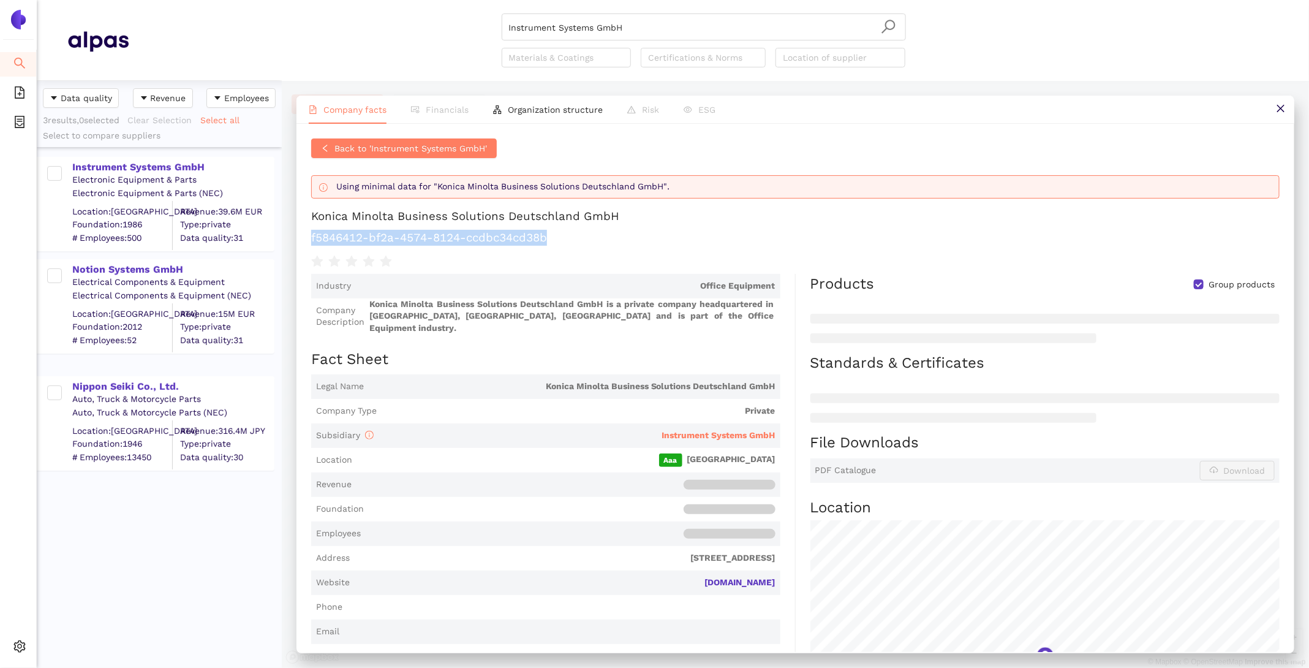
copy h1 "f5846412-bf2a-4574-8124-ccdbc34cd38b"
click at [347, 150] on span "Back to 'Instrument Systems GmbH'" at bounding box center [410, 147] width 153 height 13
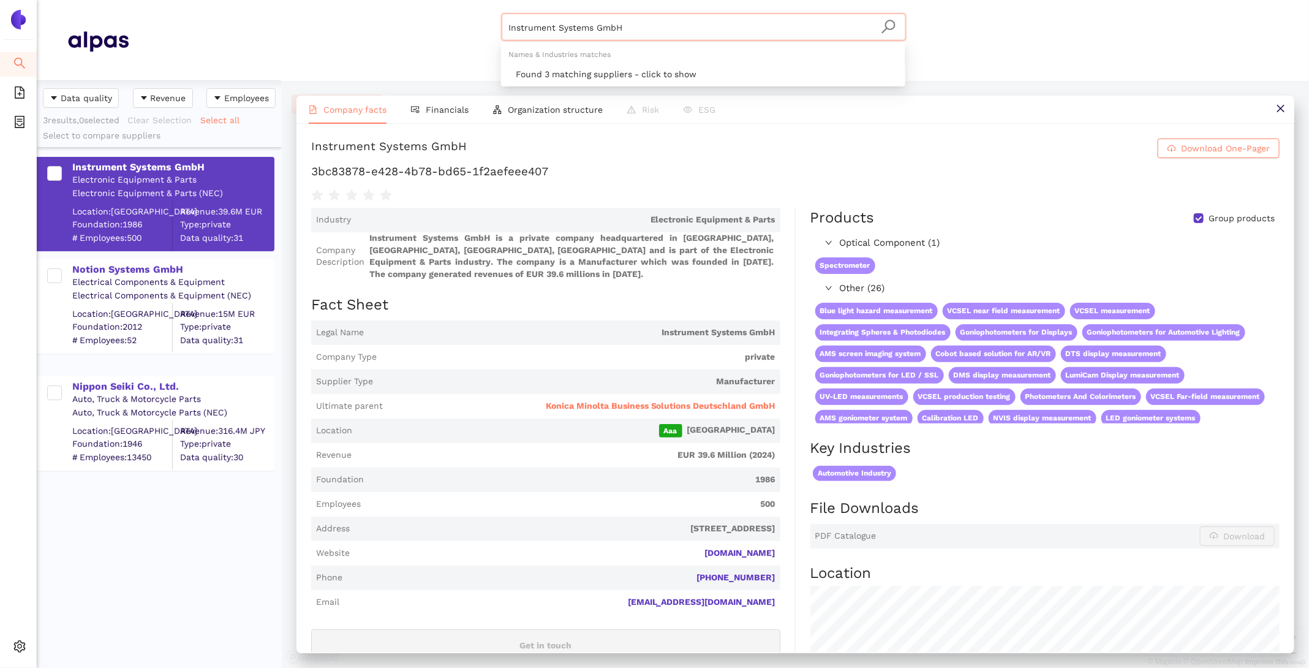
drag, startPoint x: 657, startPoint y: 31, endPoint x: 306, endPoint y: -17, distance: 354.1
click at [306, 0] on html "Search eSourcing Templates eSourcing Projects Settings Instrument Systems GmbH …" at bounding box center [654, 334] width 1309 height 668
paste input "Kyulux Inc"
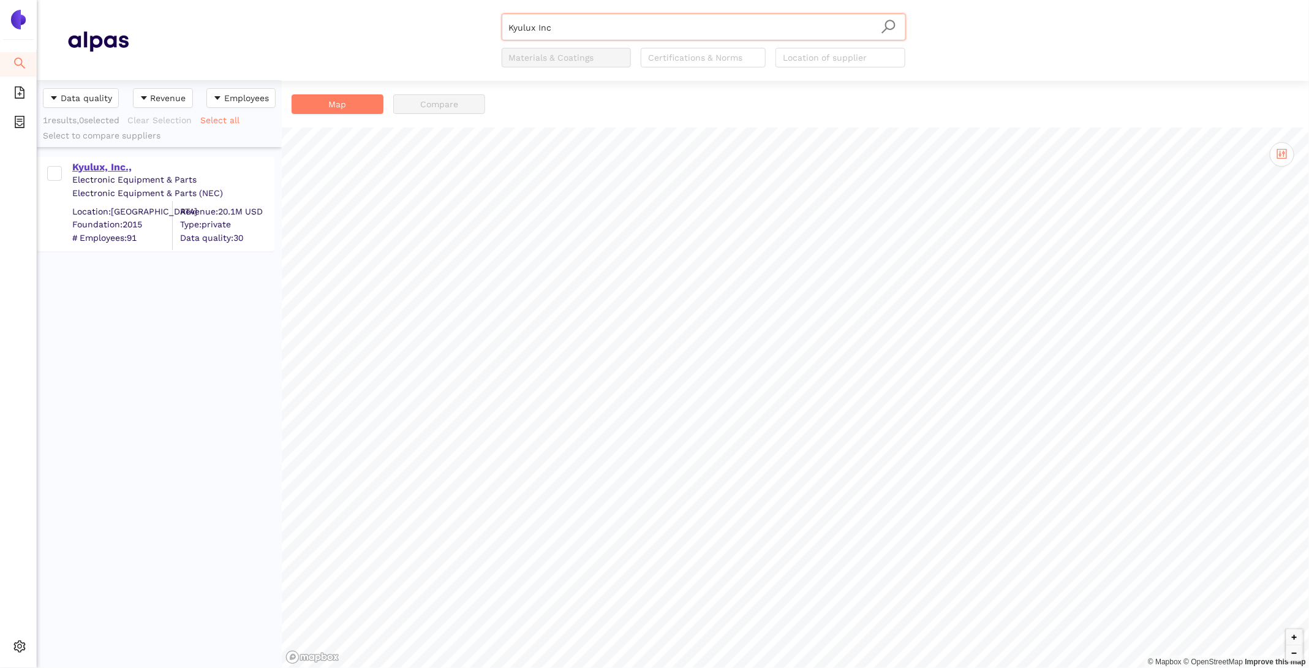
type input "Kyulux Inc"
click at [97, 165] on div "Kyulux, Inc.," at bounding box center [172, 166] width 201 height 13
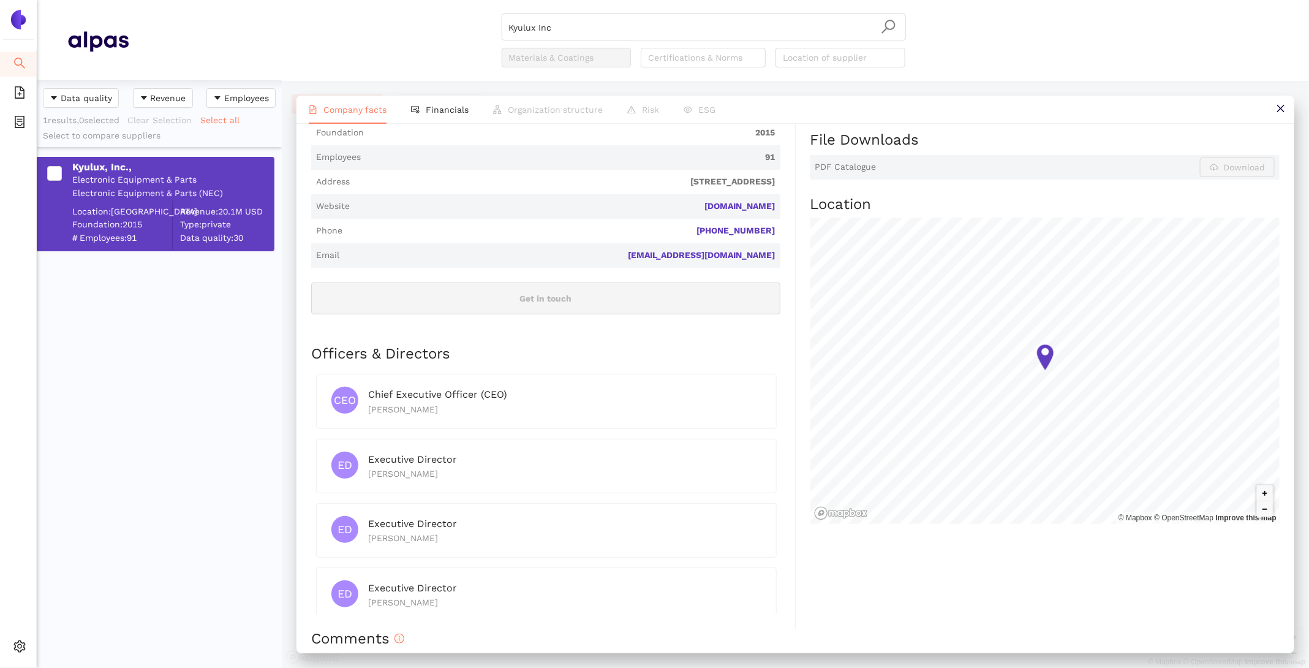
scroll to position [325, 0]
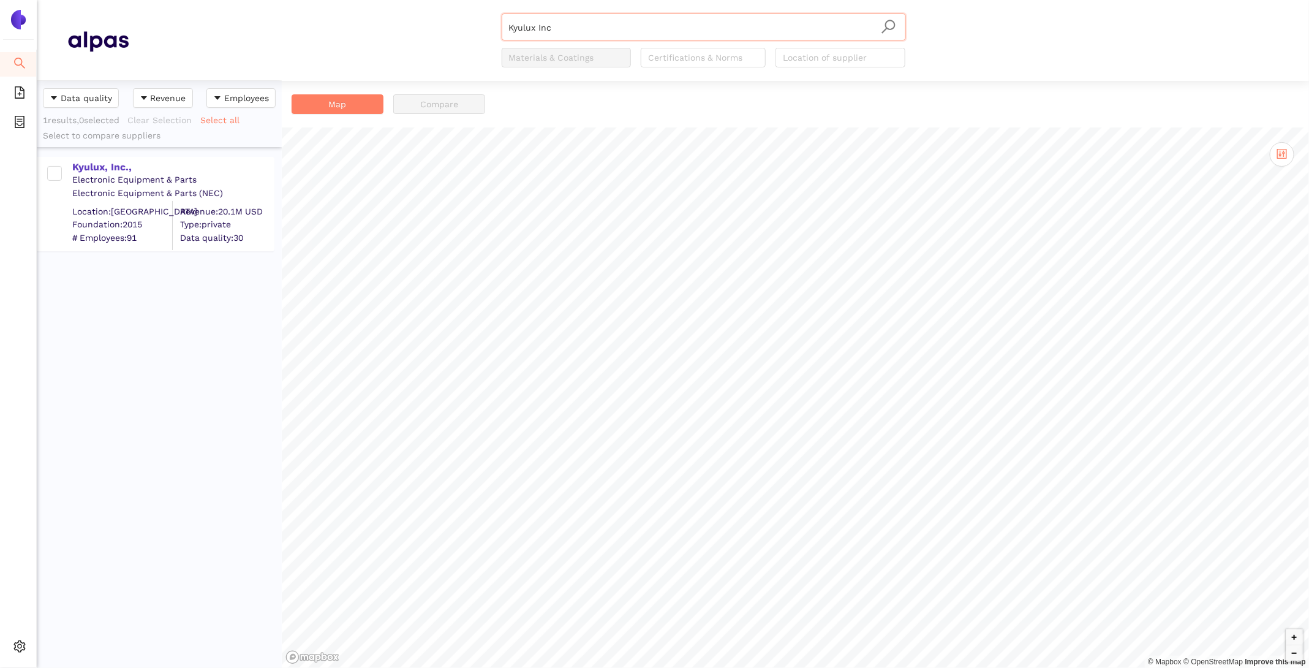
scroll to position [587, 245]
drag, startPoint x: 591, startPoint y: 34, endPoint x: 304, endPoint y: -29, distance: 293.1
click at [304, 0] on html "Search eSourcing Templates eSourcing Projects Settings Kyulux Inc Materials & C…" at bounding box center [654, 334] width 1309 height 668
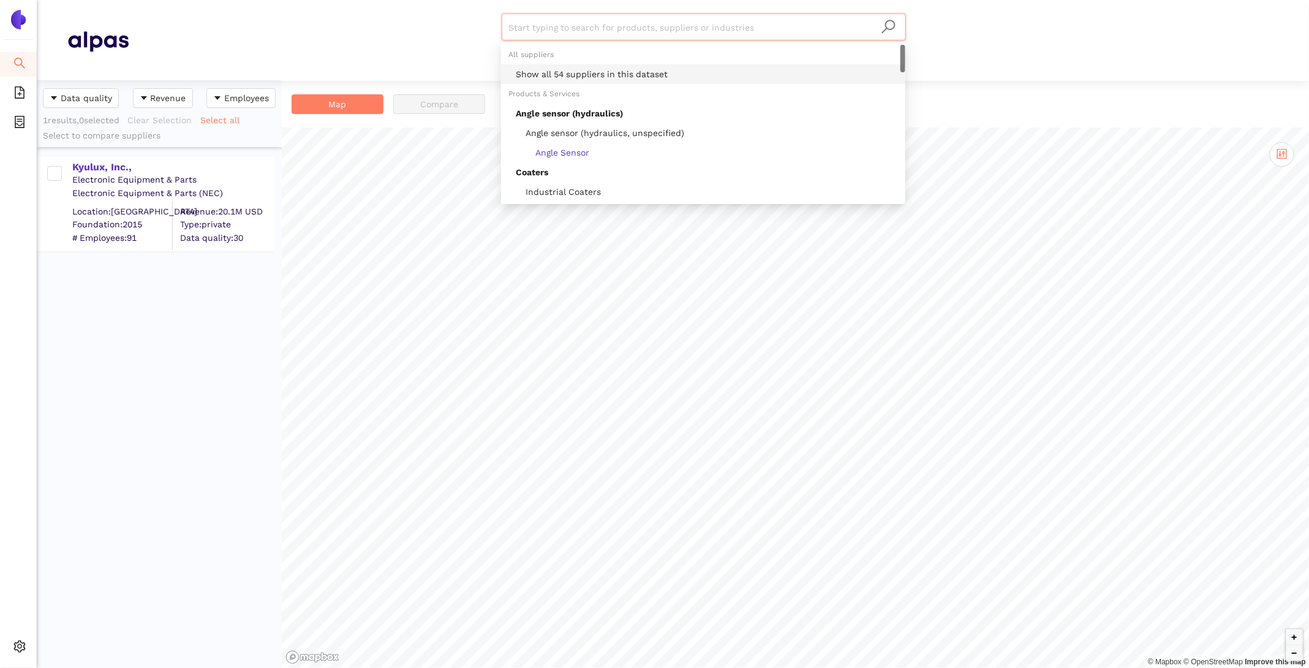
click at [639, 60] on div "All suppliers" at bounding box center [703, 55] width 404 height 20
click at [638, 80] on div "Show all 54 suppliers in this dataset" at bounding box center [707, 73] width 382 height 13
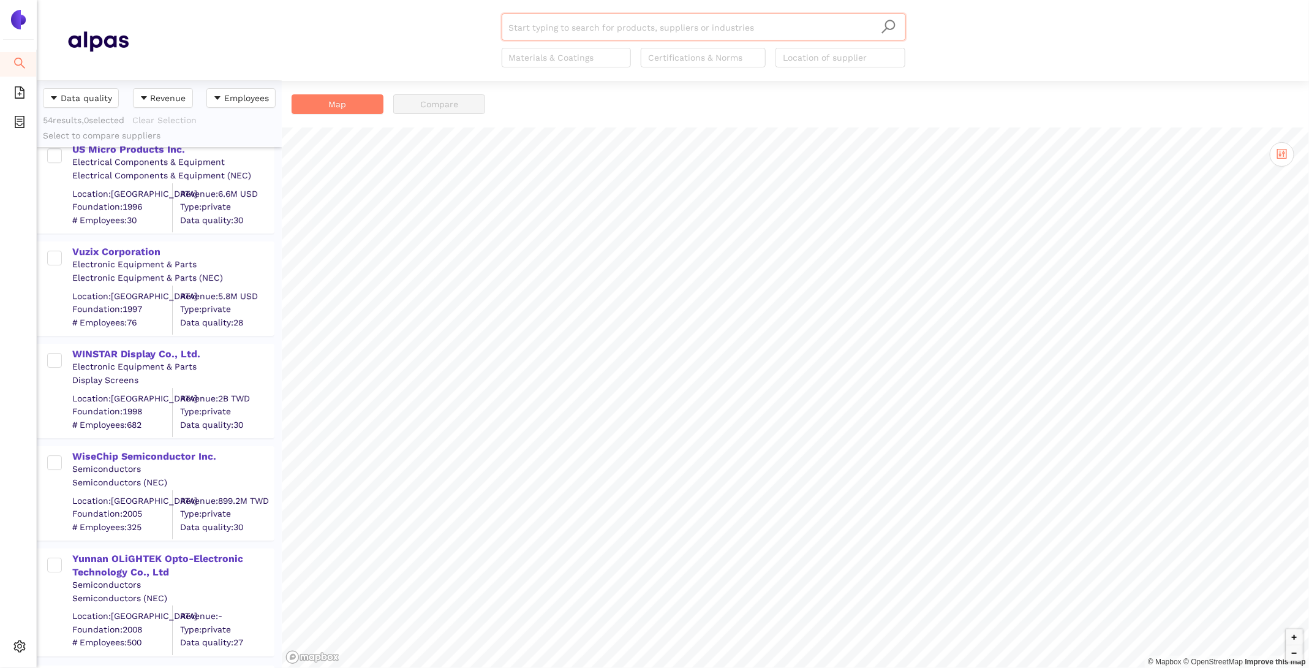
scroll to position [4872, 0]
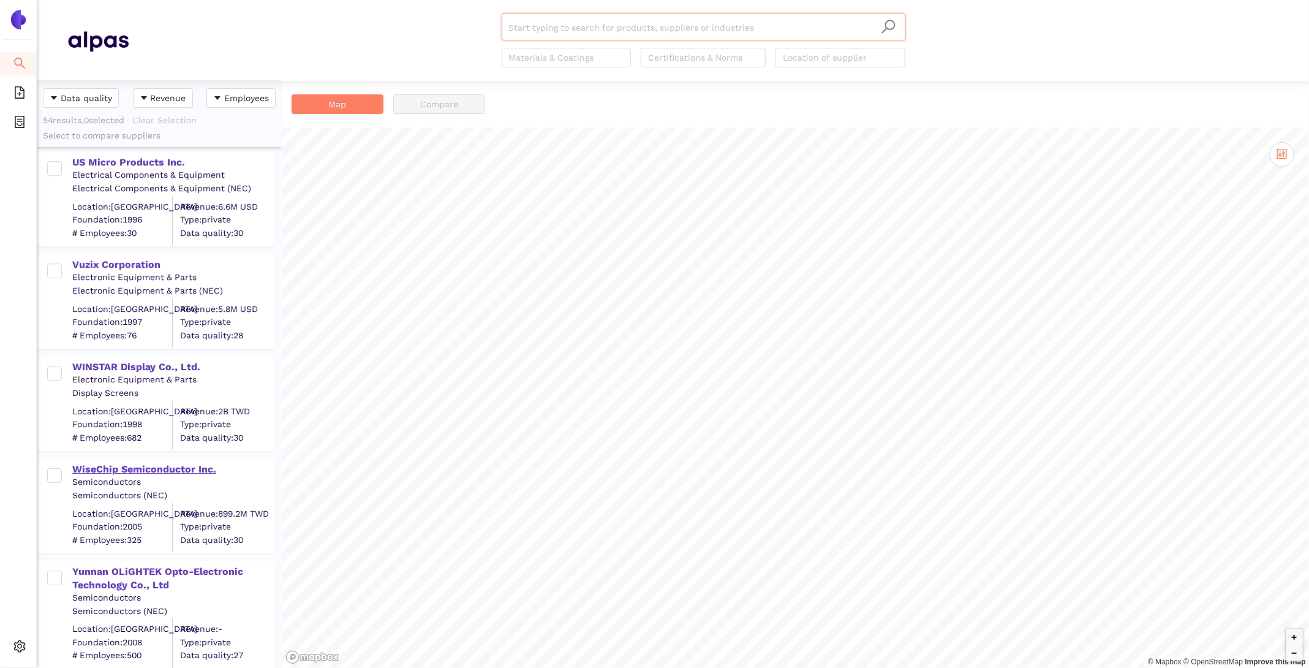
click at [119, 467] on div "WiseChip Semiconductor Inc." at bounding box center [172, 468] width 201 height 13
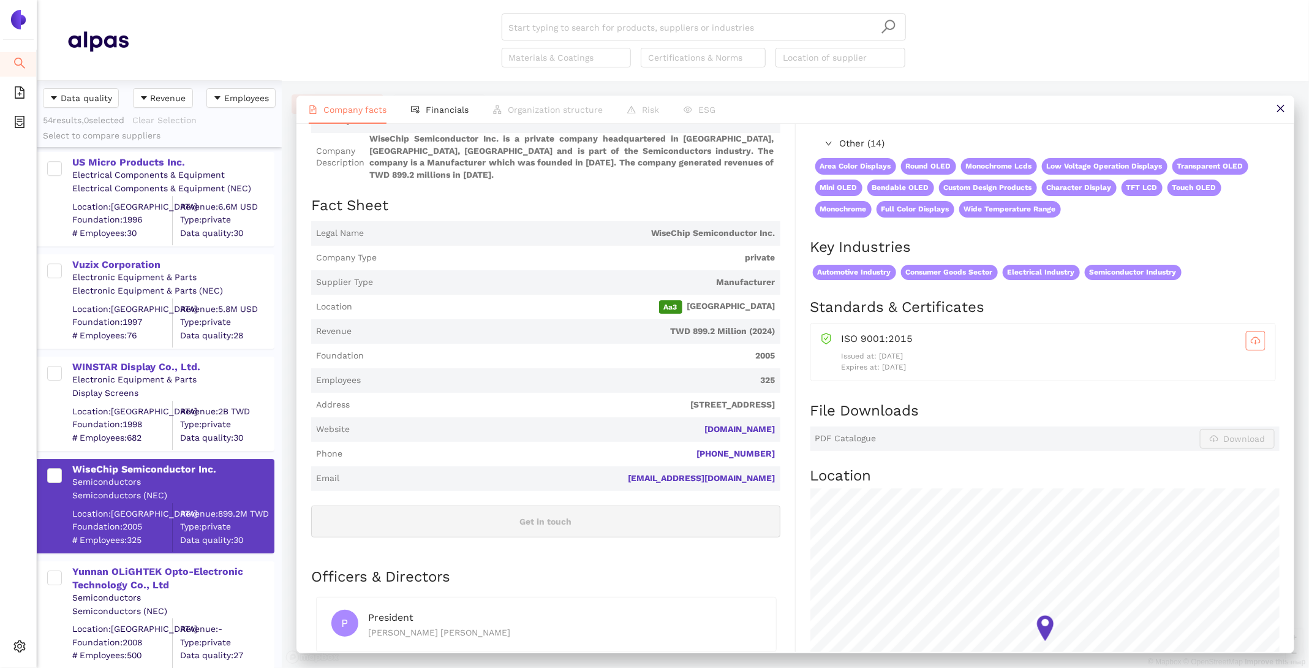
scroll to position [101, 0]
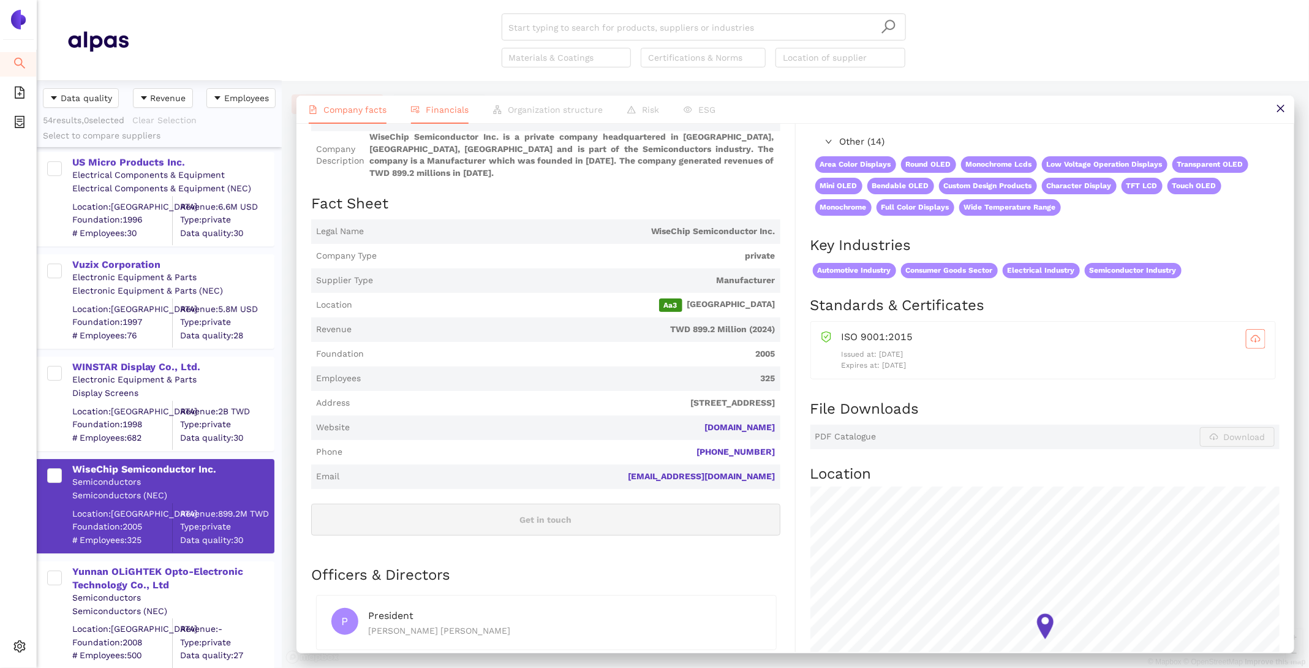
click at [430, 111] on span "Financials" at bounding box center [447, 110] width 43 height 10
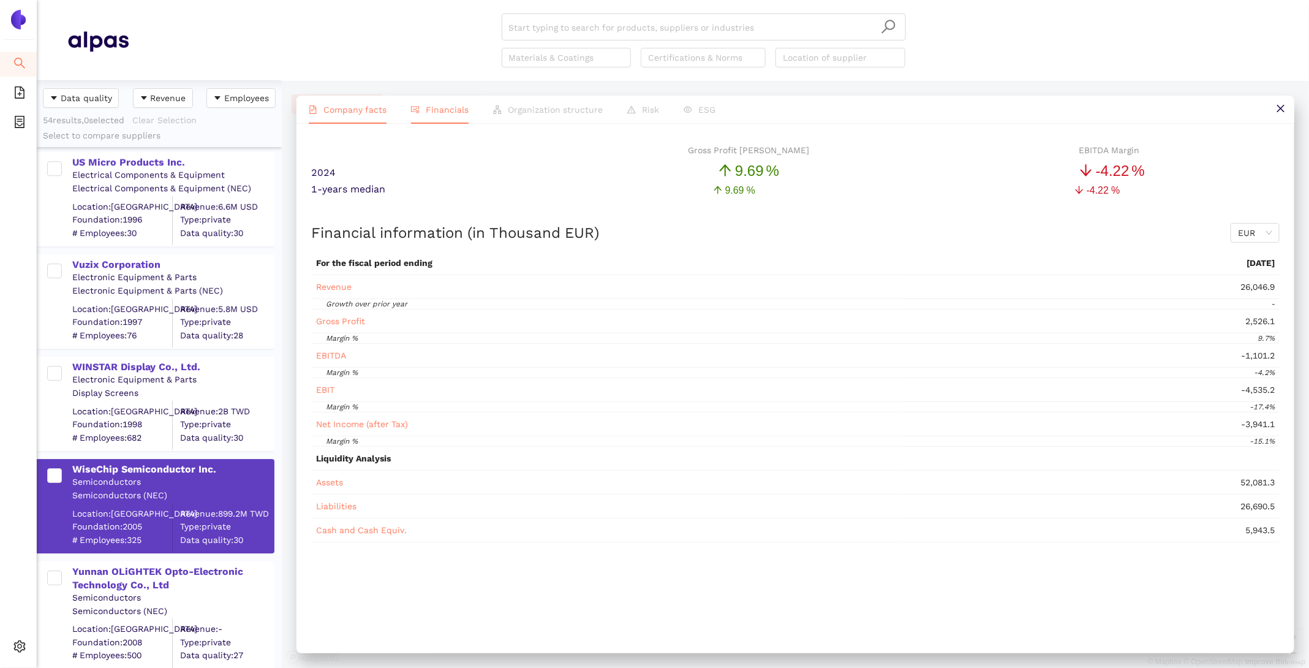
click at [361, 111] on span "Company facts" at bounding box center [354, 110] width 63 height 10
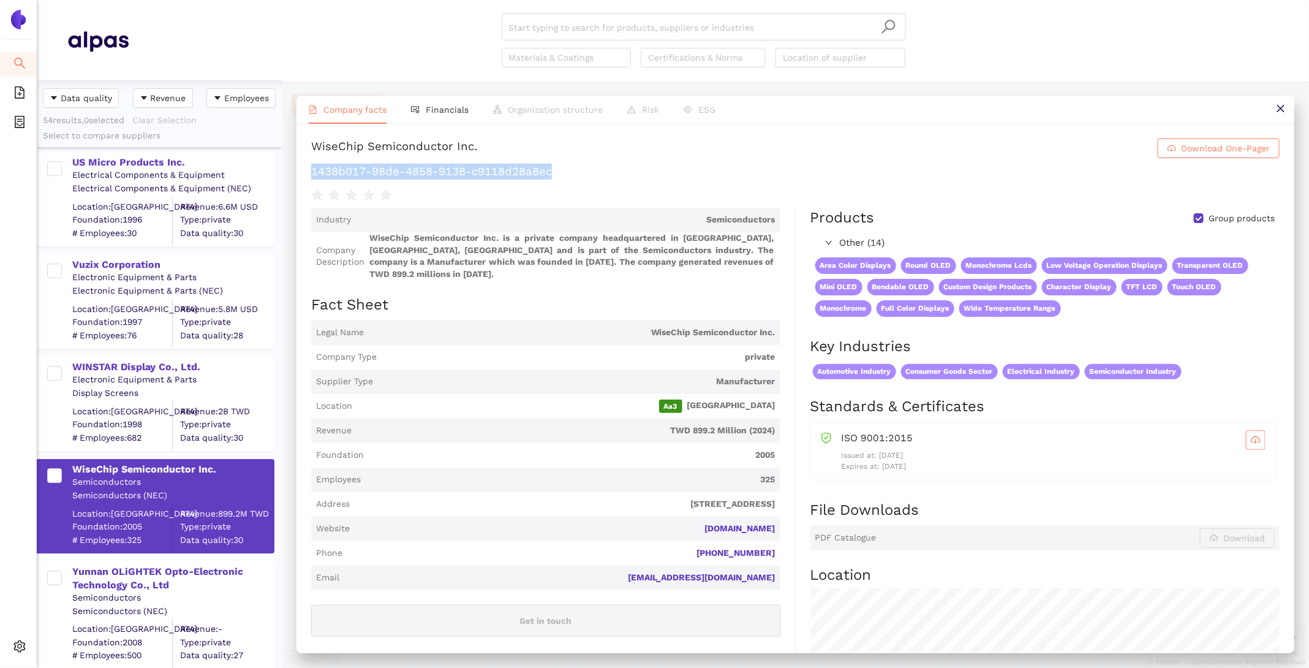
drag, startPoint x: 572, startPoint y: 175, endPoint x: 311, endPoint y: 168, distance: 261.6
click at [311, 168] on div "WiseChip Semiconductor Inc. Download One-Pager 1438b017-98de-4858-9138-c9118d28…" at bounding box center [795, 388] width 998 height 528
copy h1 "1438b017-98de-4858-9138-c9118d28a8ec"
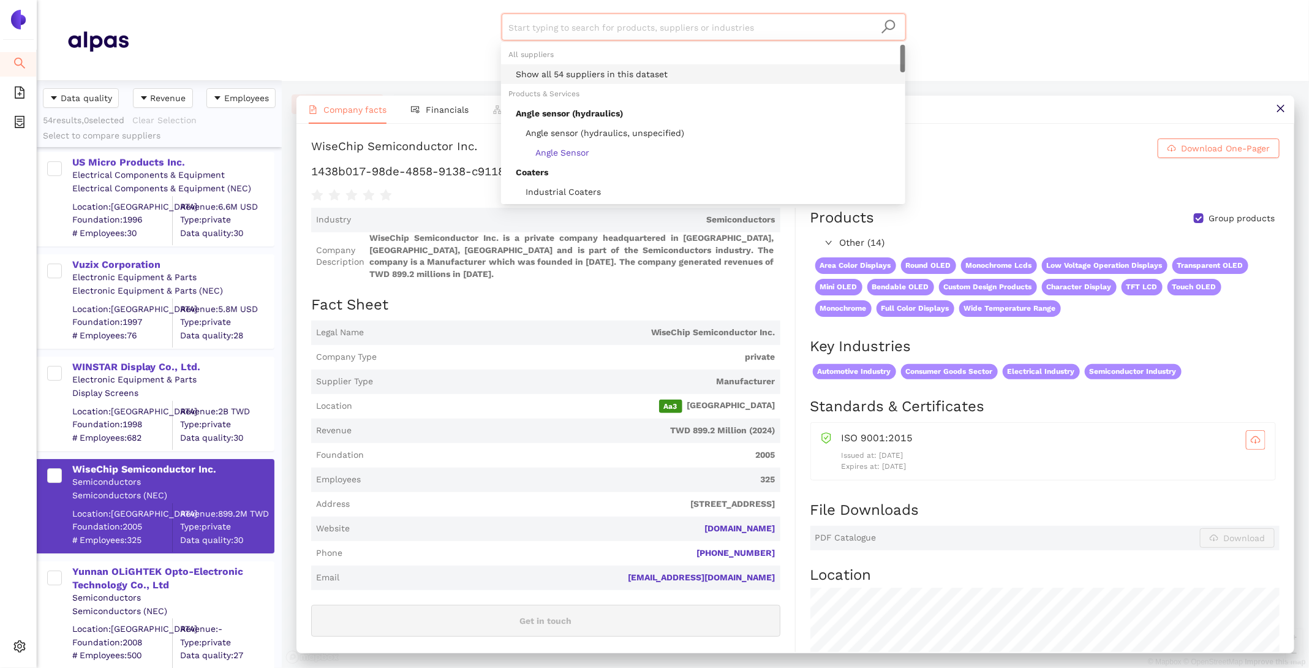
click at [540, 14] on input "search" at bounding box center [704, 27] width 390 height 27
paste input "WINSTAR Display Co., Ltd."
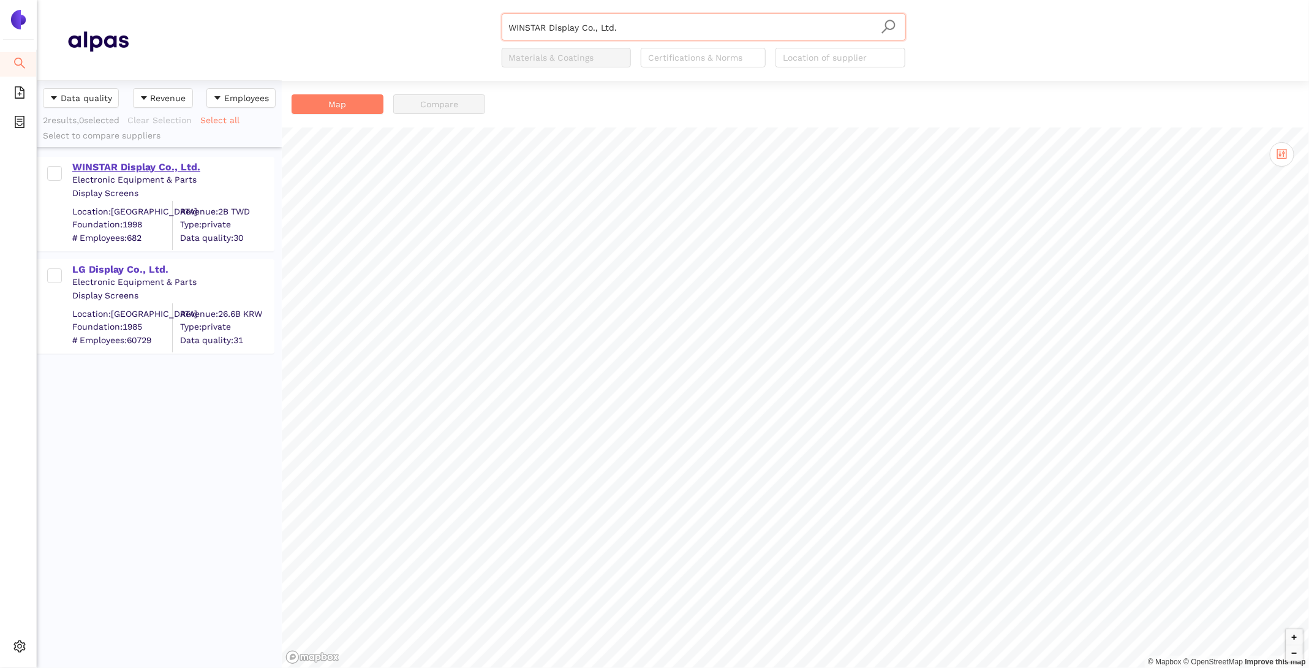
click at [176, 161] on div "WINSTAR Display Co., Ltd." at bounding box center [172, 166] width 201 height 13
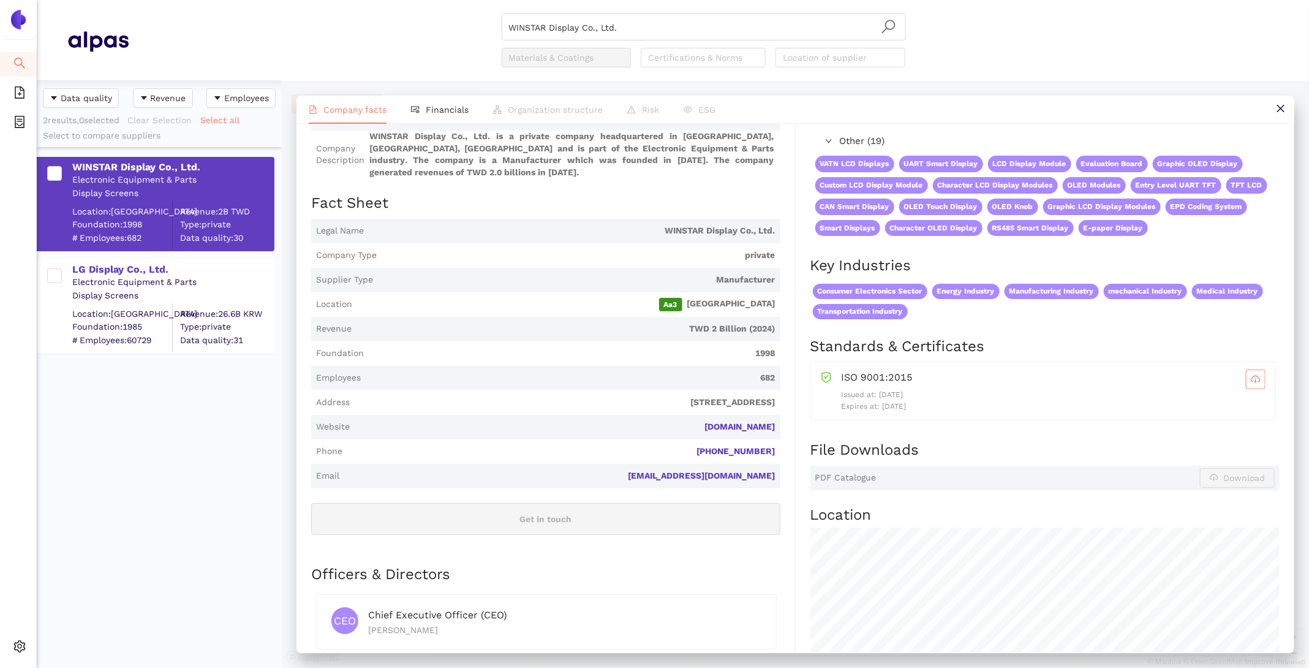
scroll to position [126, 0]
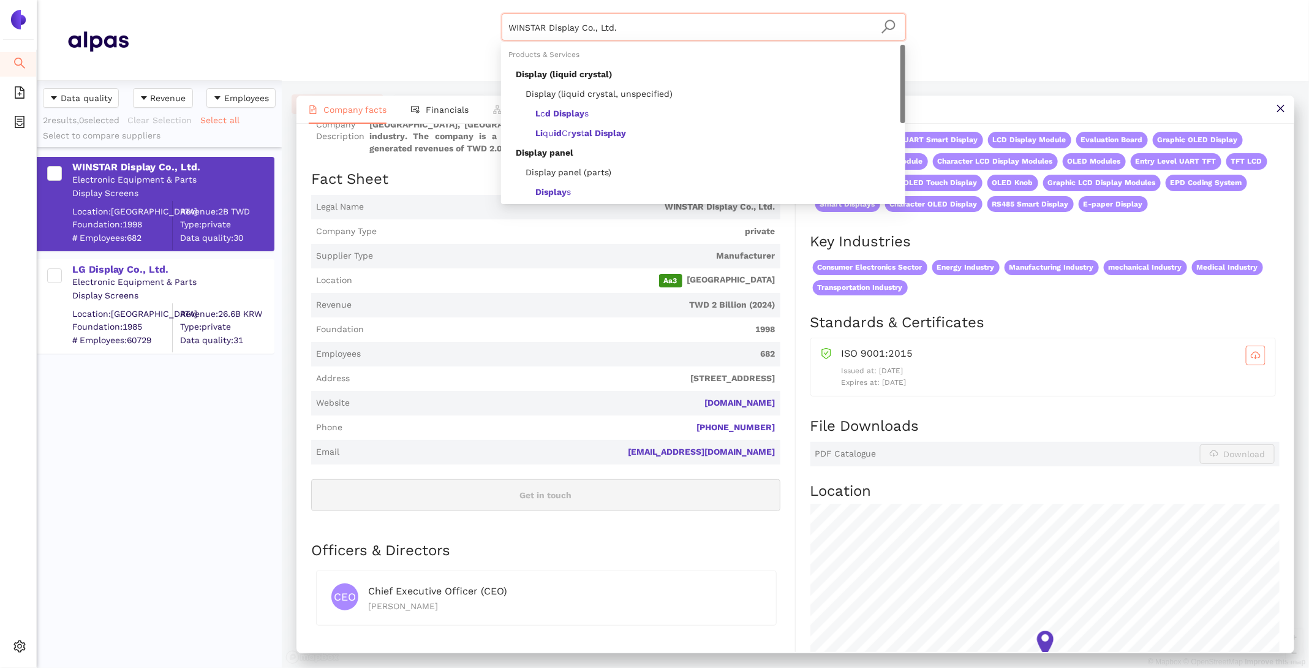
drag, startPoint x: 635, startPoint y: 32, endPoint x: 432, endPoint y: -17, distance: 208.0
click at [432, 0] on html "Search eSourcing Templates eSourcing Projects Settings WINSTAR Display Co., Ltd…" at bounding box center [654, 334] width 1309 height 668
paste input "Sony Group Corporation"
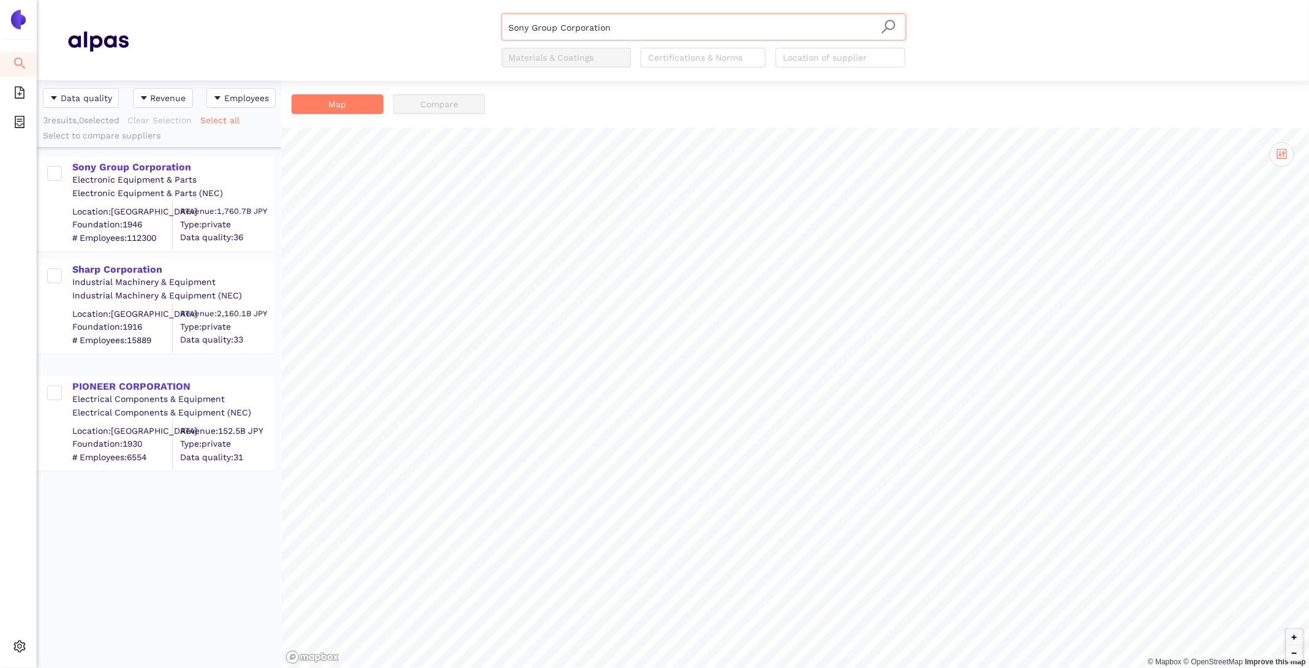
click at [142, 175] on div "Electronic Equipment & Parts" at bounding box center [172, 180] width 201 height 12
click at [134, 164] on div "Sony Group Corporation" at bounding box center [172, 166] width 201 height 13
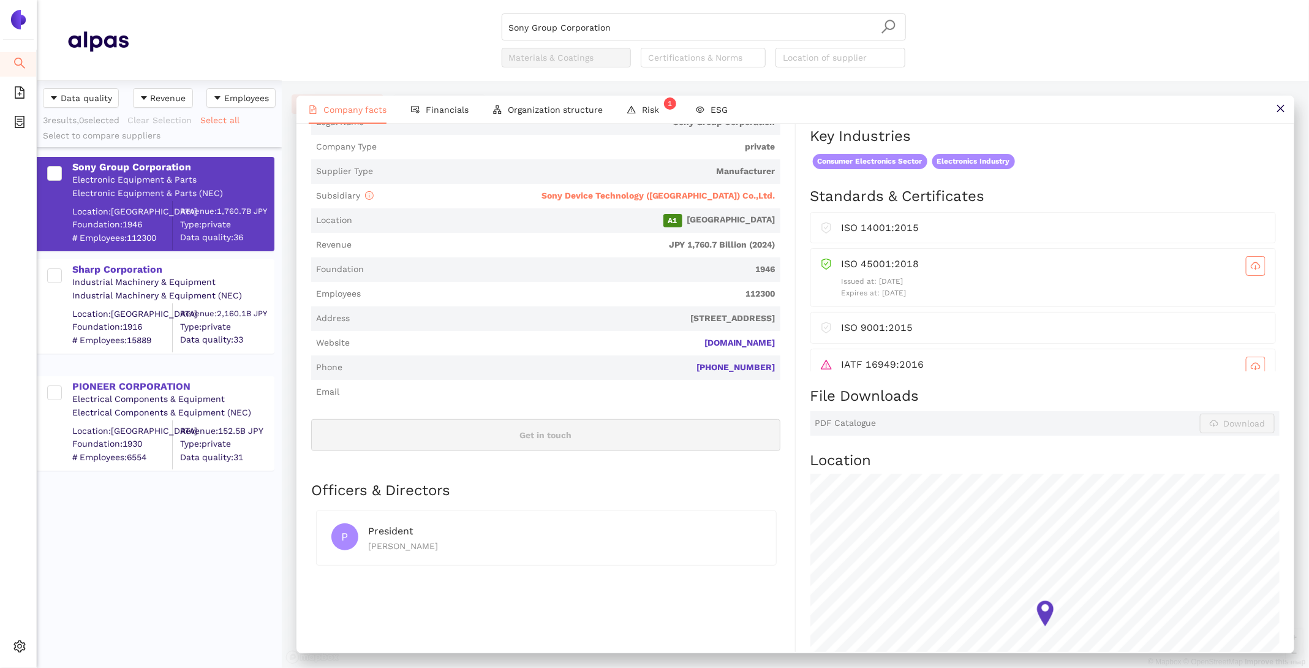
scroll to position [213, 0]
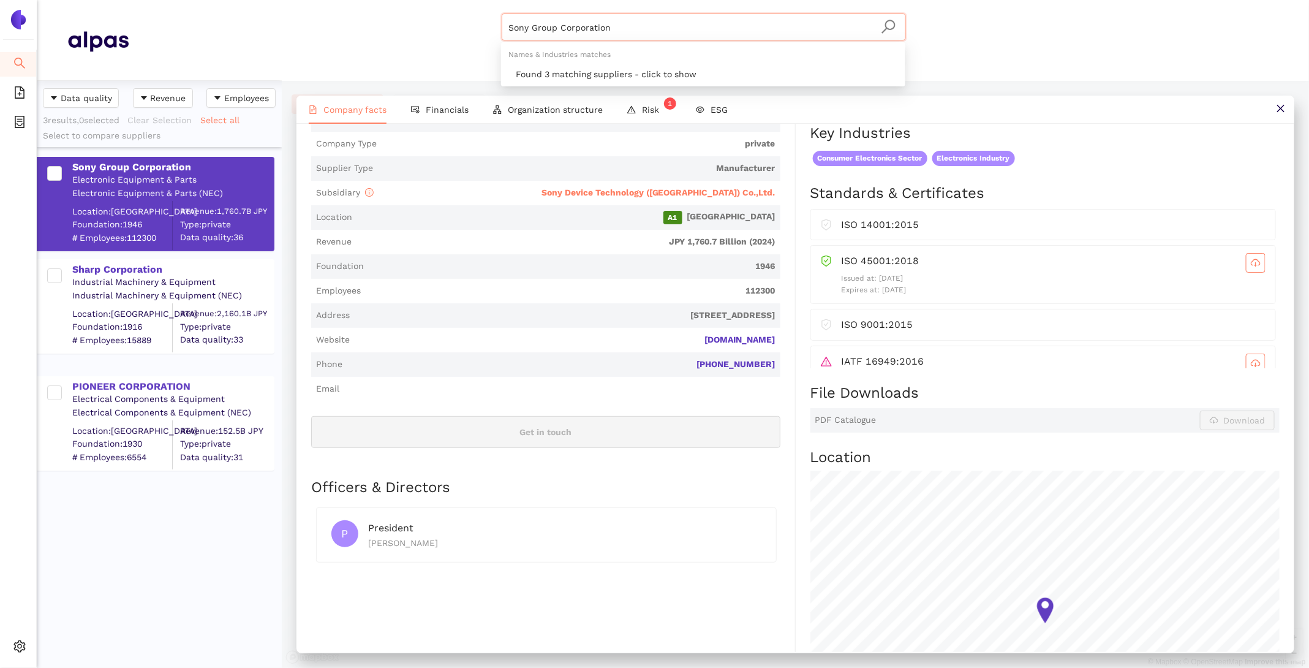
drag, startPoint x: 655, startPoint y: 28, endPoint x: 296, endPoint y: -6, distance: 360.5
click at [296, 0] on html "Search eSourcing Templates eSourcing Projects Settings Sony Group Corporation M…" at bounding box center [654, 334] width 1309 height 668
paste input "Yunnan OLiGHTEK Opto-Electronic Technology Co., Ltd-"
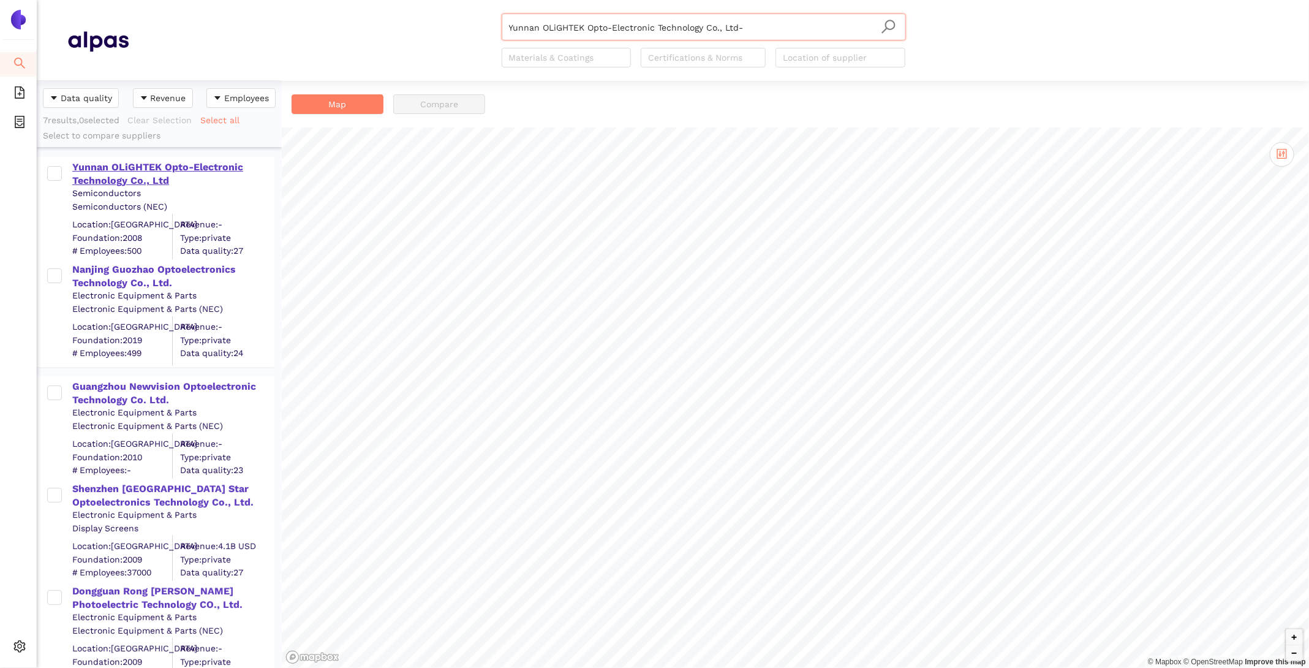
click at [127, 183] on div "Yunnan OLiGHTEK Opto-Electronic Technology Co., Ltd" at bounding box center [172, 174] width 201 height 28
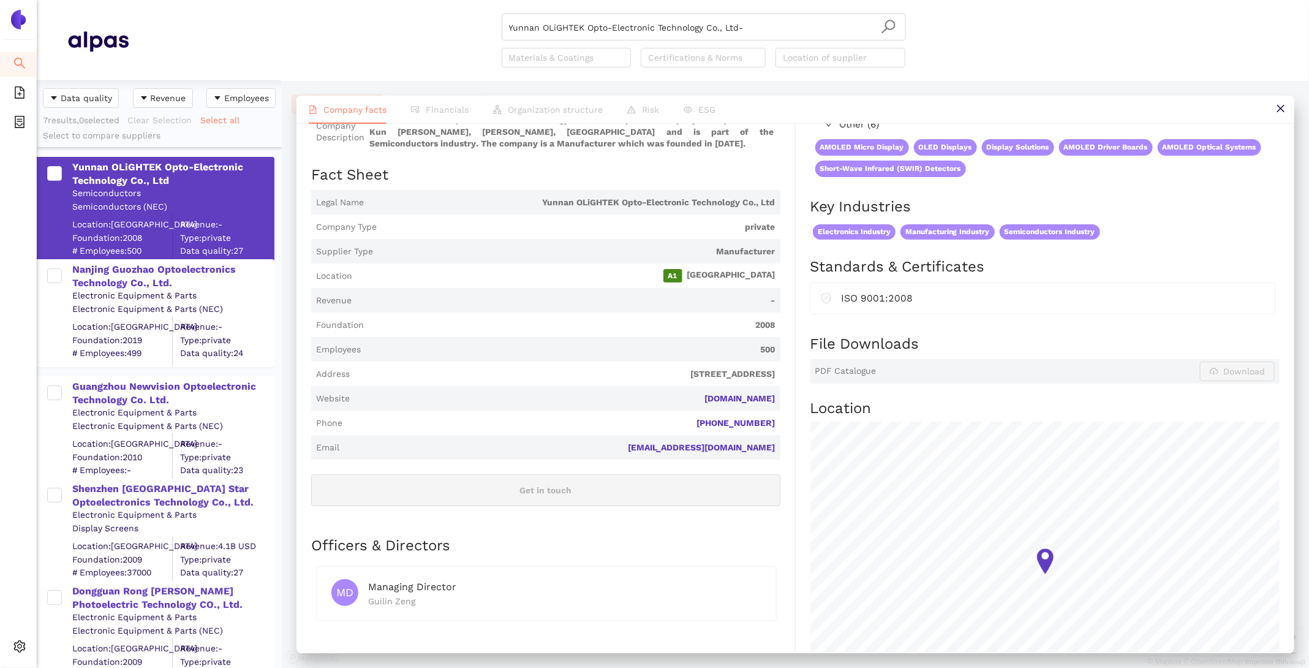
scroll to position [120, 0]
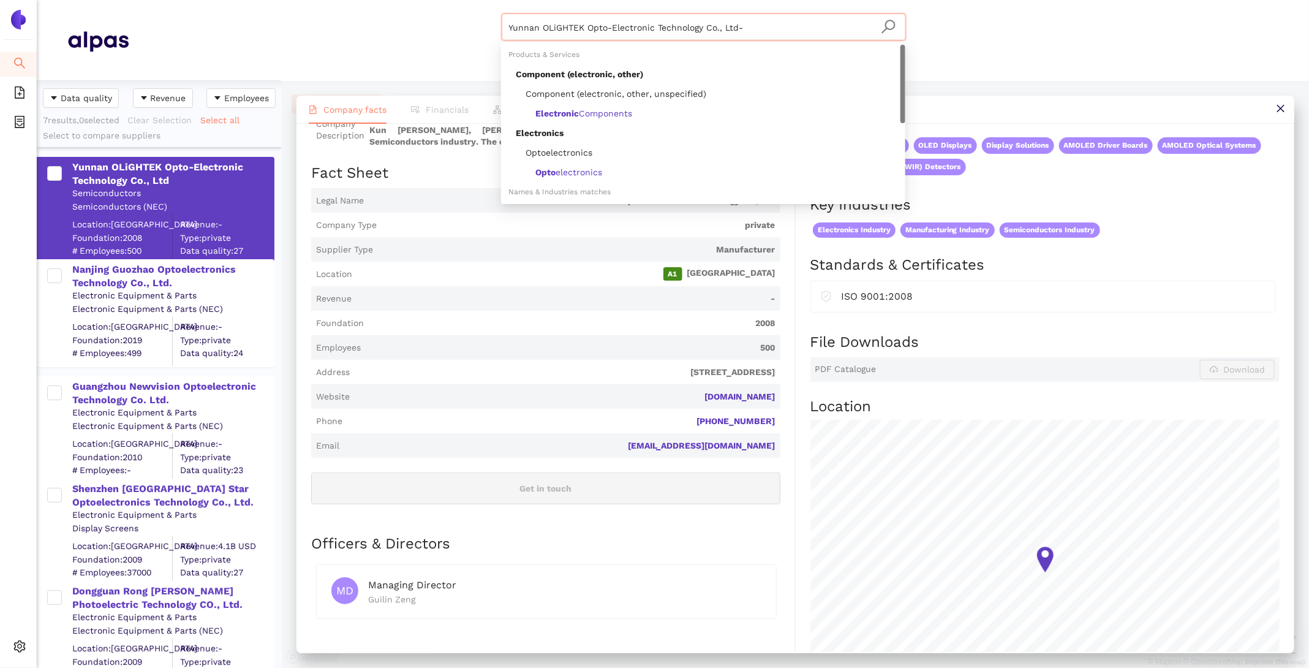
drag, startPoint x: 741, startPoint y: 34, endPoint x: 230, endPoint y: -6, distance: 512.4
click at [230, 0] on html "Search eSourcing Templates eSourcing Projects Settings [GEOGRAPHIC_DATA] OLiGHT…" at bounding box center [654, 334] width 1309 height 668
paste input "NOTION SYSTEMS GMBH"
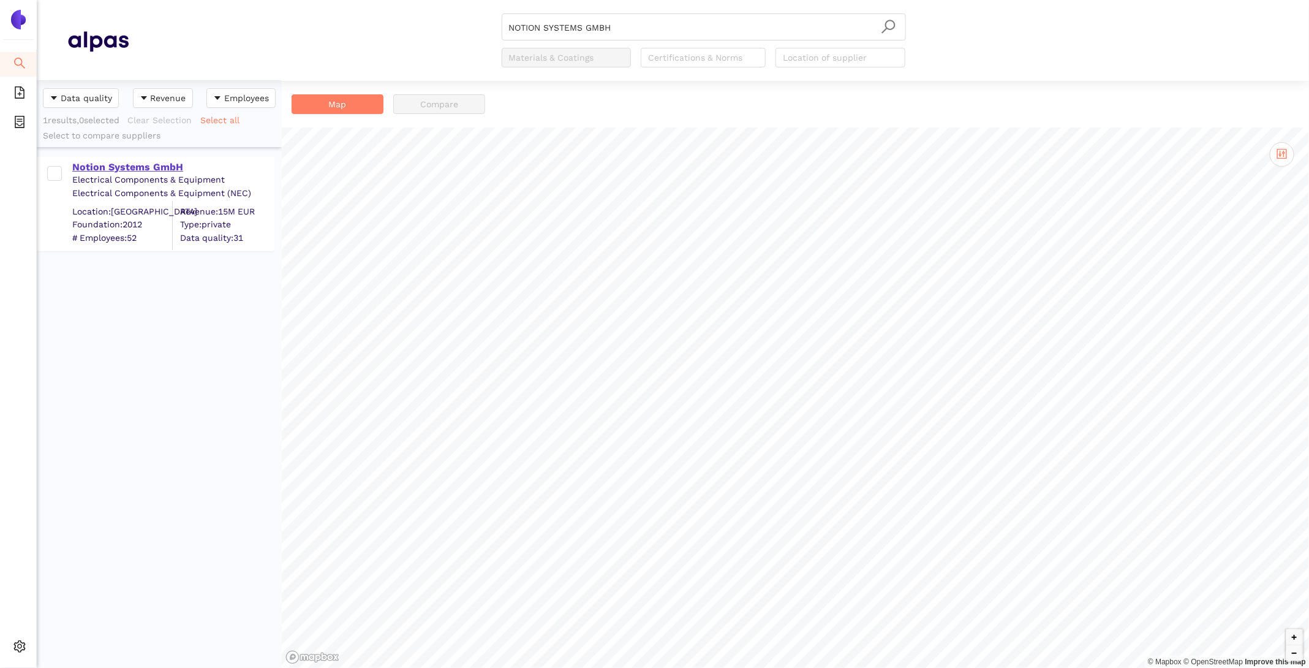
click at [117, 167] on div "Notion Systems GmbH" at bounding box center [172, 166] width 201 height 13
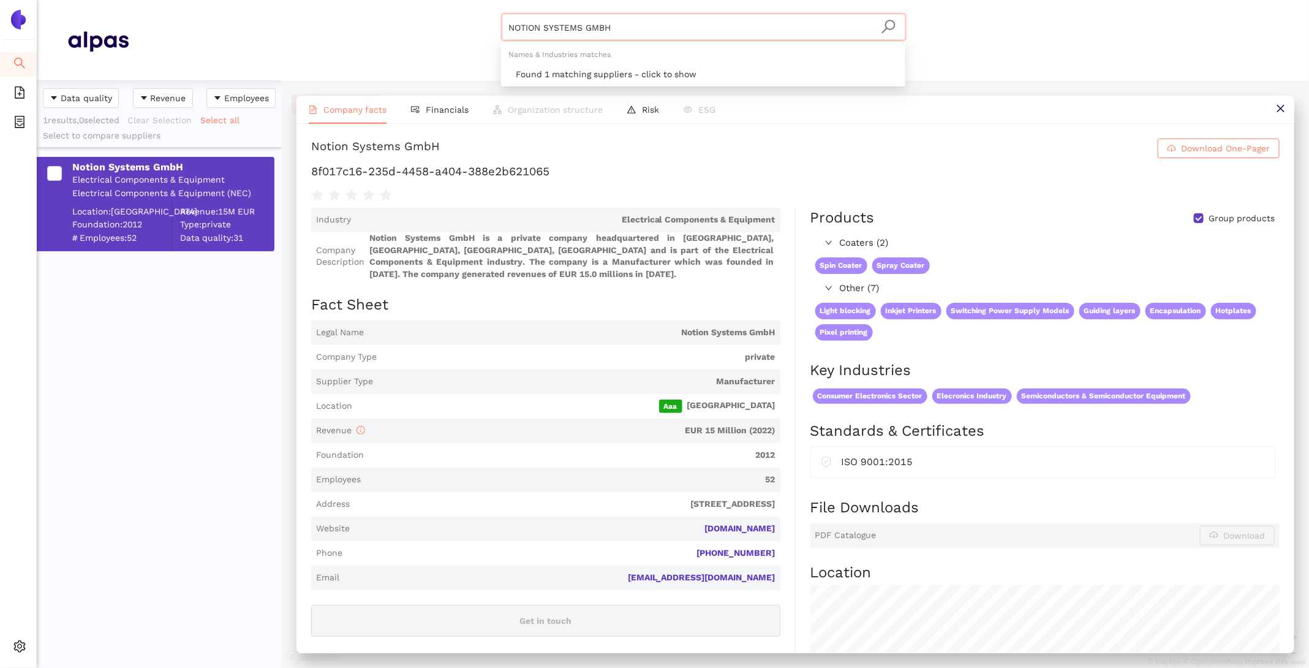
drag, startPoint x: 713, startPoint y: 25, endPoint x: 252, endPoint y: -78, distance: 472.5
click at [252, 0] on html "Search eSourcing Templates eSourcing Projects Settings NOTION SYSTEMS GMBH Mate…" at bounding box center [654, 334] width 1309 height 668
paste input "OLEDWorks LLC"
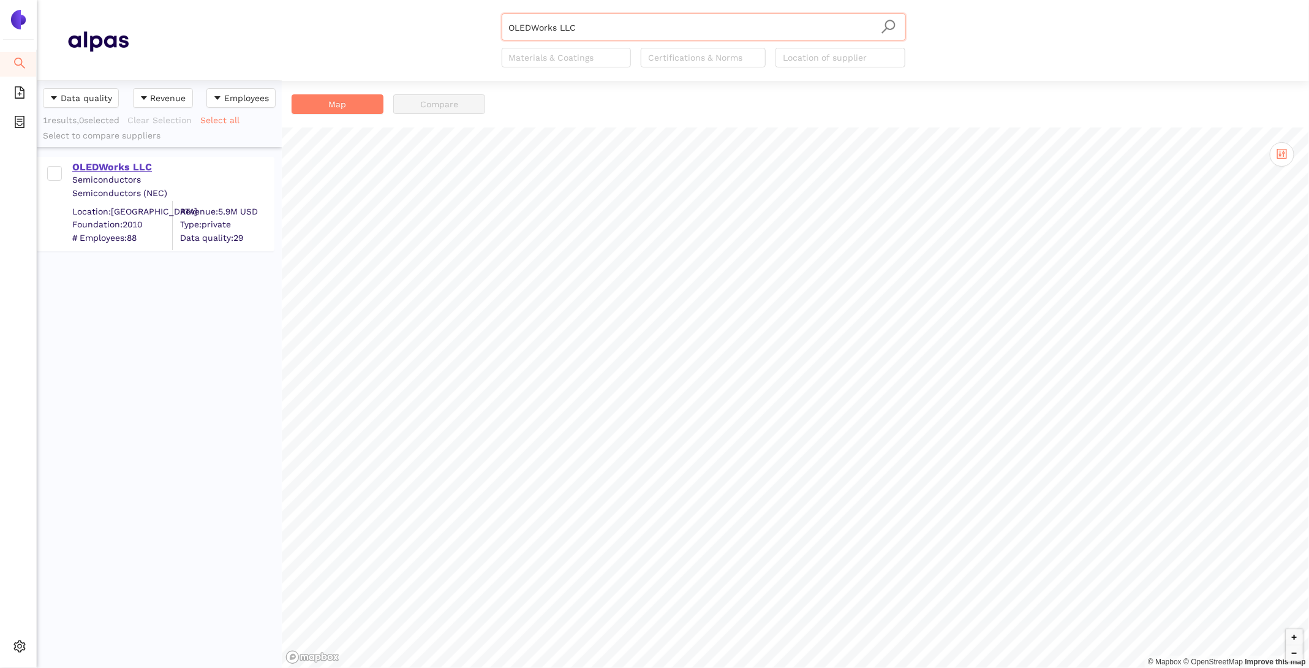
click at [100, 165] on div "OLEDWorks LLC" at bounding box center [172, 166] width 201 height 13
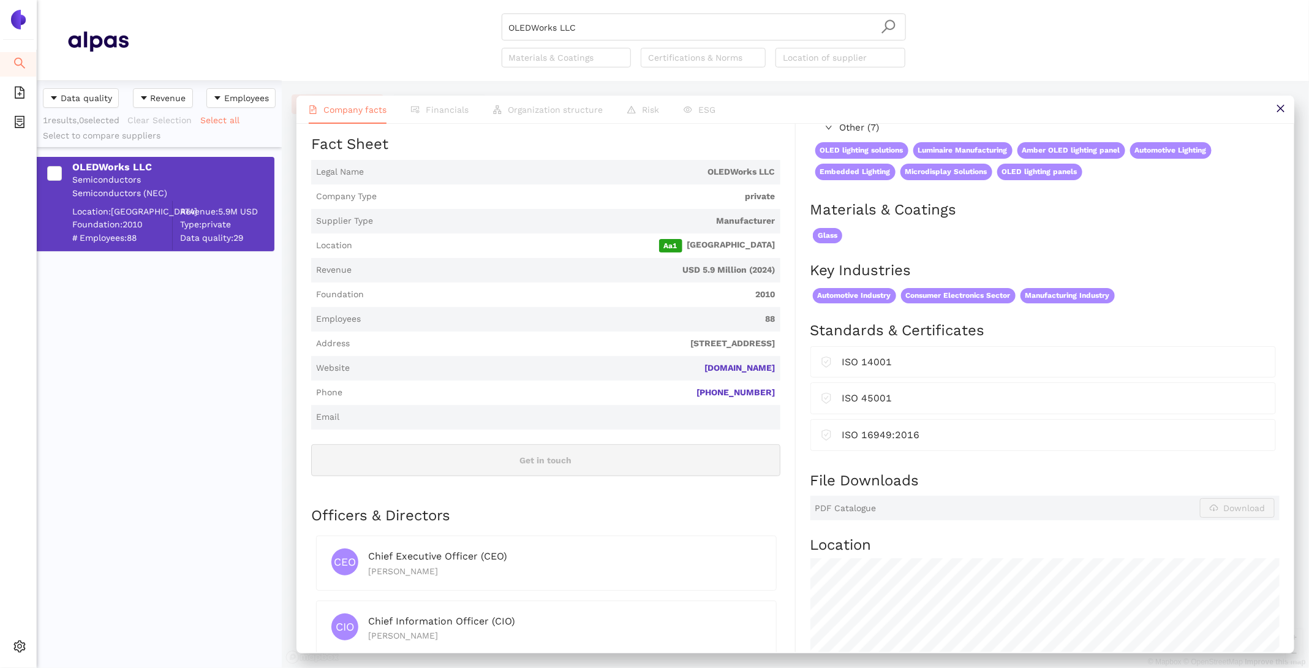
scroll to position [258, 0]
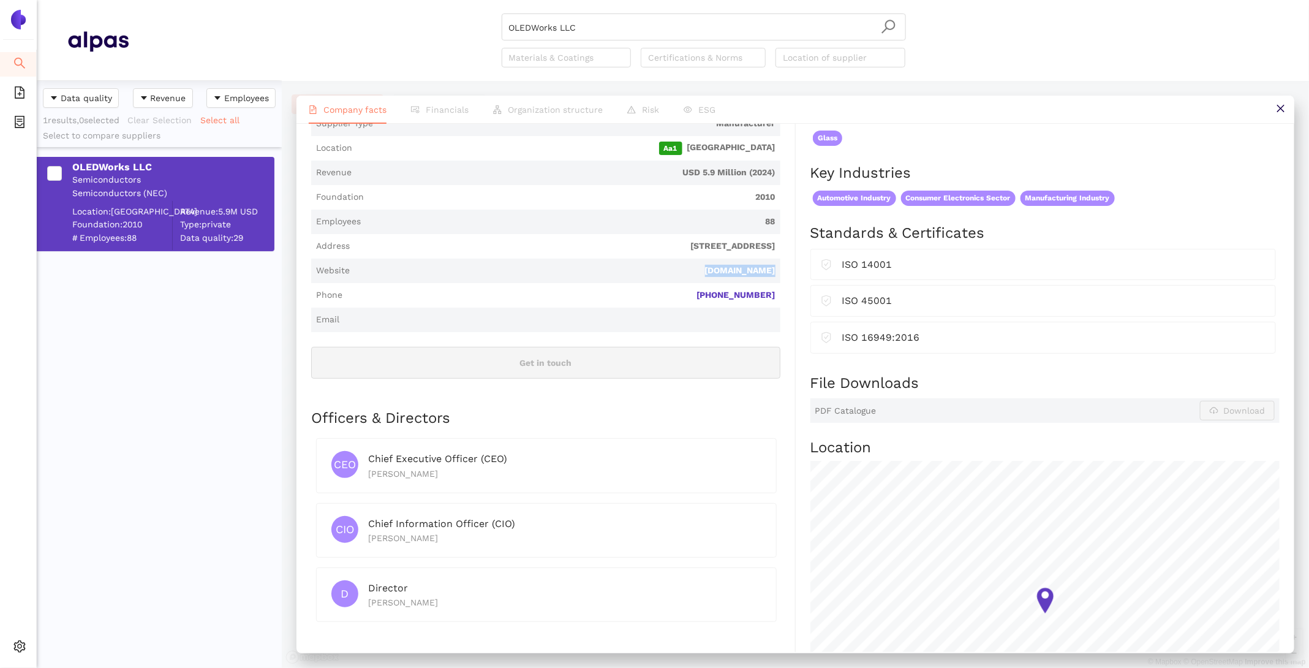
drag, startPoint x: 785, startPoint y: 256, endPoint x: 682, endPoint y: 257, distance: 102.9
click at [682, 257] on div "Industry Semiconductors Company Description OLEDWorks LLC is a private company …" at bounding box center [553, 366] width 485 height 832
copy link "[DOMAIN_NAME]"
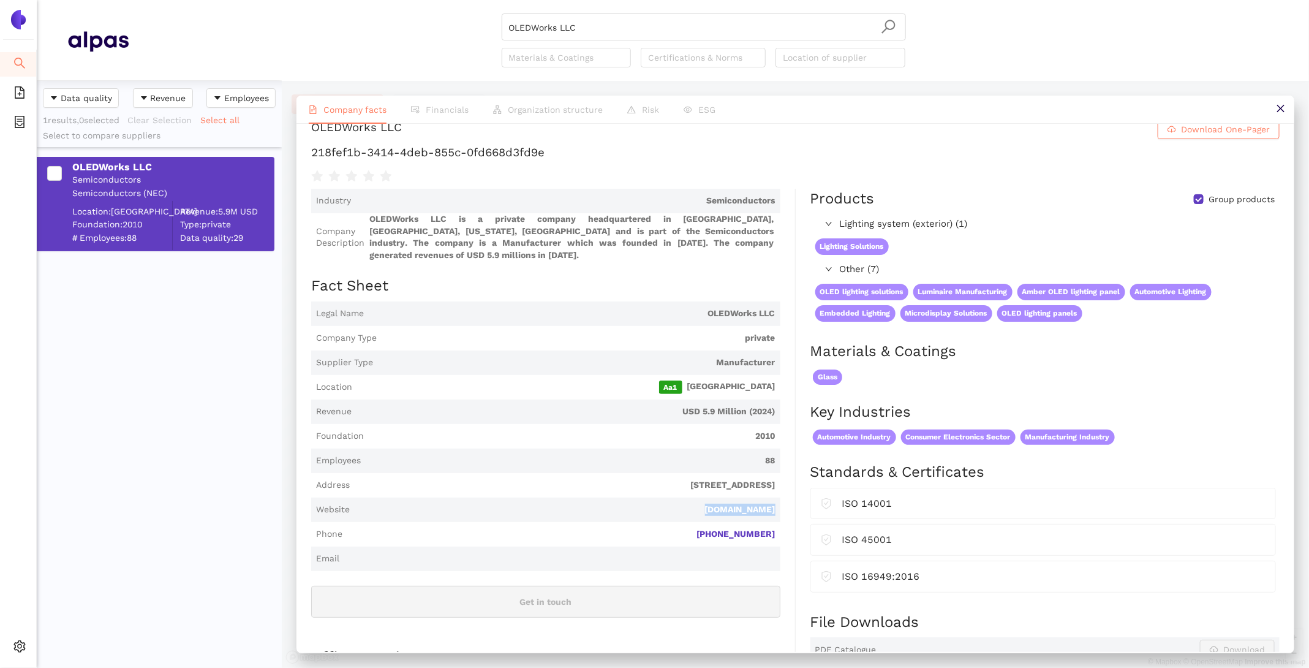
scroll to position [0, 0]
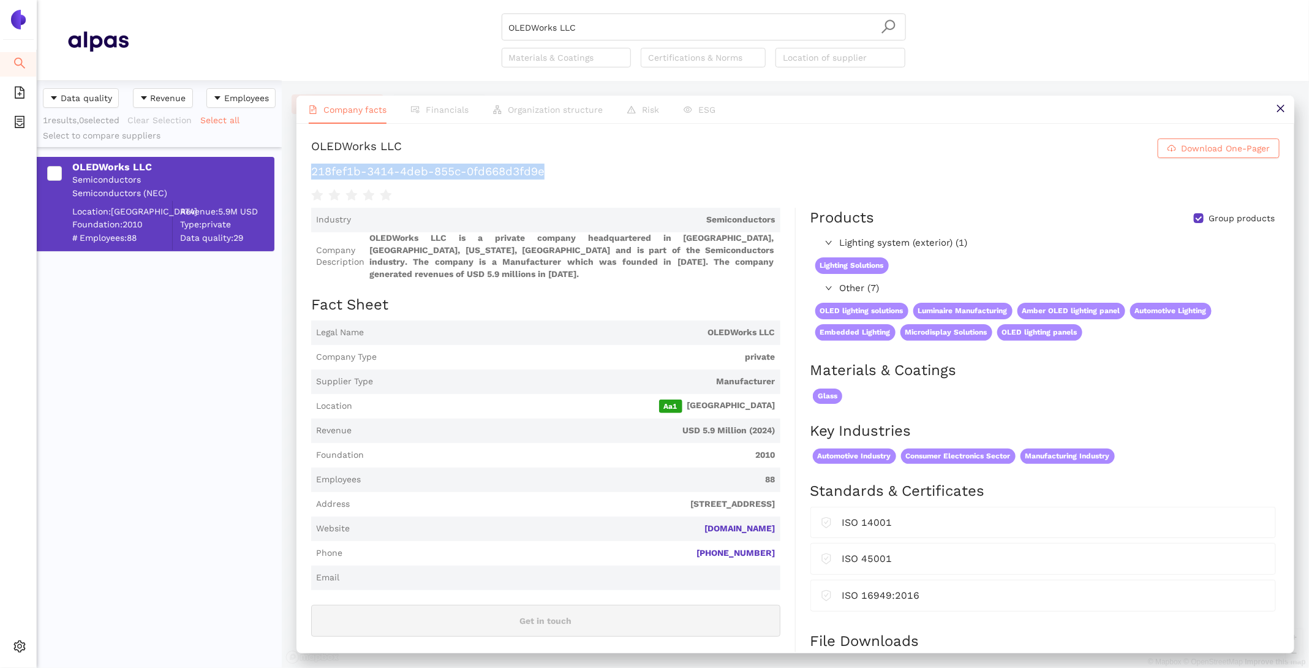
drag, startPoint x: 589, startPoint y: 169, endPoint x: 308, endPoint y: 167, distance: 281.2
click at [308, 167] on div "OLEDWorks LLC Download One-Pager 218fef1b-3414-4deb-855c-0fd668d3fd9e Industry …" at bounding box center [795, 388] width 998 height 528
copy h1 "218fef1b-3414-4deb-855c-0fd668d3fd9e"
drag, startPoint x: 605, startPoint y: 35, endPoint x: 339, endPoint y: -20, distance: 271.5
click at [339, 0] on html "Search eSourcing Templates eSourcing Projects Settings OLEDWorks LLC Materials …" at bounding box center [654, 334] width 1309 height 668
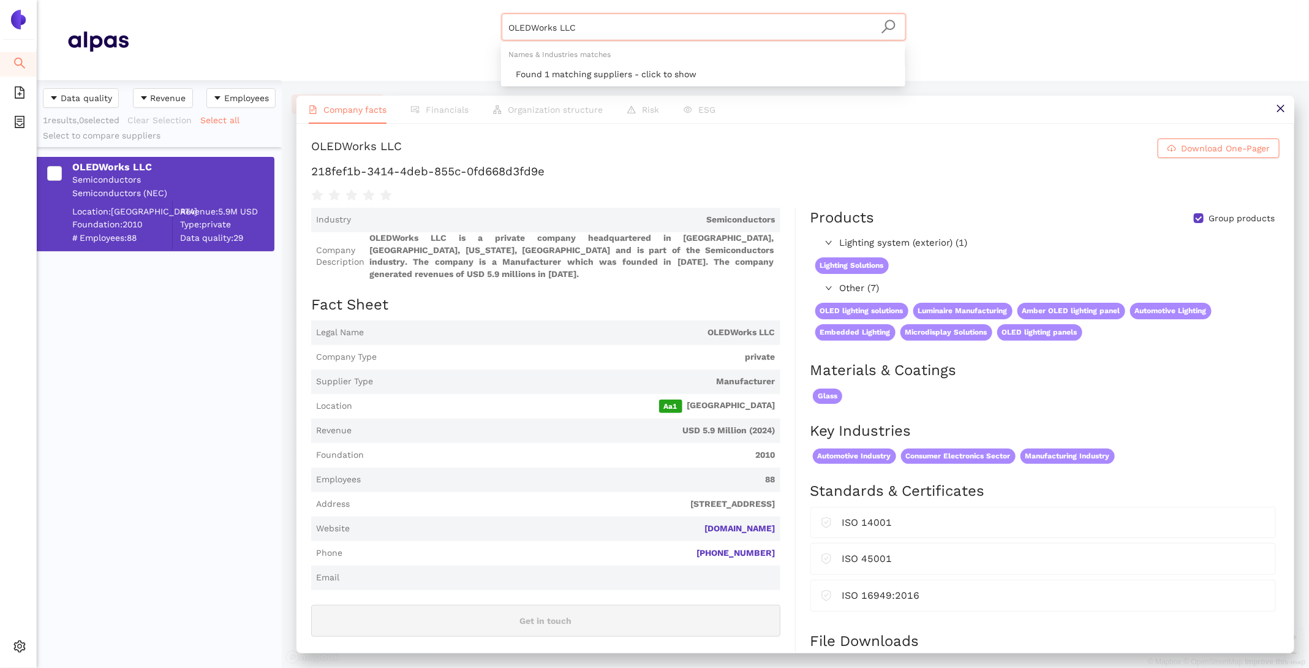
paste input "Poro Technologies Ltd"
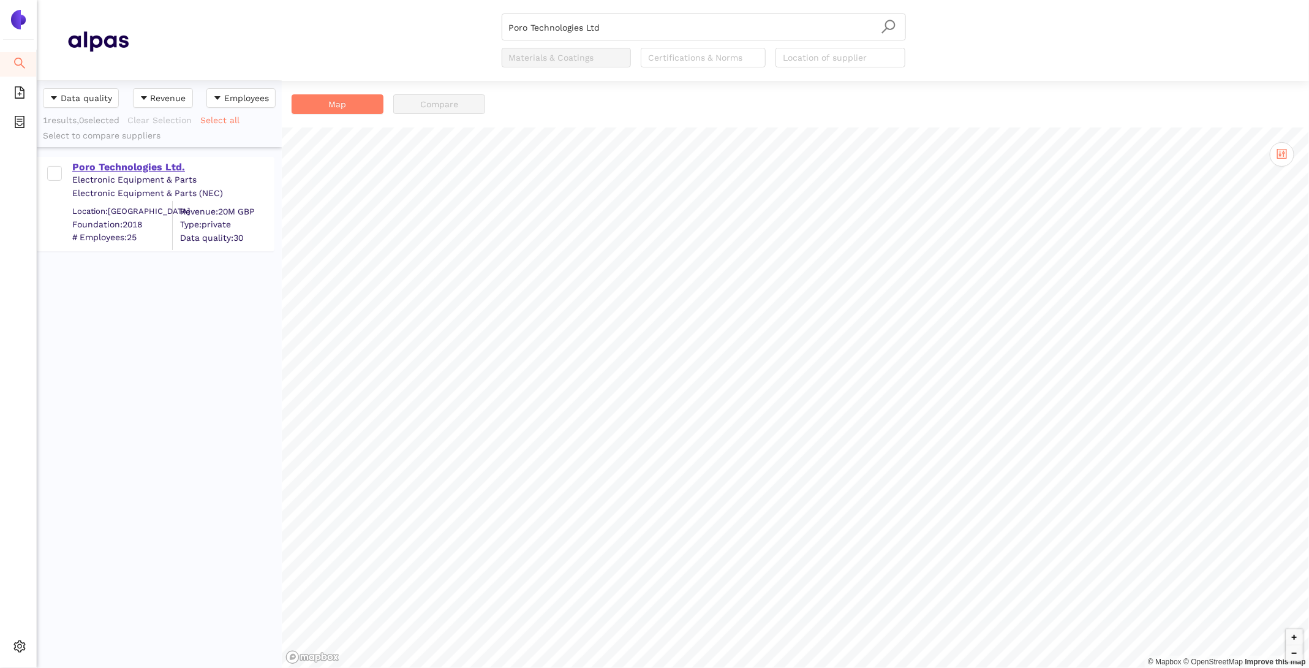
click at [167, 172] on div "Poro Technologies Ltd." at bounding box center [172, 166] width 201 height 13
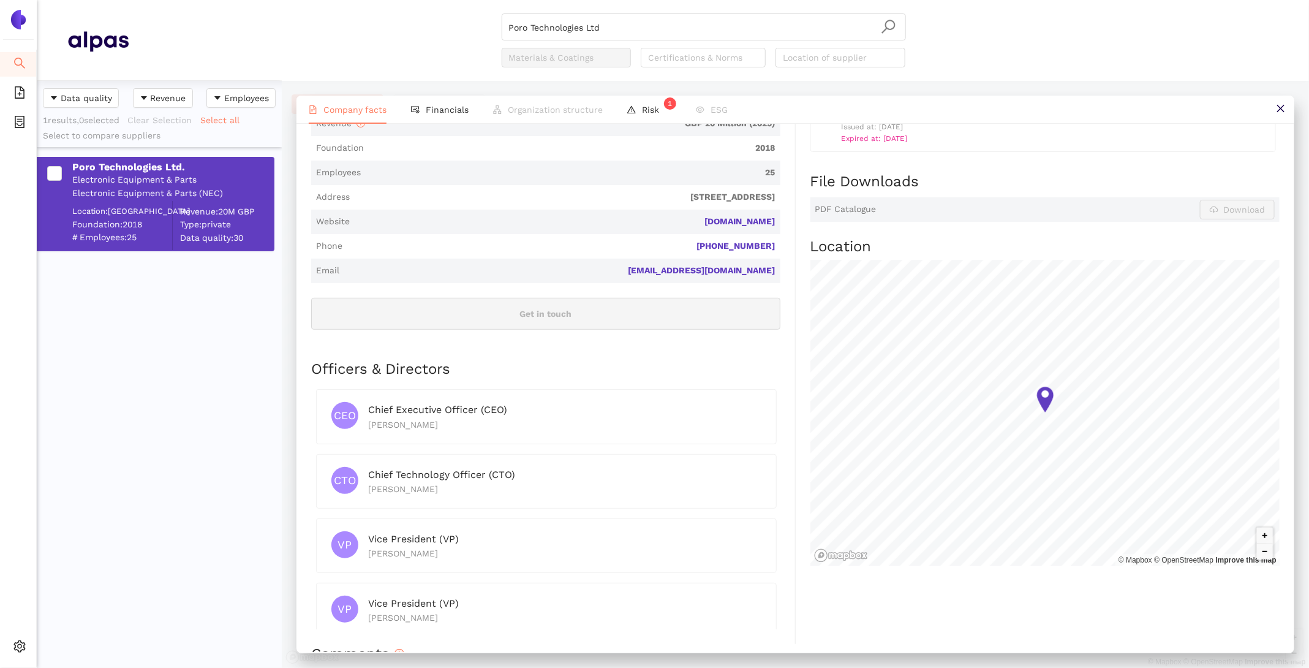
scroll to position [308, 0]
drag, startPoint x: 622, startPoint y: 29, endPoint x: 387, endPoint y: -18, distance: 240.5
click at [387, 0] on html "Search eSourcing Templates eSourcing Projects Settings Poro Technologies Ltd Ma…" at bounding box center [654, 334] width 1309 height 668
paste input "Review Display Systems Limite"
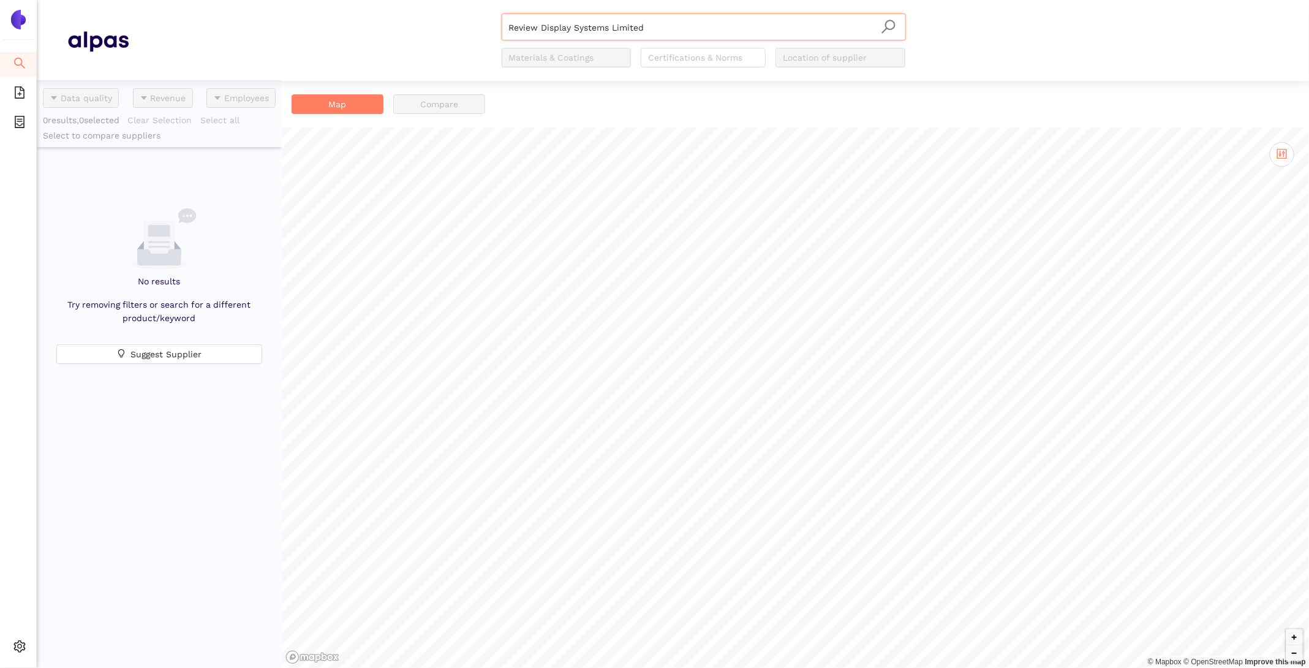
click at [667, 40] on input "Review Display Systems Limited" at bounding box center [704, 27] width 390 height 27
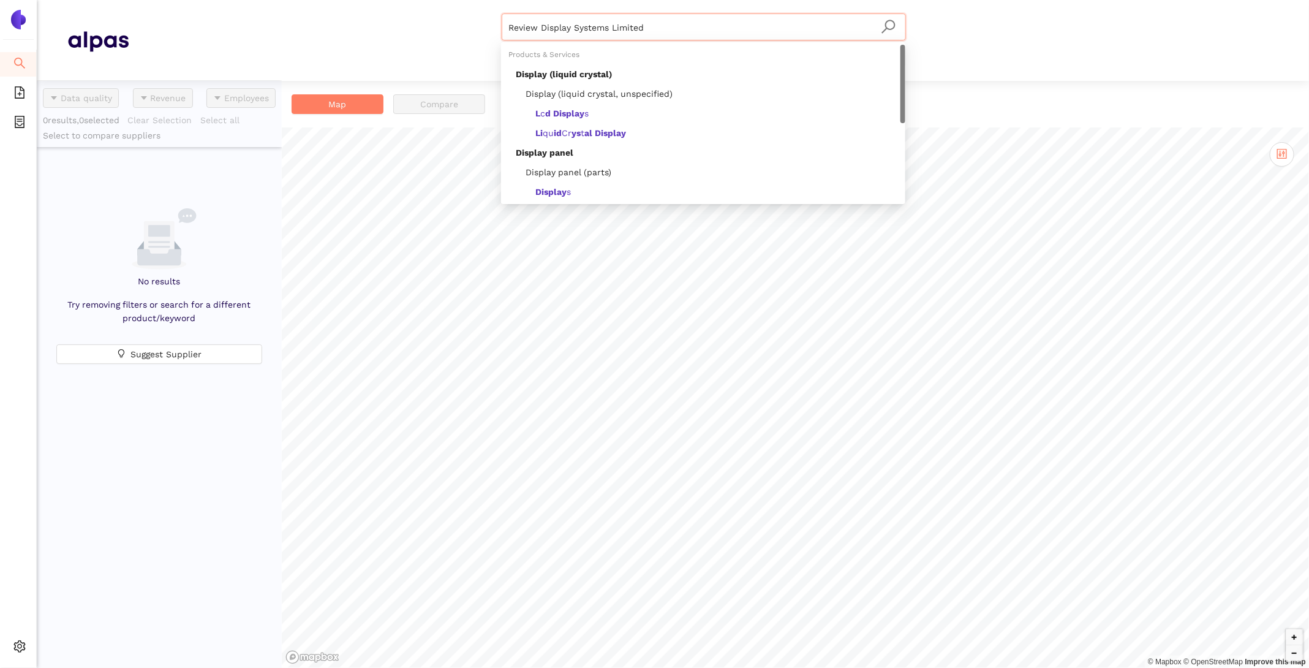
drag, startPoint x: 662, startPoint y: 26, endPoint x: 411, endPoint y: -11, distance: 253.8
click at [411, 0] on html "Search eSourcing Templates eSourcing Projects Settings Review Display Systems L…" at bounding box center [654, 334] width 1309 height 668
paste input "Sony Device Technology ([GEOGRAPHIC_DATA]) Co Lt"
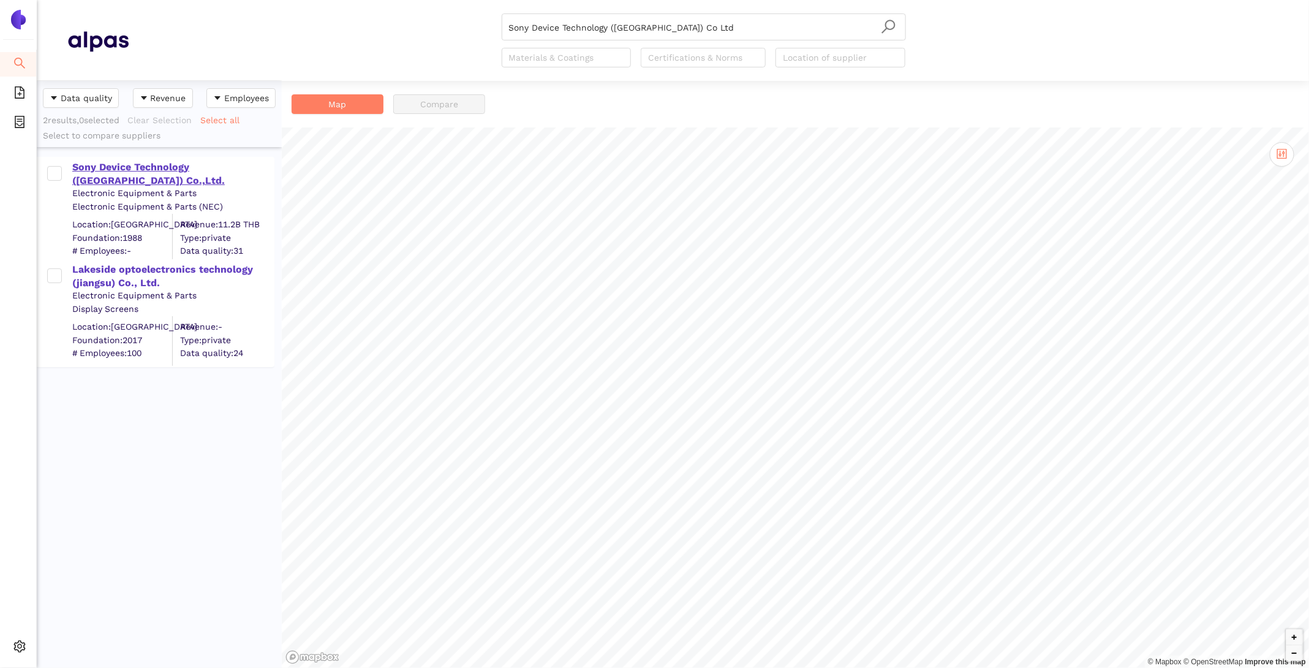
click at [107, 164] on div "Sony Device Technology ([GEOGRAPHIC_DATA]) Co.,Ltd." at bounding box center [172, 174] width 201 height 28
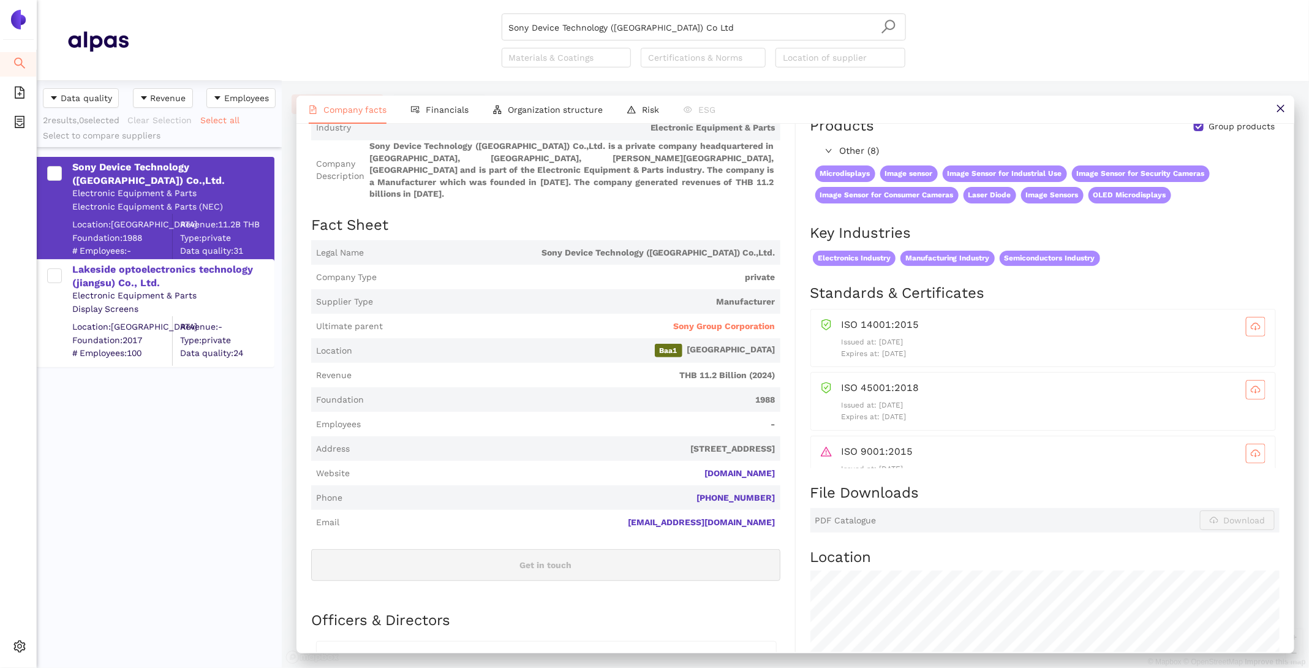
scroll to position [92, 0]
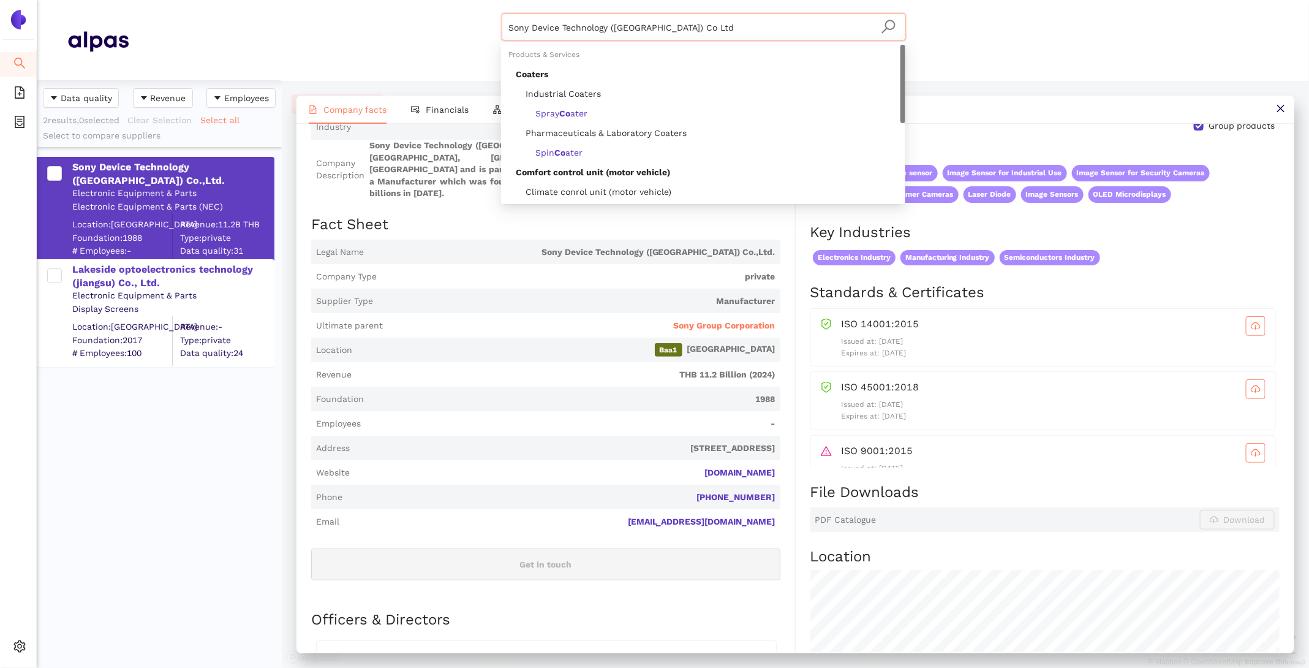
drag, startPoint x: 688, startPoint y: 34, endPoint x: 402, endPoint y: -31, distance: 292.7
click at [402, 0] on html "Search eSourcing Templates eSourcing Projects Settings Sony Device Technology (…" at bounding box center [654, 334] width 1309 height 668
paste input "Vuzix Corp"
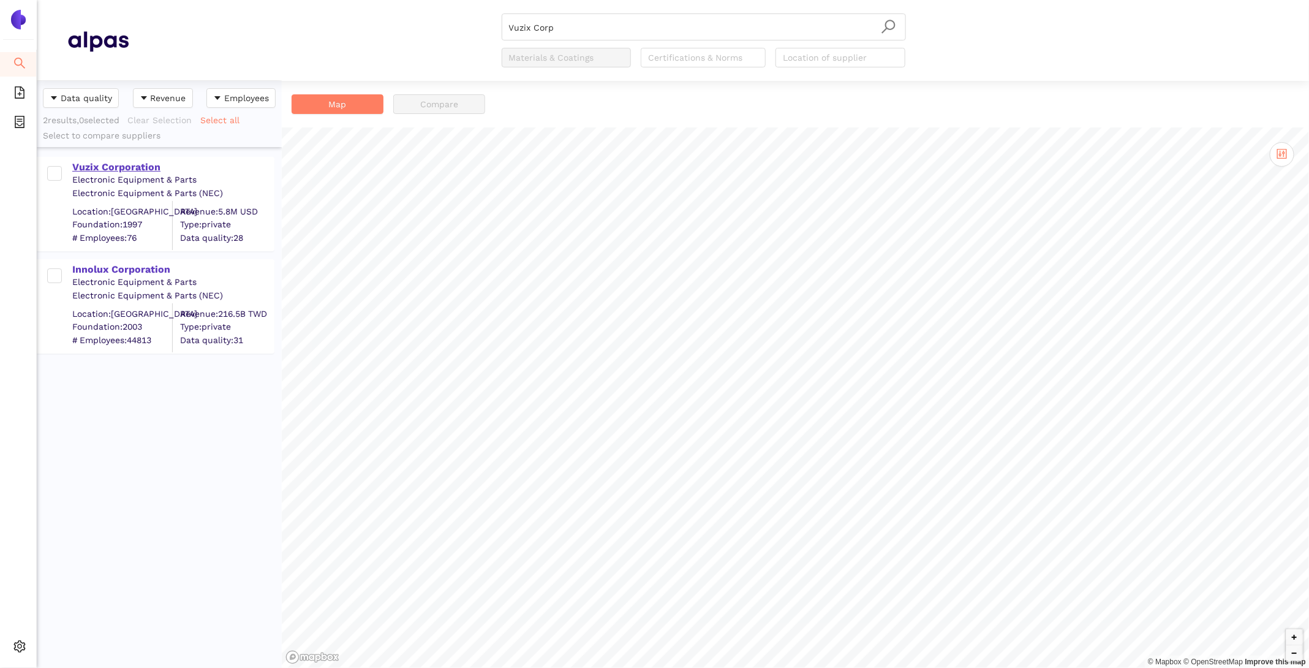
click at [124, 161] on div "Vuzix Corporation" at bounding box center [172, 166] width 201 height 13
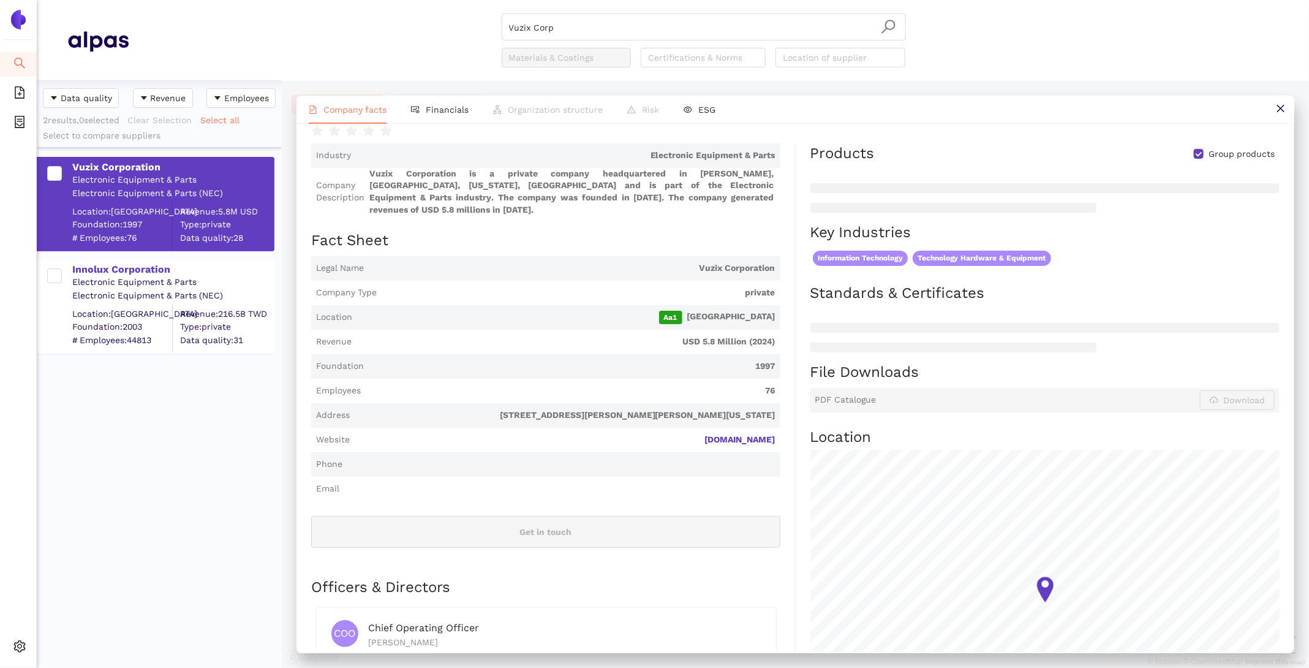
scroll to position [102, 0]
drag, startPoint x: 693, startPoint y: 24, endPoint x: 328, endPoint y: -14, distance: 367.7
click at [328, 0] on html "Search eSourcing Templates eSourcing Projects Settings Vuzix Corp Materials & C…" at bounding box center [654, 334] width 1309 height 668
paste input "RAONTECH, Inc."
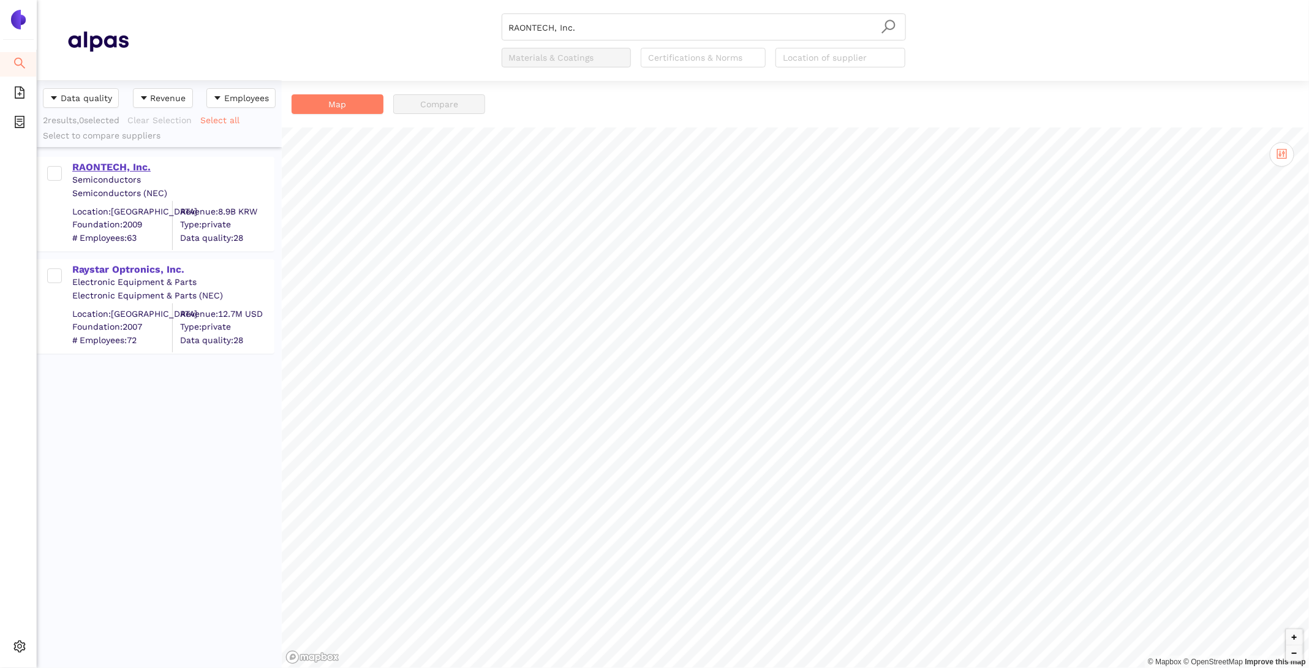
click at [123, 164] on div "RAONTECH, Inc." at bounding box center [172, 166] width 201 height 13
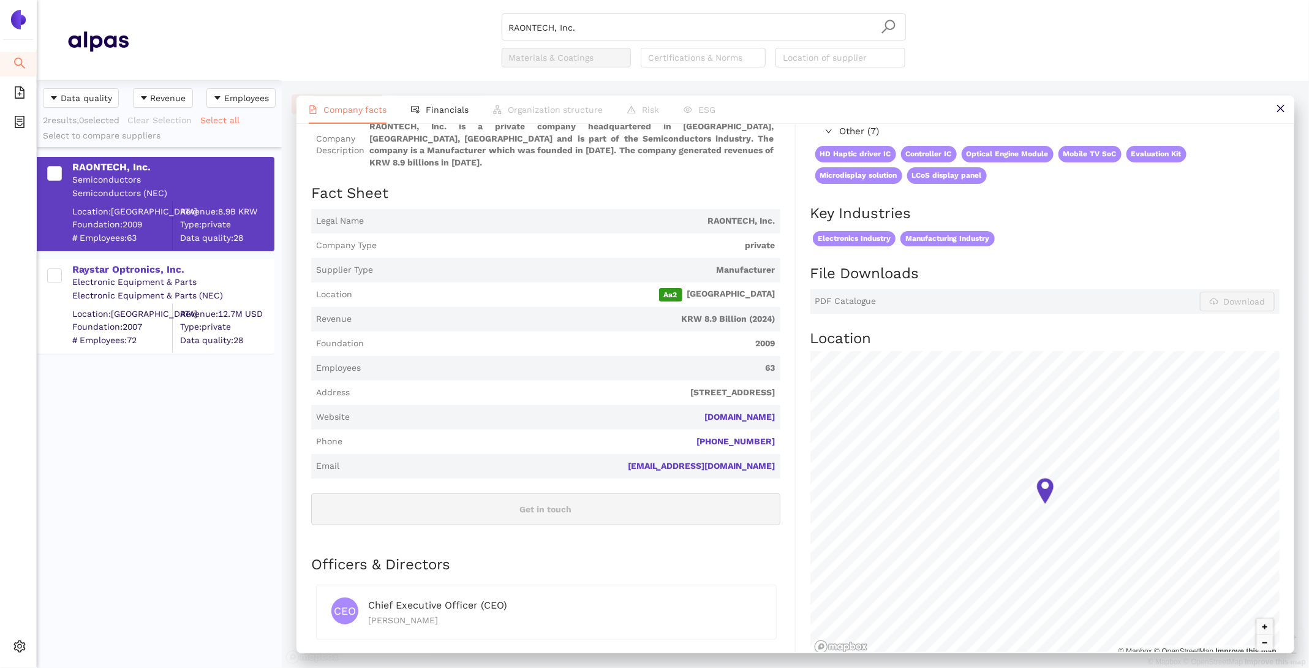
scroll to position [114, 0]
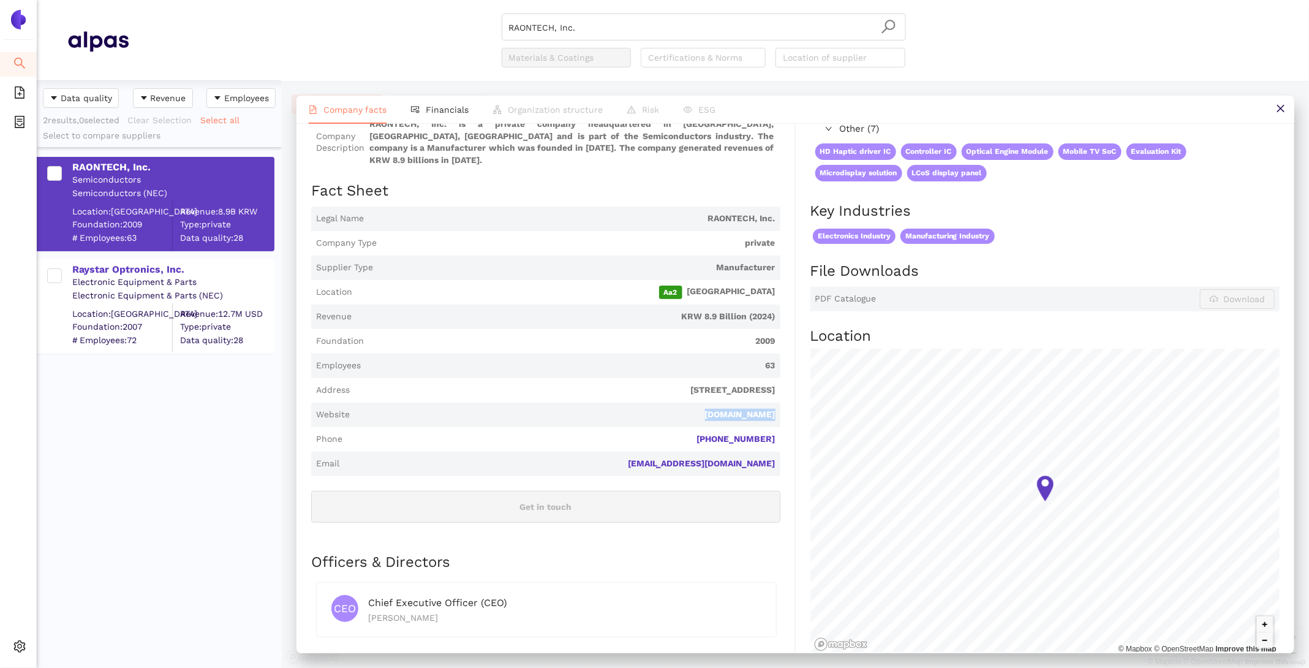
drag, startPoint x: 782, startPoint y: 401, endPoint x: 696, endPoint y: 401, distance: 85.8
click at [696, 401] on div "Industry Semiconductors Company Description RAONTECH, Inc. is a private company…" at bounding box center [553, 382] width 485 height 576
copy link "[DOMAIN_NAME]"
drag, startPoint x: 624, startPoint y: 26, endPoint x: 331, endPoint y: -15, distance: 295.7
click at [331, 0] on html "Search eSourcing Templates eSourcing Projects Settings RAONTECH, Inc. Materials…" at bounding box center [654, 334] width 1309 height 668
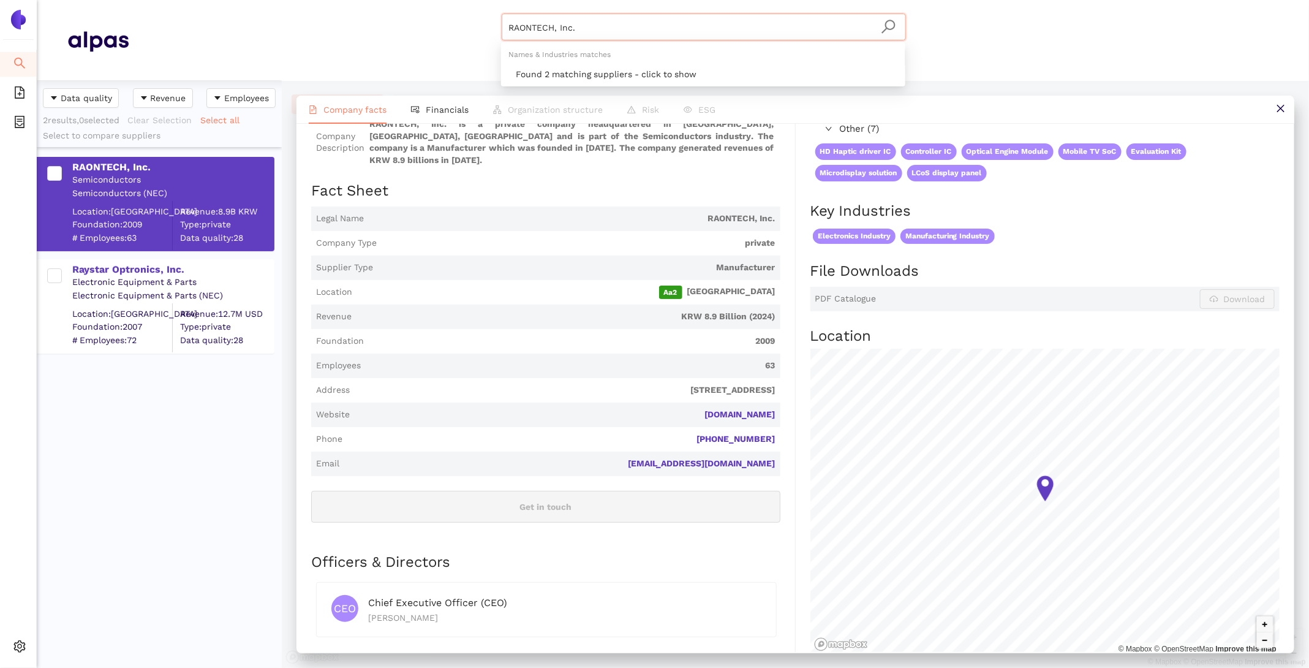
paste input "US Micro Products"
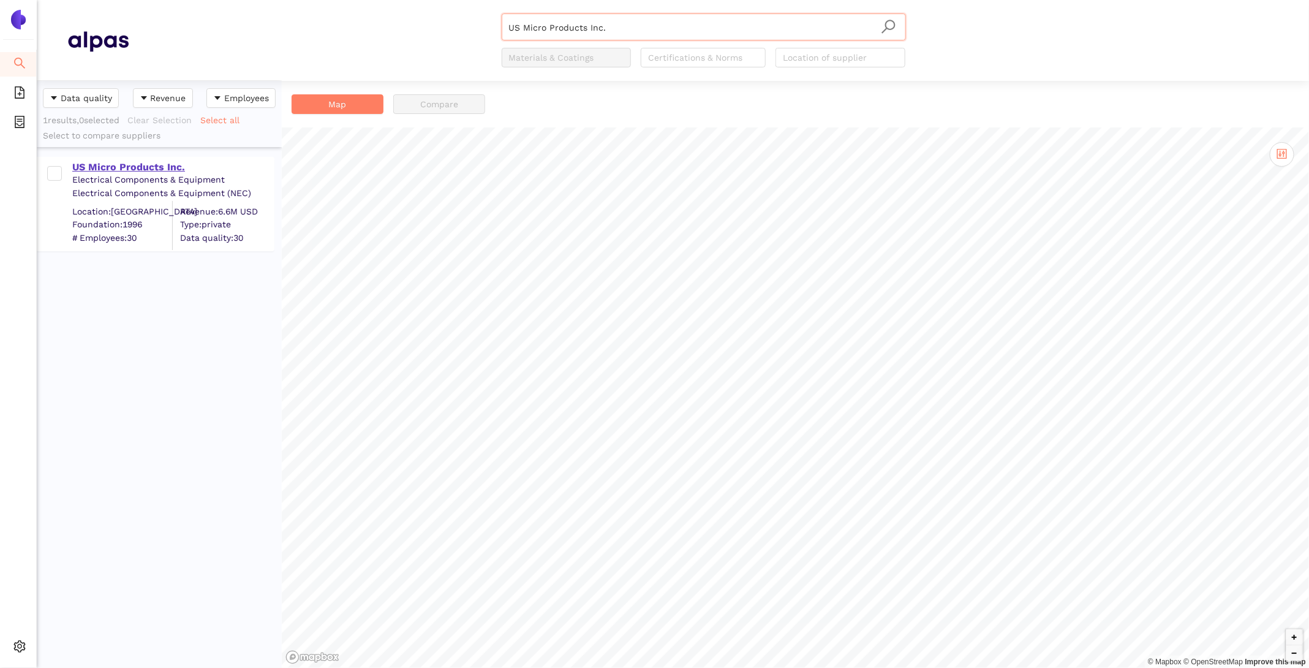
click at [125, 165] on div "US Micro Products Inc." at bounding box center [172, 166] width 201 height 13
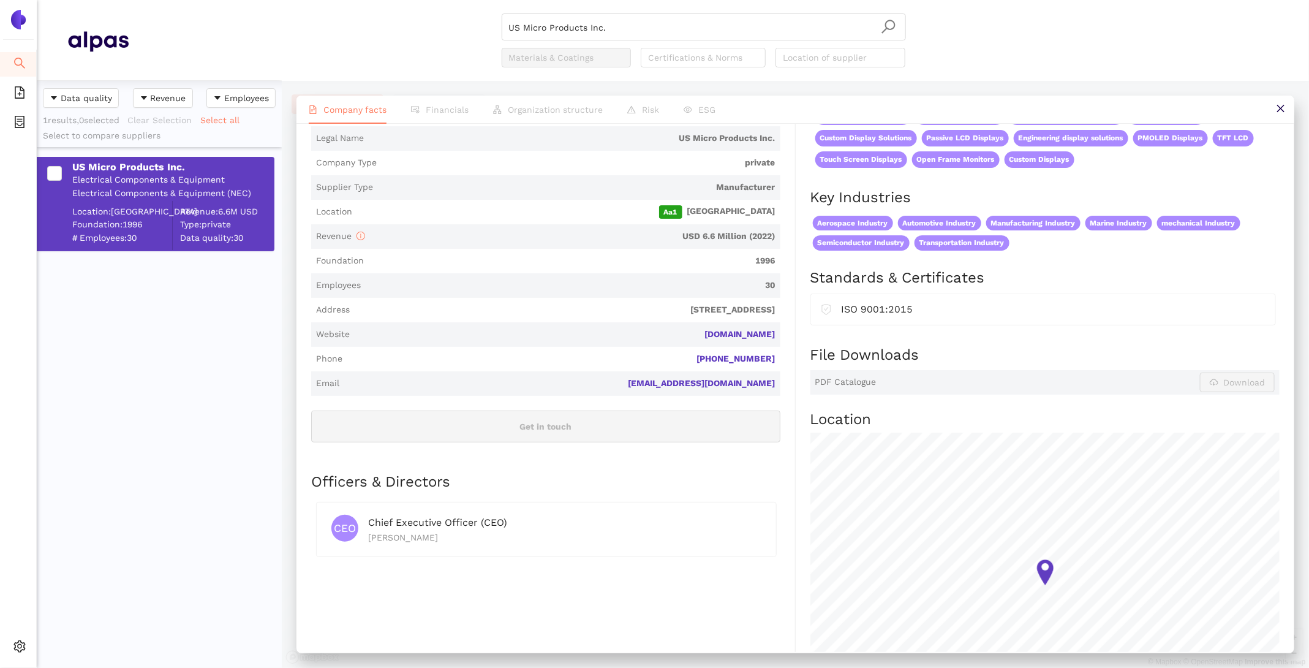
scroll to position [197, 0]
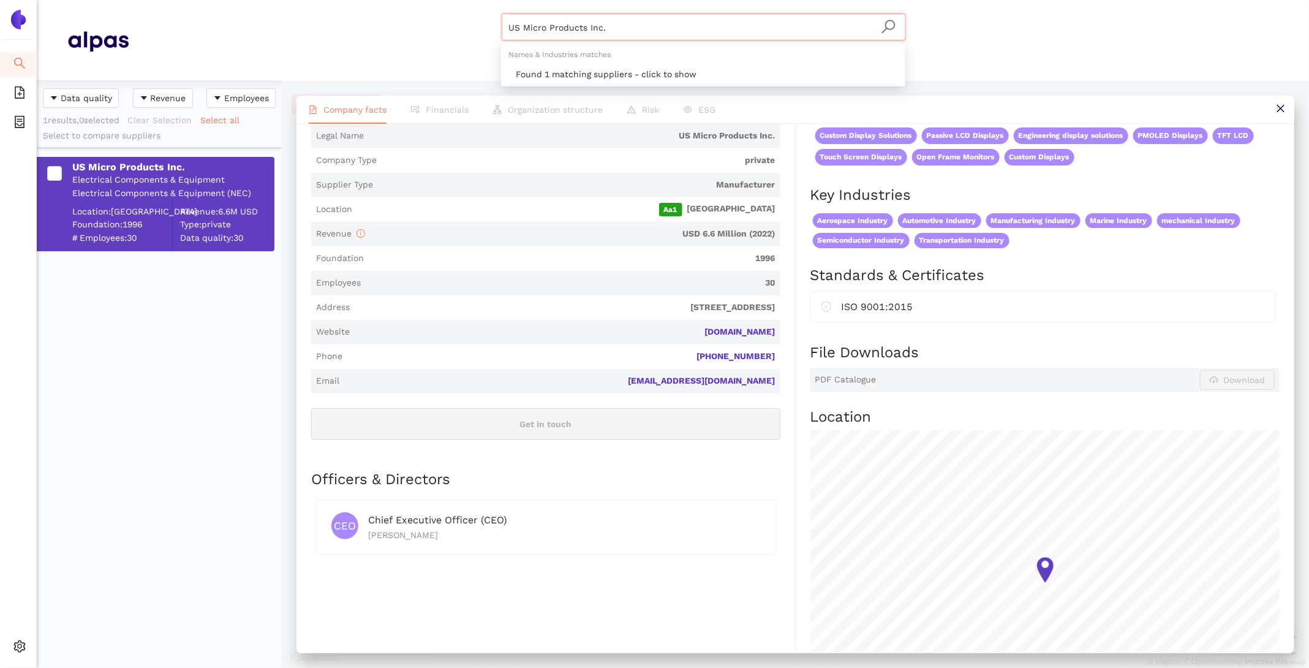
drag, startPoint x: 644, startPoint y: 35, endPoint x: 339, endPoint y: -26, distance: 311.0
click at [339, 0] on html "Search eSourcing Templates eSourcing Projects Settings US Micro Products Inc. M…" at bounding box center [654, 334] width 1309 height 668
paste input "ICHIGO TRUST"
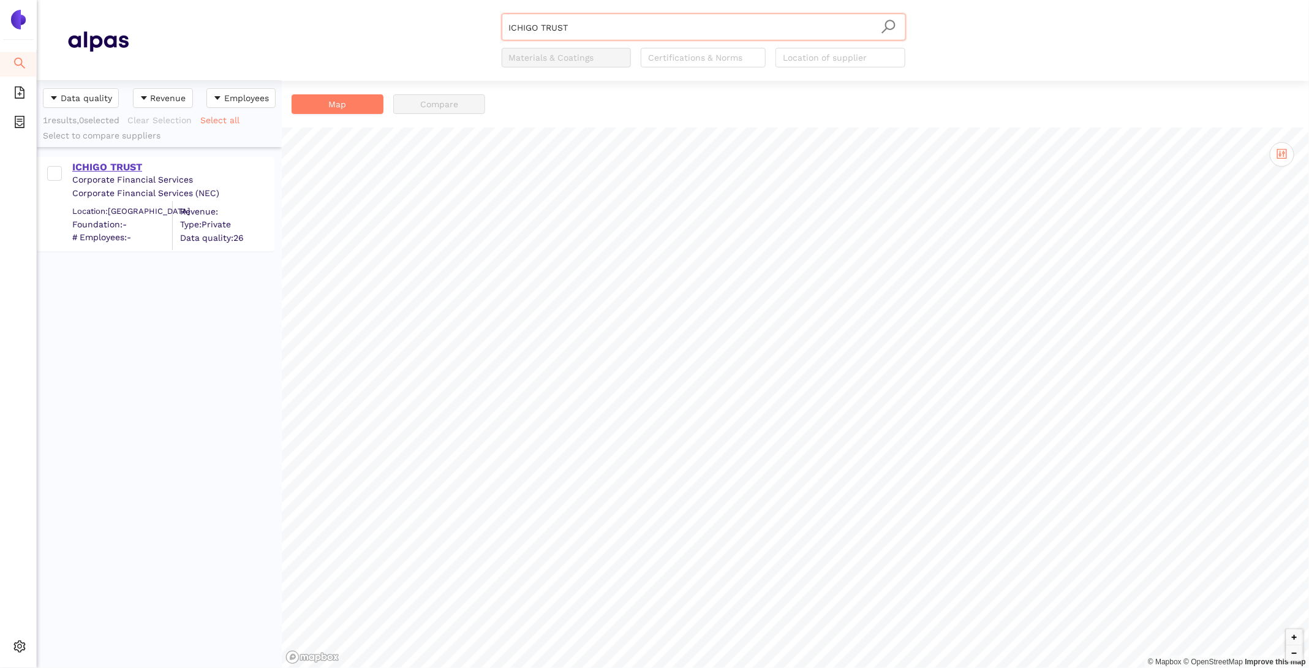
click at [126, 165] on div "ICHIGO TRUST" at bounding box center [172, 166] width 201 height 13
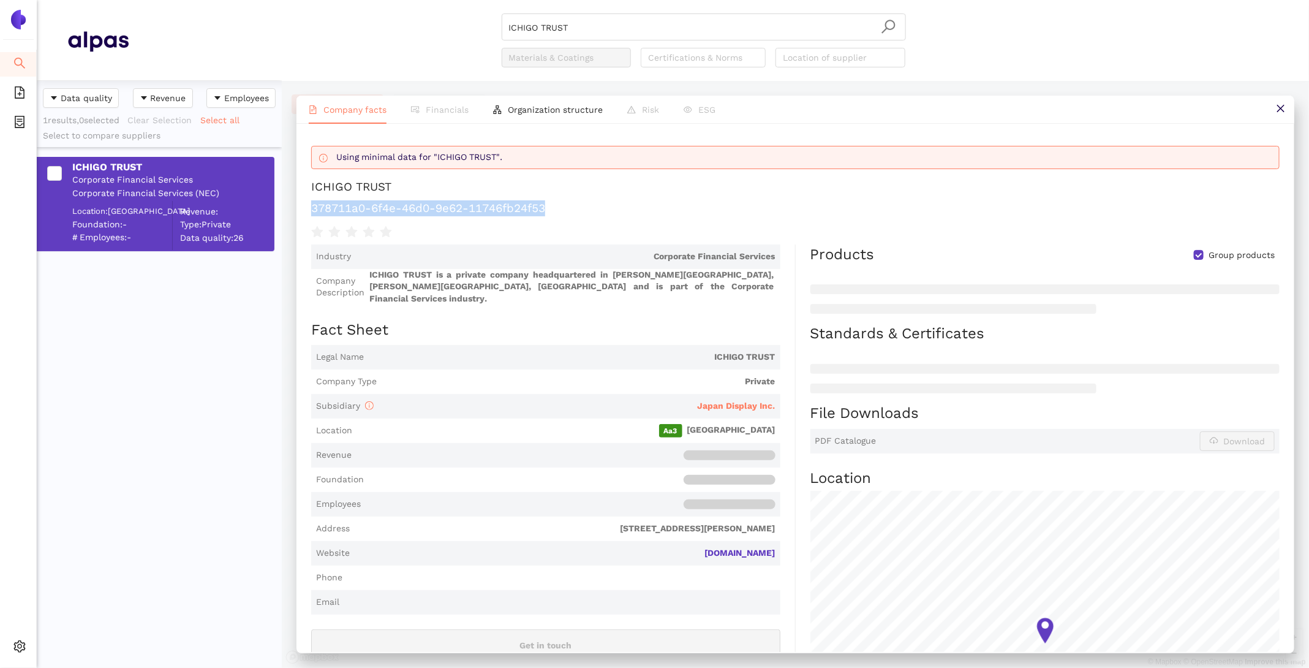
drag, startPoint x: 568, startPoint y: 211, endPoint x: 306, endPoint y: 210, distance: 261.6
click at [306, 210] on div "Using minimal data for "ICHIGO TRUST". ICHIGO TRUST 378711a0-6f4e-46d0-9e62-117…" at bounding box center [795, 388] width 998 height 528
copy h1 "378711a0-6f4e-46d0-9e62-11746fb24f53"
click at [717, 401] on span "Japan Display Inc." at bounding box center [737, 406] width 78 height 10
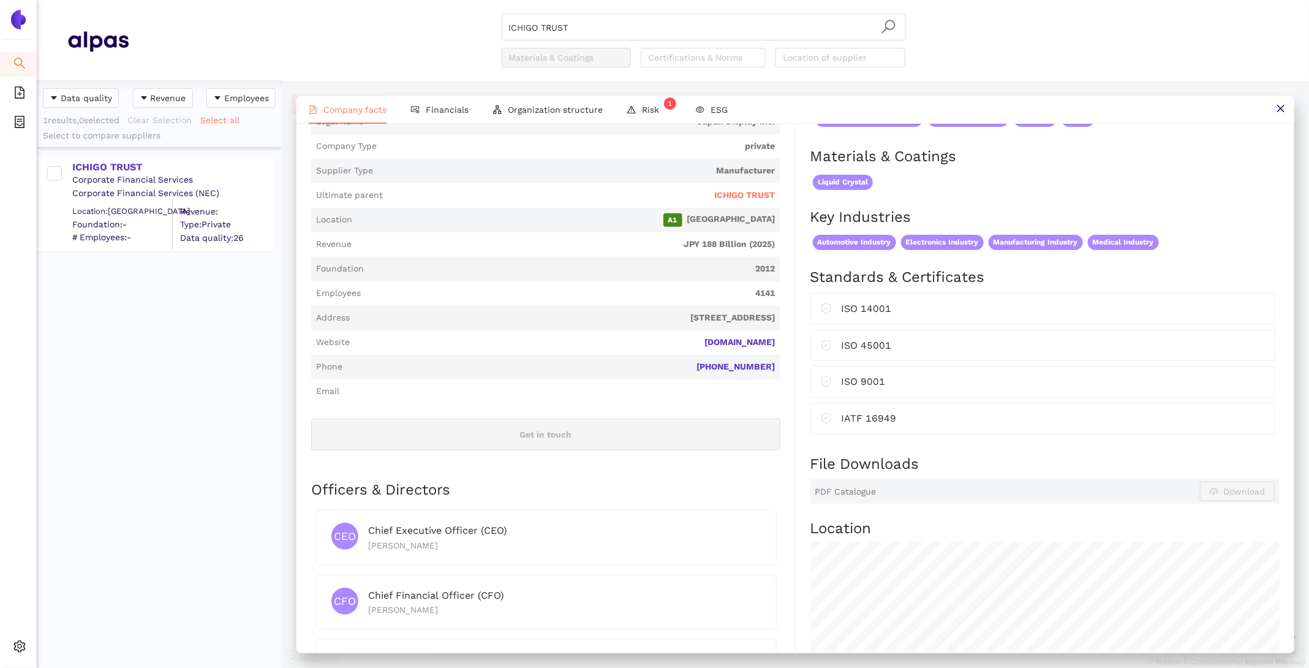
scroll to position [326, 0]
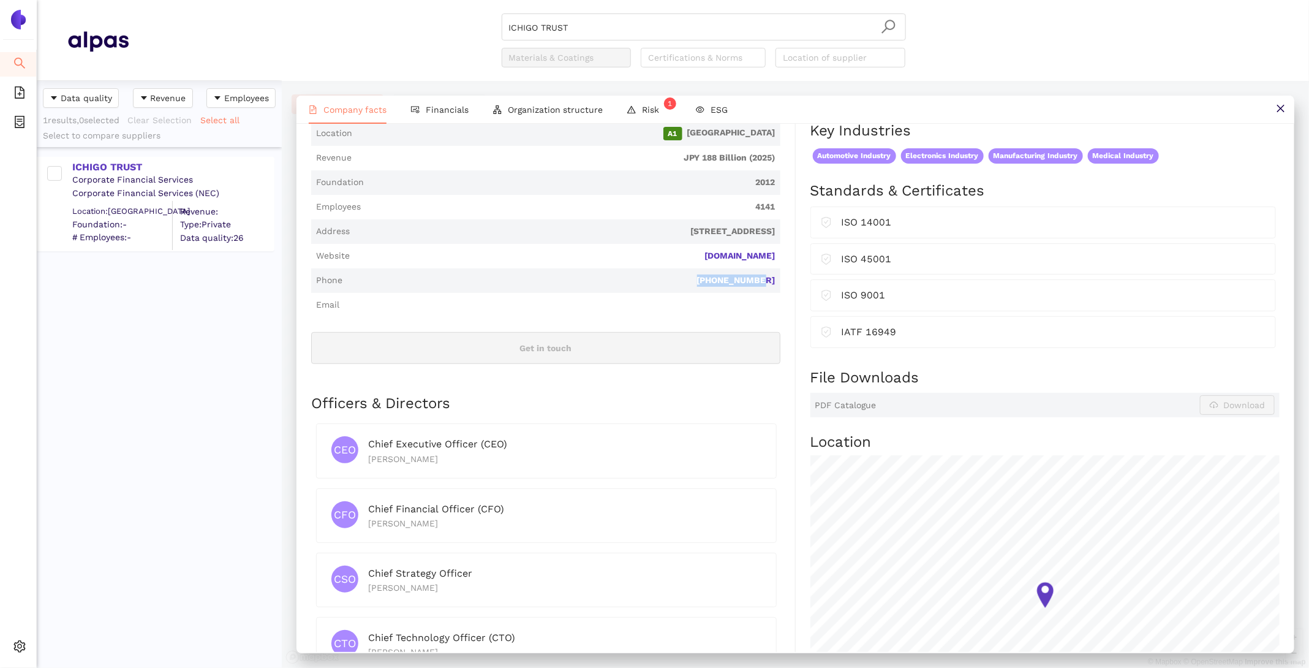
drag, startPoint x: 782, startPoint y: 265, endPoint x: 707, endPoint y: 265, distance: 74.1
click at [707, 265] on div "Industry Electronic Equipment & Parts Company Description Japan Display Inc. is…" at bounding box center [553, 344] width 485 height 866
copy link "[PHONE_NUMBER]"
drag, startPoint x: 611, startPoint y: 23, endPoint x: 314, endPoint y: -33, distance: 302.4
click at [314, 0] on html "Search eSourcing Templates eSourcing Projects Settings ICHIGO TRUST Materials &…" at bounding box center [654, 334] width 1309 height 668
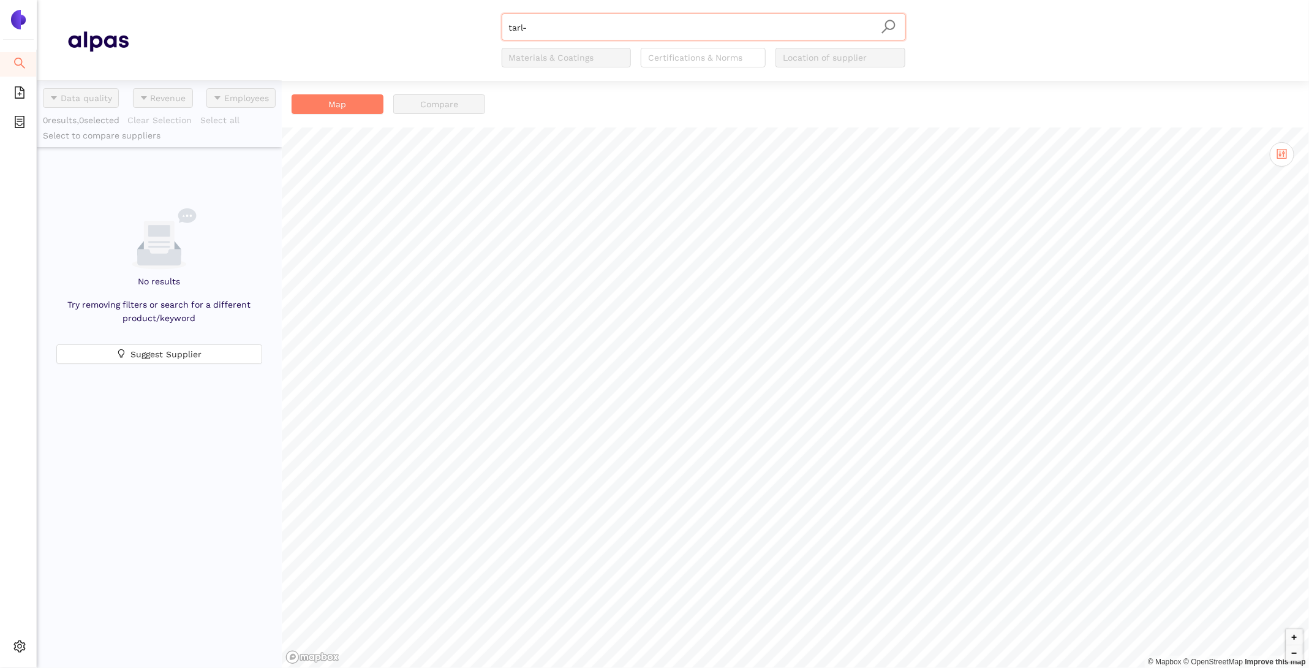
click at [581, 25] on input "tarl-" at bounding box center [704, 27] width 390 height 27
drag, startPoint x: 651, startPoint y: 26, endPoint x: 230, endPoint y: -18, distance: 423.1
click at [230, 0] on html "Search eSourcing Templates eSourcing Projects Settings tarl-tek Materials & Coa…" at bounding box center [654, 334] width 1309 height 668
paste input "Tarl-TEK Ltd."
type input "Tarl-TEK Ltd."
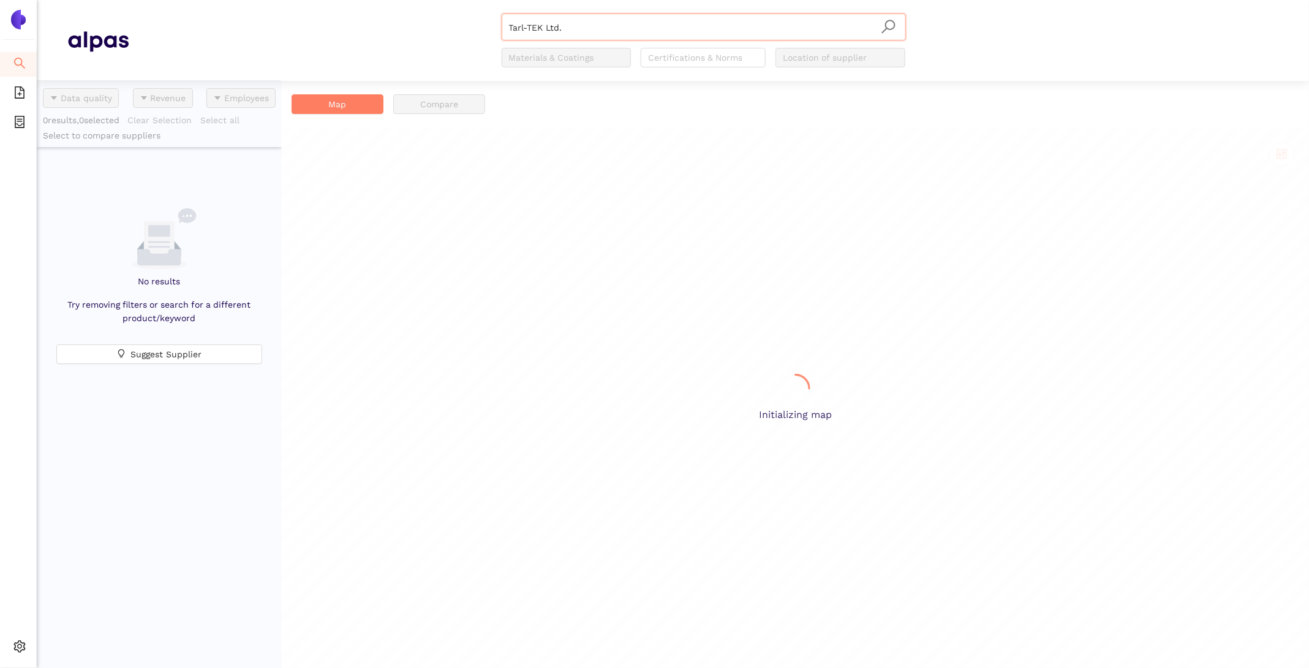
scroll to position [587, 245]
drag, startPoint x: 602, startPoint y: 30, endPoint x: 409, endPoint y: -2, distance: 195.0
click at [409, 0] on html "Search eSourcing Templates eSourcing Projects Settings Tarl-TEK Ltd. Tarl-TEK L…" at bounding box center [654, 334] width 1309 height 668
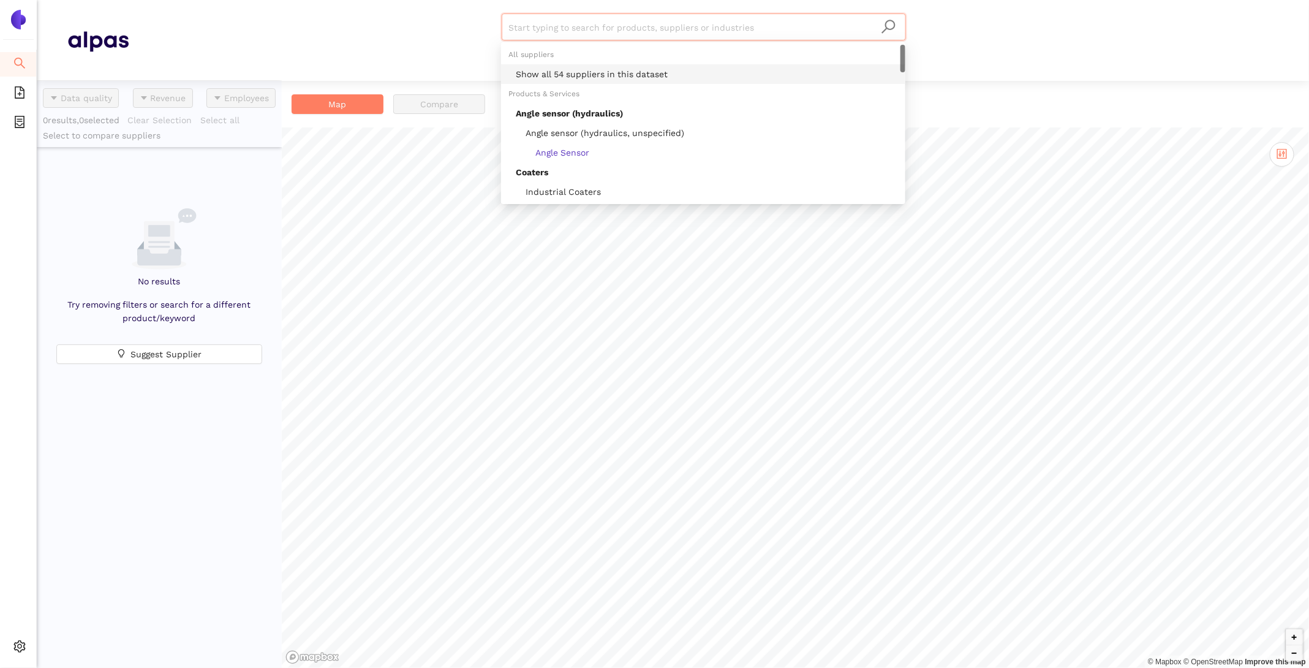
click at [579, 82] on div "Show all 54 suppliers in this dataset" at bounding box center [703, 74] width 404 height 20
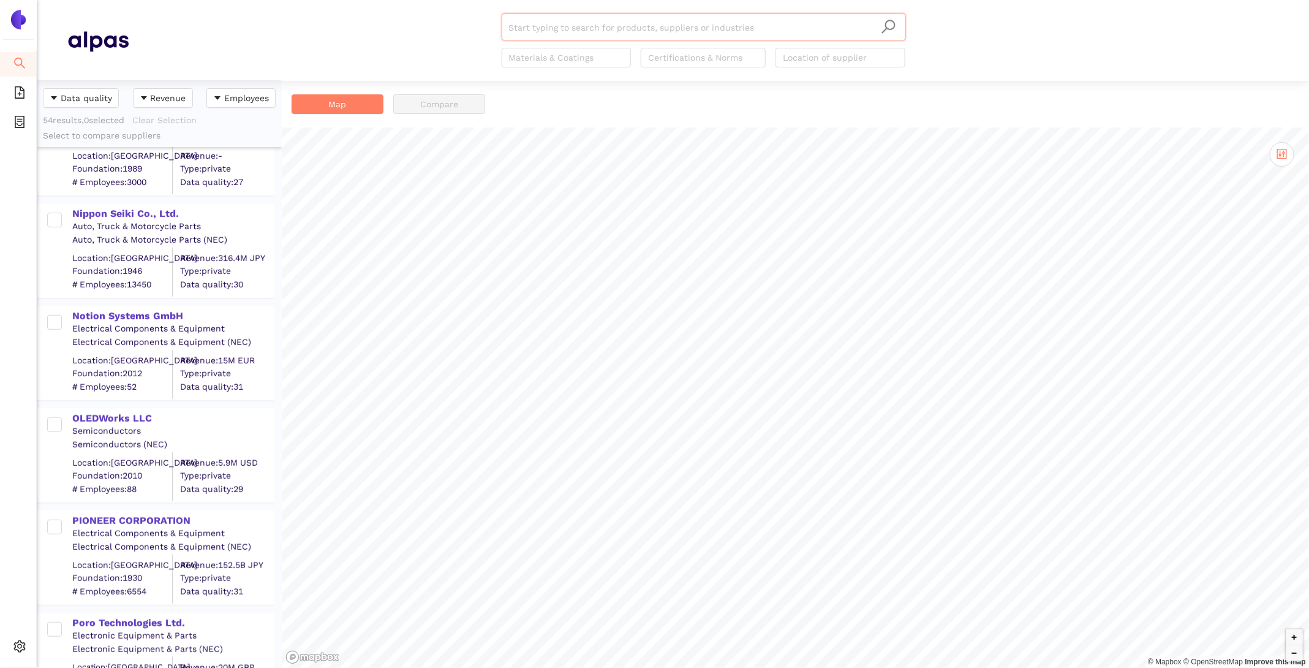
scroll to position [2973, 0]
